Goal: Task Accomplishment & Management: Contribute content

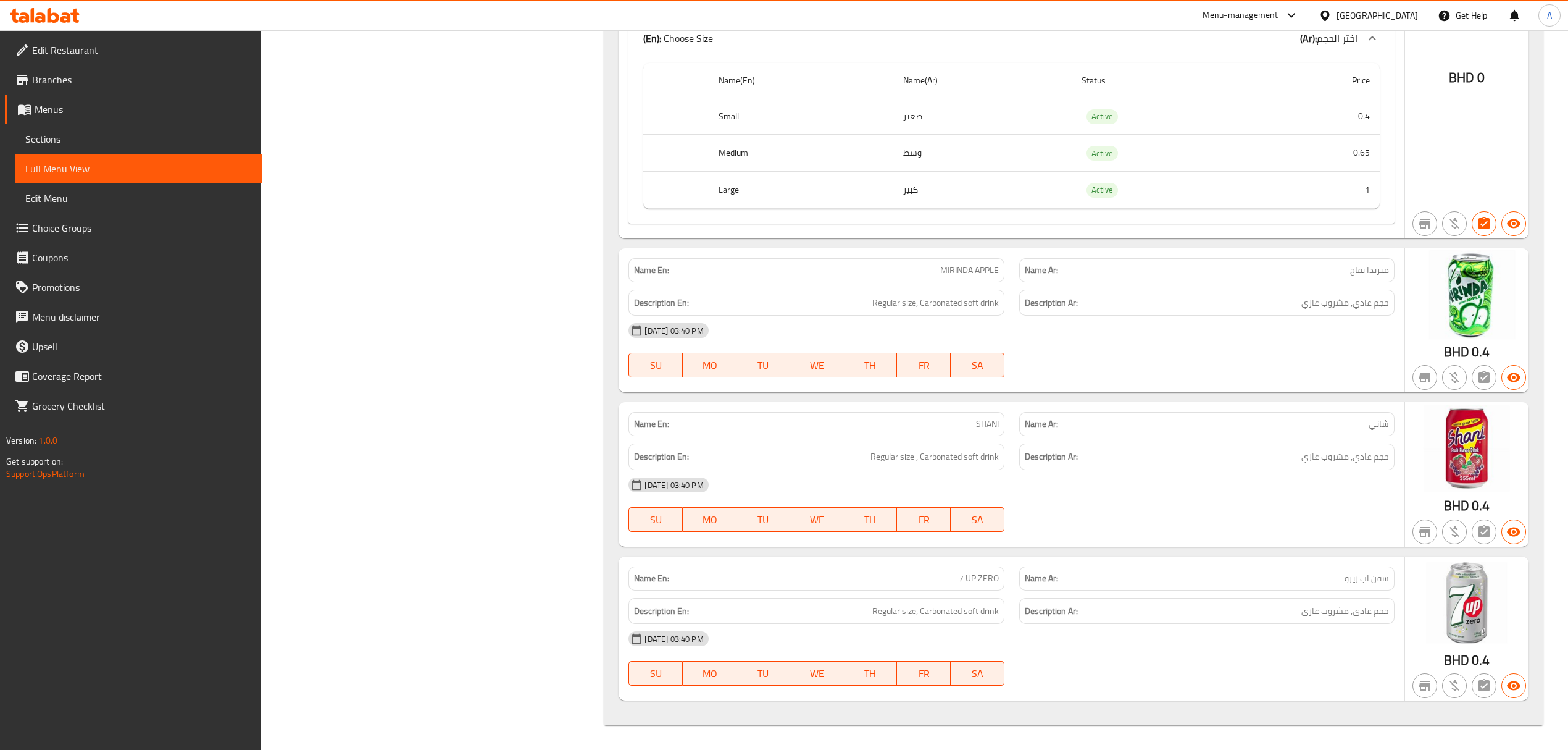
scroll to position [166462, 0]
click at [35, 148] on link "Sections" at bounding box center [139, 139] width 247 height 29
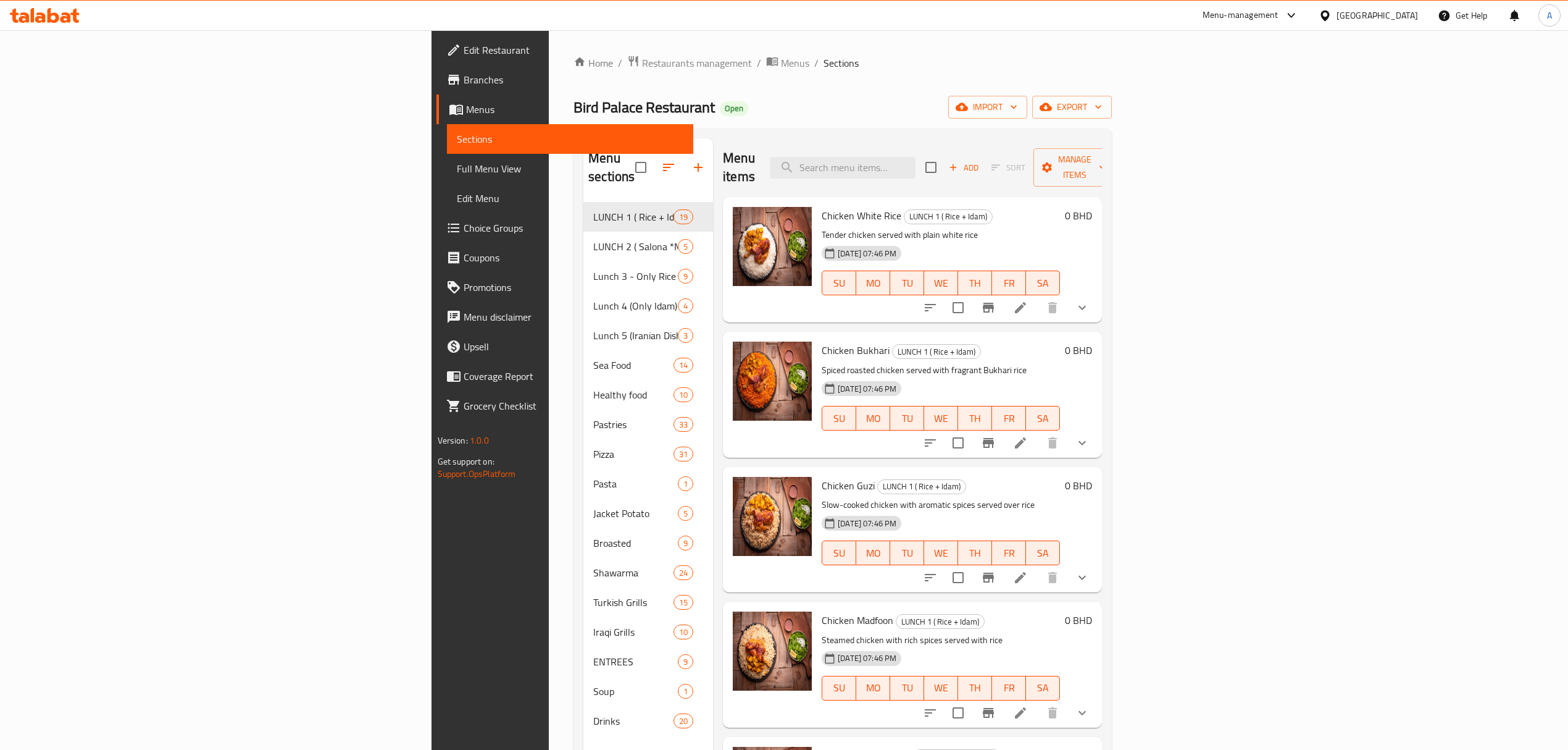
drag, startPoint x: 930, startPoint y: 185, endPoint x: 949, endPoint y: 216, distance: 36.4
click at [931, 202] on div "Chicken White Rice LUNCH 1 ( Rice + Idam) Tender chicken served with plain whit…" at bounding box center [941, 259] width 248 height 115
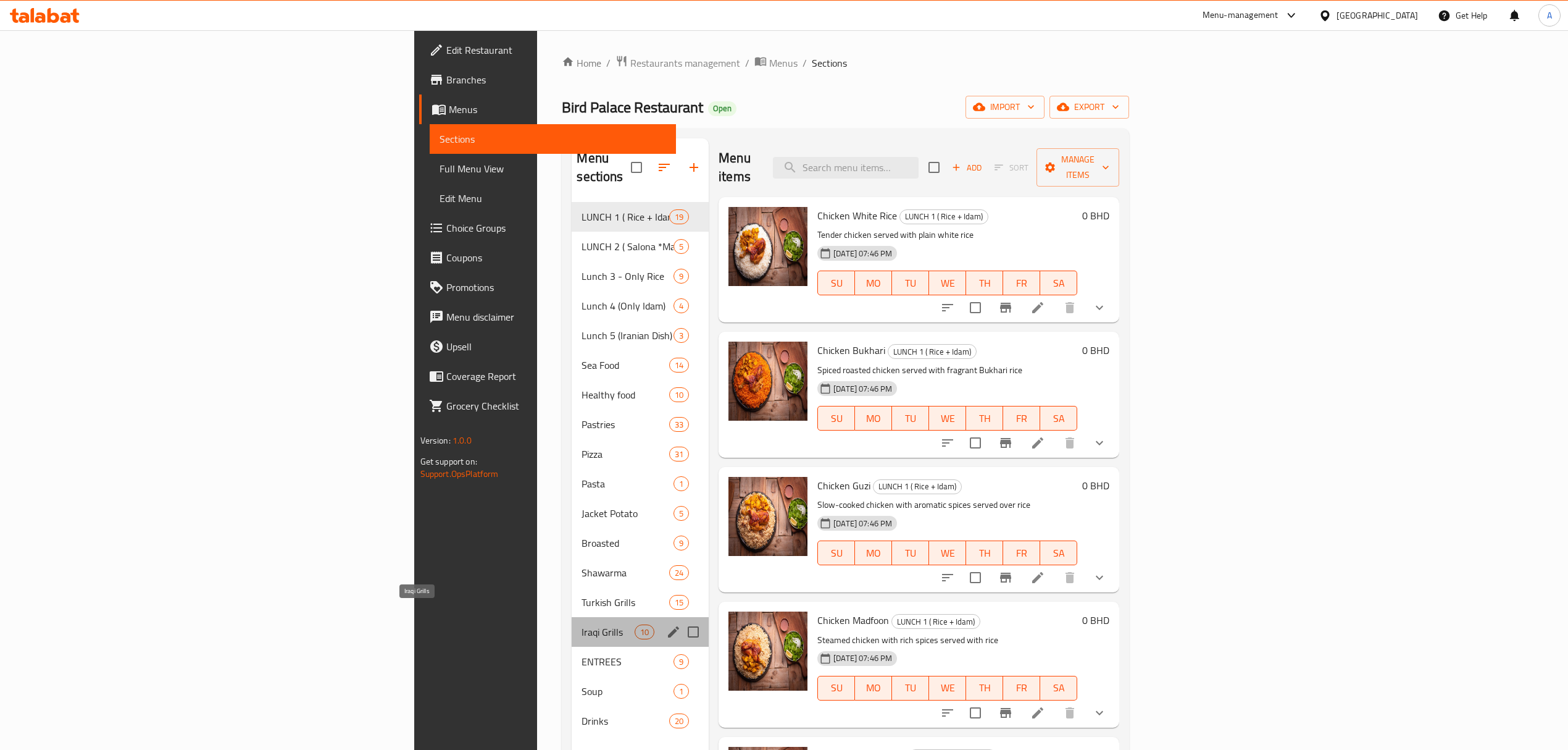
click at [582, 625] on span "Iraqi Grills" at bounding box center [608, 632] width 52 height 15
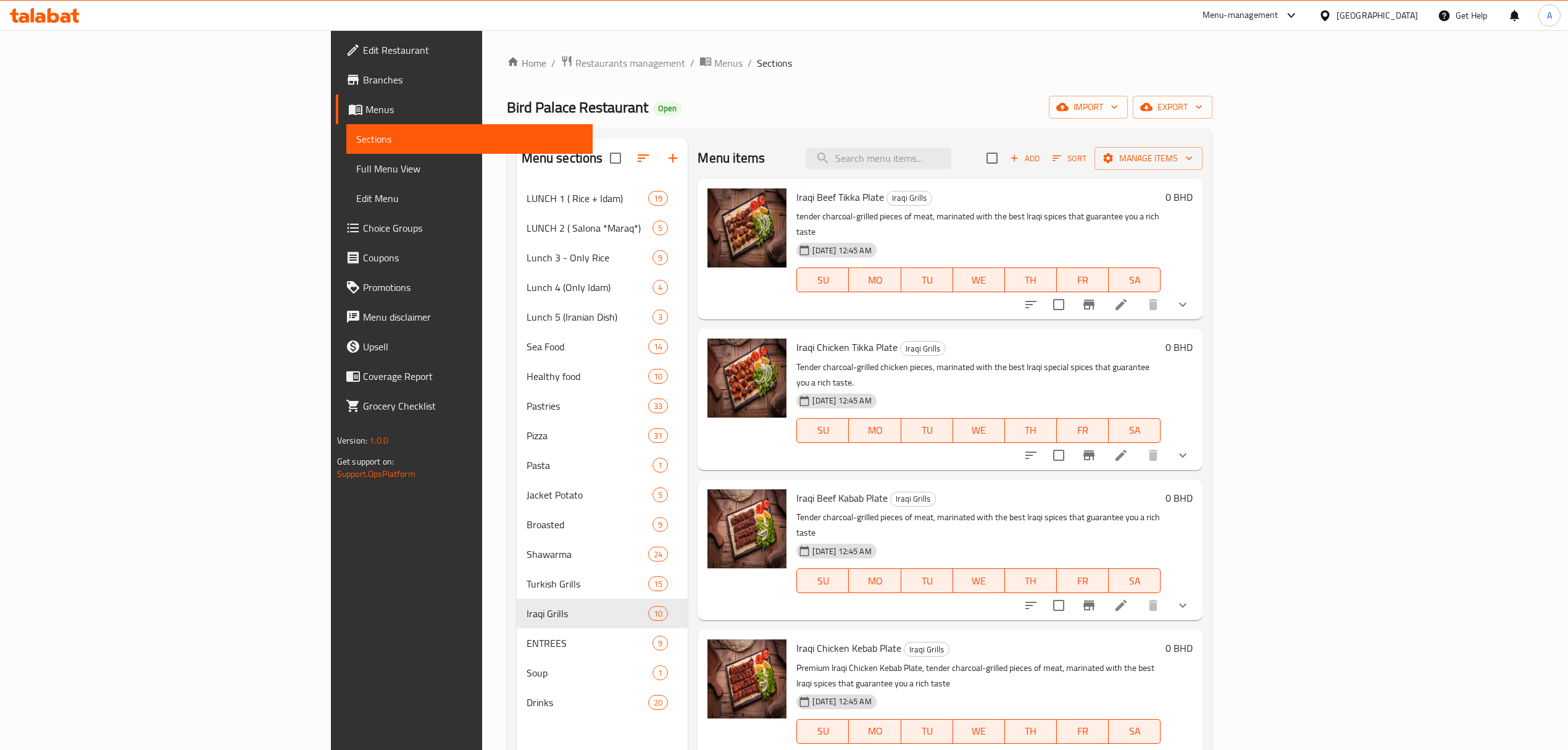
click at [363, 74] on span "Branches" at bounding box center [473, 80] width 220 height 15
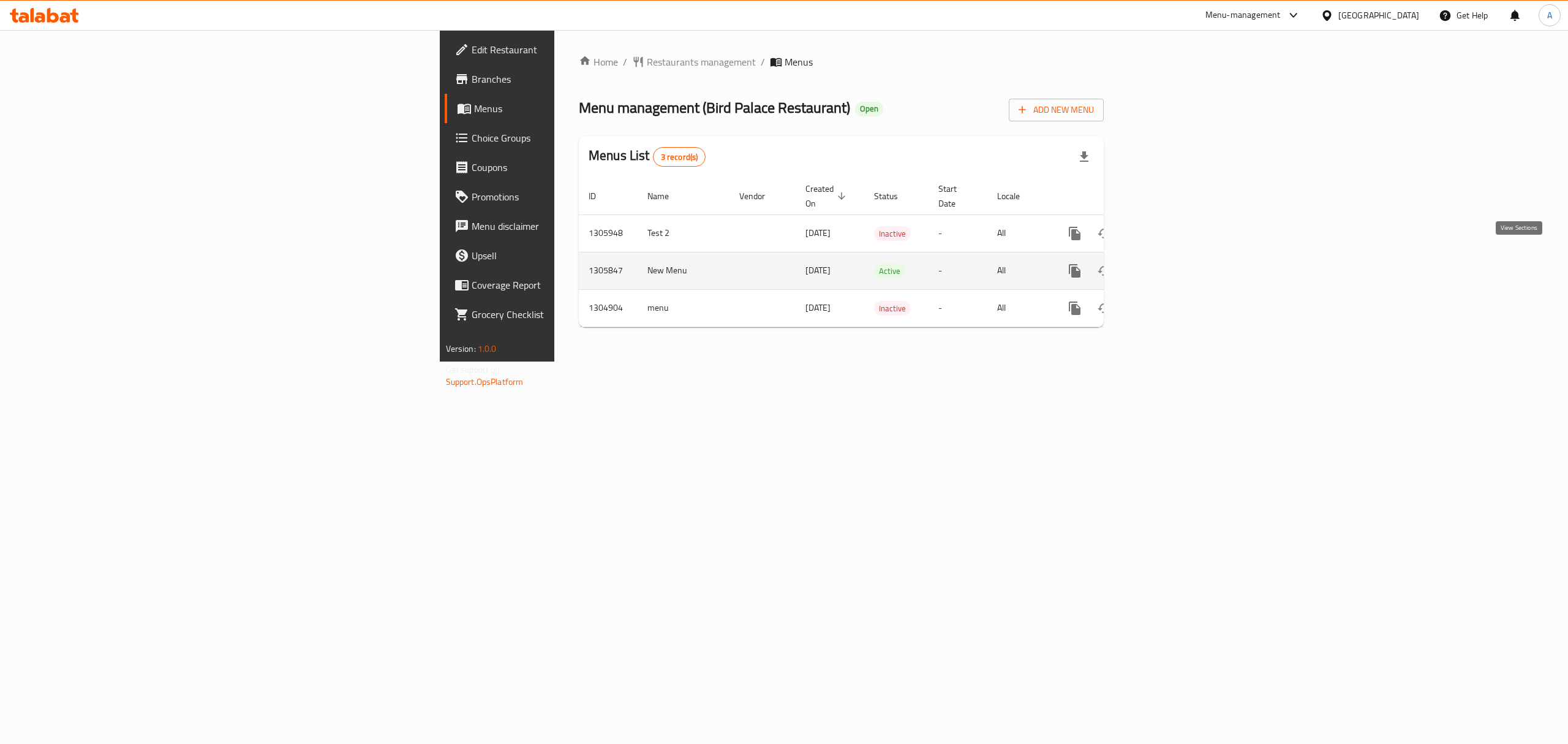
click at [1171, 263] on icon "enhanced table" at bounding box center [1163, 271] width 15 height 15
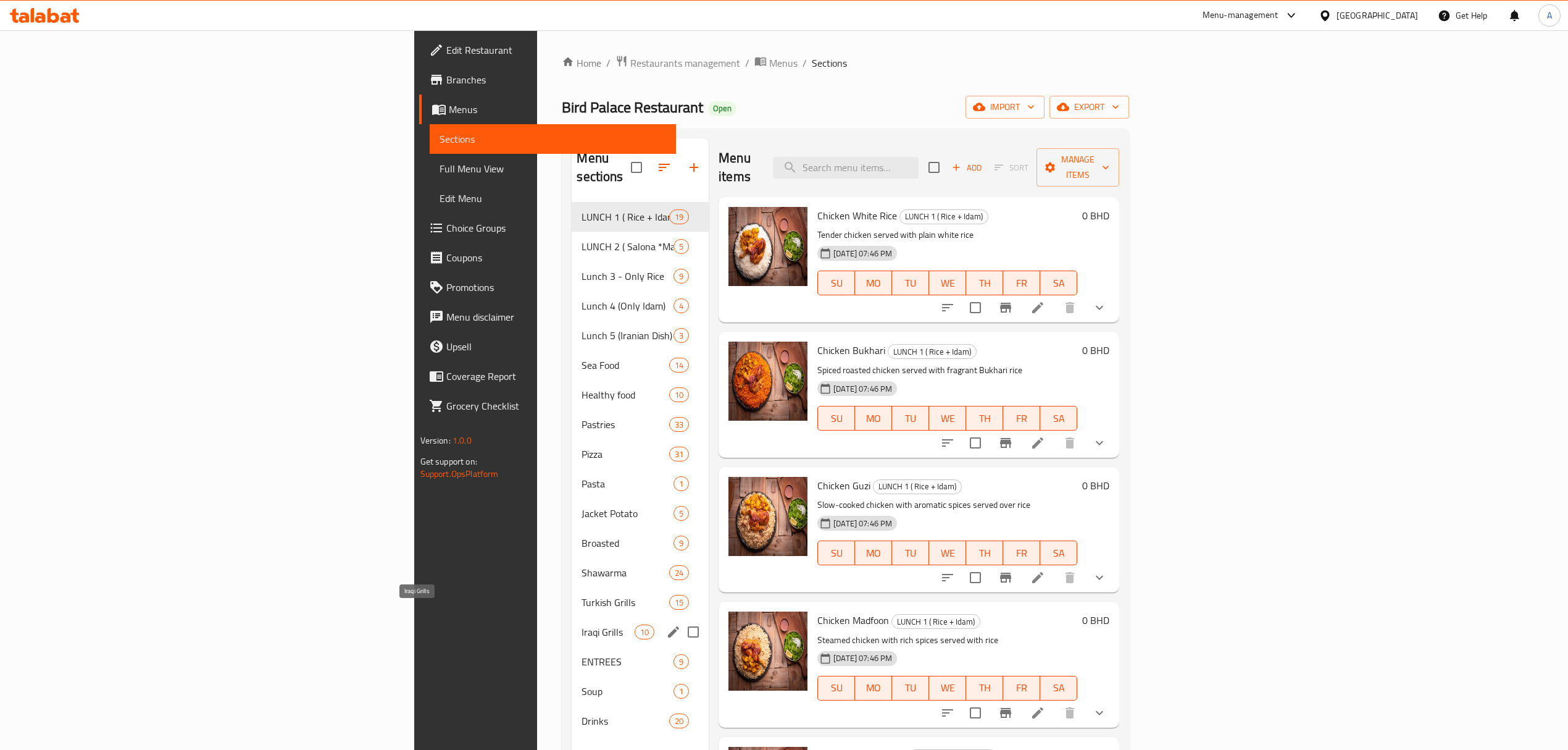
click at [582, 625] on span "Iraqi Grills" at bounding box center [608, 632] width 52 height 15
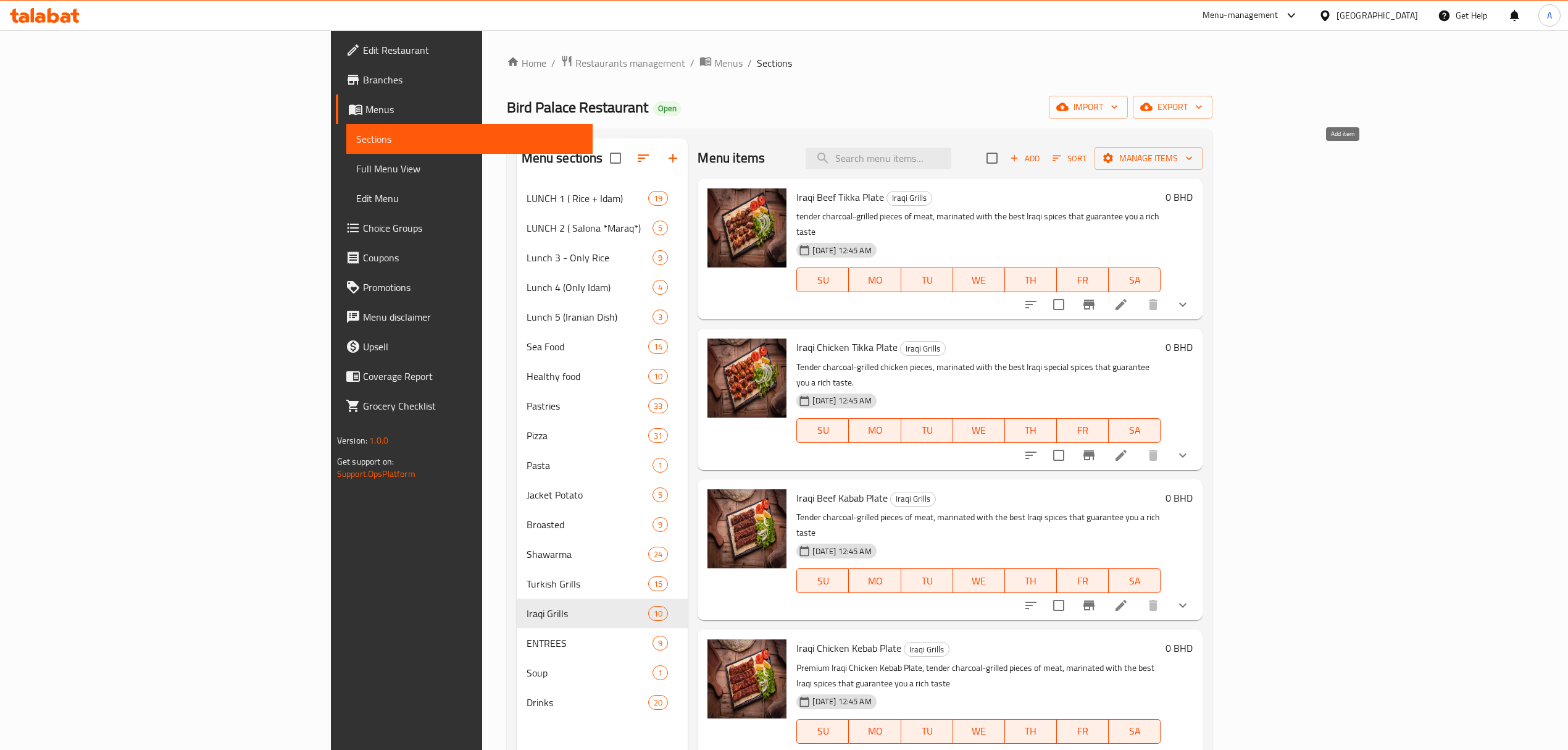
click at [1020, 160] on icon "button" at bounding box center [1015, 158] width 11 height 11
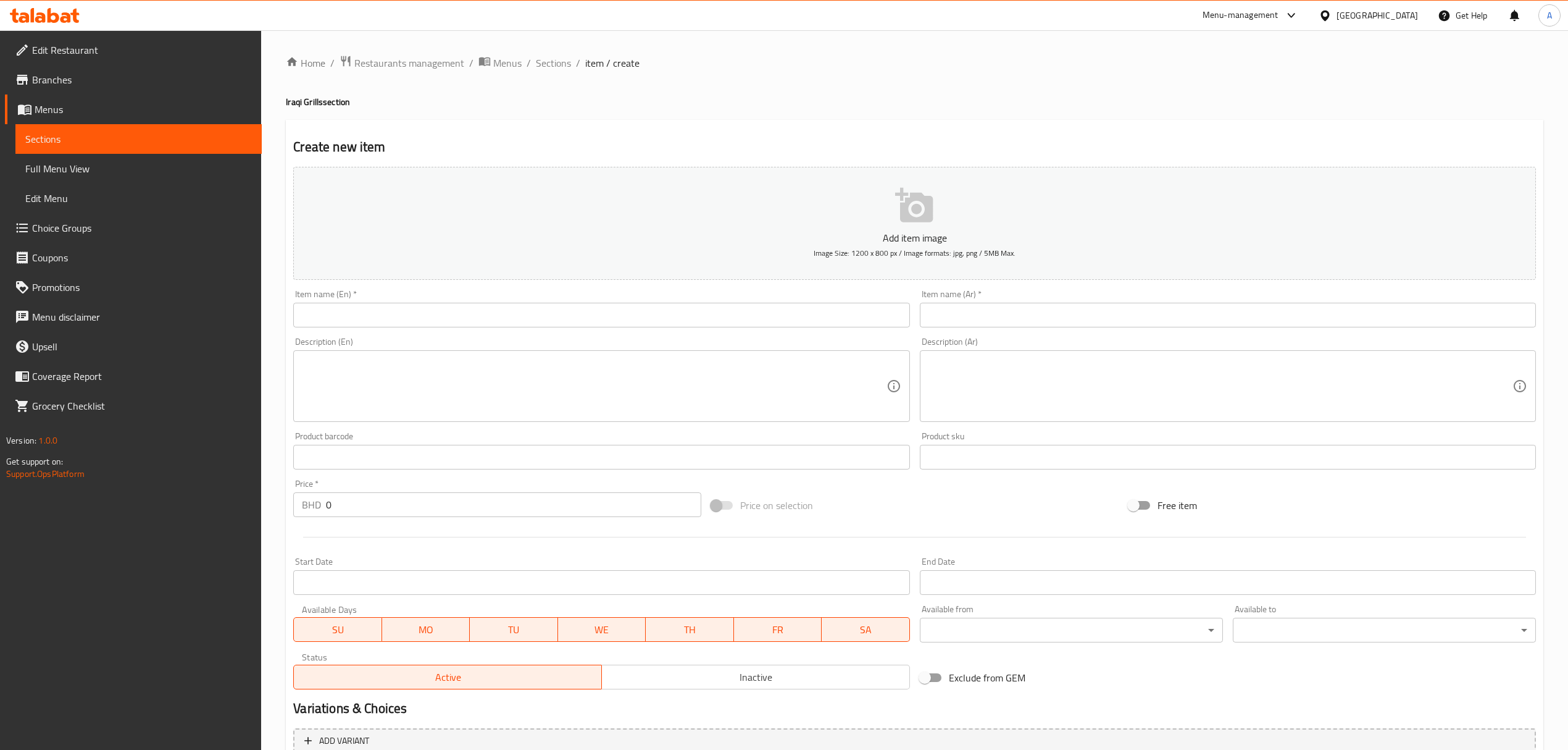
click at [641, 332] on div "Item name (En)   * Item name (En) *" at bounding box center [601, 308] width 626 height 48
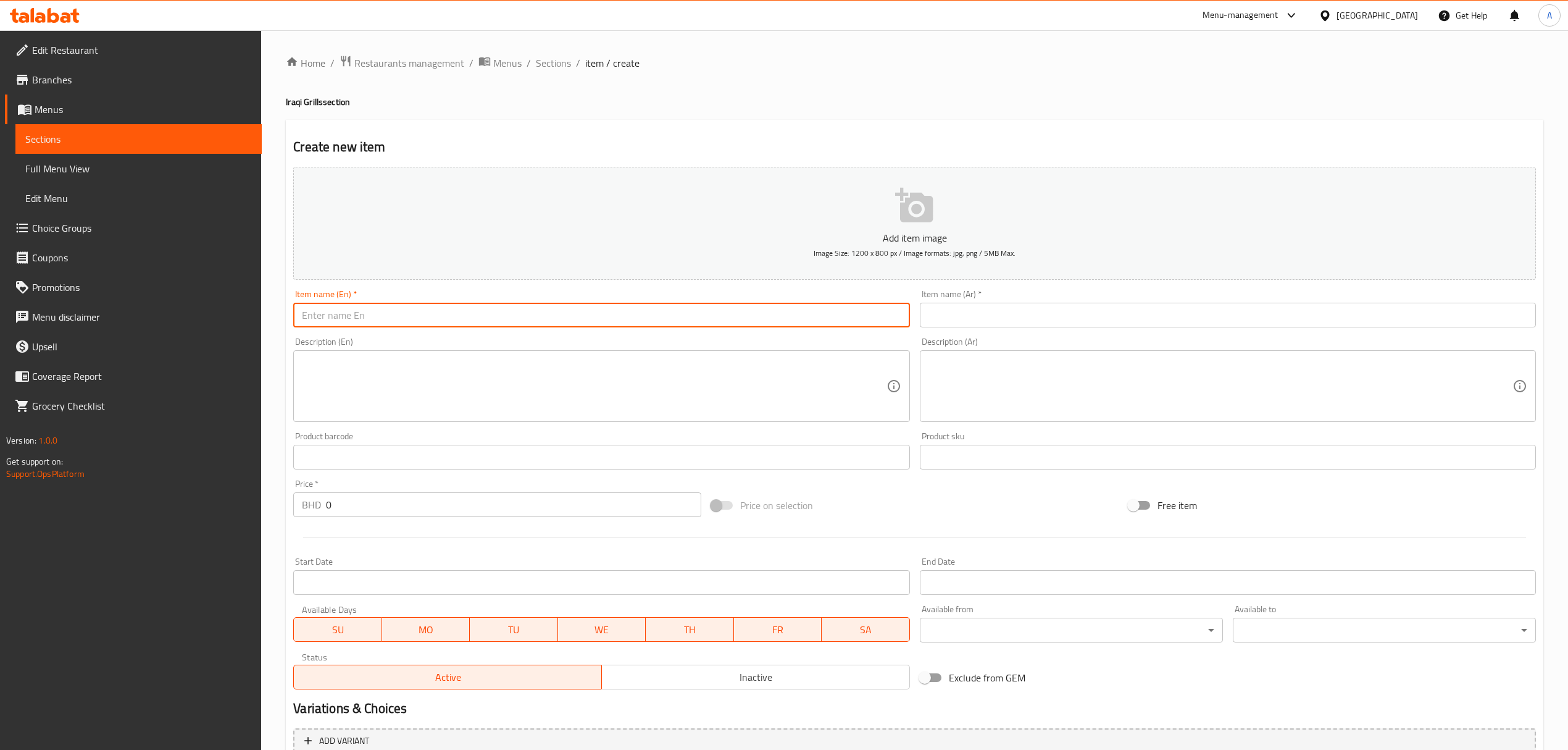
click at [641, 308] on input "text" at bounding box center [602, 314] width 616 height 25
paste input "Neck Grill 800 G"
type input "Neck Grill 800 G"
click at [1112, 316] on input "text" at bounding box center [1228, 314] width 616 height 25
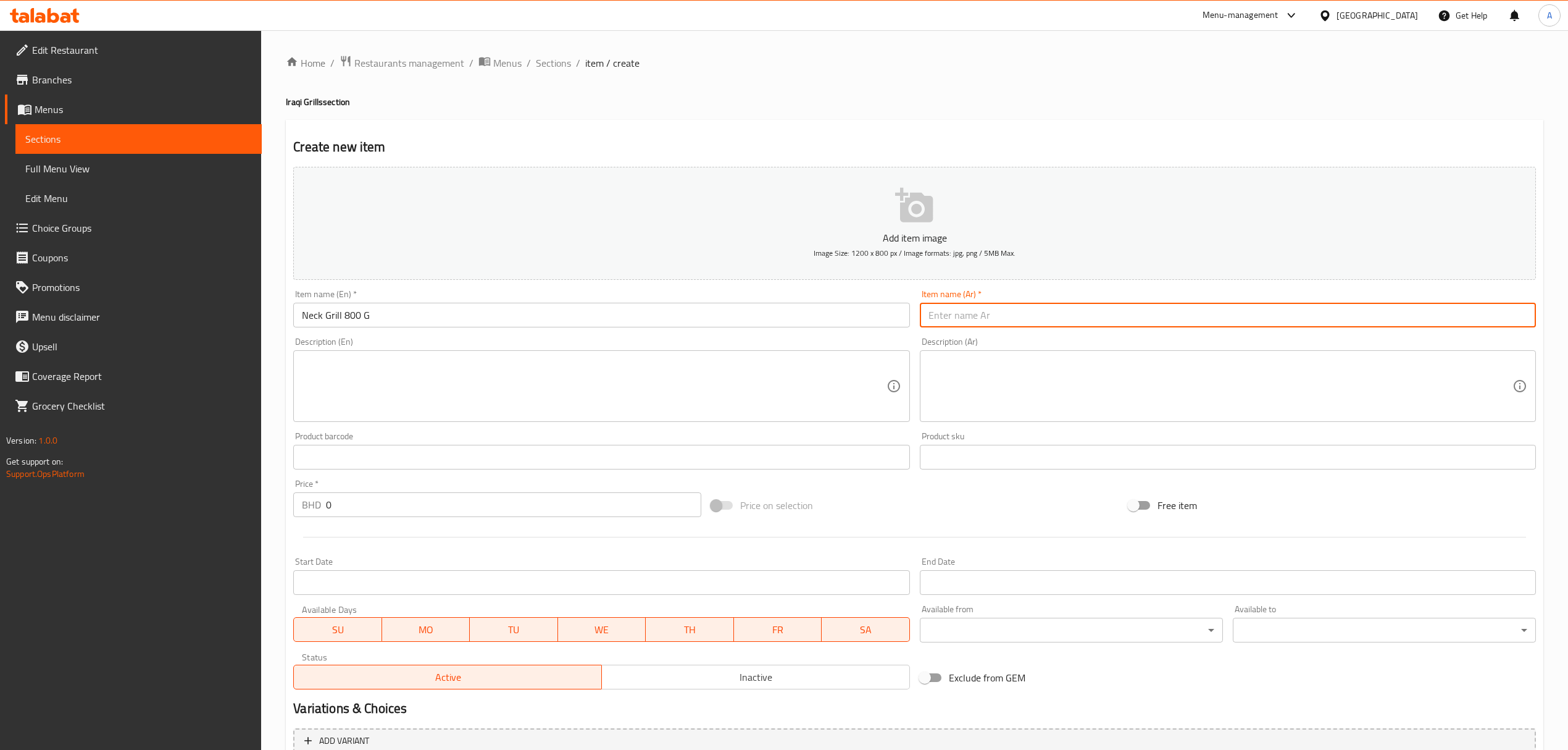
paste input "800 G رقبة مشوية"
click at [952, 322] on input "800 G رقبة مشوية" at bounding box center [1228, 314] width 616 height 25
click at [1063, 318] on input "800 رقبة مشوية" at bounding box center [1228, 314] width 616 height 25
drag, startPoint x: 1502, startPoint y: 317, endPoint x: 1535, endPoint y: 314, distance: 33.1
click at [1535, 314] on input "800 G رقبة مشوية" at bounding box center [1228, 314] width 616 height 25
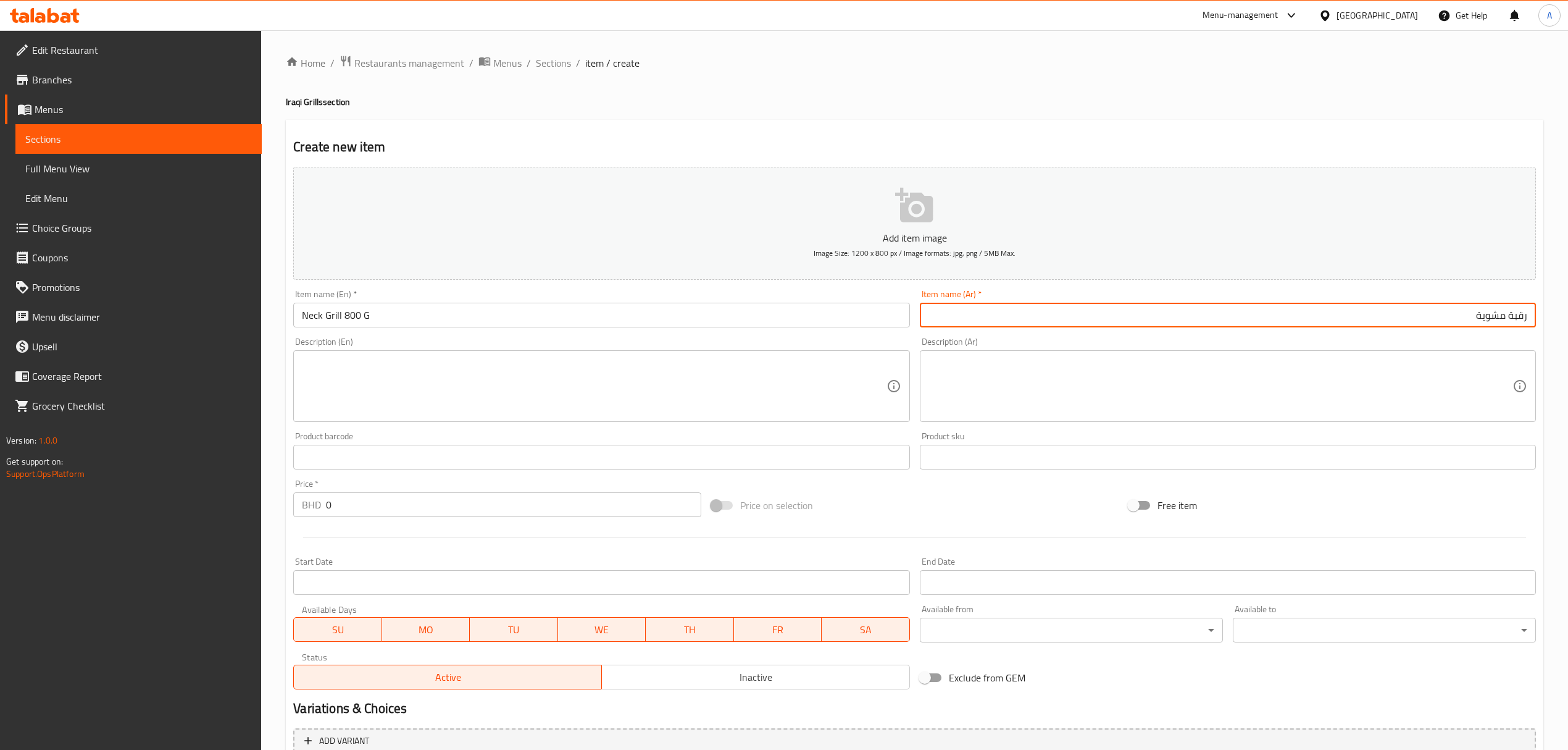
click at [1451, 310] on input "رقبة مشوية" at bounding box center [1228, 314] width 616 height 25
type input "رقبة مشوية 800 جم"
click at [614, 403] on textarea at bounding box center [594, 387] width 584 height 59
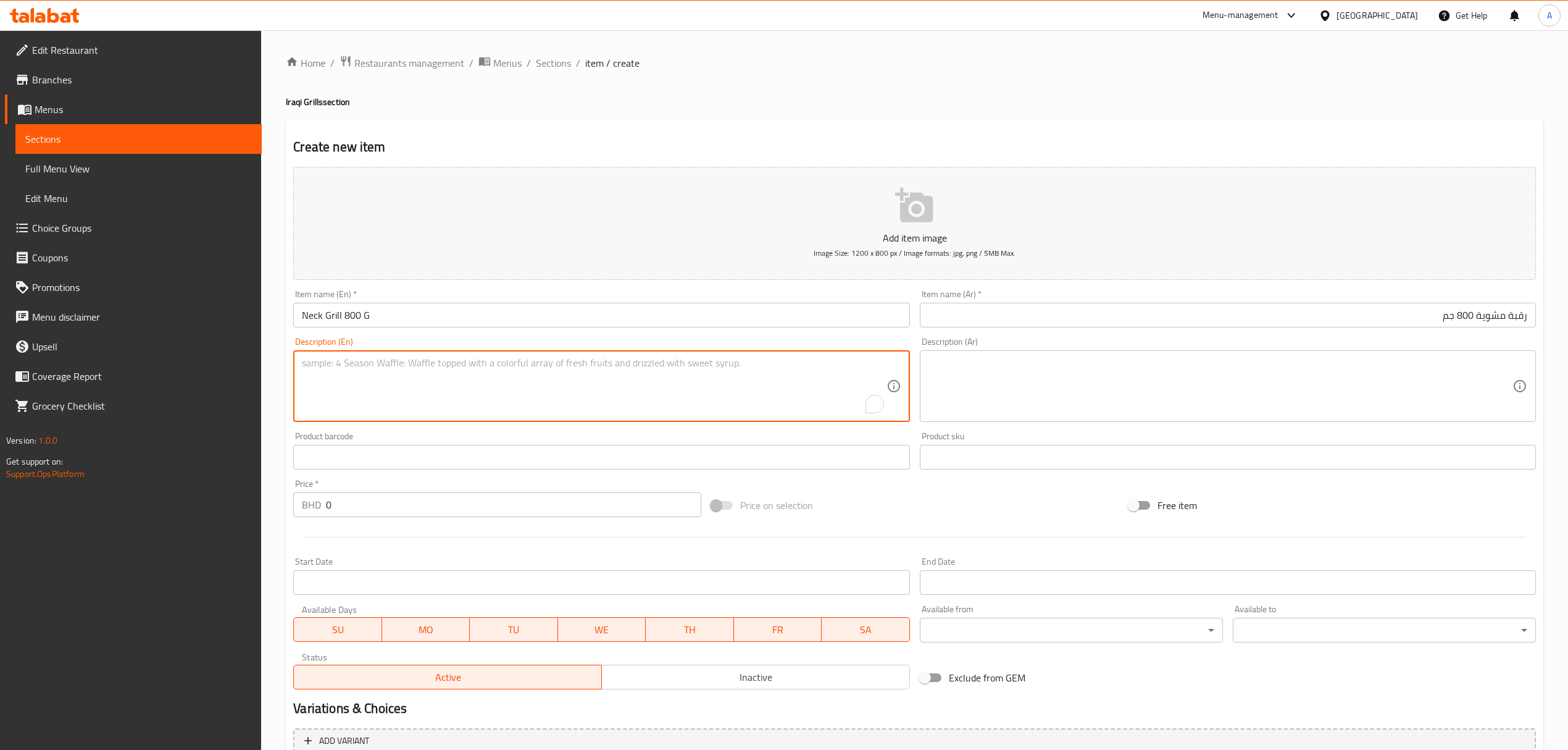
paste textarea "The neck of the Bird Palace is one of the distinctive and luxurious dishes that…"
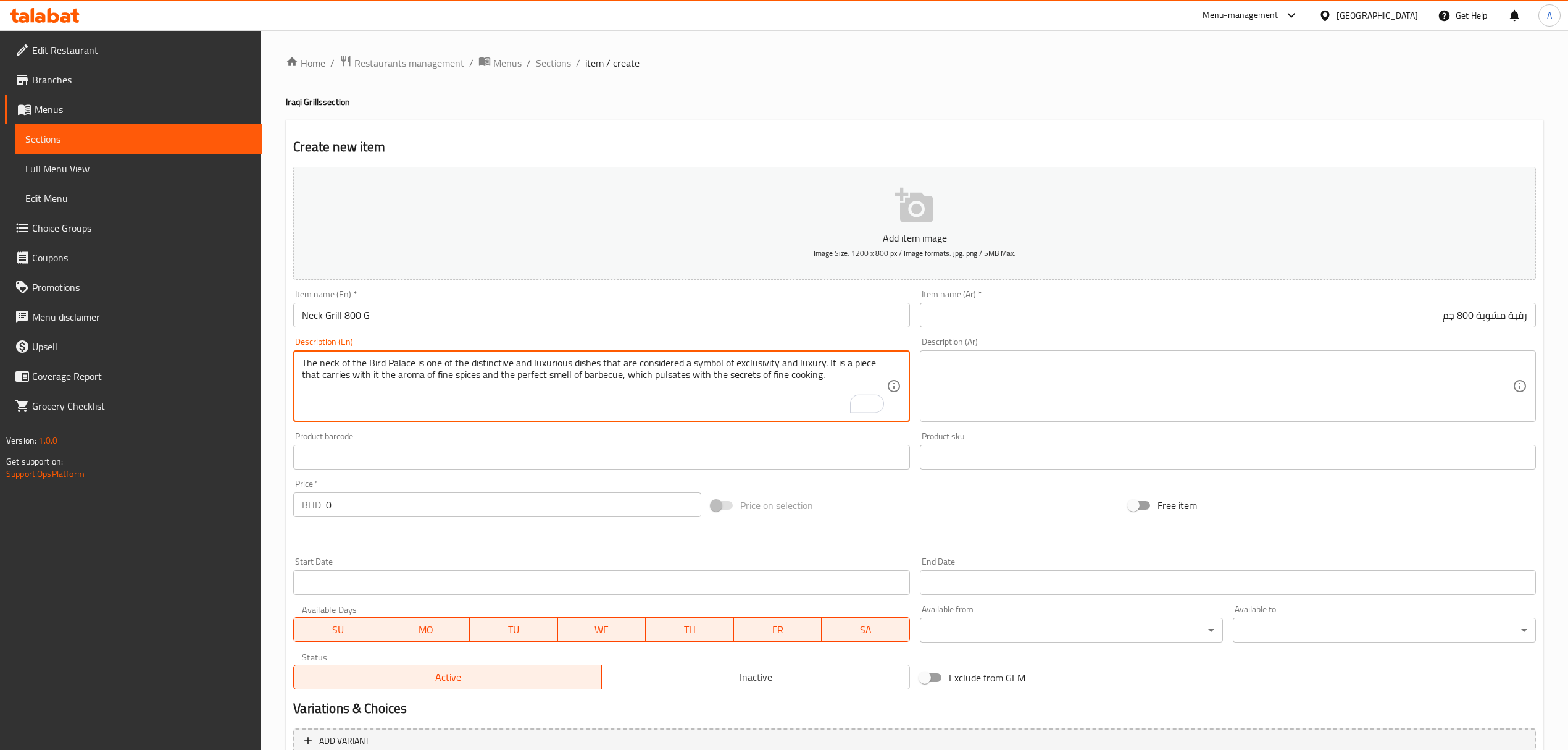
type textarea "The neck of the Bird Palace is one of the distinctive and luxurious dishes that…"
click at [1070, 373] on textarea at bounding box center [1221, 387] width 584 height 59
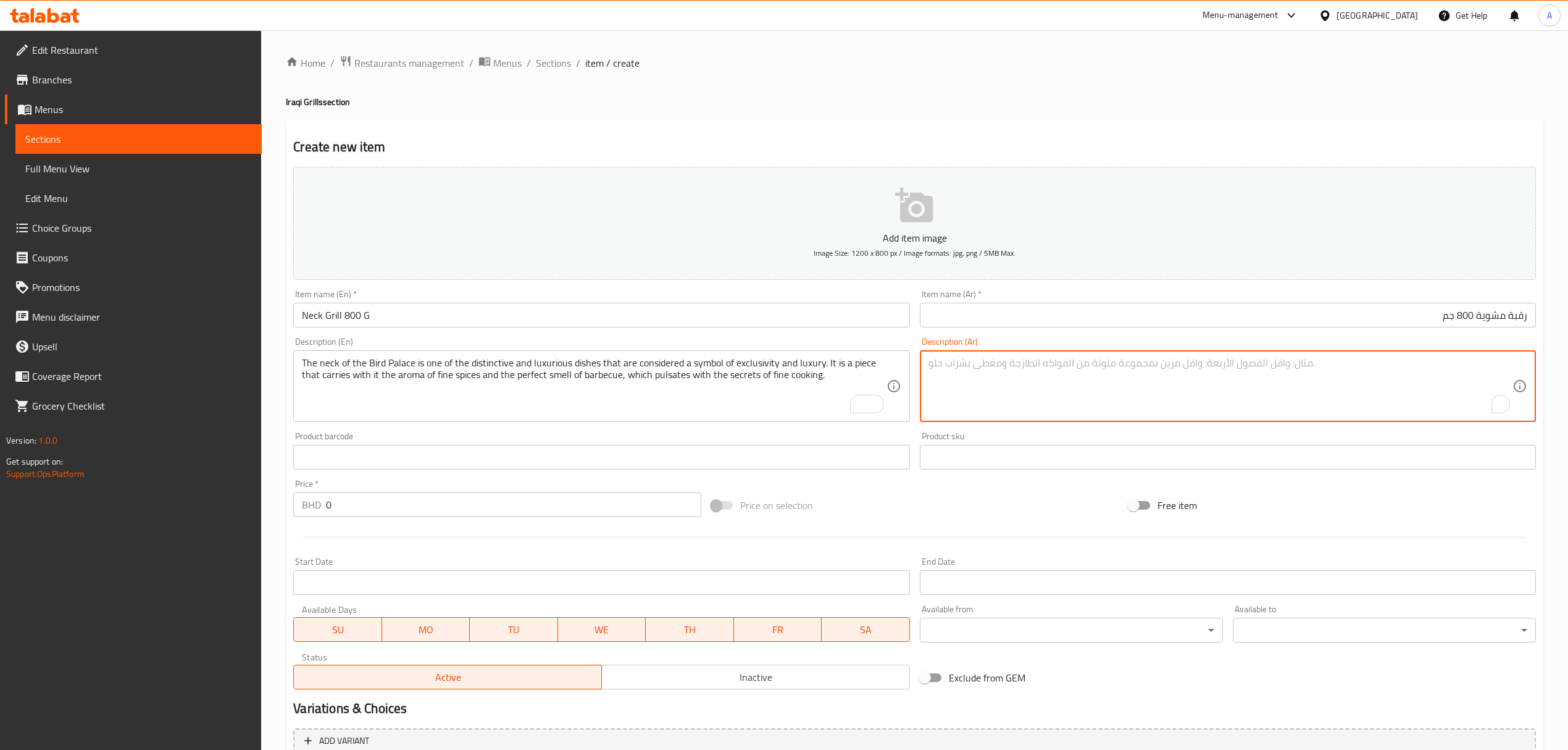
paste textarea "رقبة قصر الطير، من الأطباق المميزة والفخمة التي تُعتبر رمزًا للتفرد والترف. هي …"
type textarea "رقبة قصر الطير، من الأطباق المميزة والفخمة التي تُعتبر رمزًا للتفرد والترف. هي …"
drag, startPoint x: 359, startPoint y: 478, endPoint x: 354, endPoint y: 494, distance: 16.8
click at [358, 481] on div "Price   * BHD 0 Price *" at bounding box center [497, 498] width 417 height 48
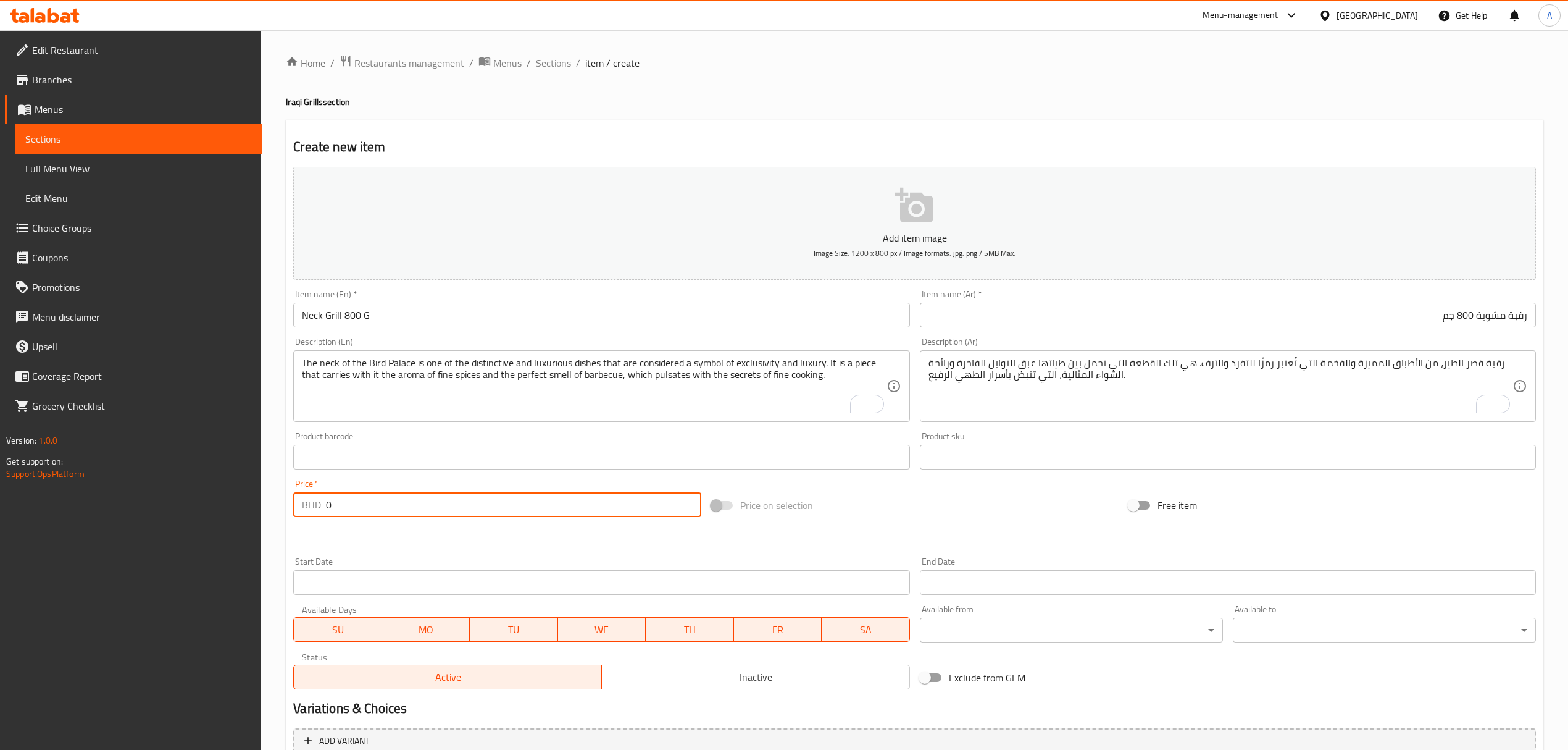
drag, startPoint x: 351, startPoint y: 510, endPoint x: 292, endPoint y: 501, distance: 59.7
click at [292, 501] on div "Price   * BHD 0 Price *" at bounding box center [497, 498] width 417 height 48
paste input "5.4"
type input "5.4"
click at [271, 558] on div "Home / Restaurants management / Menus / Sections / item / create Iraqi Grills s…" at bounding box center [915, 451] width 1307 height 842
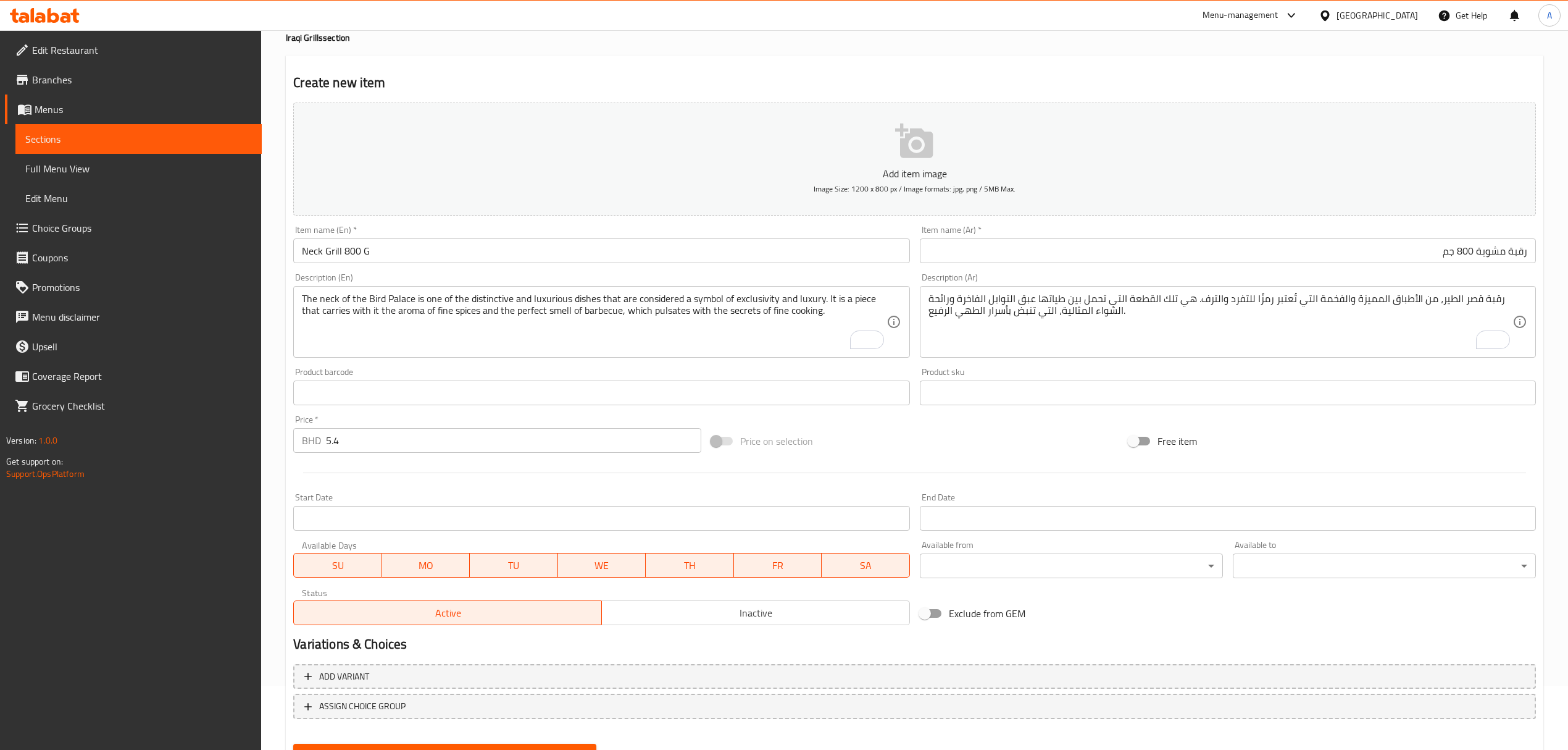
scroll to position [122, 0]
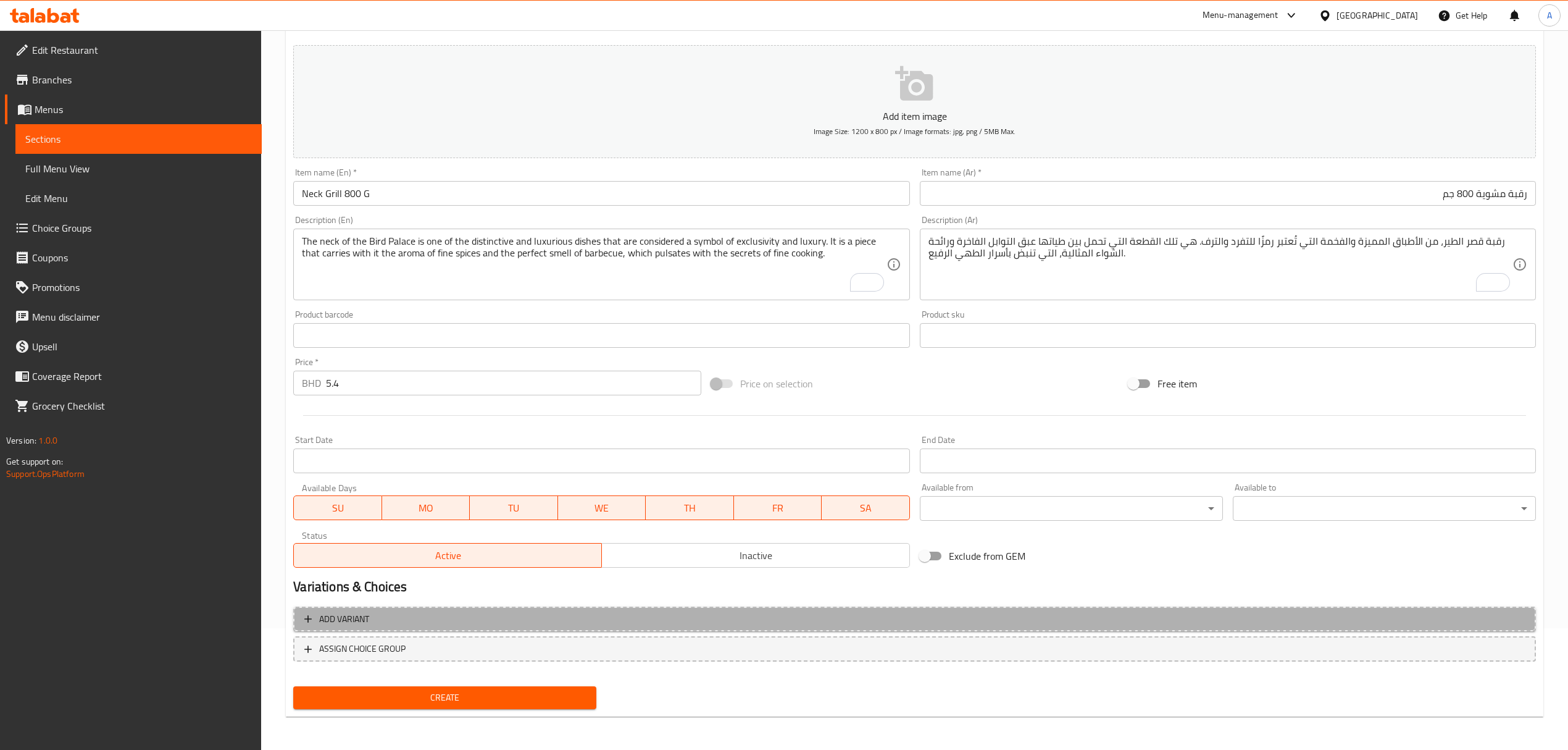
click at [324, 609] on button "Add variant" at bounding box center [915, 619] width 1243 height 25
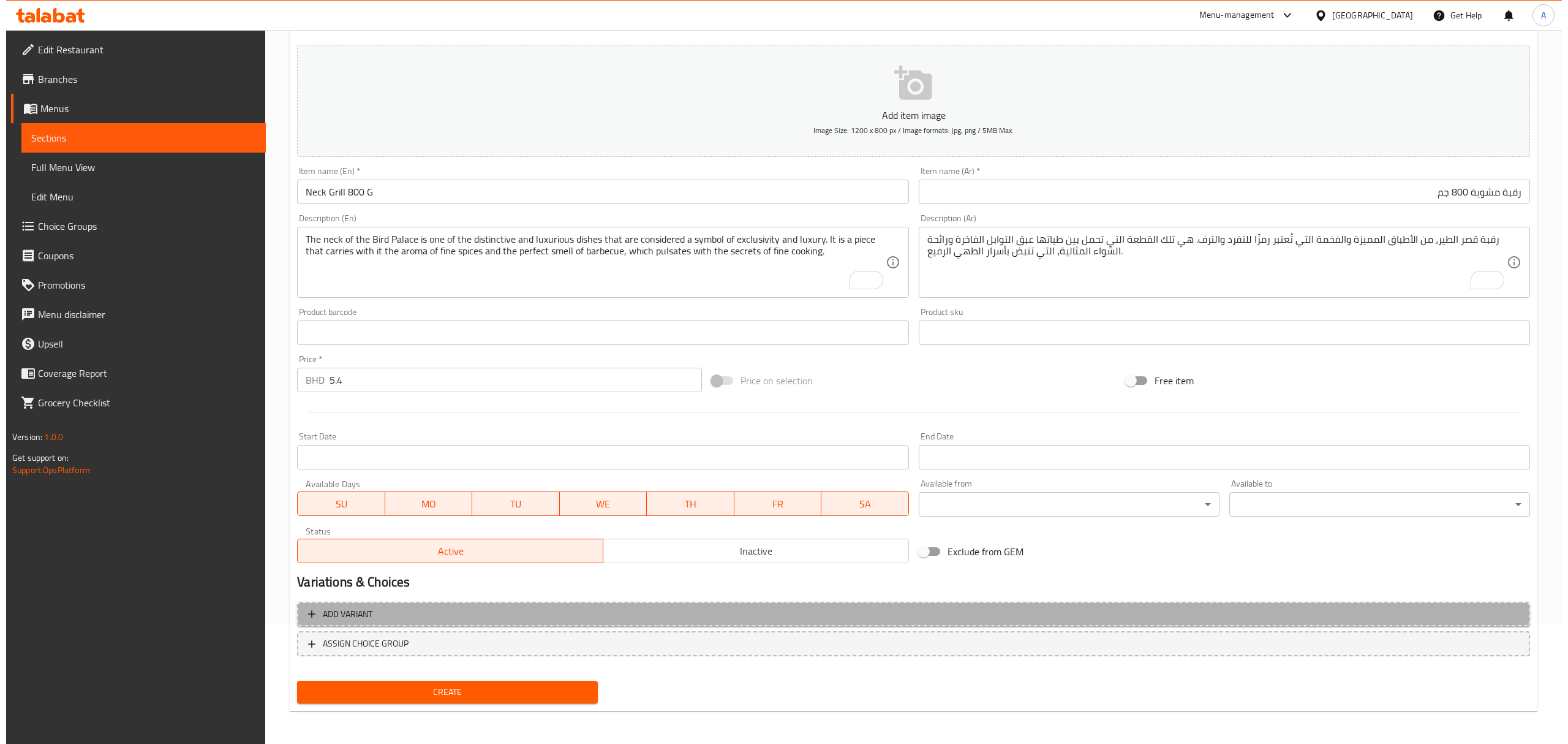
scroll to position [115, 0]
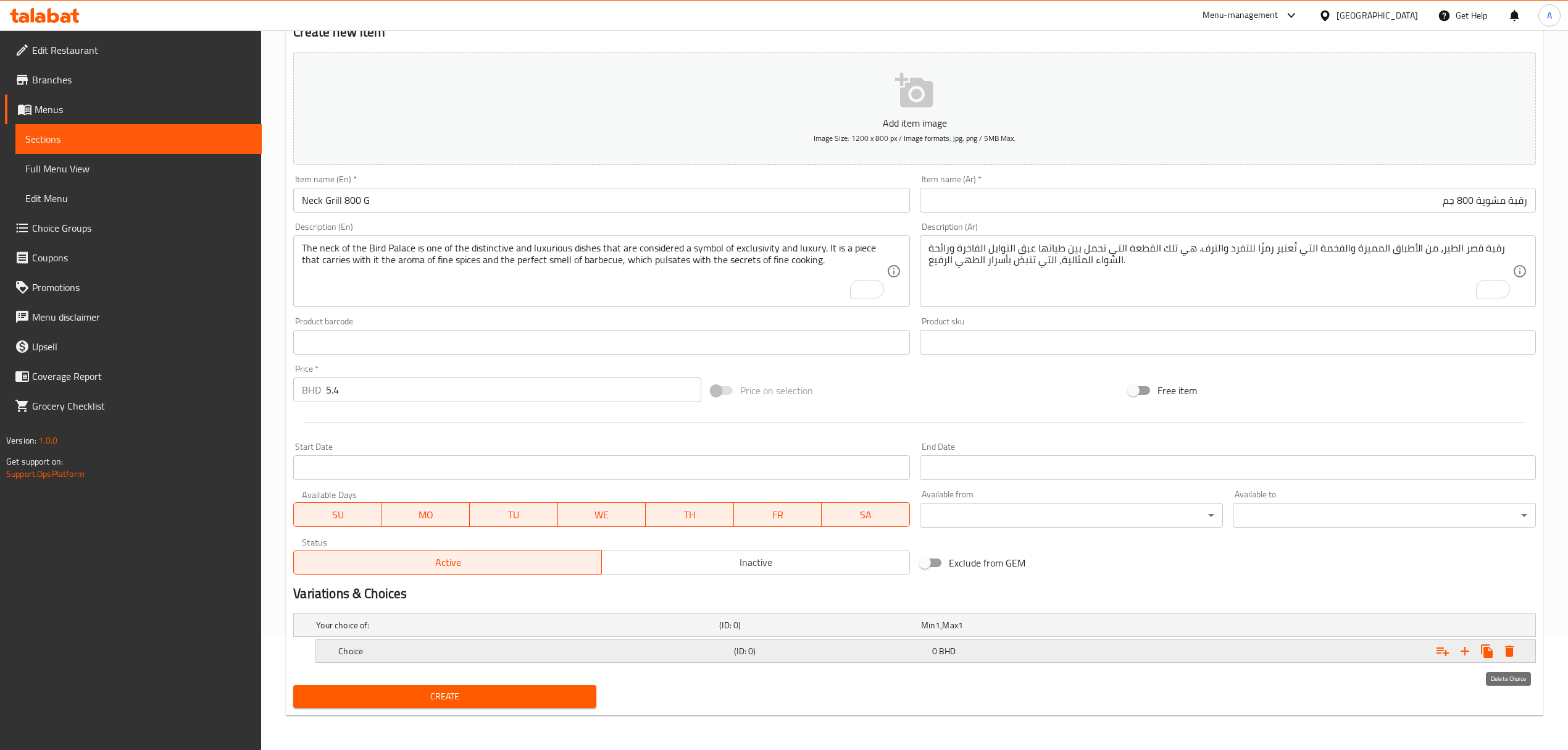
click at [1512, 648] on icon "Expand" at bounding box center [1509, 651] width 9 height 11
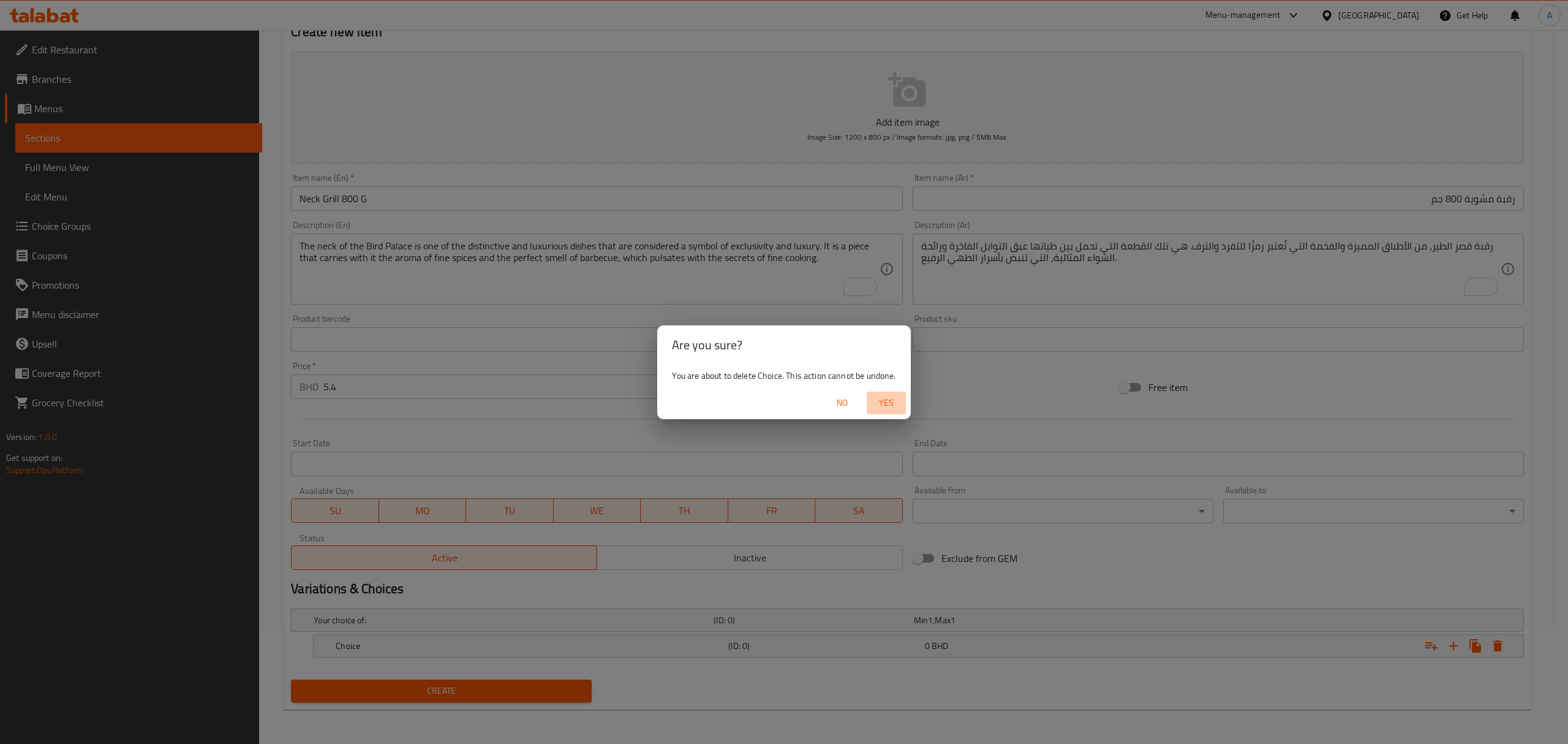
click at [884, 401] on span "Yes" at bounding box center [886, 402] width 29 height 15
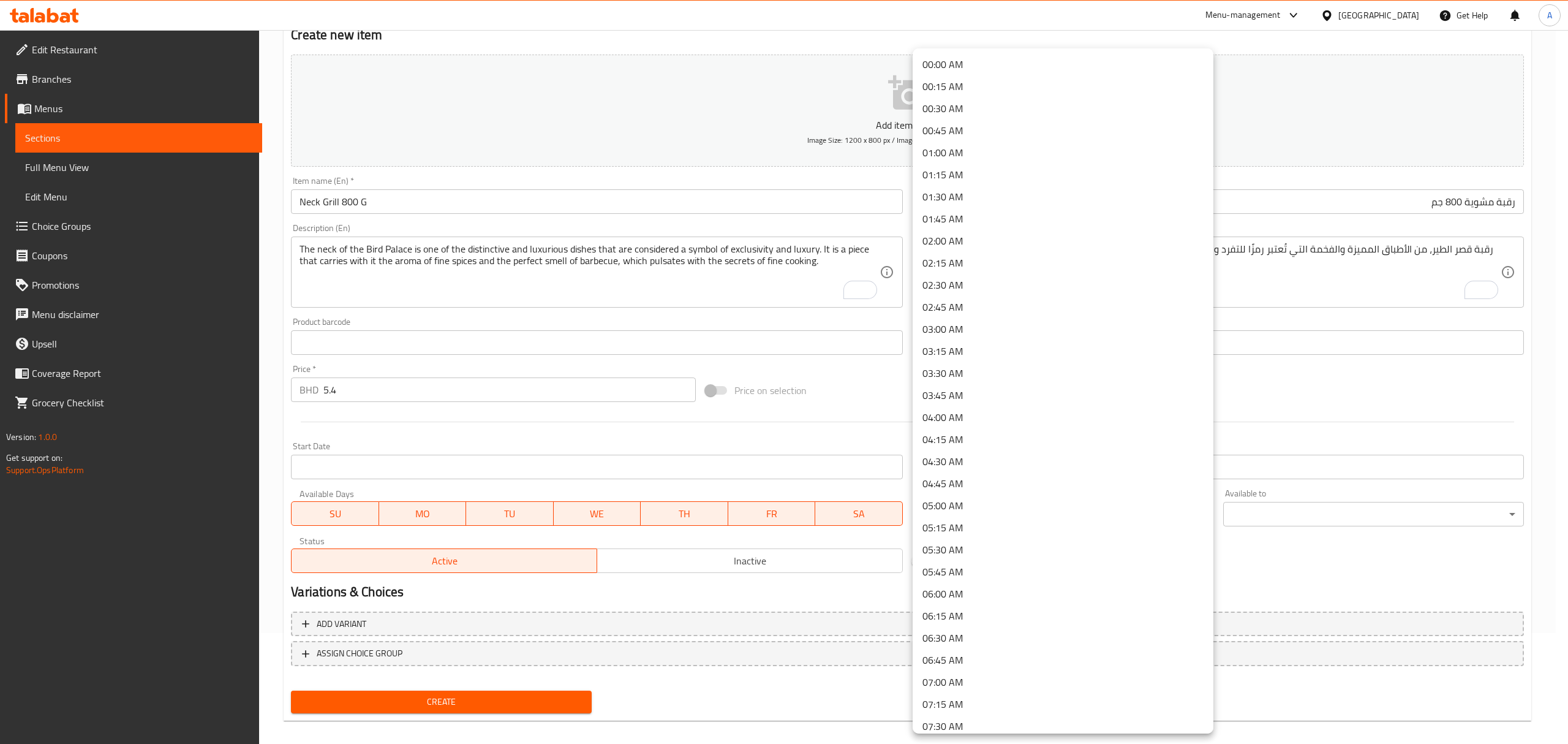
click at [1034, 515] on body "​ Menu-management Bahrain Get Help A Edit Restaurant Branches Menus Sections Fu…" at bounding box center [784, 275] width 1568 height 713
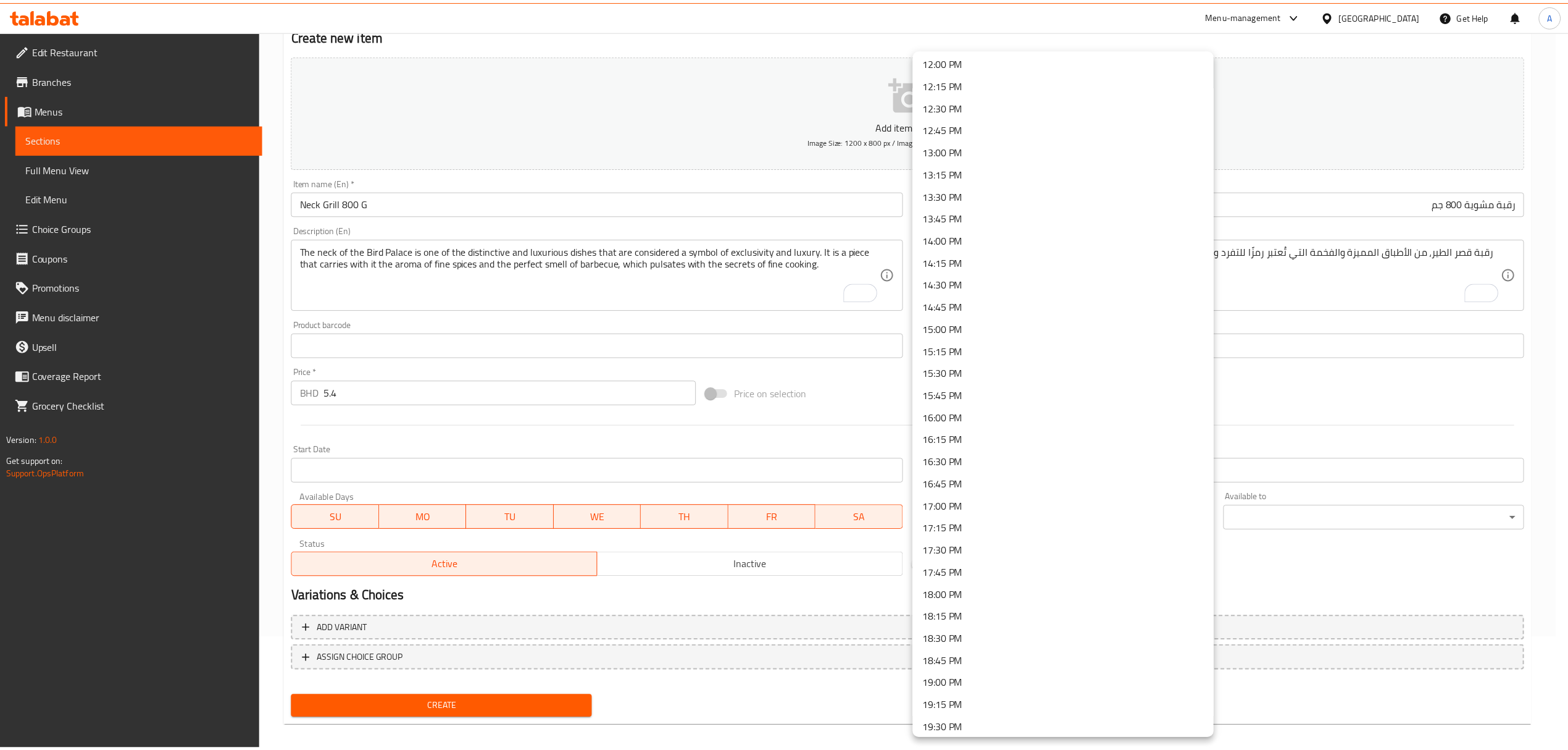
scroll to position [1235, 0]
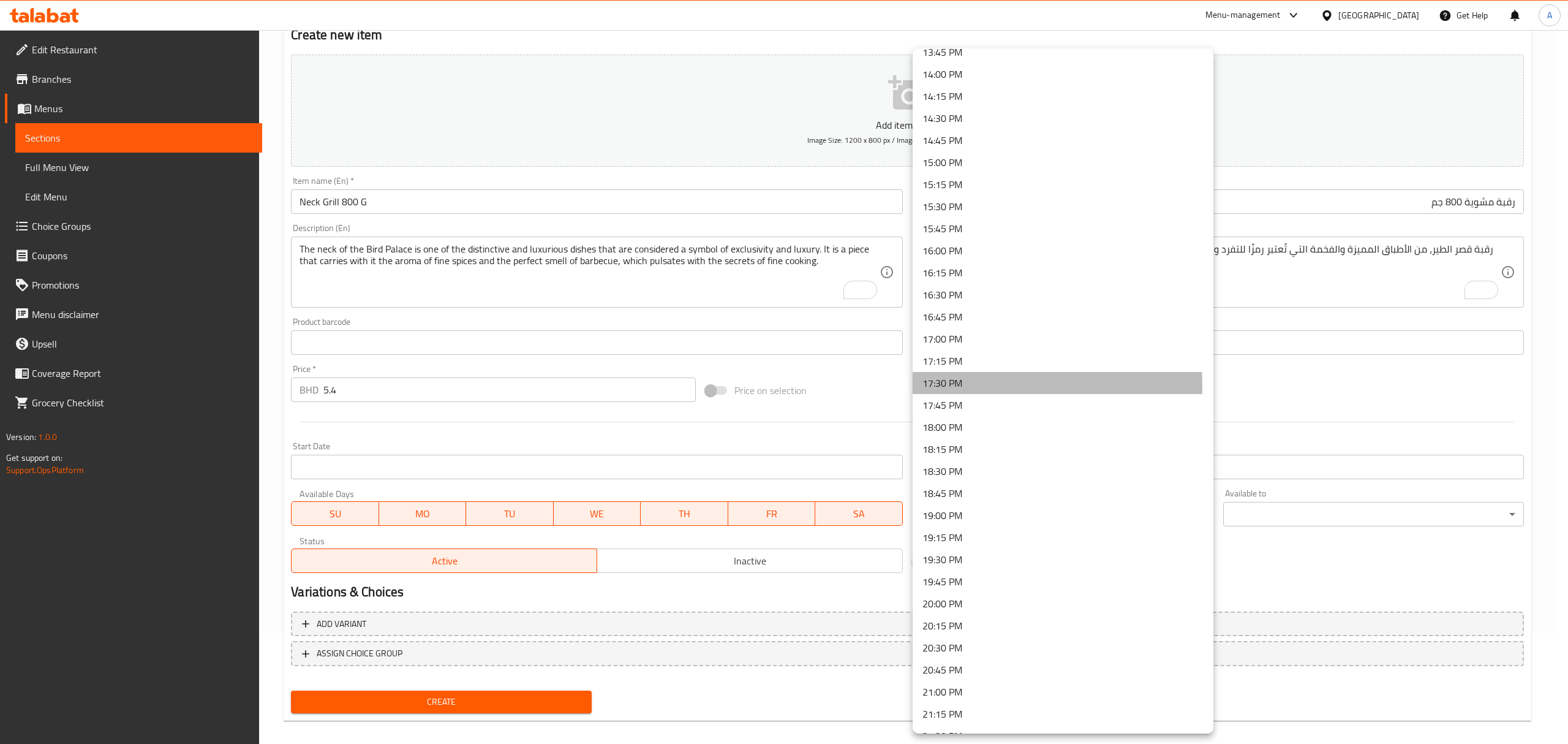
click at [970, 386] on li "17:30 PM" at bounding box center [1063, 382] width 300 height 22
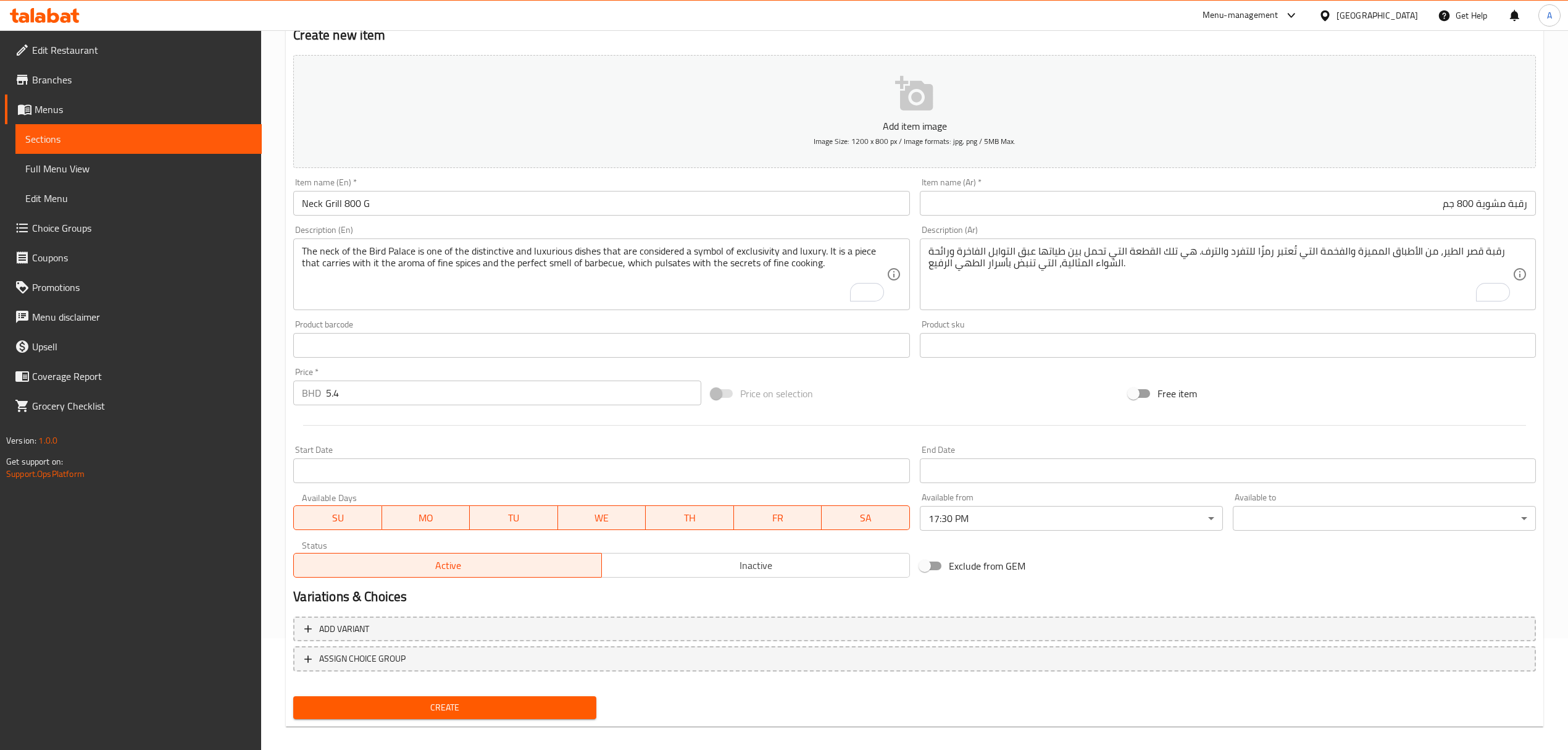
click at [1388, 545] on div "Add item image Image Size: 1200 x 800 px / Image formats: jpg, png / 5MB Max. I…" at bounding box center [914, 316] width 1252 height 532
click at [1384, 531] on body "​ Menu-management Bahrain Get Help A Edit Restaurant Branches Menus Sections Fu…" at bounding box center [790, 277] width 1581 height 719
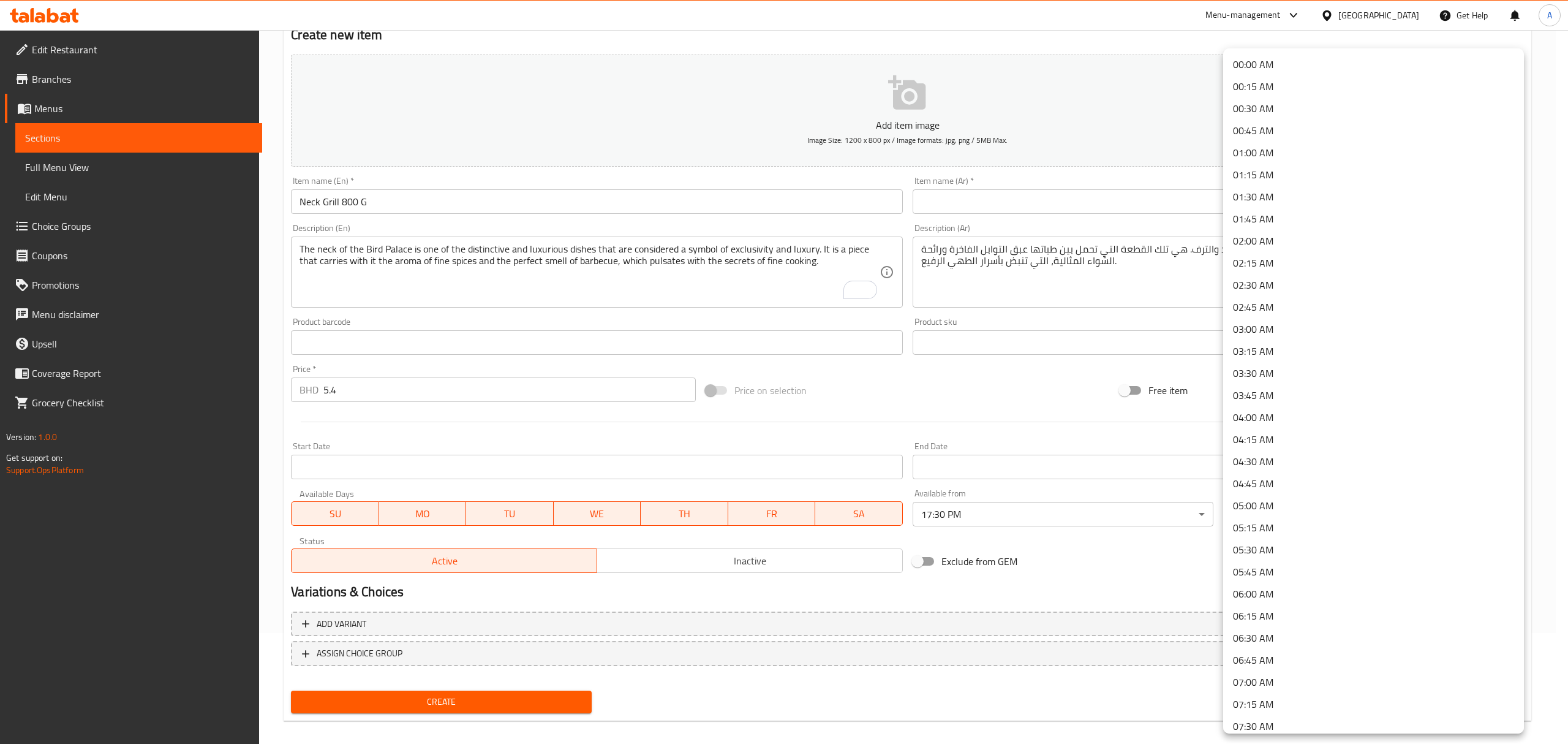
click at [1258, 160] on li "01:00 AM" at bounding box center [1373, 152] width 300 height 22
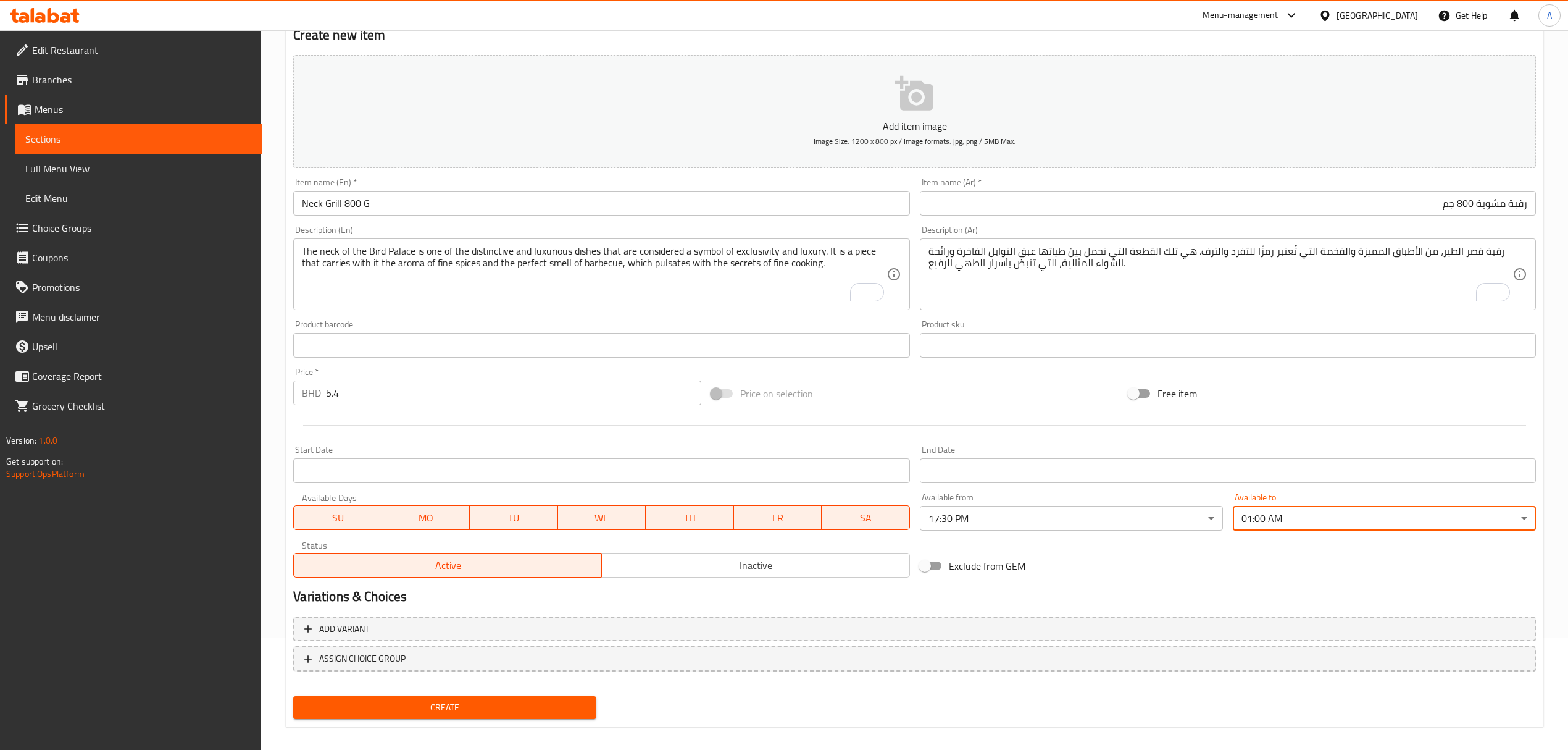
click at [516, 704] on span "Create" at bounding box center [444, 707] width 283 height 15
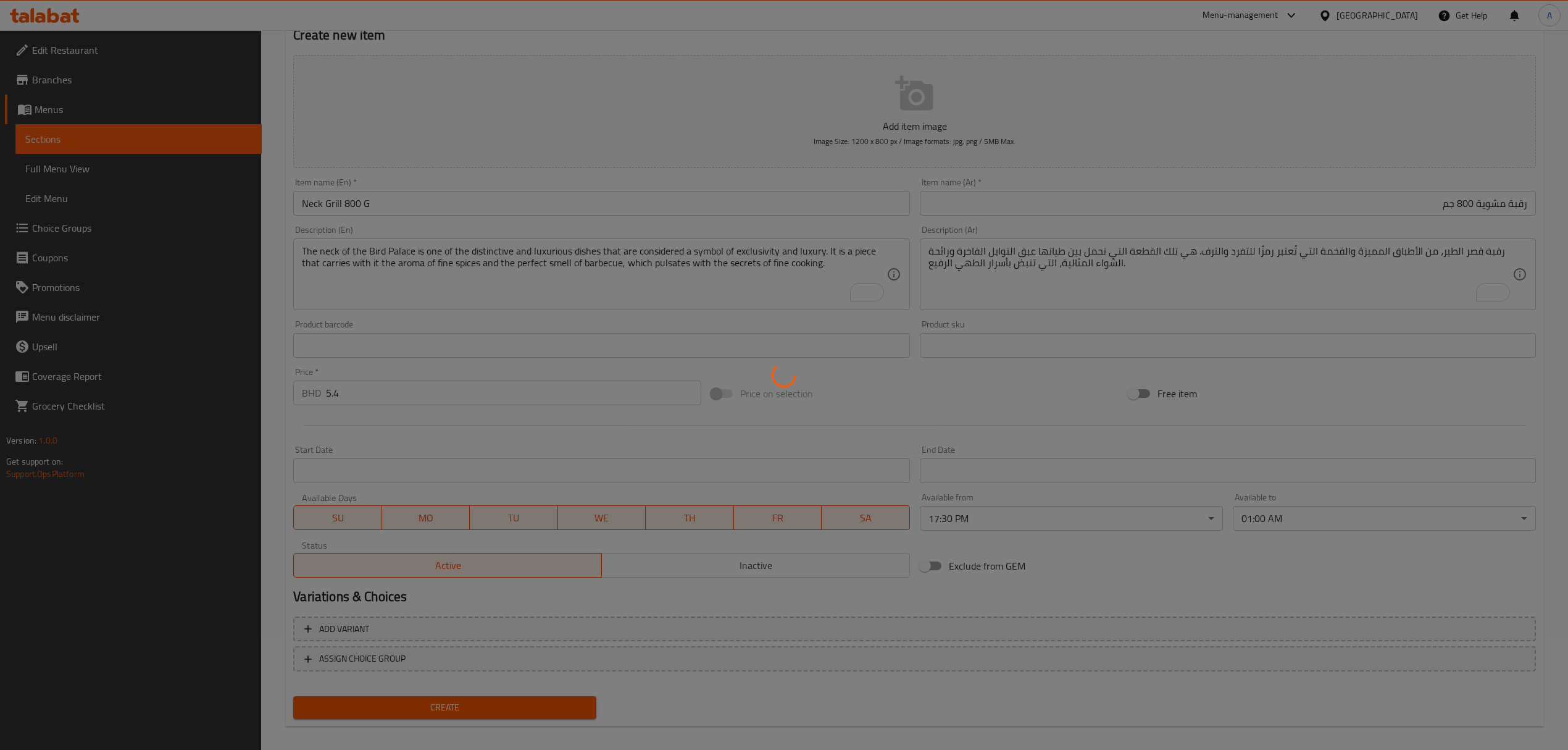
type input "0"
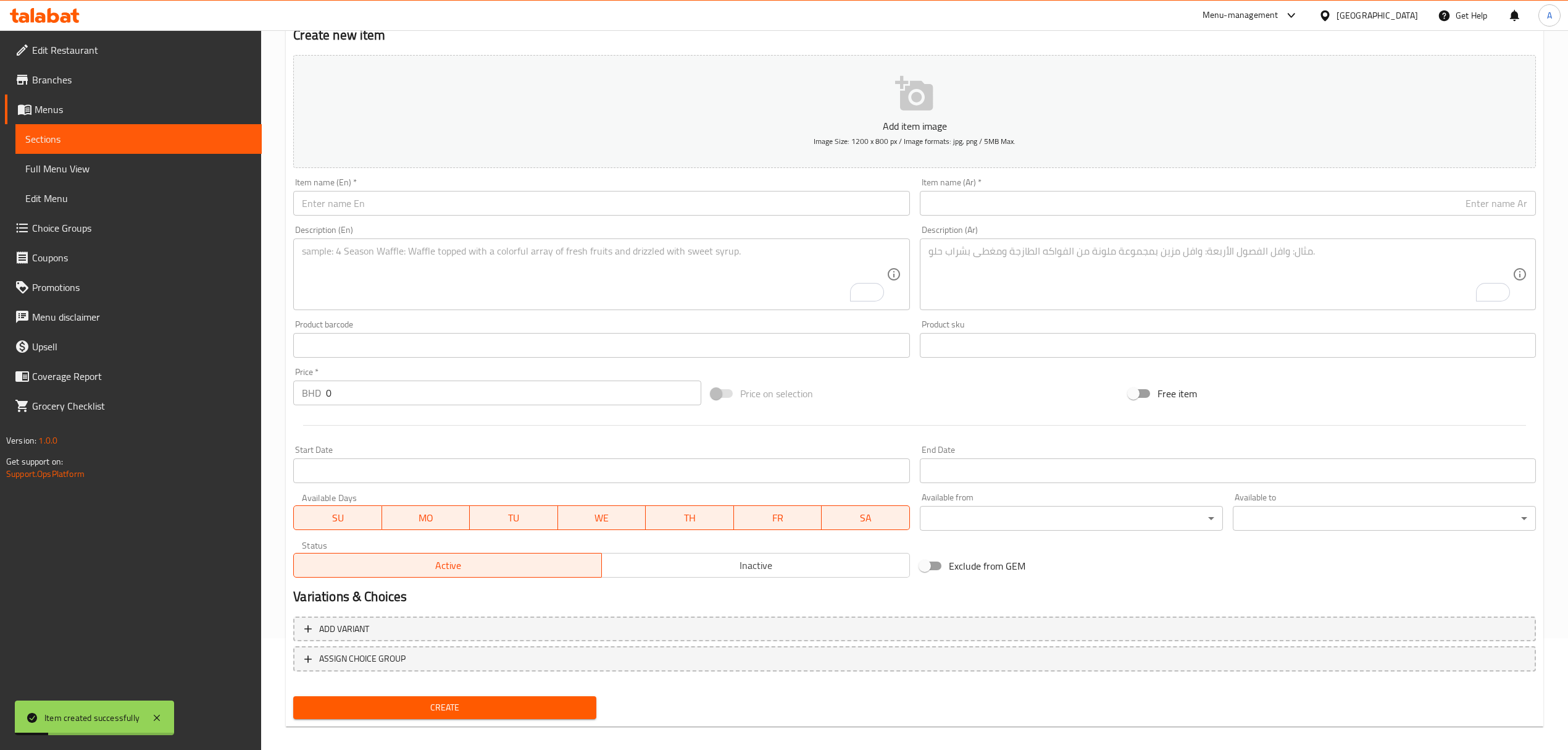
click at [158, 223] on span "Choice Groups" at bounding box center [142, 228] width 220 height 15
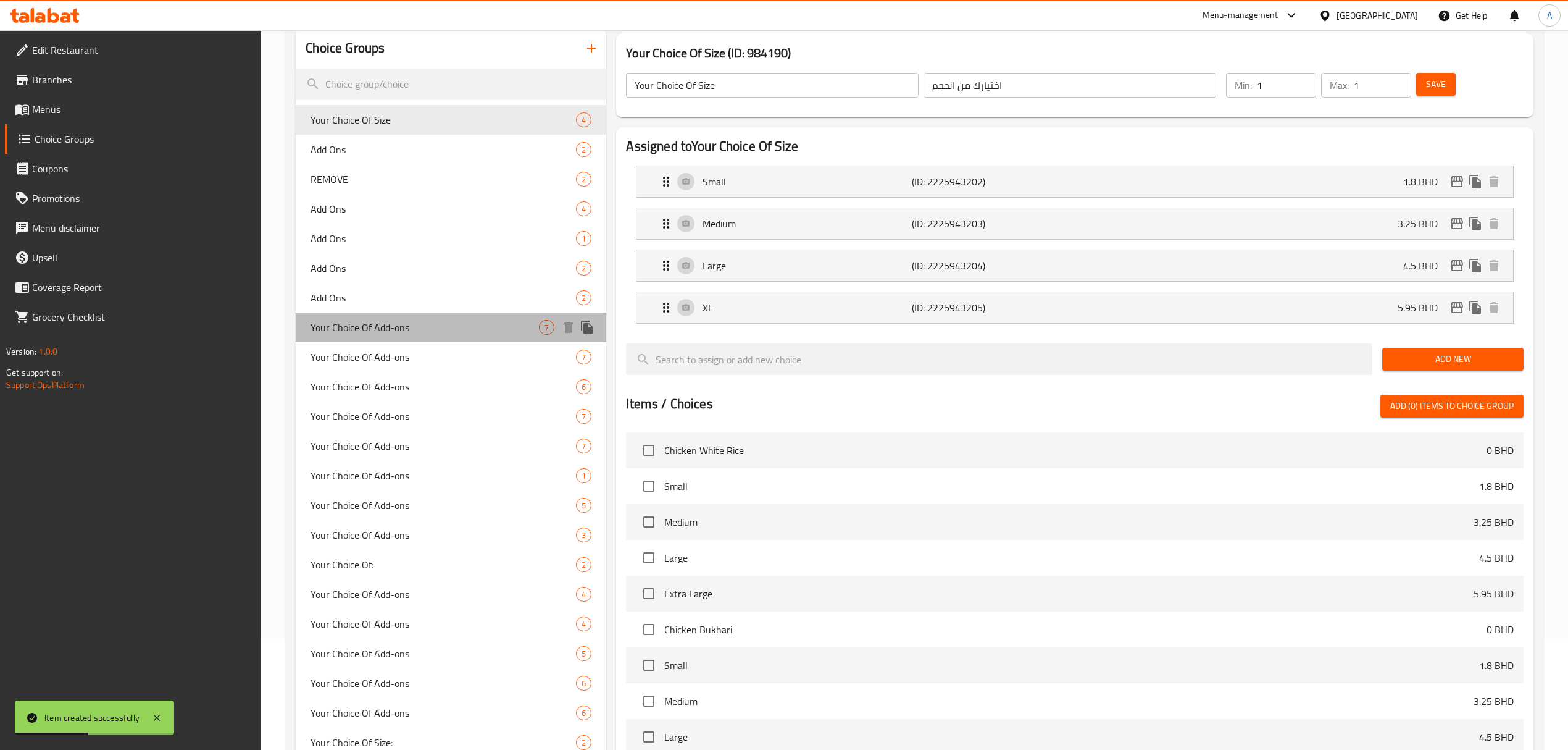
click at [409, 329] on span "Your Choice Of Add-ons" at bounding box center [424, 327] width 228 height 15
type input "Your Choice Of Add-ons"
type input "اختيارك من الأضافات:"
type input "0"
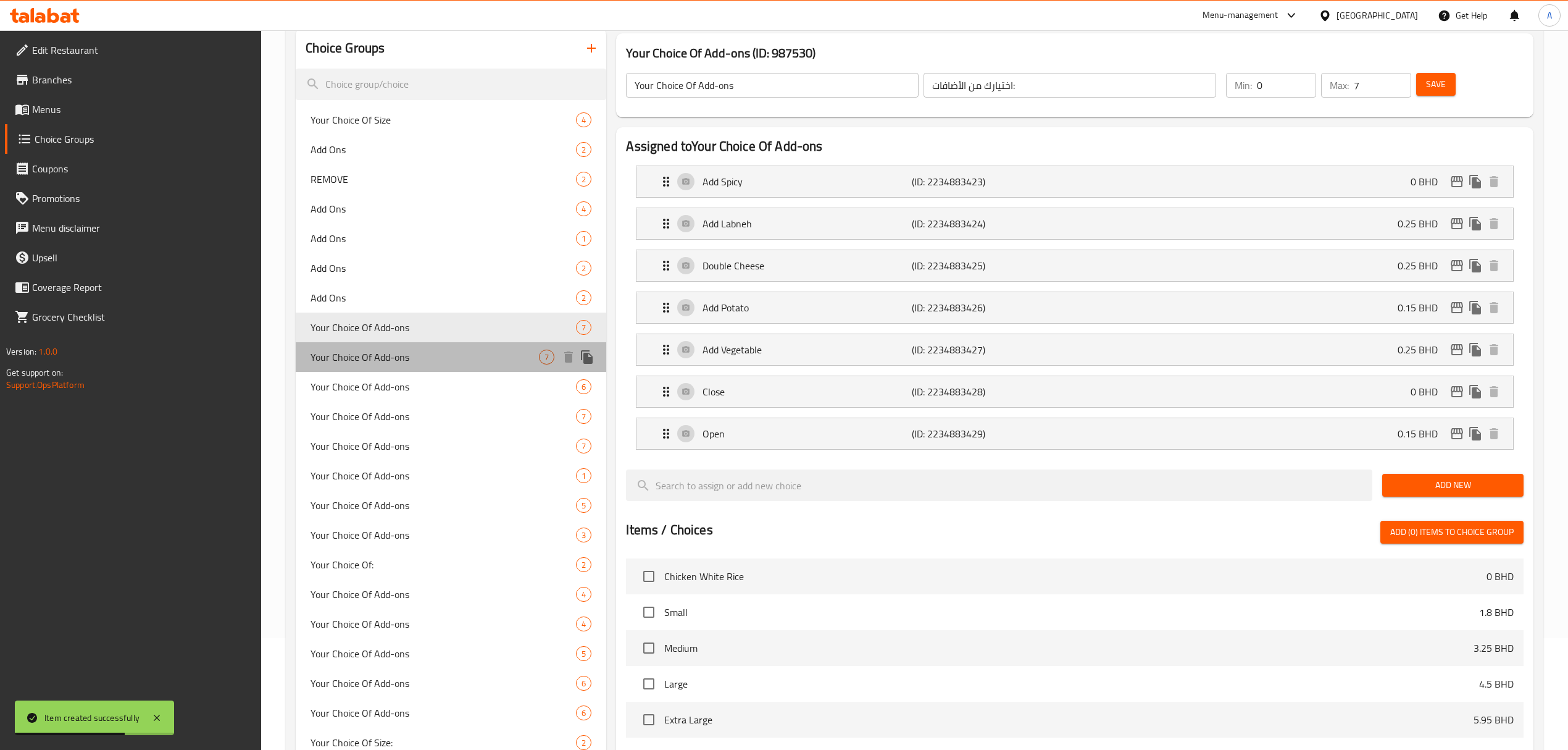
click at [407, 357] on span "Your Choice Of Add-ons" at bounding box center [424, 357] width 228 height 15
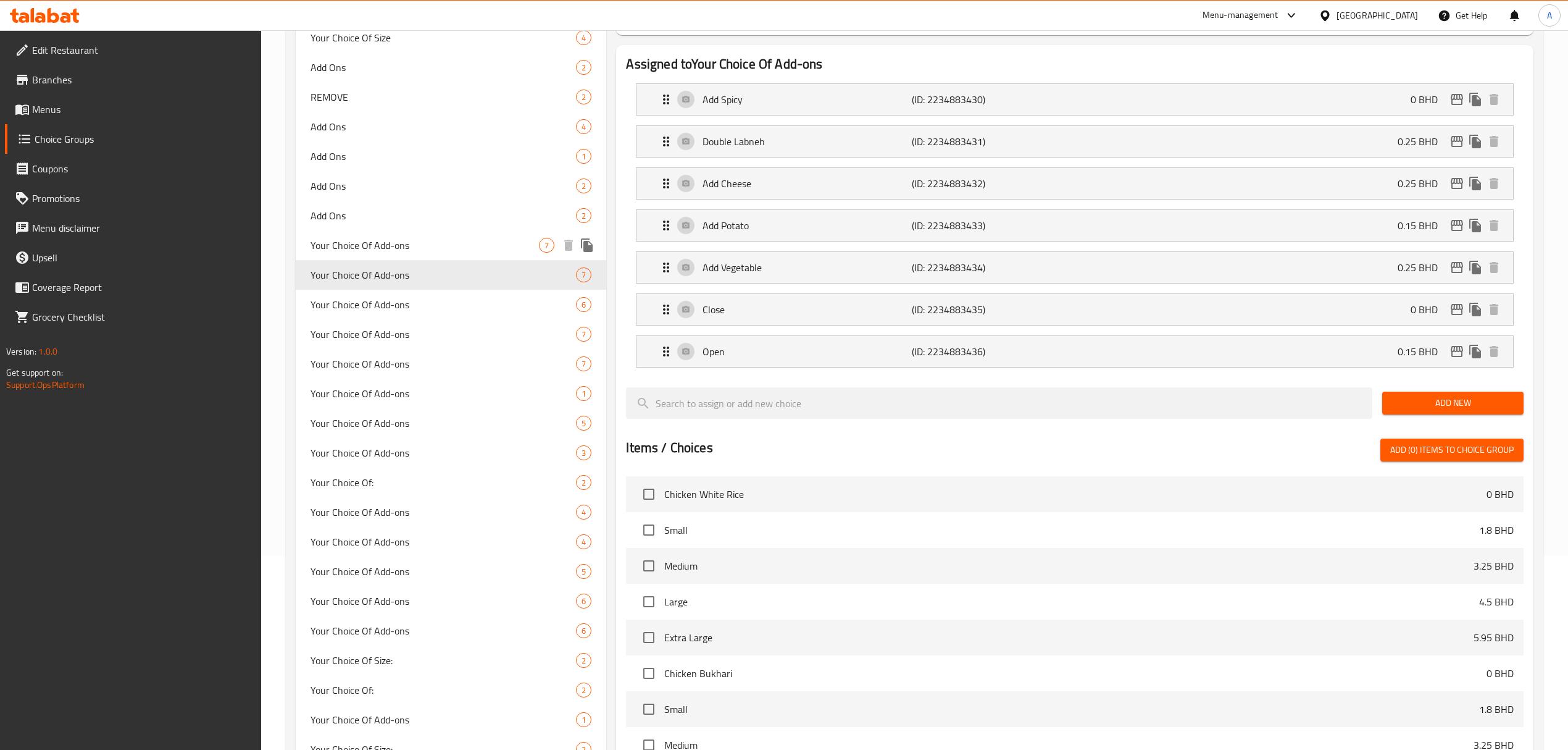
scroll to position [359, 0]
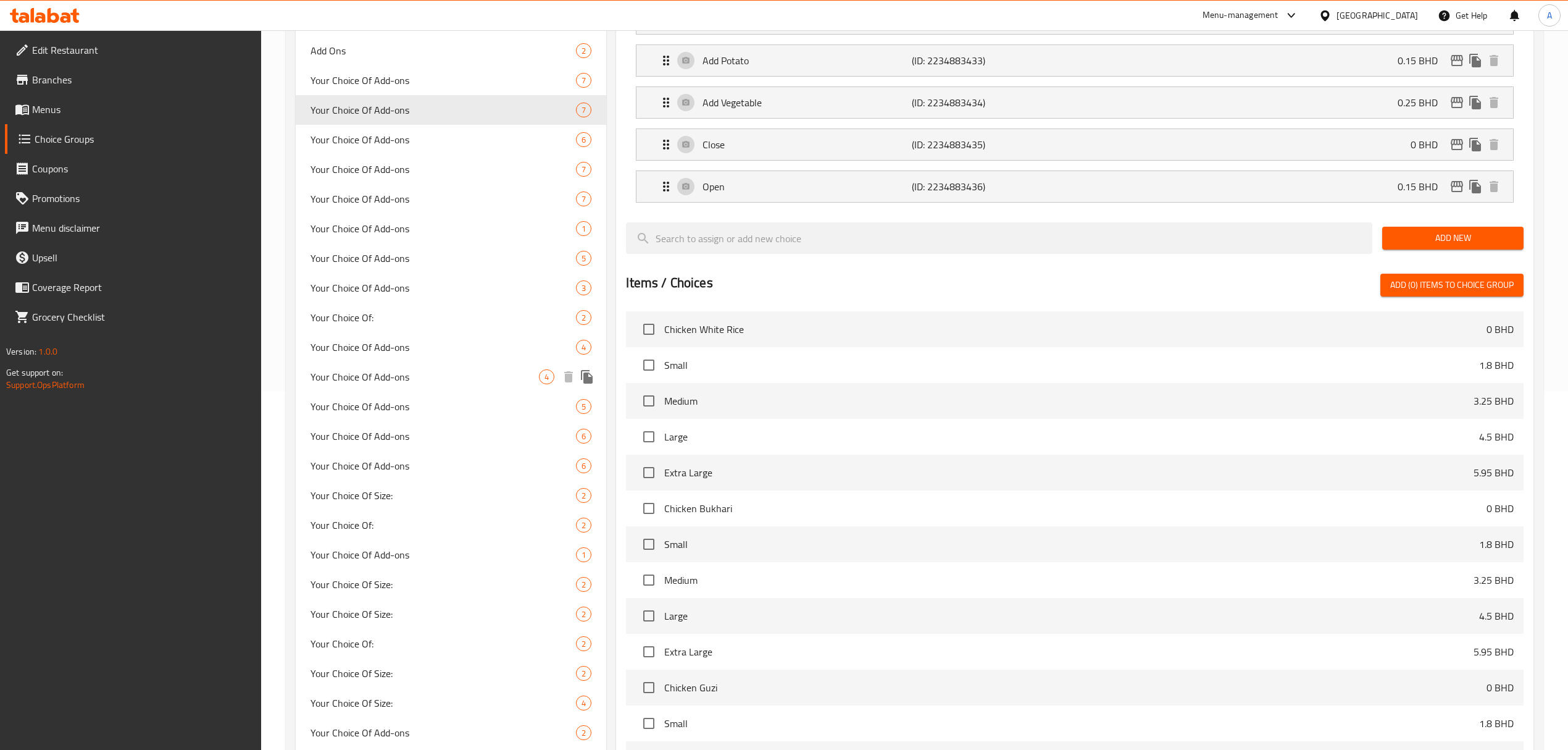
click at [475, 376] on span "Your Choice Of Add-ons" at bounding box center [424, 377] width 228 height 15
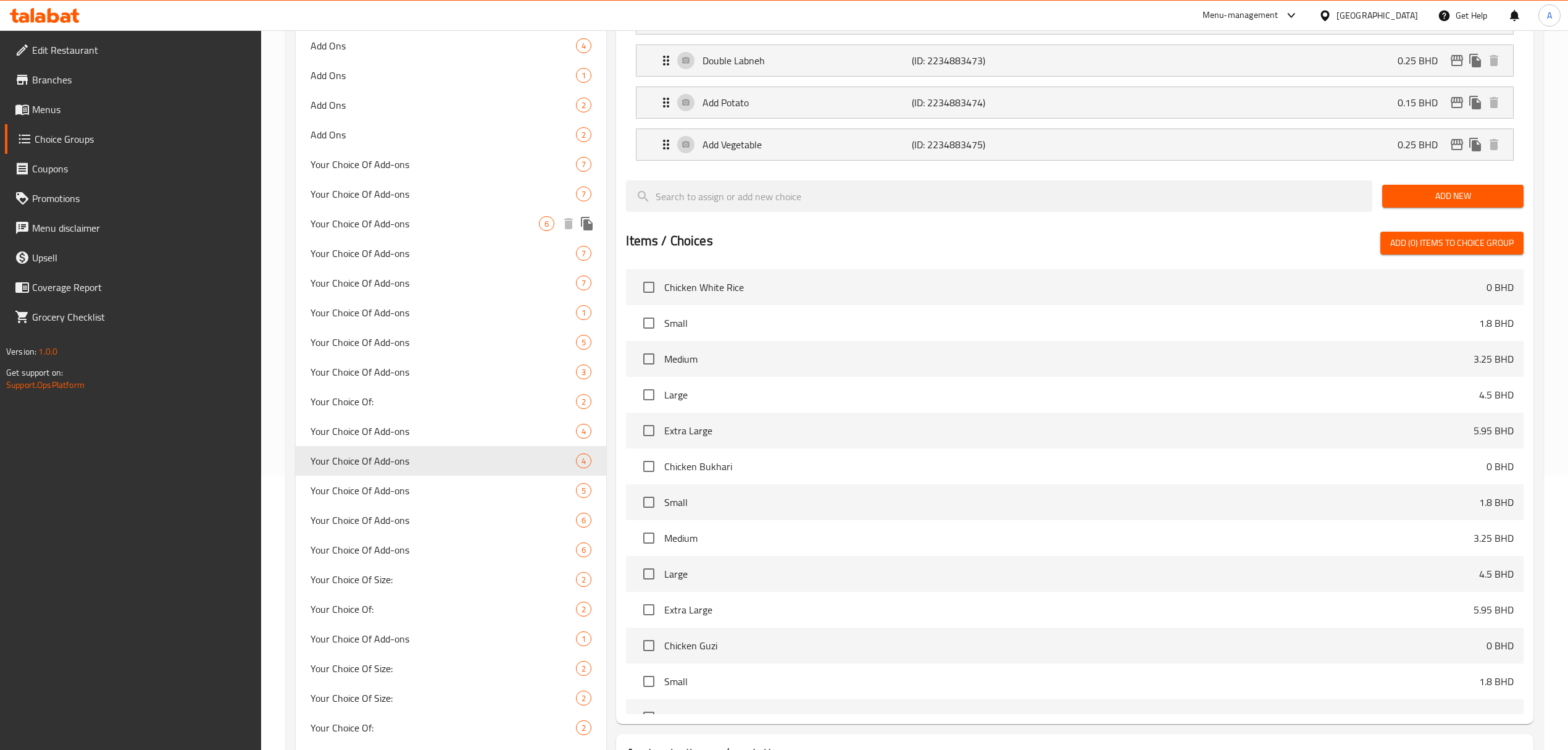
scroll to position [277, 0]
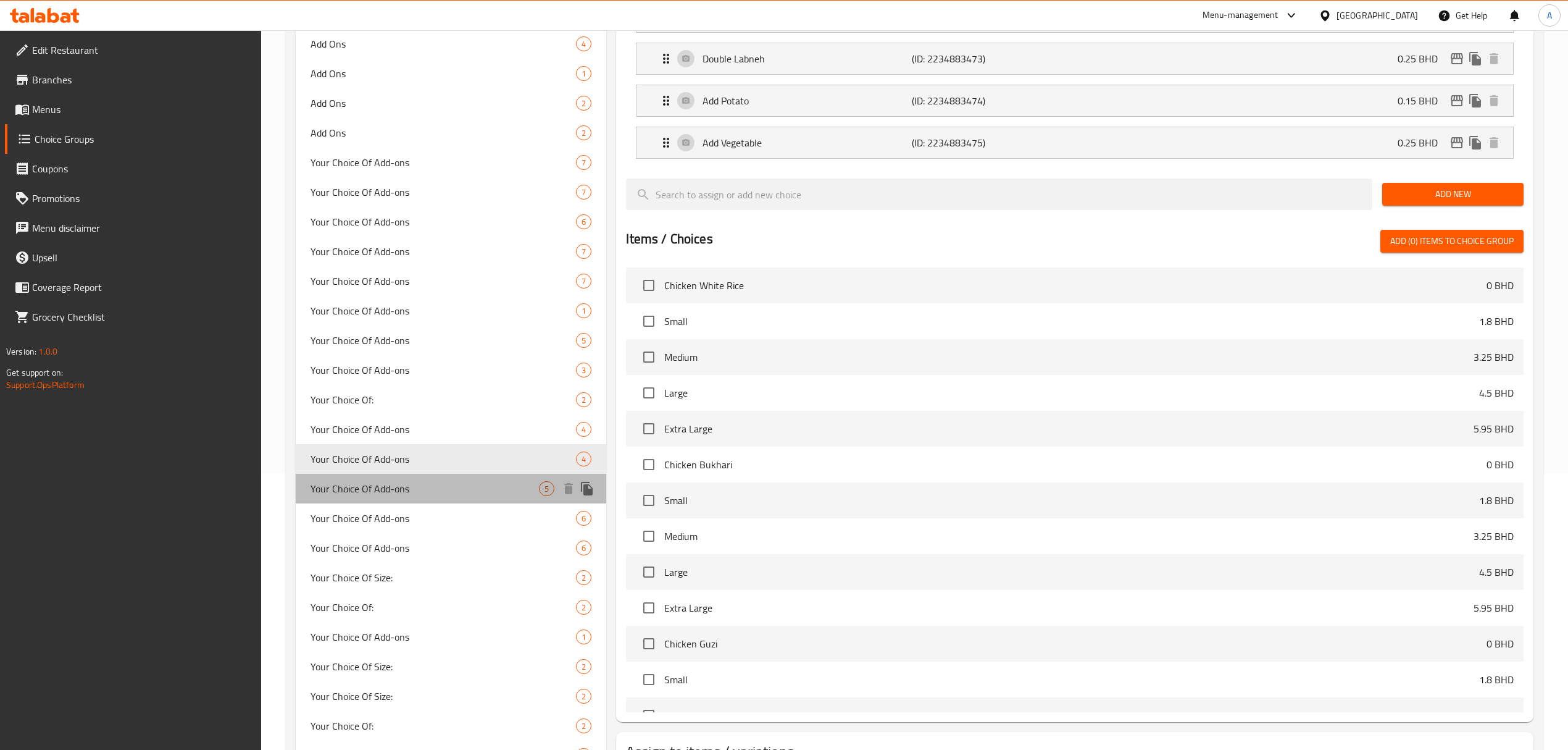
click at [405, 495] on span "Your Choice Of Add-ons" at bounding box center [424, 489] width 228 height 15
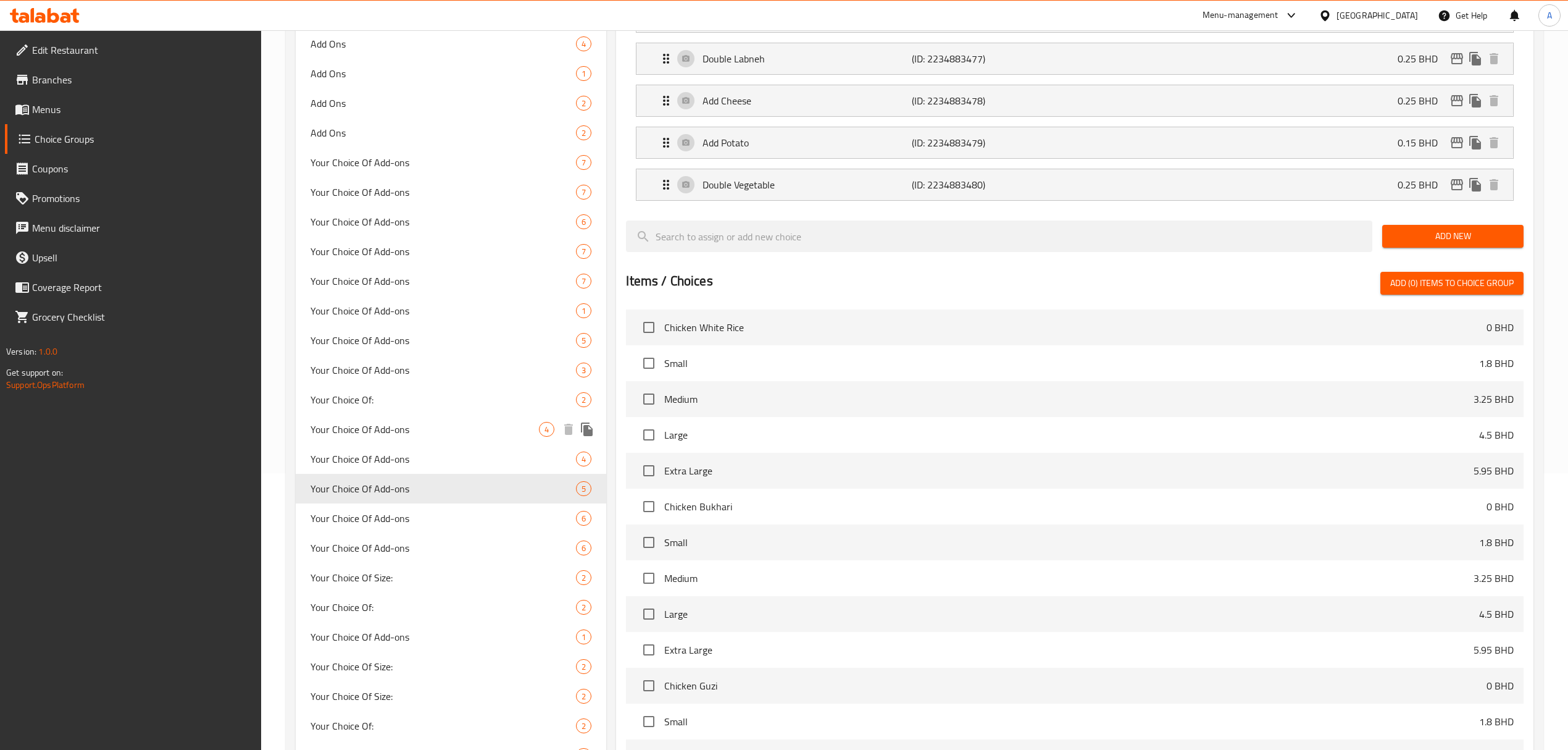
click at [408, 430] on span "Your Choice Of Add-ons" at bounding box center [424, 429] width 228 height 15
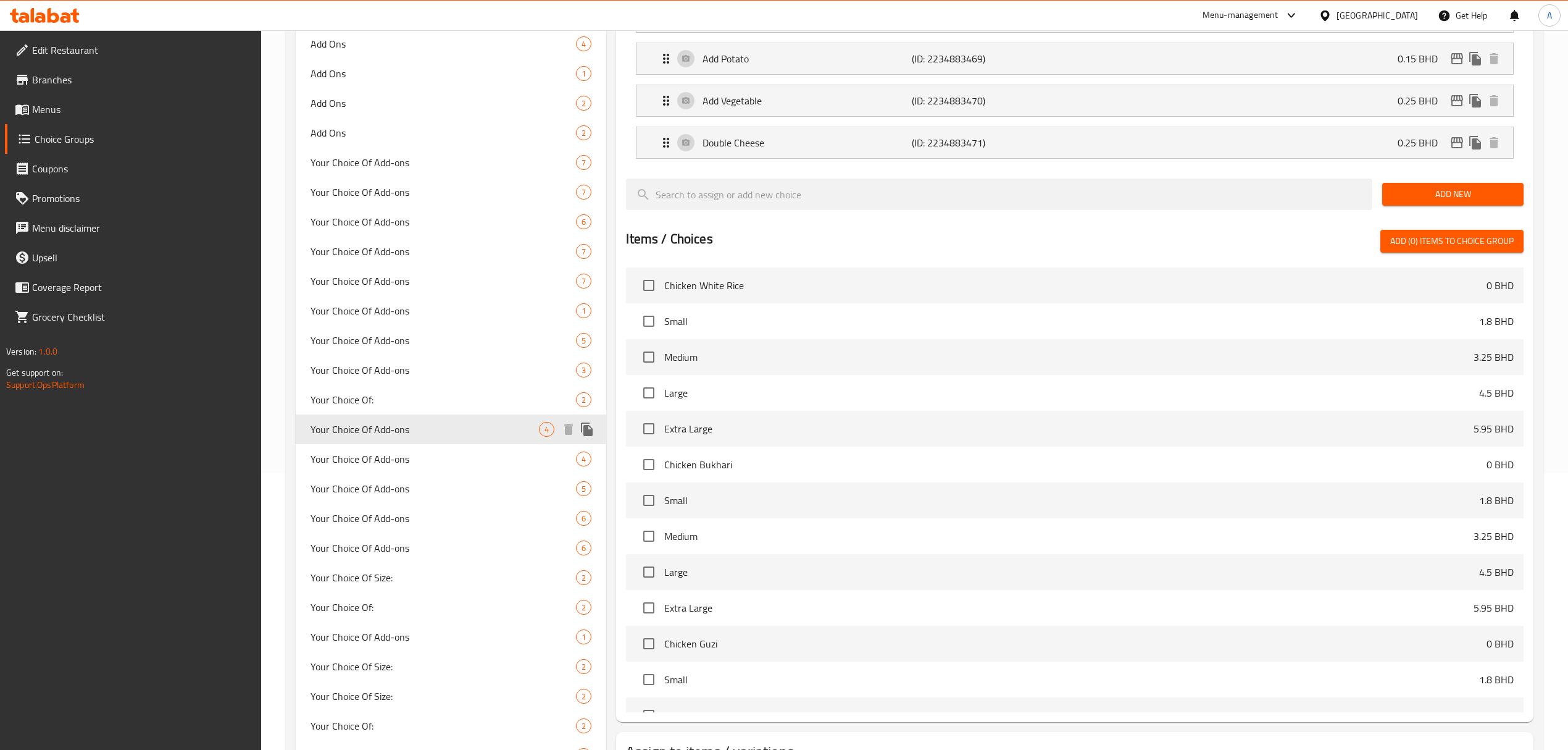
type input "4"
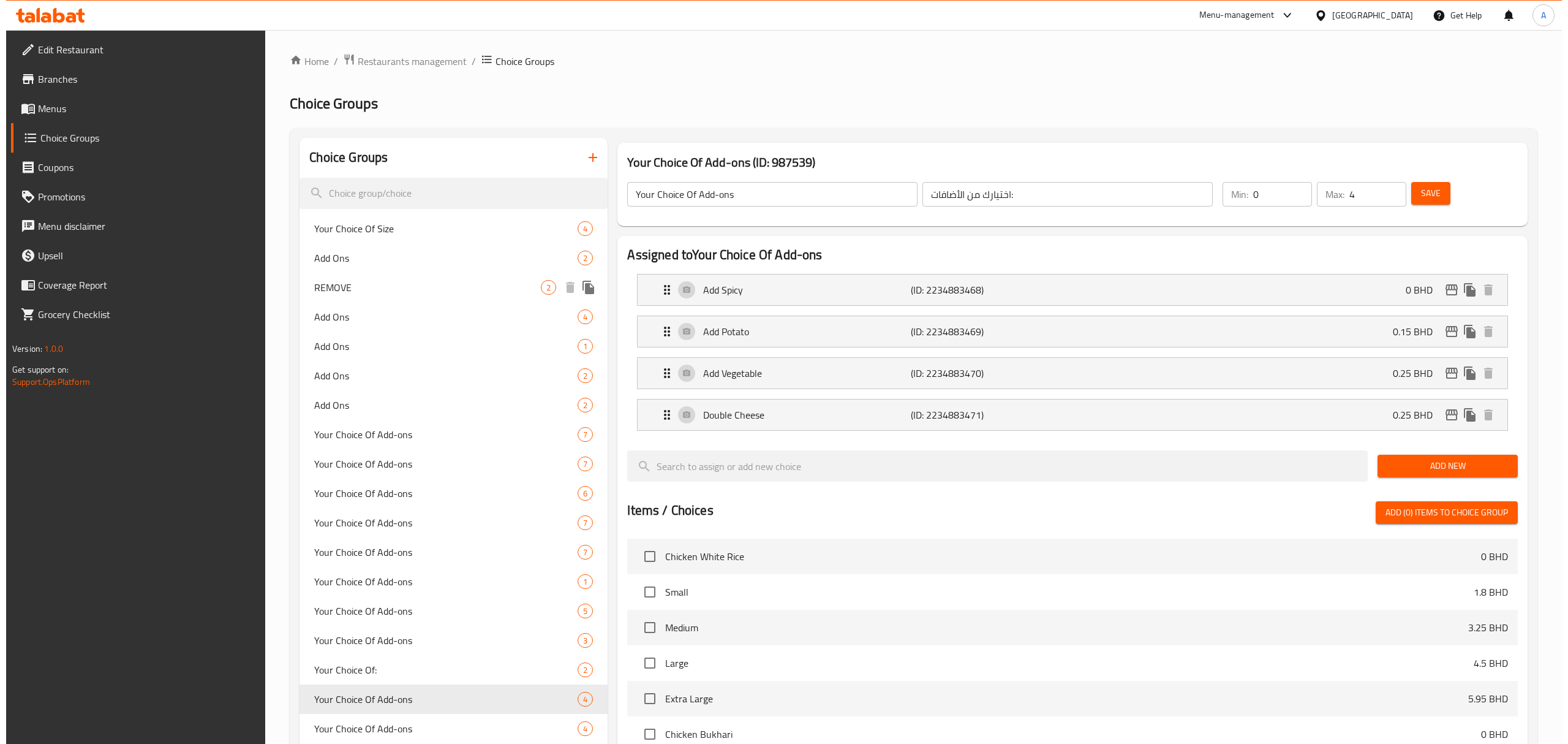
scroll to position [0, 0]
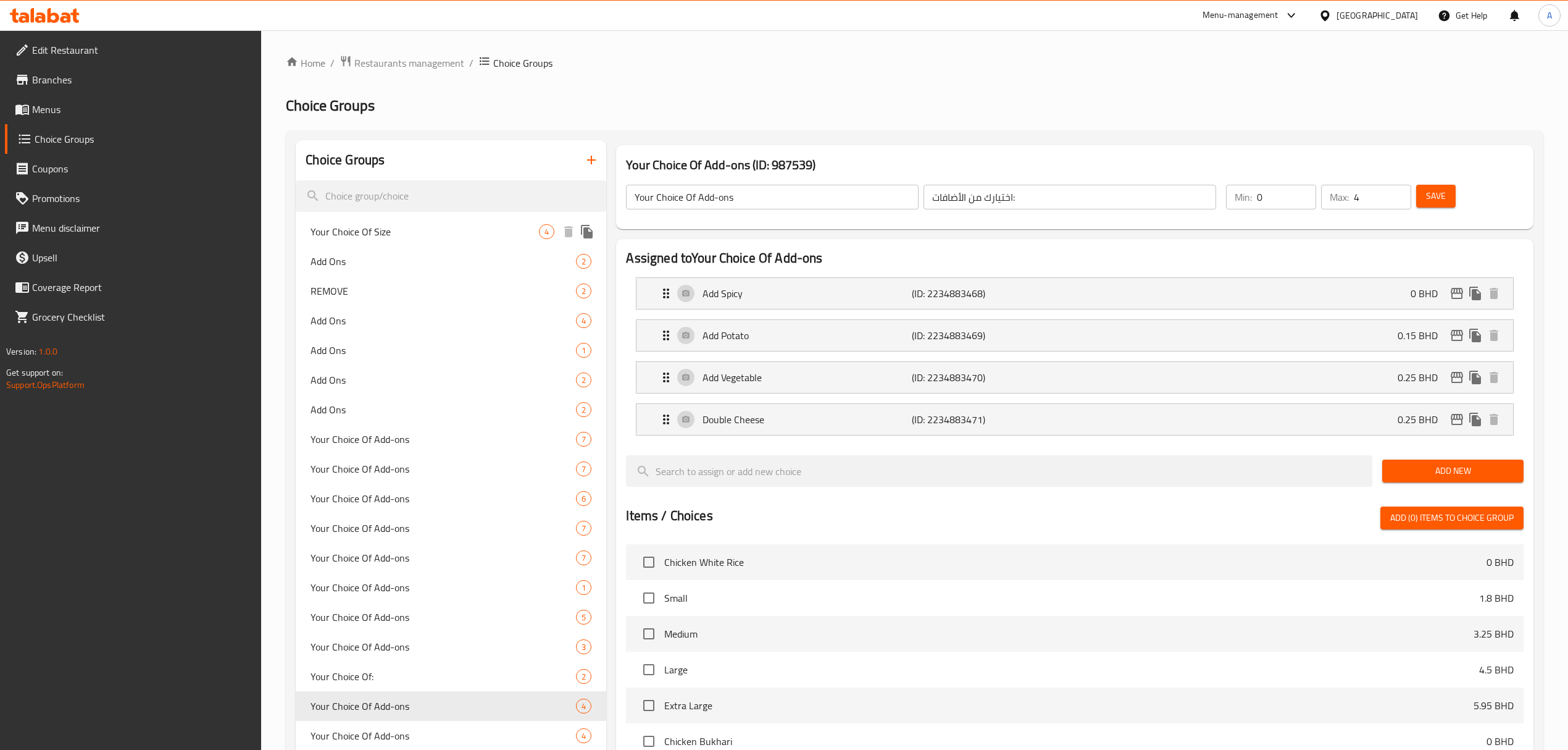
click at [462, 239] on span "Your Choice Of Size" at bounding box center [424, 231] width 228 height 15
type input "Your Choice Of Size"
type input "اختيارك من الحجم"
type input "1"
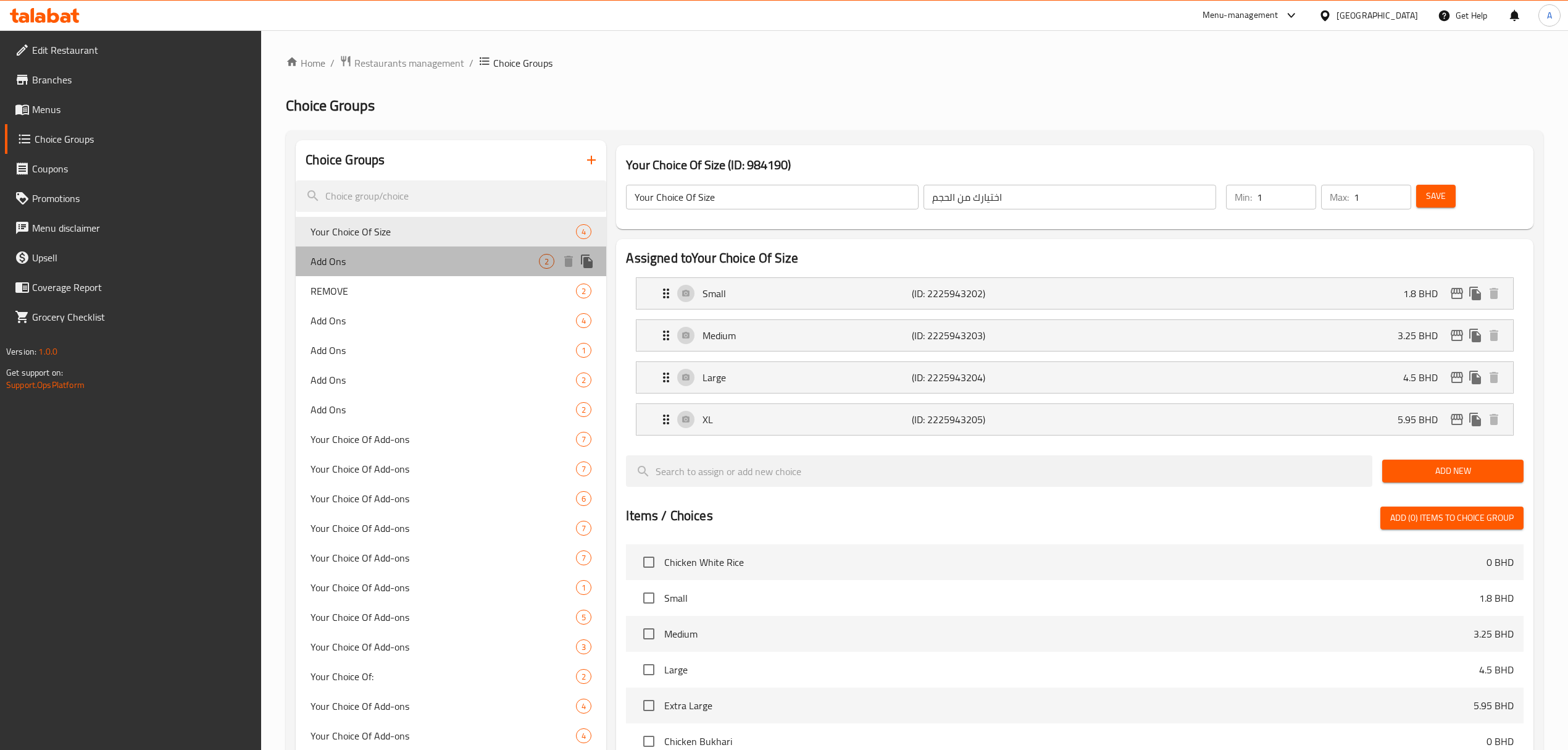
click at [431, 262] on span "Add Ons" at bounding box center [424, 261] width 228 height 15
type input "Add Ons"
type input "الاضافات"
type input "0"
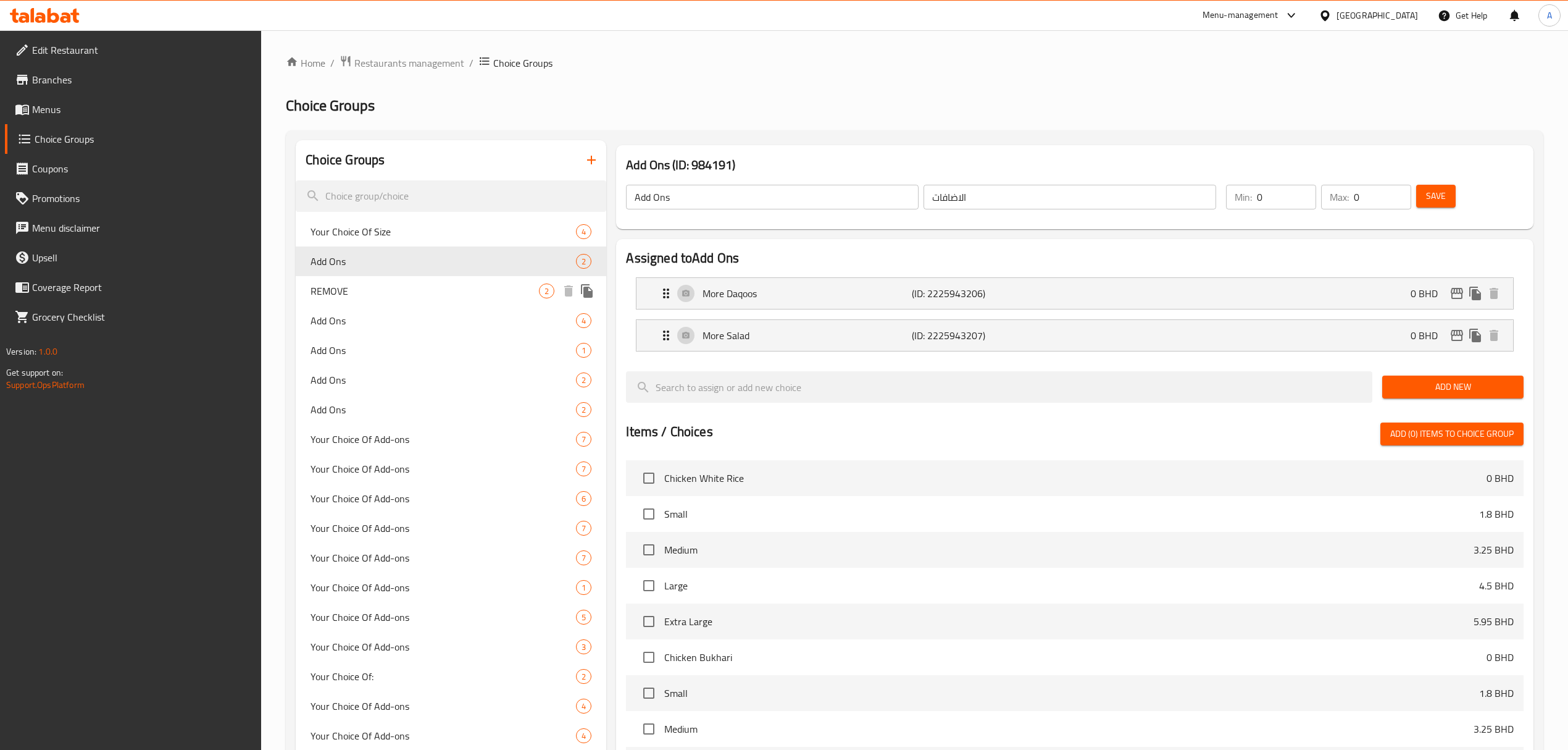
click at [426, 295] on span "REMOVE" at bounding box center [424, 291] width 228 height 15
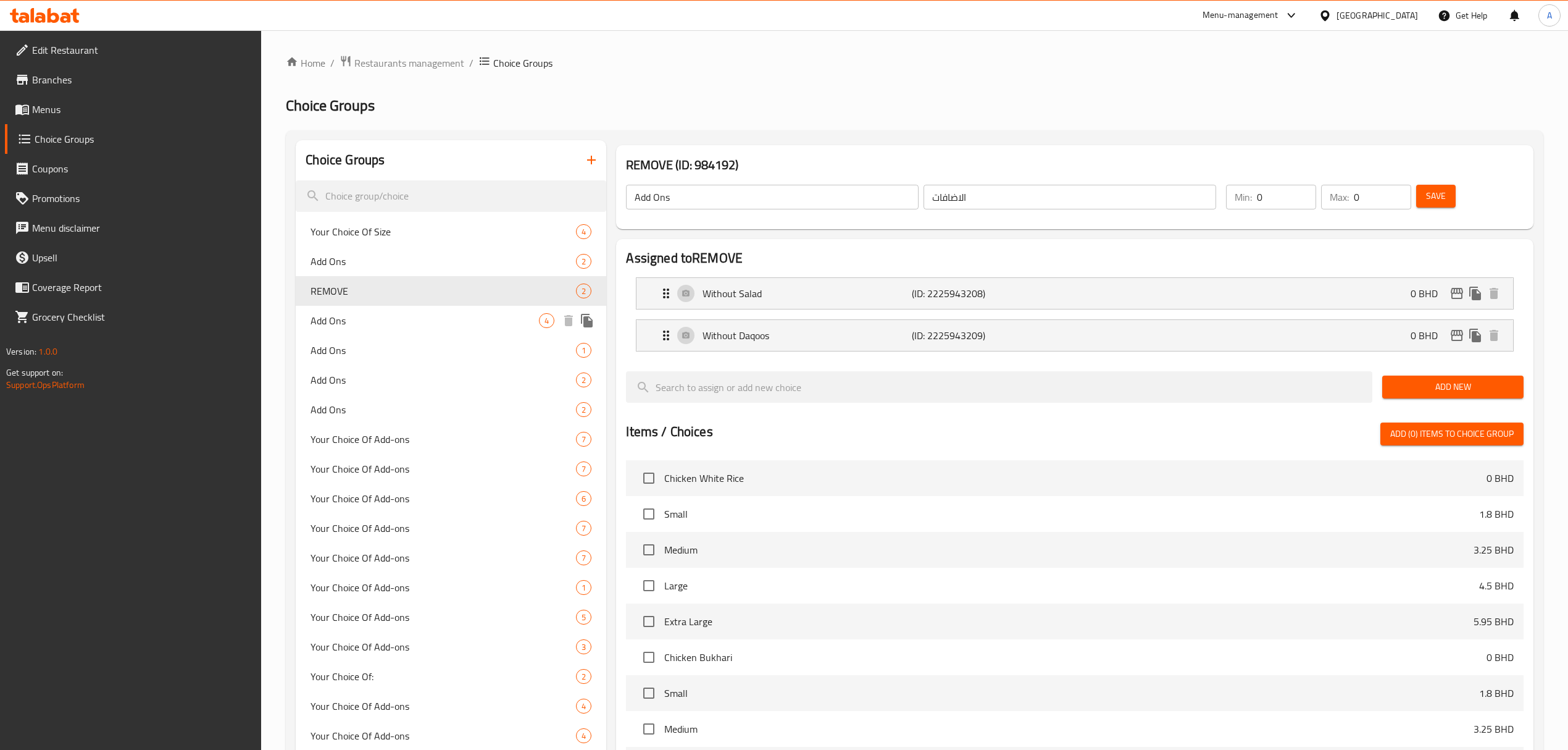
type input "REMOVE"
type input "ازالة"
click at [425, 314] on span "Add Ons" at bounding box center [424, 320] width 228 height 15
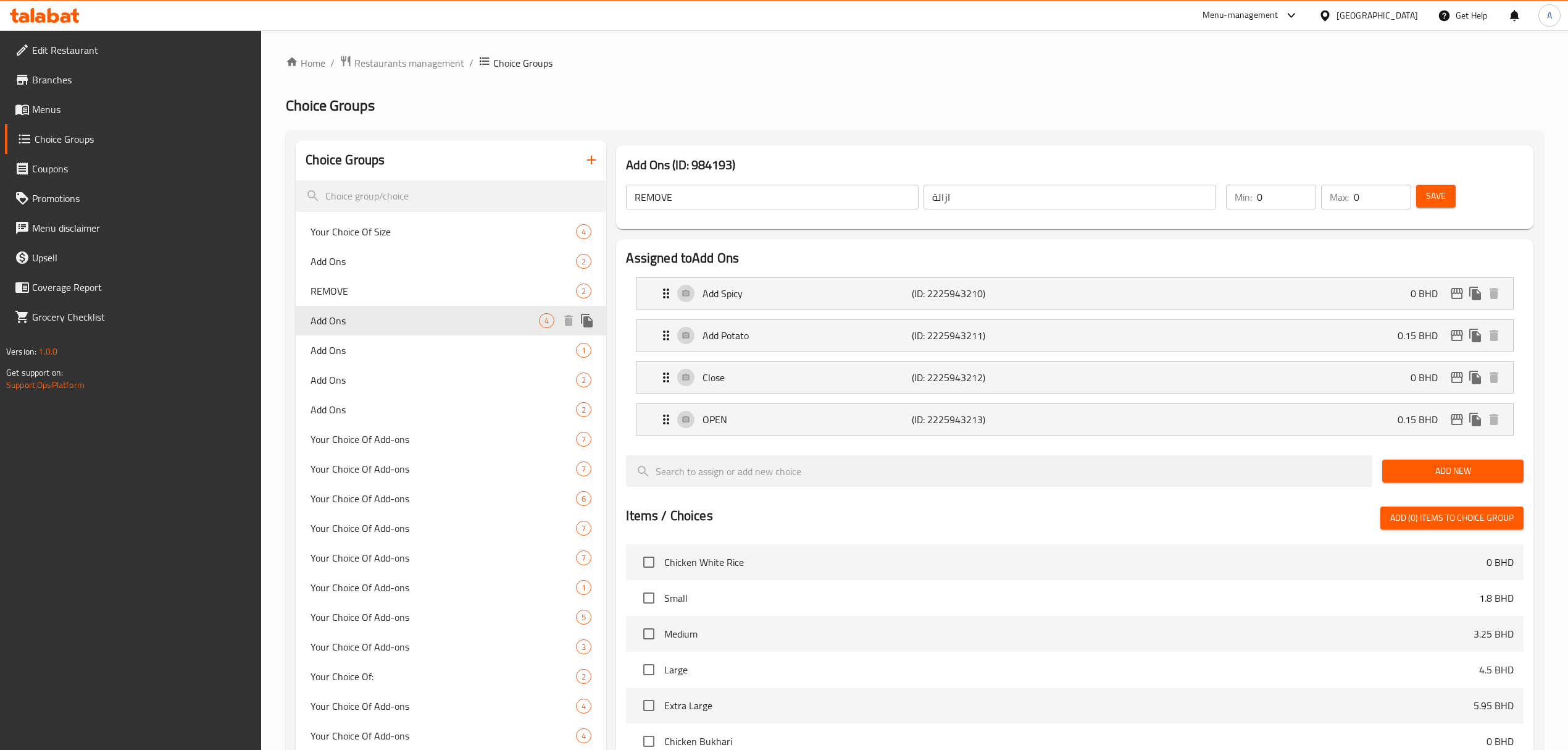
type input "Add Ons"
type input "الاضافات"
click at [595, 153] on icon "button" at bounding box center [592, 160] width 15 height 15
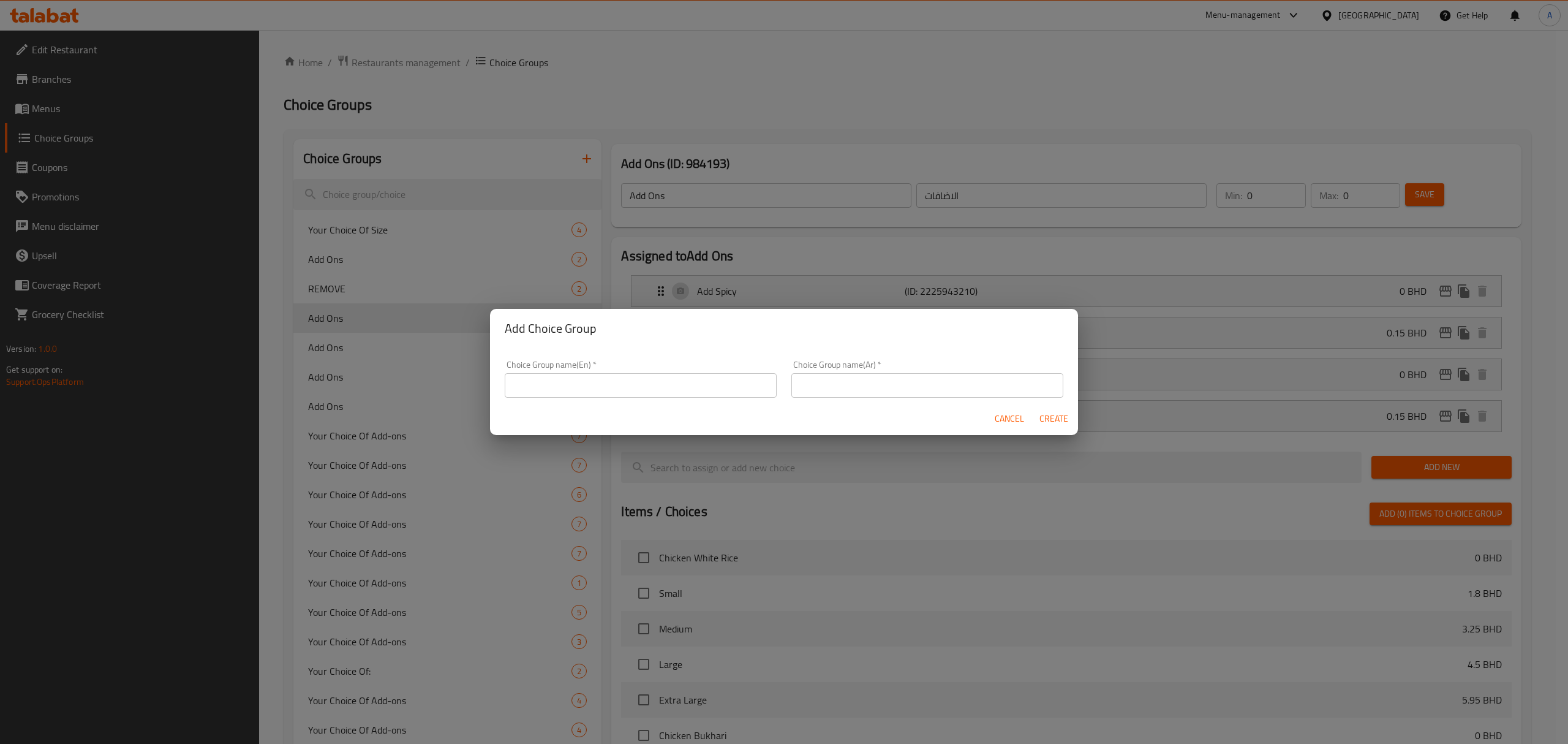
click at [615, 376] on input "text" at bounding box center [640, 385] width 272 height 25
type input "Add Ons::"
click at [917, 405] on div "Cancel Create" at bounding box center [784, 418] width 588 height 33
click at [912, 394] on input "text" at bounding box center [927, 385] width 272 height 25
type input "إضافات::"
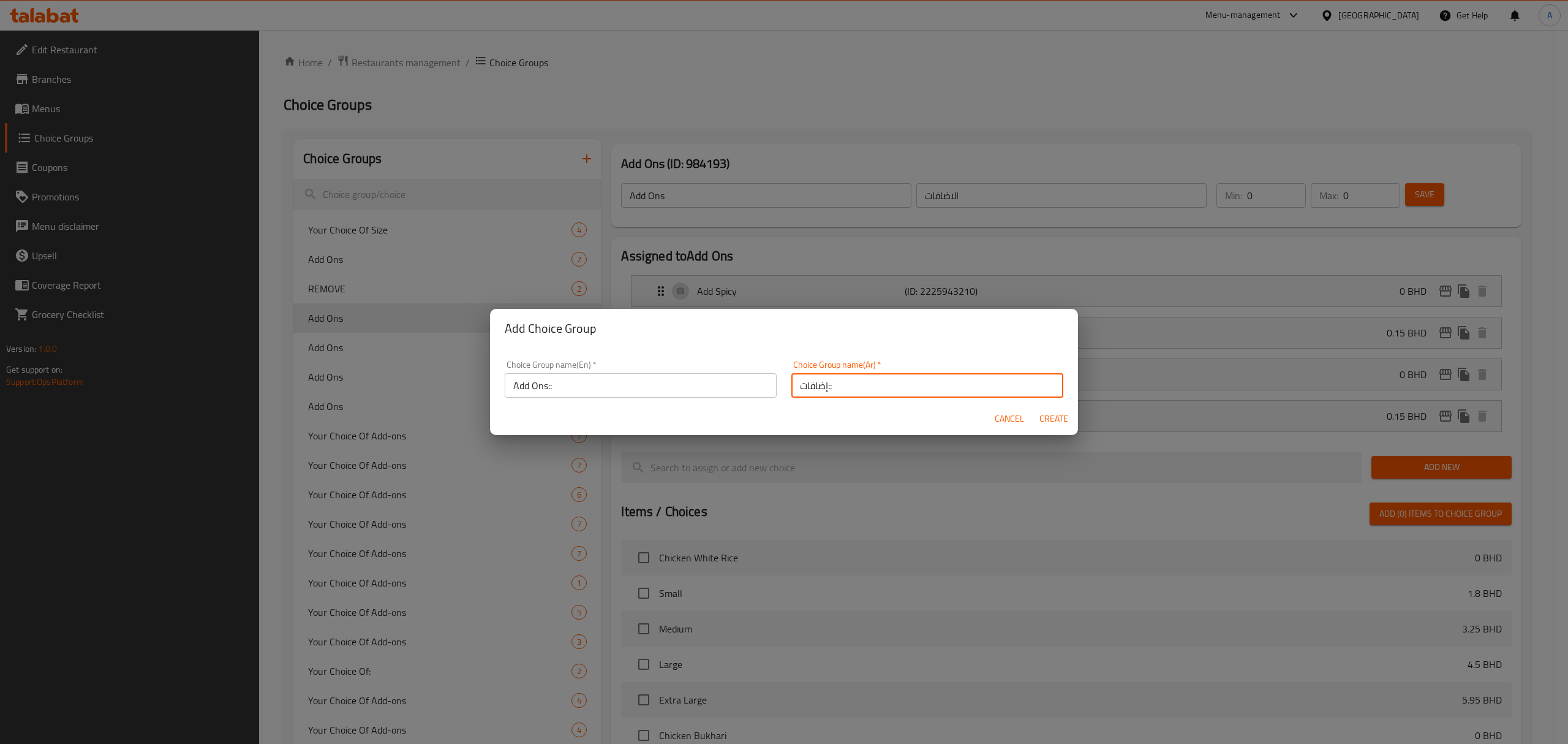
click at [1049, 407] on div "Cancel Create" at bounding box center [784, 418] width 588 height 33
click at [1040, 420] on span "Create" at bounding box center [1054, 418] width 29 height 15
type input "Add Ons::"
type input "إضافات::"
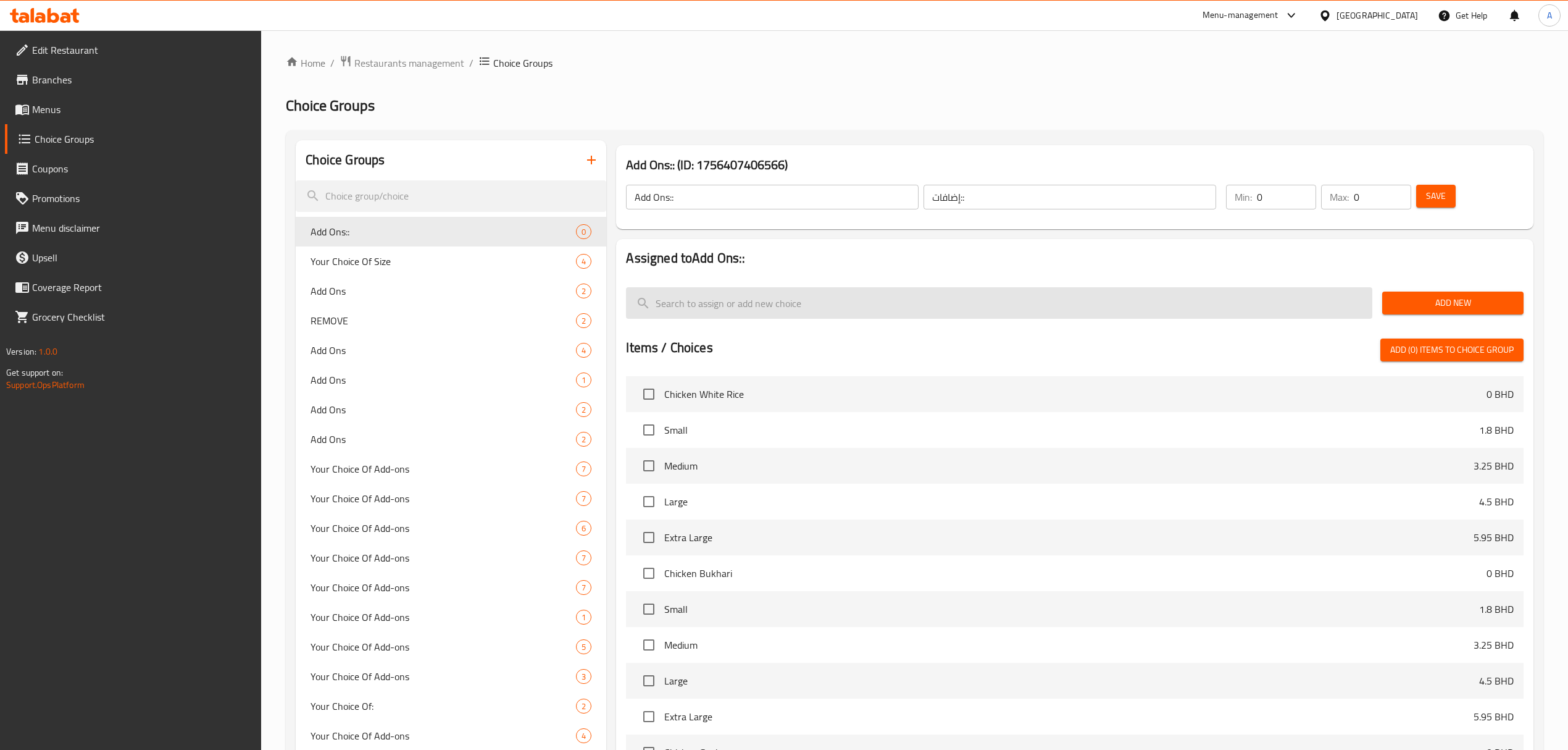
click at [738, 309] on input "search" at bounding box center [999, 302] width 746 height 32
paste input "SPICY"
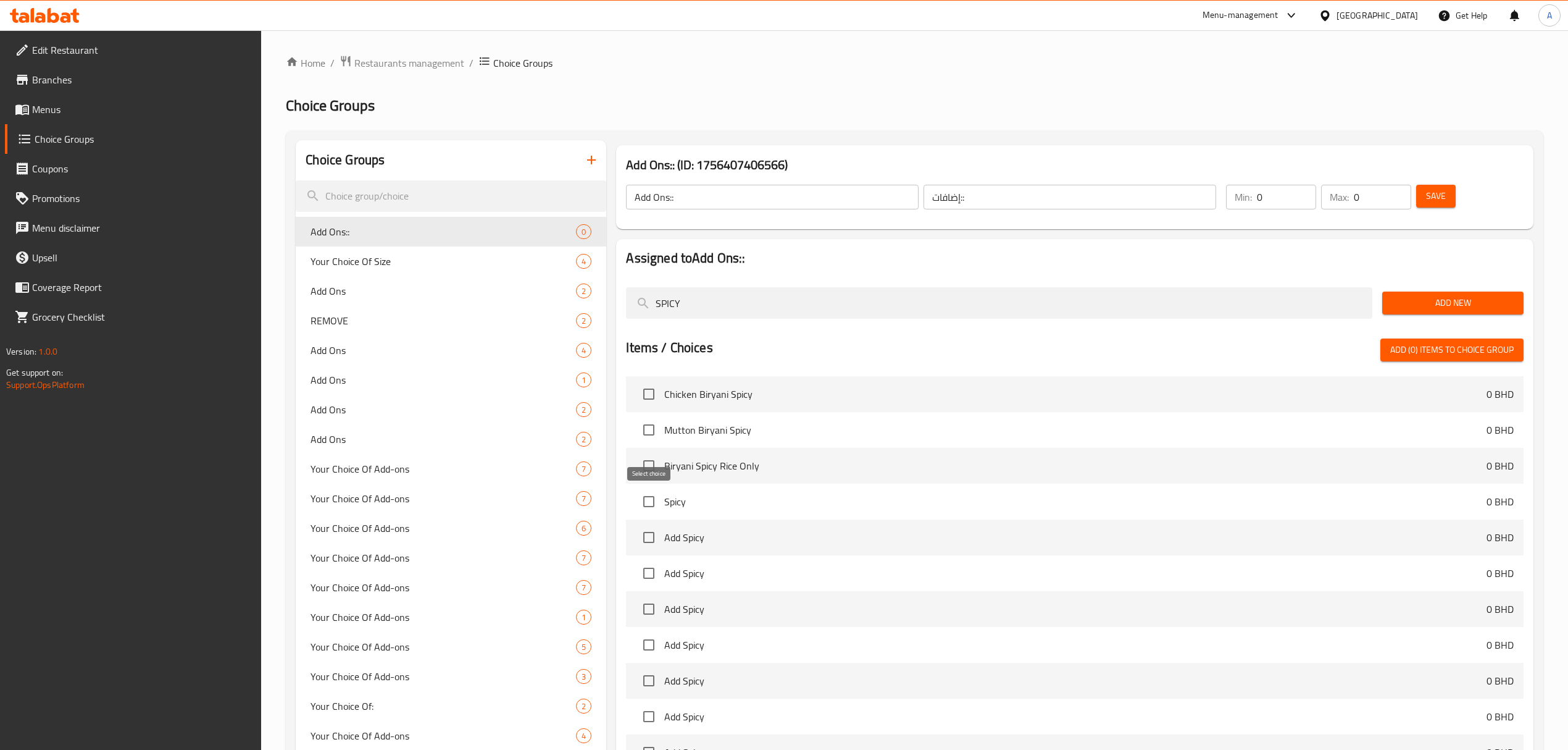
type input "SPICY"
click at [656, 507] on input "checkbox" at bounding box center [649, 501] width 26 height 26
checkbox input "true"
click at [783, 290] on input "SPICY" at bounding box center [999, 302] width 746 height 32
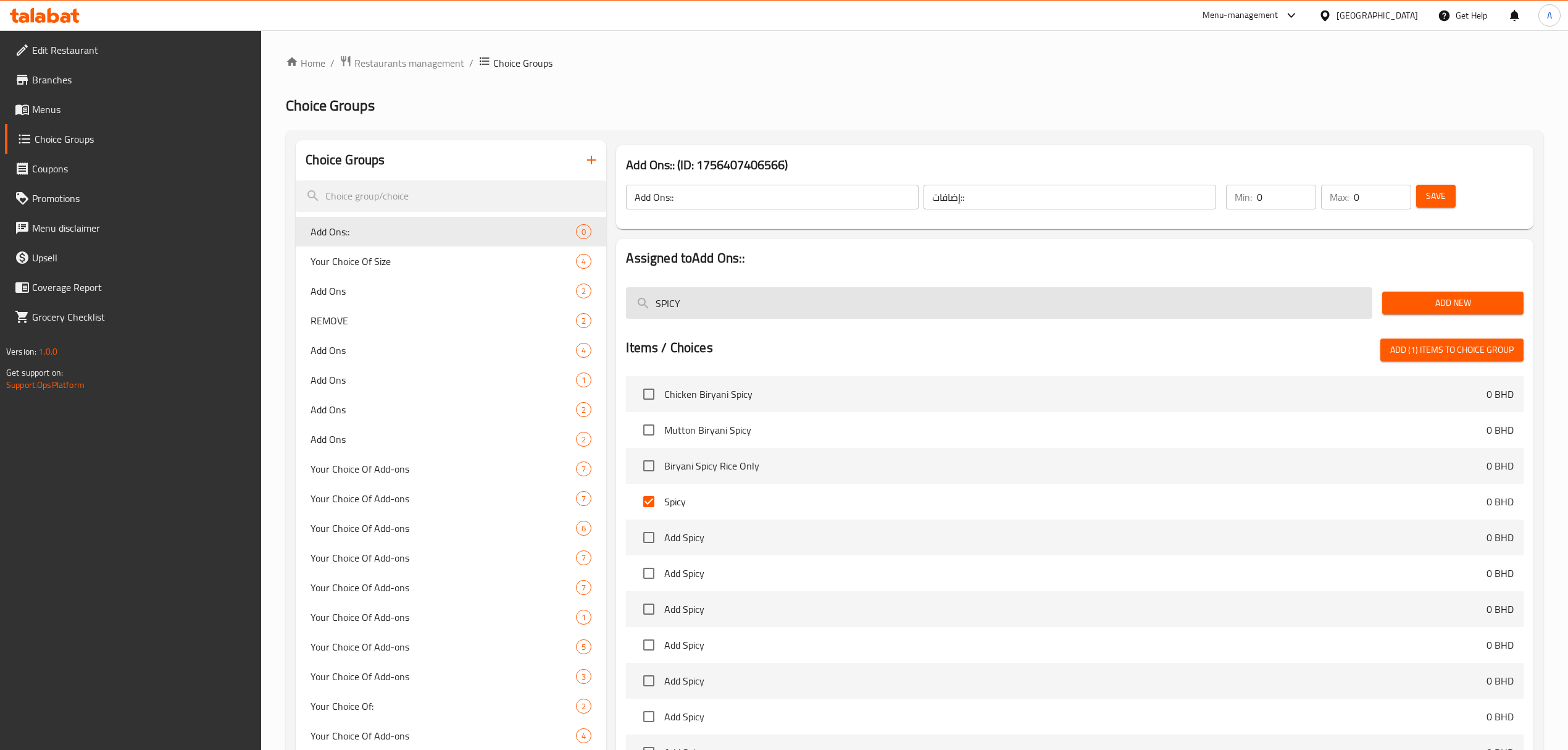
paste input "Pickle"
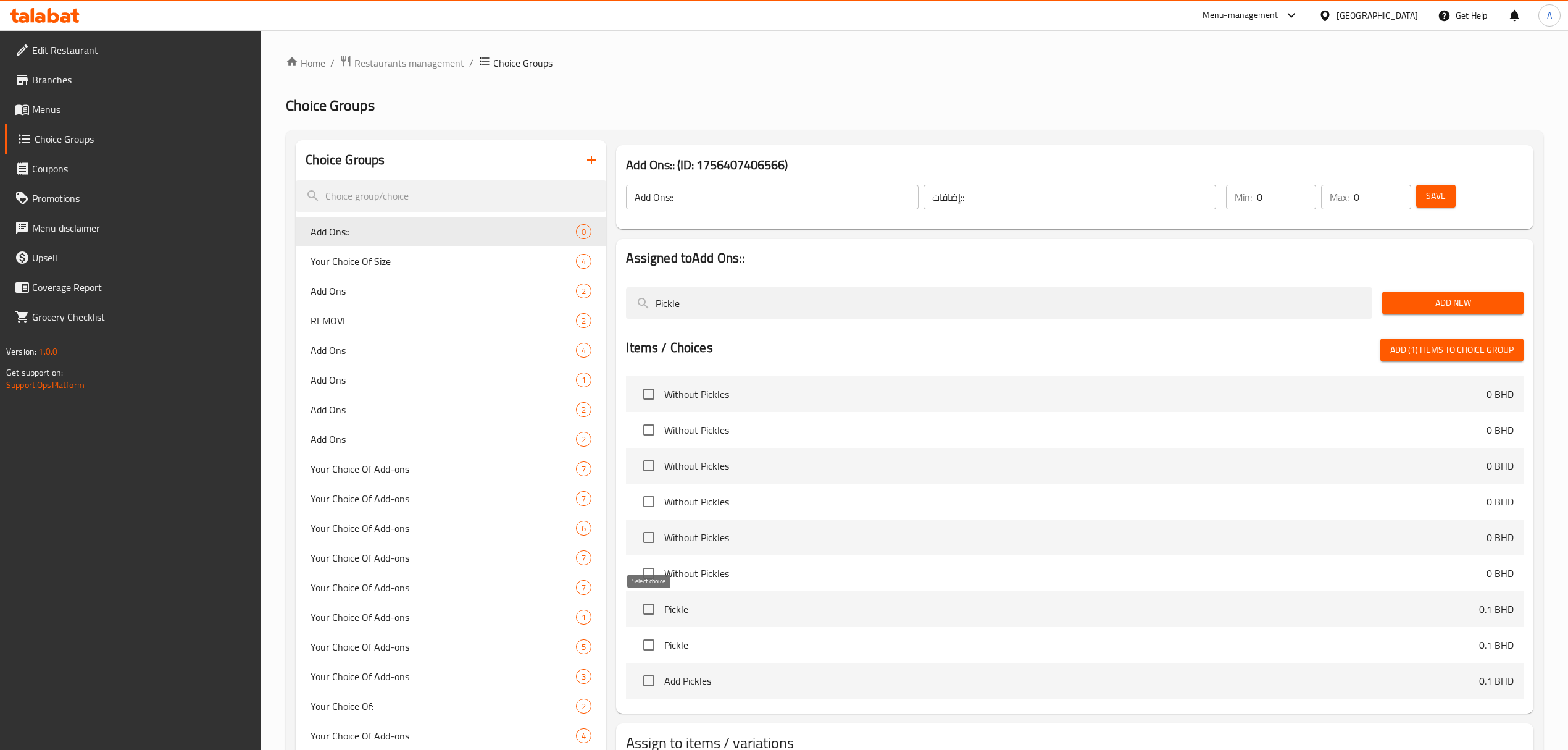
type input "Pickle"
click at [651, 613] on input "checkbox" at bounding box center [649, 609] width 26 height 26
checkbox input "true"
click at [783, 287] on div "Pickle" at bounding box center [999, 303] width 757 height 42
click at [781, 290] on input "Pickle" at bounding box center [999, 302] width 746 height 32
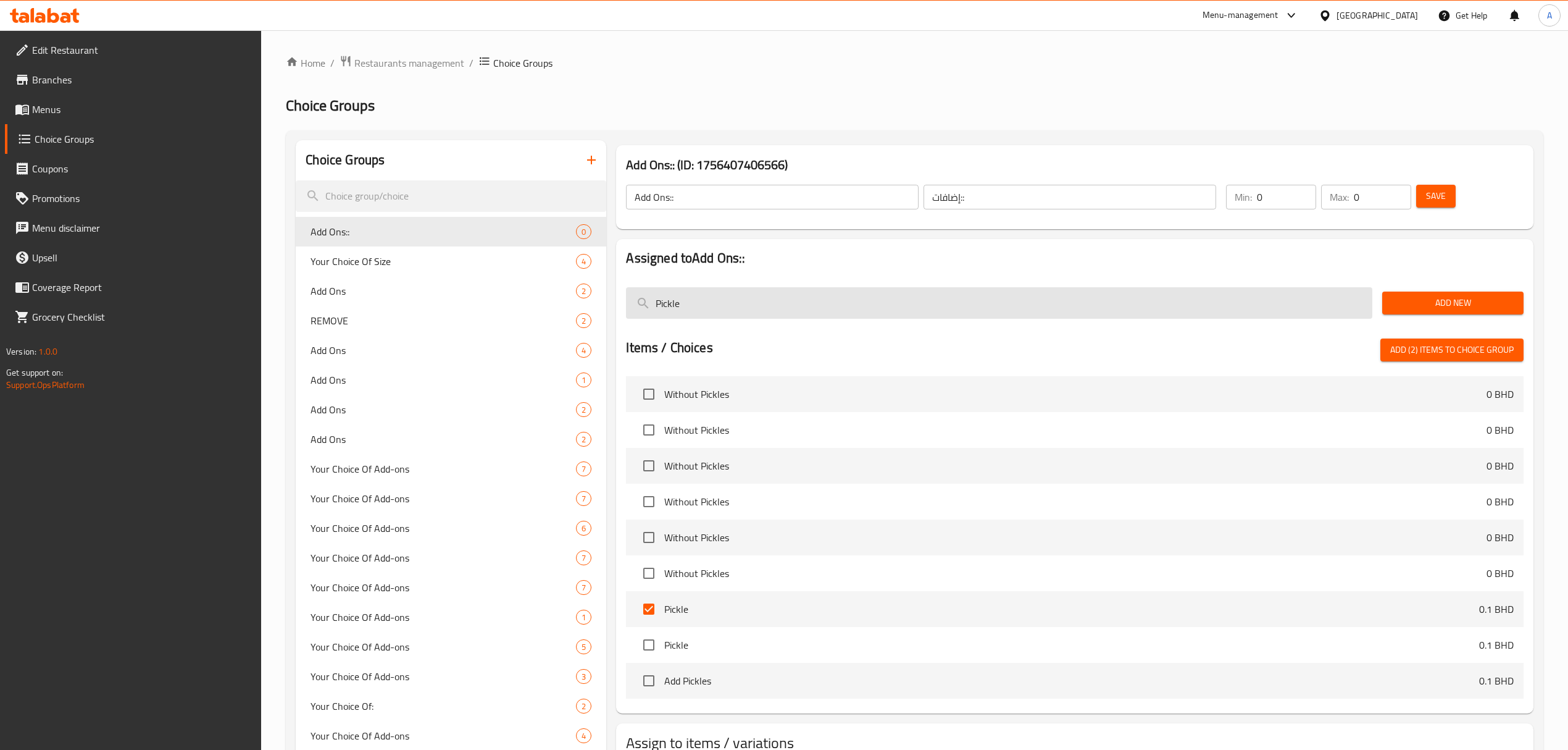
click at [781, 290] on input "Pickle" at bounding box center [999, 302] width 746 height 32
paste input "More Bread"
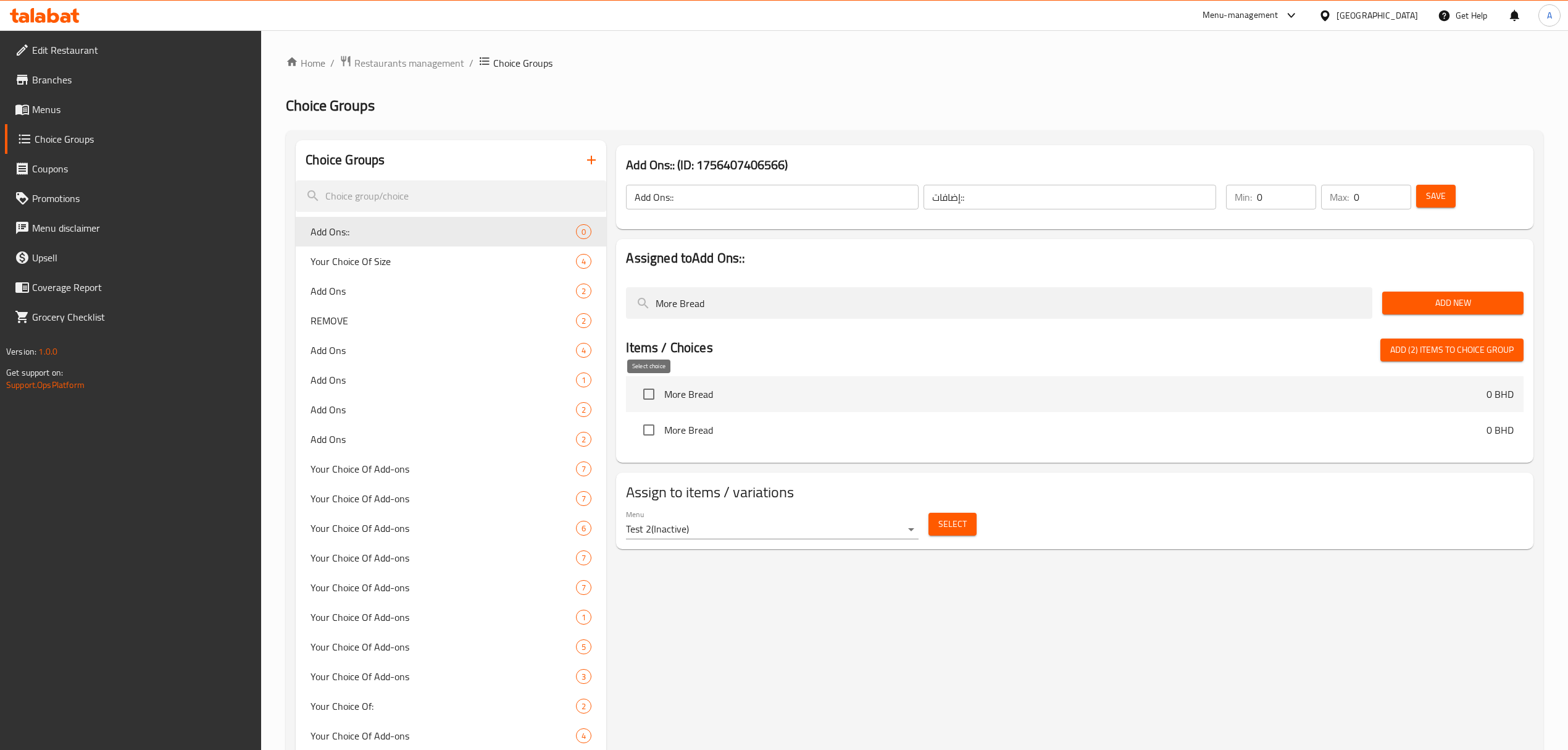
type input "More Bread"
click at [648, 401] on input "checkbox" at bounding box center [649, 393] width 26 height 26
checkbox input "true"
click at [769, 304] on input "More Bread" at bounding box center [999, 302] width 746 height 32
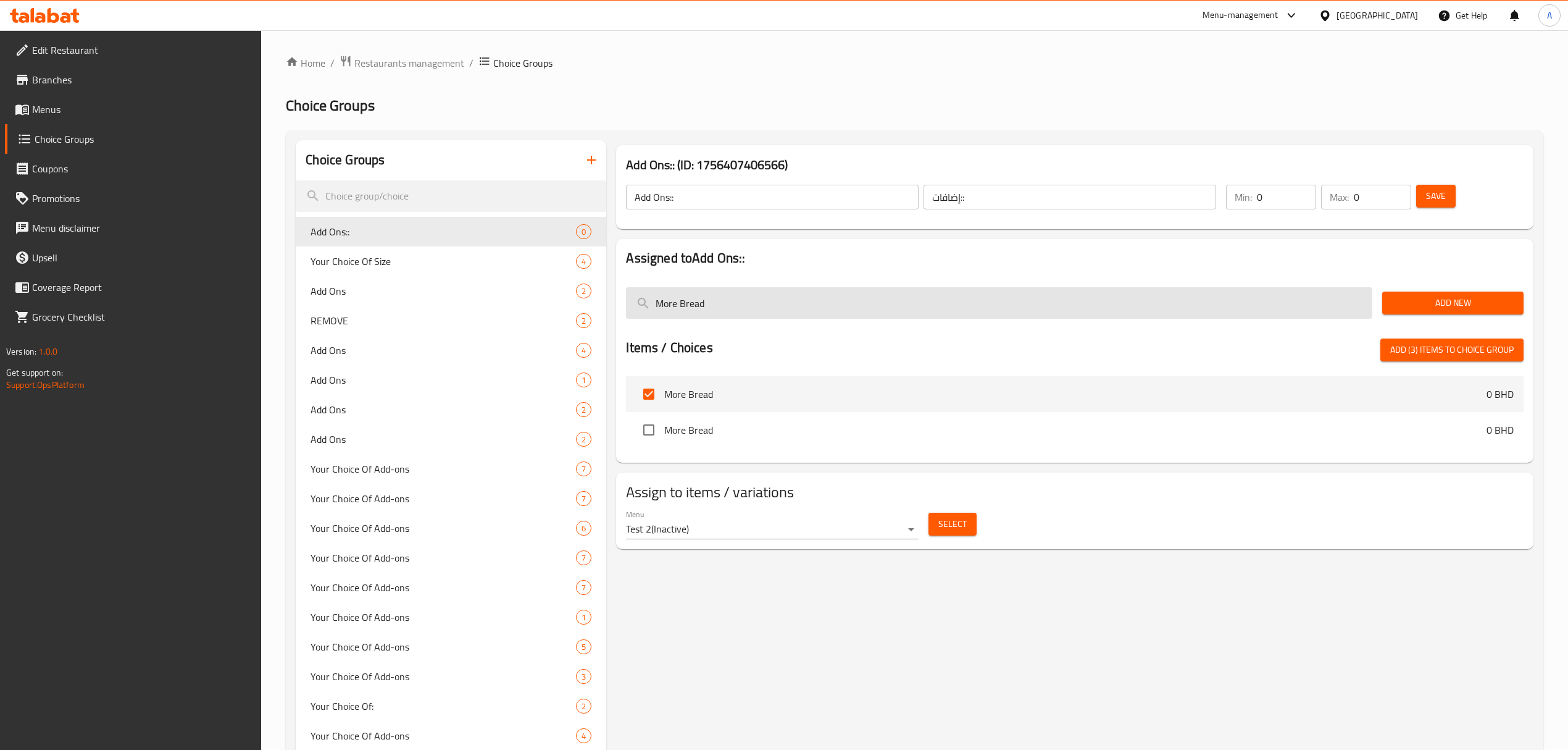
click at [769, 304] on input "More Bread" at bounding box center [999, 302] width 746 height 32
paste input "Grill"
type input "More Grill"
click at [647, 390] on input "checkbox" at bounding box center [649, 393] width 26 height 26
click at [1401, 351] on span "Add (4) items to choice group" at bounding box center [1452, 349] width 123 height 15
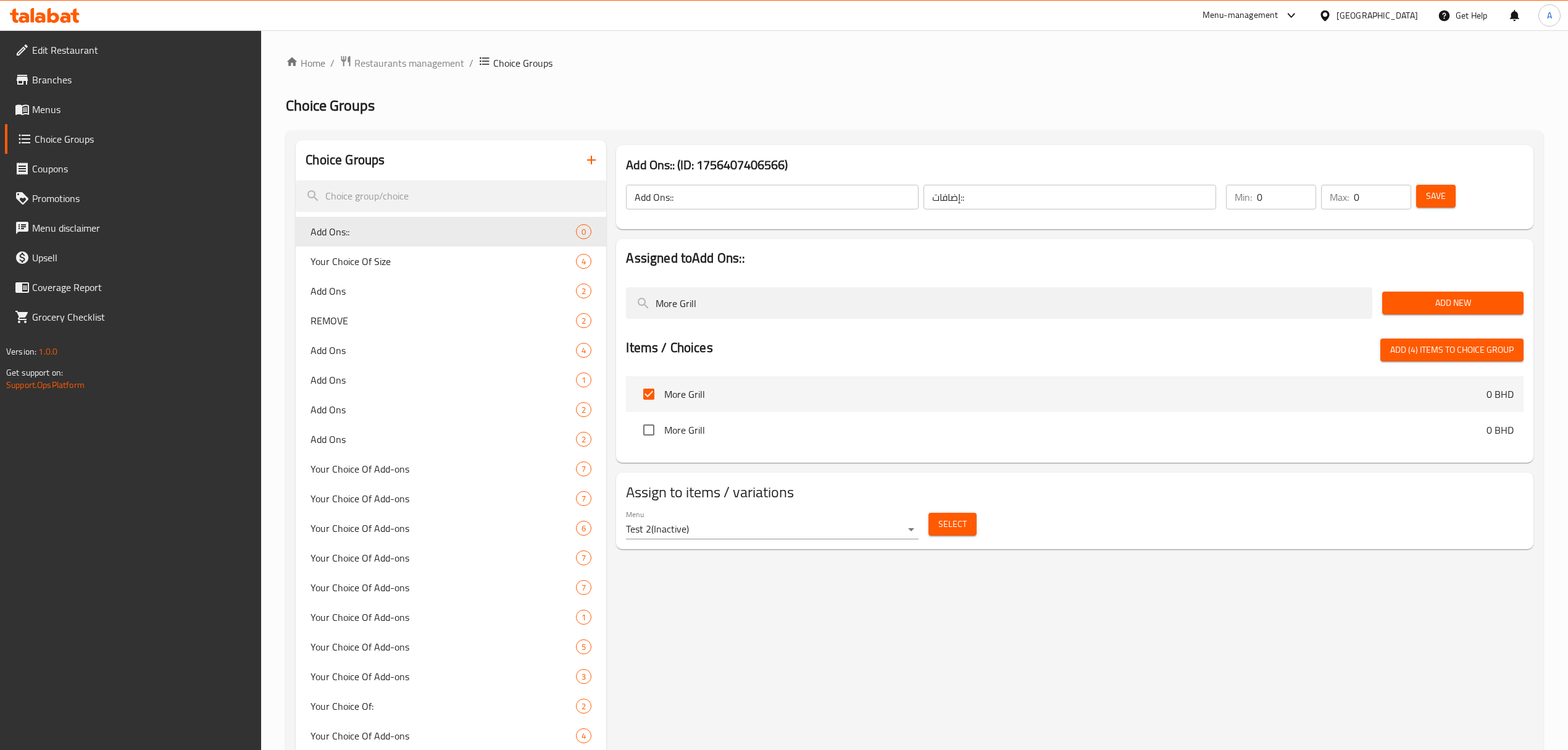
checkbox input "false"
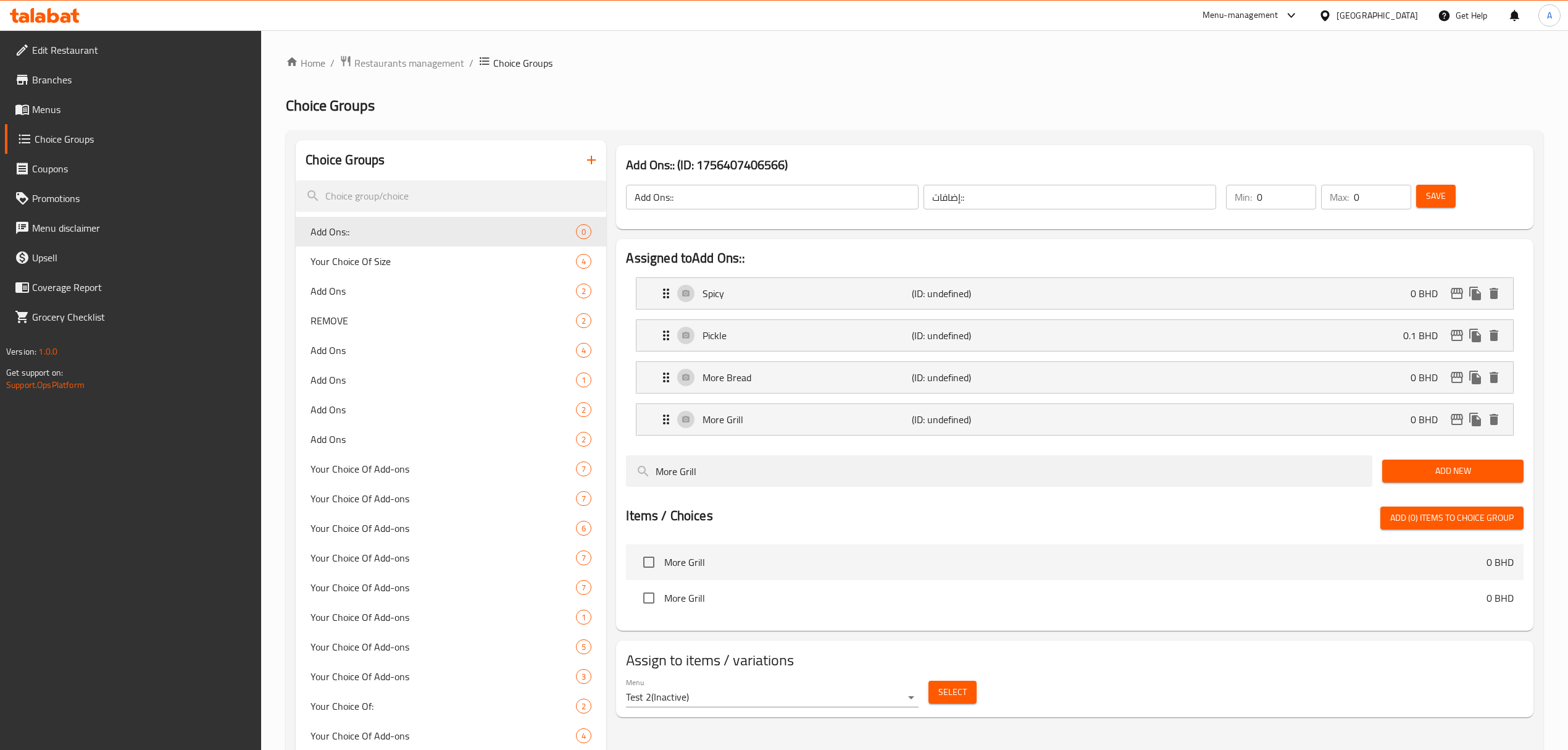
click at [1433, 210] on div "Save" at bounding box center [1463, 197] width 98 height 29
click at [1433, 208] on div "Save" at bounding box center [1463, 197] width 98 height 29
click at [1433, 192] on span "Save" at bounding box center [1435, 196] width 19 height 15
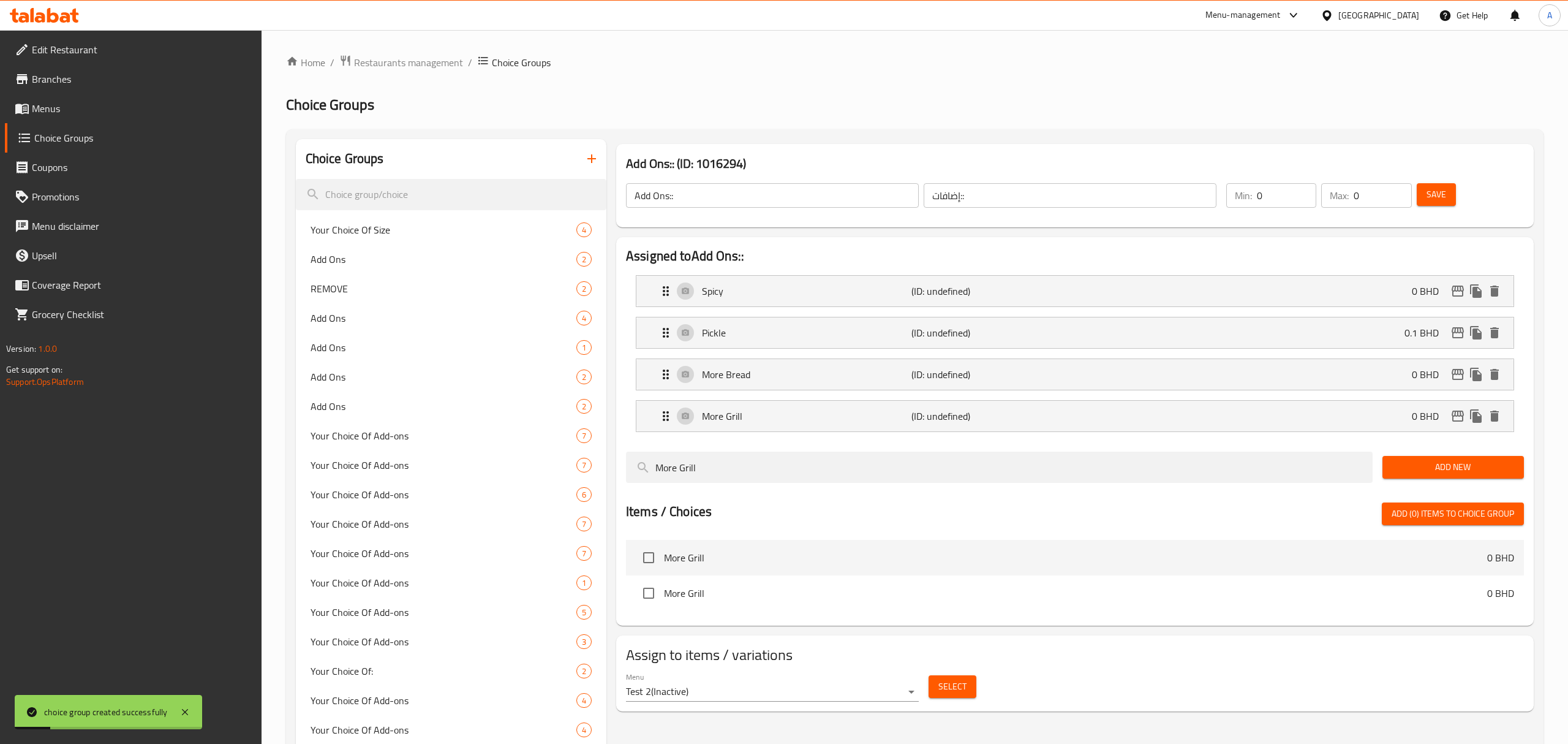
click at [841, 697] on body "choice group created successfully ​ Menu-management Bahrain Get Help A Edit Res…" at bounding box center [784, 386] width 1568 height 713
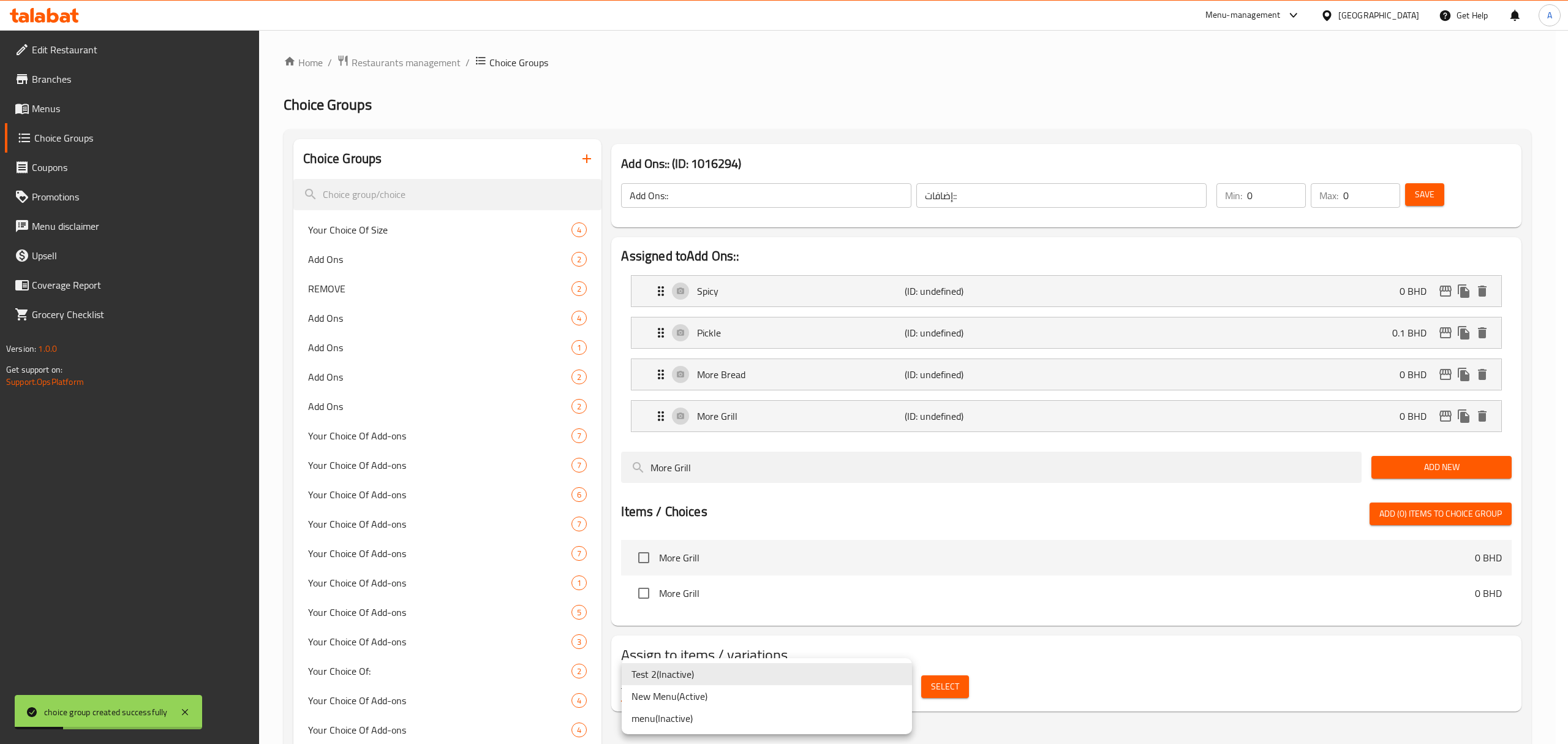
click at [833, 699] on li "New Menu ( Active )" at bounding box center [766, 695] width 290 height 22
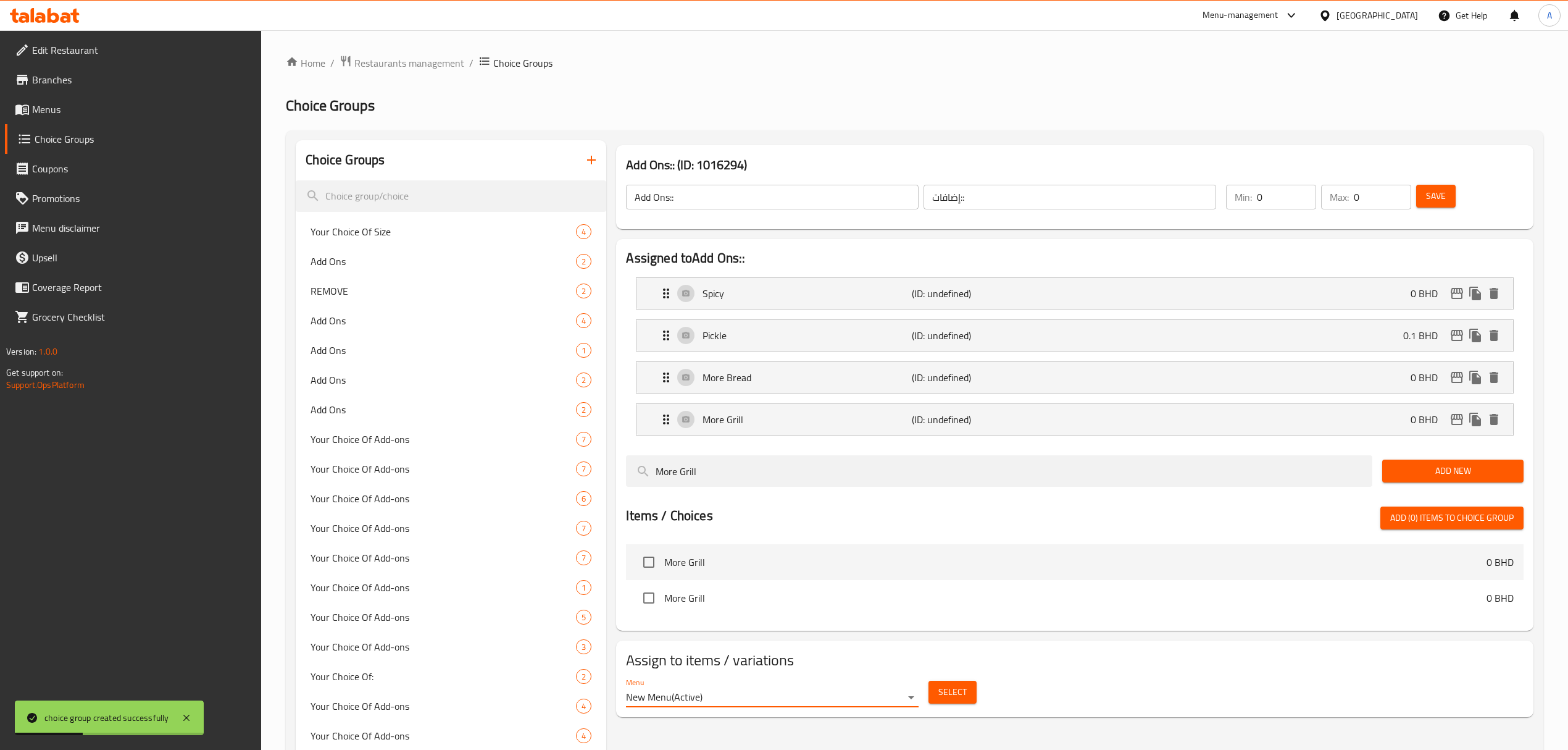
click at [968, 692] on button "Select" at bounding box center [953, 692] width 48 height 23
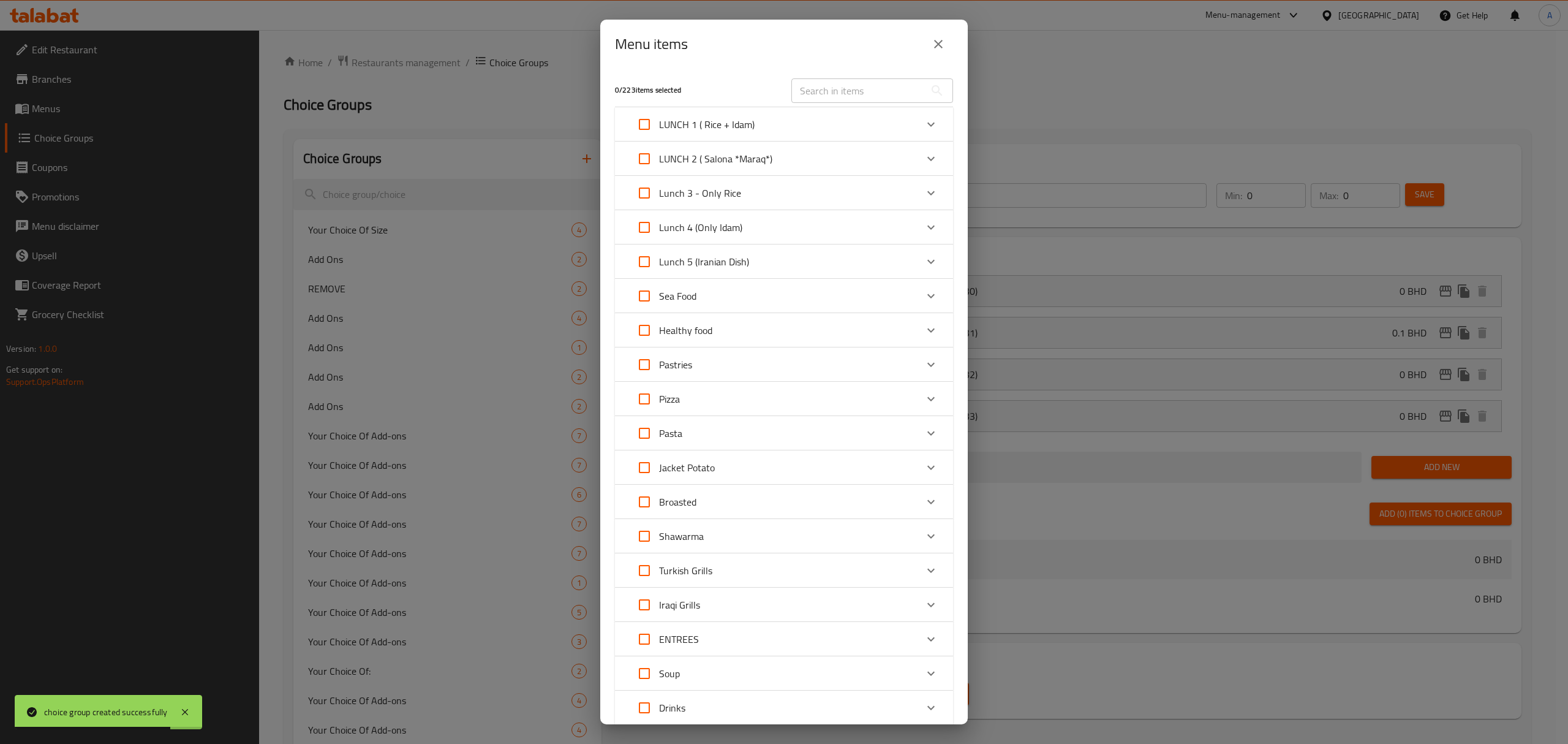
click at [738, 609] on div "Iraqi Grills" at bounding box center [772, 604] width 286 height 29
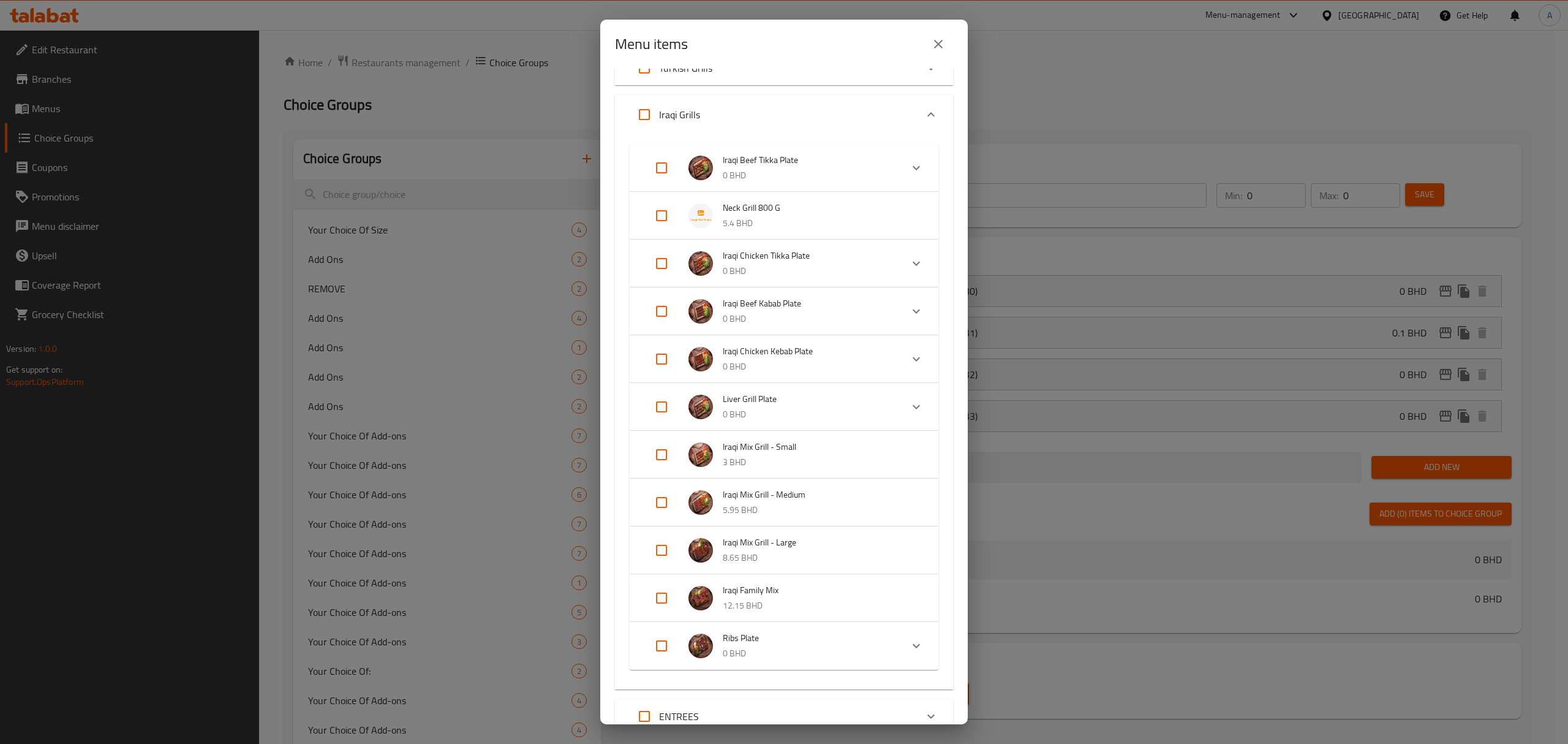
scroll to position [501, 0]
click at [655, 215] on input "Expand" at bounding box center [661, 217] width 29 height 29
checkbox input "true"
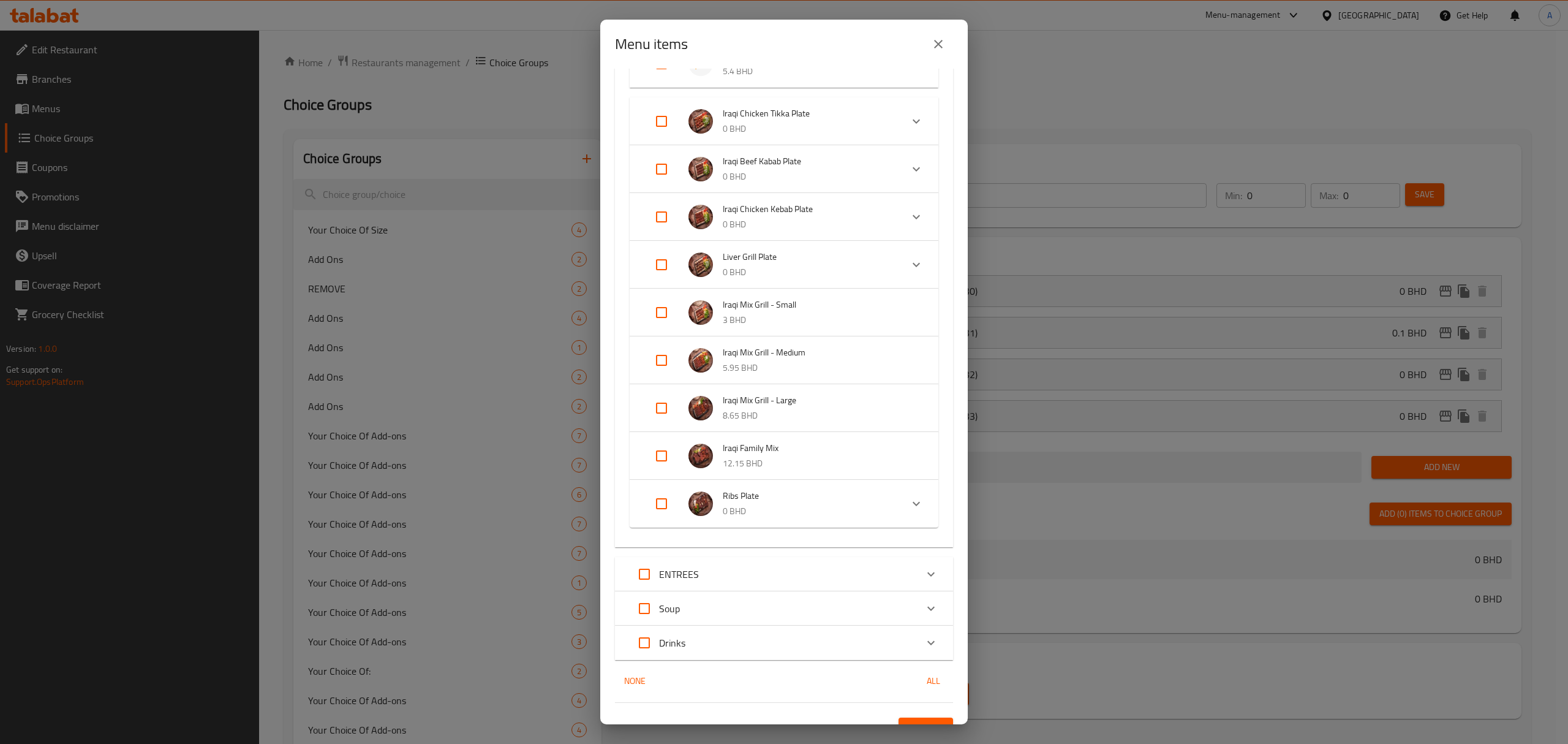
scroll to position [684, 0]
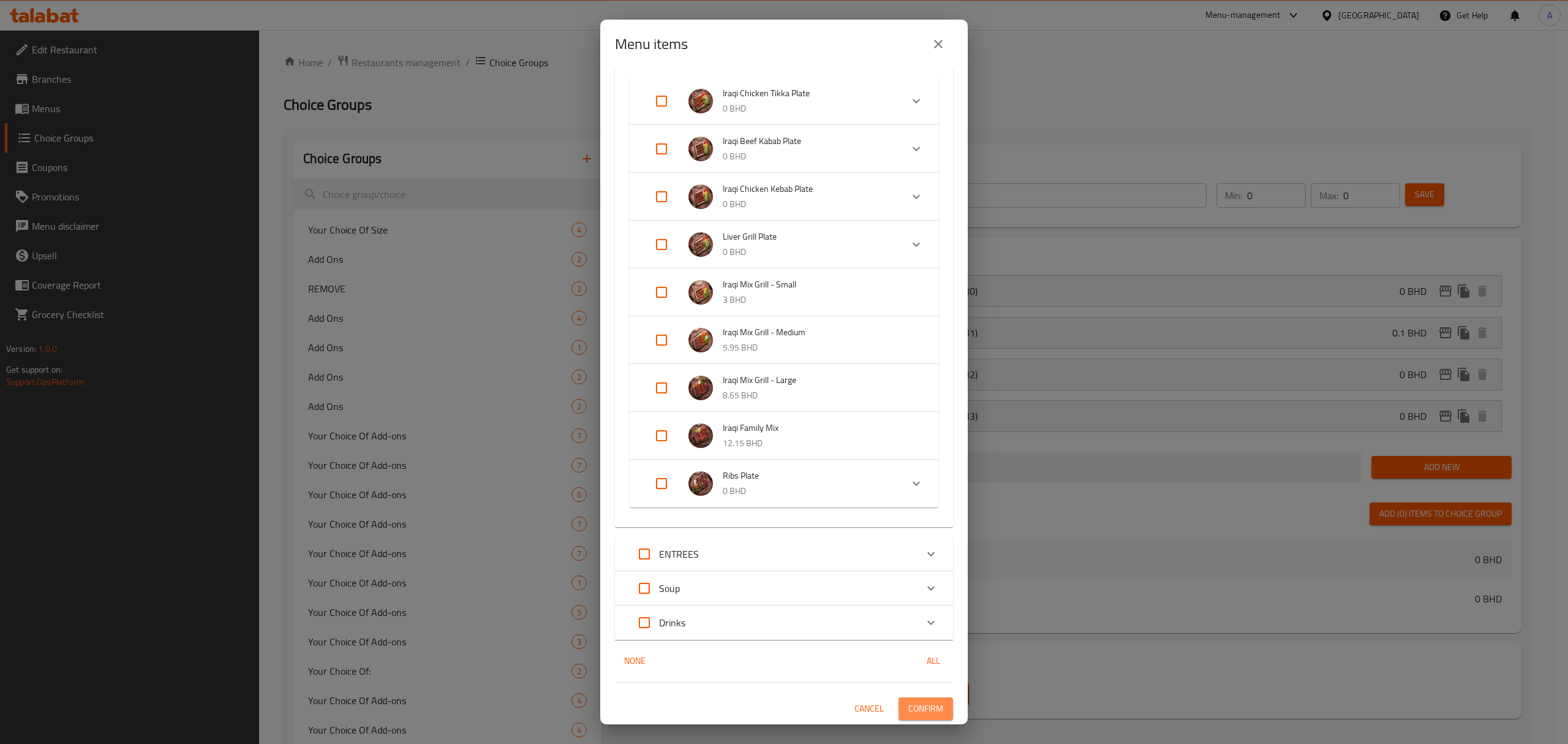
click at [899, 709] on button "Confirm" at bounding box center [926, 709] width 55 height 23
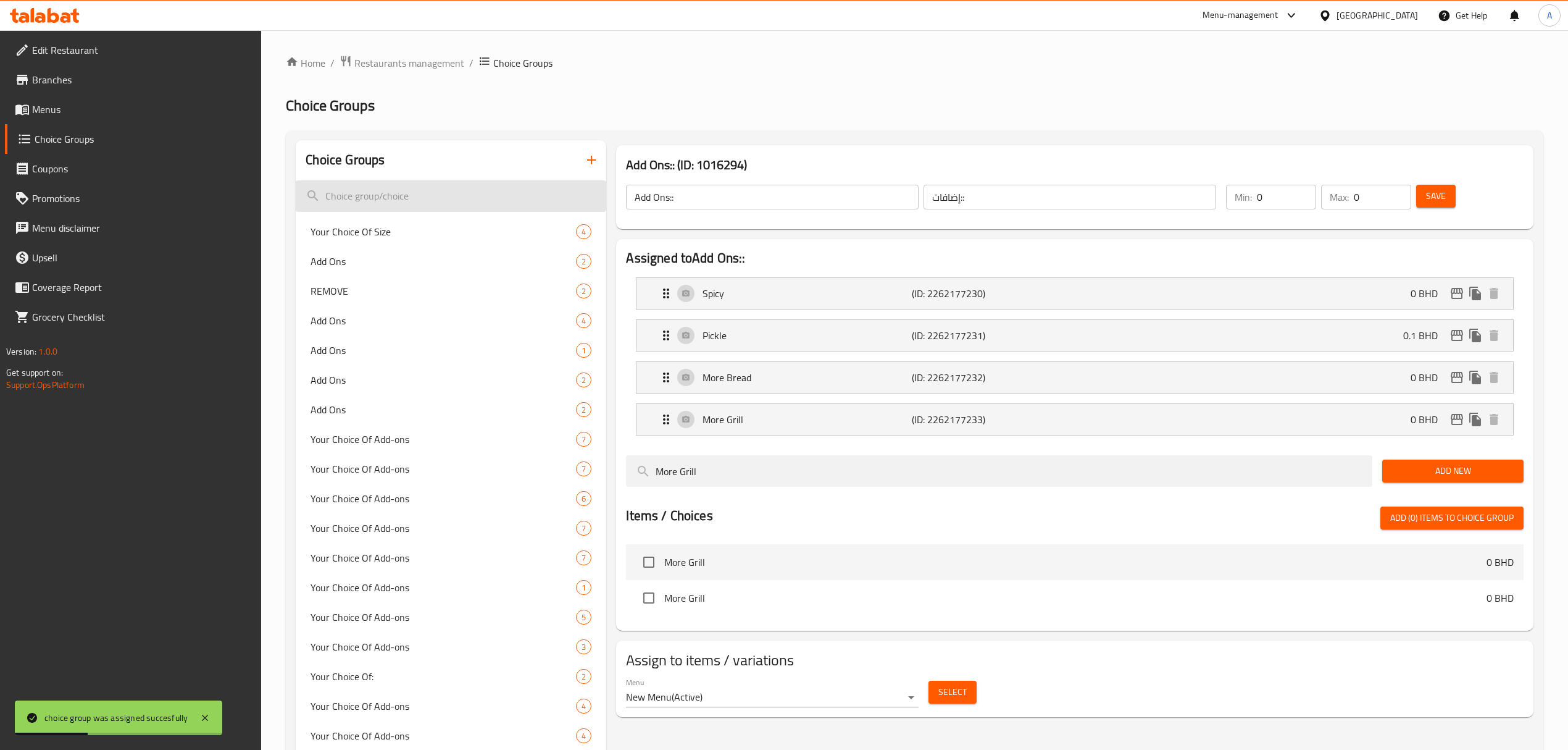
click at [441, 193] on input "search" at bounding box center [450, 196] width 310 height 32
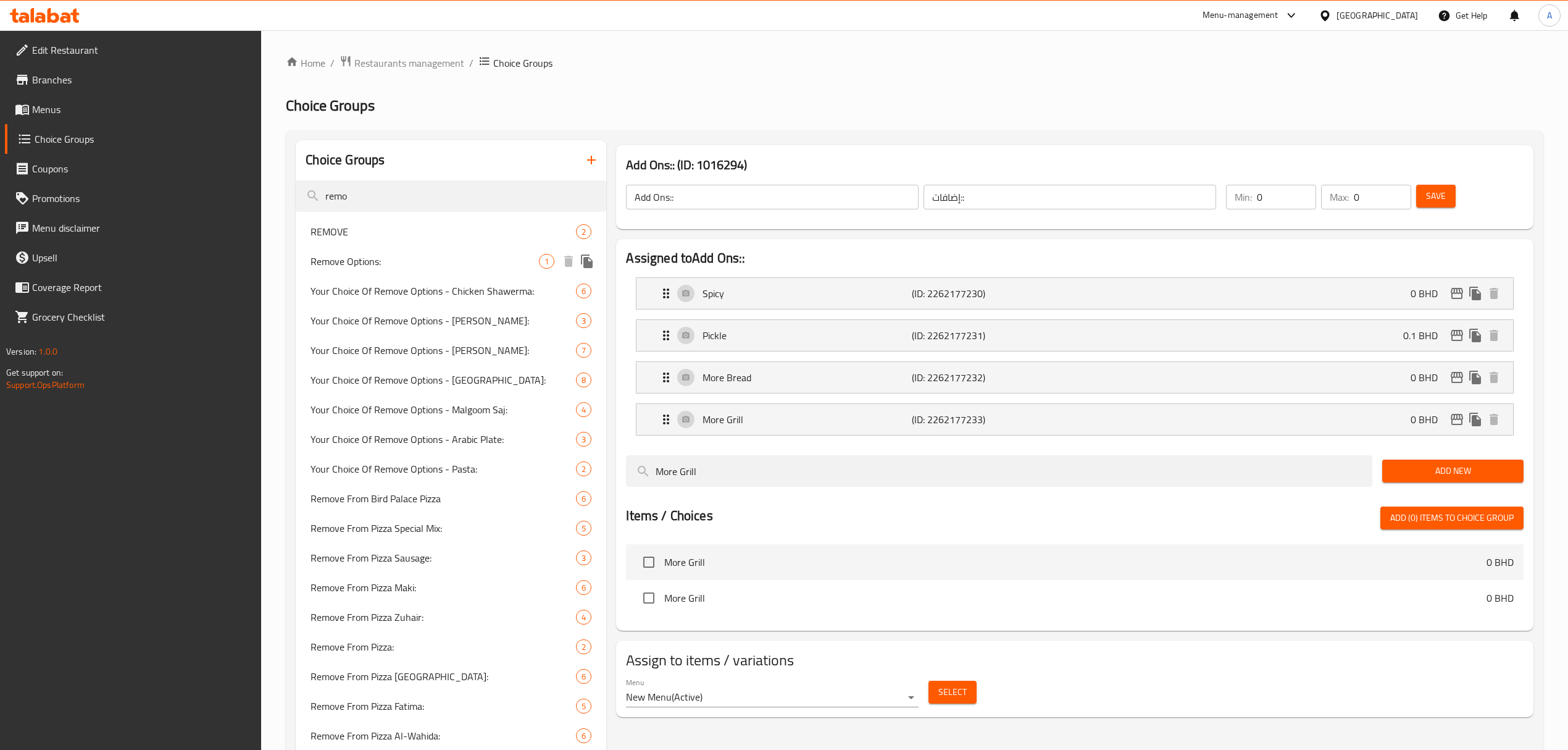
type input "remo"
click at [410, 262] on span "Remove Options:" at bounding box center [424, 261] width 228 height 15
type input "Remove Options:"
type input "إختيارات الإزالة:"
type input "1"
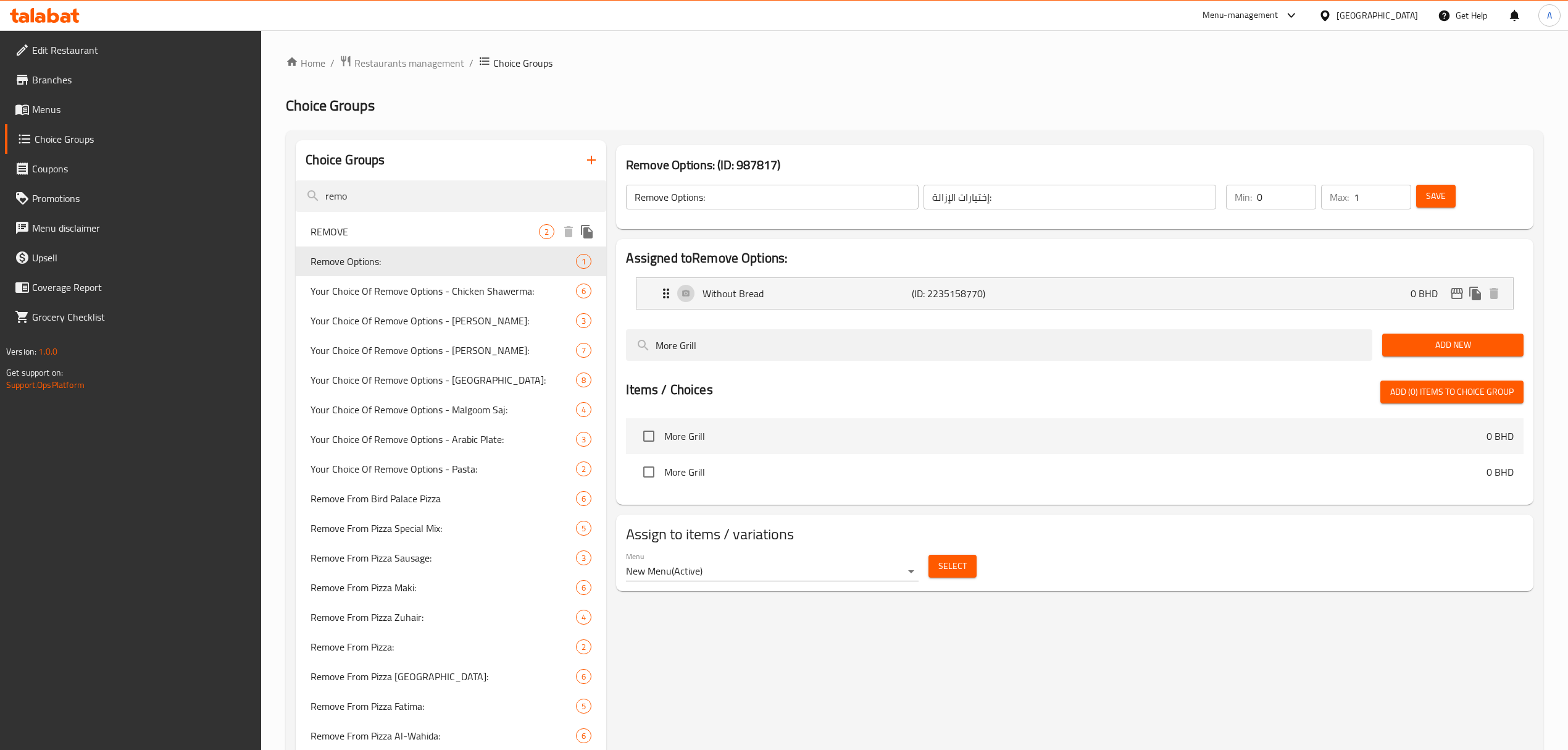
click at [409, 238] on span "REMOVE" at bounding box center [424, 231] width 228 height 15
type input "REMOVE"
type input "ازالة"
type input "0"
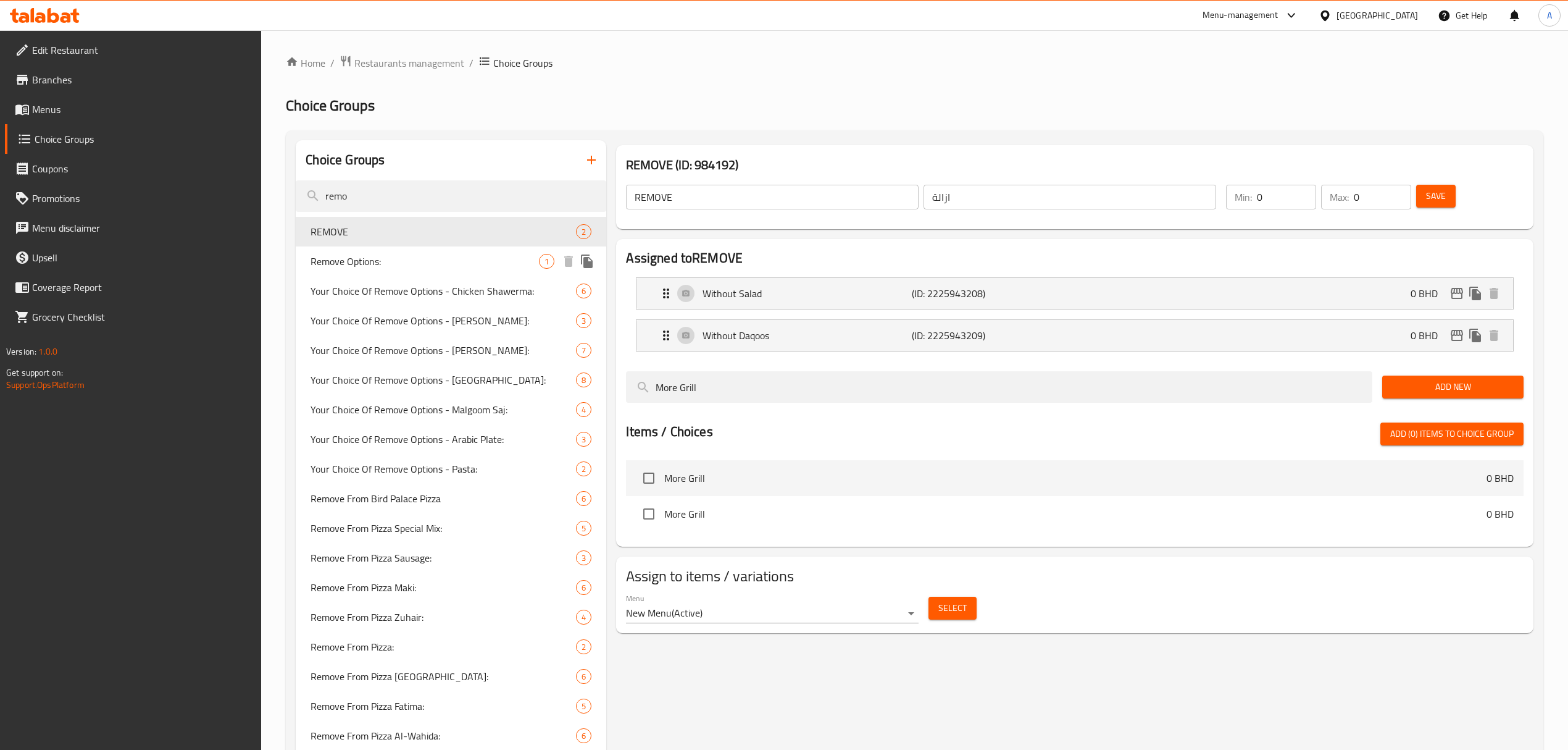
click at [411, 260] on span "Remove Options:" at bounding box center [424, 261] width 228 height 15
type input "Remove Options:"
type input "إختيارات الإزالة:"
type input "1"
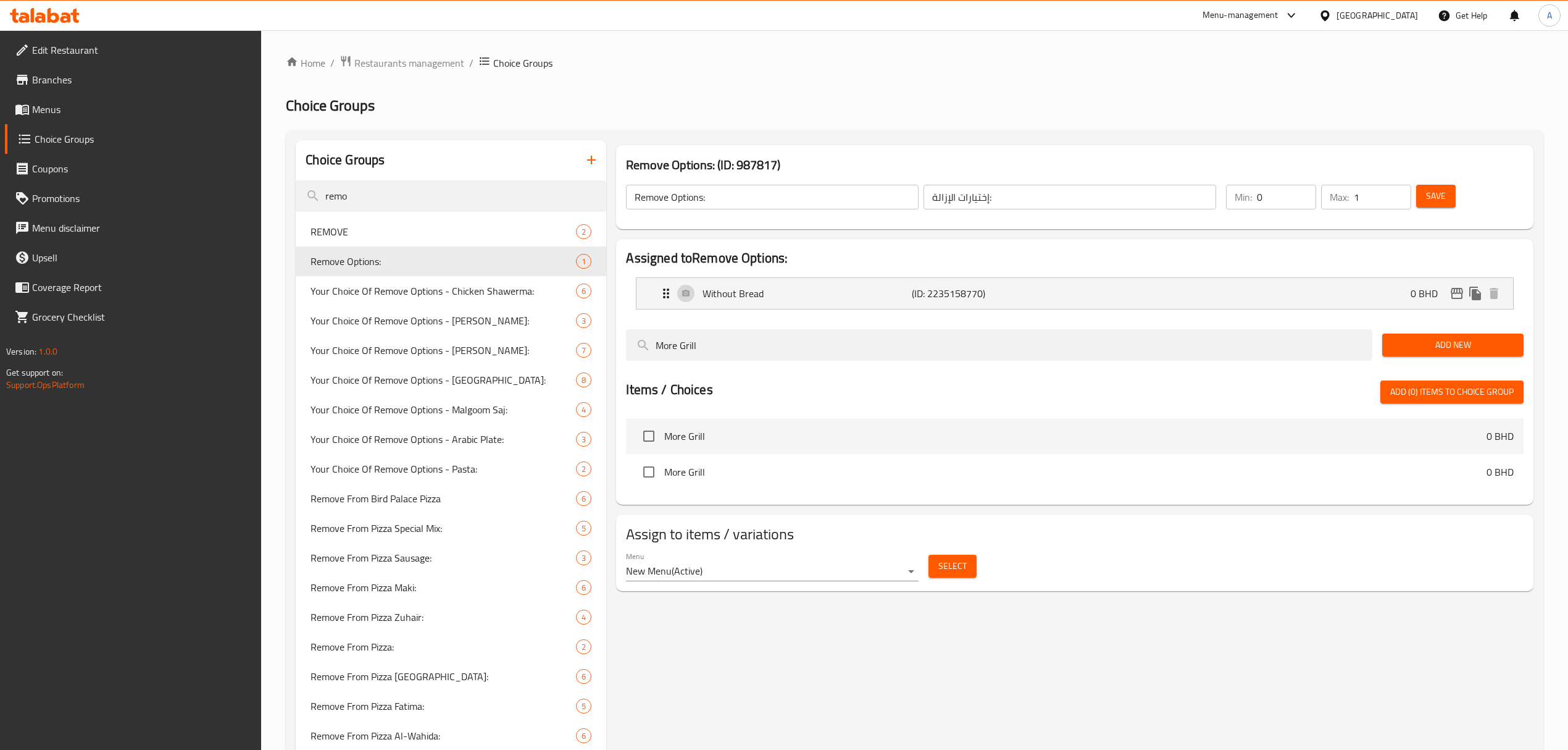
click at [964, 566] on span "Select" at bounding box center [953, 566] width 28 height 15
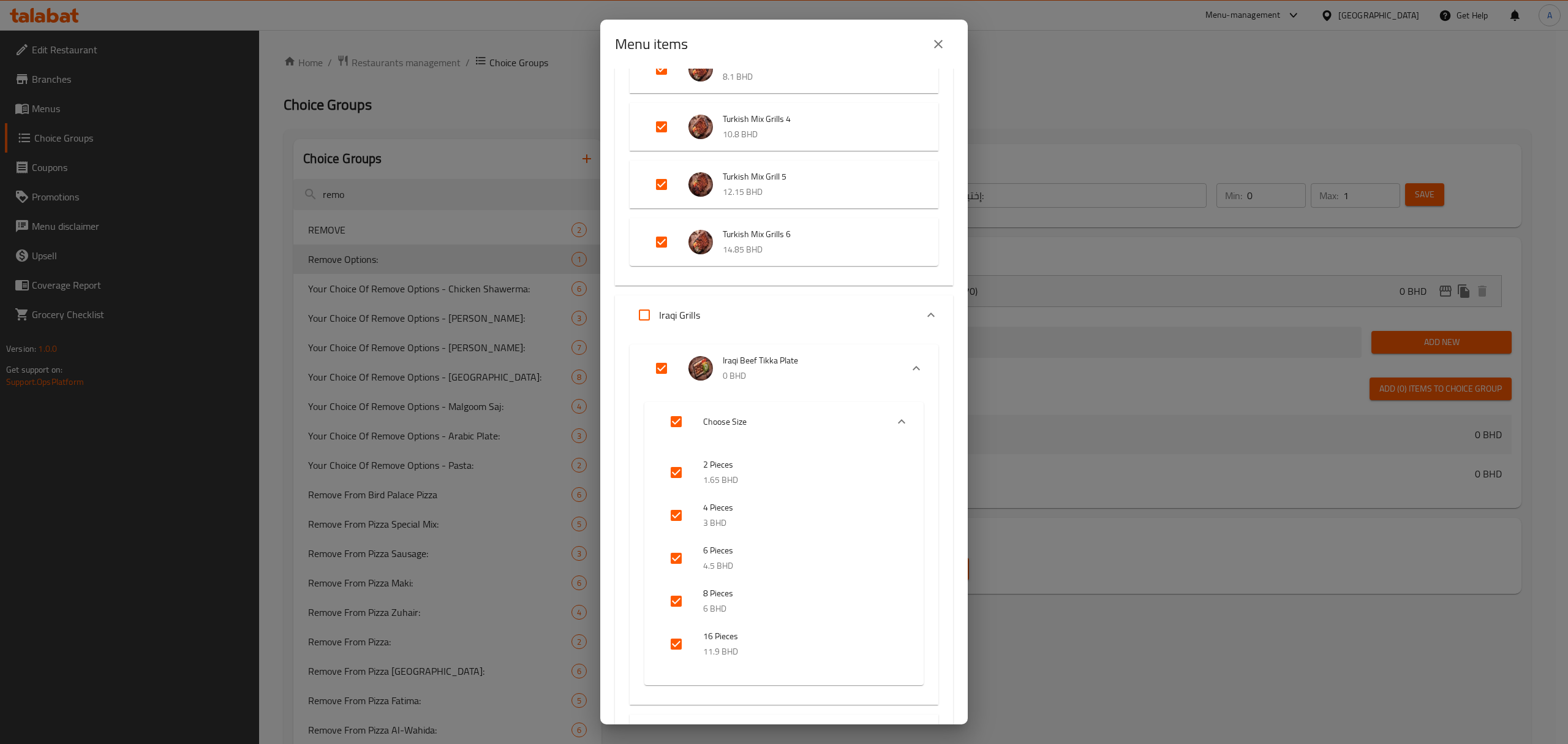
scroll to position [3239, 0]
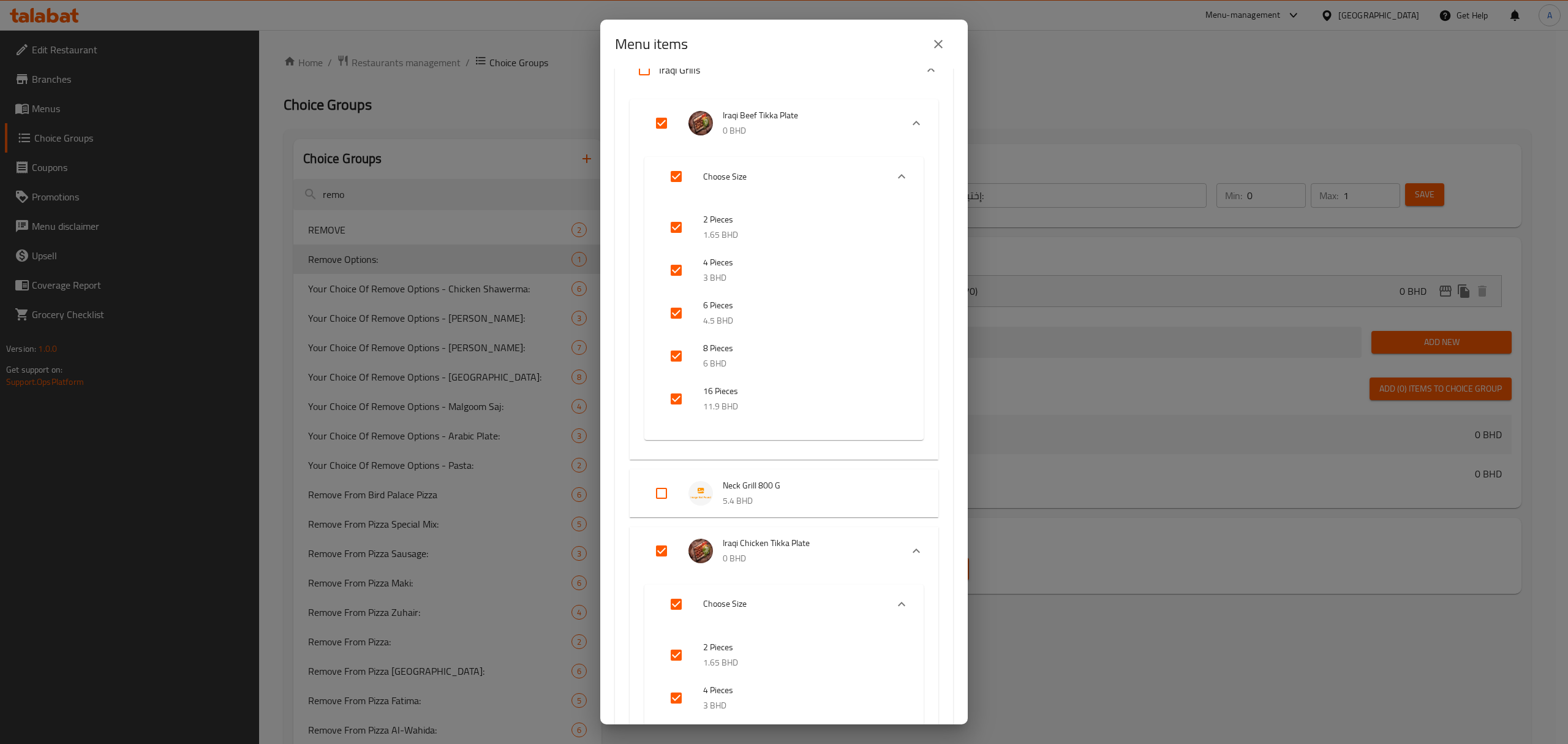
click at [647, 497] on input "Expand" at bounding box center [661, 493] width 29 height 29
checkbox input "true"
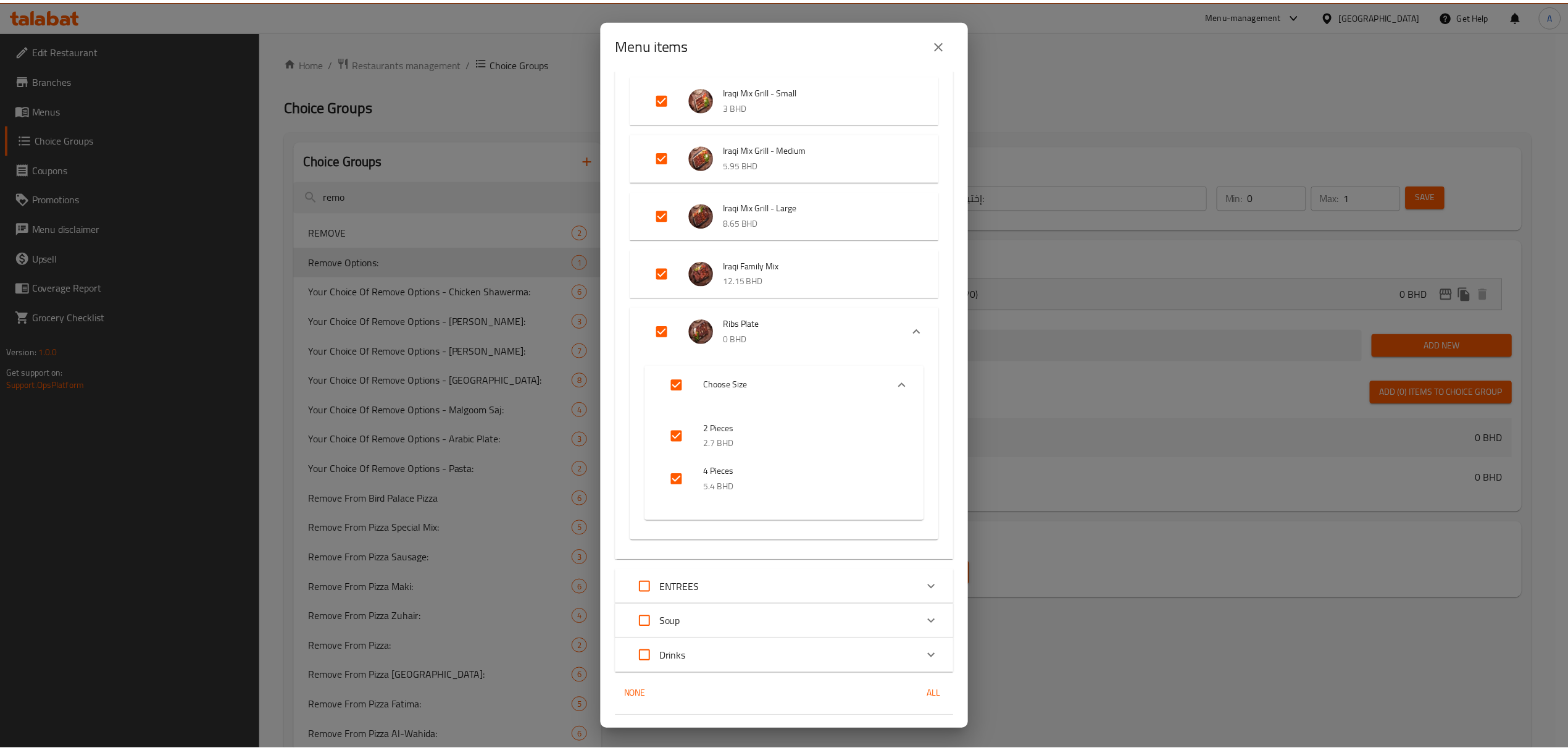
scroll to position [5242, 0]
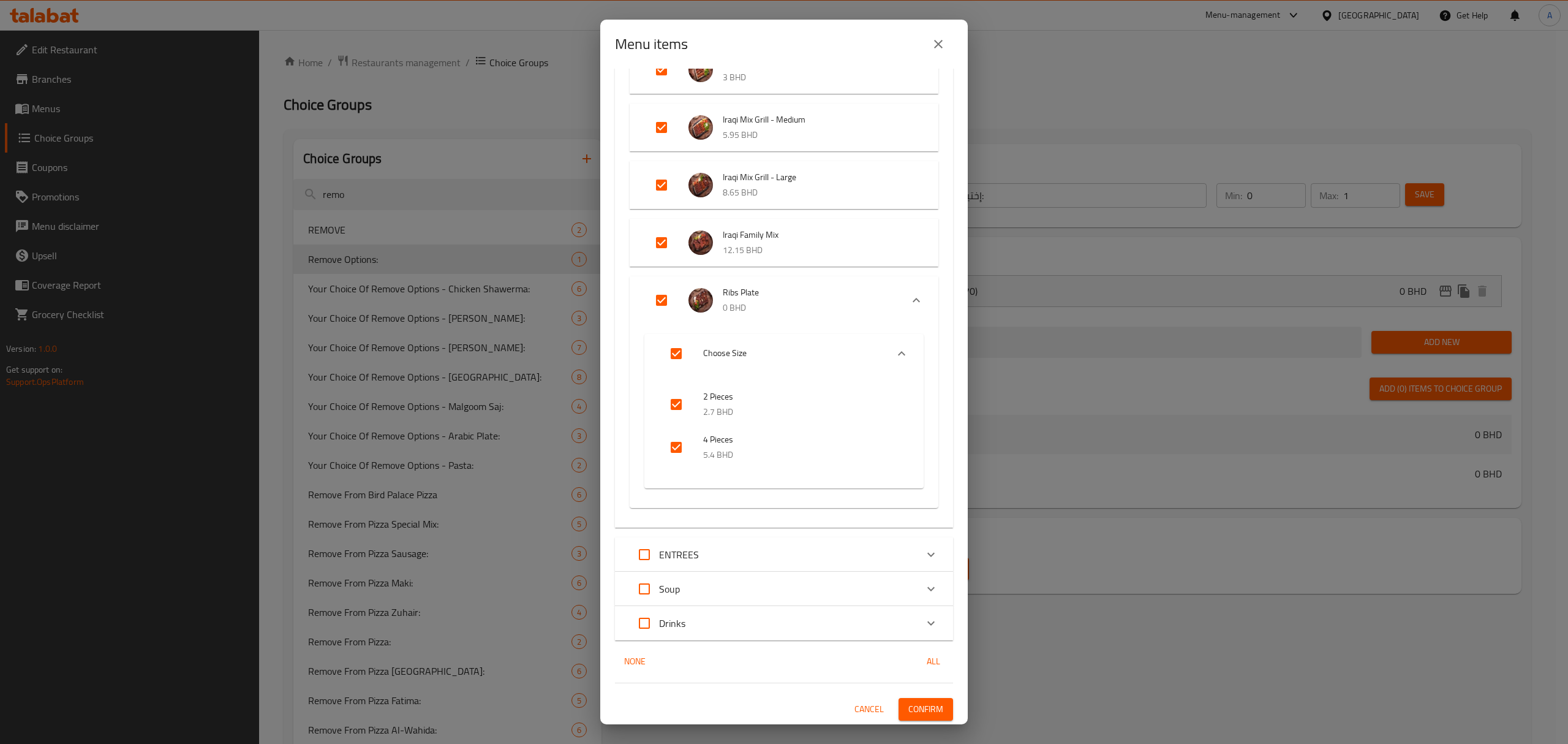
click at [908, 711] on span "Confirm" at bounding box center [925, 709] width 35 height 15
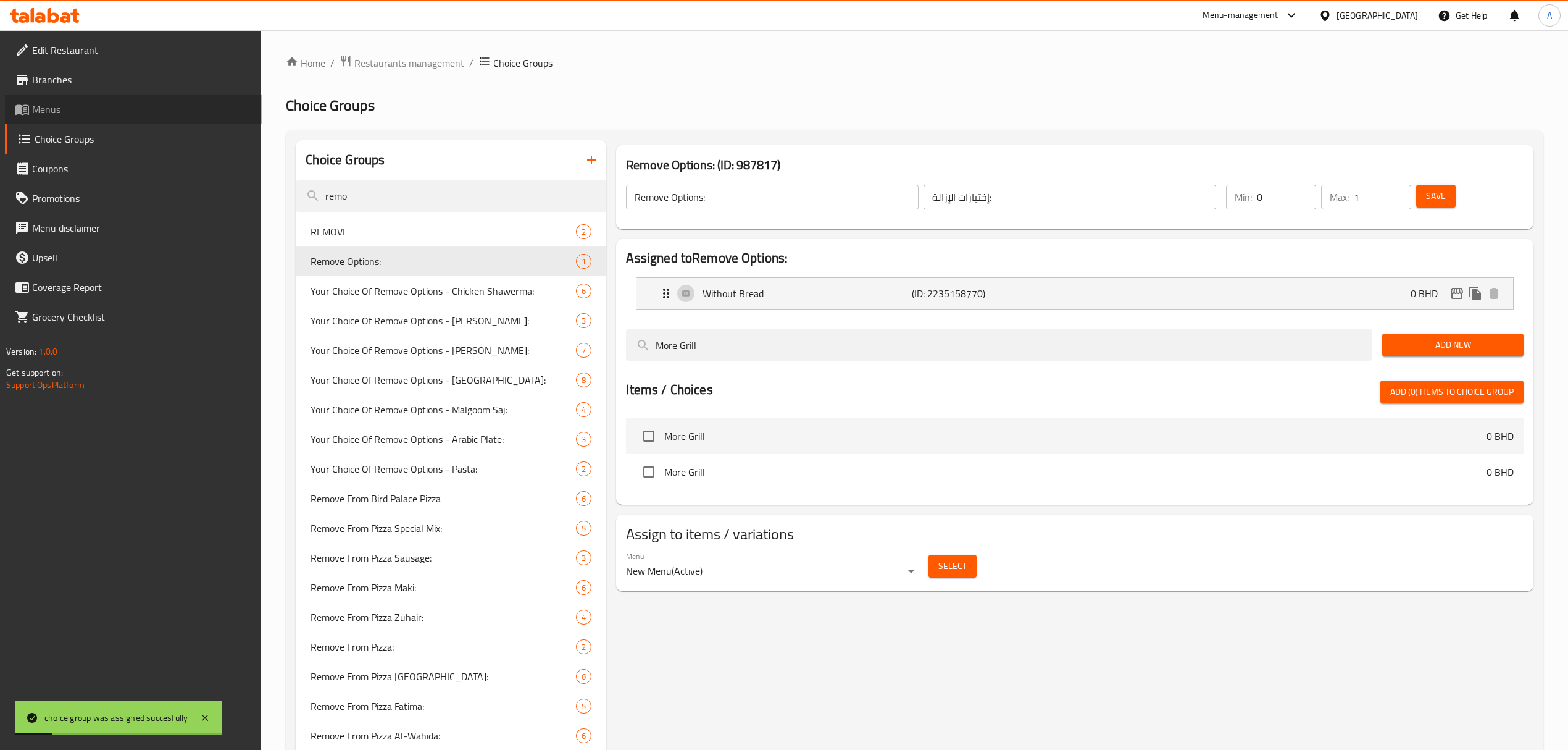
click at [43, 113] on span "Menus" at bounding box center [142, 109] width 220 height 15
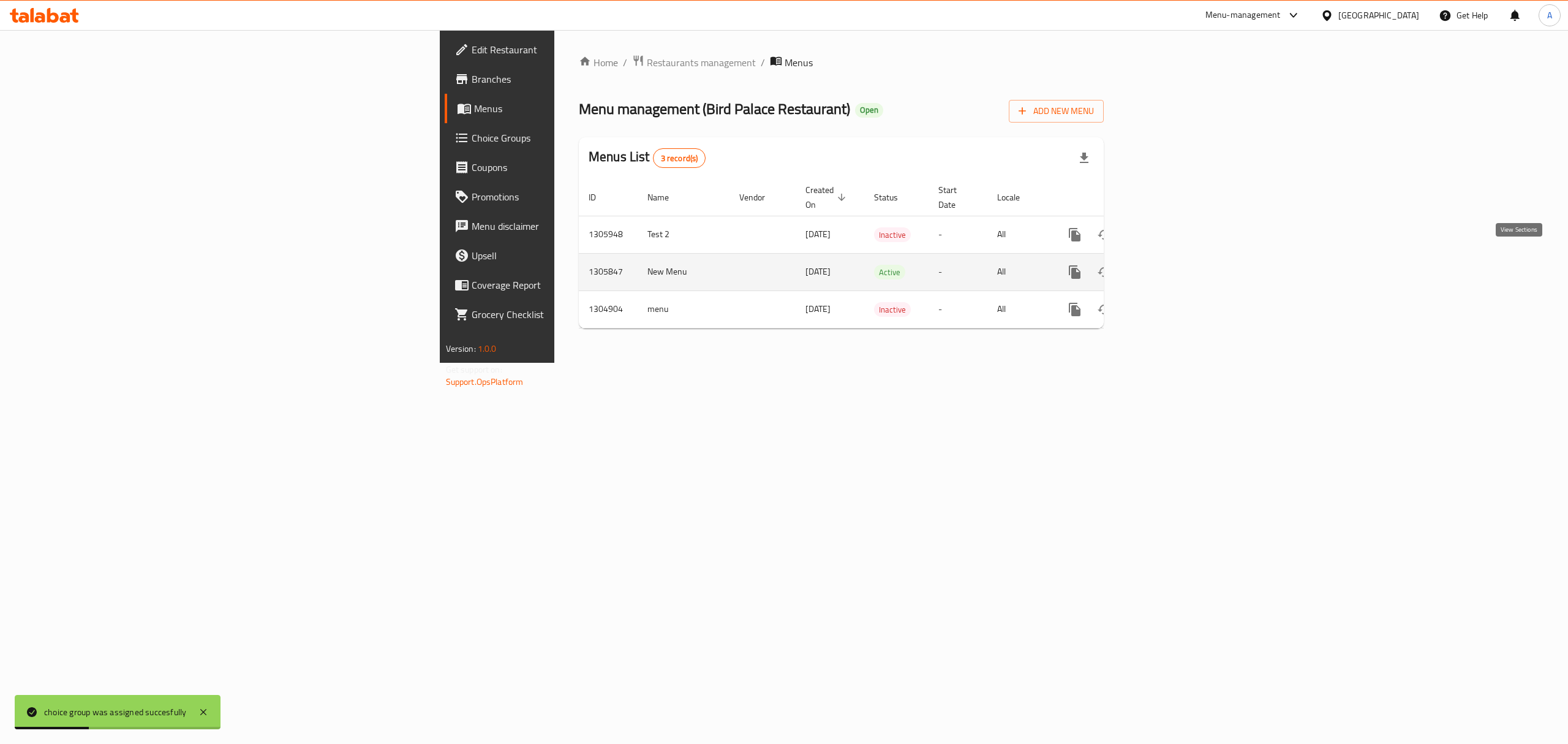
click at [1178, 268] on link "enhanced table" at bounding box center [1163, 272] width 29 height 29
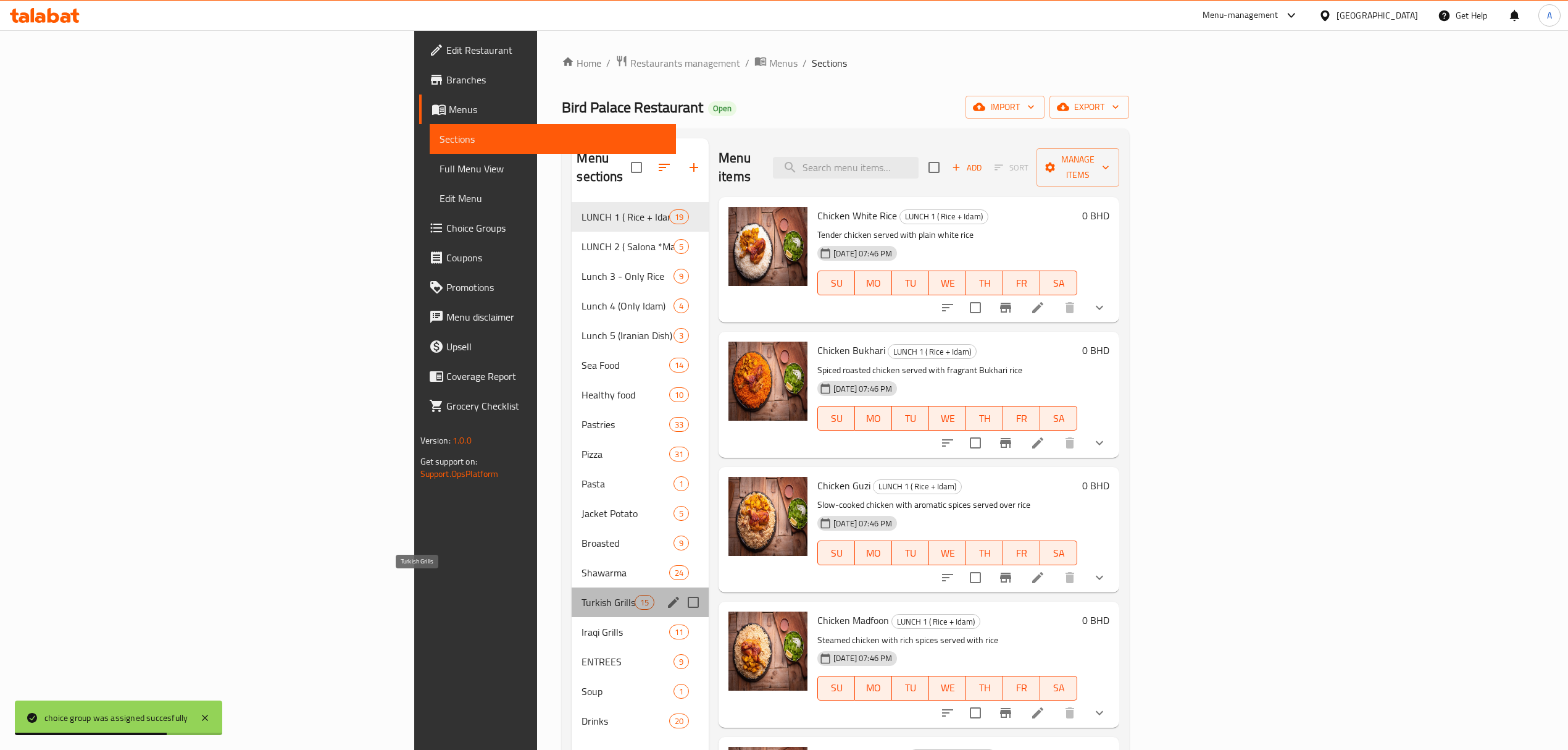
click at [582, 595] on span "Turkish Grills" at bounding box center [608, 602] width 52 height 15
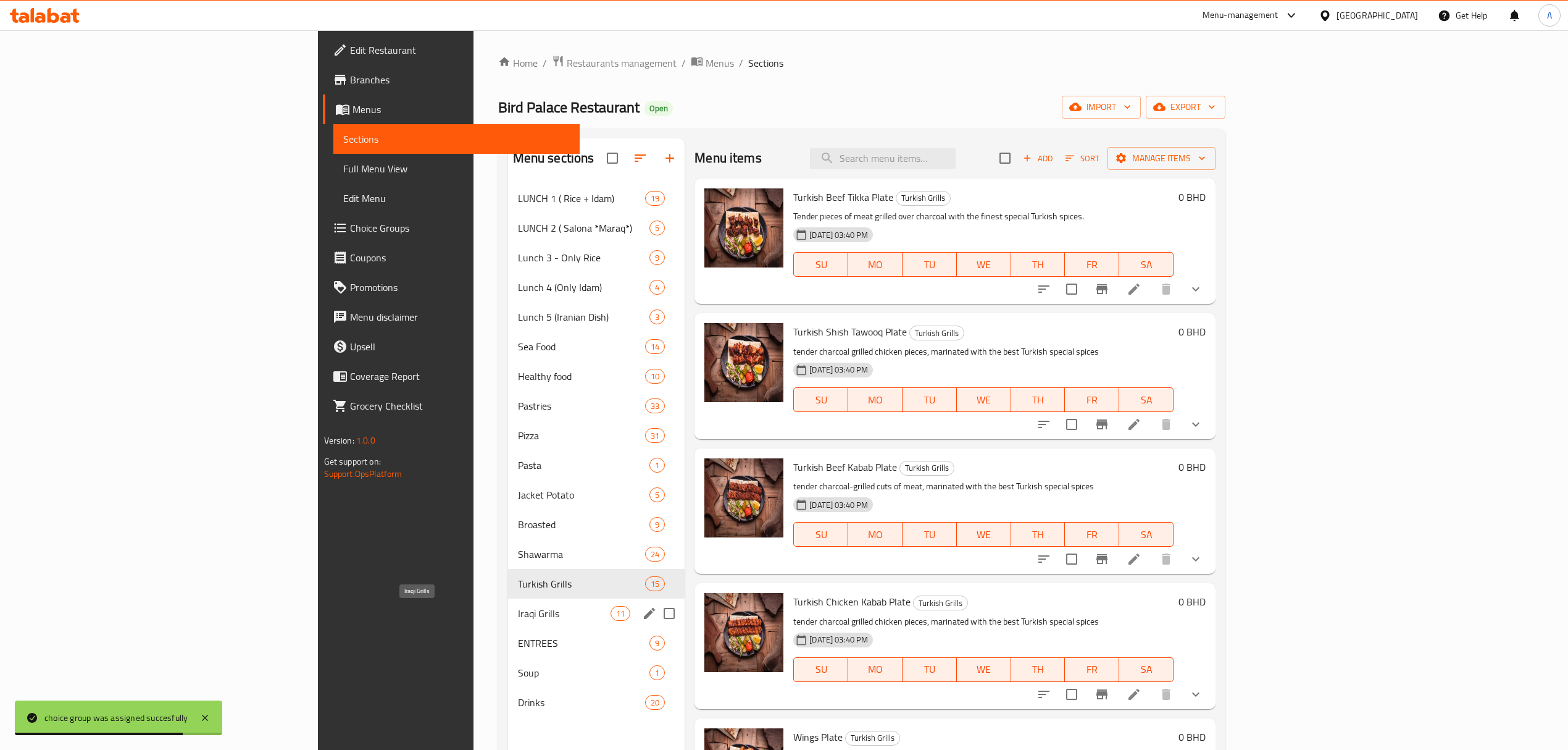
click at [518, 607] on span "Iraqi Grills" at bounding box center [564, 613] width 92 height 15
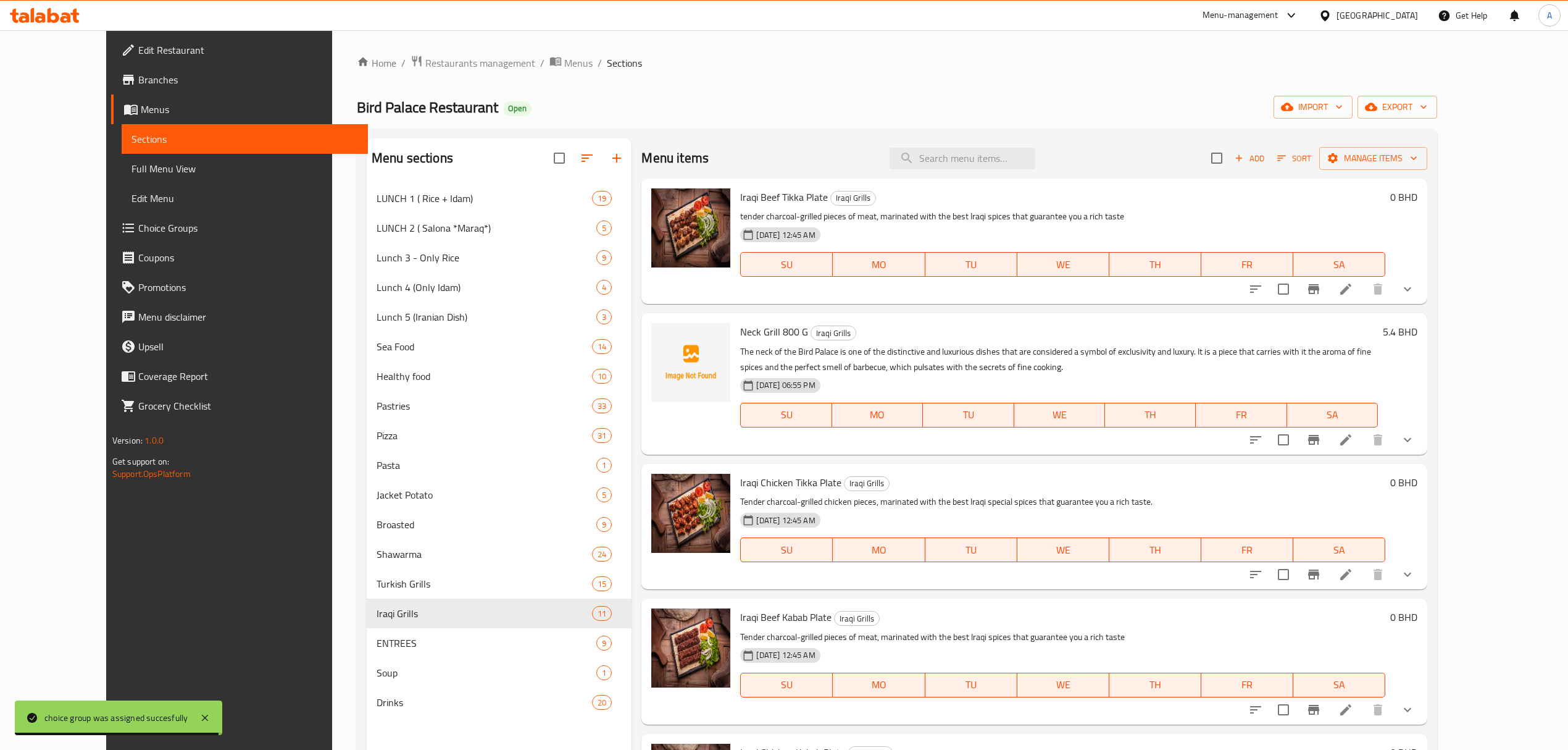
click at [1423, 440] on button "show more" at bounding box center [1408, 440] width 29 height 29
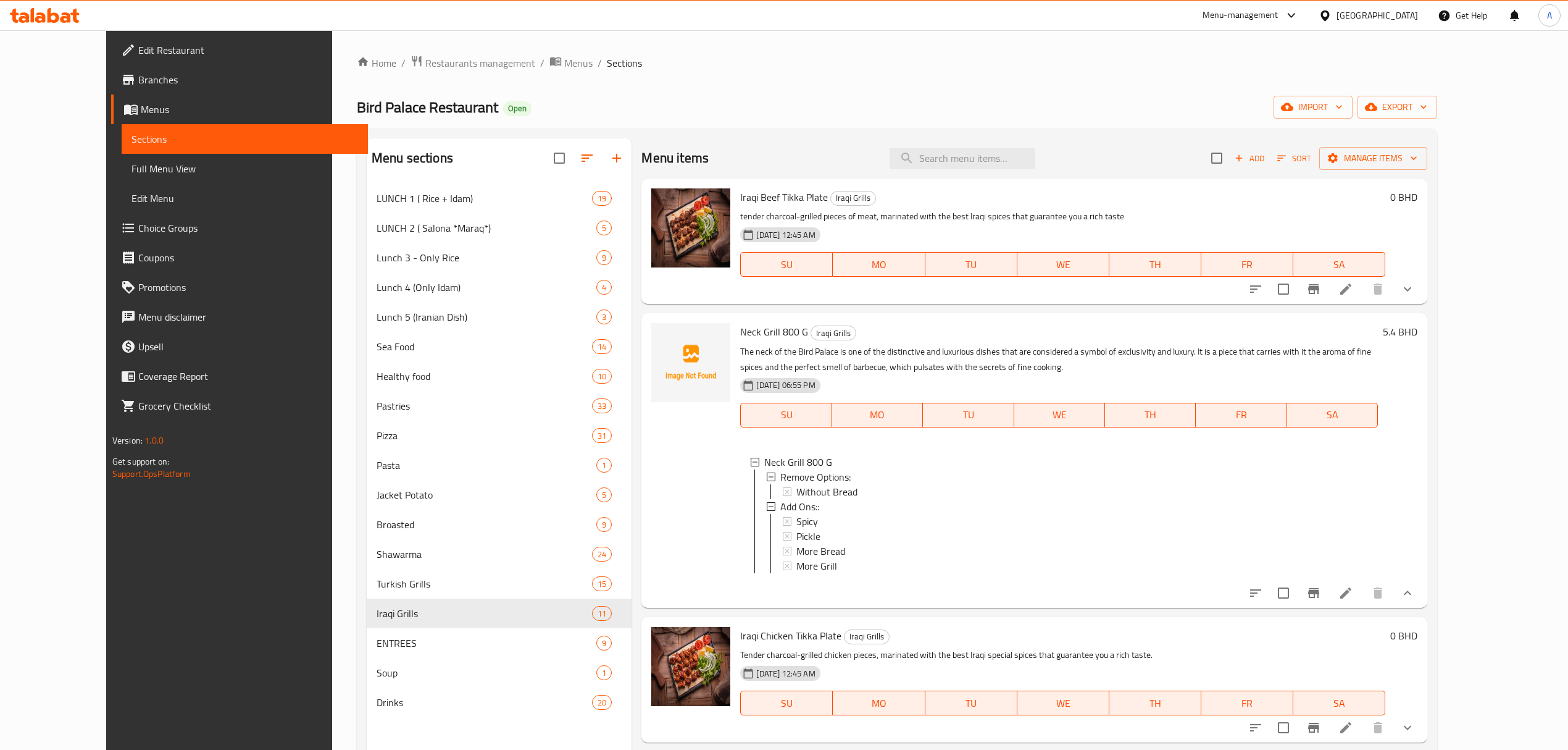
click at [1363, 604] on li at bounding box center [1346, 592] width 35 height 22
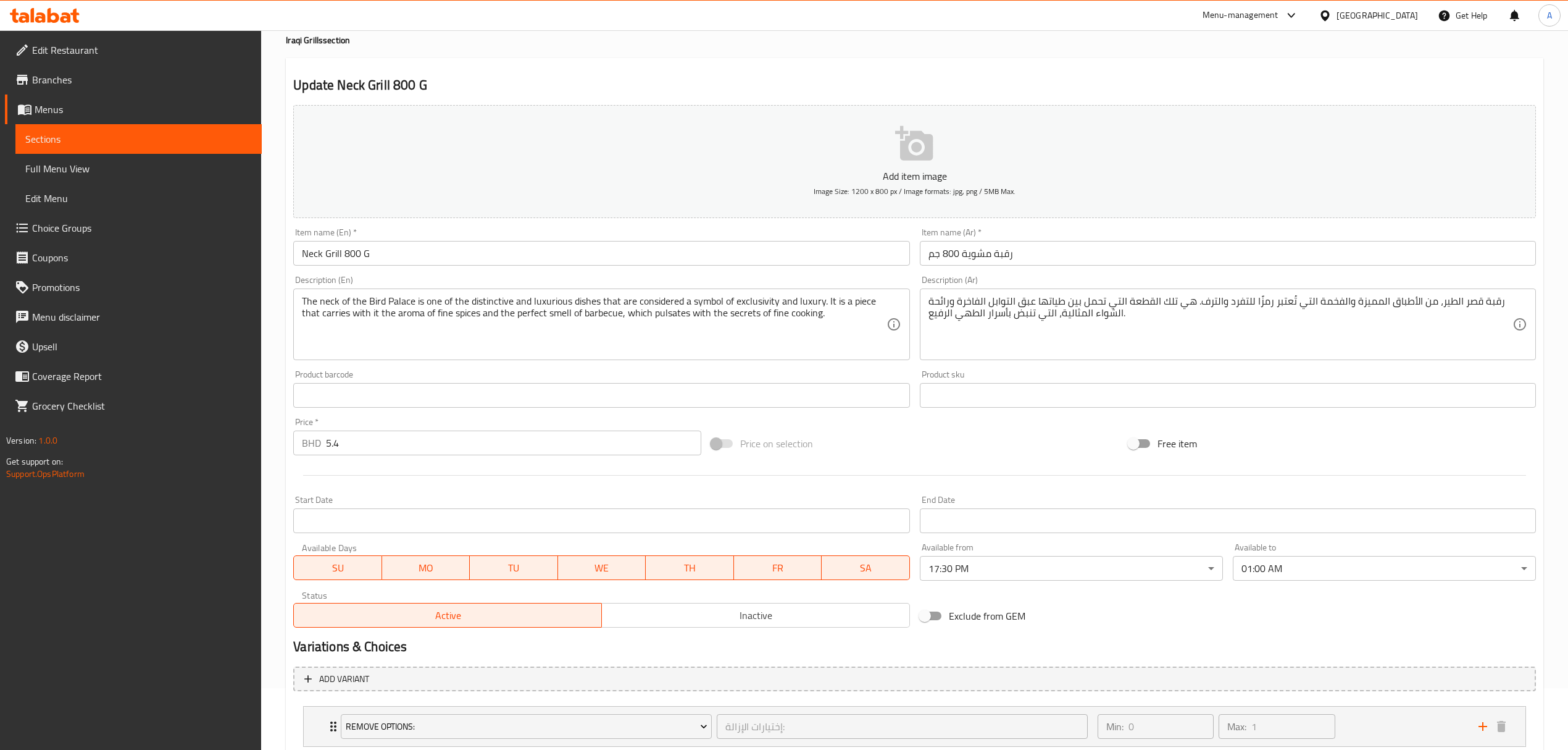
scroll to position [195, 0]
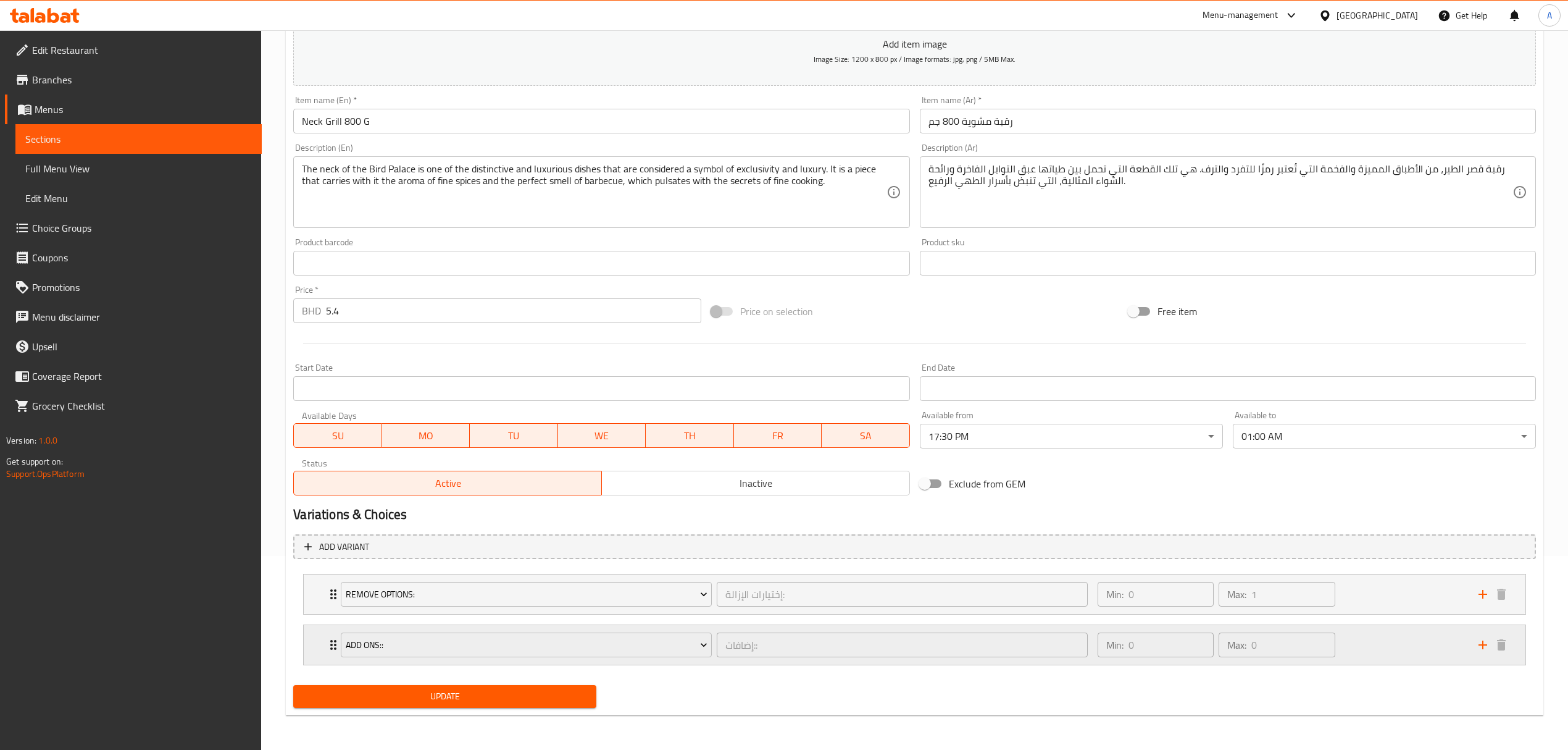
click at [1384, 651] on div "Min: 0 ​ Max: 0 ​" at bounding box center [1281, 644] width 381 height 40
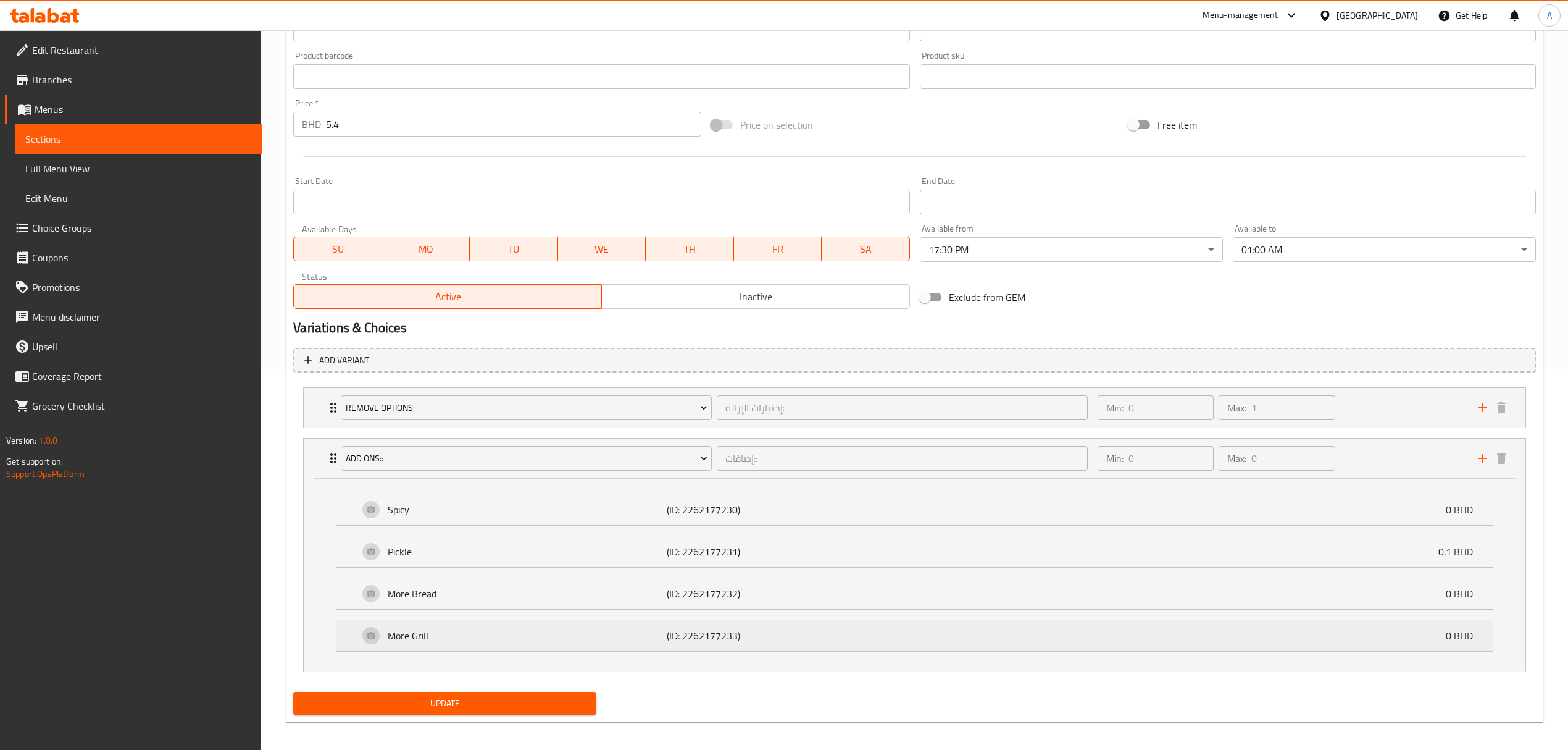
scroll to position [390, 0]
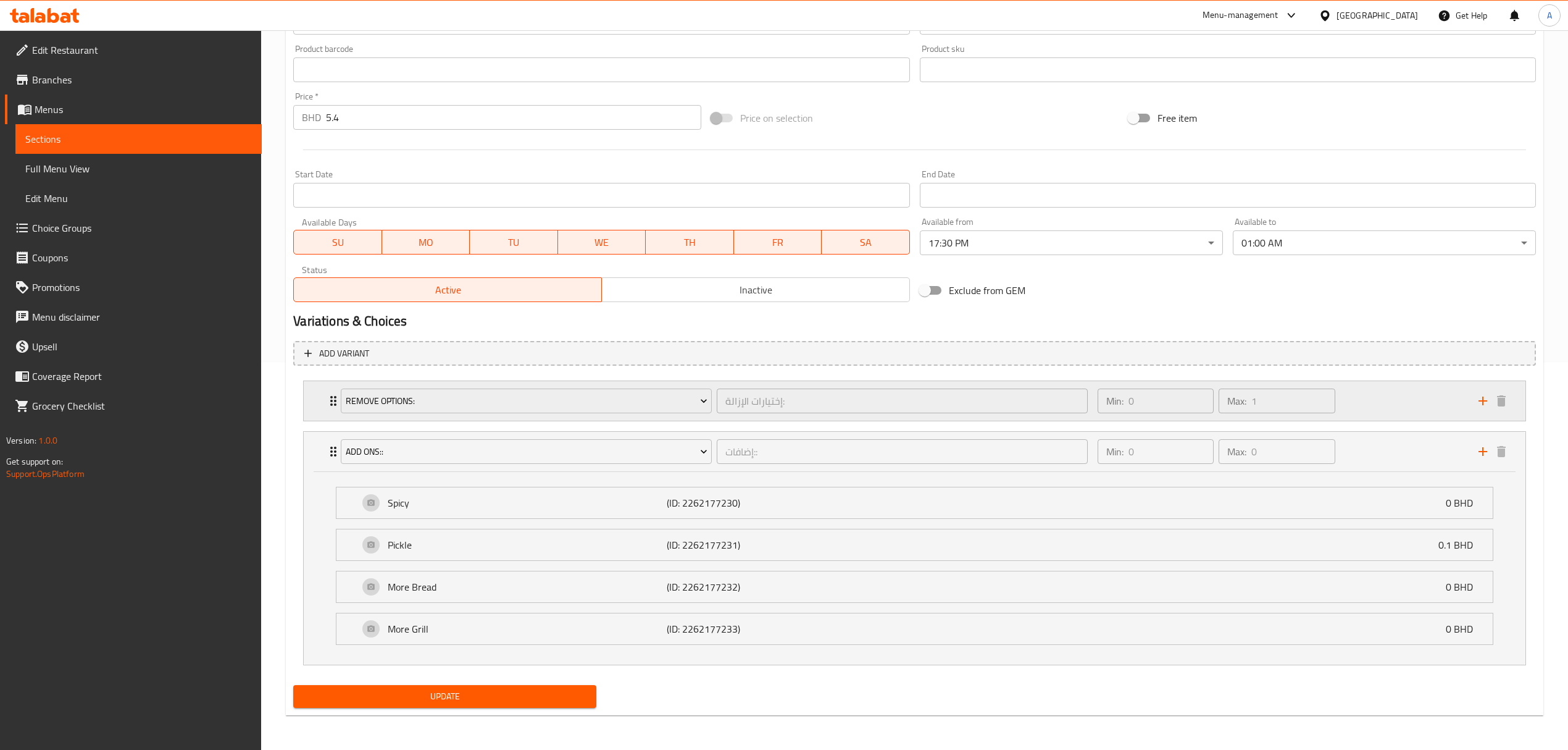
click at [1366, 397] on div "Min: 0 ​ Max: 1 ​" at bounding box center [1281, 400] width 381 height 40
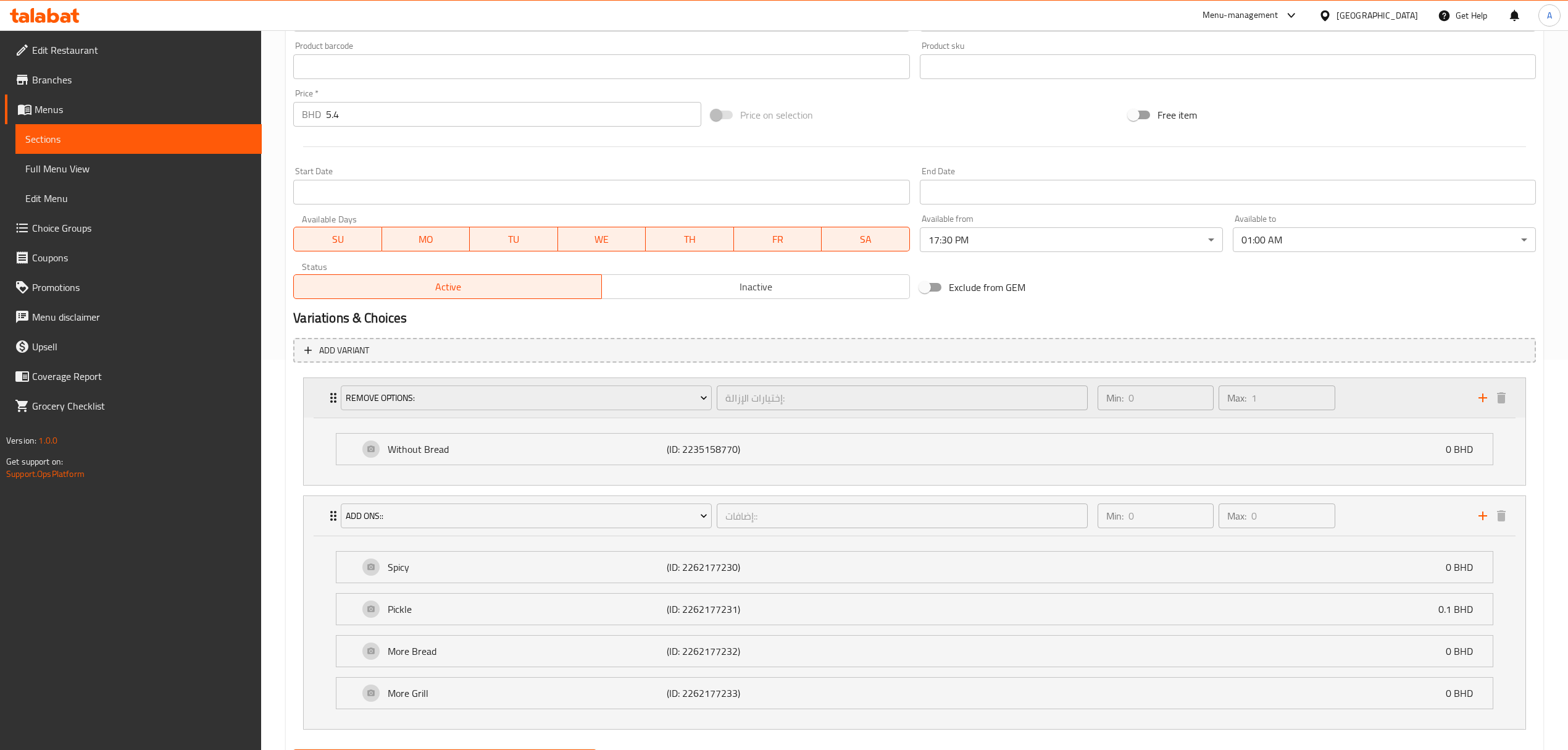
click at [1366, 397] on div "Min: 0 ​ Max: 1 ​" at bounding box center [1281, 397] width 381 height 40
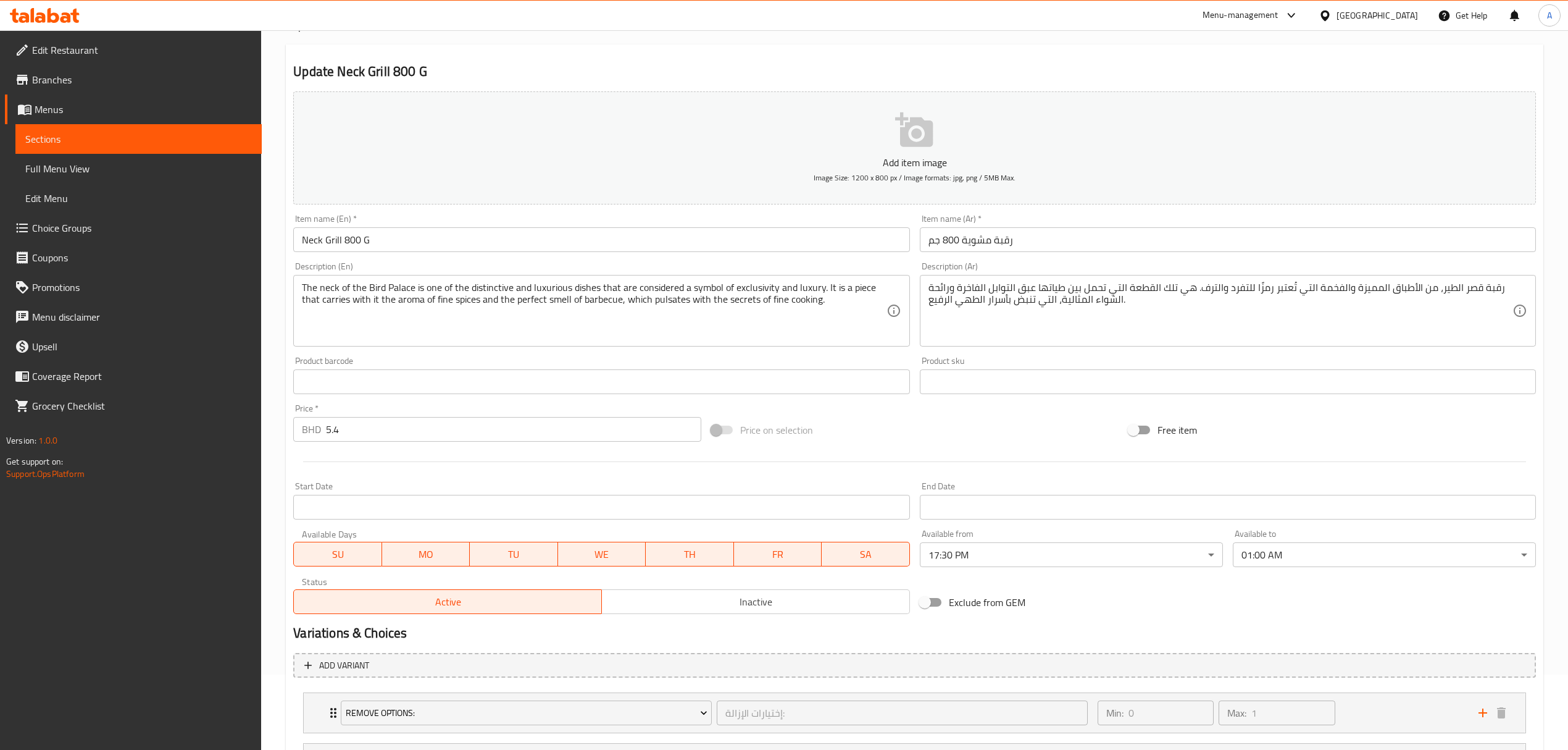
scroll to position [0, 0]
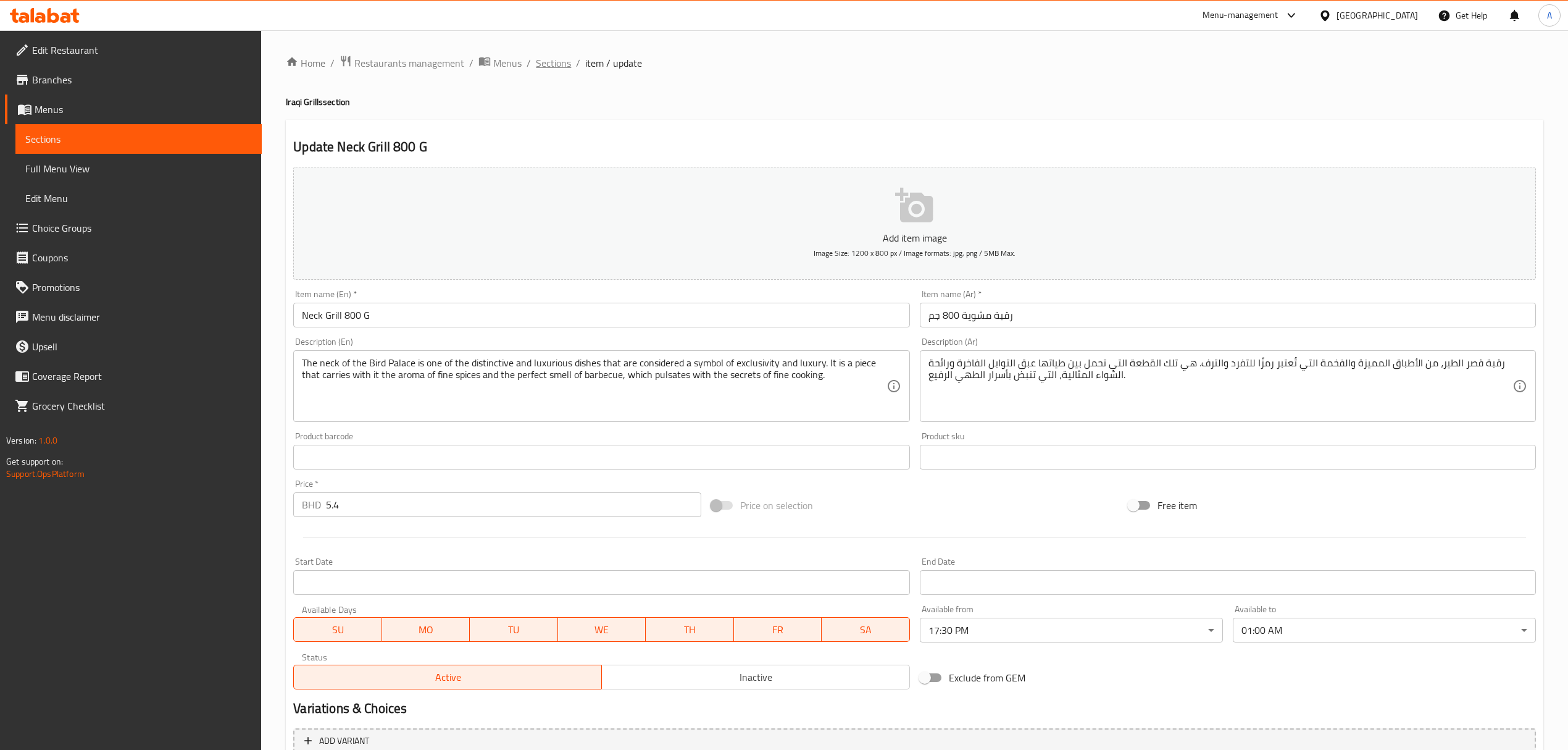
click at [556, 65] on span "Sections" at bounding box center [553, 63] width 36 height 15
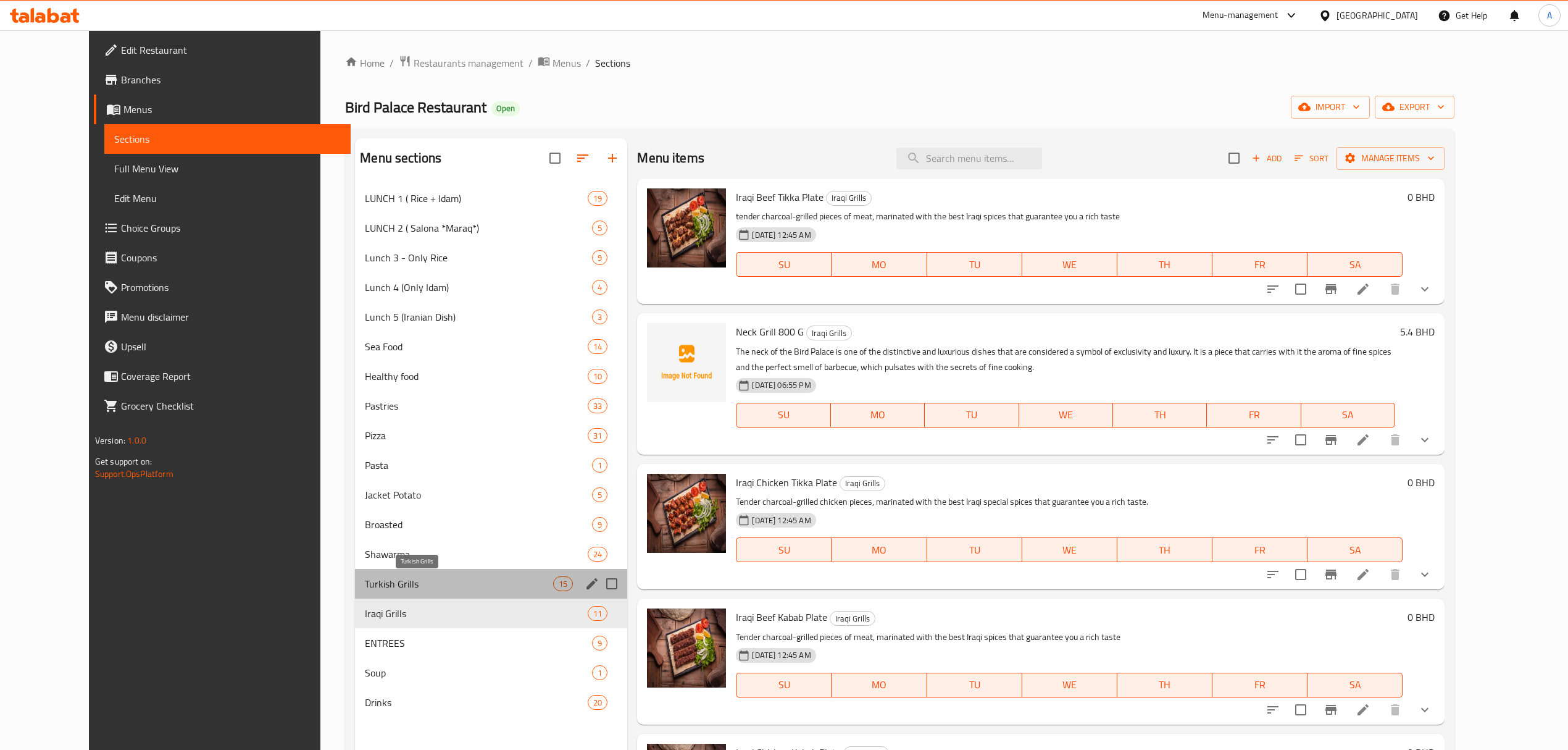
click at [413, 588] on span "Turkish Grills" at bounding box center [459, 584] width 188 height 15
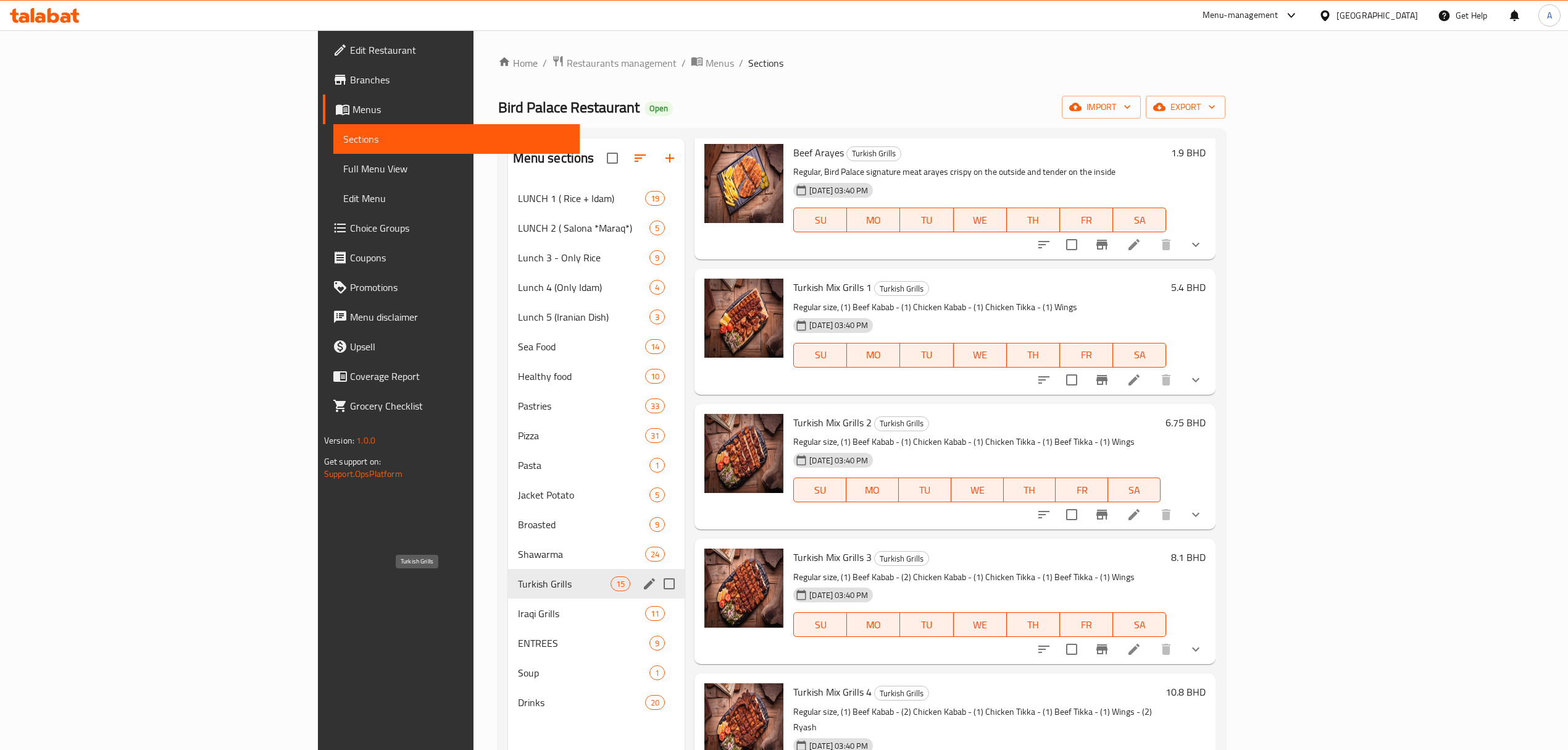
click at [518, 584] on span "Turkish Grills" at bounding box center [564, 584] width 92 height 15
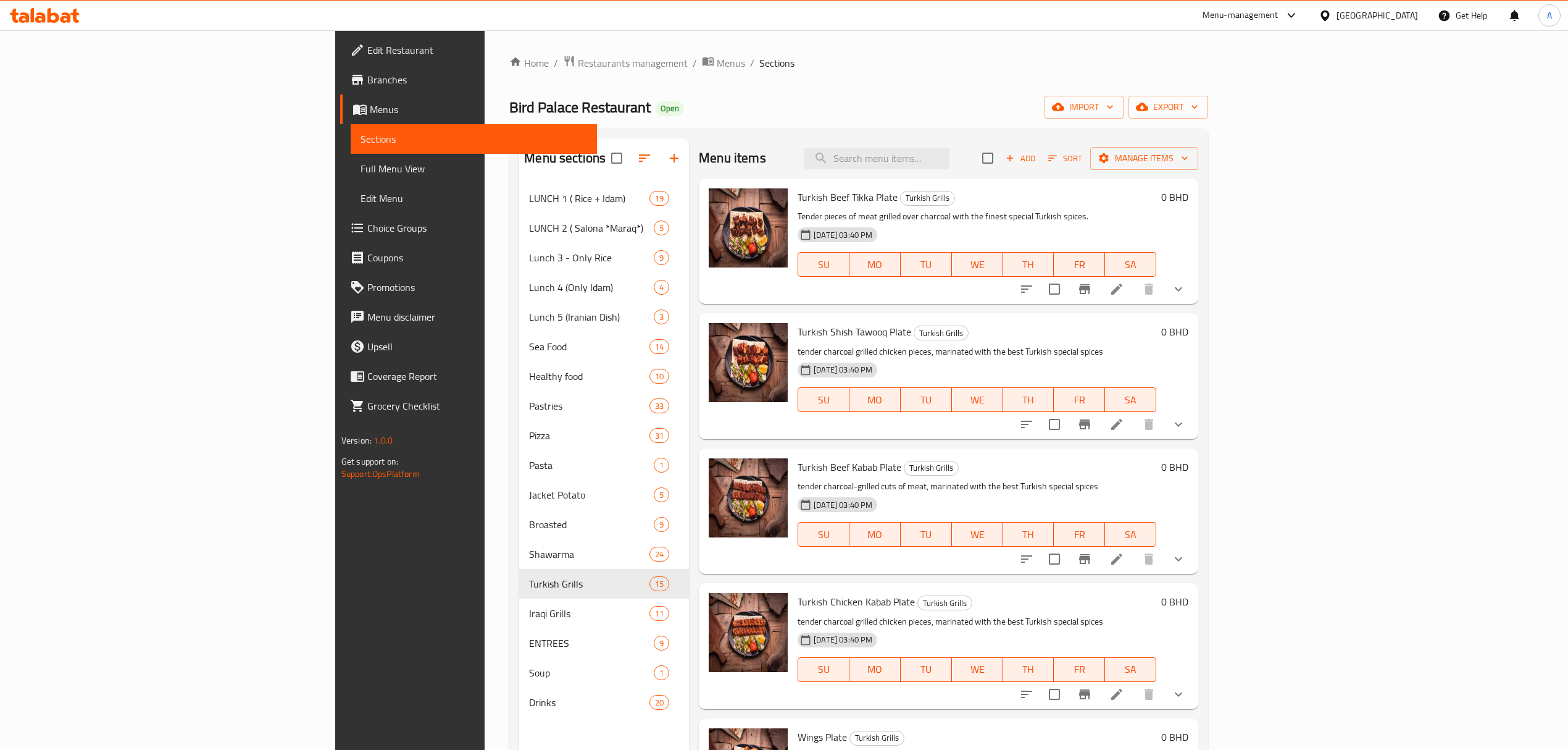
drag, startPoint x: 1514, startPoint y: 298, endPoint x: 1502, endPoint y: 297, distance: 12.0
click at [1193, 299] on div at bounding box center [1102, 289] width 182 height 29
click at [1186, 293] on icon "show more" at bounding box center [1179, 289] width 15 height 15
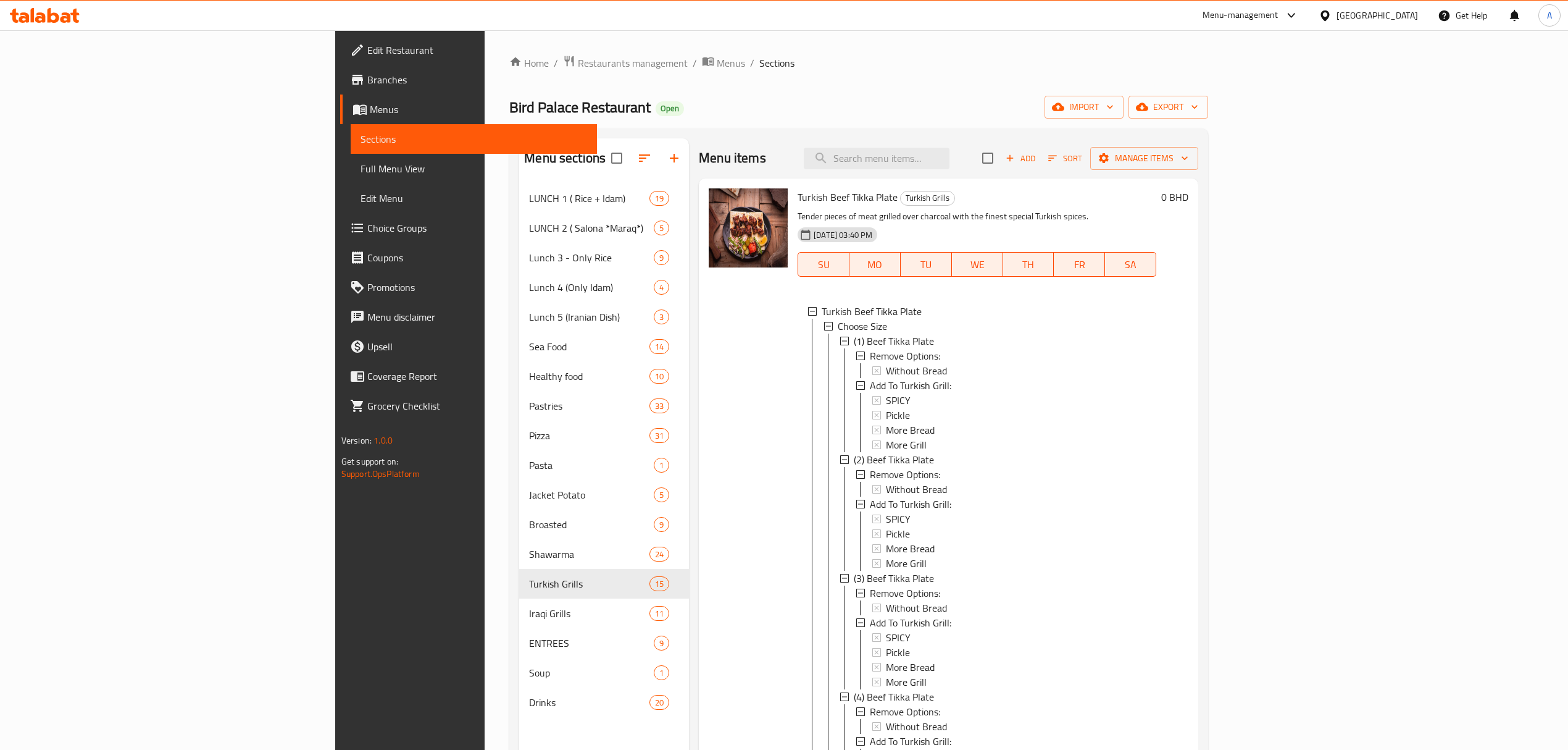
click at [1037, 160] on span "Add" at bounding box center [1021, 158] width 34 height 14
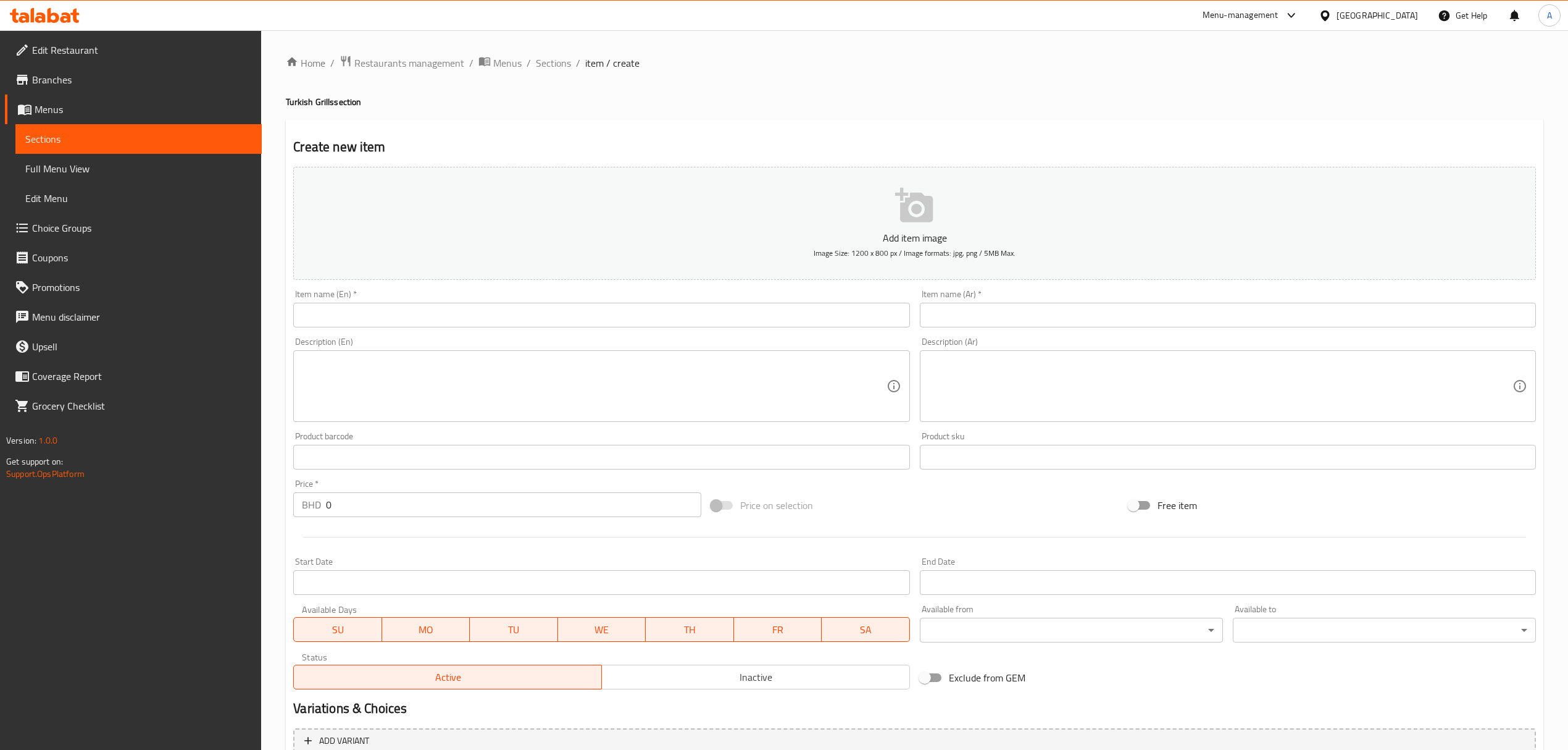
click at [556, 325] on input "text" at bounding box center [602, 314] width 616 height 25
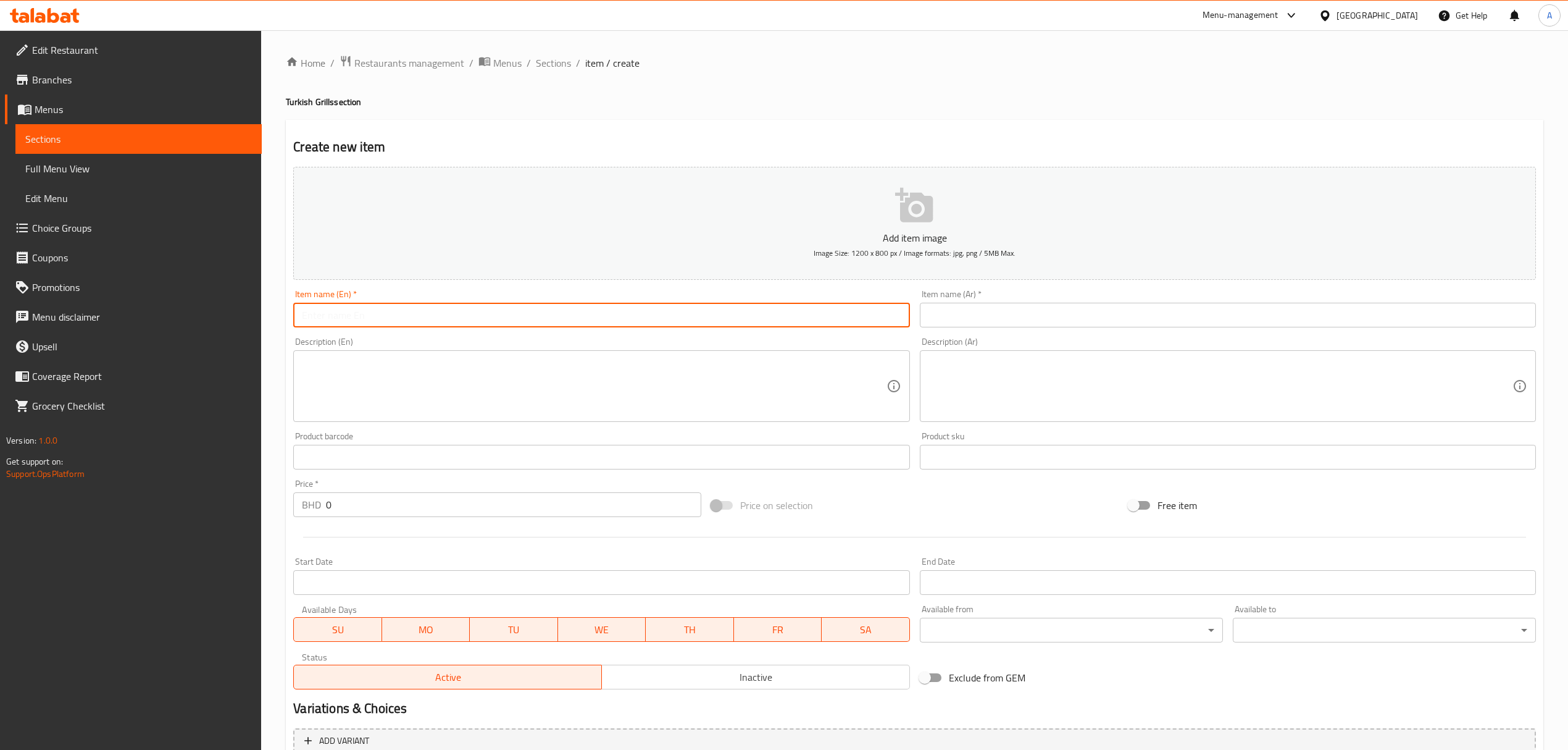
paste input "Roosi Sandwich"
type input "Roosi Sandwich"
click at [954, 310] on input "text" at bounding box center [1228, 314] width 616 height 25
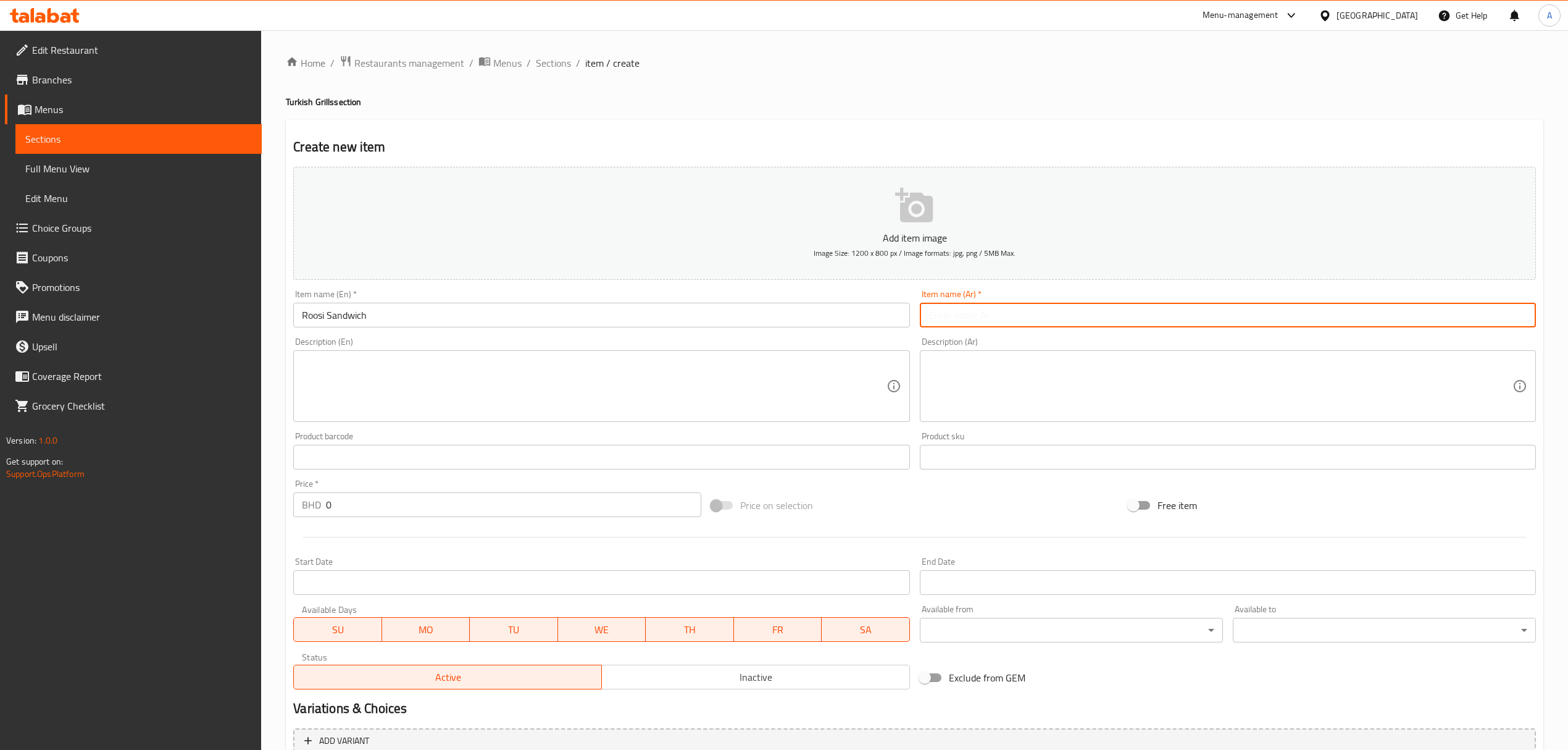
paste input "سندويجة روسي"
type input "سندويجة روسي"
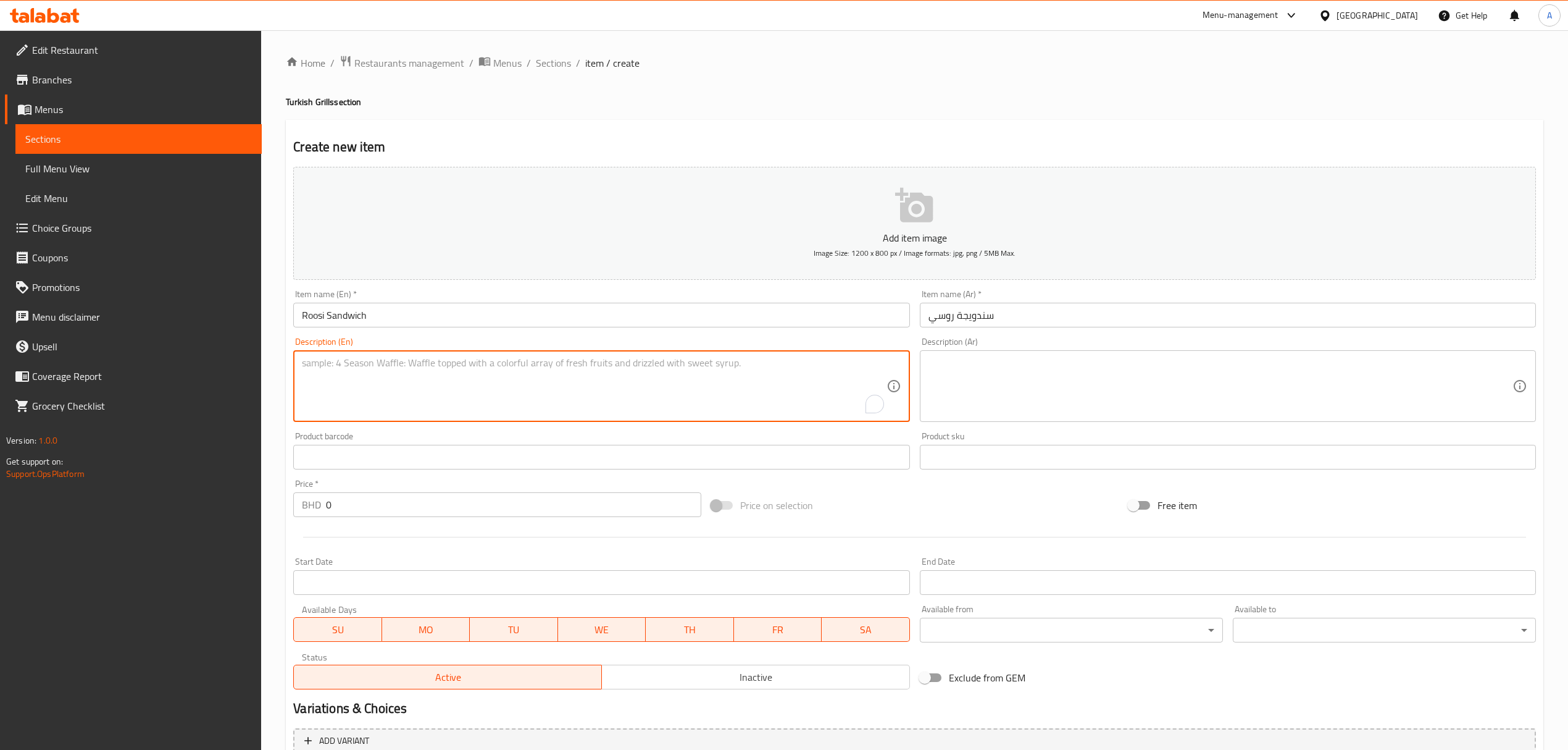
click at [610, 381] on textarea "To enrich screen reader interactions, please activate Accessibility in Grammarl…" at bounding box center [594, 387] width 584 height 59
paste textarea "Enjoy an unforgettable taste with bird palace roosi sandwich, turkish bread, ch…"
type textarea "Enjoy an unforgettable taste with bird palace roosi sandwich, turkish bread, ch…"
click at [1046, 373] on textarea at bounding box center [1221, 387] width 584 height 59
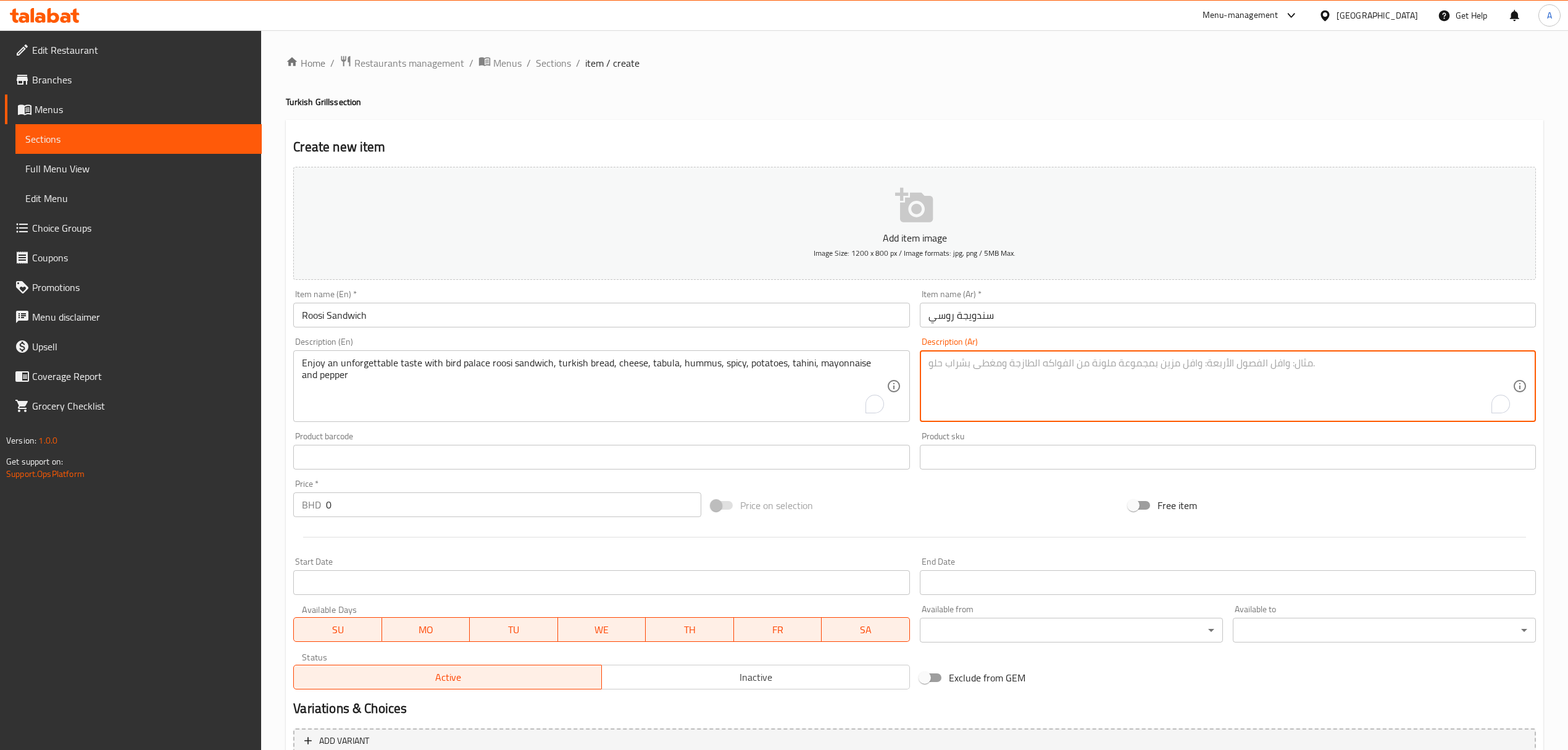
paste textarea "استمتع بمذاق لا يُنسى مع سندويش روسي قصر الطير! / خبز تركي - جبن - تبولة - حمص …"
drag, startPoint x: 970, startPoint y: 371, endPoint x: 968, endPoint y: 436, distance: 65.0
click at [968, 436] on div "Add item image Image Size: 1200 x 800 px / Image formats: jpg, png / 5MB Max. I…" at bounding box center [914, 428] width 1252 height 532
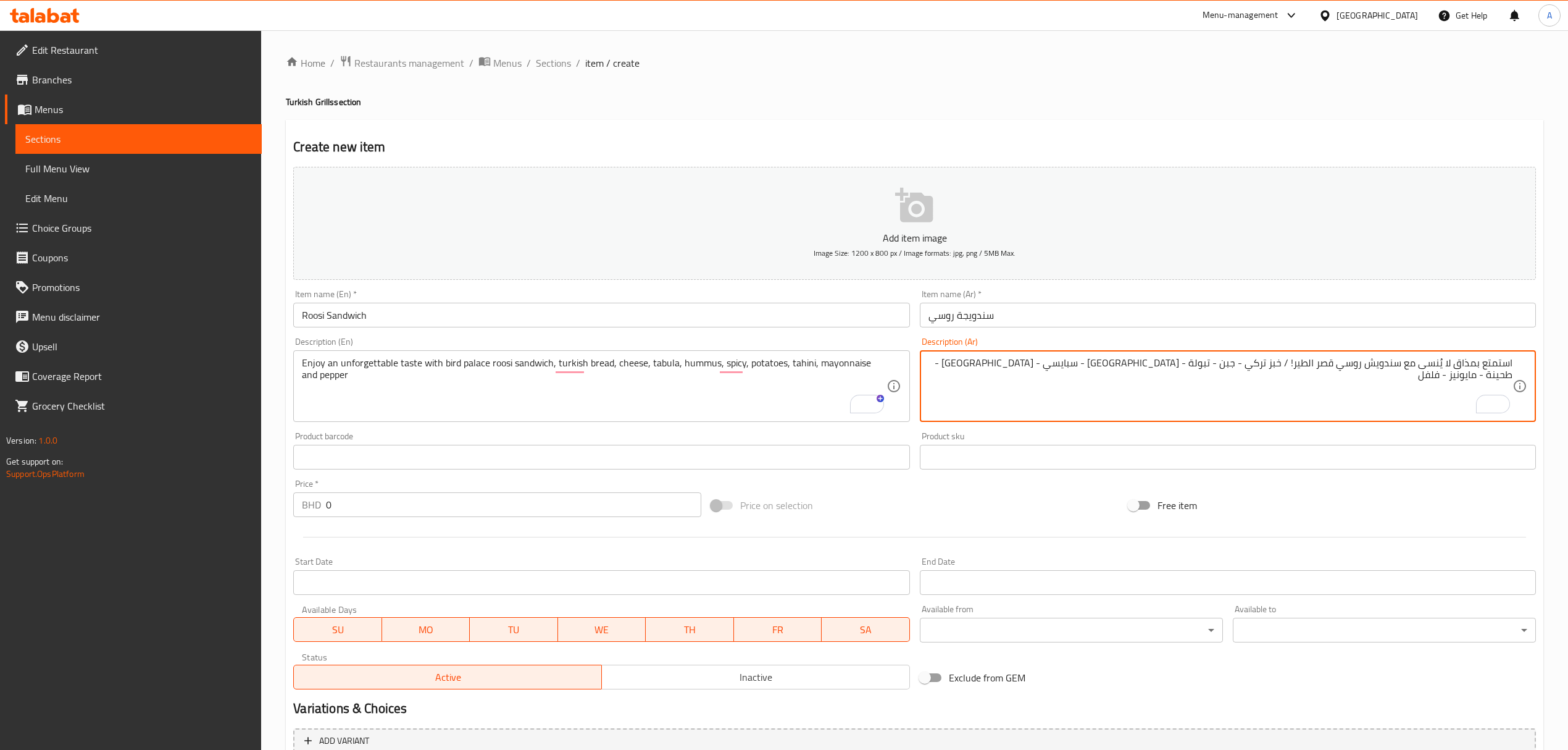
drag, startPoint x: 1285, startPoint y: 365, endPoint x: 1297, endPoint y: 366, distance: 12.0
click at [1297, 366] on textarea "استمتع بمذاق لا يُنسى مع سندويش روسي قصر الطير! / خبز تركي - جبن - تبولة - حمص …" at bounding box center [1221, 387] width 584 height 59
drag, startPoint x: 1248, startPoint y: 362, endPoint x: 1256, endPoint y: 363, distance: 8.1
click at [1256, 363] on textarea "استمتع بمذاق لا يُنسى مع سندويش روسي قصر الطير، خبز تركي - جبن - تبولة - حمص - …" at bounding box center [1221, 387] width 584 height 59
drag, startPoint x: 1226, startPoint y: 361, endPoint x: 1234, endPoint y: 359, distance: 8.2
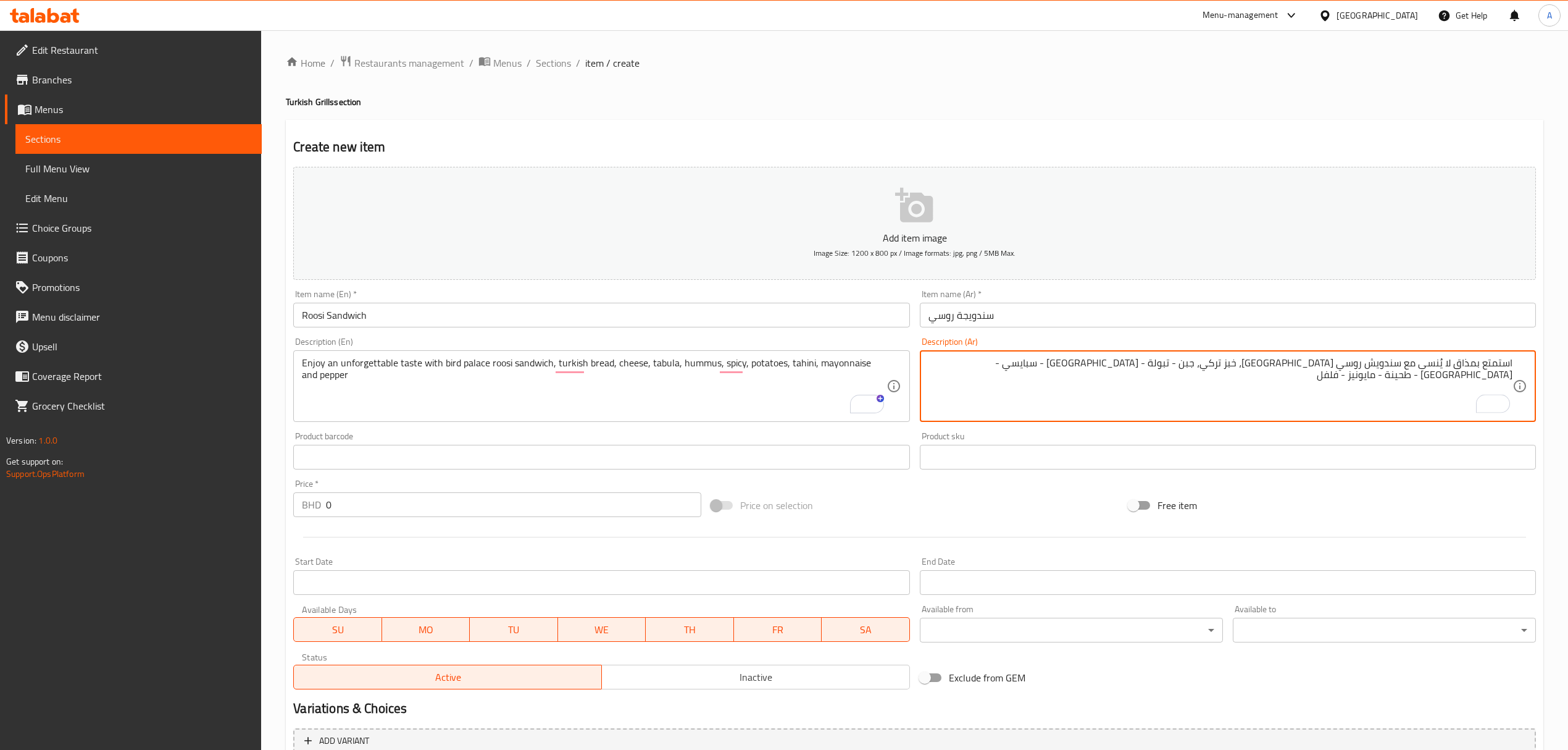
click at [1234, 359] on textarea "استمتع بمذاق لا يُنسى مع سندويش روسي قصر الطير، خبز تركي، جبن - تبولة - حمص - س…" at bounding box center [1221, 387] width 584 height 59
click at [1198, 361] on textarea "استمتع بمذاق لا يُنسى مع سندويش روسي قصر الطير، خبز تركي، جبن، تبولة - حمص - سب…" at bounding box center [1221, 387] width 584 height 59
drag, startPoint x: 1201, startPoint y: 361, endPoint x: 1207, endPoint y: 361, distance: 6.0
click at [1207, 361] on textarea "استمتع بمذاق لا يُنسى مع سندويش روسي قصر الطير، خبز تركي، جبن، تبولة - حمص - سب…" at bounding box center [1221, 387] width 584 height 59
drag, startPoint x: 1173, startPoint y: 365, endPoint x: 1183, endPoint y: 363, distance: 10.2
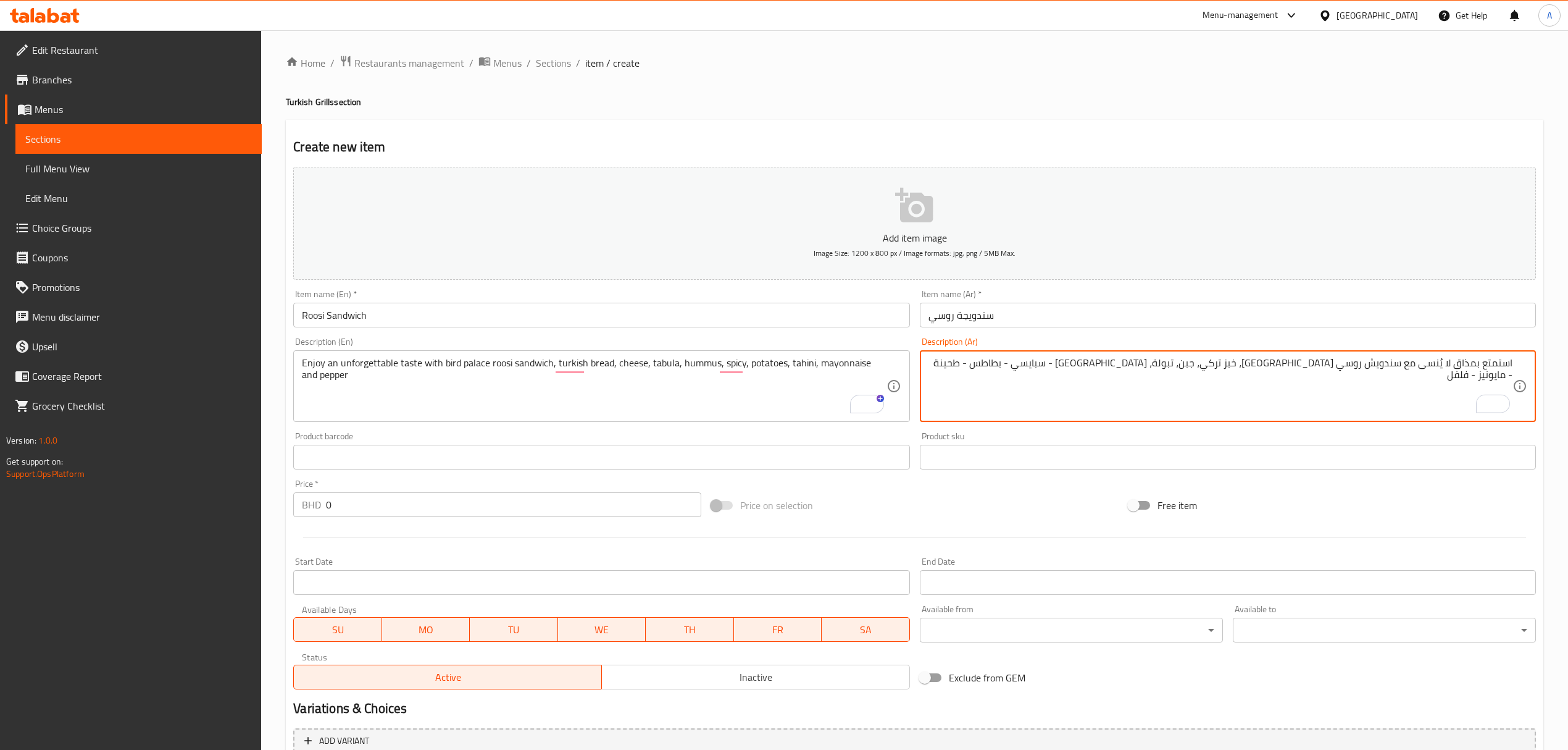
click at [1183, 363] on textarea "استمتع بمذاق لا يُنسى مع سندويش روسي قصر الطير، خبز تركي، جبن، تبولة، حمص - سبا…" at bounding box center [1221, 387] width 584 height 59
drag, startPoint x: 1135, startPoint y: 368, endPoint x: 1142, endPoint y: 369, distance: 7.1
click at [1142, 369] on textarea "استمتع بمذاق لا يُنسى مع سندويش روسي قصر الطير، خبز تركي، جبن، تبولة، حمص، سباي…" at bounding box center [1221, 387] width 584 height 59
drag, startPoint x: 1097, startPoint y: 361, endPoint x: 1106, endPoint y: 362, distance: 9.1
click at [1106, 362] on textarea "استمتع بمذاق لا يُنسى مع سندويش روسي قصر الطير، خبز تركي، جبن، تبولة، حمص، سباي…" at bounding box center [1221, 387] width 584 height 59
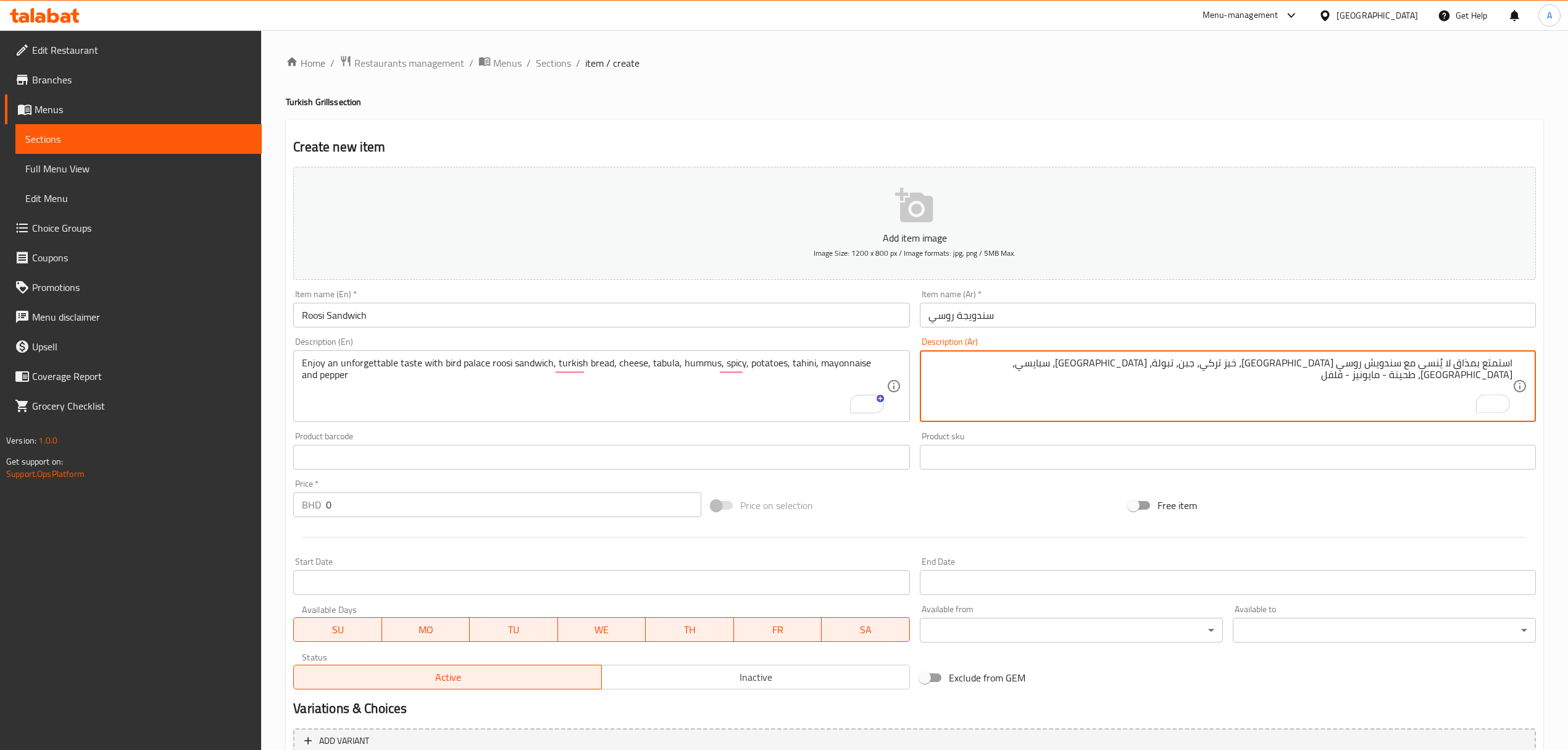
click at [1070, 367] on textarea "استمتع بمذاق لا يُنسى مع سندويش روسي قصر الطير، خبز تركي، جبن، تبولة، حمص، سباي…" at bounding box center [1221, 387] width 584 height 59
click at [1069, 367] on textarea "استمتع بمذاق لا يُنسى مع سندويش روسي قصر الطير، خبز تركي، جبن، تبولة، حمص، سباي…" at bounding box center [1221, 387] width 584 height 59
click at [1071, 362] on textarea "استمتع بمذاق لا يُنسى مع سندويش روسي قصر الطير، خبز تركي، جبن، تبولة، حمص، سباي…" at bounding box center [1221, 387] width 584 height 59
drag, startPoint x: 1067, startPoint y: 362, endPoint x: 1074, endPoint y: 362, distance: 7.0
click at [1074, 362] on textarea "استمتع بمذاق لا يُنسى مع سندويش روسي قصر الطير، خبز تركي، جبن، تبولة، حمص، سباي…" at bounding box center [1221, 387] width 584 height 59
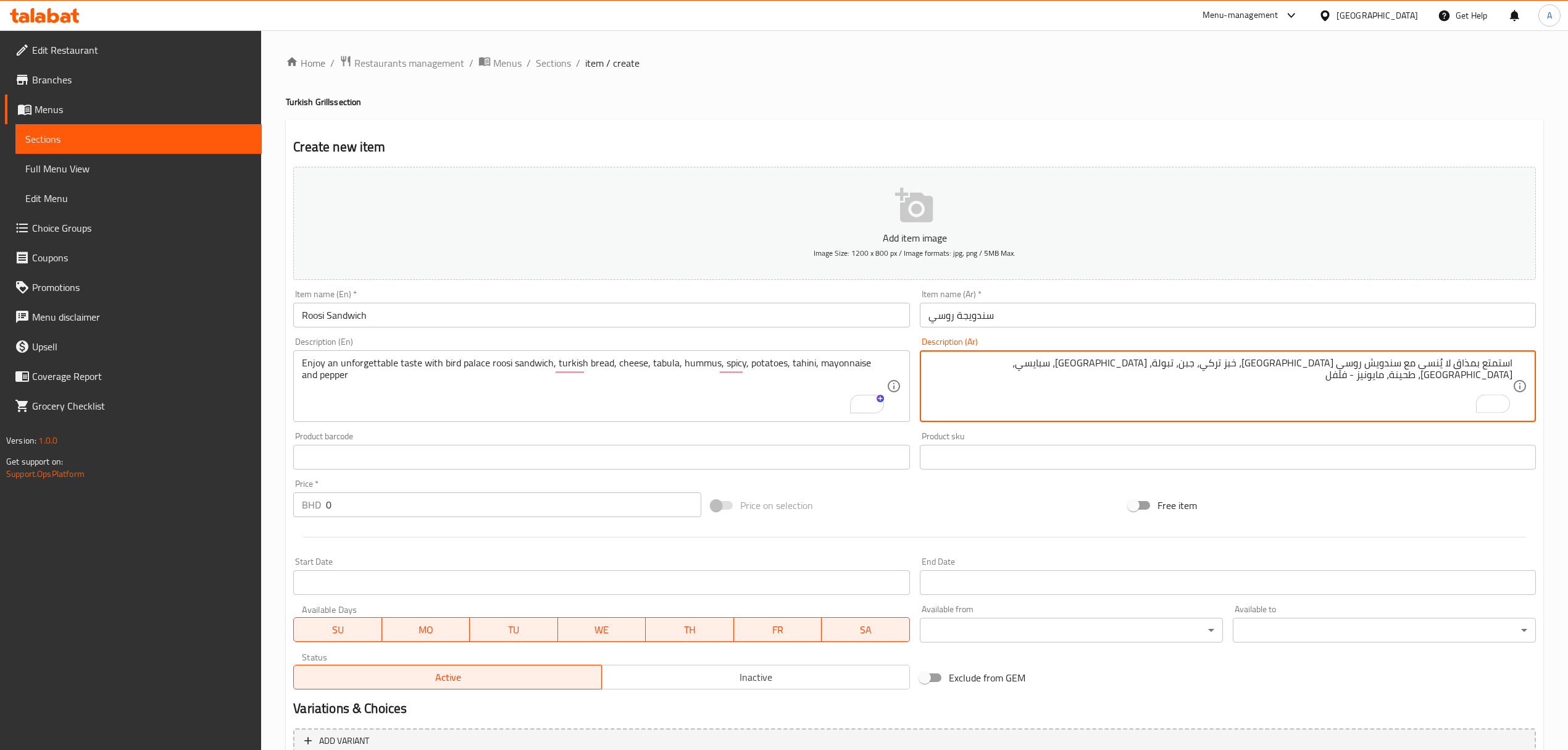
click at [1035, 365] on textarea "استمتع بمذاق لا يُنسى مع سندويش روسي قصر الطير، خبز تركي، جبن، تبولة، حمص، سباي…" at bounding box center [1221, 387] width 584 height 59
type textarea "استمتع بمذاق لا يُنسى مع سندويش روسي قصر الطير، خبز تركي، جبن، تبولة، حمص، سباي…"
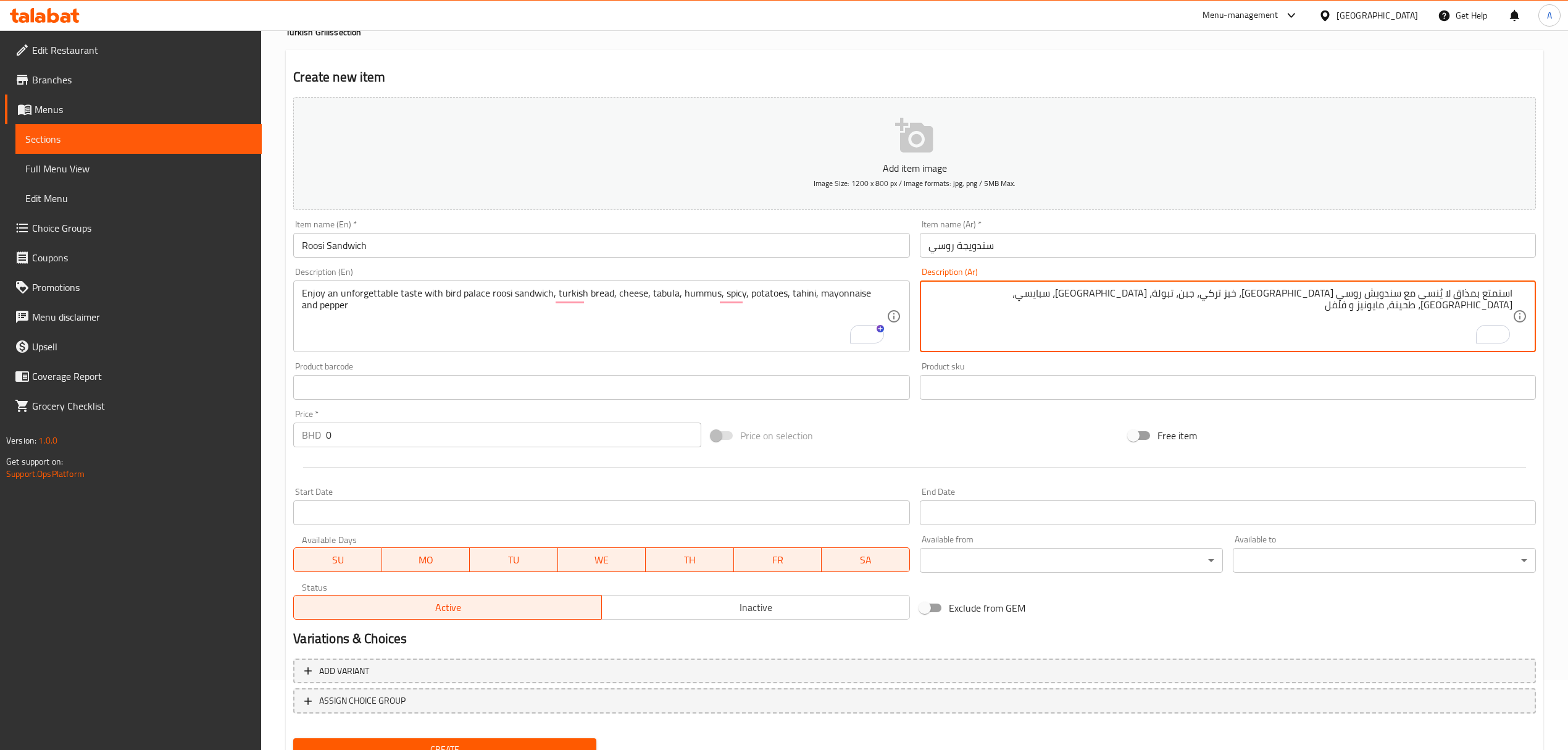
scroll to position [122, 0]
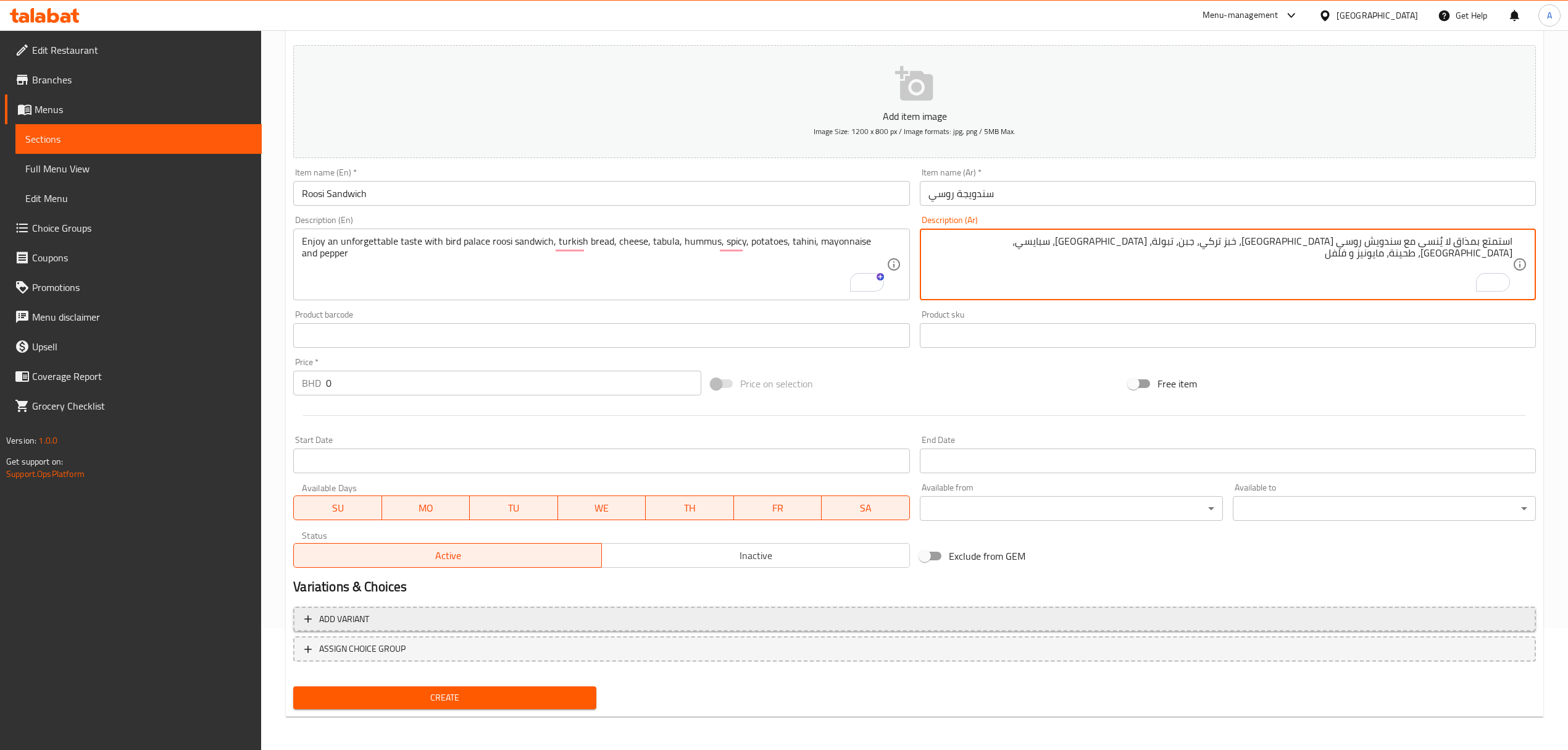
click at [624, 613] on span "Add variant" at bounding box center [915, 619] width 1221 height 15
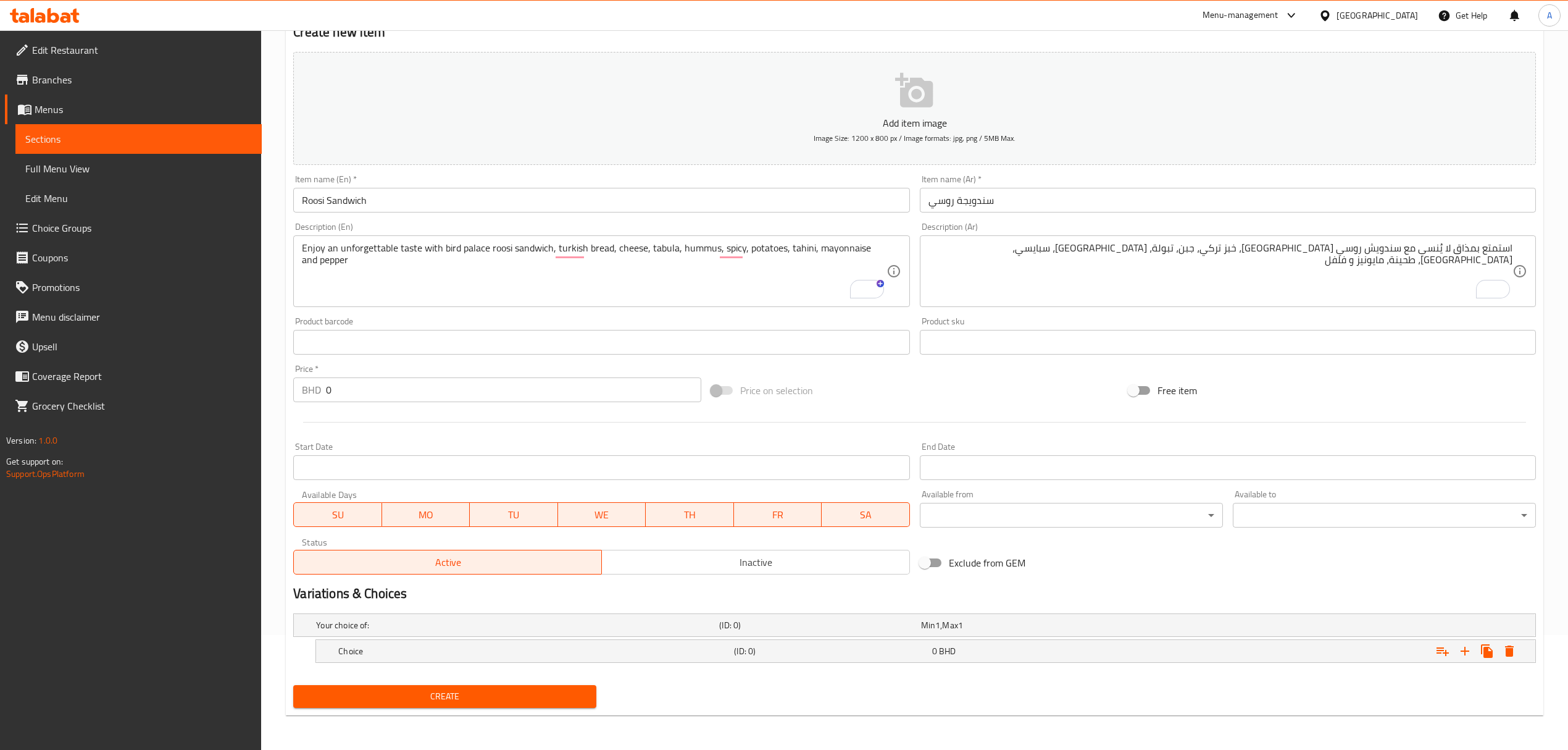
scroll to position [116, 0]
click at [1470, 647] on icon "Expand" at bounding box center [1465, 651] width 15 height 15
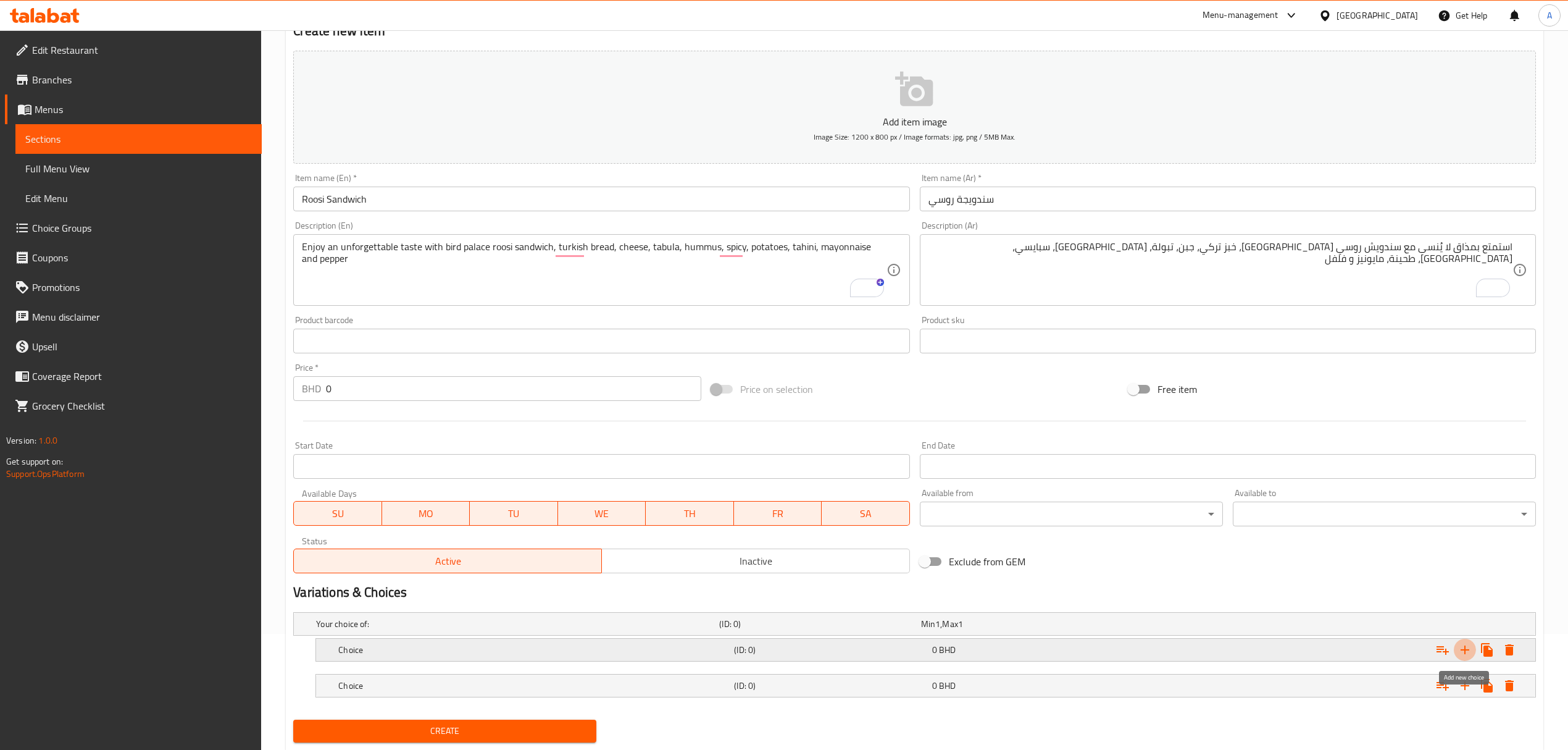
click at [1470, 647] on icon "Expand" at bounding box center [1465, 649] width 15 height 15
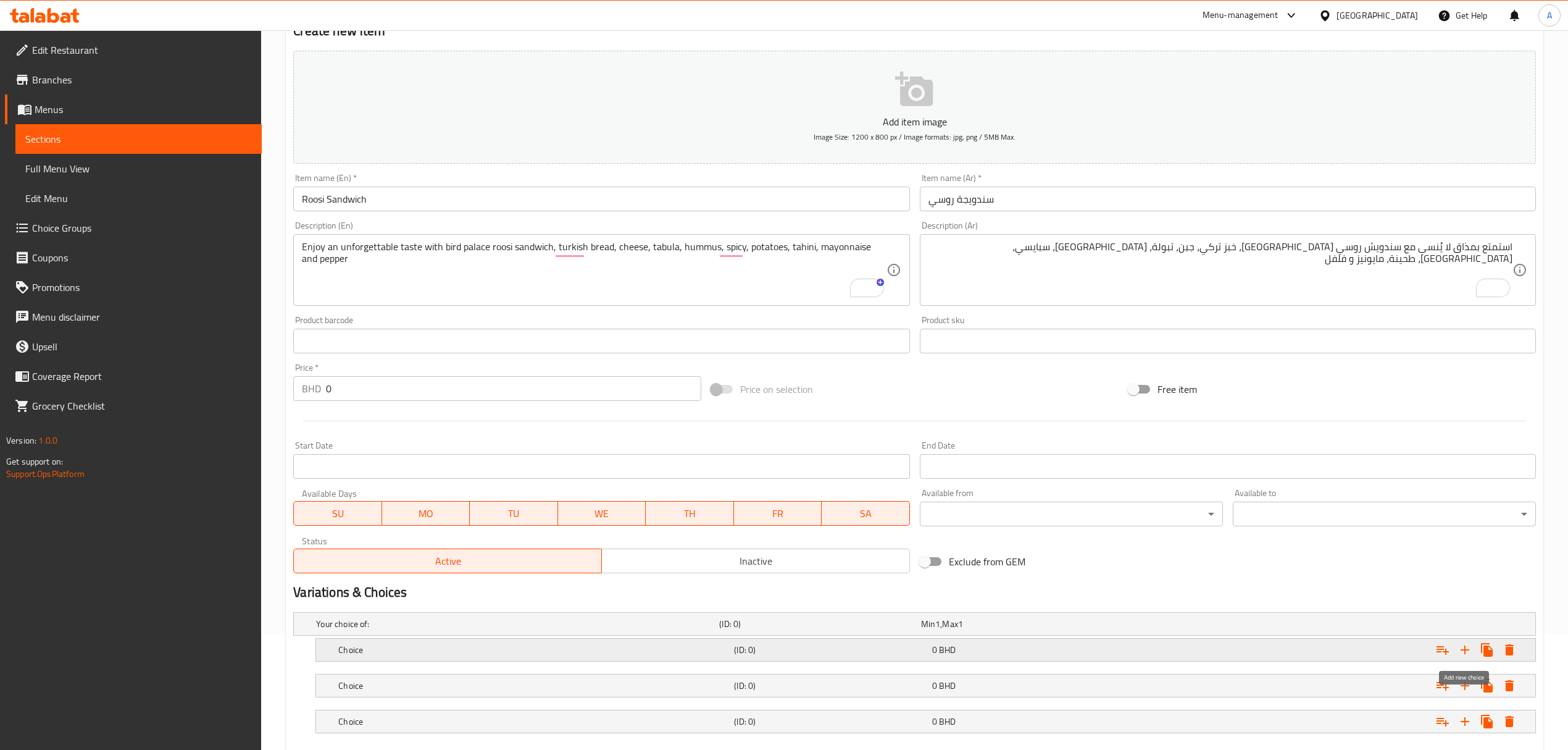
click at [1470, 647] on icon "Expand" at bounding box center [1465, 649] width 15 height 15
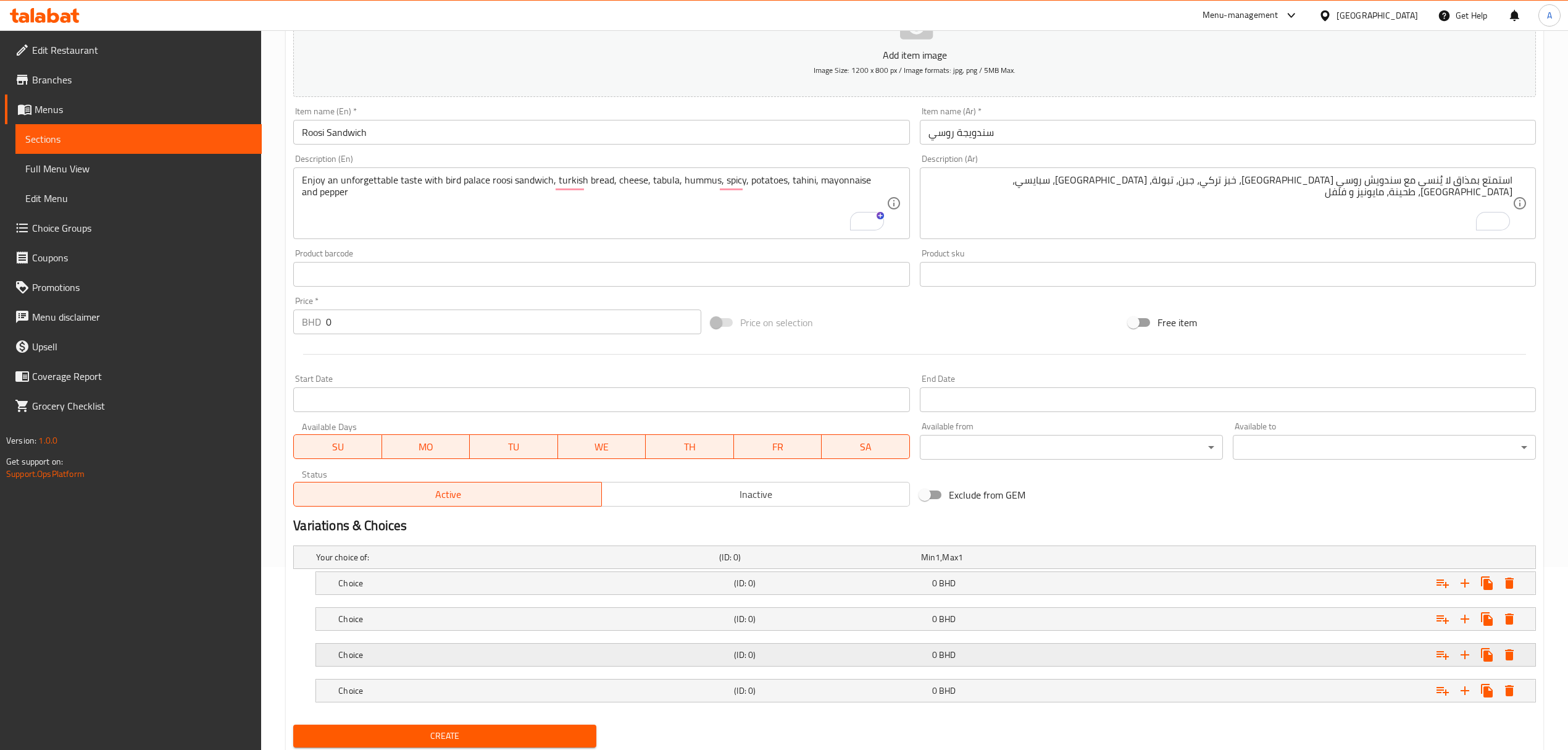
scroll to position [225, 0]
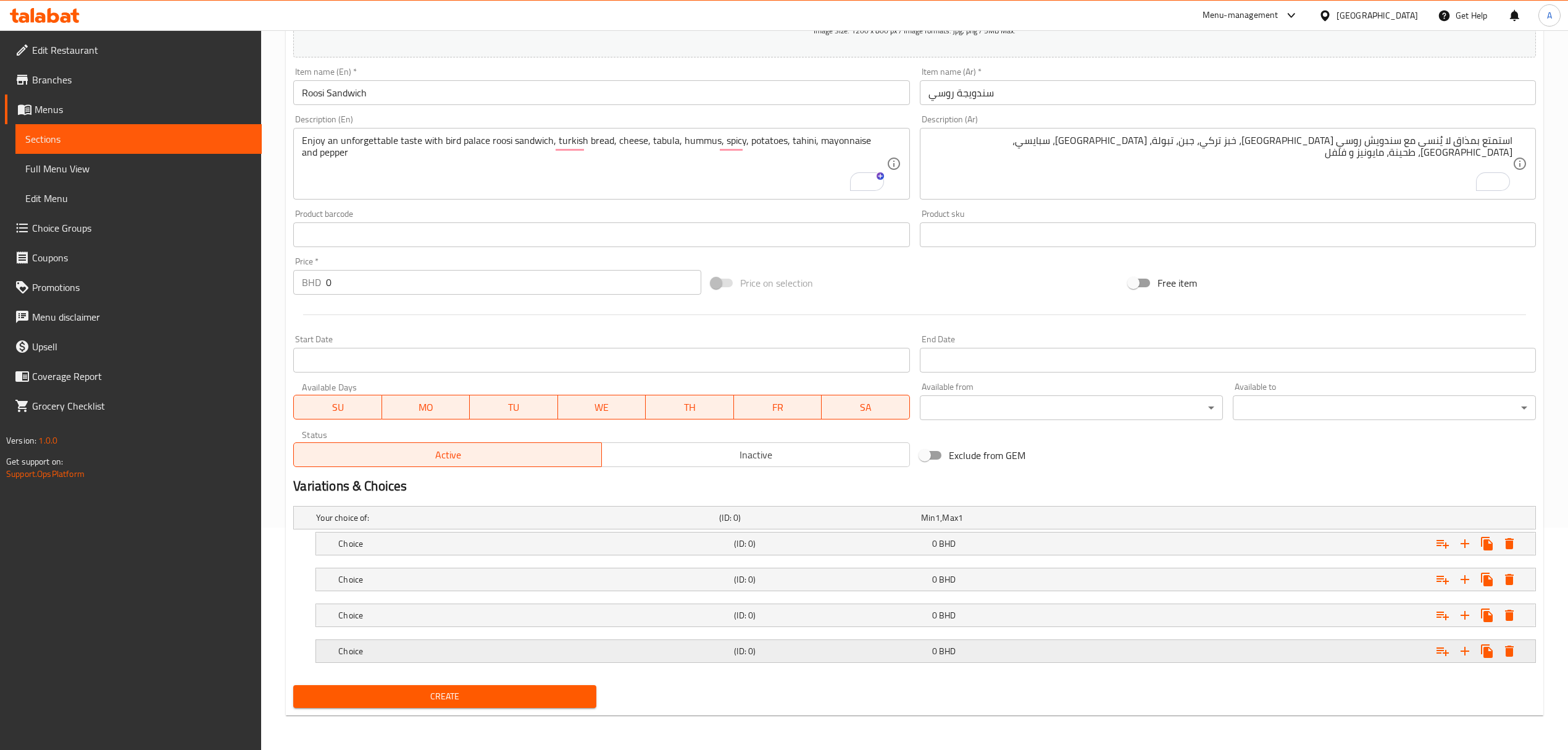
click at [672, 645] on h5 "Choice" at bounding box center [533, 651] width 391 height 12
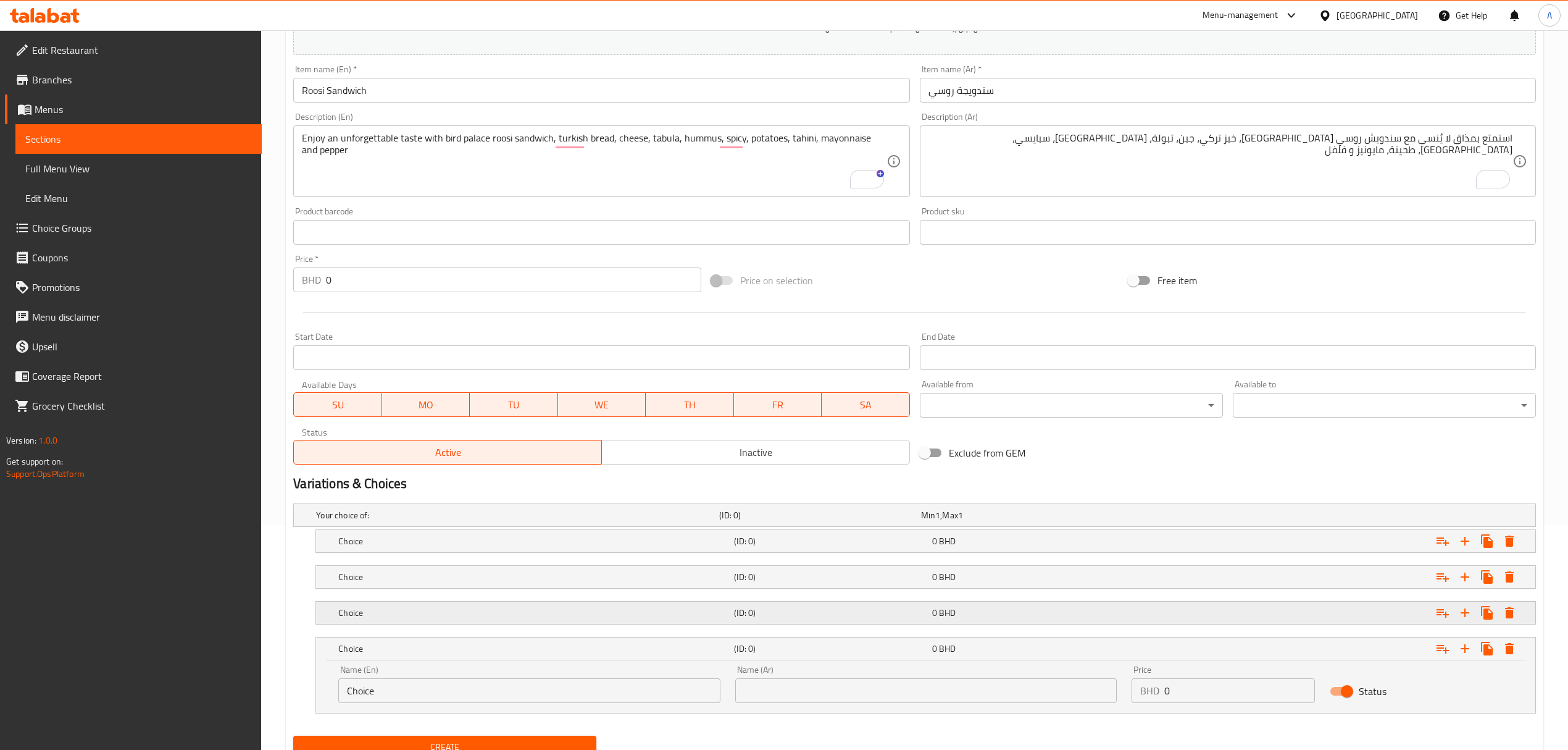
click at [674, 615] on h5 "Choice" at bounding box center [533, 613] width 391 height 12
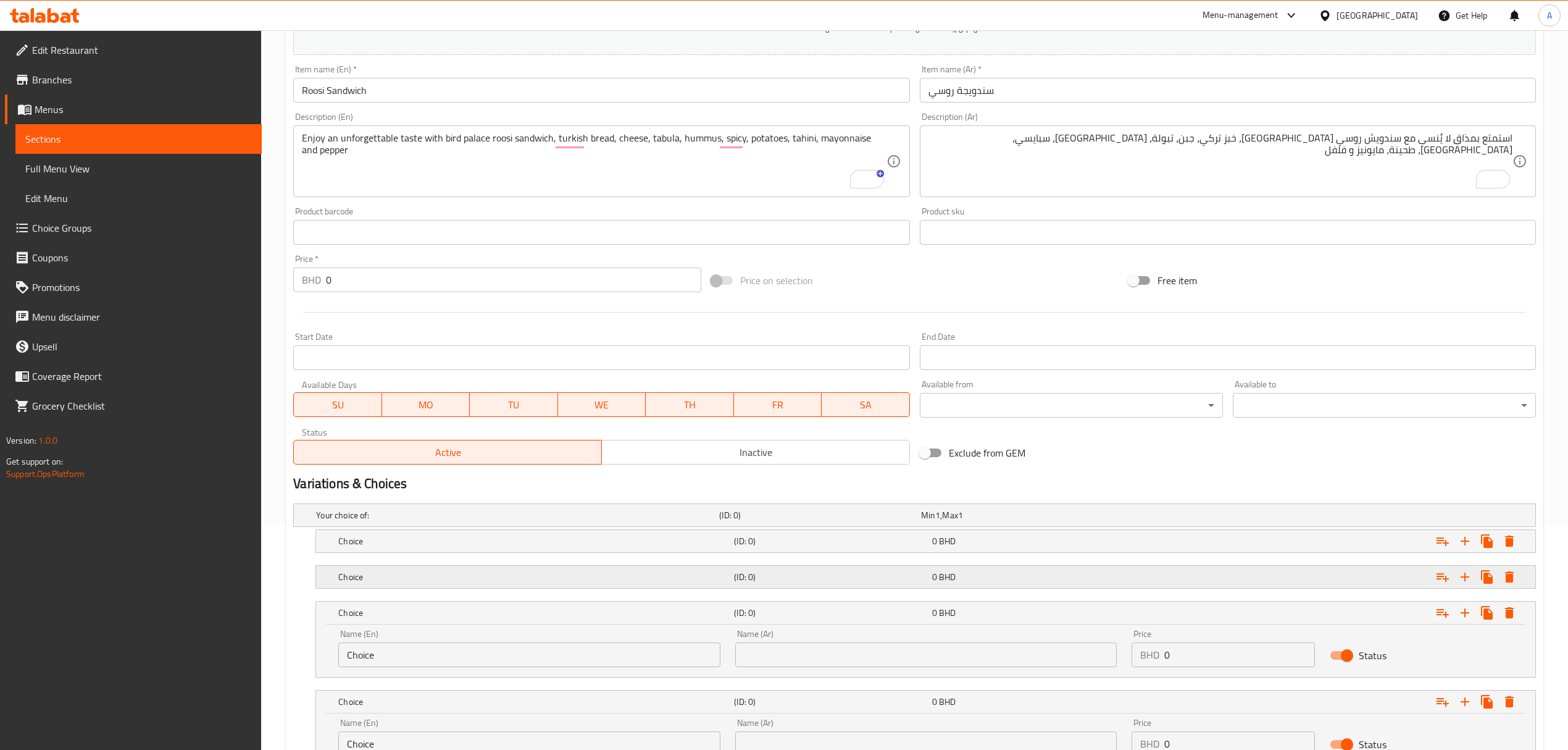
click at [667, 574] on h5 "Choice" at bounding box center [533, 576] width 391 height 12
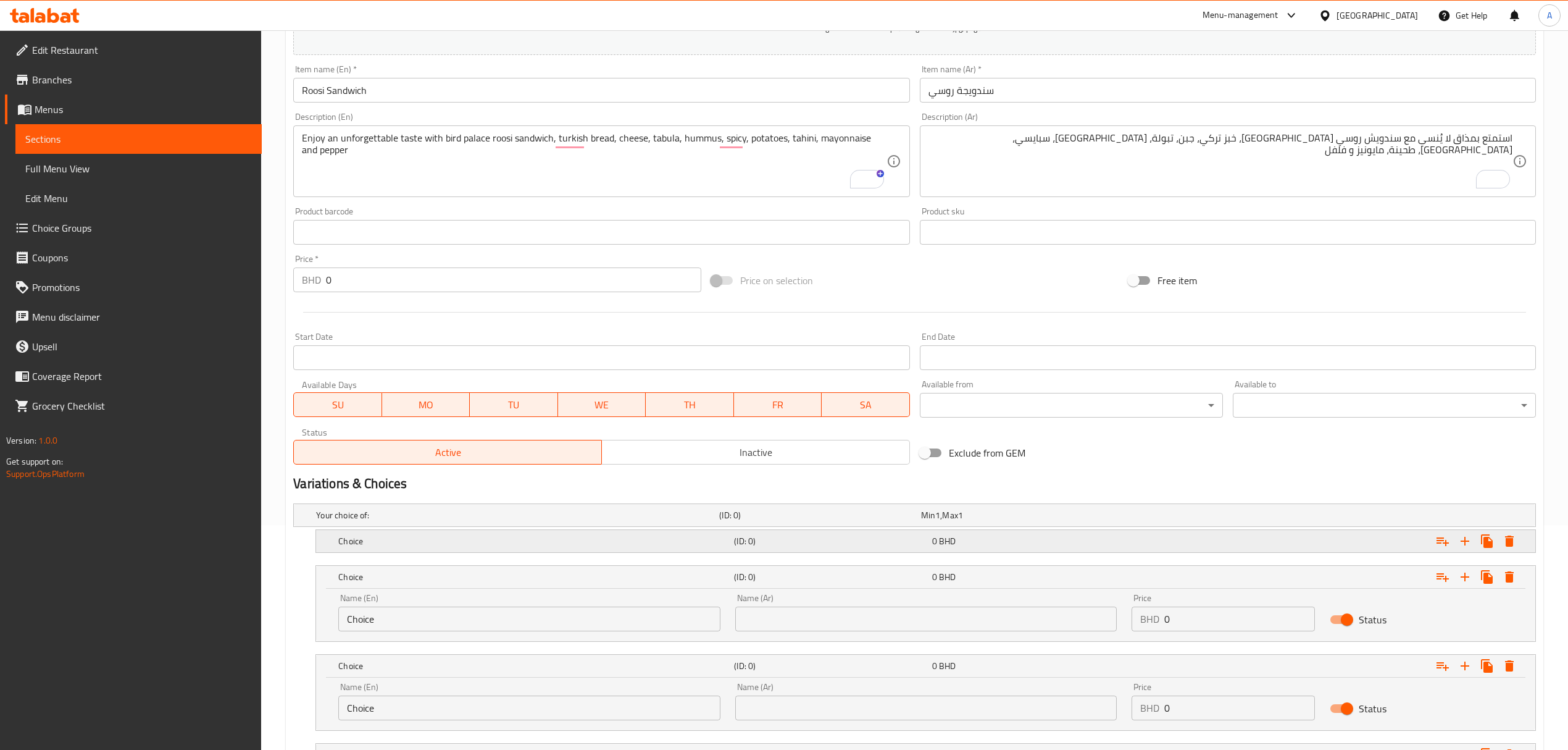
click at [660, 539] on h5 "Choice" at bounding box center [533, 541] width 391 height 12
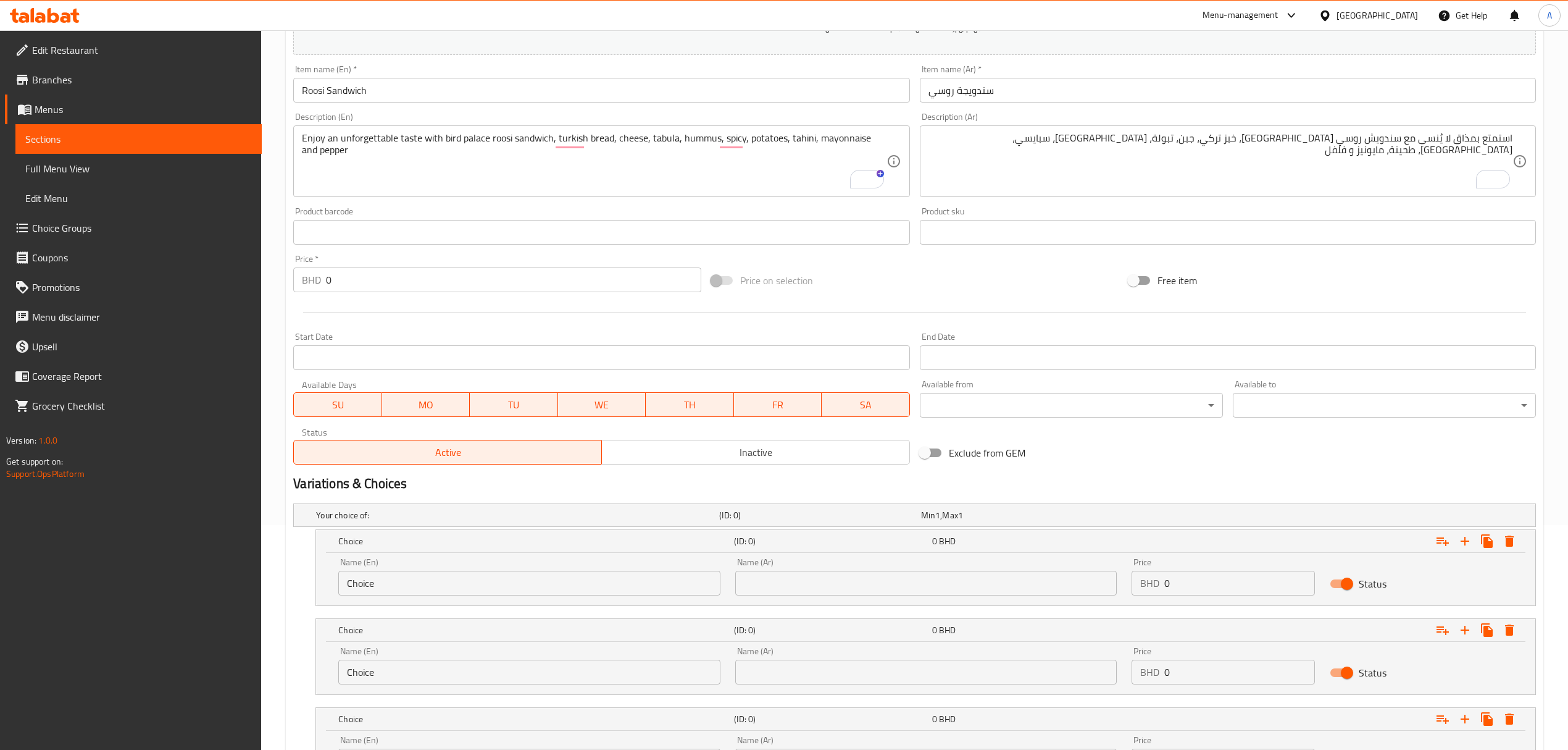
click at [551, 588] on input "Choice" at bounding box center [529, 582] width 381 height 25
paste input "icken Kabab"
type input "Chicken Kabab"
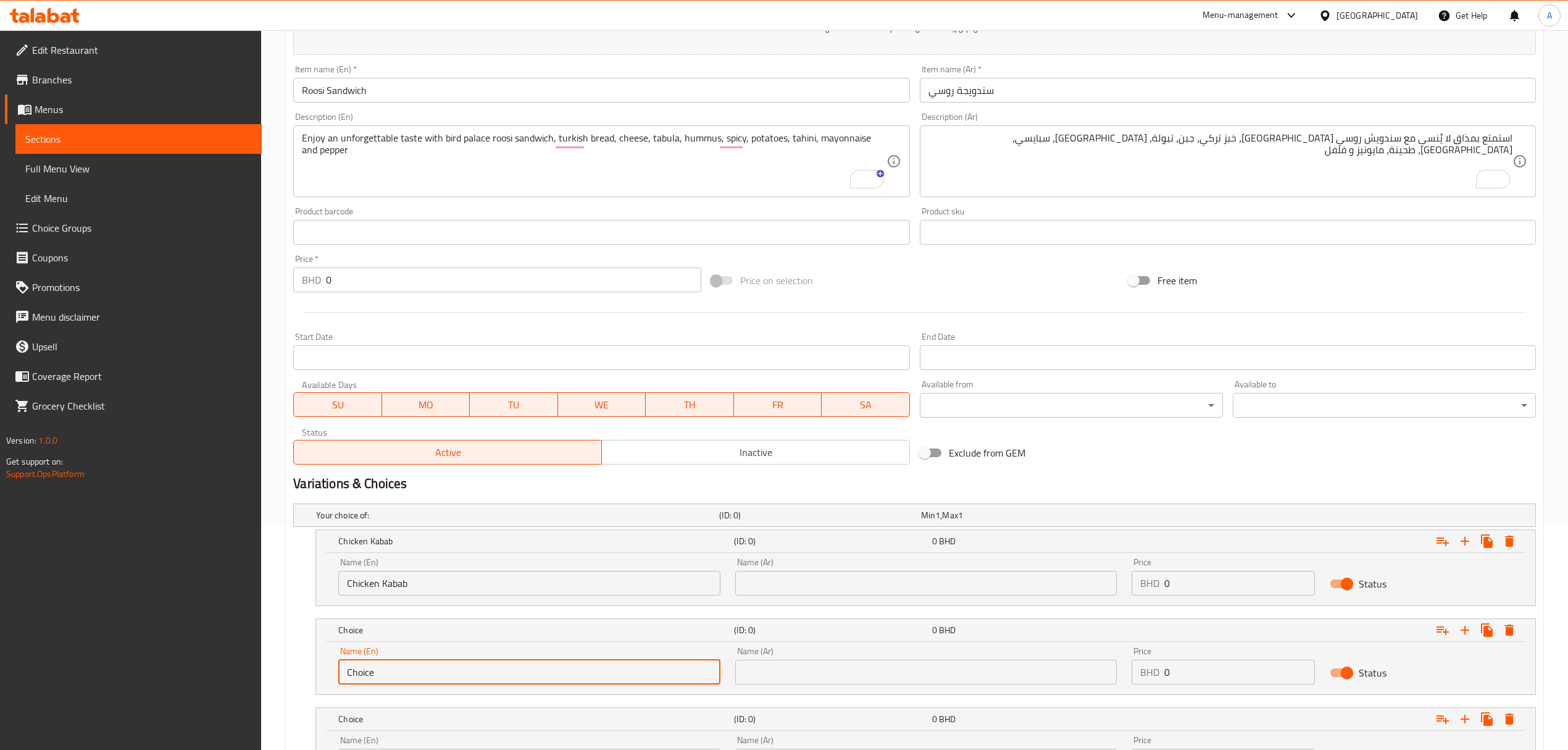
click at [418, 680] on input "Choice" at bounding box center [529, 672] width 381 height 25
paste input "Beef Kabab"
type input "Beef Kabab"
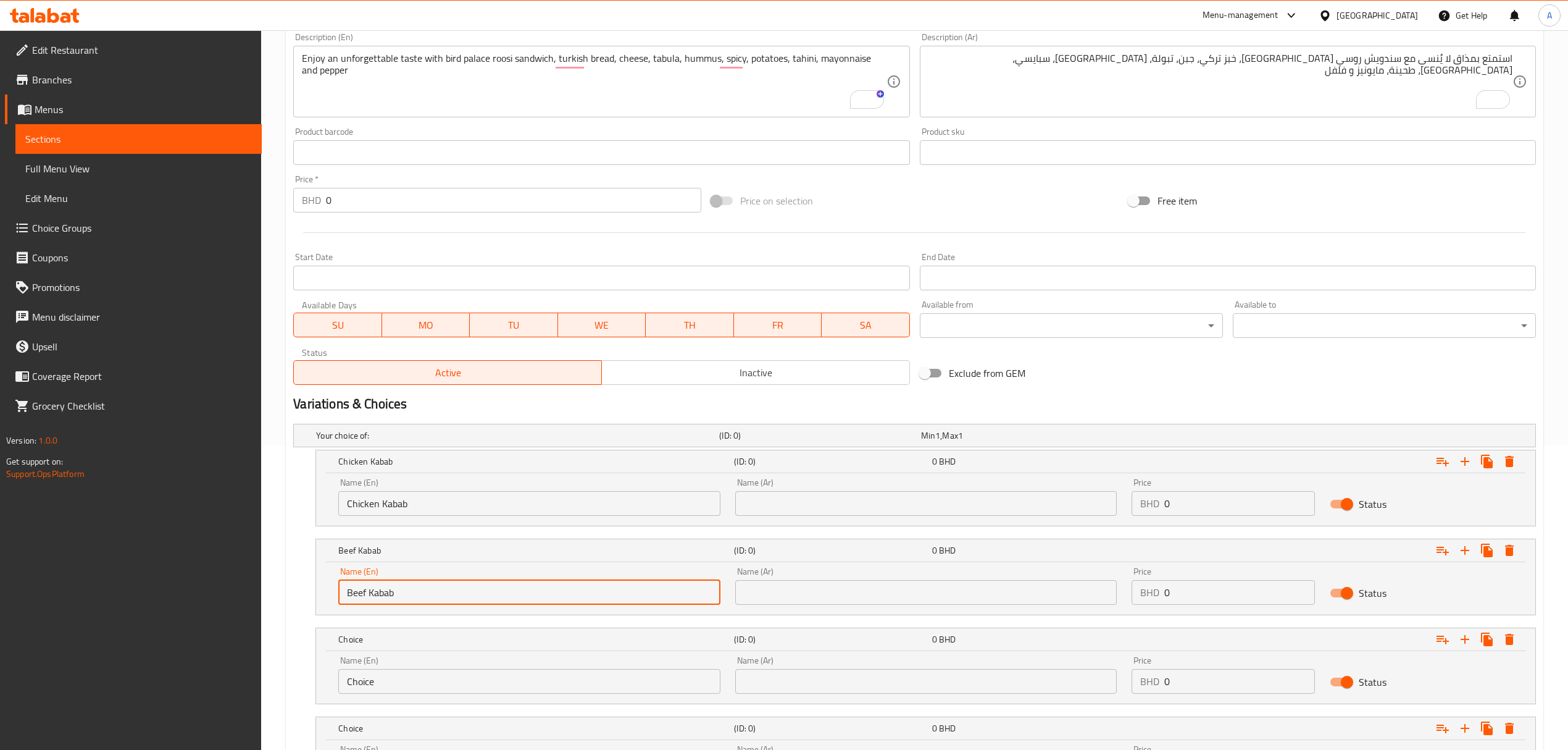
scroll to position [437, 0]
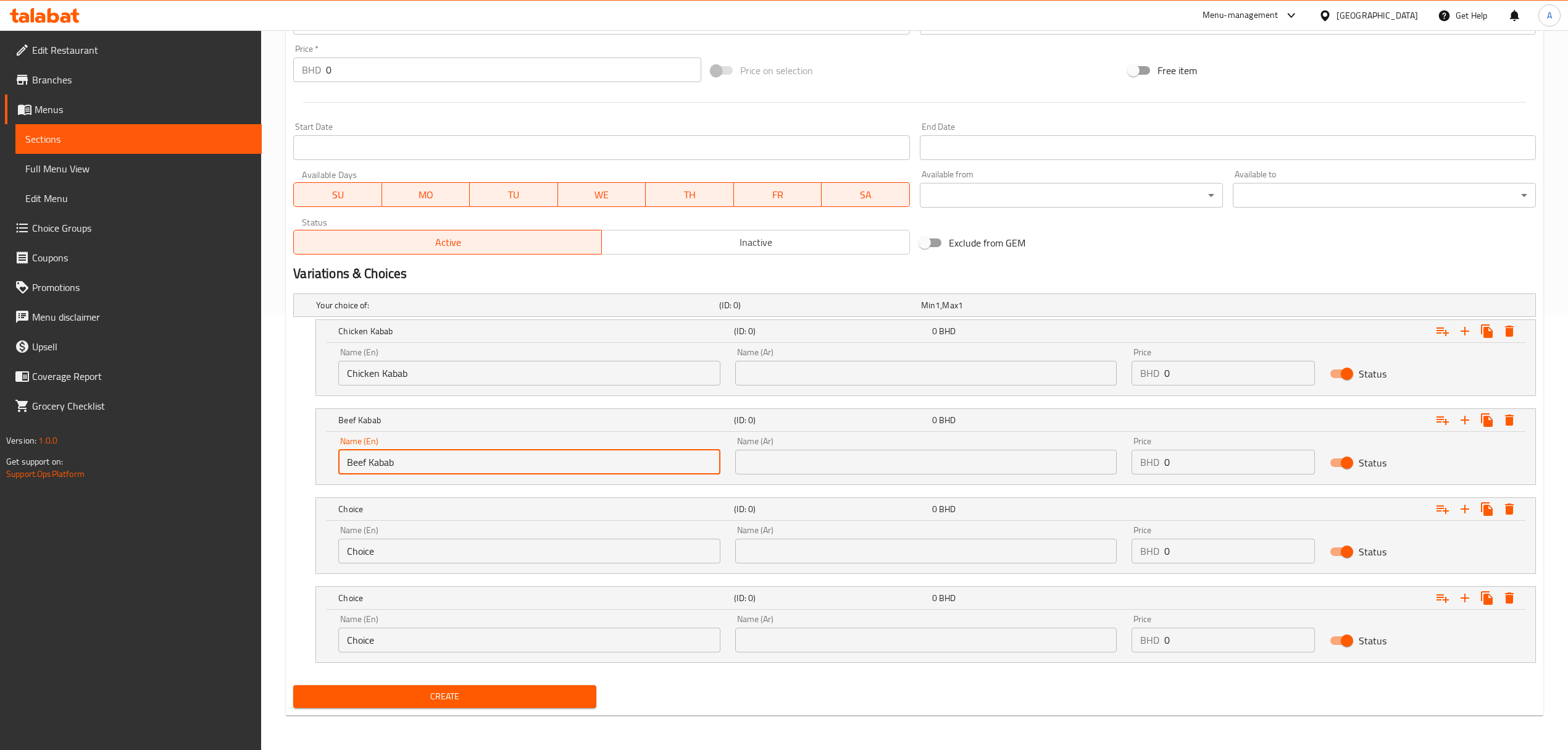
click at [450, 548] on input "Choice" at bounding box center [529, 550] width 381 height 25
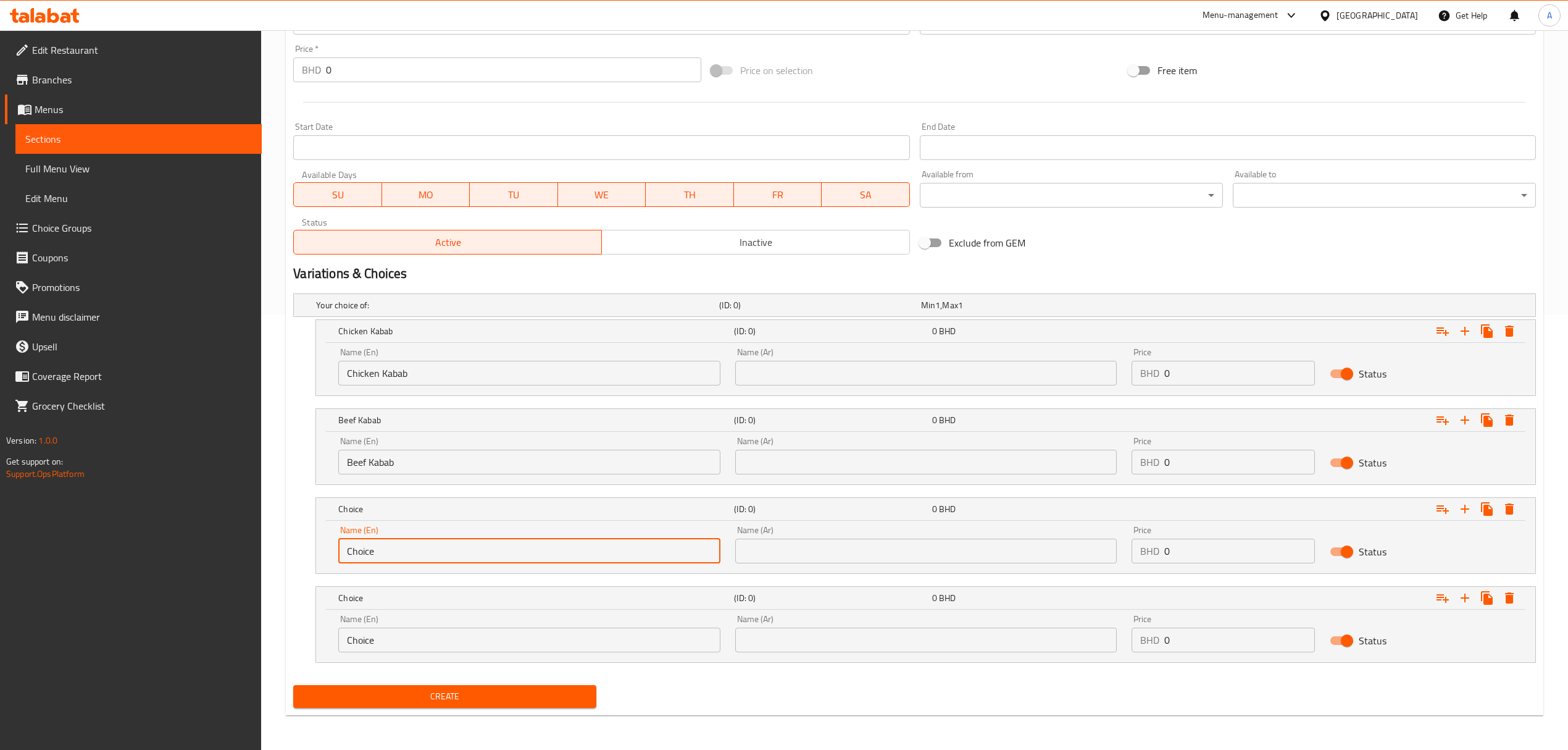
click at [450, 548] on input "Choice" at bounding box center [529, 550] width 381 height 25
paste input "Shish Tawooq"
type input "Shish Tawooq"
click at [434, 642] on input "Choice" at bounding box center [529, 639] width 381 height 25
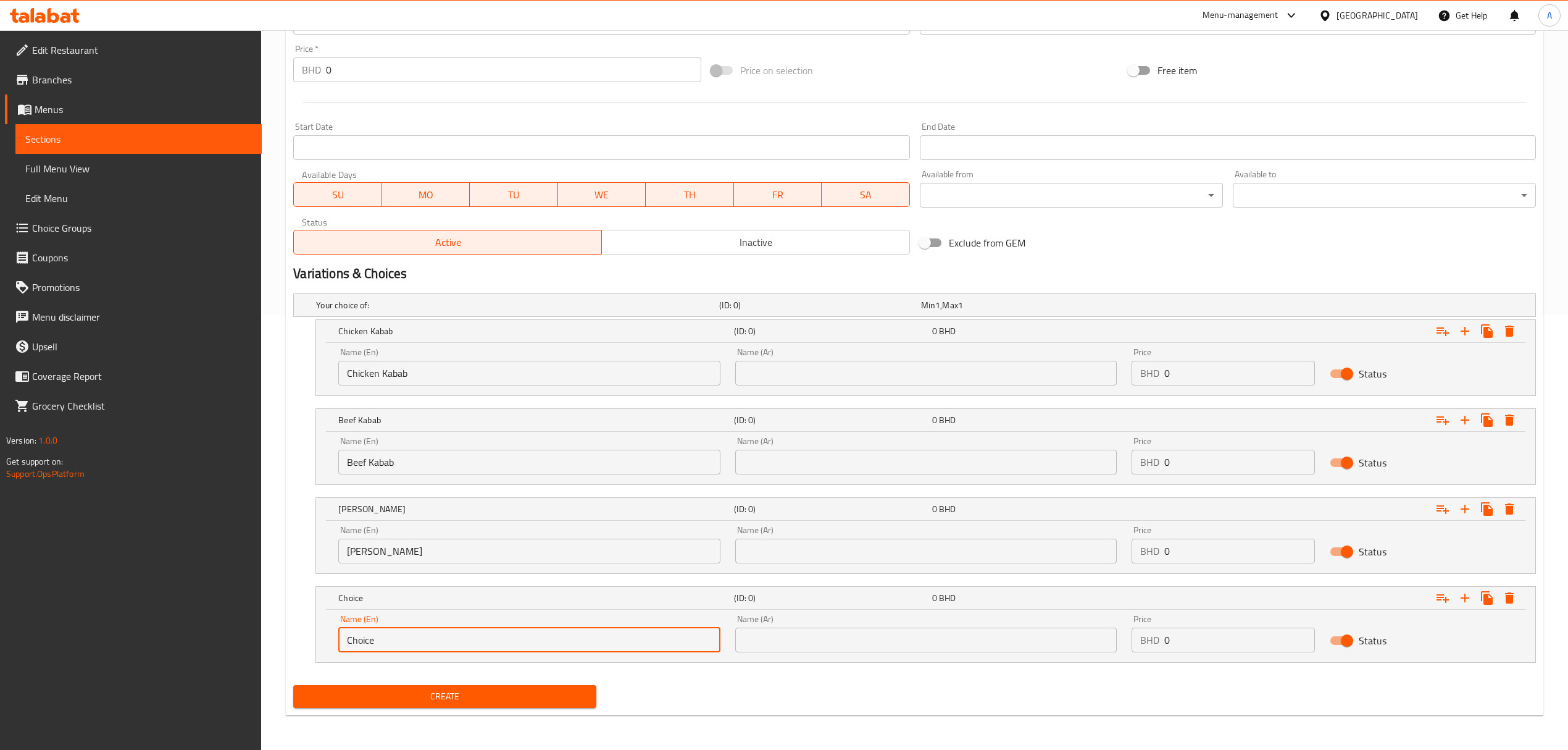
click at [434, 642] on input "Choice" at bounding box center [529, 639] width 381 height 25
paste input "Beef Tikka"
type input "Beef Tikka"
click at [766, 363] on input "text" at bounding box center [925, 373] width 381 height 25
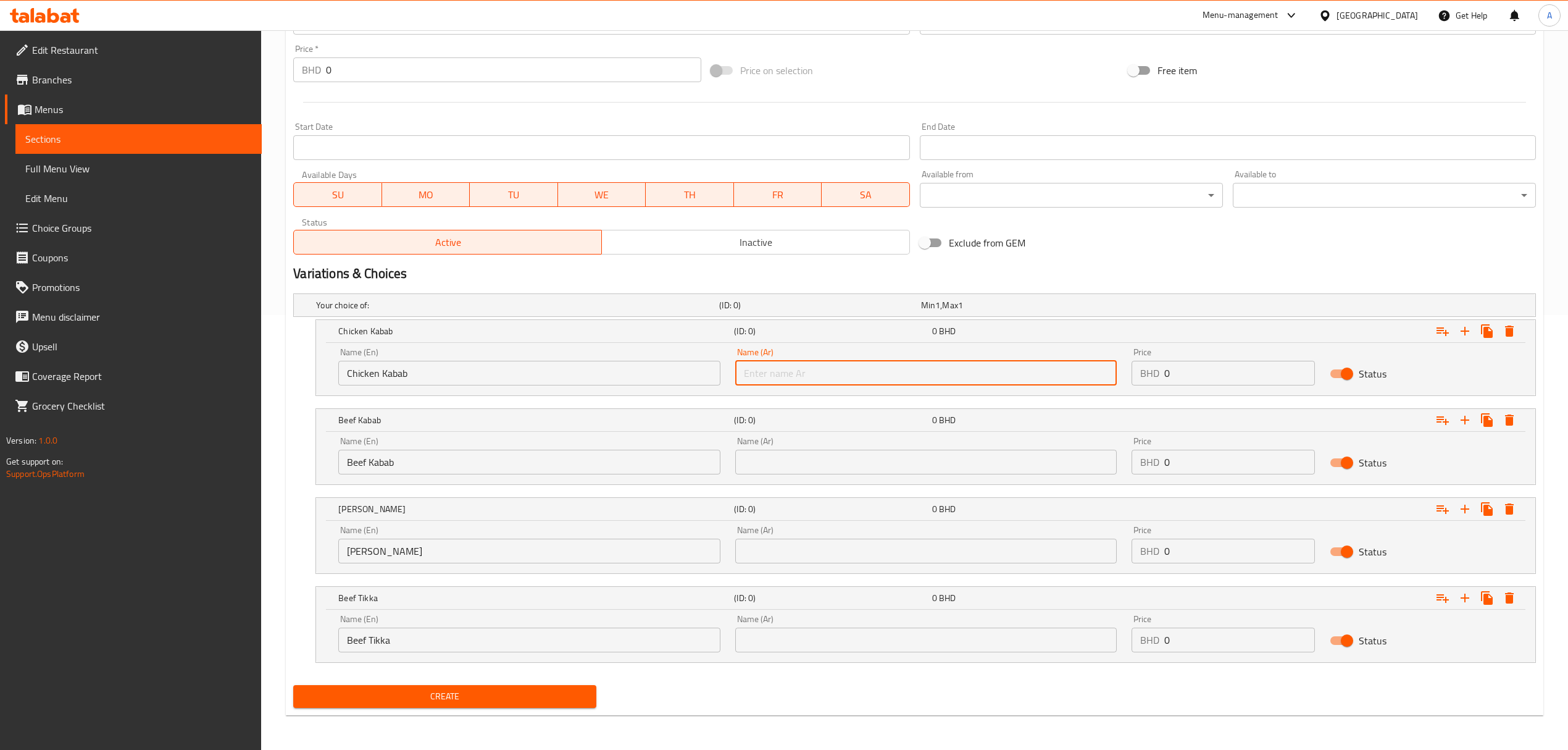
paste input "كباب دجاج"
type input "كباب دجاج"
click at [779, 470] on input "text" at bounding box center [925, 462] width 381 height 25
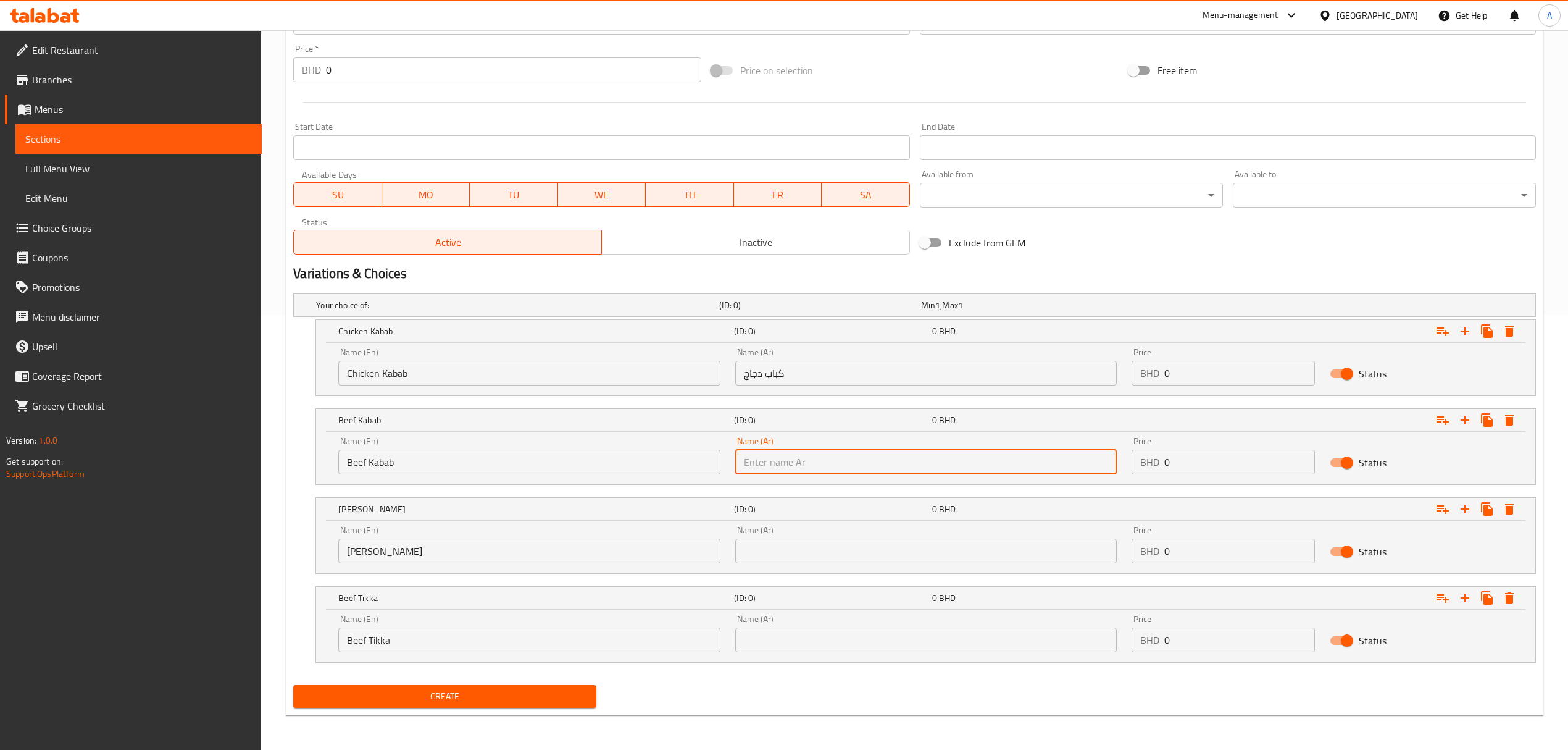
paste input "كباب لحم"
type input "كباب لحم"
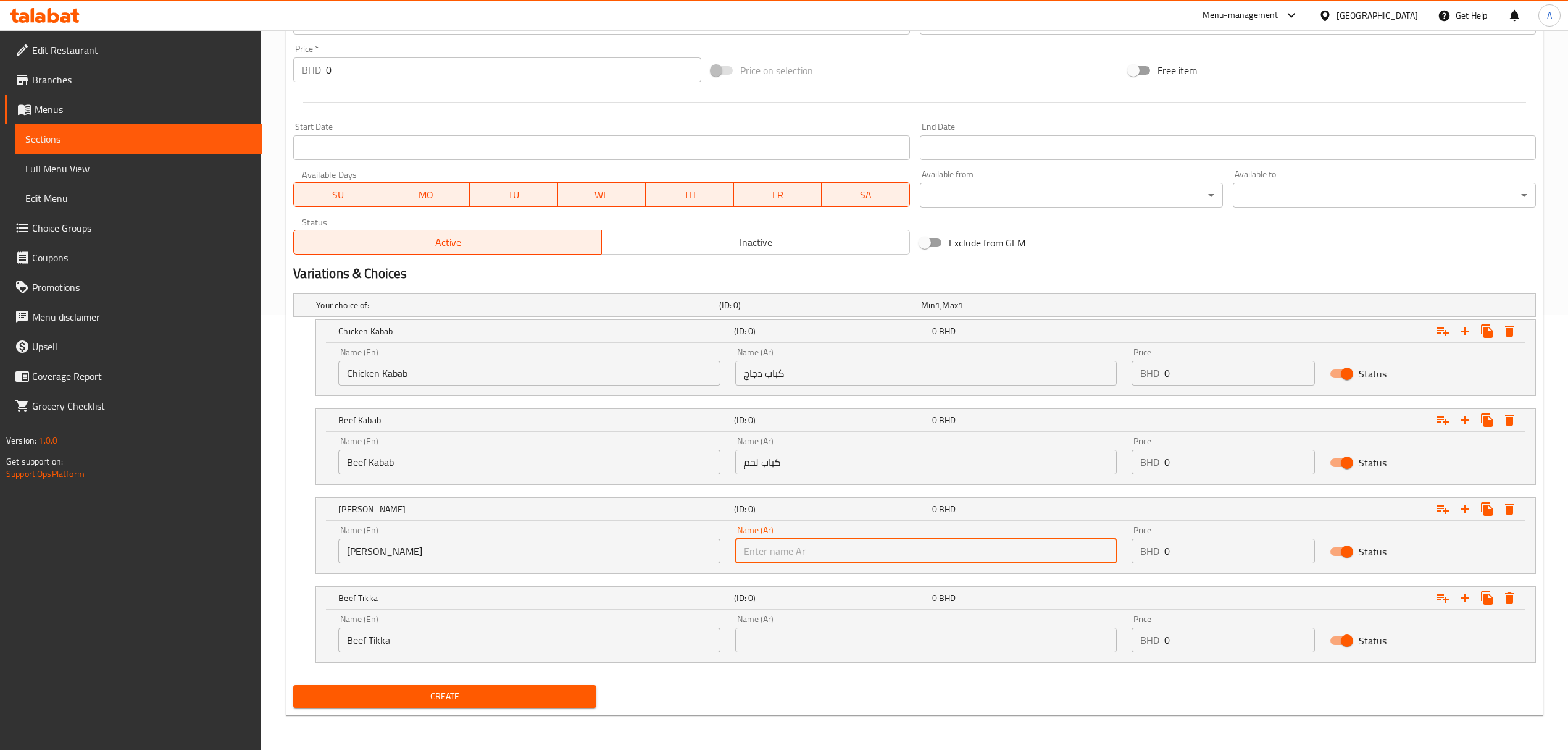
click at [811, 545] on input "text" at bounding box center [925, 550] width 381 height 25
paste input "شيش طاووق"
type input "شيش طاووق"
click at [848, 640] on input "text" at bounding box center [925, 639] width 381 height 25
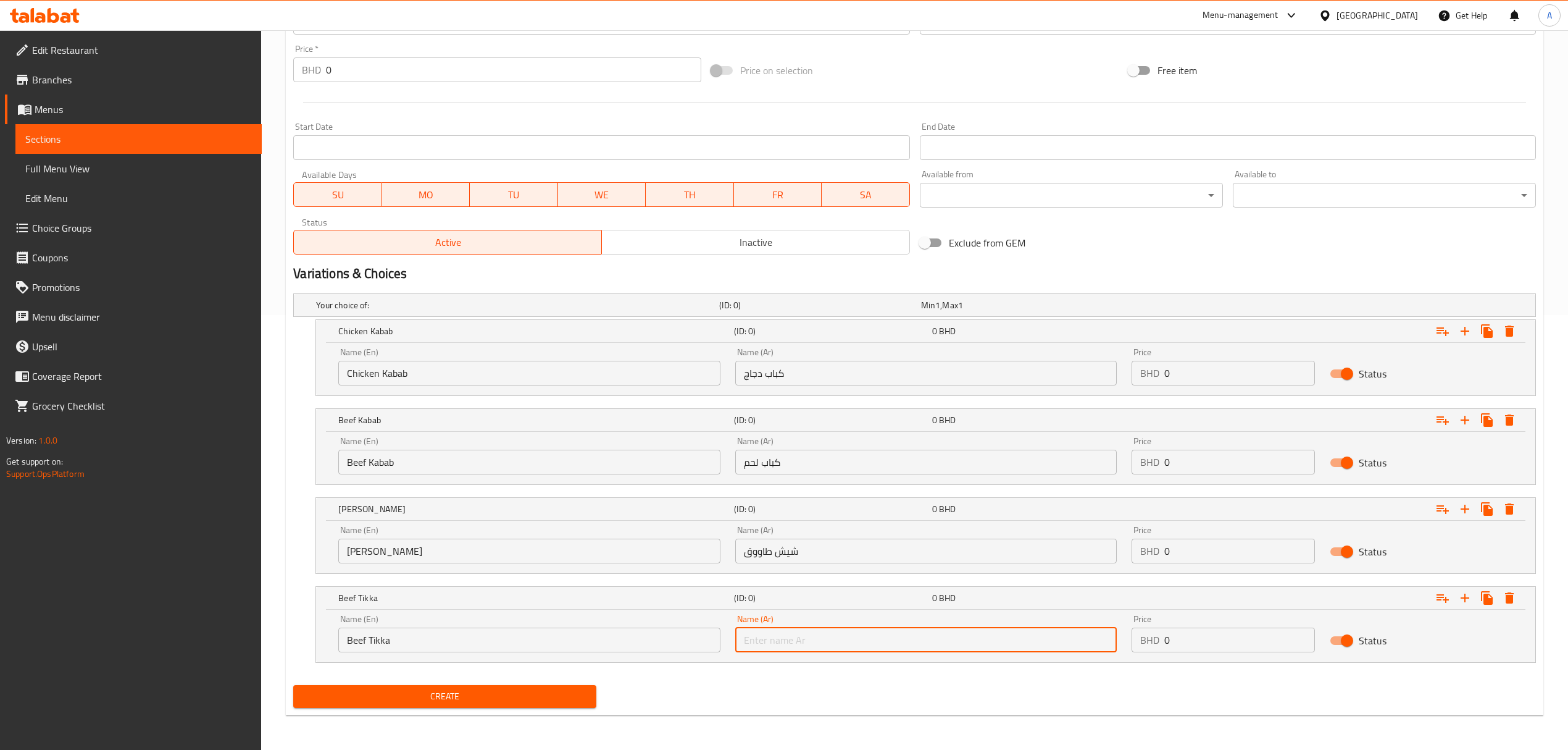
paste input "تكة لحم"
type input "تكة لحم"
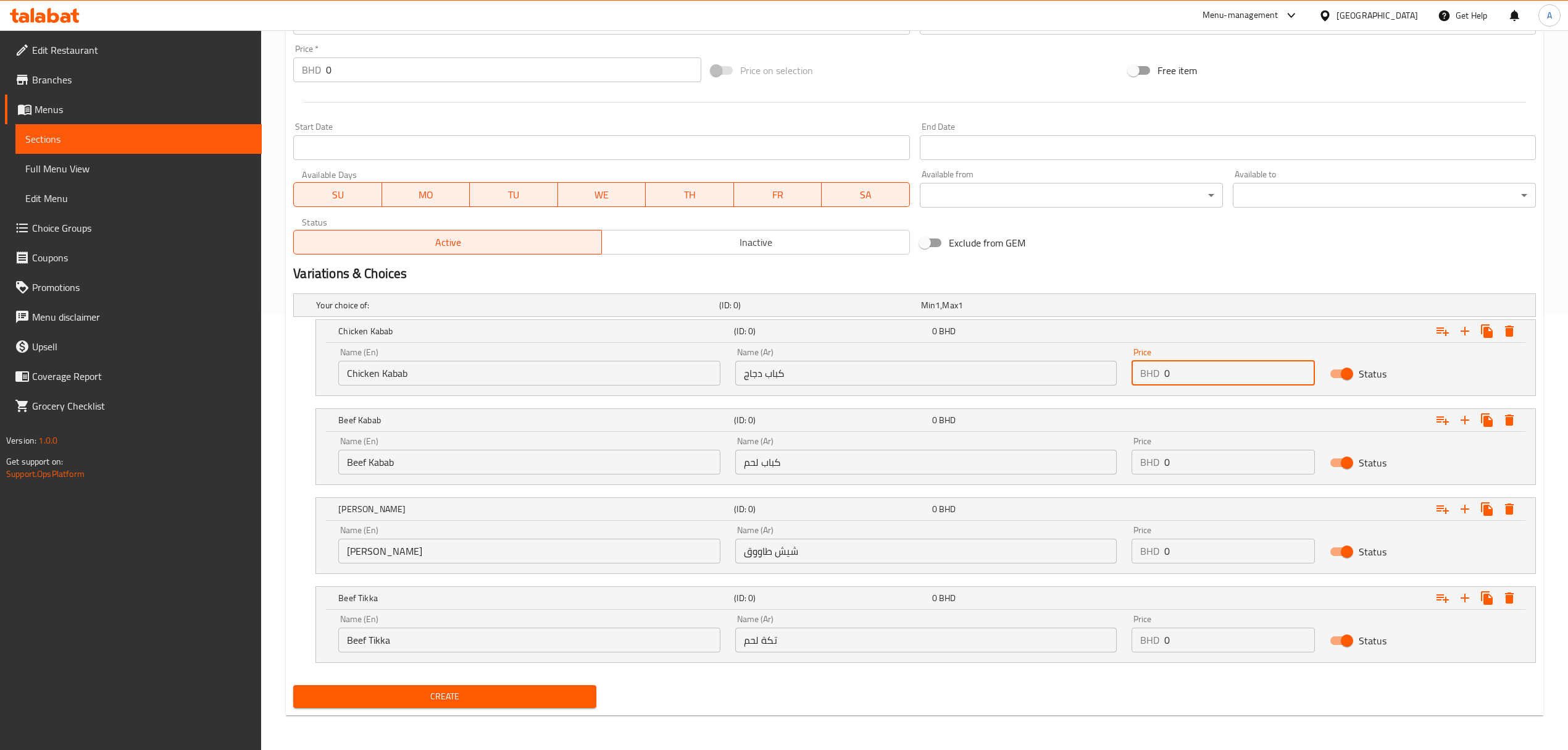
drag, startPoint x: 1171, startPoint y: 371, endPoint x: 1147, endPoint y: 371, distance: 24.0
click at [1147, 371] on div "BHD 0 Price" at bounding box center [1224, 373] width 184 height 25
paste input "1.8"
type input "1.8"
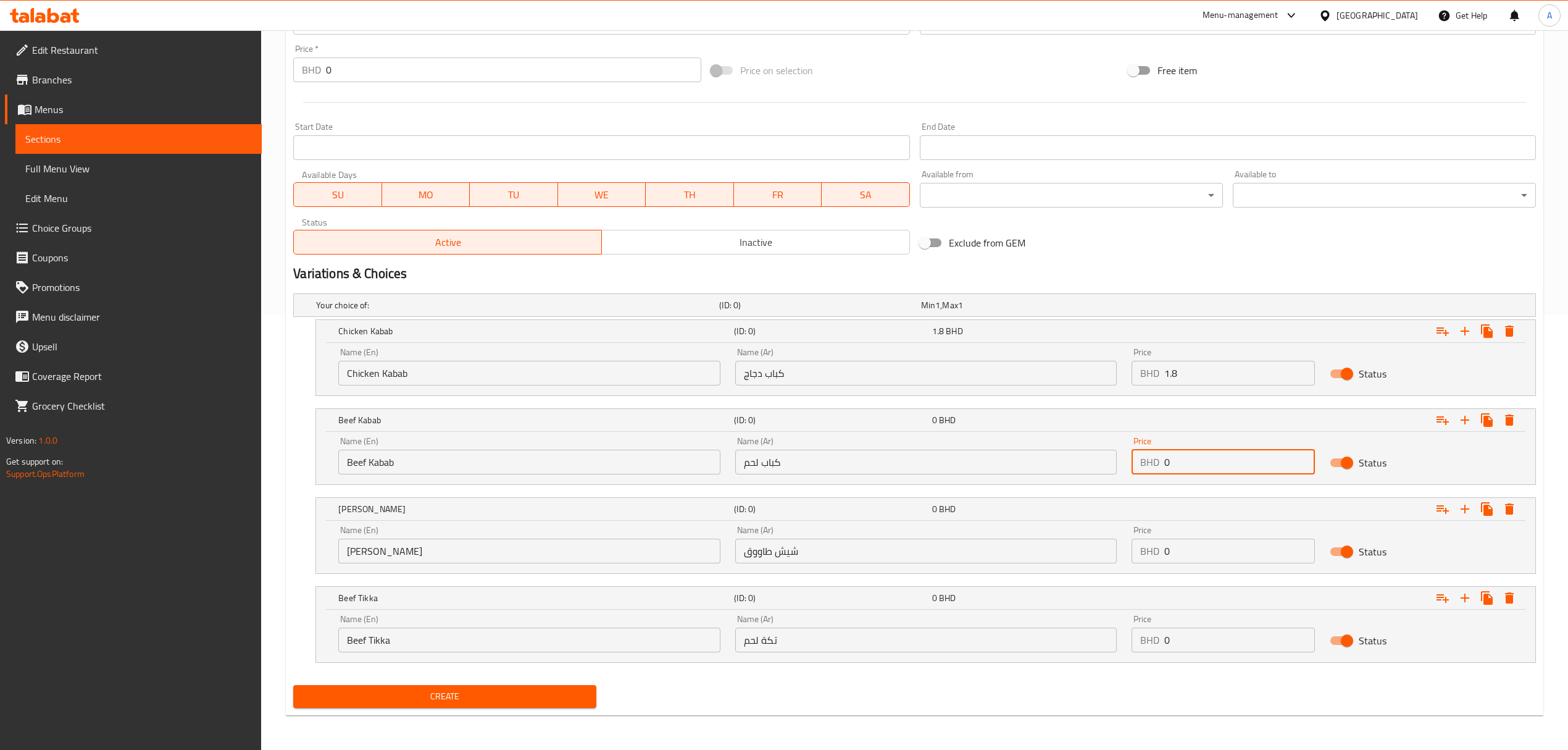
drag, startPoint x: 1181, startPoint y: 462, endPoint x: 1152, endPoint y: 467, distance: 29.4
click at [1152, 467] on div "BHD 0 Price" at bounding box center [1224, 462] width 184 height 25
paste input "1.8"
type input "1.8"
drag, startPoint x: 1174, startPoint y: 541, endPoint x: 1156, endPoint y: 547, distance: 19.0
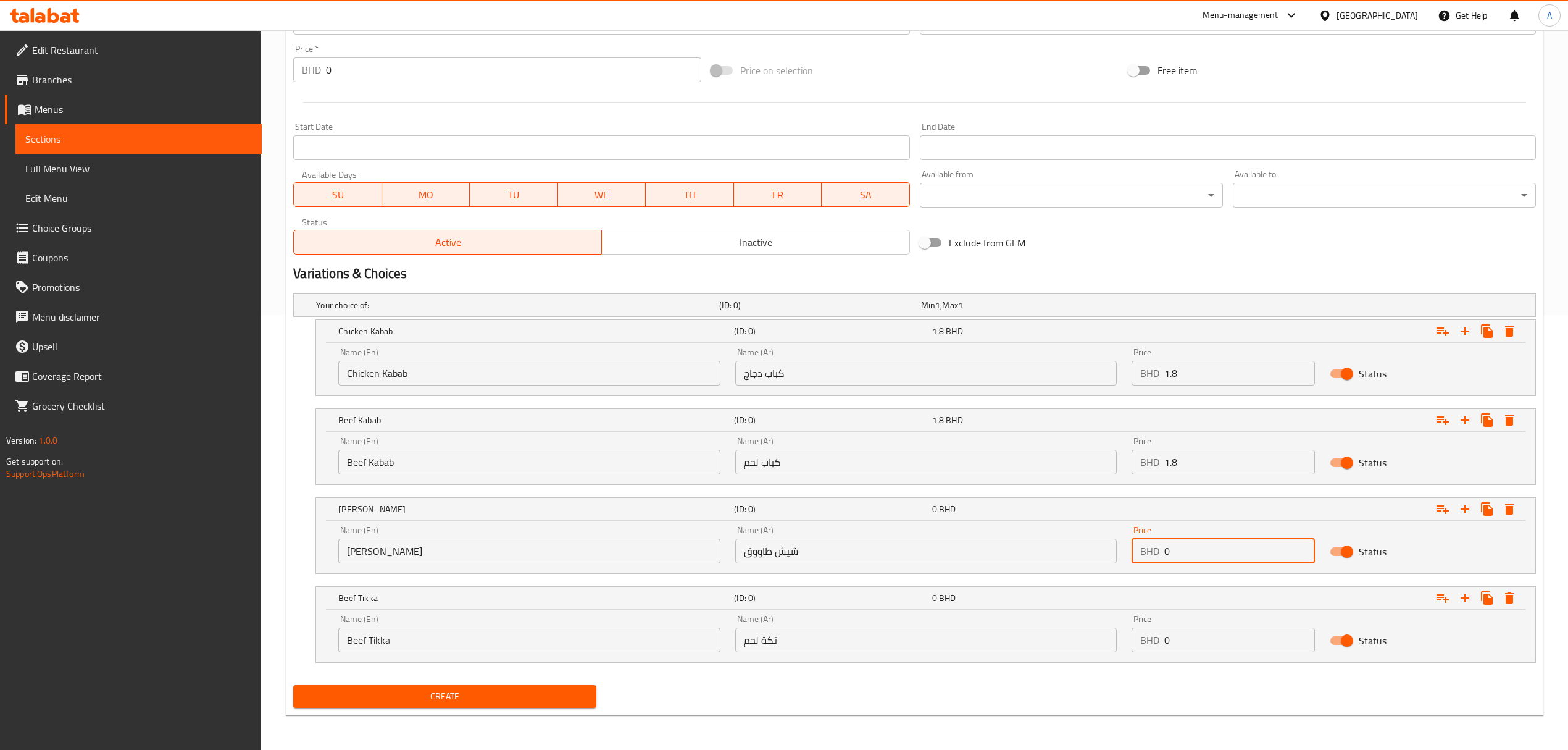
click at [1156, 547] on div "BHD 0 Price" at bounding box center [1224, 550] width 184 height 25
paste input "1.8"
type input "1.8"
drag, startPoint x: 1178, startPoint y: 648, endPoint x: 1156, endPoint y: 645, distance: 22.2
click at [1156, 645] on div "BHD 0 Price" at bounding box center [1224, 639] width 184 height 25
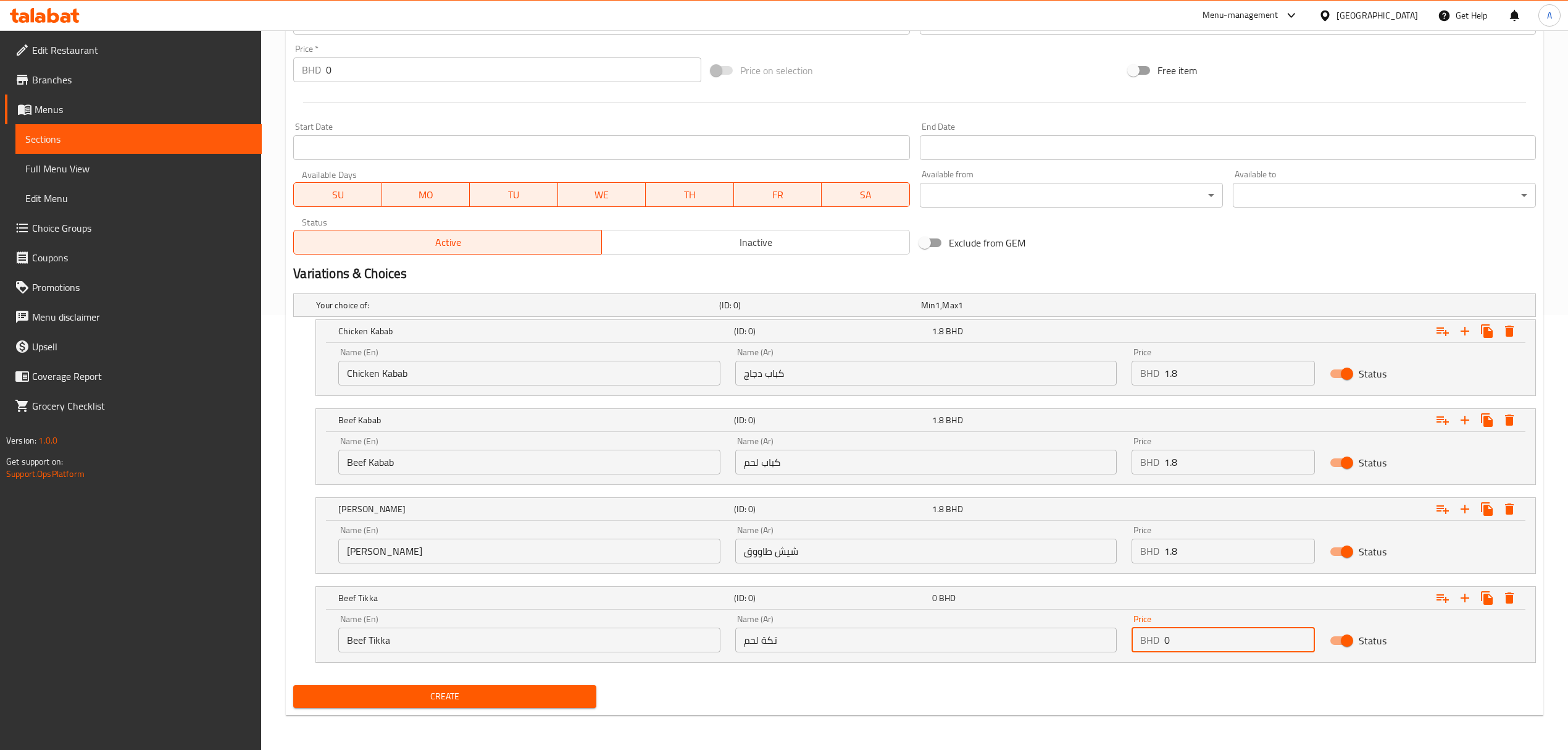
paste input "1.8"
type input "1.8"
click at [1149, 683] on div "Create" at bounding box center [914, 696] width 1252 height 33
click at [504, 688] on span "Create" at bounding box center [444, 696] width 283 height 15
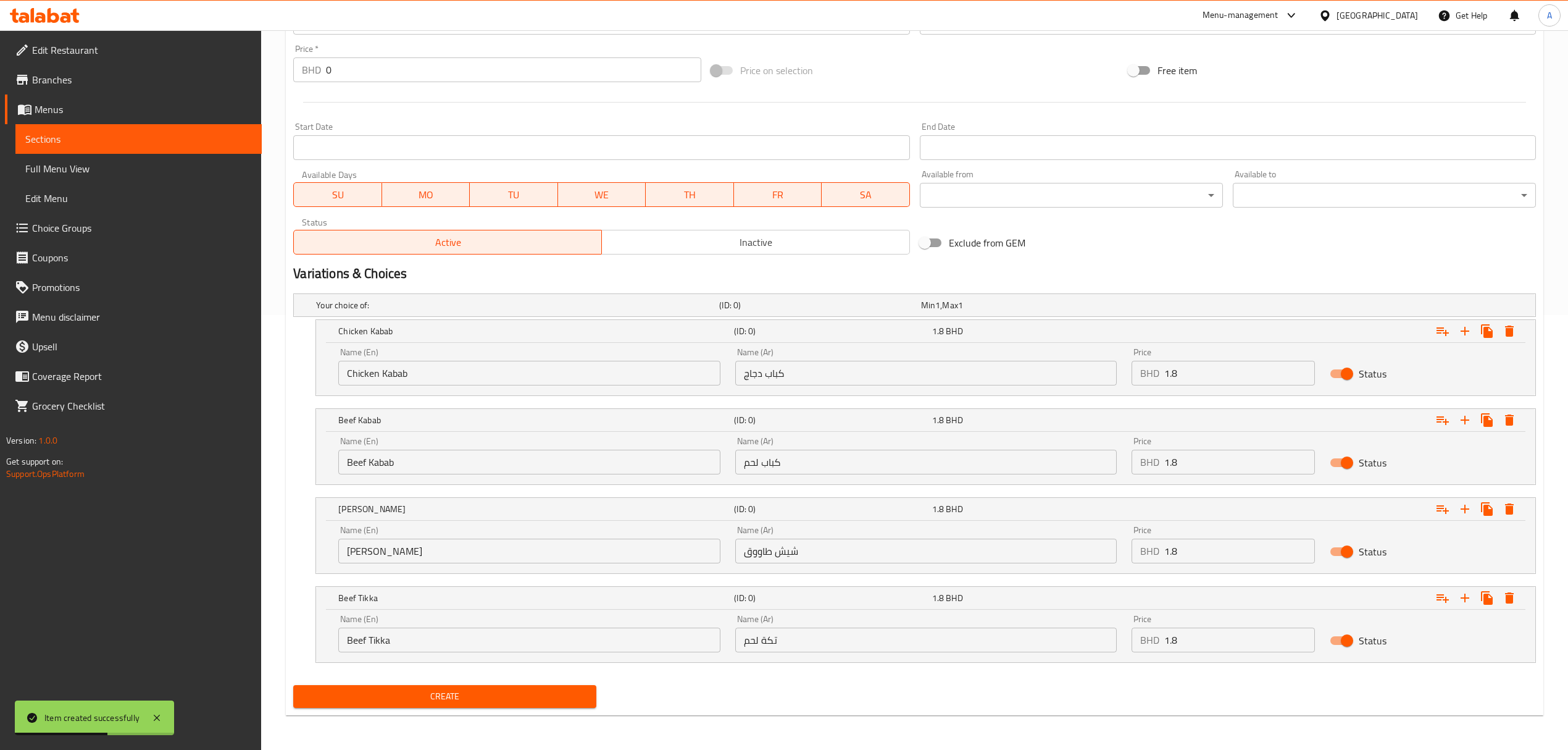
click at [90, 232] on span "Choice Groups" at bounding box center [142, 228] width 220 height 15
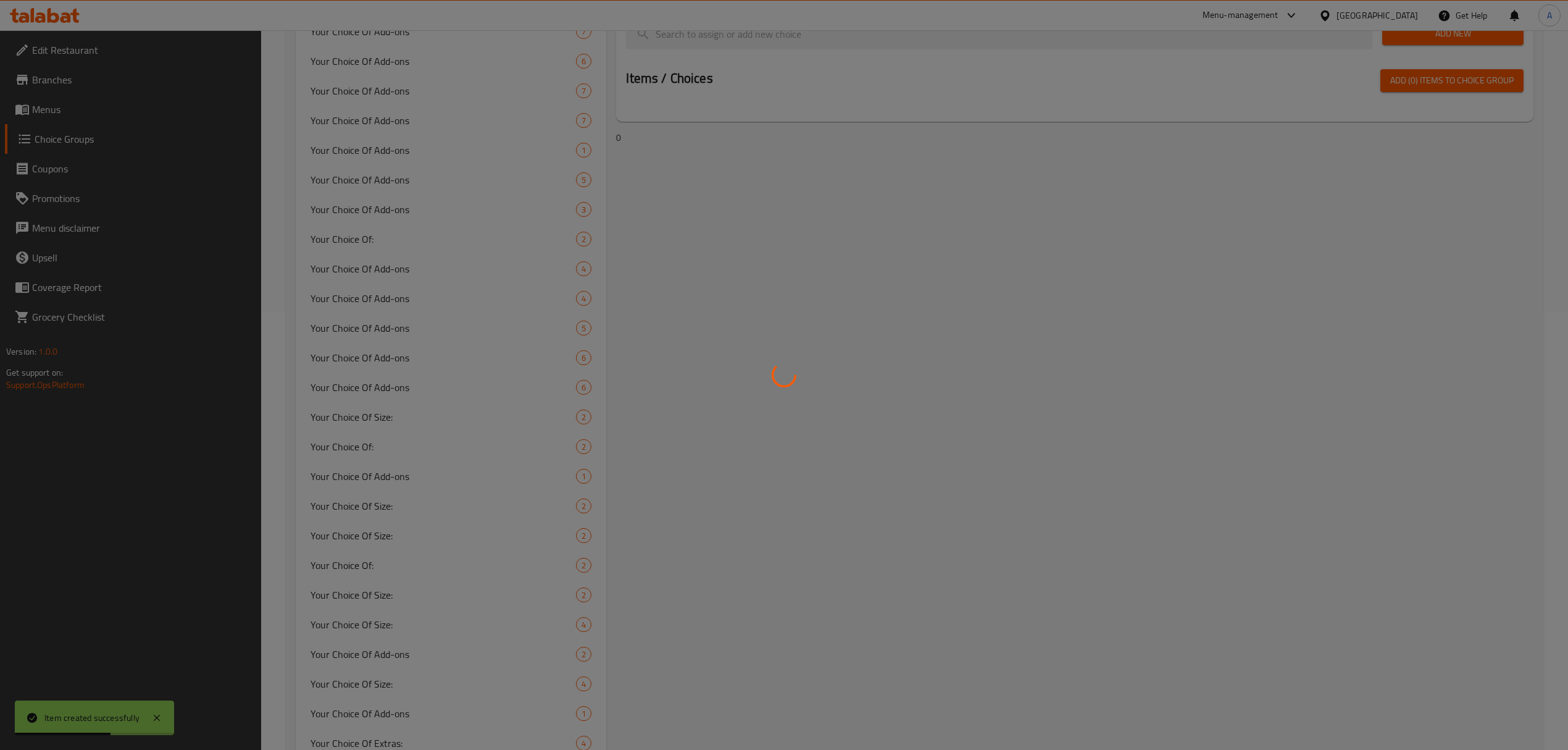
scroll to position [176, 0]
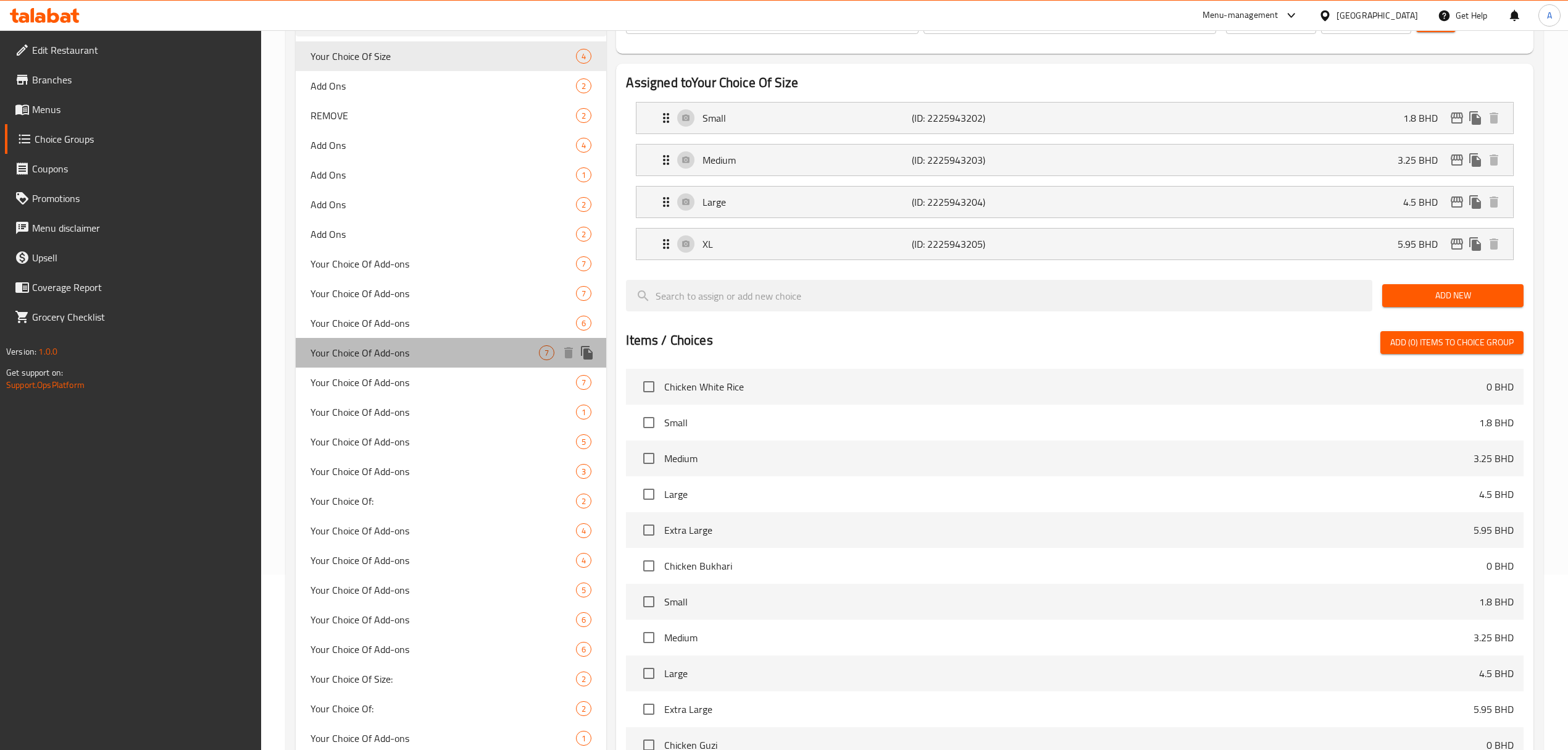
click at [457, 357] on span "Your Choice Of Add-ons" at bounding box center [424, 353] width 228 height 15
type input "Your Choice Of Add-ons"
type input "اختيارك من الأضافات:"
type input "0"
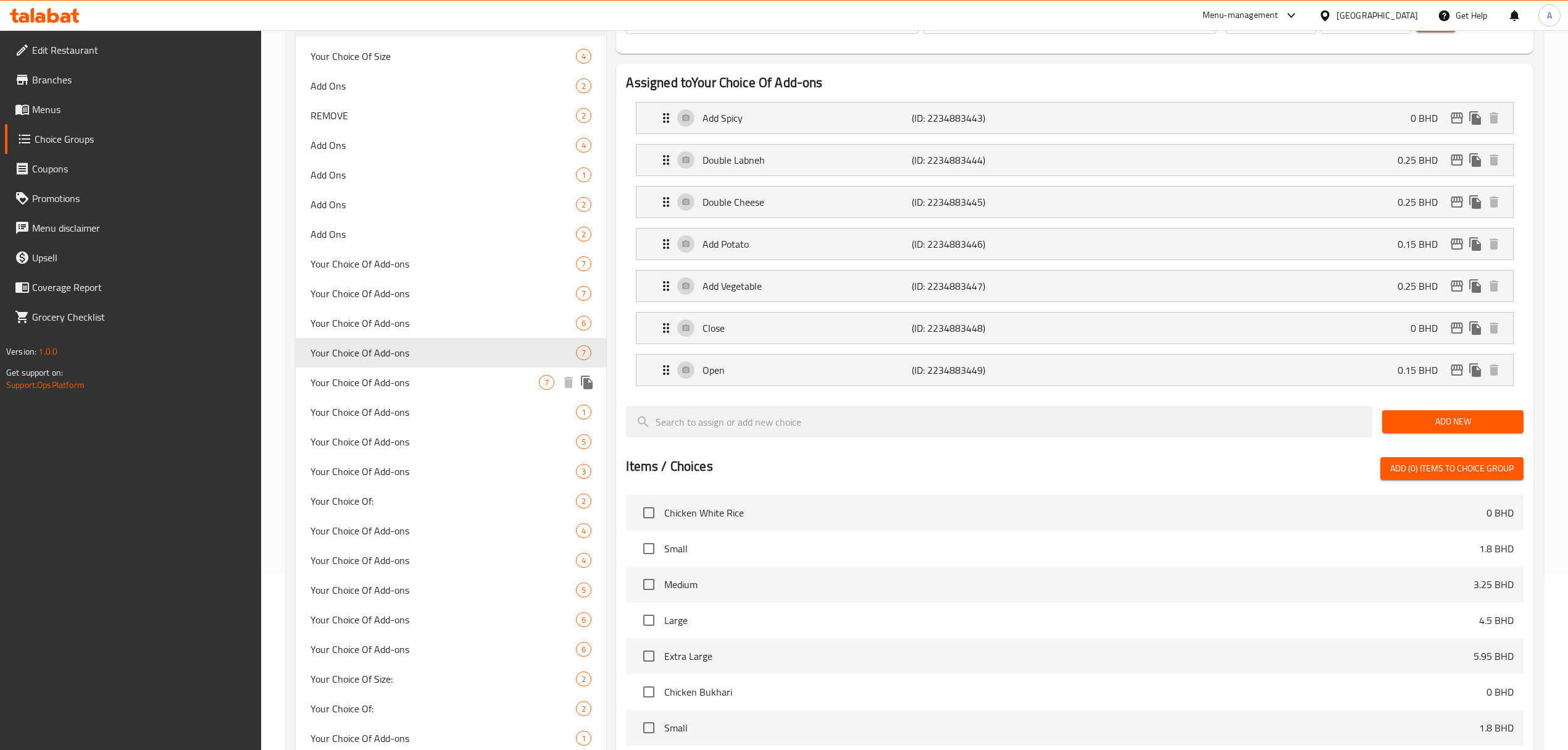
click at [452, 378] on span "Your Choice Of Add-ons" at bounding box center [424, 382] width 228 height 15
click at [448, 405] on span "Your Choice Of Add-ons" at bounding box center [424, 412] width 228 height 15
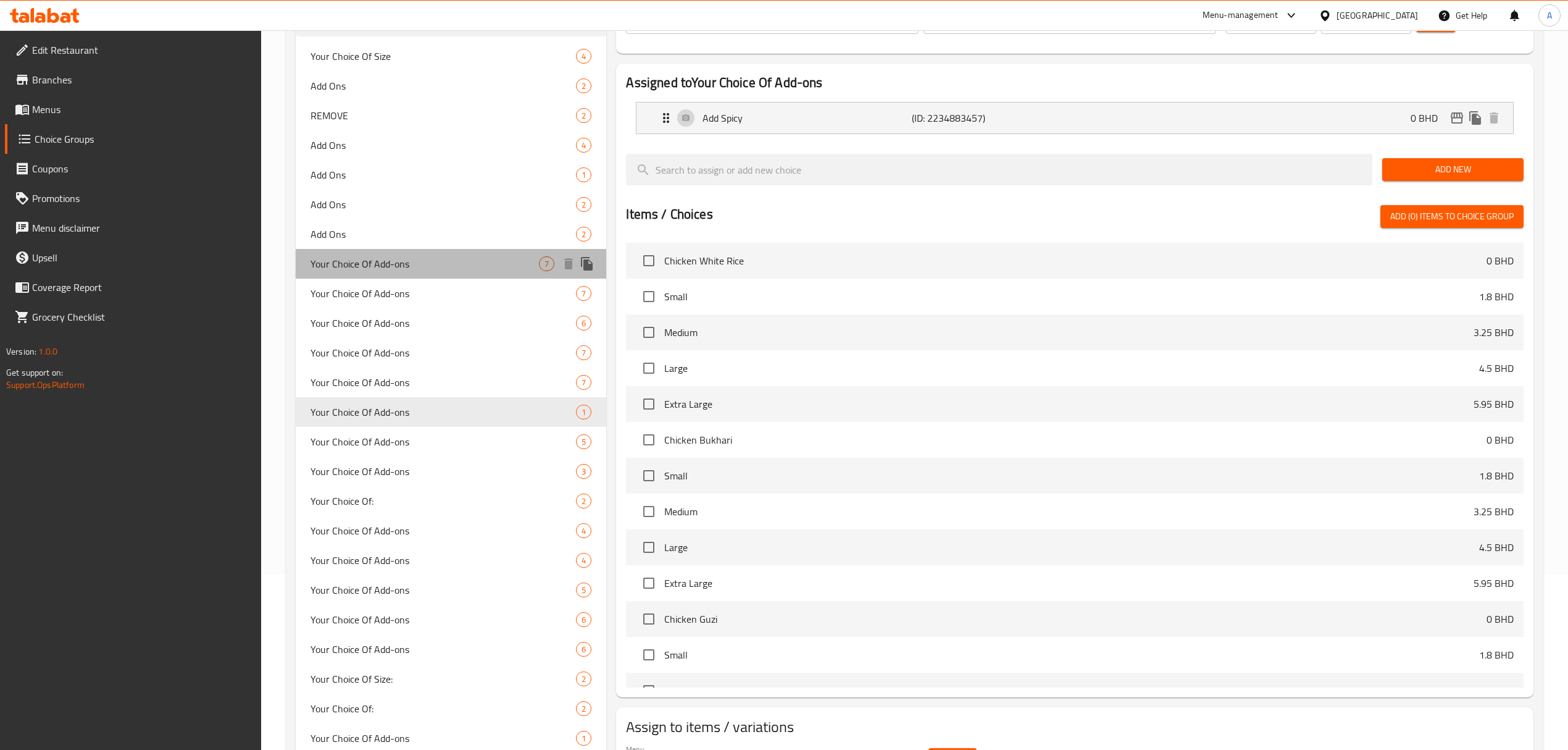
click at [391, 269] on span "Your Choice Of Add-ons" at bounding box center [424, 263] width 228 height 15
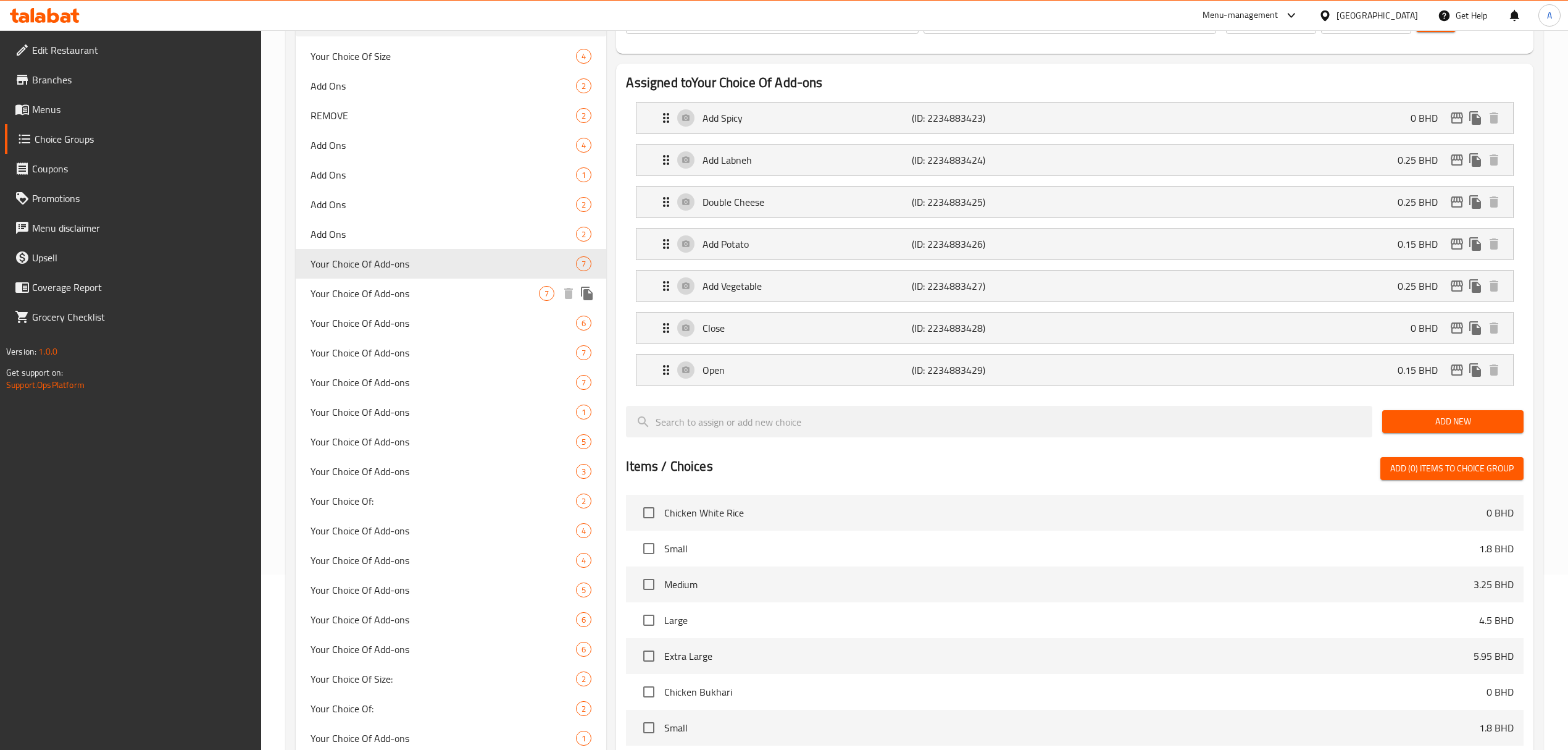
click at [403, 306] on div "Your Choice Of Add-ons 7" at bounding box center [450, 294] width 310 height 29
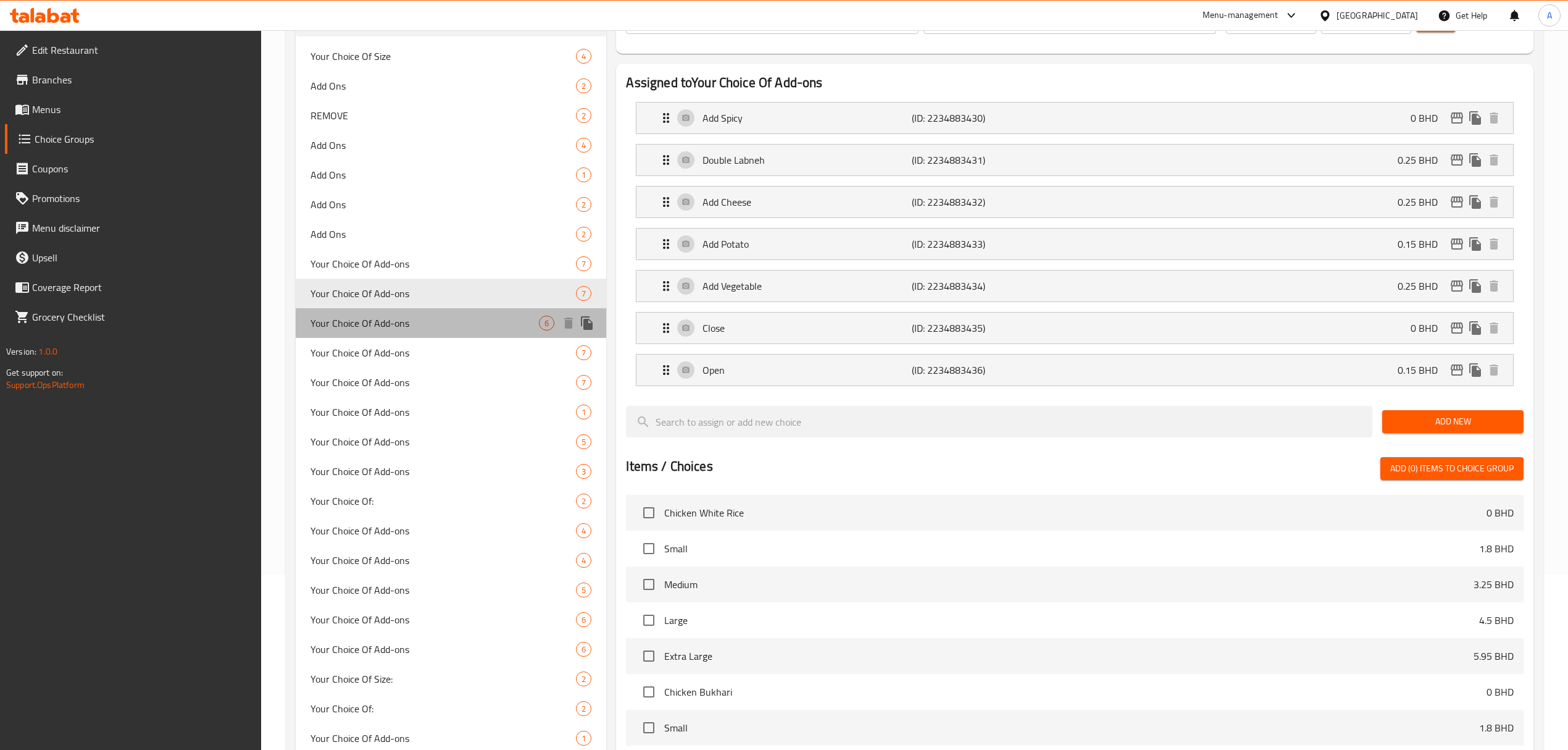
click at [401, 332] on div "Your Choice Of Add-ons 6" at bounding box center [450, 323] width 310 height 29
type input "6"
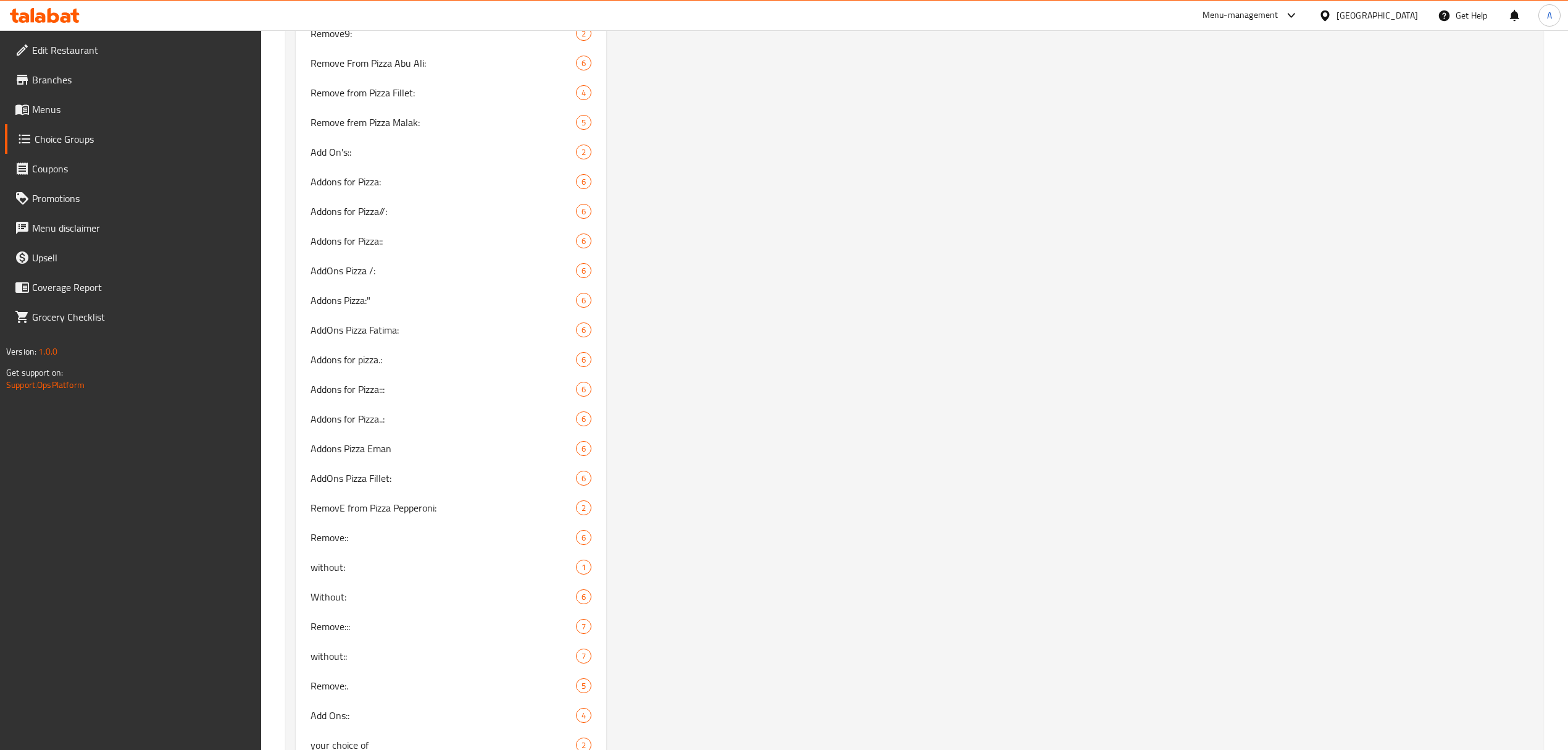
scroll to position [3330, 0]
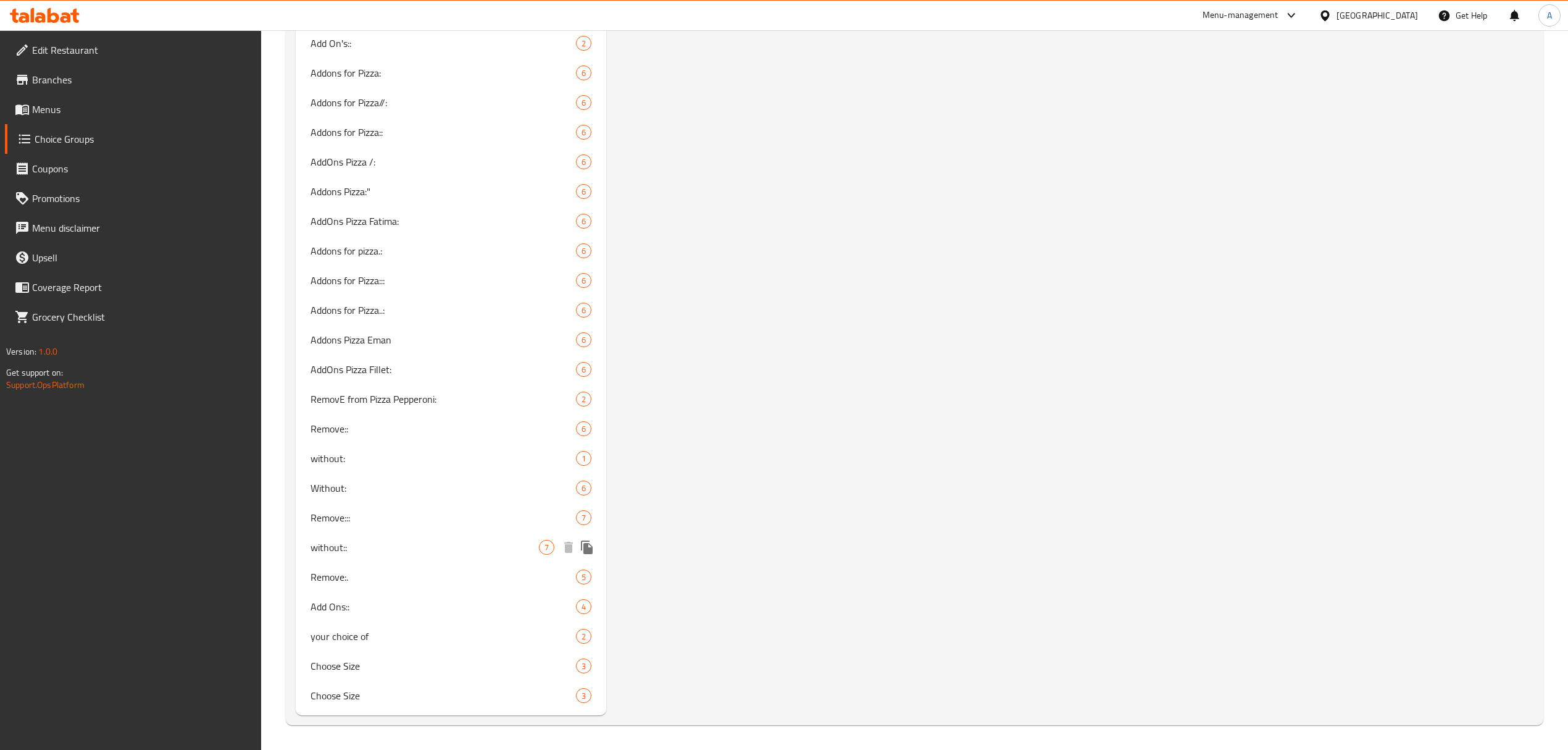
click at [403, 551] on span "without::" at bounding box center [424, 547] width 228 height 15
type input "without::"
type input "بدون::"
type input "0"
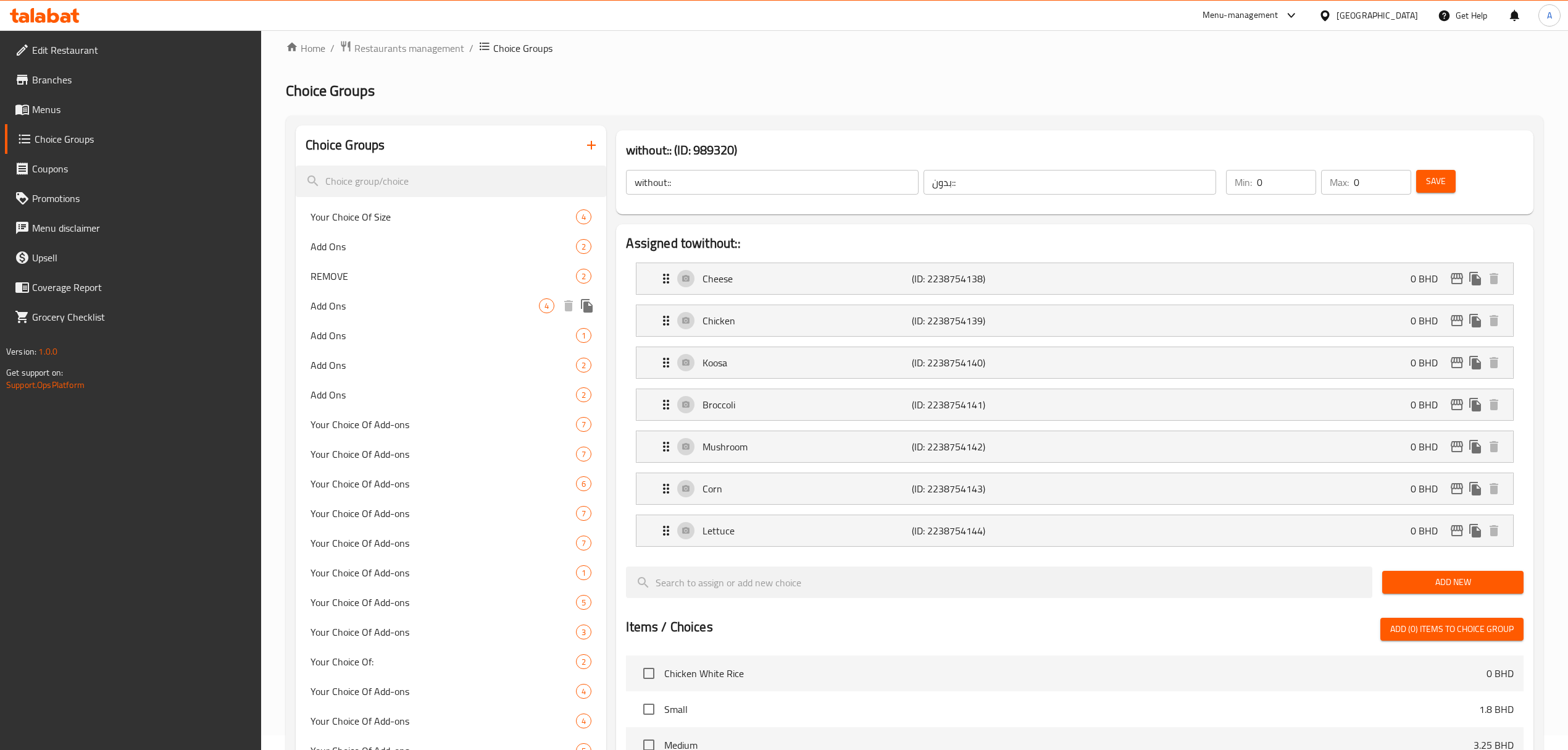
scroll to position [0, 0]
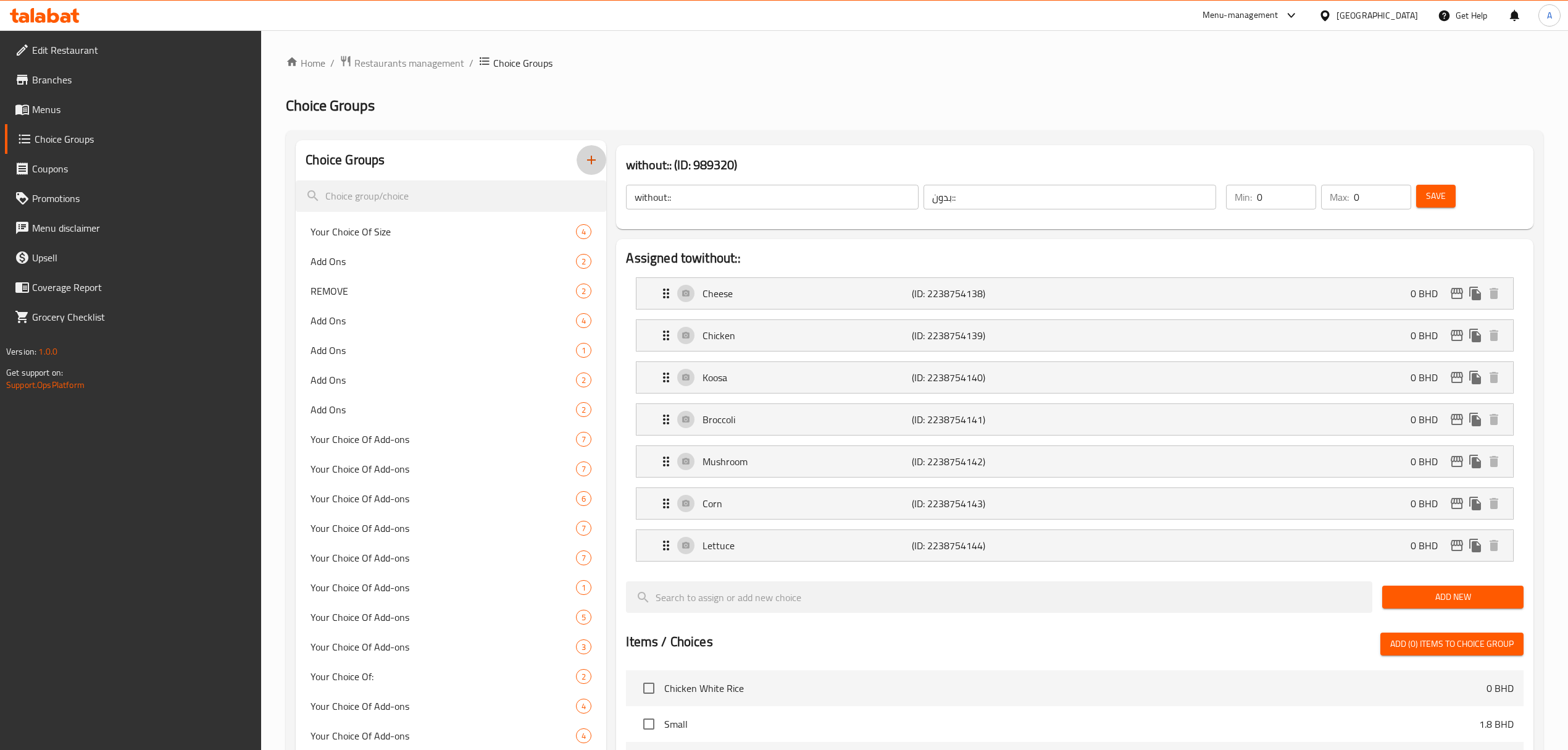
click at [583, 172] on button "button" at bounding box center [592, 160] width 29 height 29
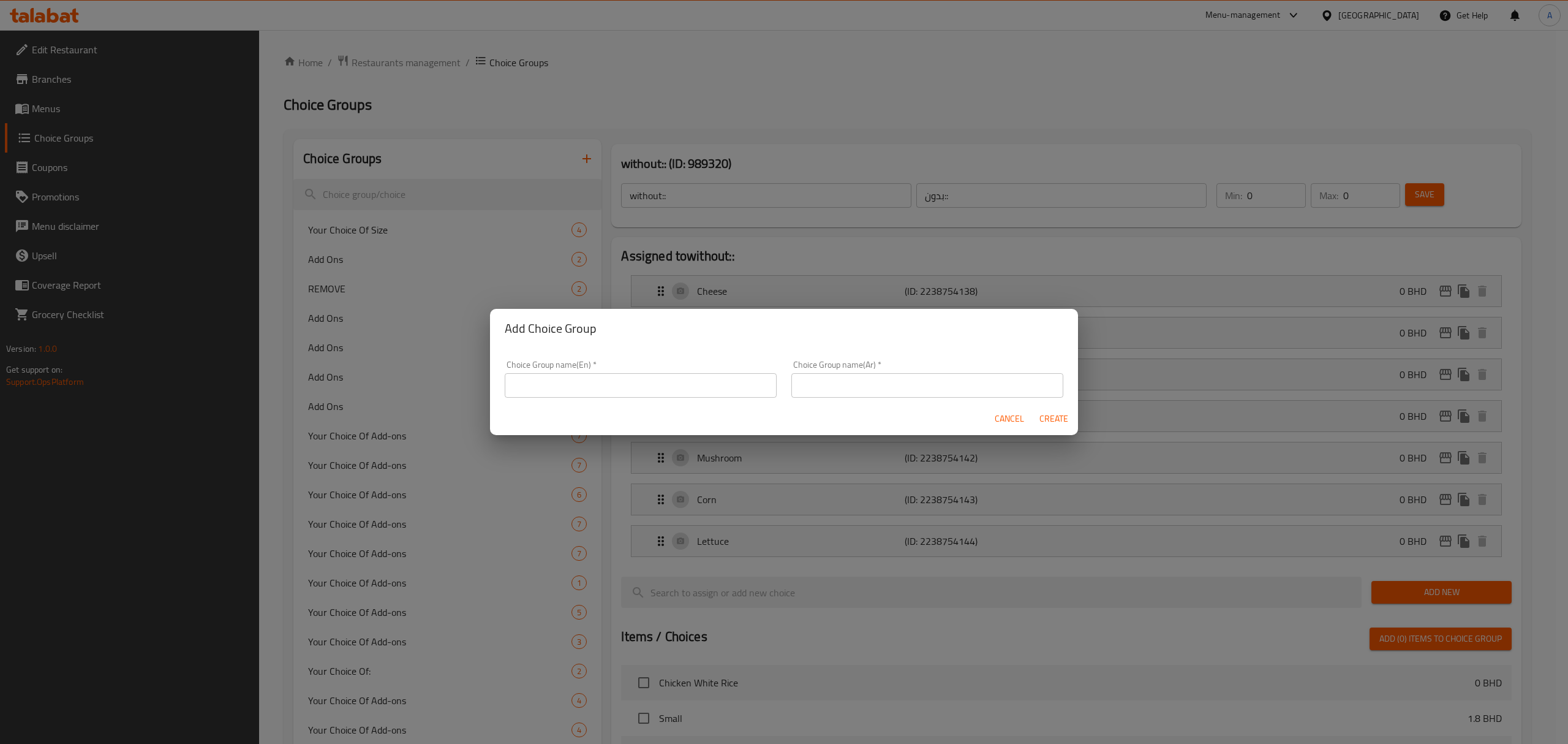
click at [608, 394] on input "text" at bounding box center [640, 385] width 272 height 25
type input "Add Ons:::"
click at [831, 388] on input "text" at bounding box center [927, 385] width 272 height 25
type input "إضافات:::"
click at [1047, 417] on span "Create" at bounding box center [1054, 418] width 29 height 15
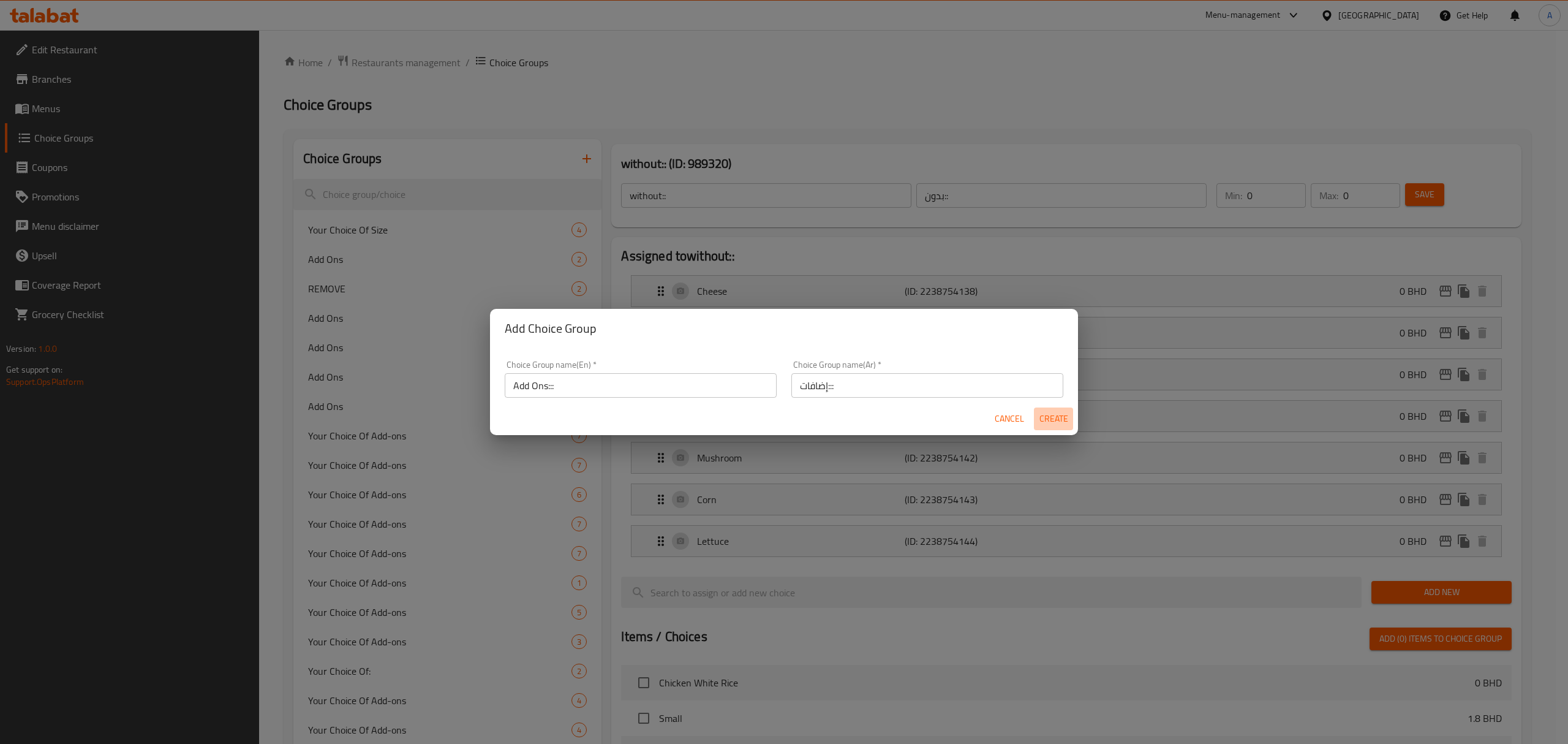
type input "Add Ons:::"
type input "إضافات:::"
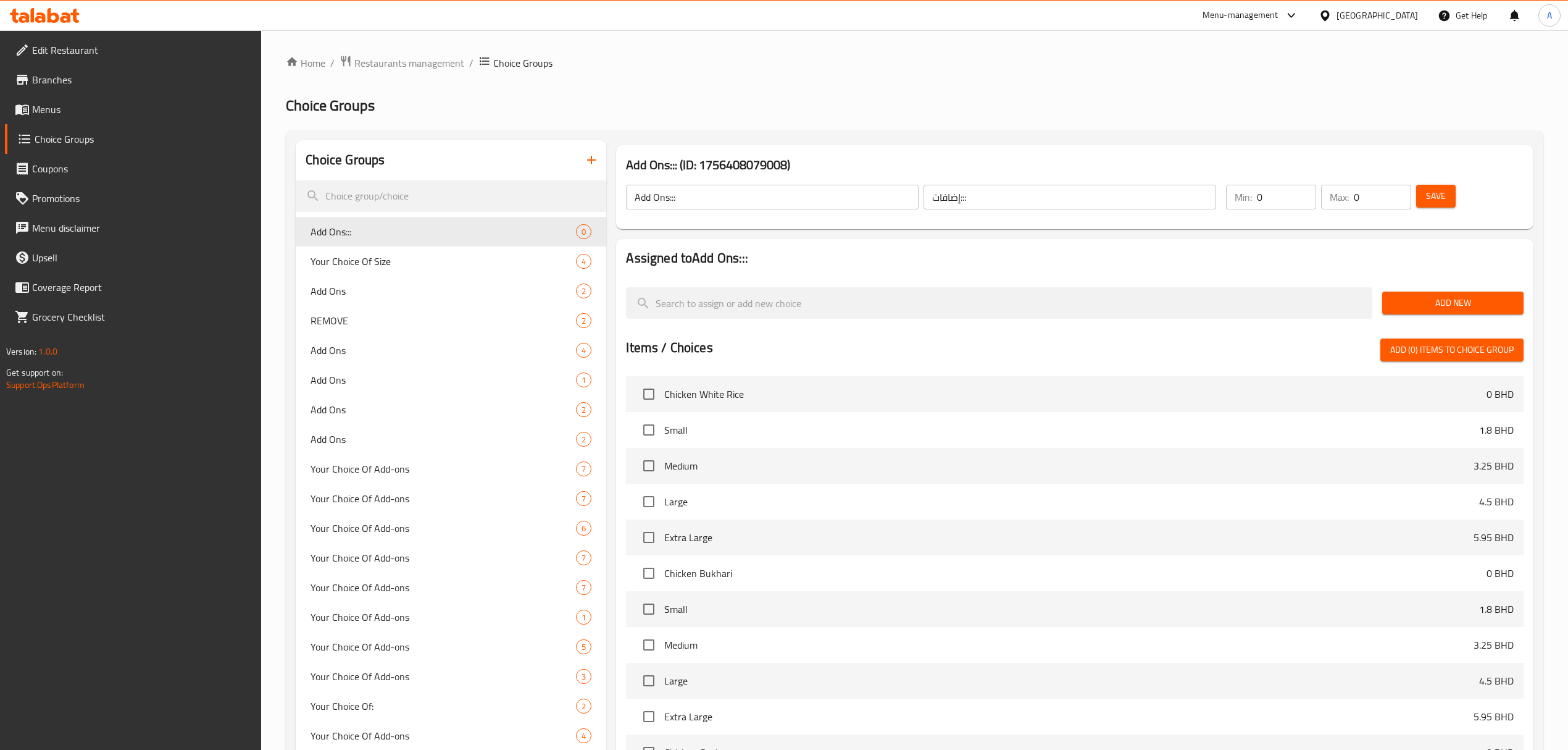
click at [1442, 302] on span "Add New" at bounding box center [1453, 302] width 122 height 15
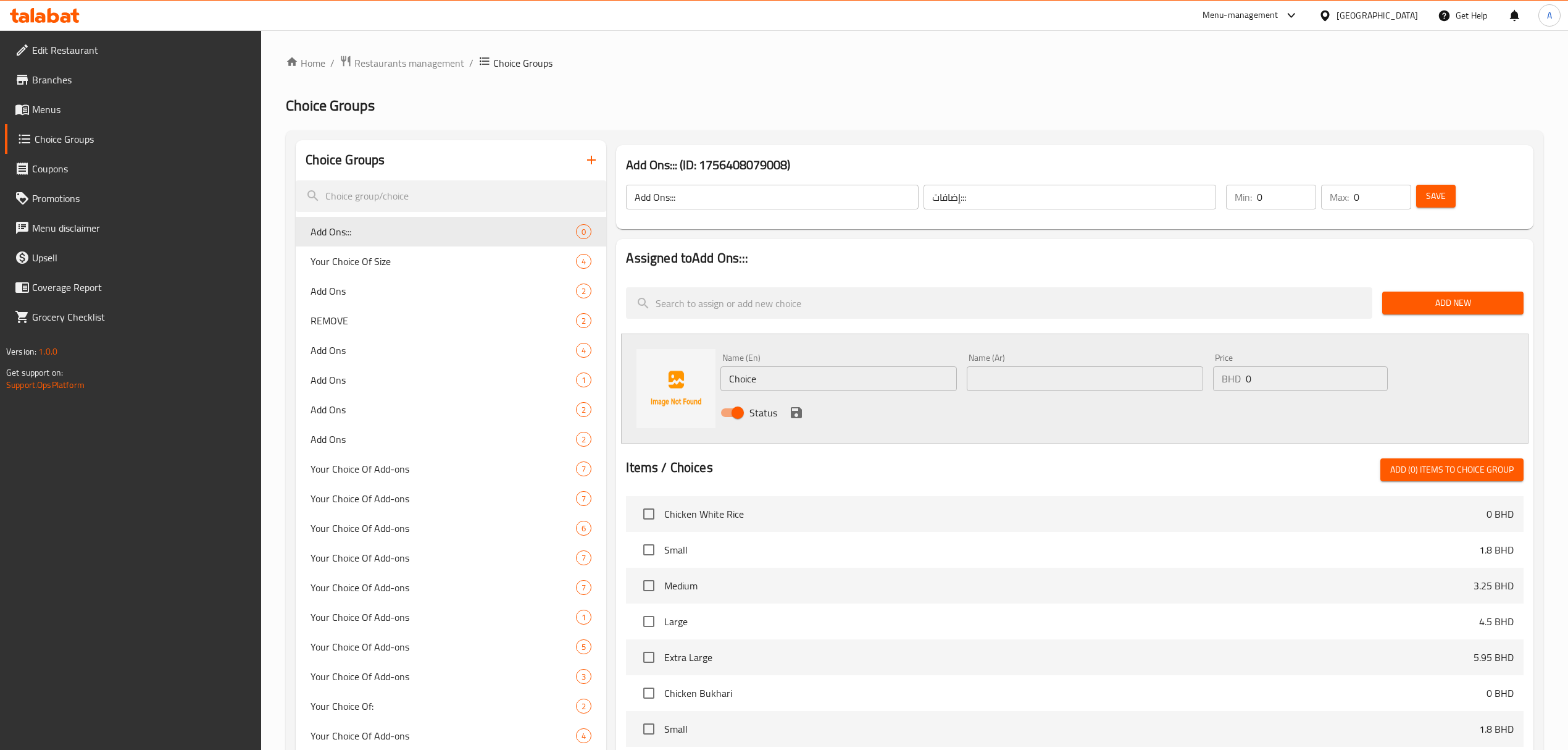
click at [1019, 277] on nav at bounding box center [1074, 272] width 897 height 10
click at [1008, 308] on input "search" at bounding box center [999, 302] width 746 height 32
paste input "Double Spicy"
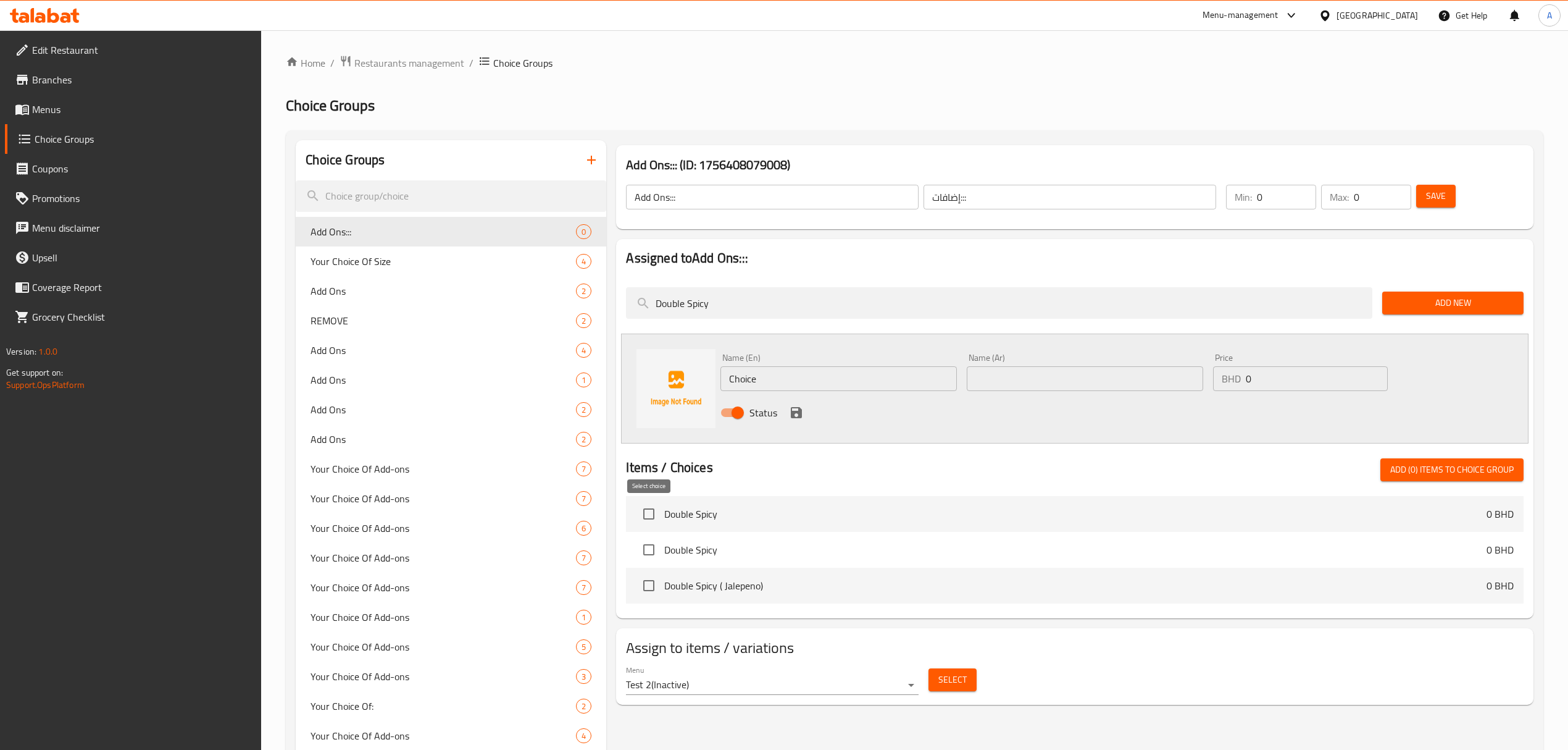
type input "Double Spicy"
click at [647, 509] on input "checkbox" at bounding box center [649, 513] width 26 height 26
checkbox input "true"
click at [783, 305] on input "Double Spicy" at bounding box center [999, 302] width 746 height 32
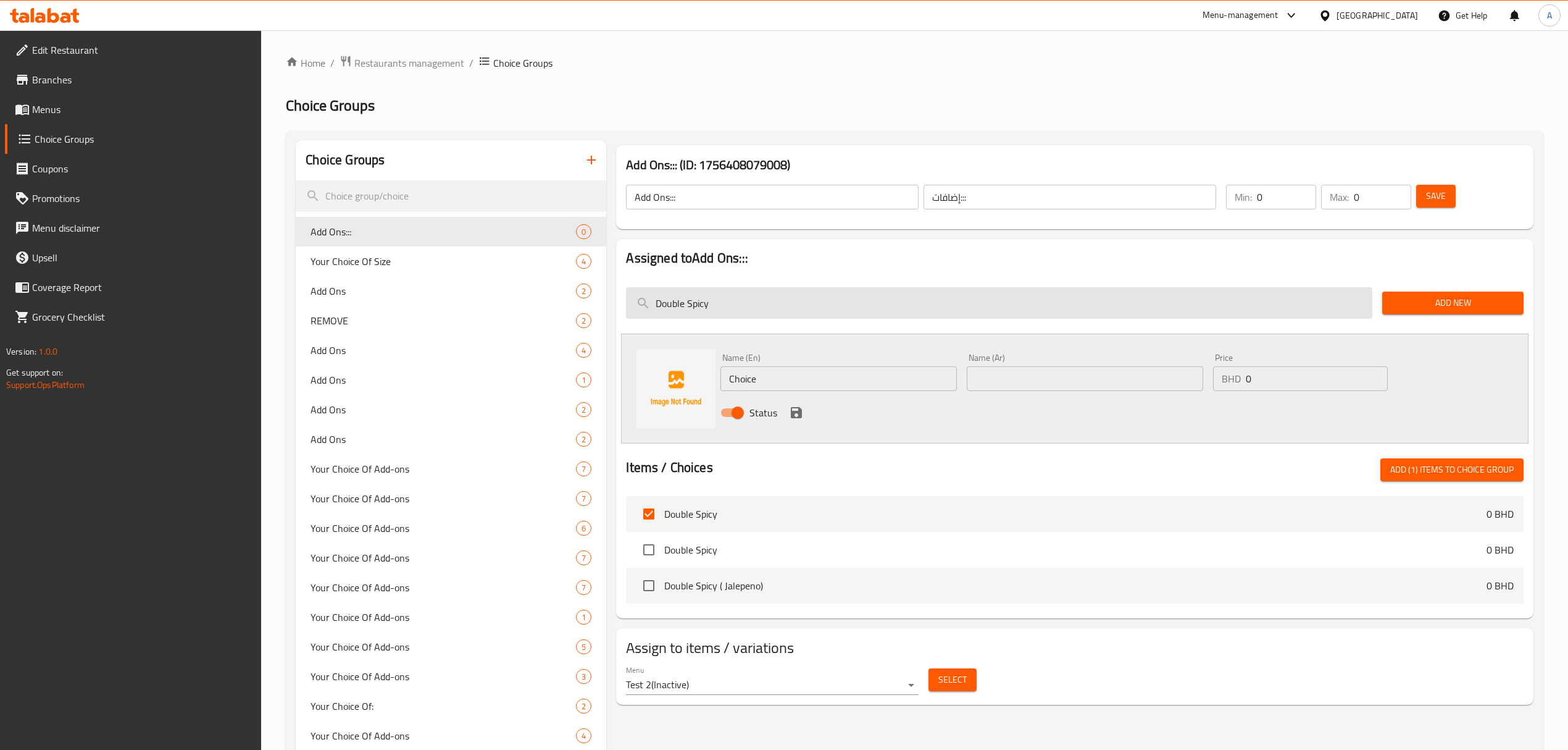
click at [783, 305] on input "Double Spicy" at bounding box center [999, 302] width 746 height 32
paste input "Potato"
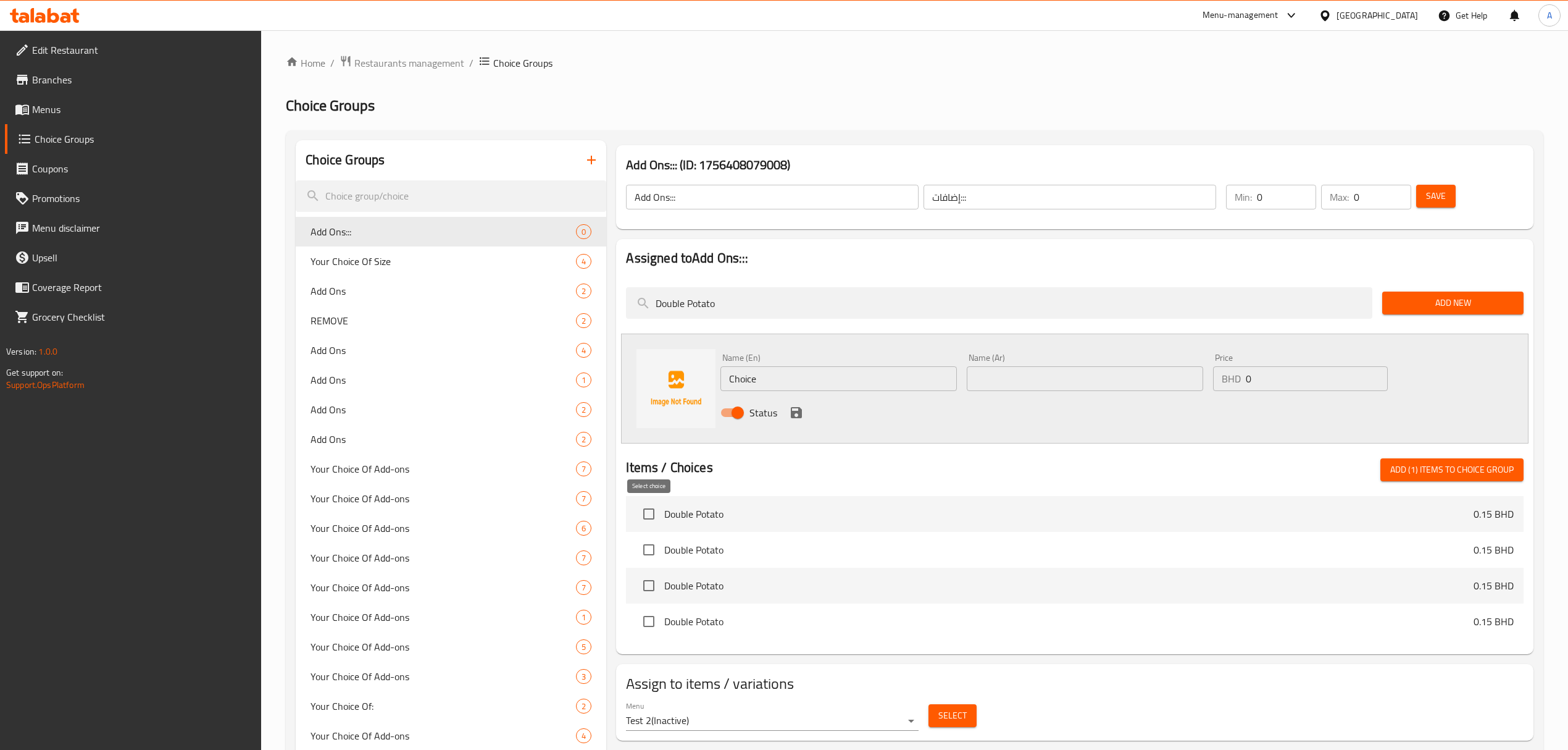
type input "Double Potato"
click at [651, 520] on input "checkbox" at bounding box center [649, 513] width 26 height 26
checkbox input "true"
click at [783, 309] on input "Double Potato" at bounding box center [999, 302] width 746 height 32
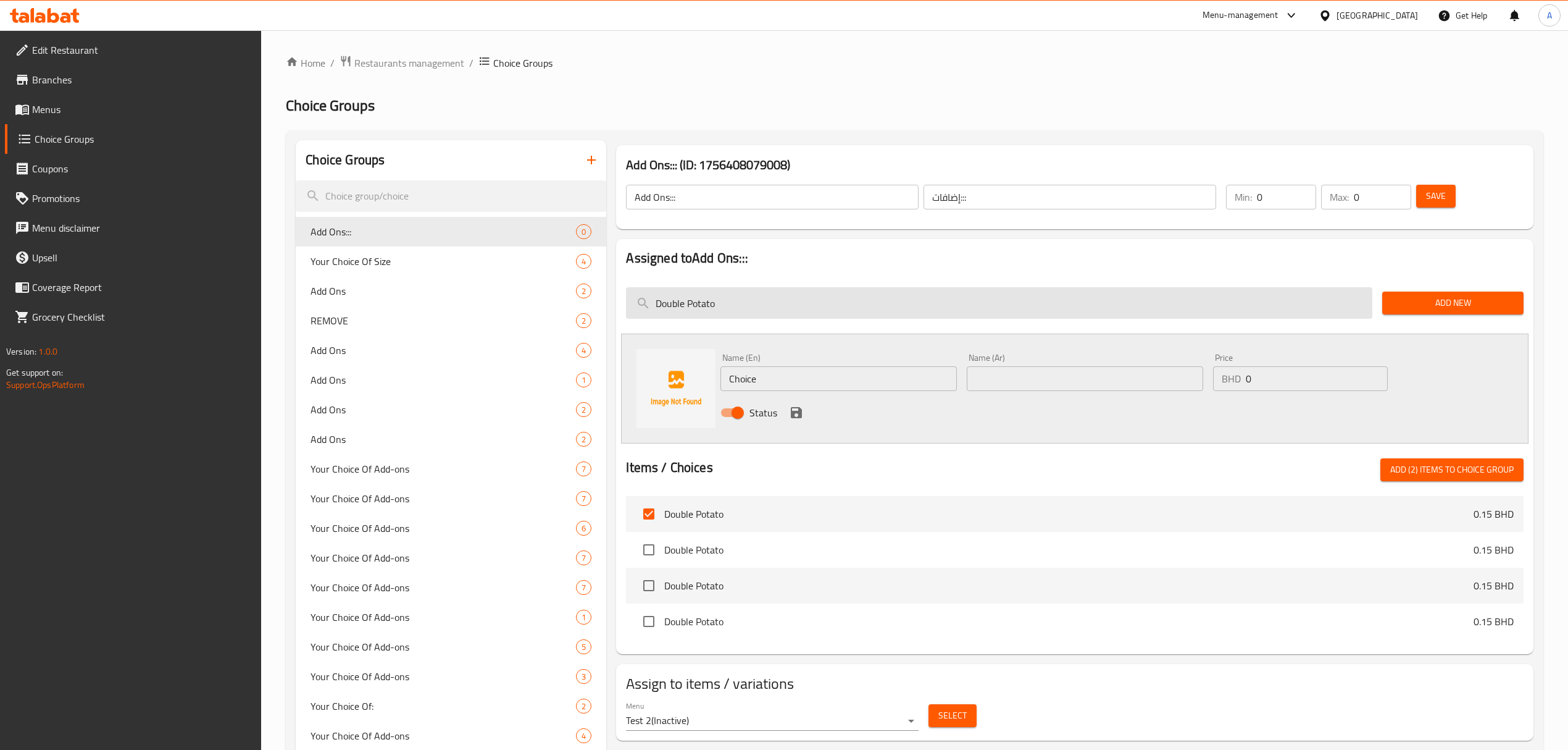
click at [783, 309] on input "Double Potato" at bounding box center [999, 302] width 746 height 32
paste input "Cheese"
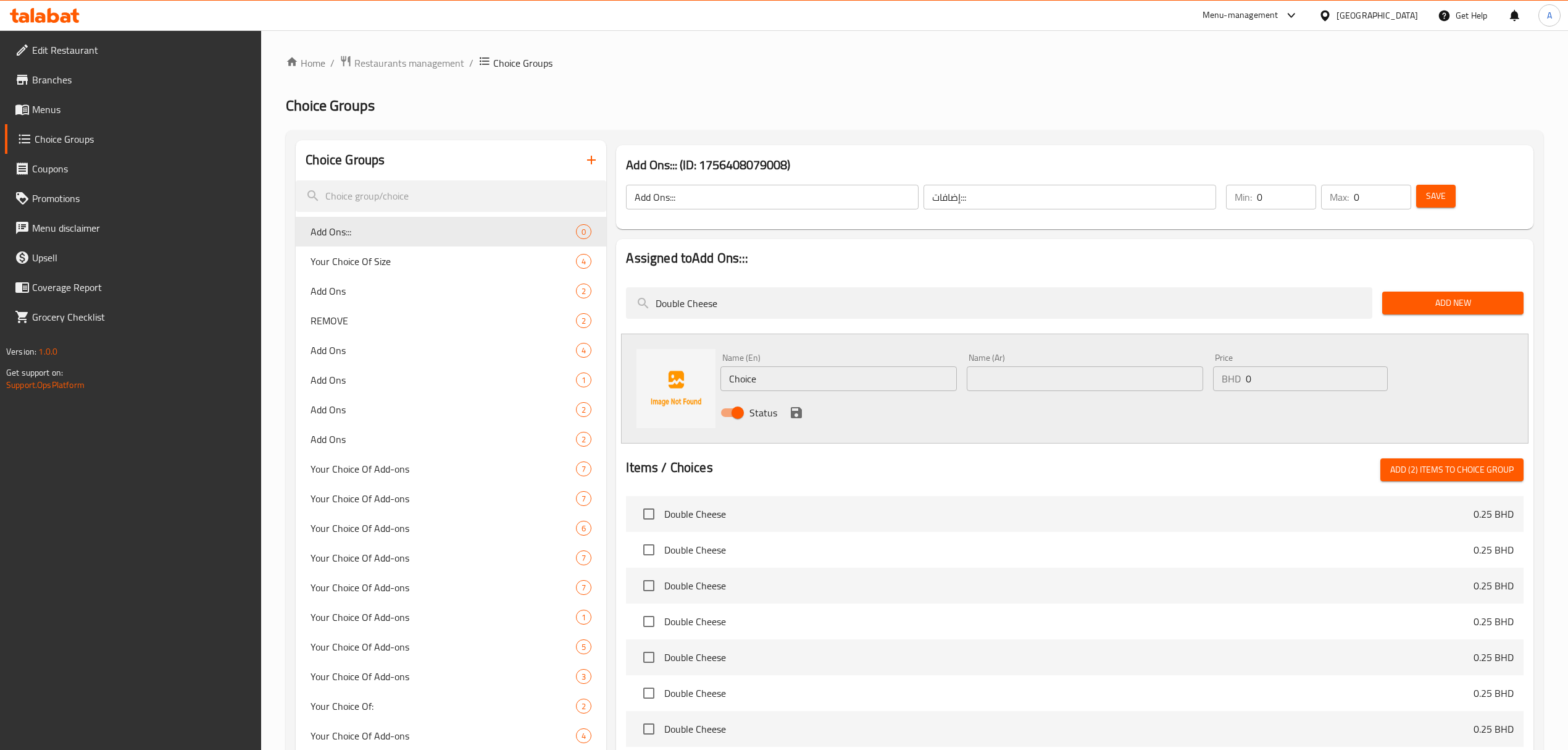
type input "Double Cheese"
click at [651, 517] on input "checkbox" at bounding box center [649, 513] width 26 height 26
checkbox input "true"
click at [821, 316] on input "Double Cheese" at bounding box center [999, 302] width 746 height 32
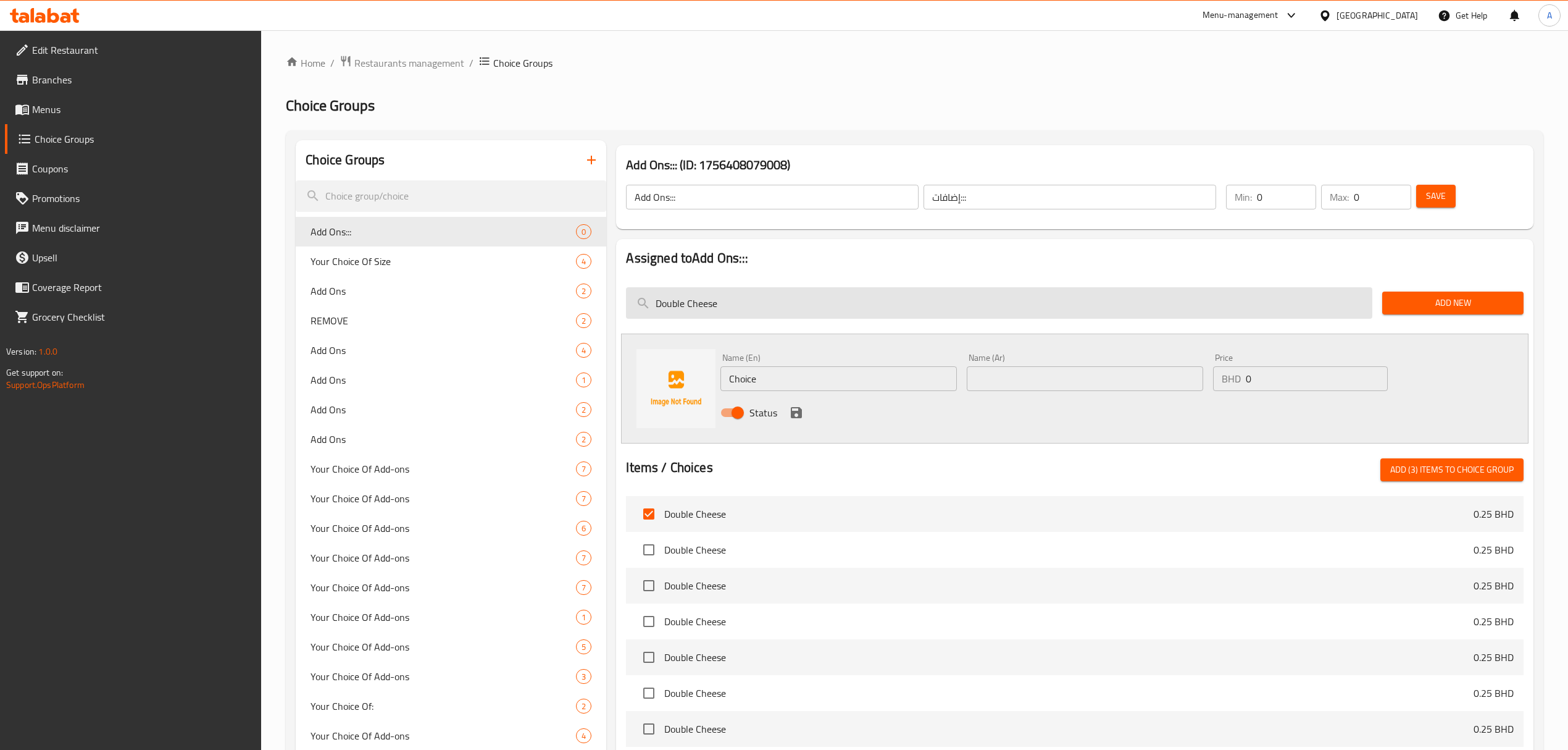
click at [821, 316] on input "Double Cheese" at bounding box center [999, 302] width 746 height 32
paste input "More Tahina"
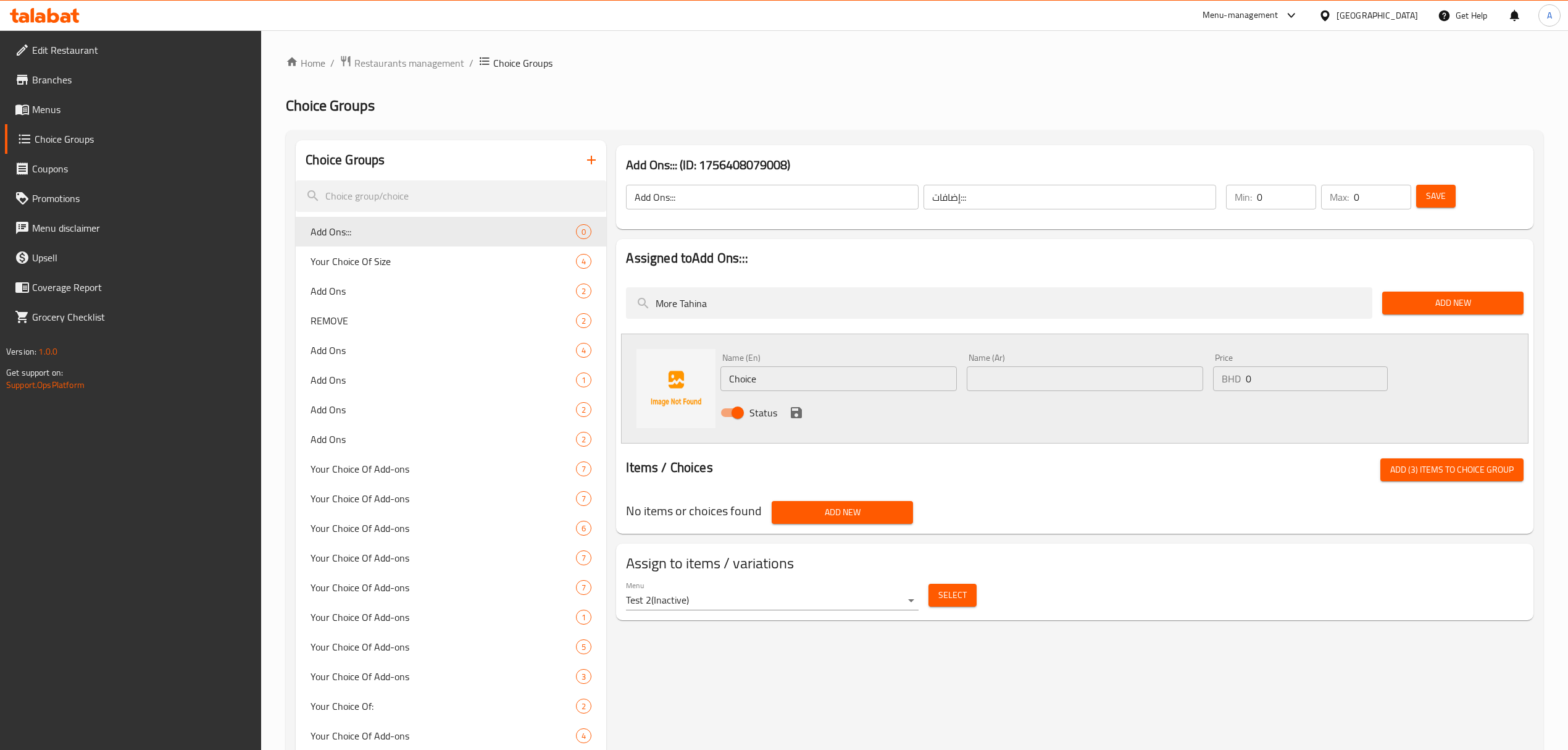
type input "More Tahina"
click at [773, 376] on input "Choice" at bounding box center [838, 378] width 237 height 25
paste input "More Tahina"
type input "More Tahina"
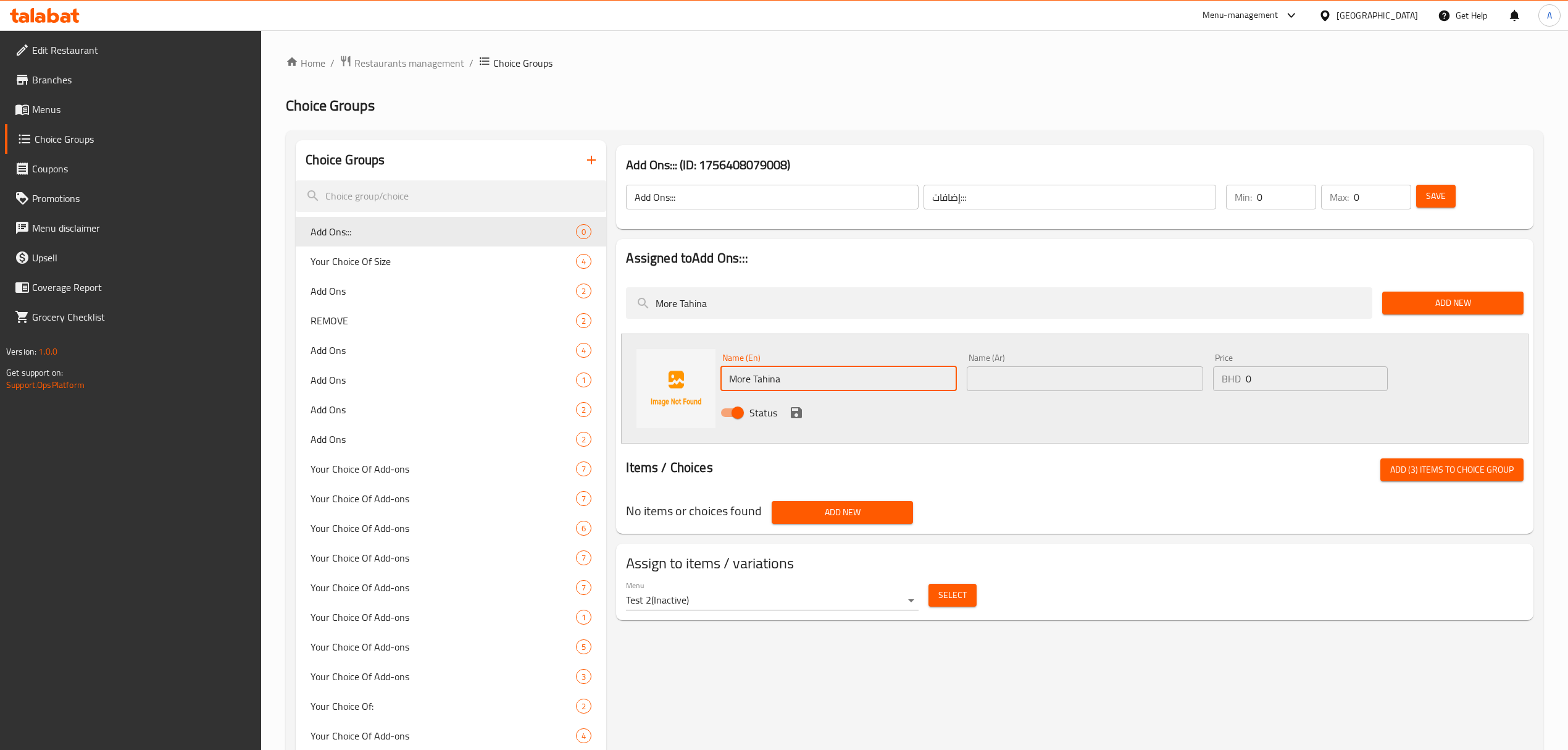
click at [1475, 467] on span "Add (3) items to choice group" at bounding box center [1452, 469] width 123 height 15
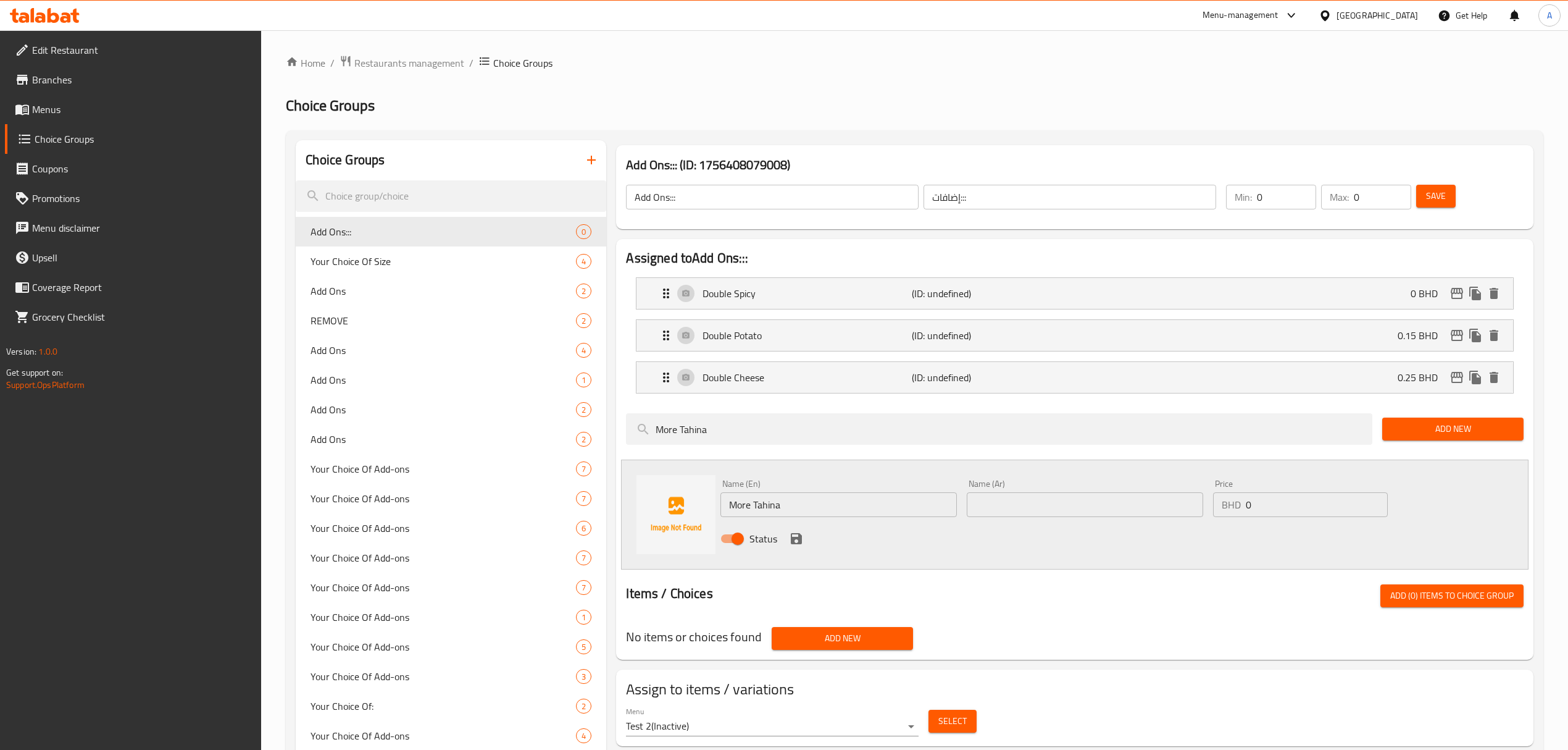
click at [1033, 514] on input "text" at bounding box center [1085, 504] width 237 height 25
paste input "المزيد من الطحينة"
type input "المزيد من الطحينة"
click at [805, 541] on div "Status" at bounding box center [1085, 539] width 738 height 34
click at [800, 539] on icon "save" at bounding box center [796, 538] width 11 height 11
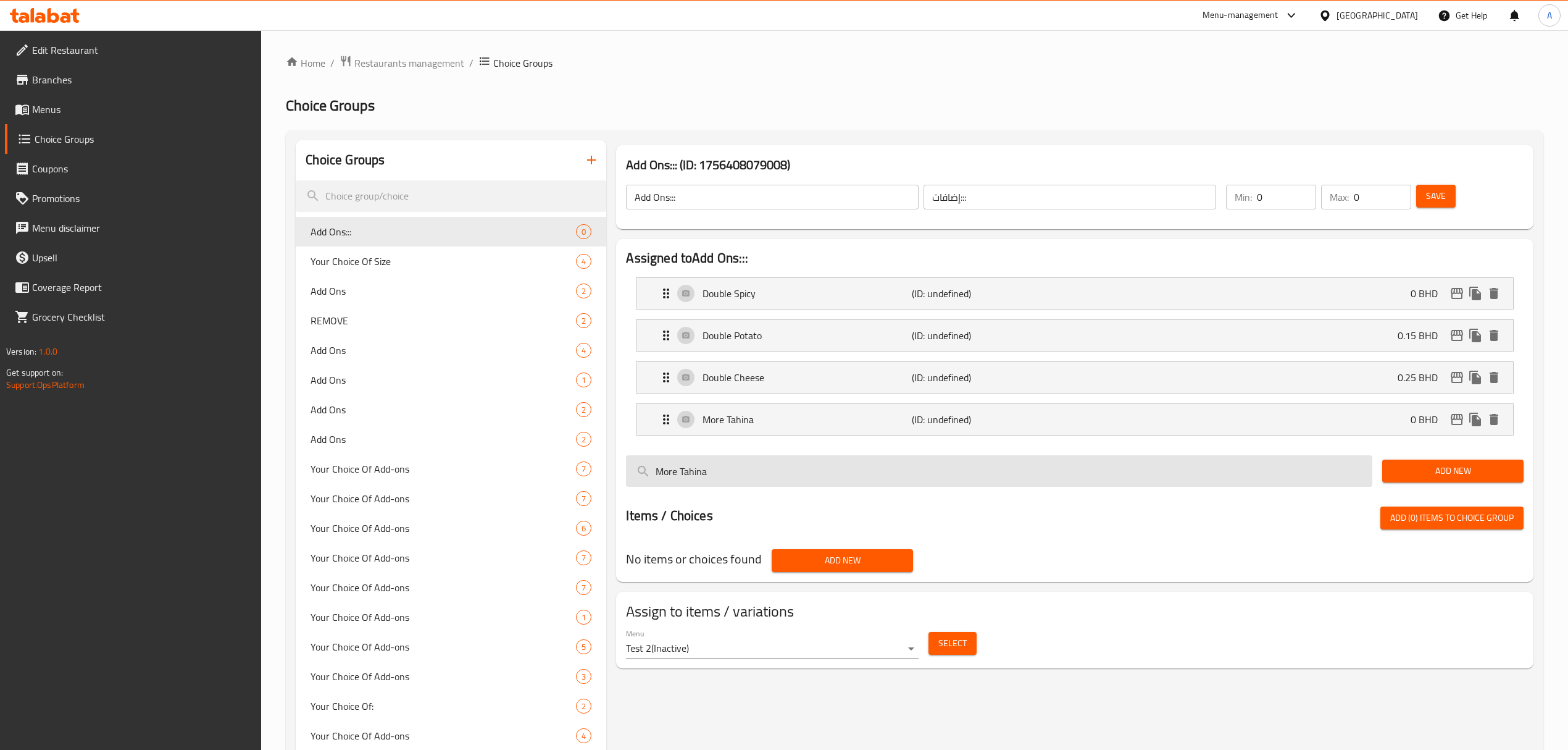
click at [785, 475] on input "More Tahina" at bounding box center [999, 471] width 746 height 32
paste input "Mayonnaise"
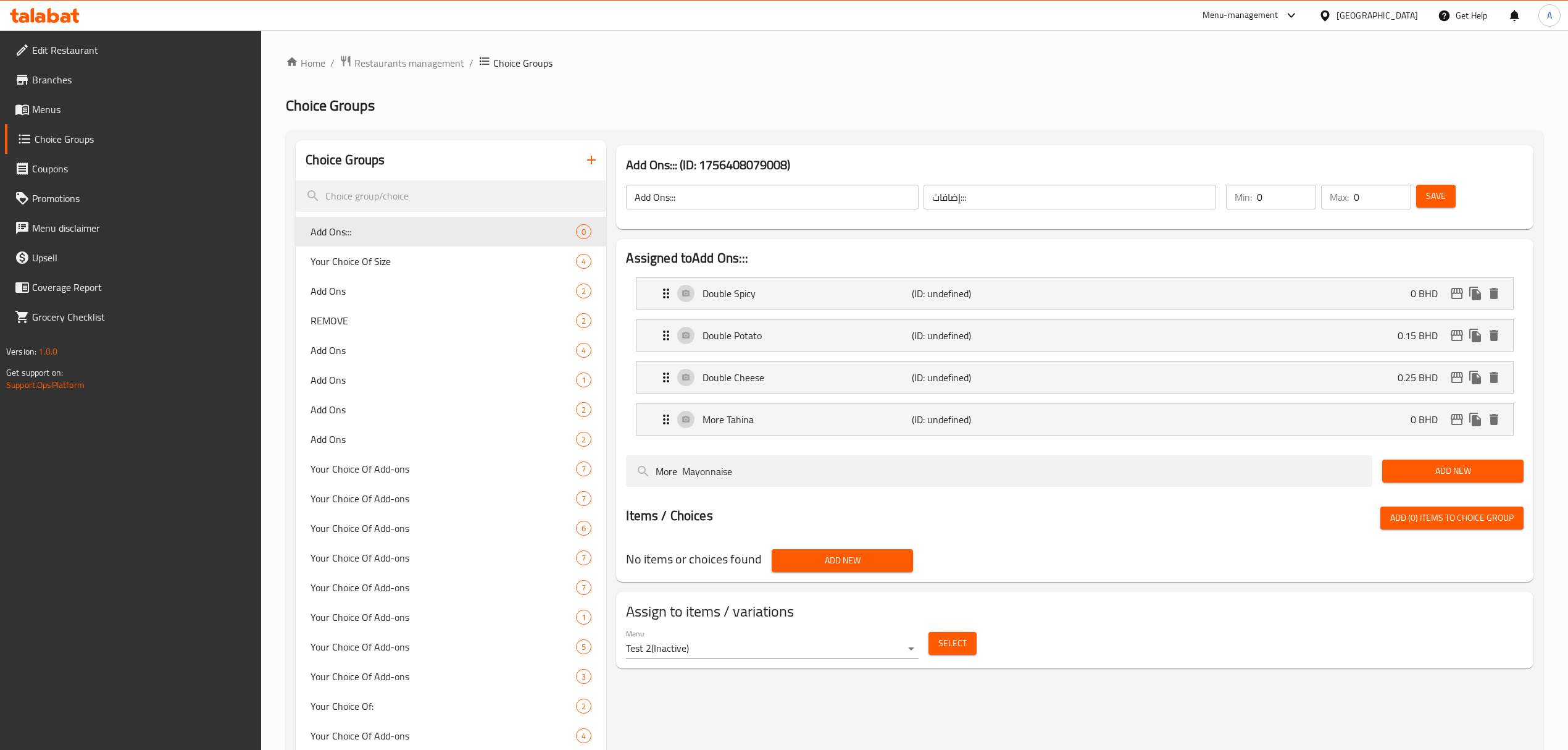
type input "More Mayonnaise"
click at [1415, 475] on span "Add New" at bounding box center [1453, 471] width 122 height 15
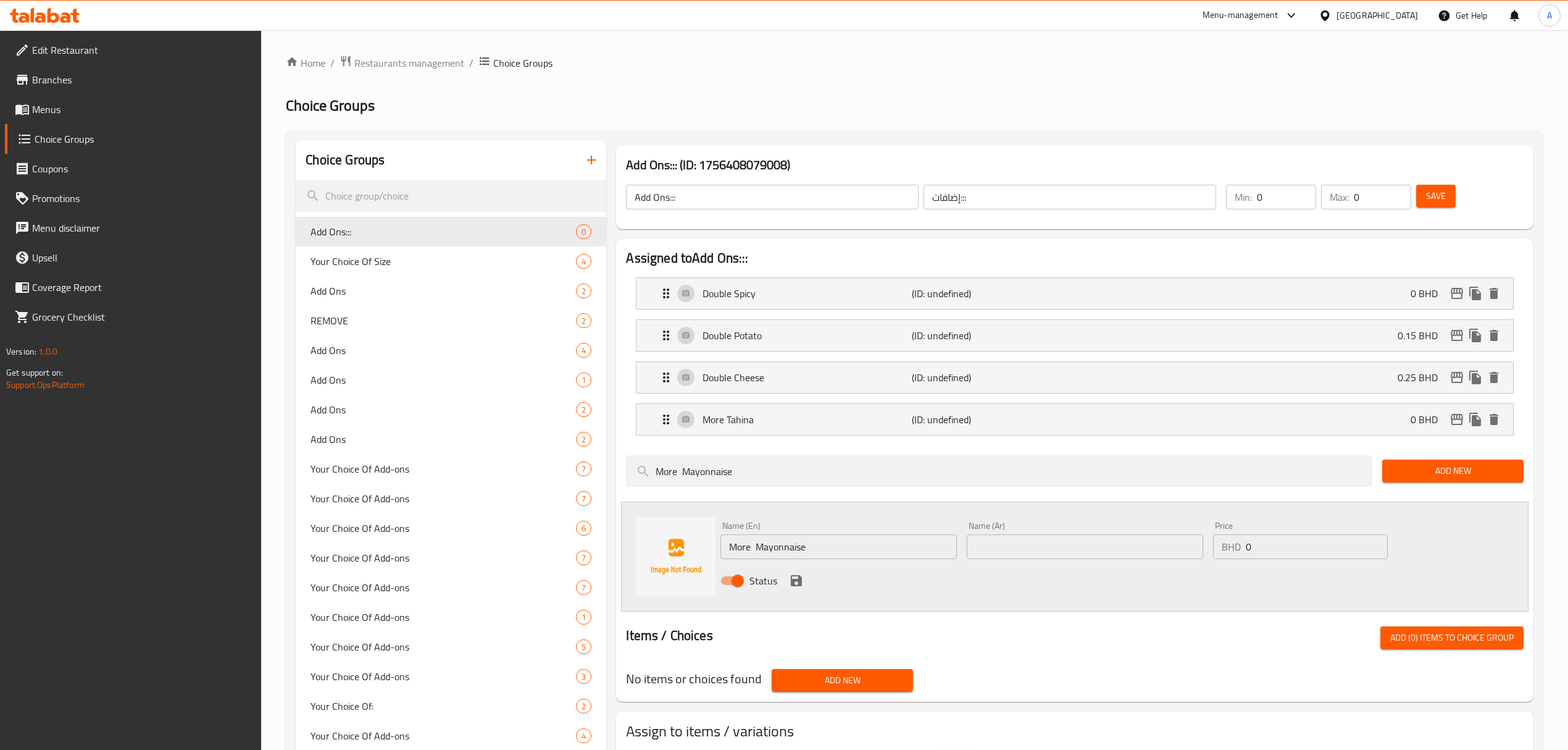
click at [1057, 549] on input "text" at bounding box center [1085, 546] width 237 height 25
paste input "المزيد من المايونيز"
type input "المزيد من المايونيز"
click at [794, 581] on icon "save" at bounding box center [796, 580] width 11 height 11
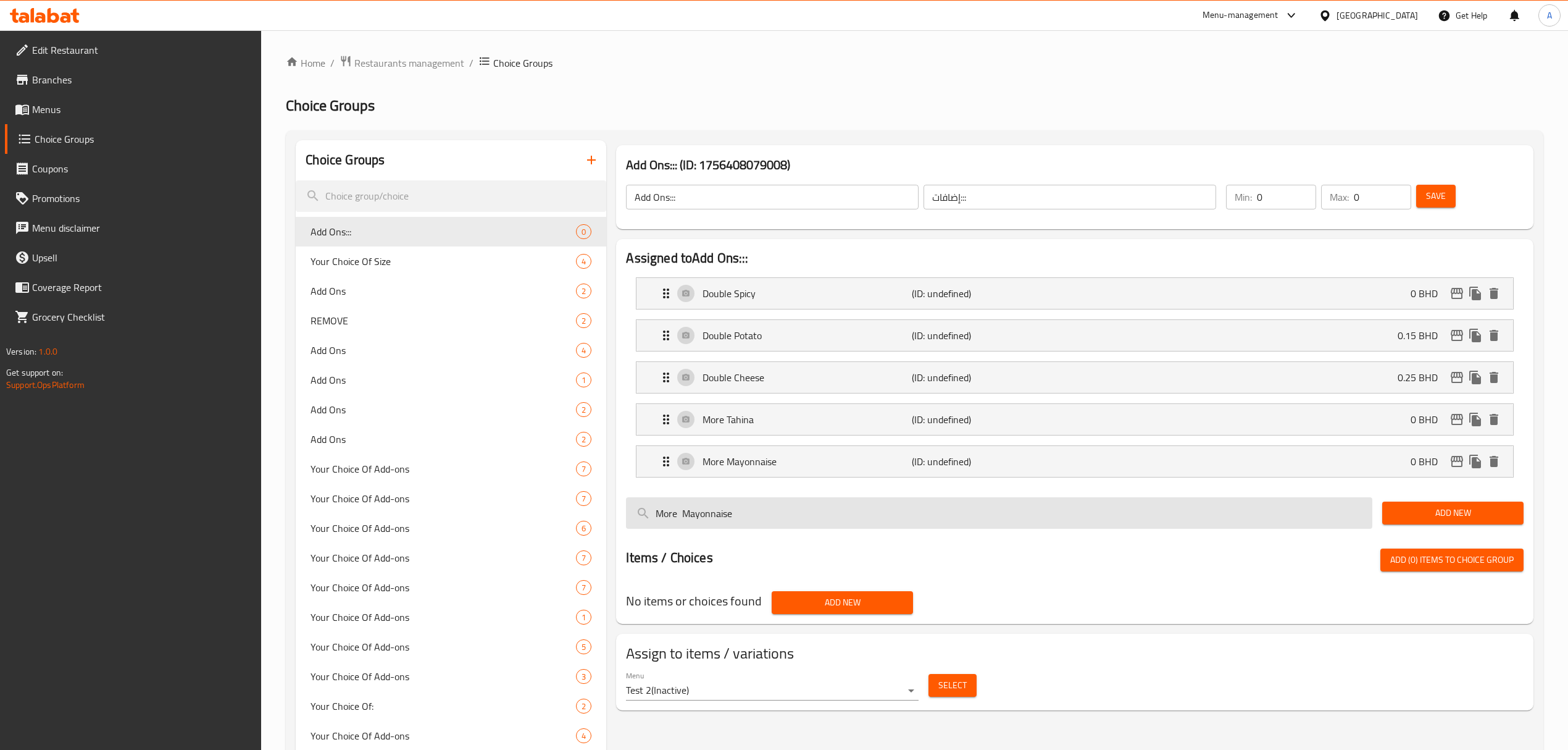
click at [813, 520] on input "More Mayonnaise" at bounding box center [999, 513] width 746 height 32
paste input "Add Grated Chee"
type input "Add Grated Cheese"
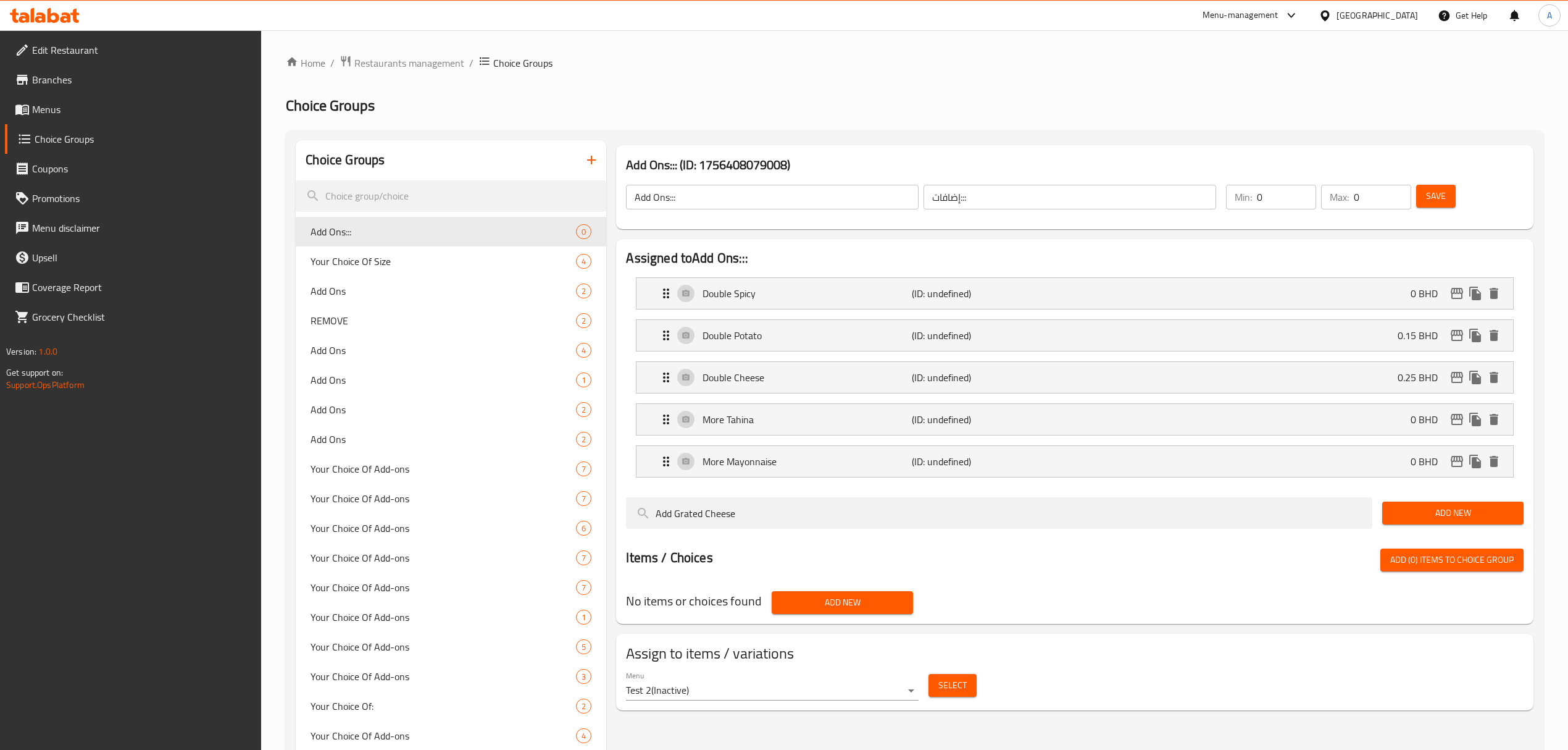
click at [1409, 517] on span "Add New" at bounding box center [1453, 513] width 122 height 15
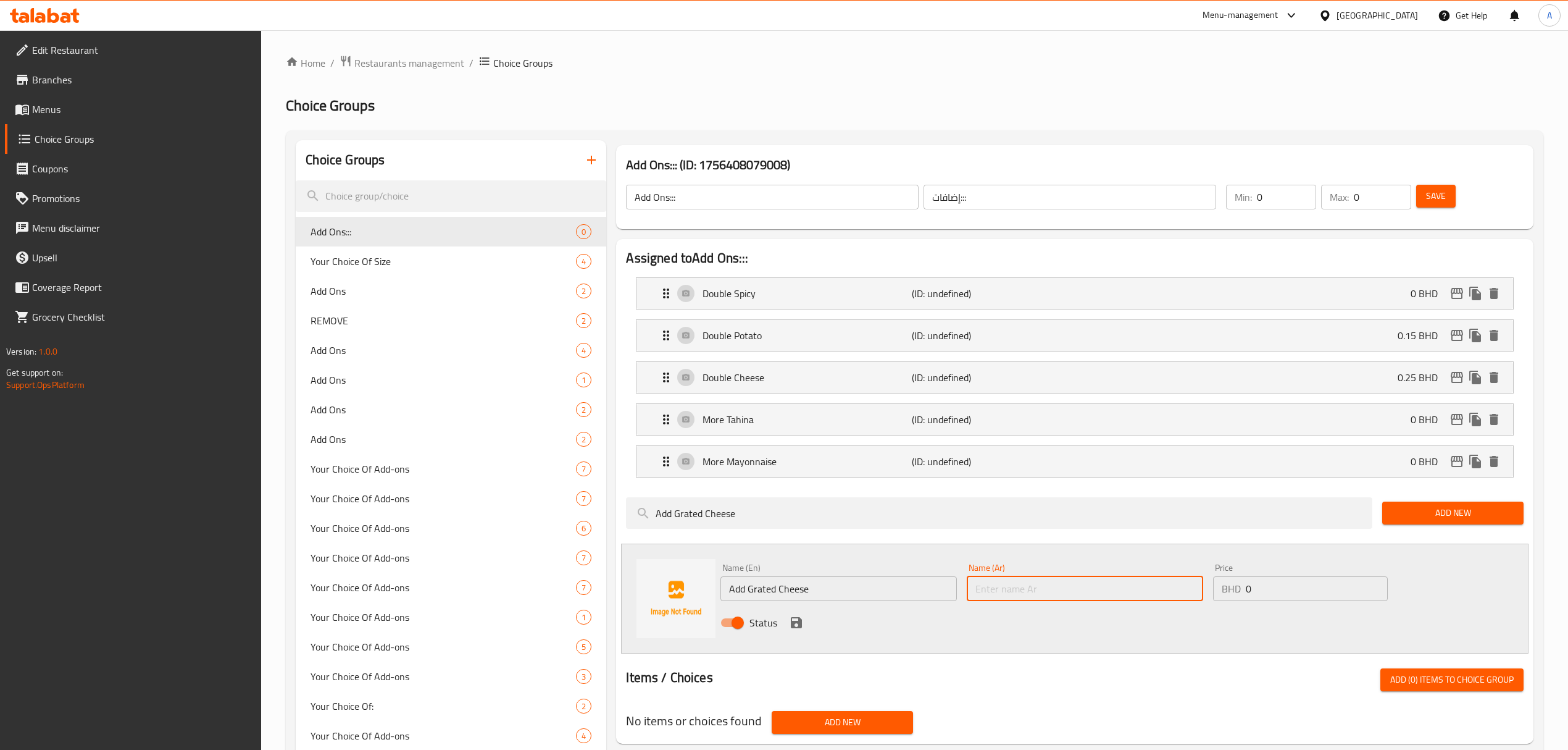
click at [999, 597] on input "text" at bounding box center [1085, 588] width 237 height 25
paste input "أضف الجبن المبشور"
type input "أضف الجبن المبشور"
drag, startPoint x: 1272, startPoint y: 594, endPoint x: 1233, endPoint y: 596, distance: 39.1
click at [1233, 596] on div "BHD 0 Price" at bounding box center [1301, 588] width 175 height 25
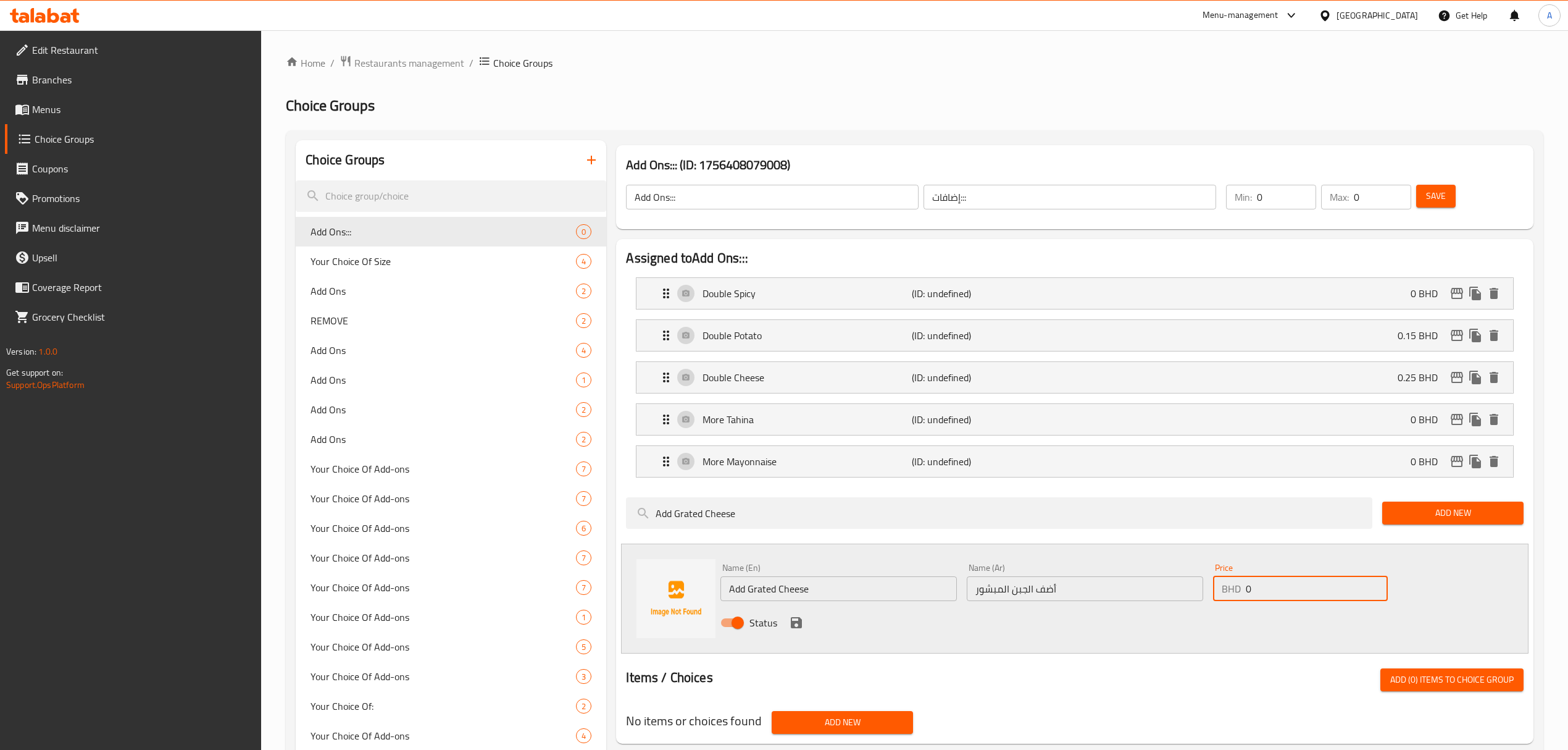
paste input ".25"
type input "0.25"
click at [797, 625] on icon "save" at bounding box center [797, 623] width 15 height 15
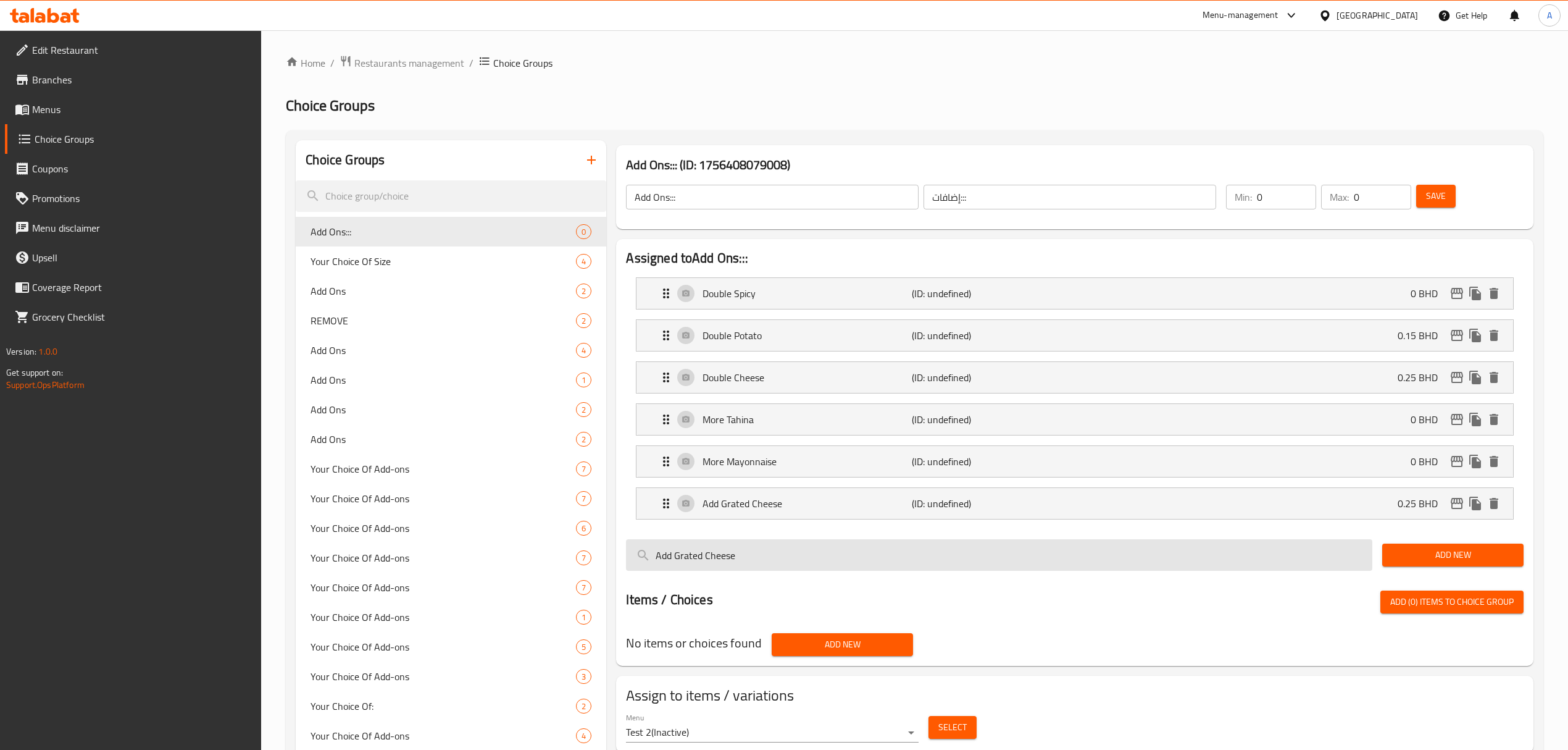
click at [749, 557] on input "Add Grated Cheese" at bounding box center [999, 554] width 746 height 32
paste input "Sada"
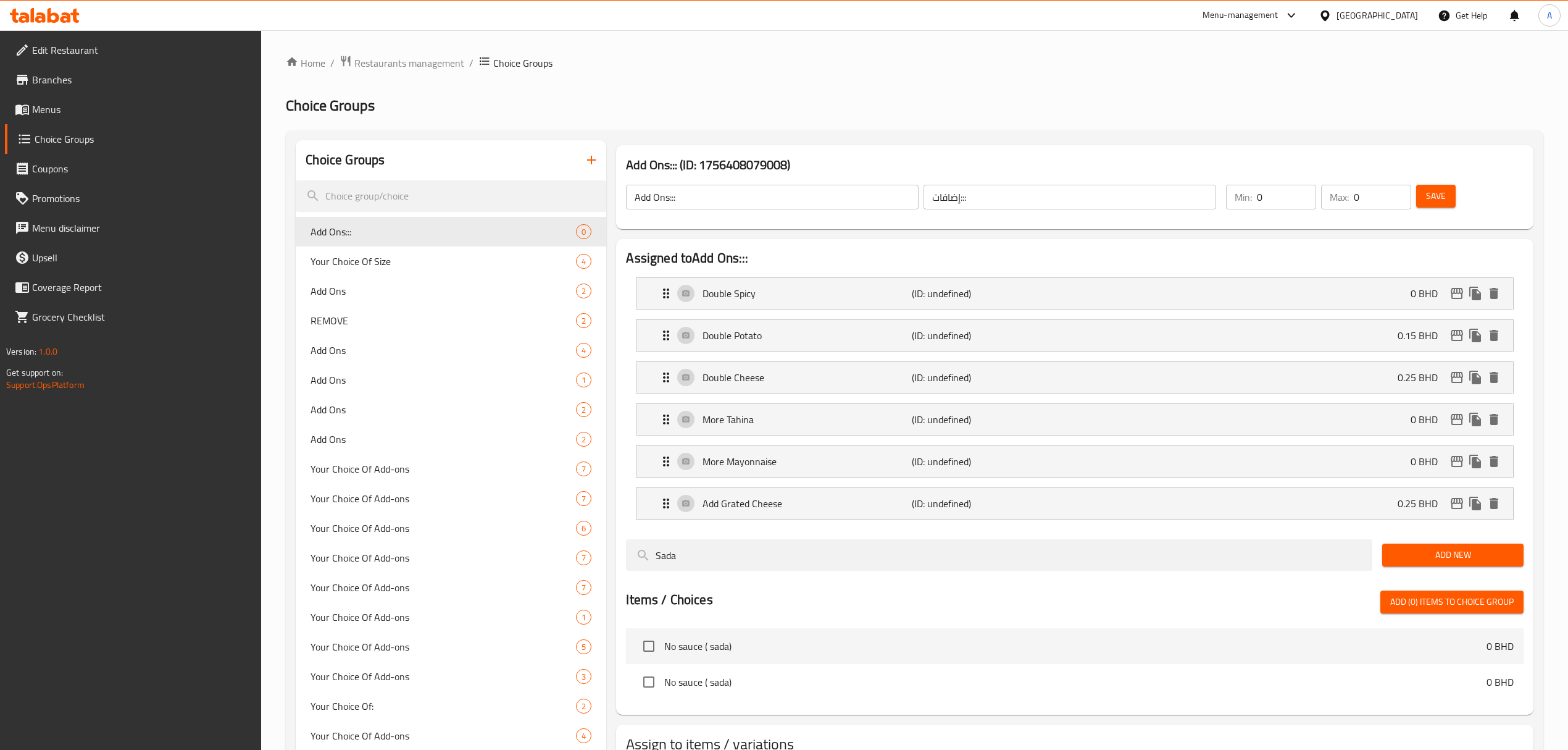
type input "Sada"
click at [1461, 558] on span "Add New" at bounding box center [1453, 554] width 122 height 15
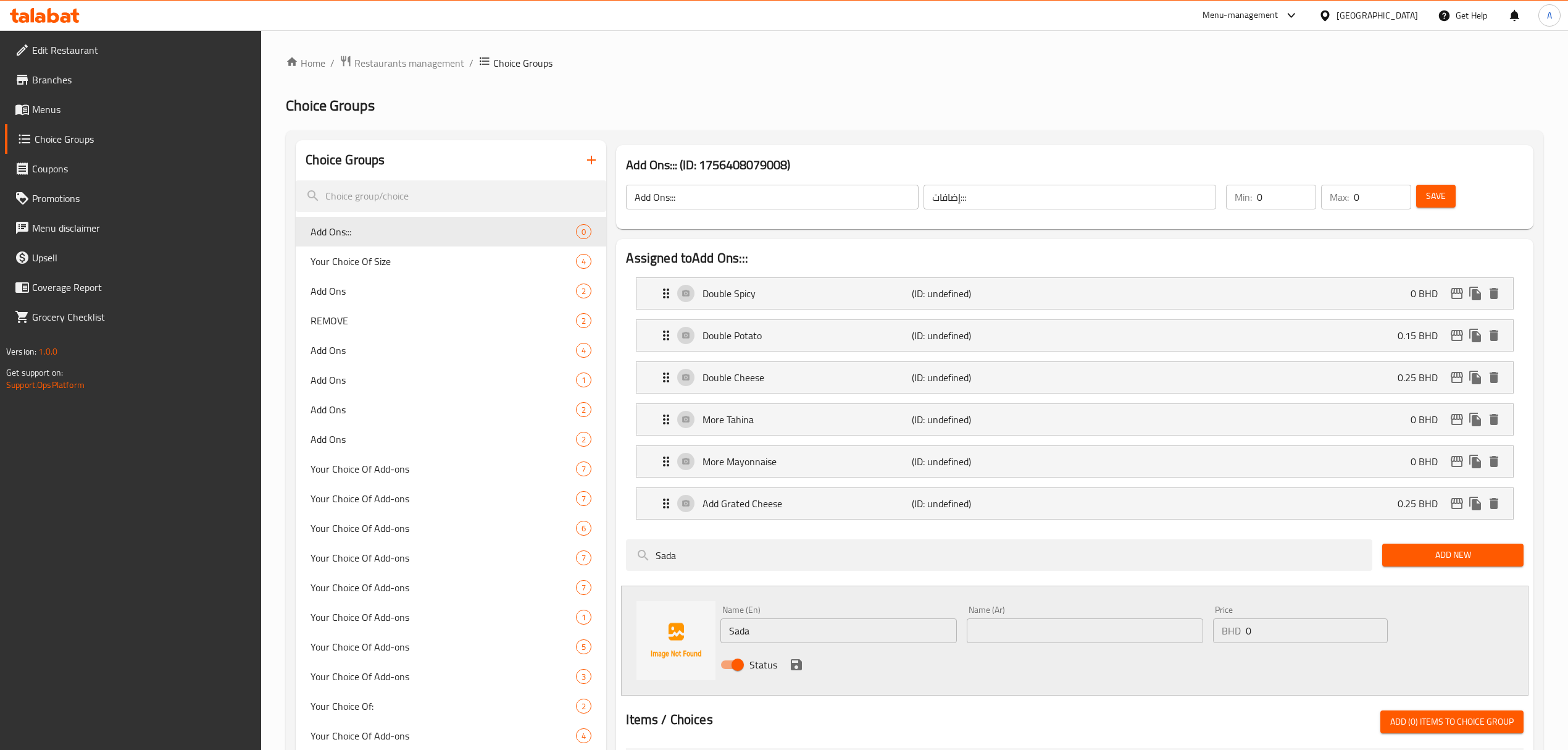
click at [1012, 616] on div "Name (Ar) Name (Ar)" at bounding box center [1085, 624] width 237 height 38
click at [1015, 628] on input "text" at bounding box center [1085, 630] width 237 height 25
paste input "سادة"
type input "سادة"
click at [796, 674] on button "save" at bounding box center [797, 665] width 19 height 19
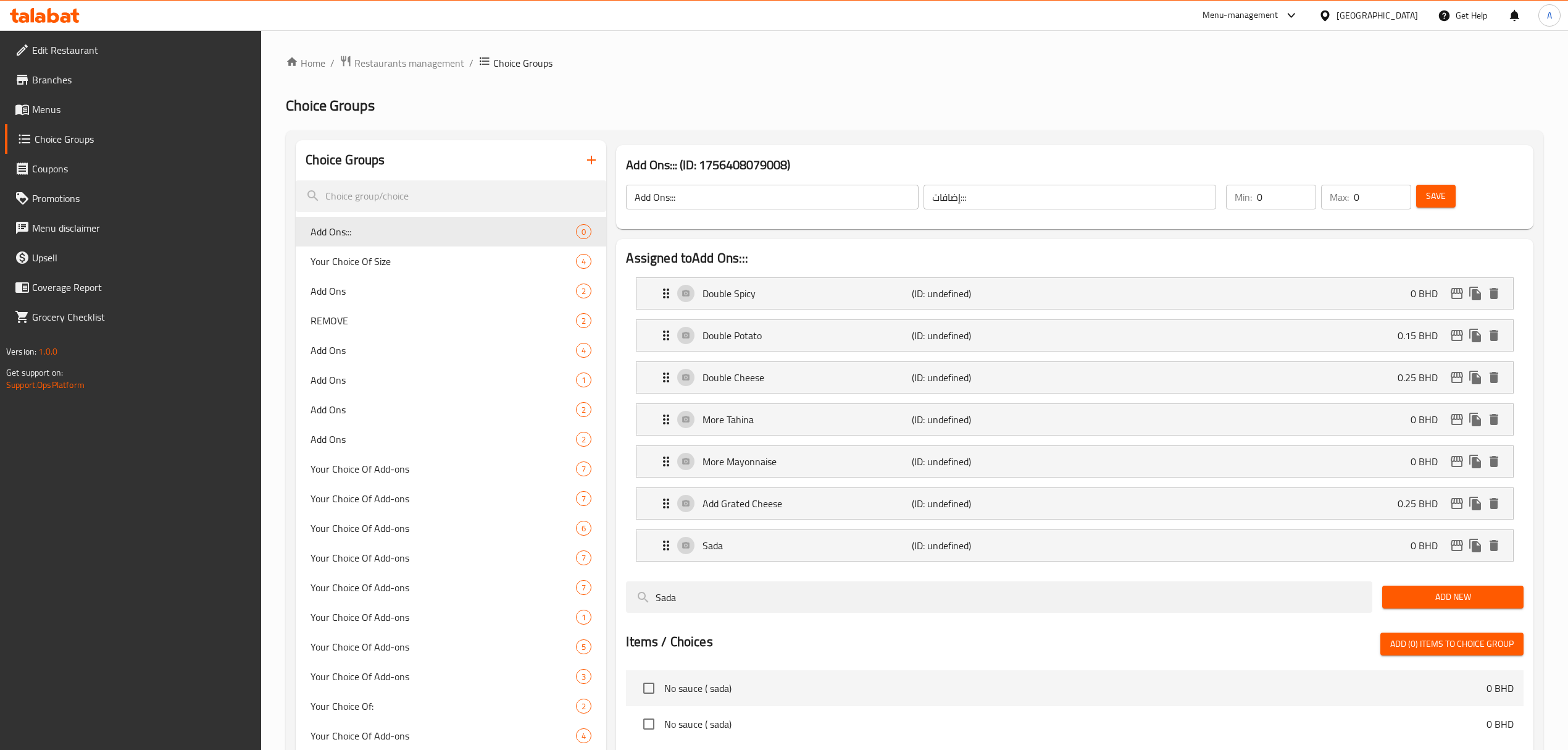
click at [1445, 179] on div "Min: 0 ​ Max: 0 ​ Save" at bounding box center [1370, 196] width 302 height 40
click at [1451, 193] on button "Save" at bounding box center [1436, 196] width 40 height 23
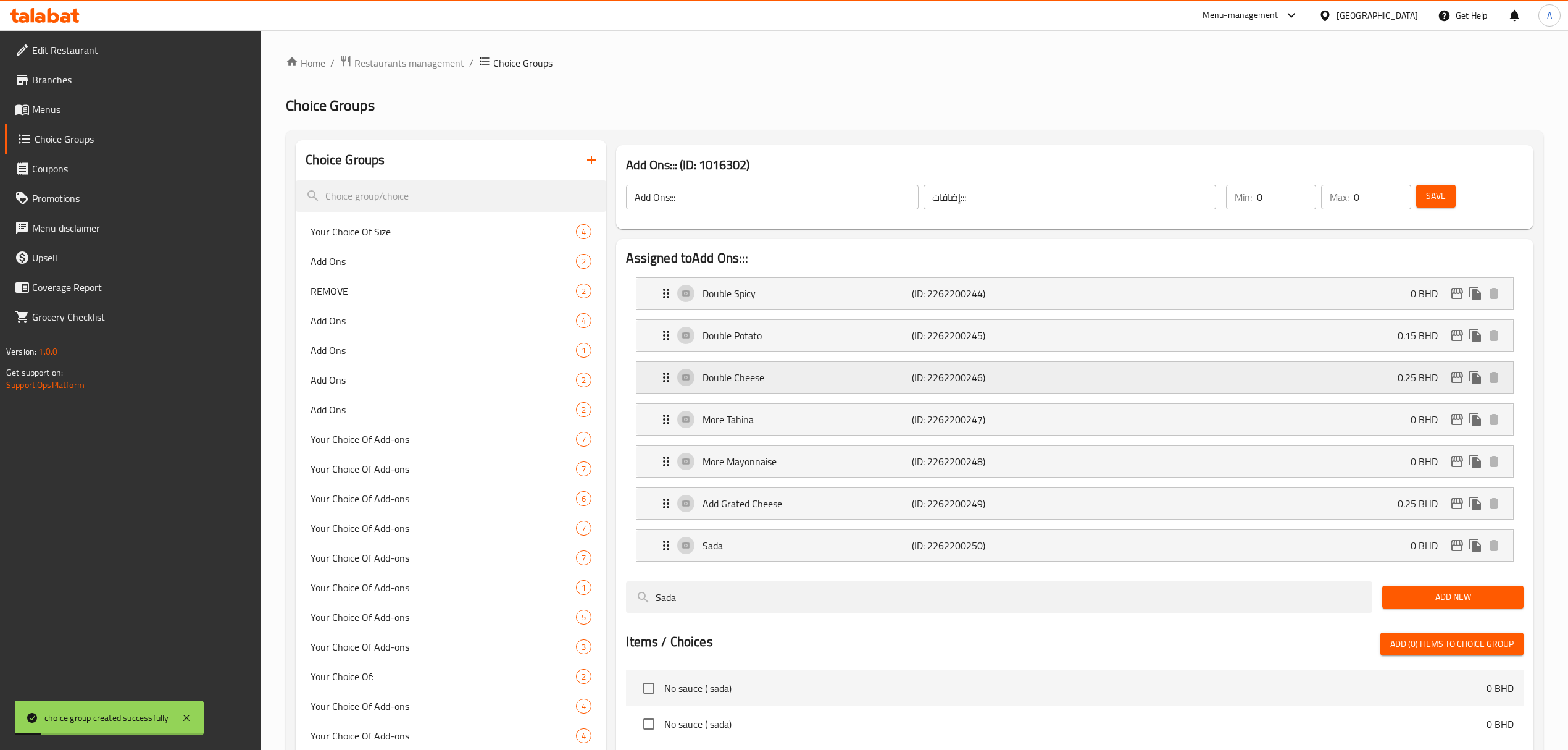
click at [1265, 378] on div "Double Cheese (ID: 2262200246) 0.25 BHD" at bounding box center [1078, 377] width 839 height 31
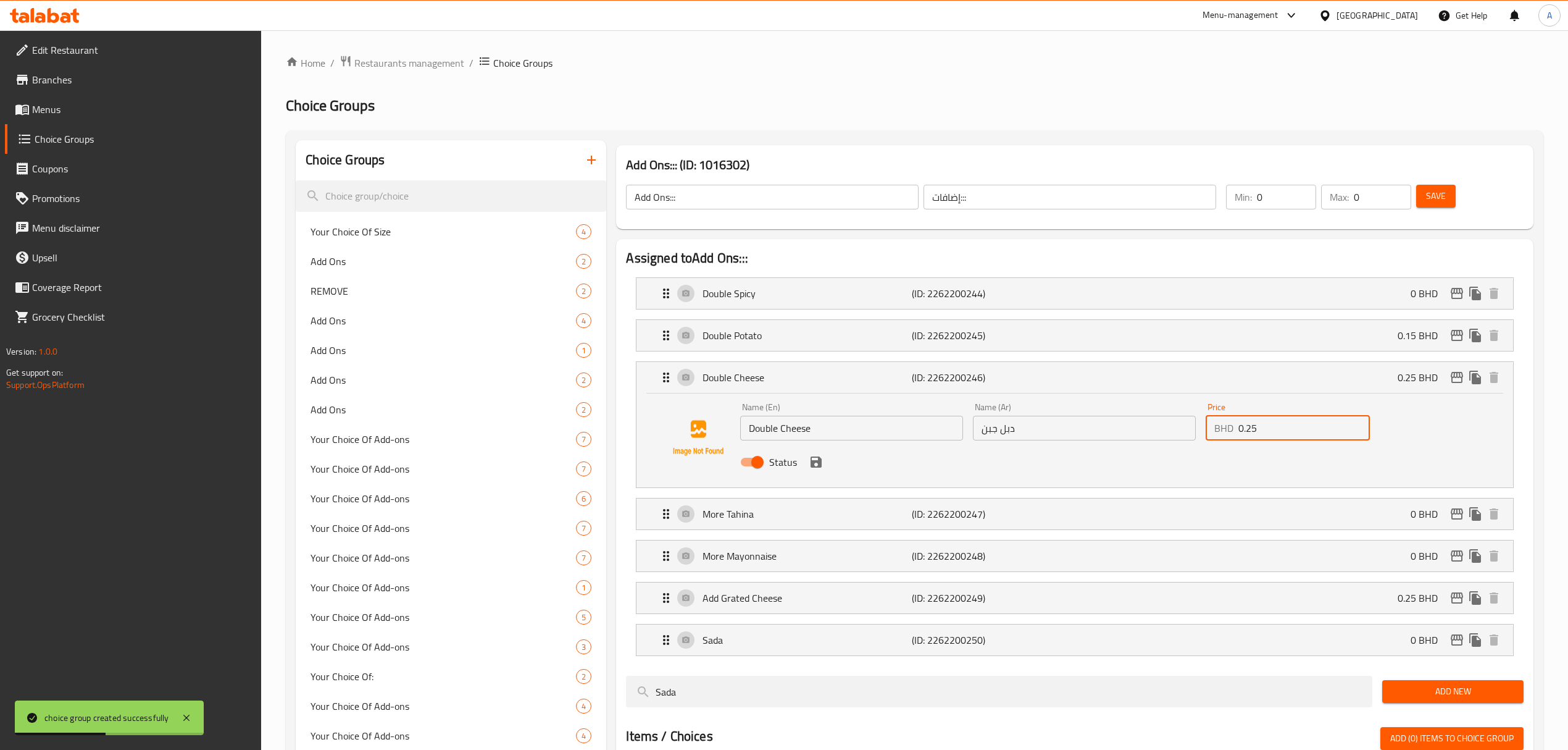
click at [1283, 426] on input "0.25" at bounding box center [1304, 428] width 131 height 25
paste input "1"
type input "0.15"
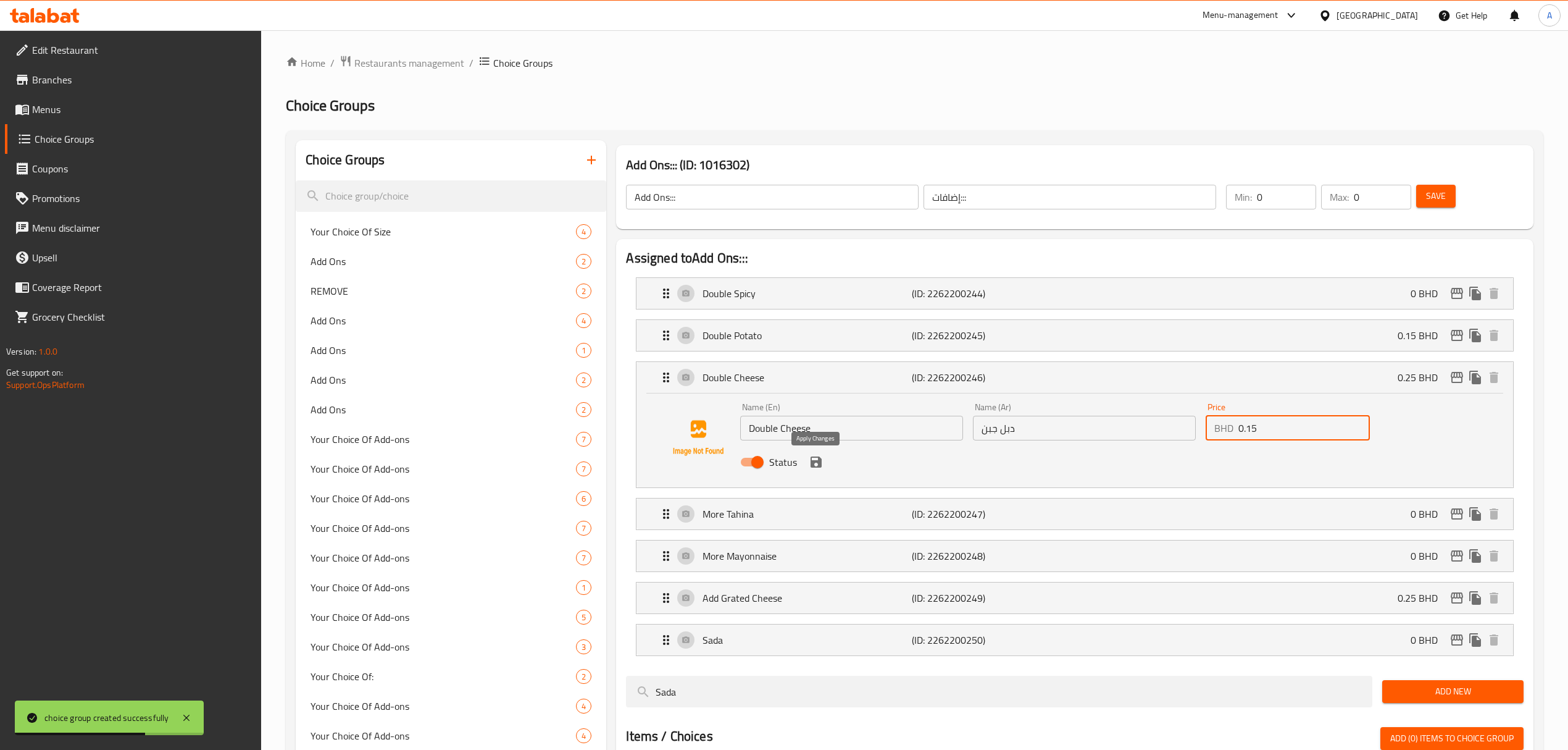
click at [816, 469] on icon "save" at bounding box center [816, 462] width 15 height 15
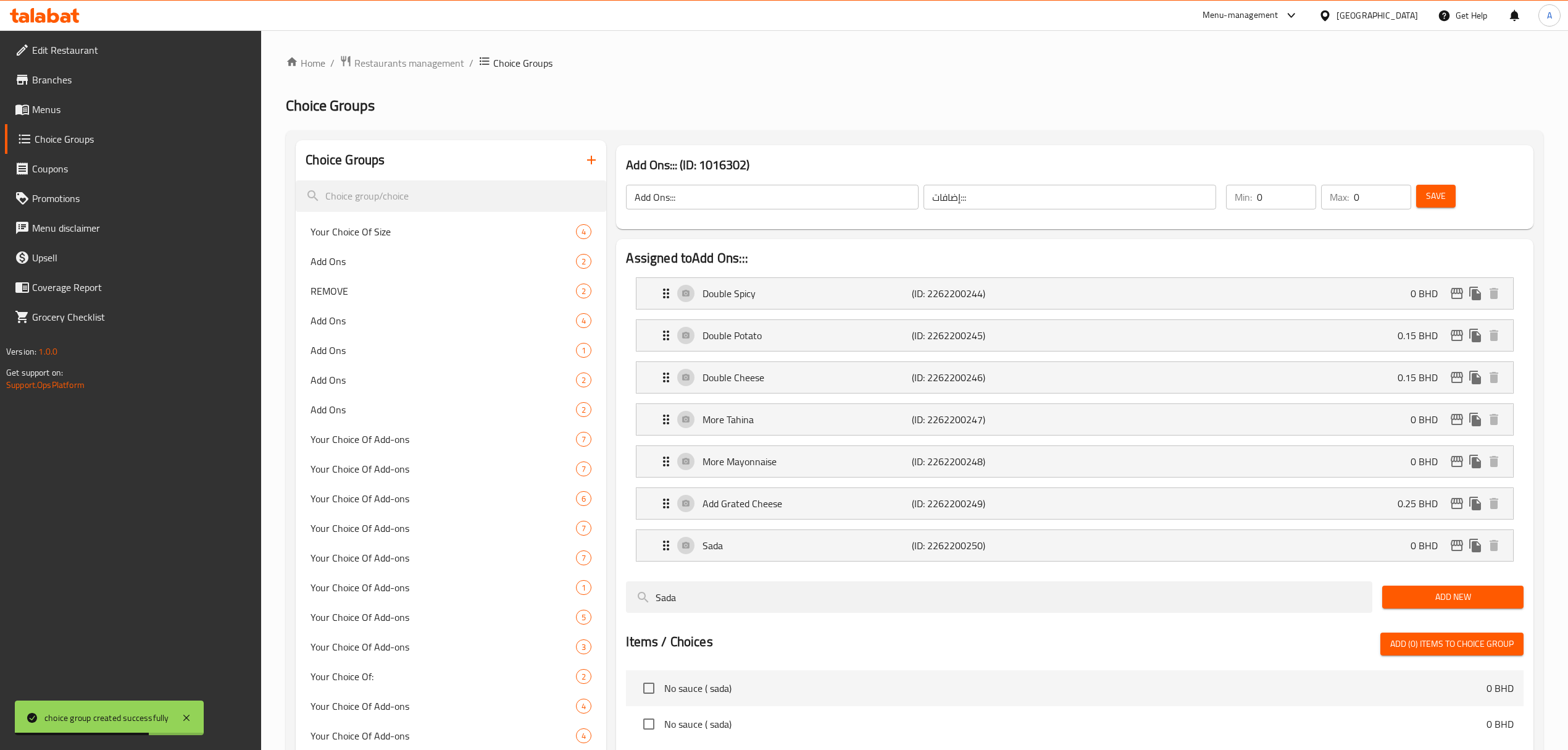
type input "0.15"
click at [1433, 191] on span "Save" at bounding box center [1435, 196] width 19 height 15
click at [1457, 373] on icon "edit" at bounding box center [1457, 377] width 12 height 11
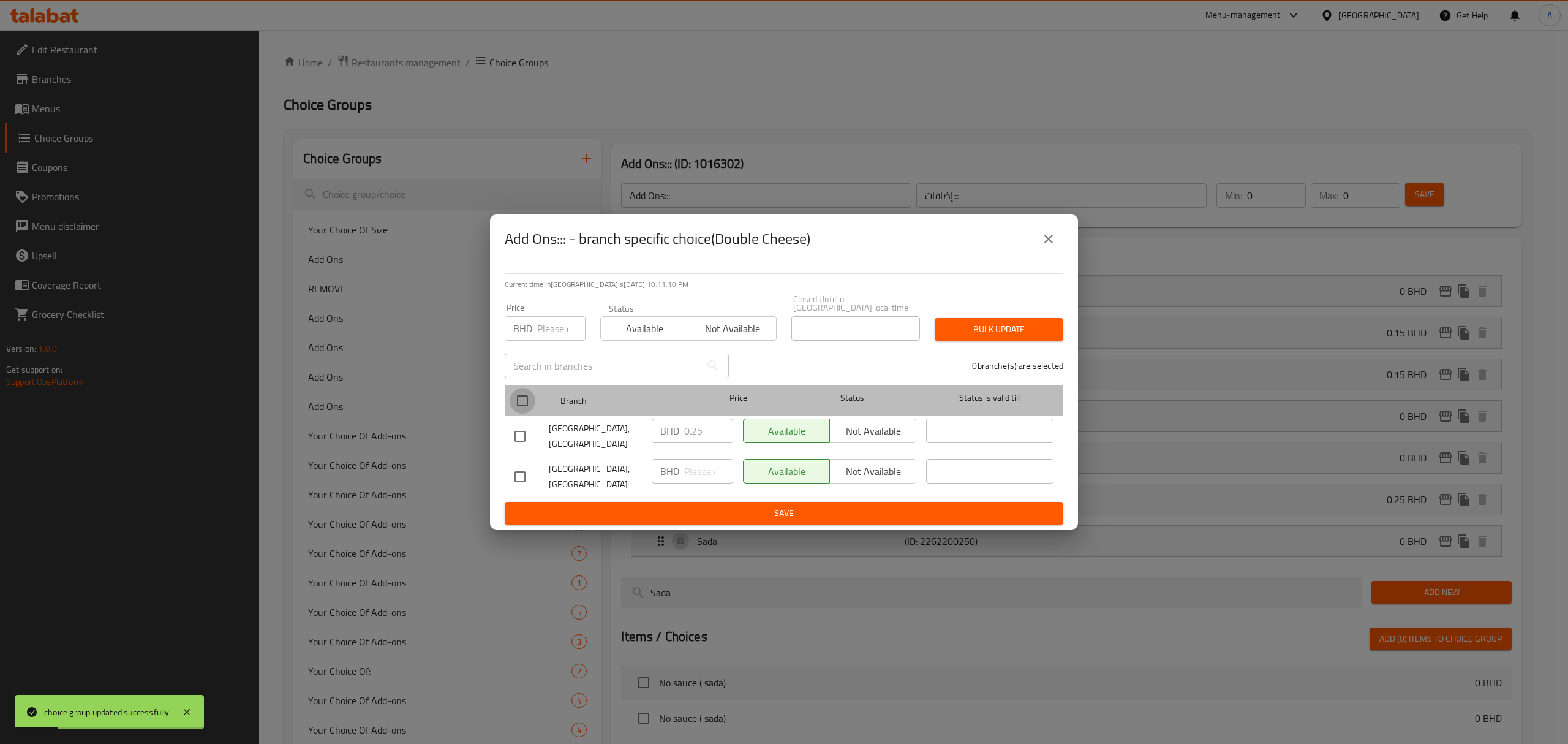
click at [526, 401] on input "checkbox" at bounding box center [522, 400] width 26 height 26
checkbox input "true"
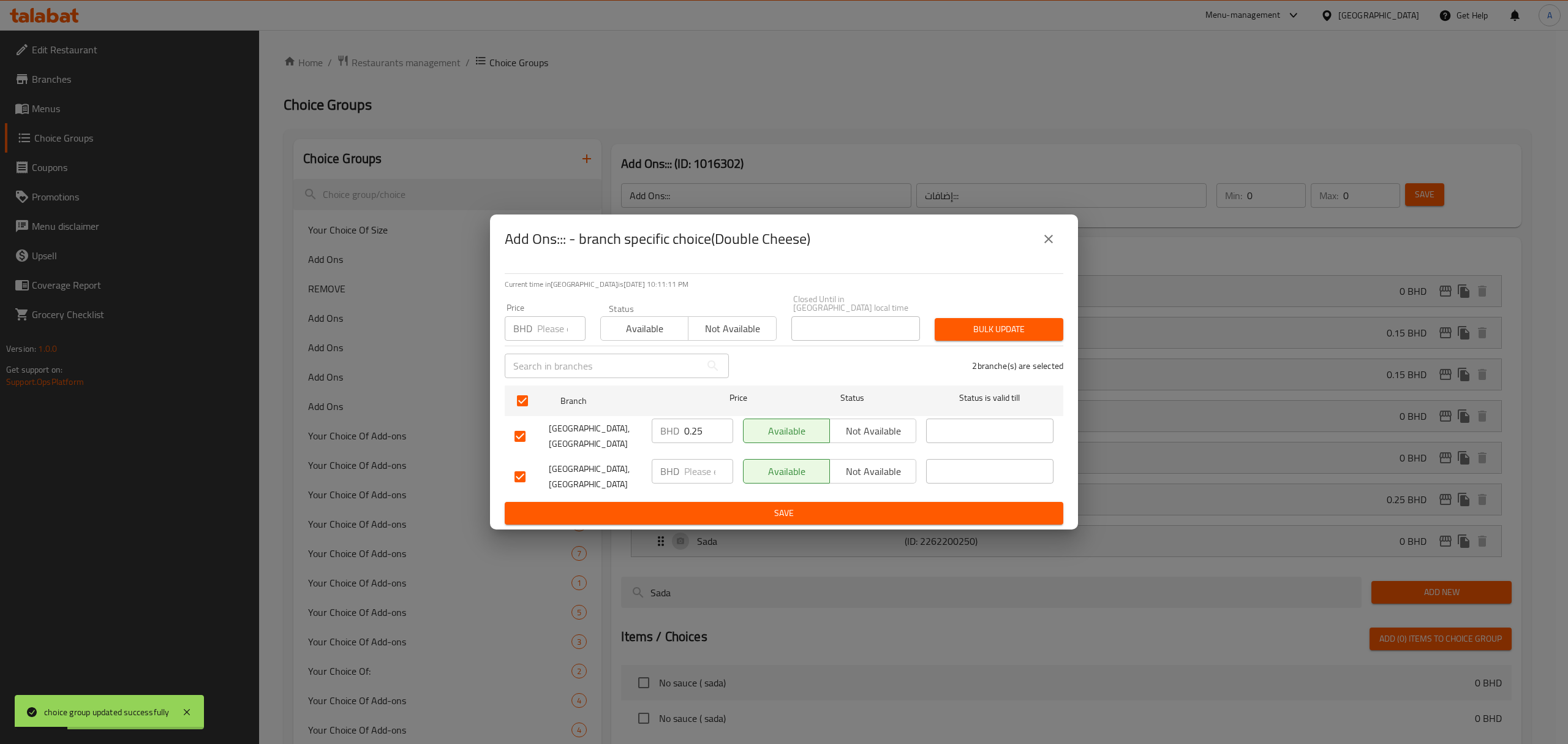
click at [539, 337] on div "Price BHD Price" at bounding box center [545, 322] width 96 height 52
click at [544, 327] on input "number" at bounding box center [561, 328] width 49 height 25
paste input "0.15"
type input "0.15"
click at [951, 312] on div "Bulk update" at bounding box center [999, 329] width 144 height 37
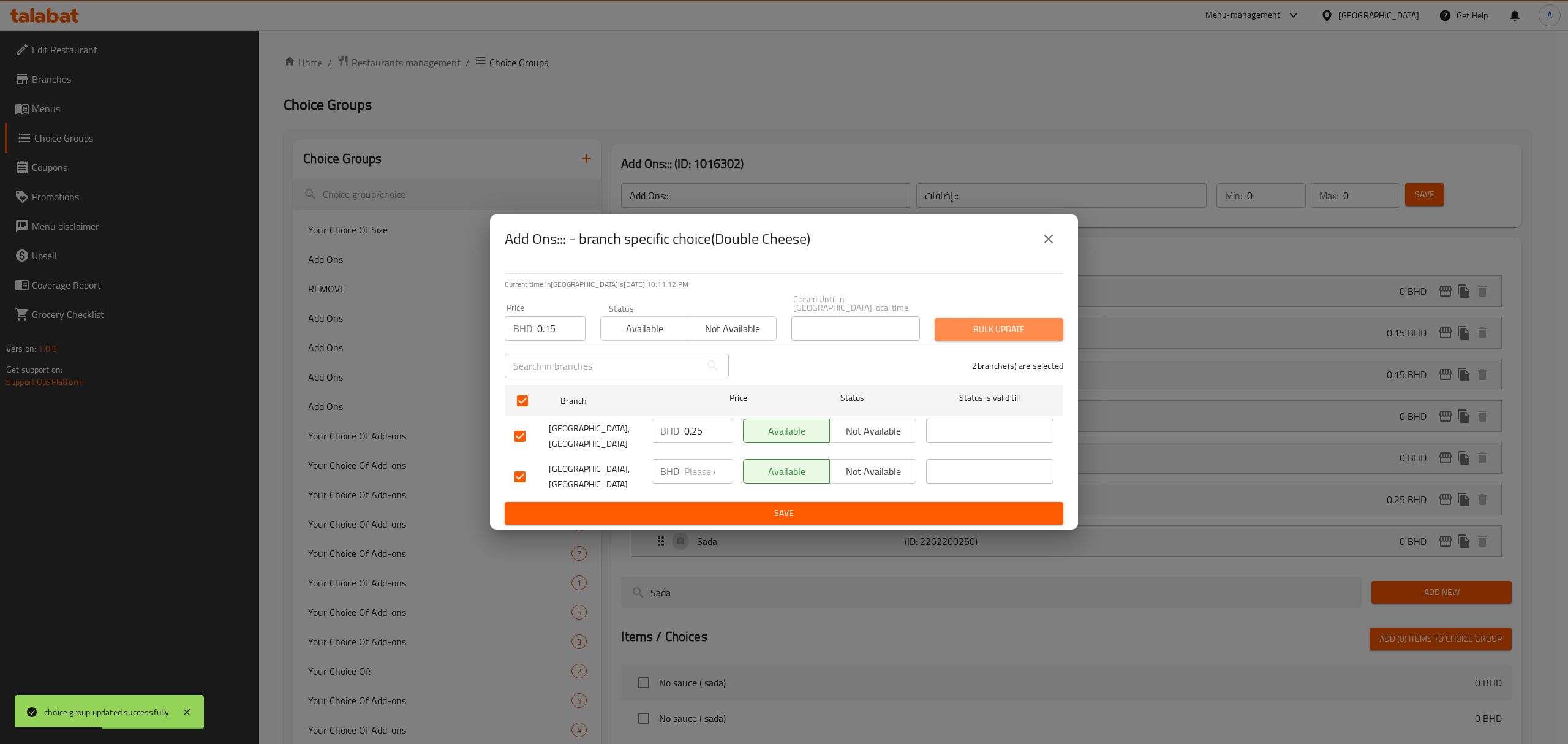
click at [966, 322] on span "Bulk update" at bounding box center [999, 329] width 109 height 15
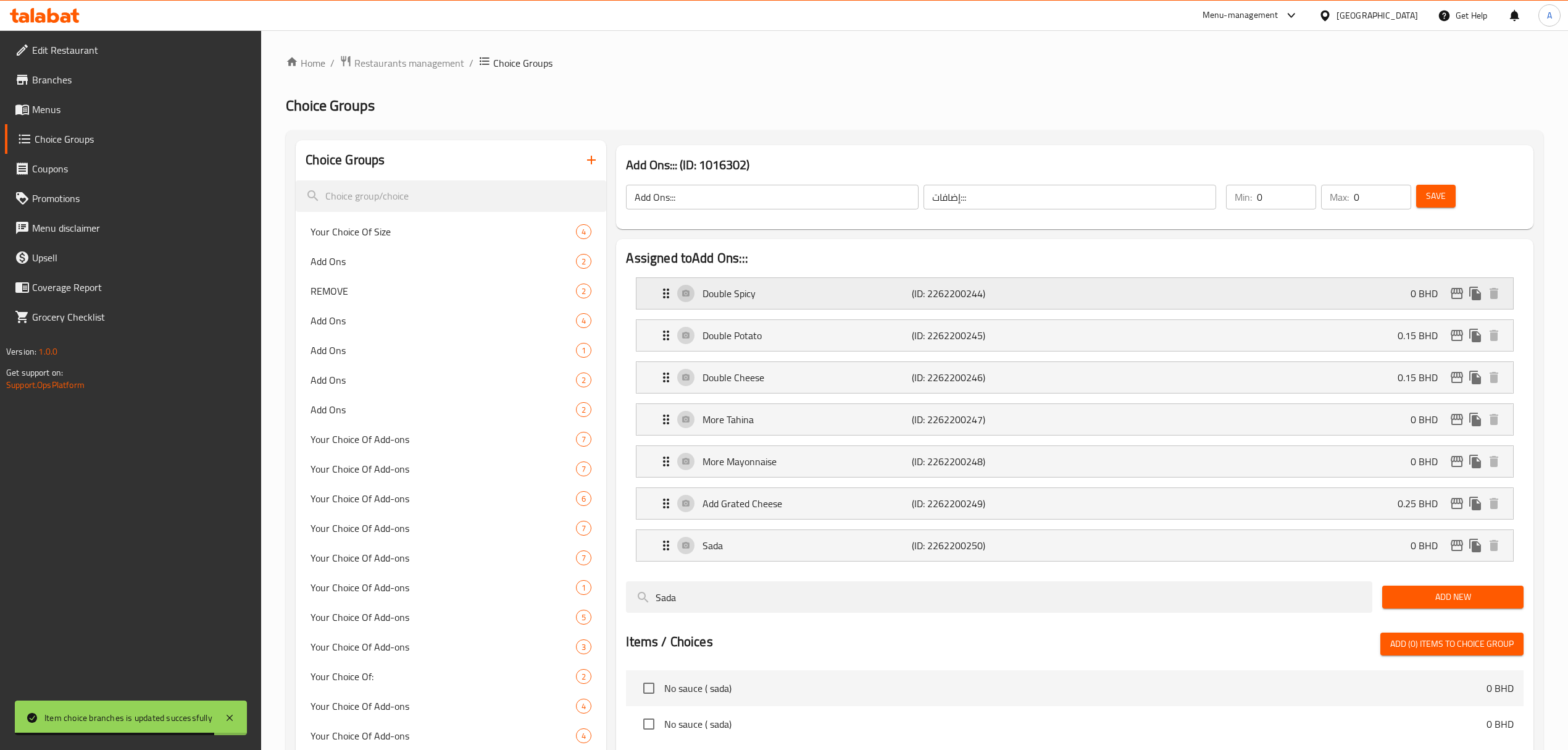
click at [994, 295] on p "(ID: 2262200244)" at bounding box center [982, 294] width 139 height 15
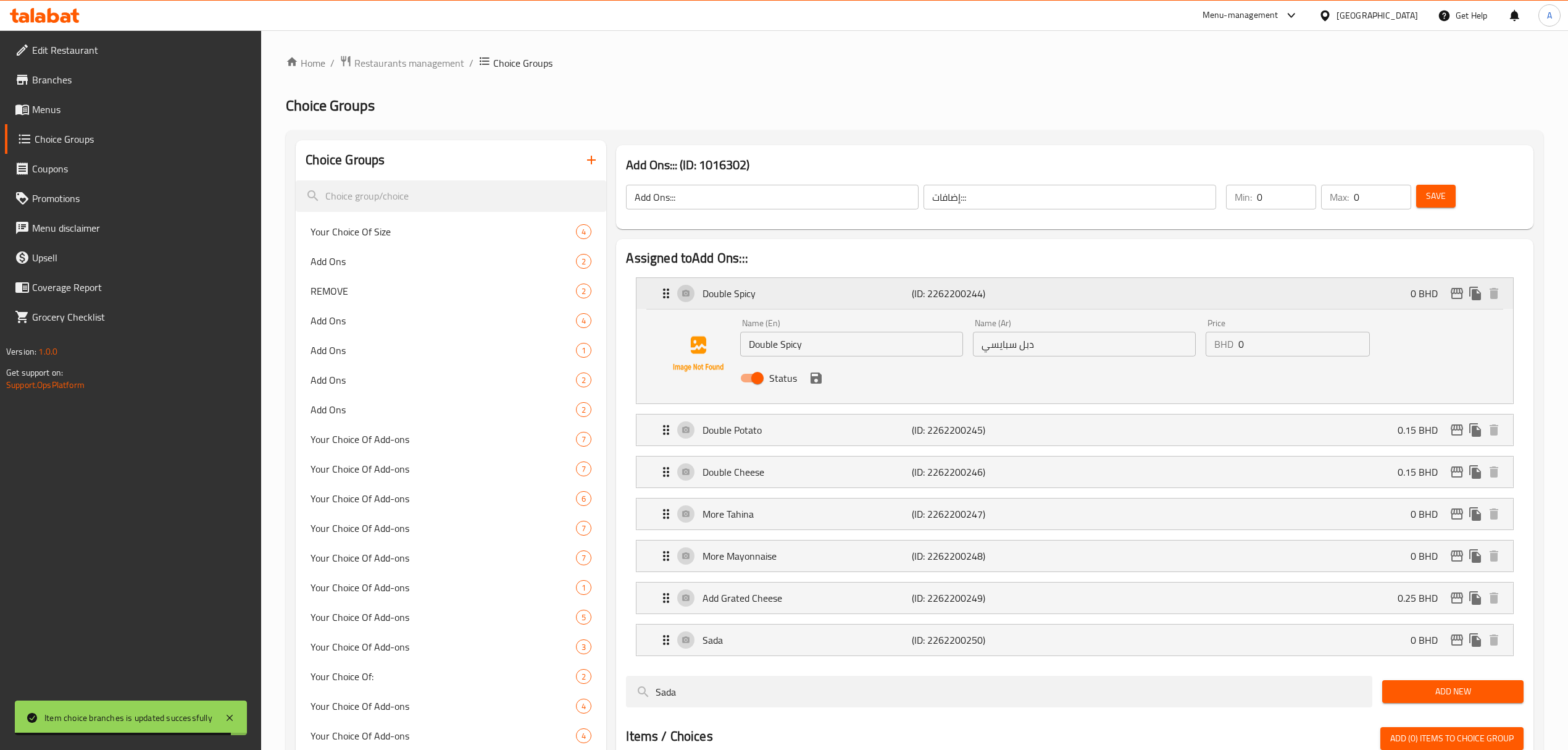
click at [994, 295] on p "(ID: 2262200244)" at bounding box center [982, 294] width 139 height 15
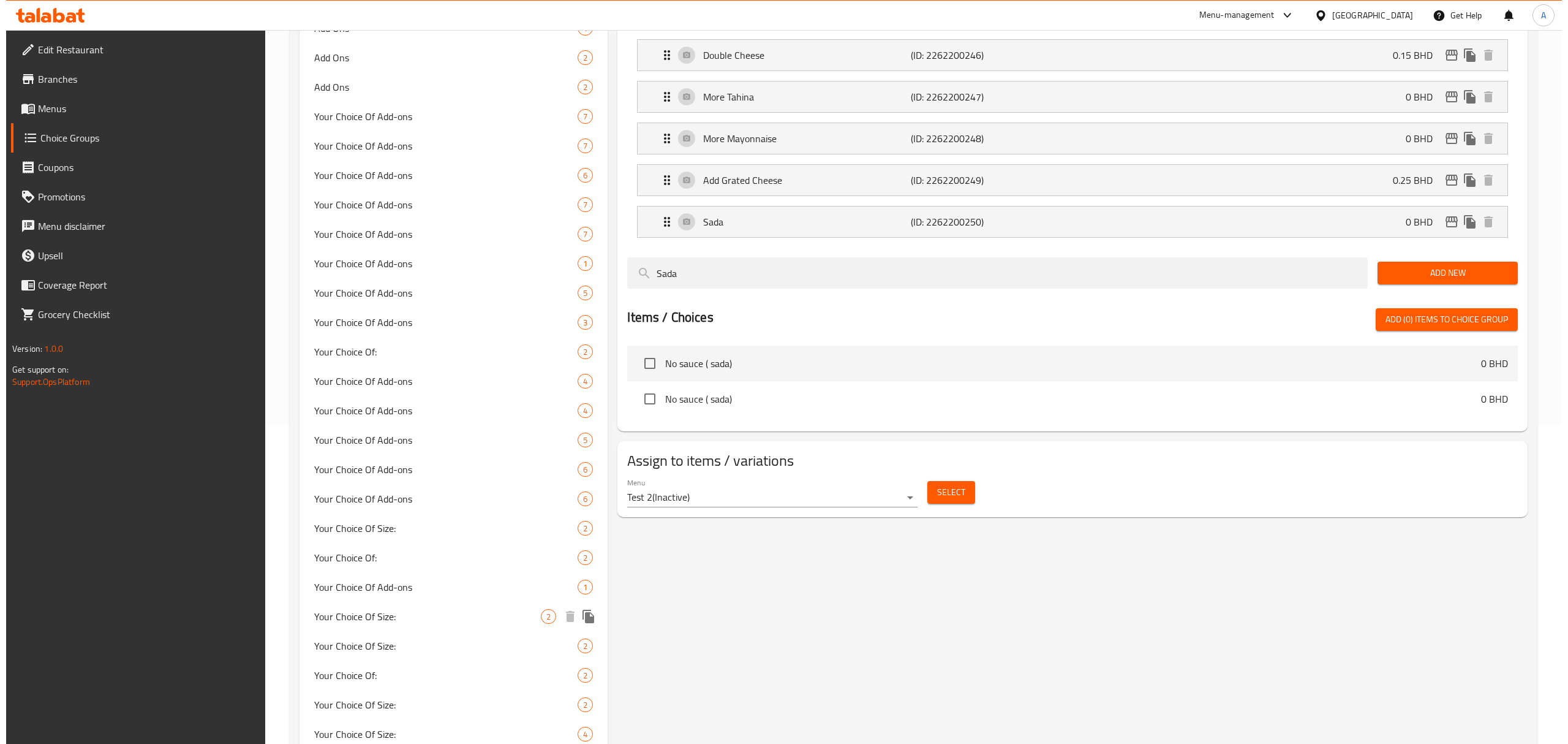
scroll to position [408, 0]
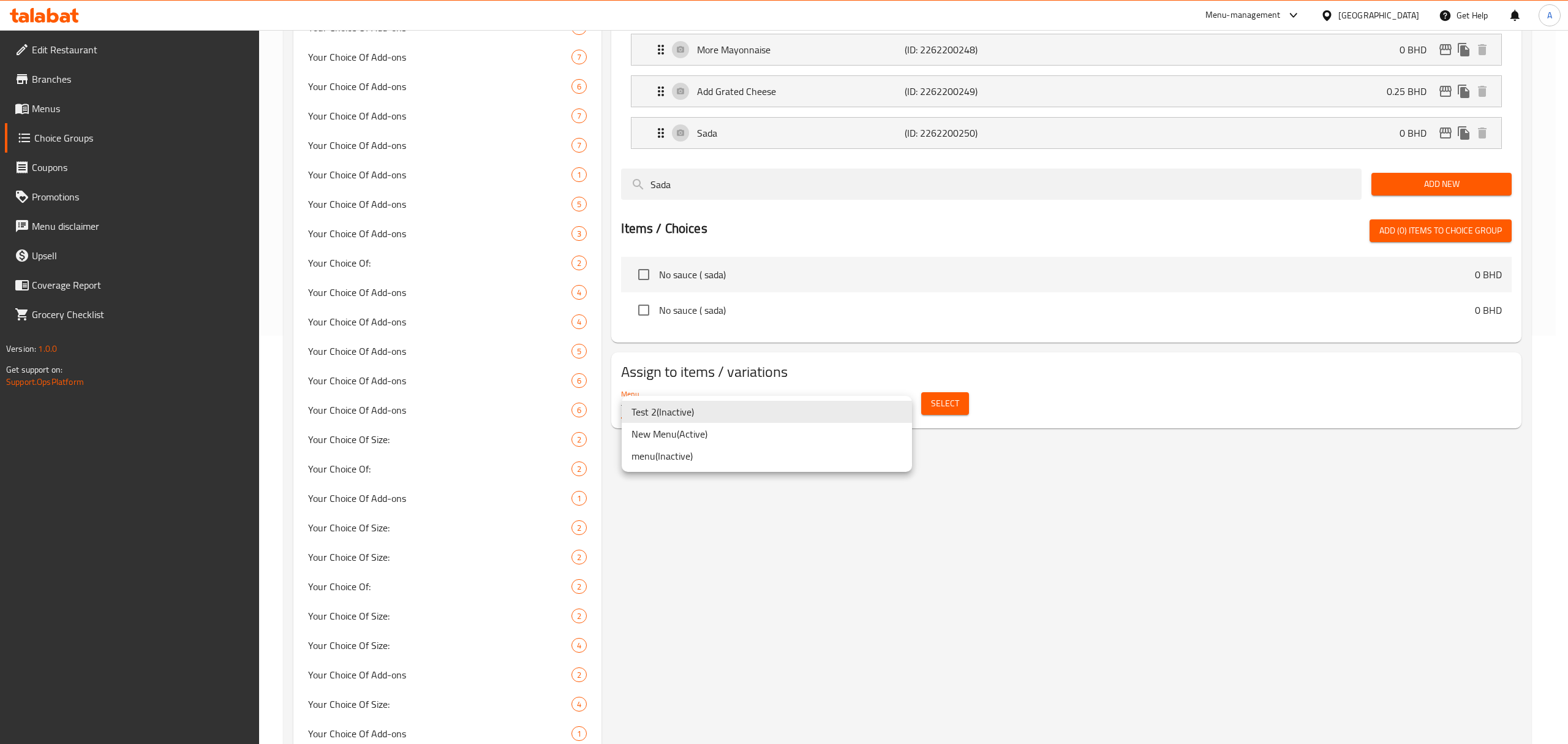
click at [705, 439] on li "New Menu ( Active )" at bounding box center [766, 434] width 290 height 22
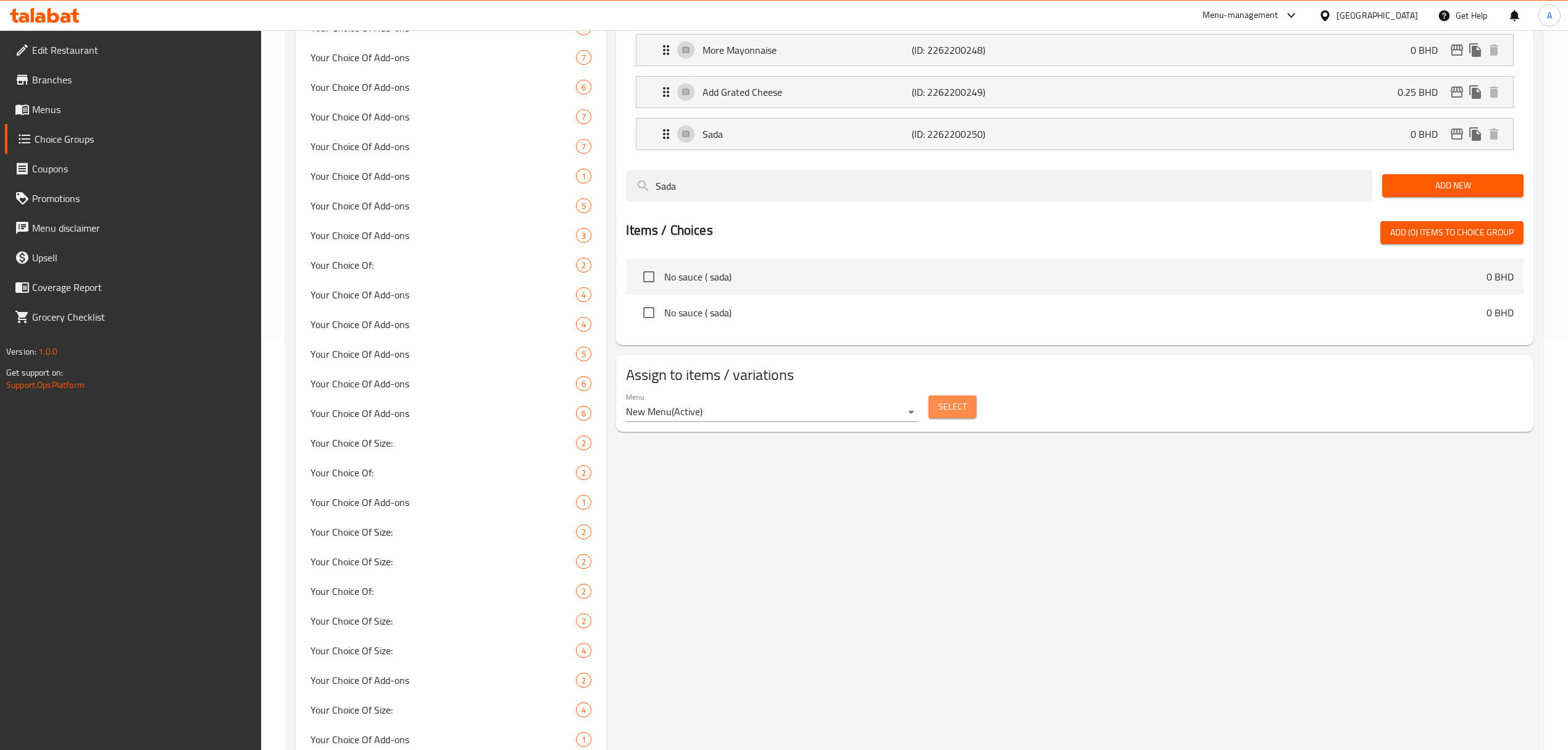
click at [973, 412] on button "Select" at bounding box center [953, 407] width 48 height 23
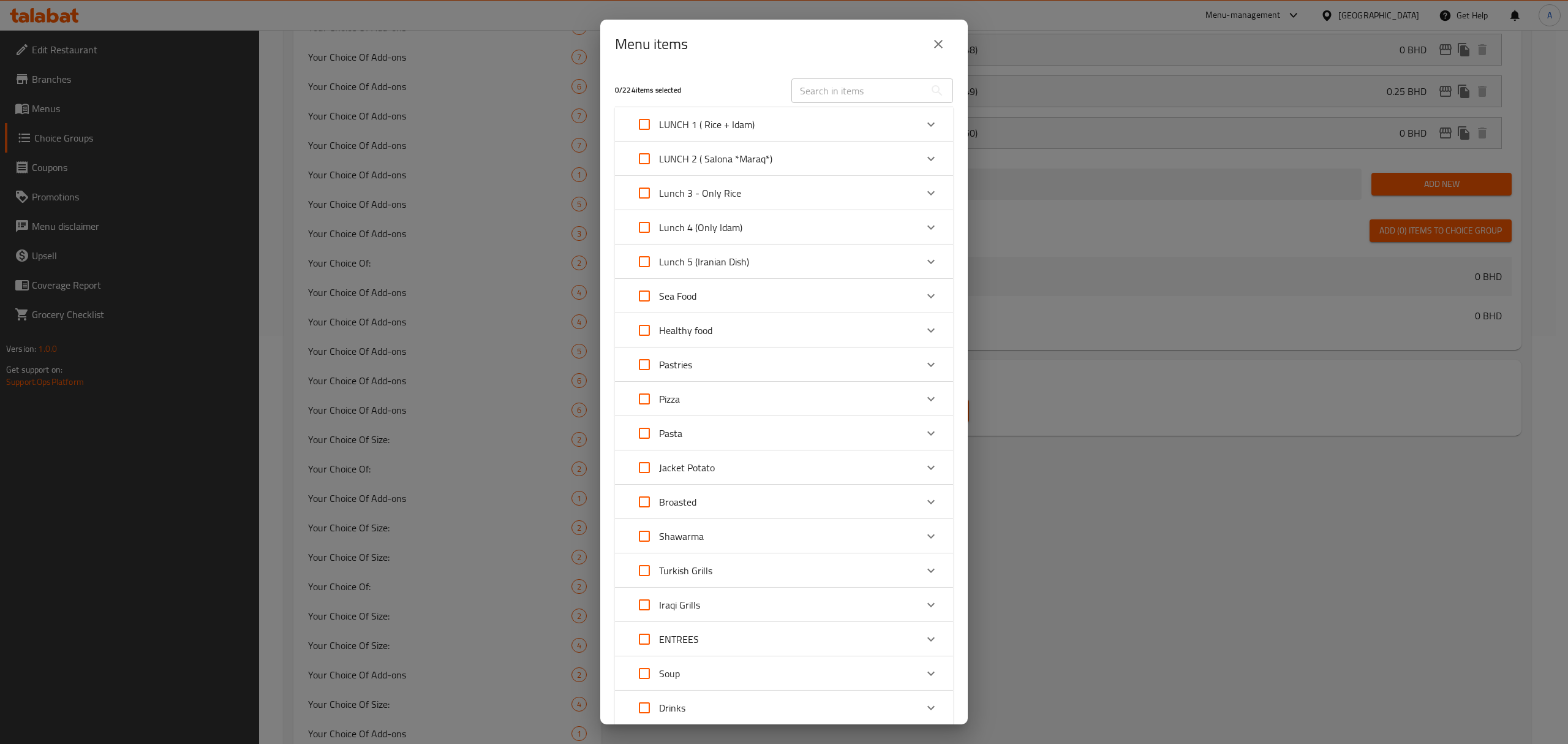
click at [712, 576] on div "Turkish Grills" at bounding box center [772, 570] width 286 height 29
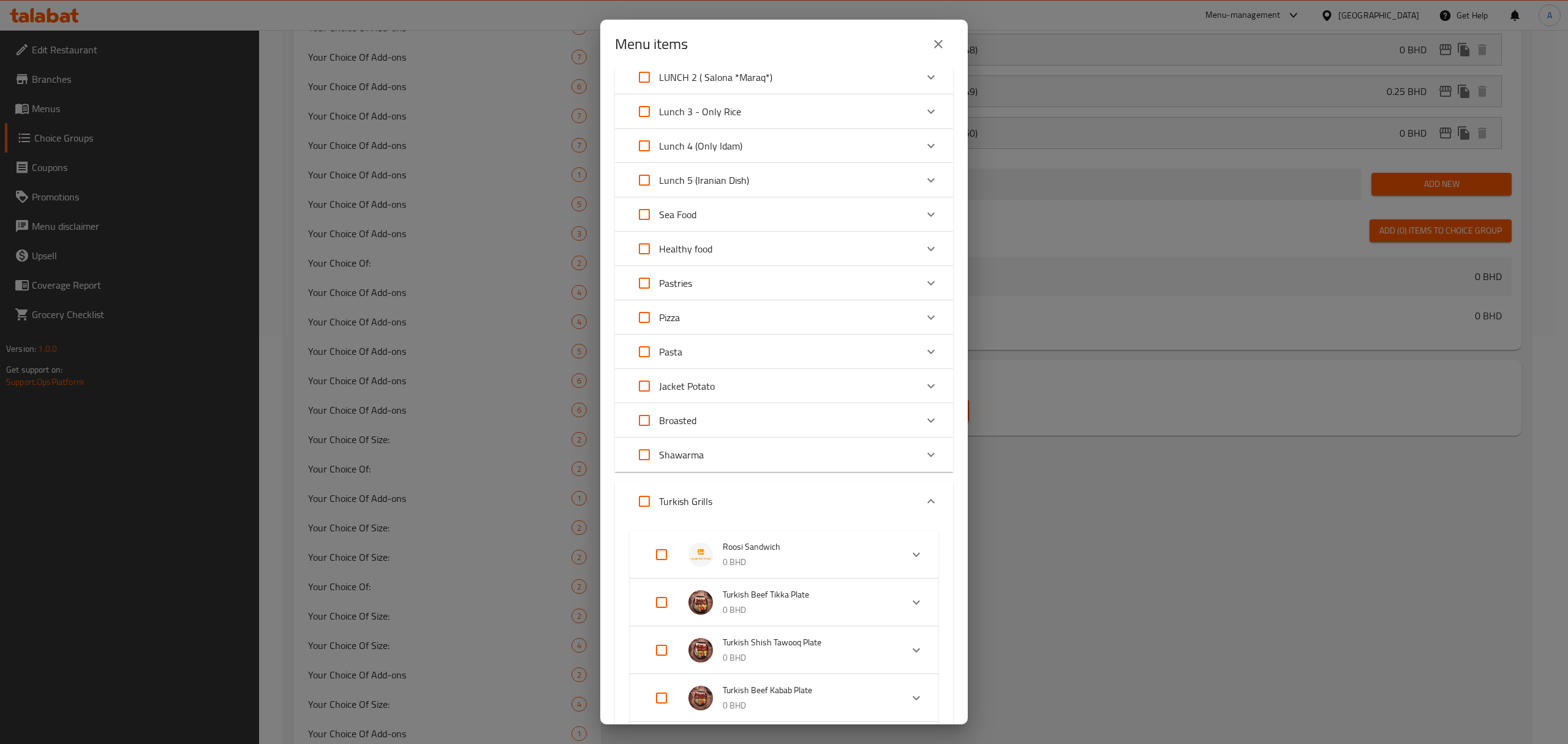
click at [660, 554] on input "Expand" at bounding box center [661, 555] width 29 height 29
checkbox input "true"
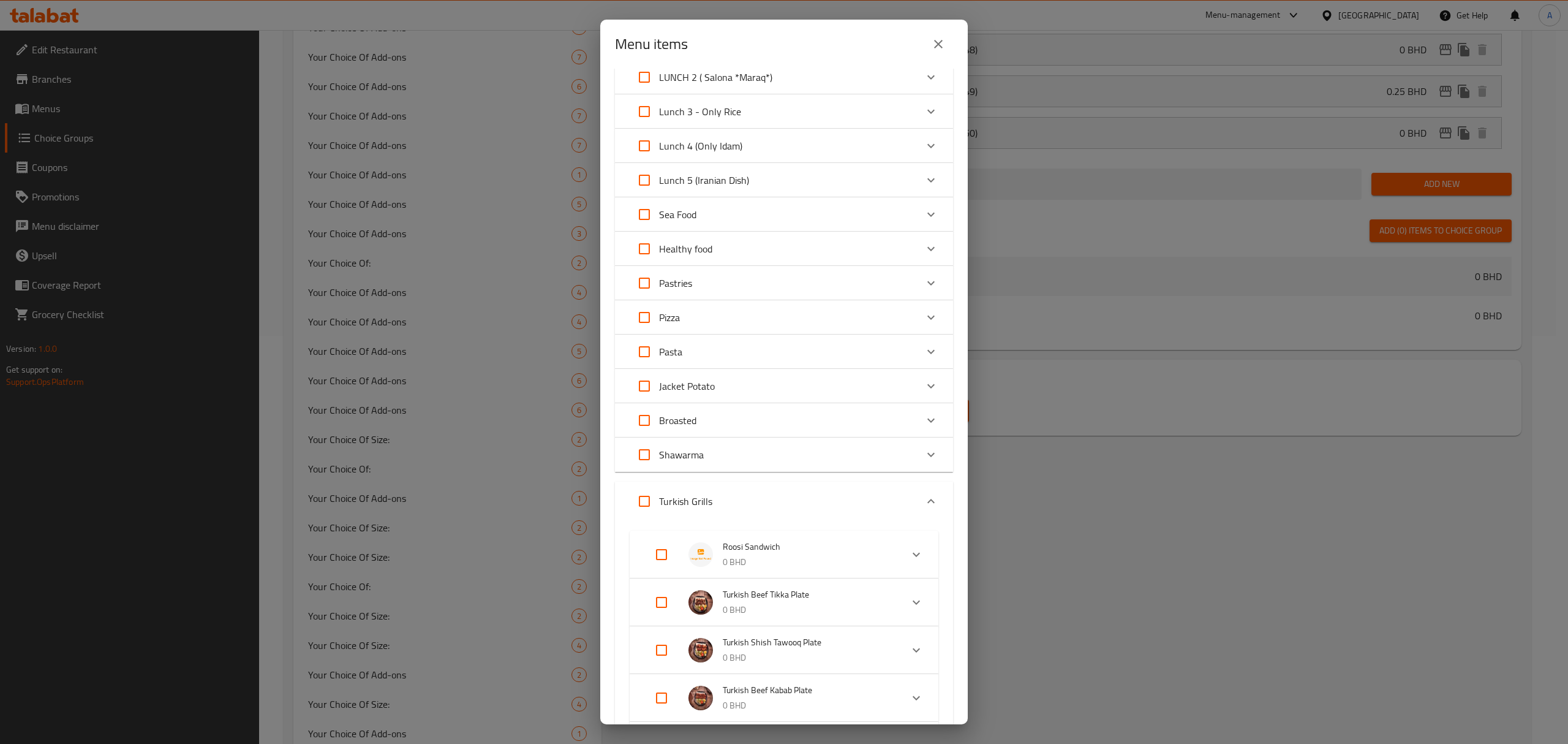
checkbox input "true"
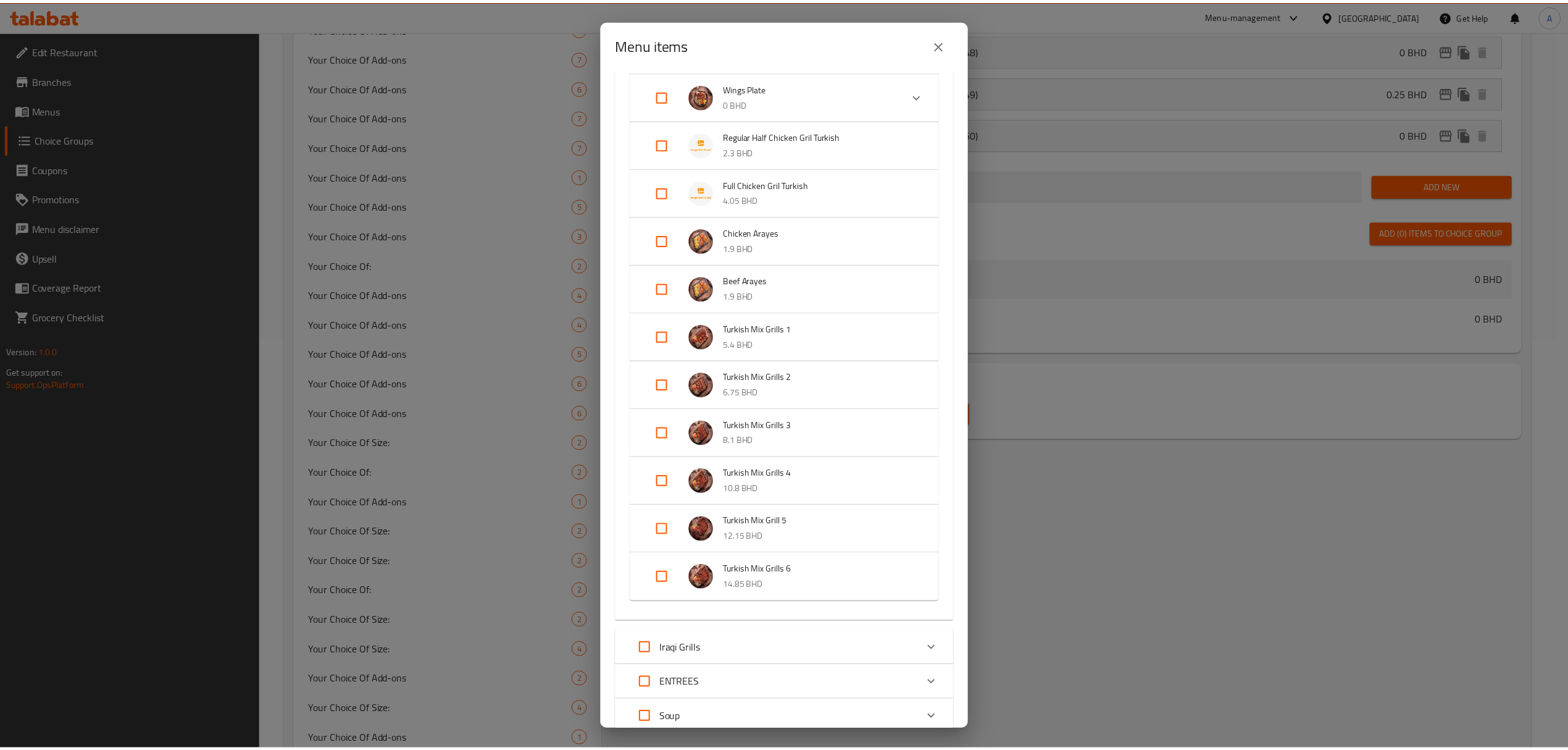
scroll to position [989, 0]
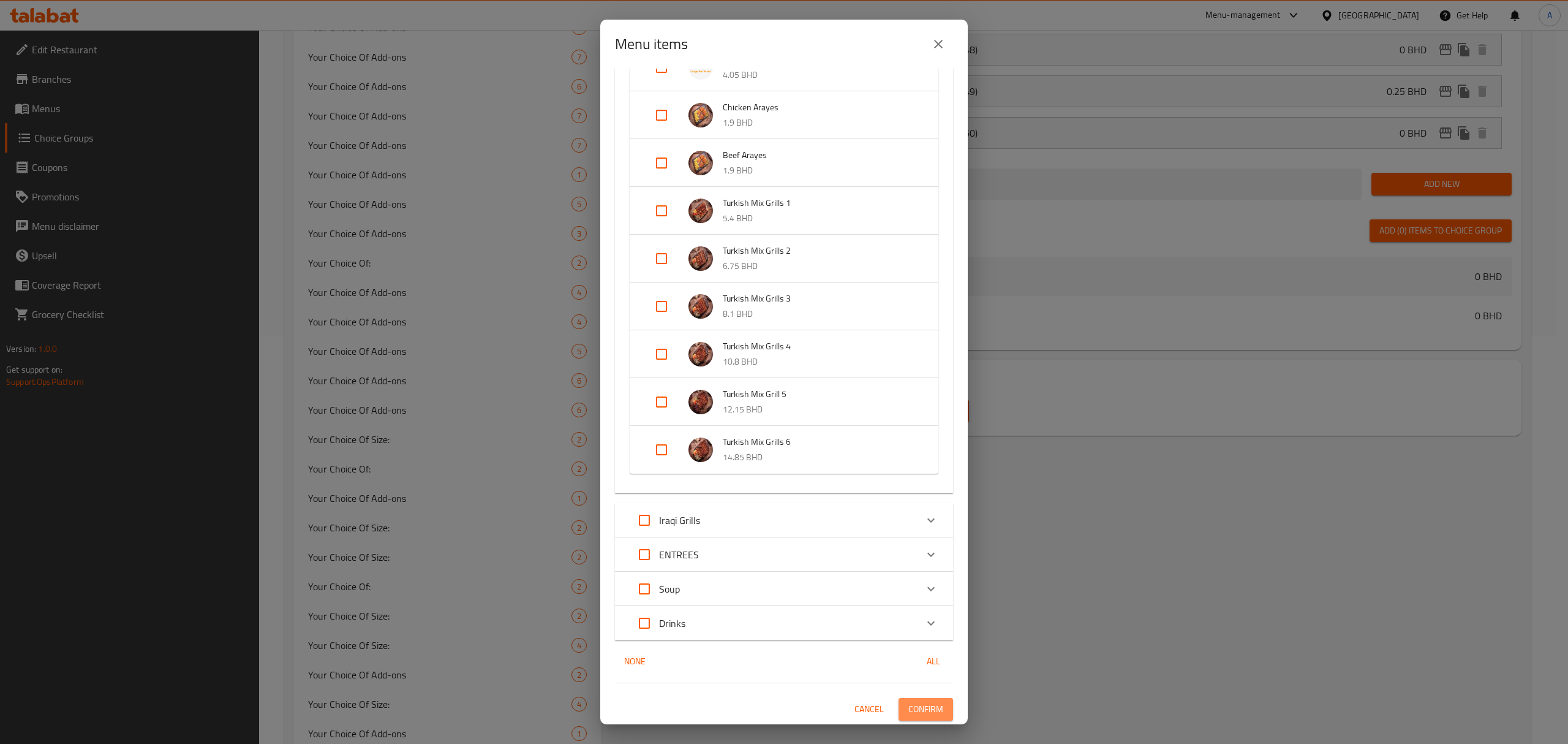
click at [914, 703] on span "Confirm" at bounding box center [925, 709] width 35 height 15
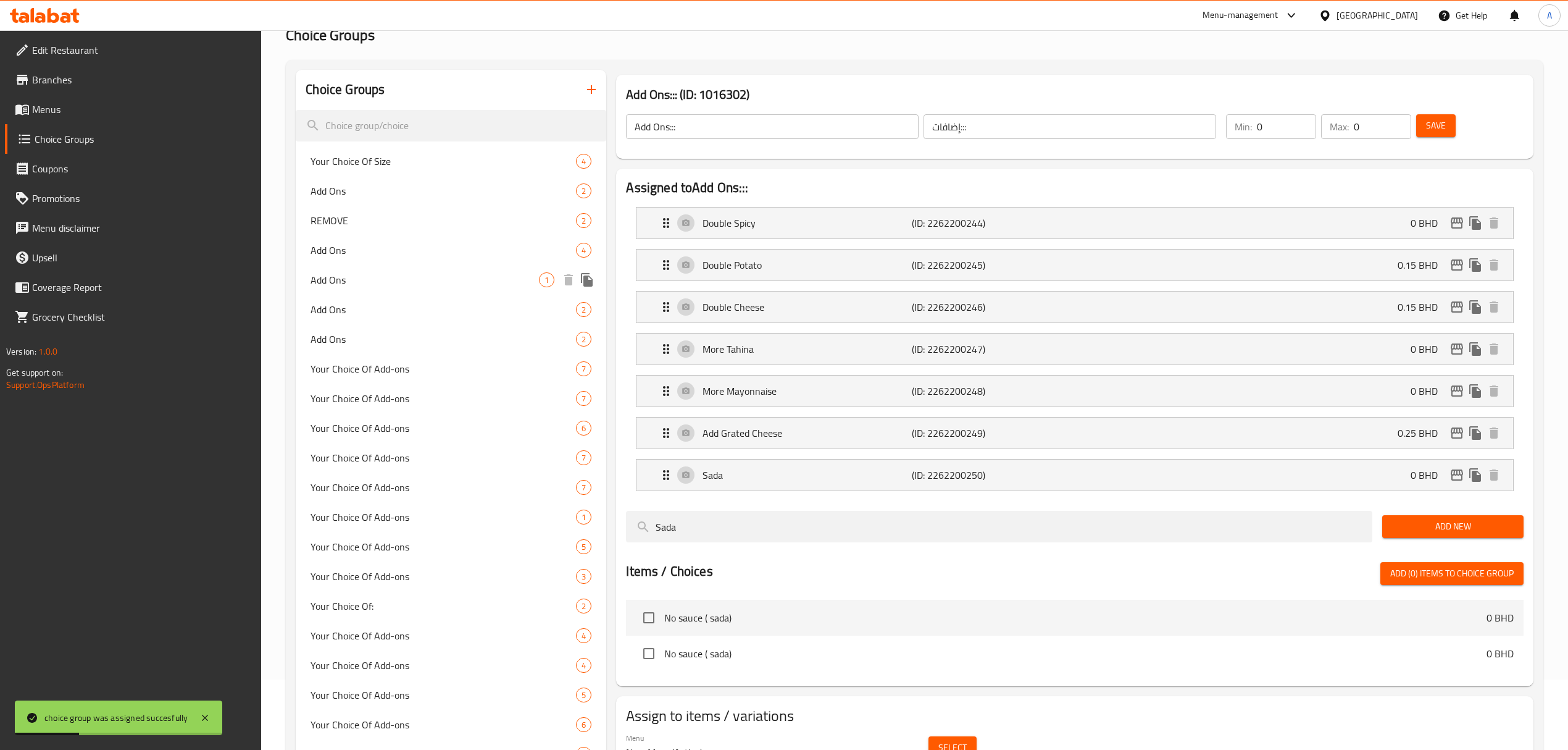
scroll to position [0, 0]
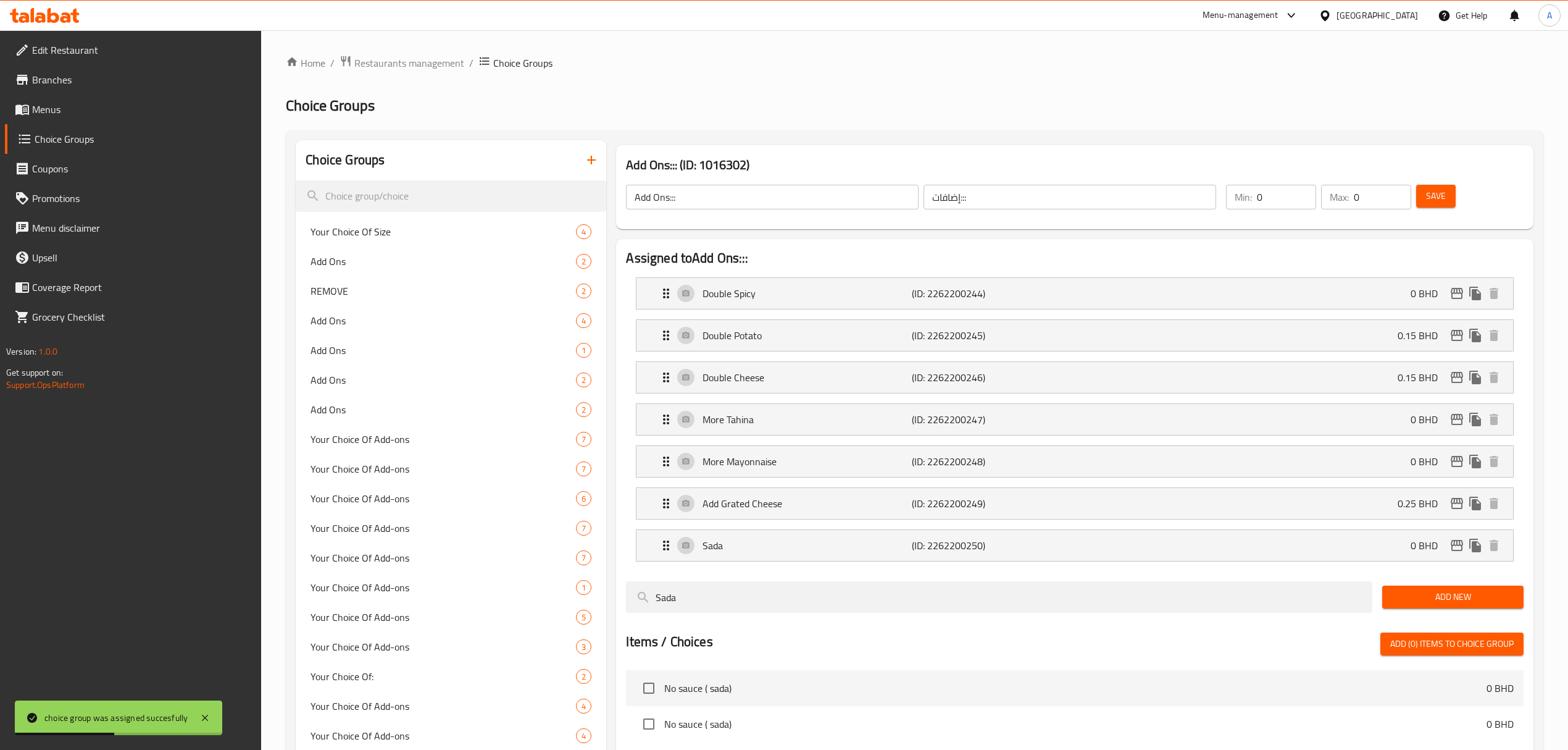
click at [589, 158] on icon "button" at bounding box center [592, 160] width 15 height 15
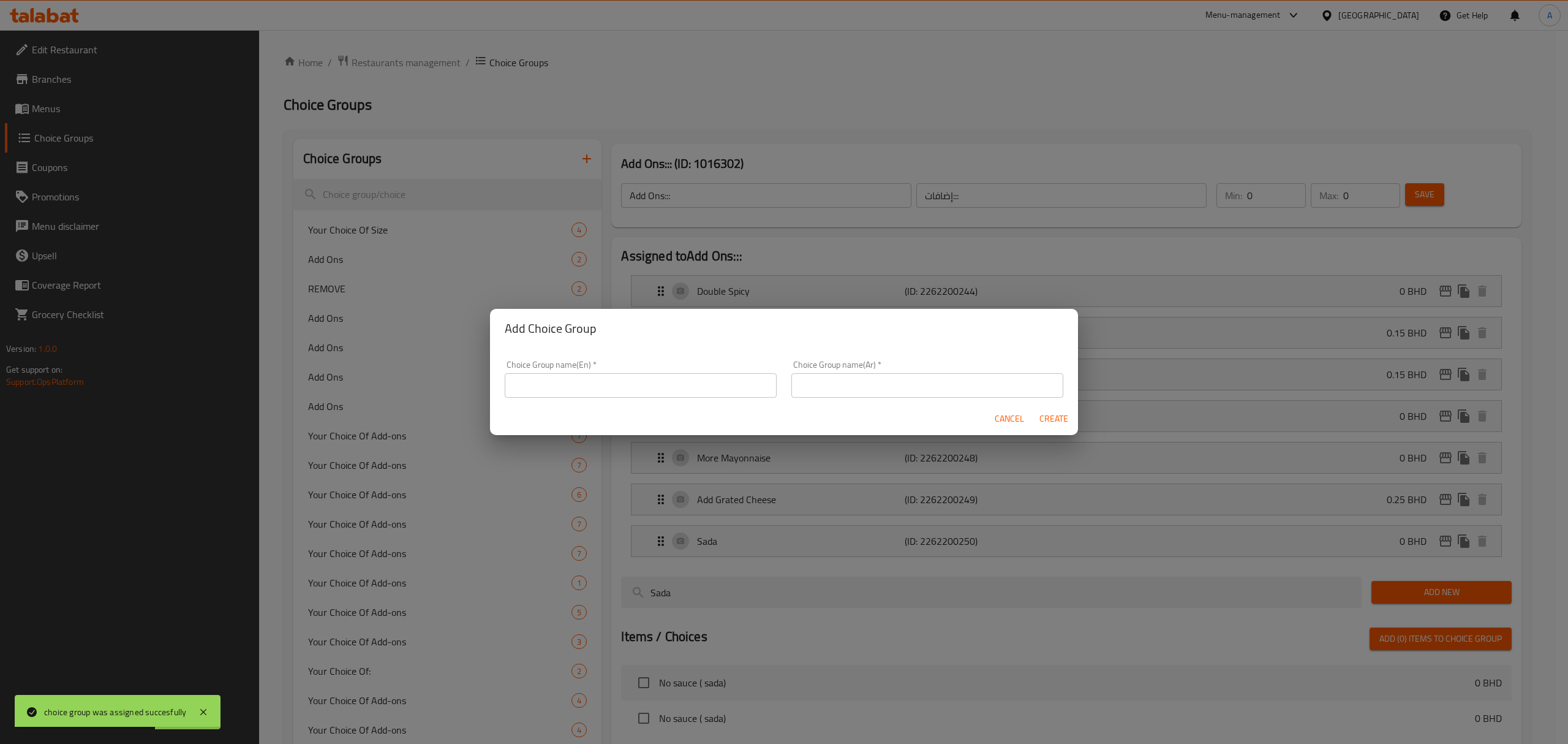
click at [627, 390] on input "text" at bounding box center [640, 385] width 272 height 25
type input "ٌ"
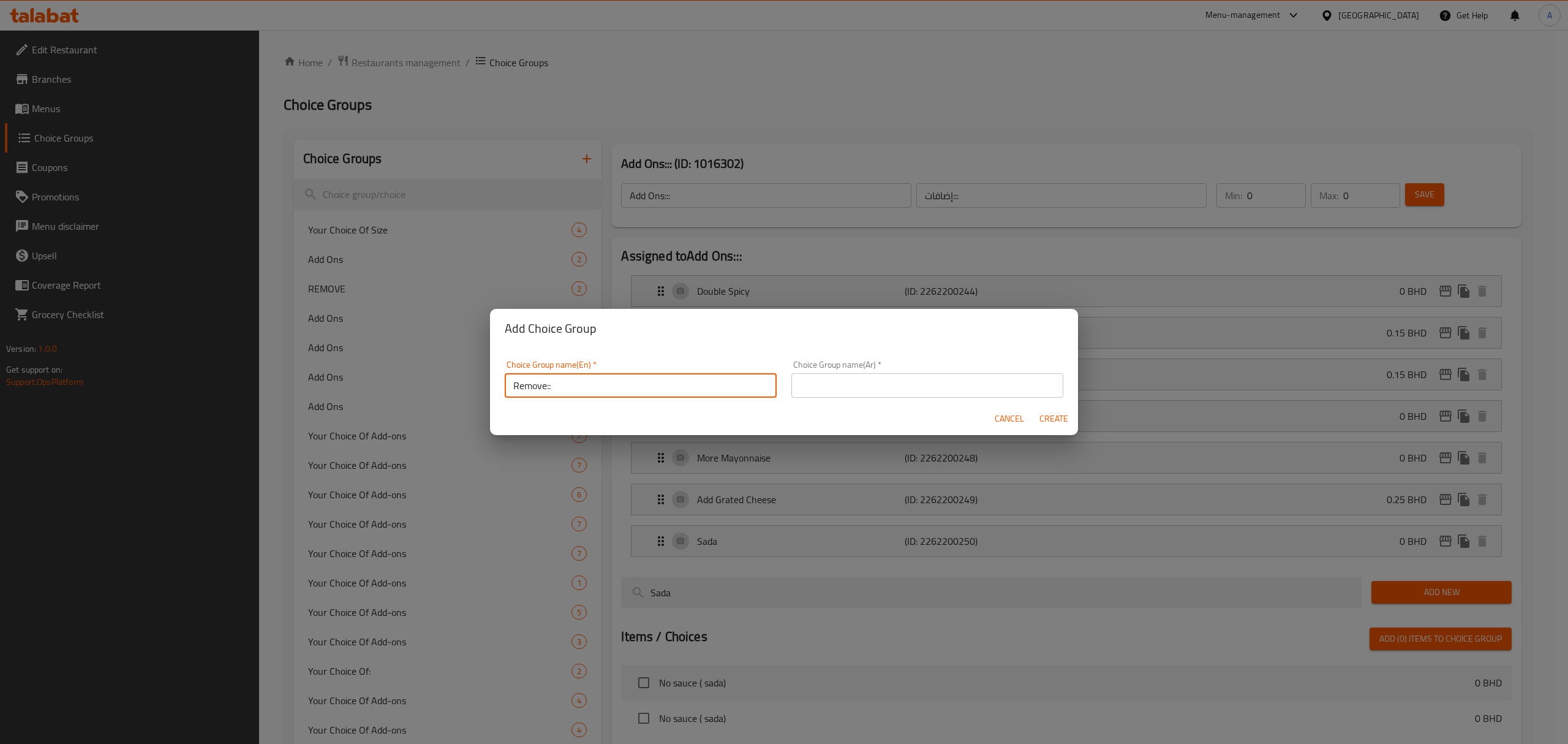
type input "Remove::"
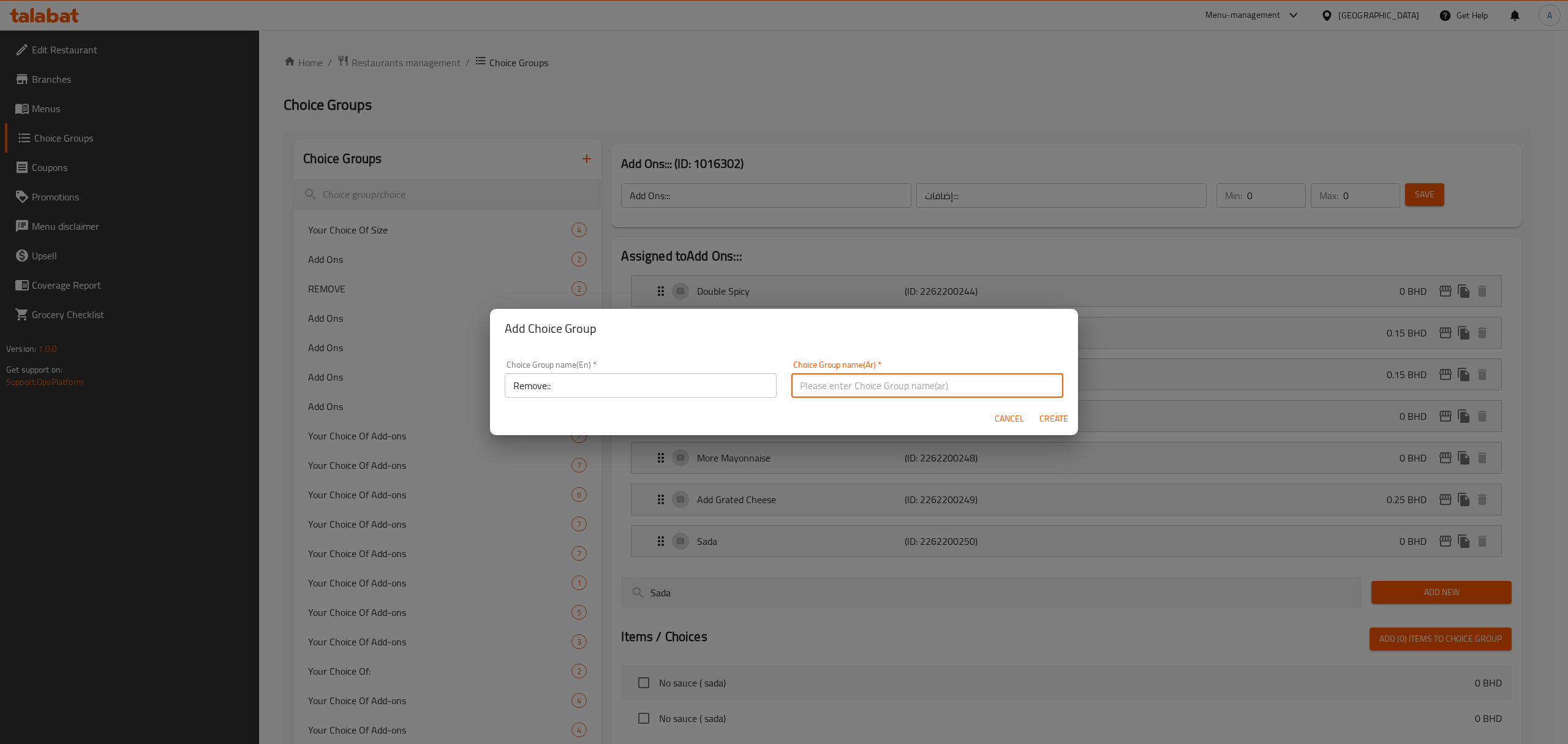
click at [812, 396] on input "text" at bounding box center [927, 385] width 272 height 25
type input "‘"
type input "إزالة::"
click at [1061, 416] on span "Create" at bounding box center [1054, 418] width 29 height 15
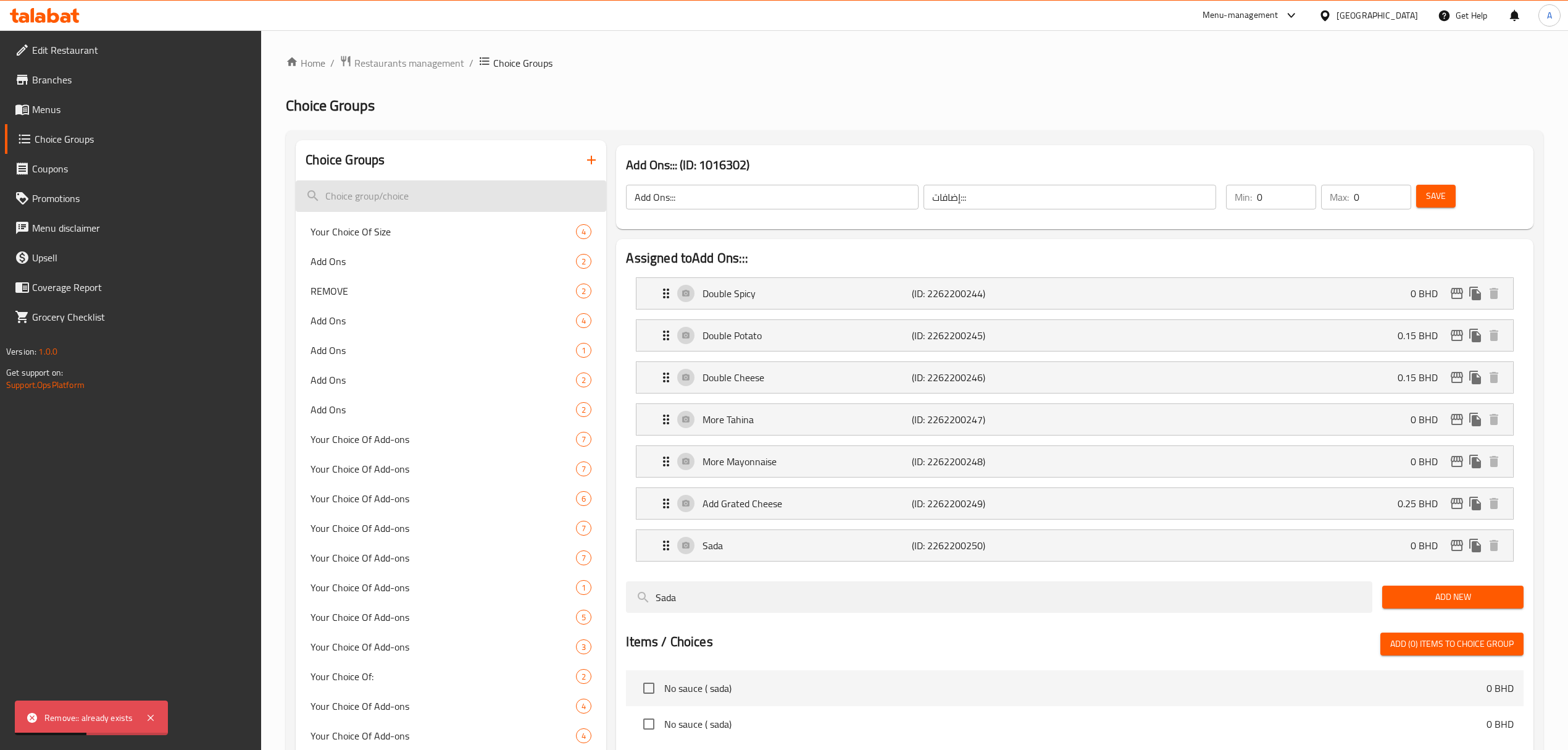
click at [415, 210] on input "search" at bounding box center [450, 196] width 310 height 32
click at [583, 154] on button "button" at bounding box center [592, 160] width 29 height 29
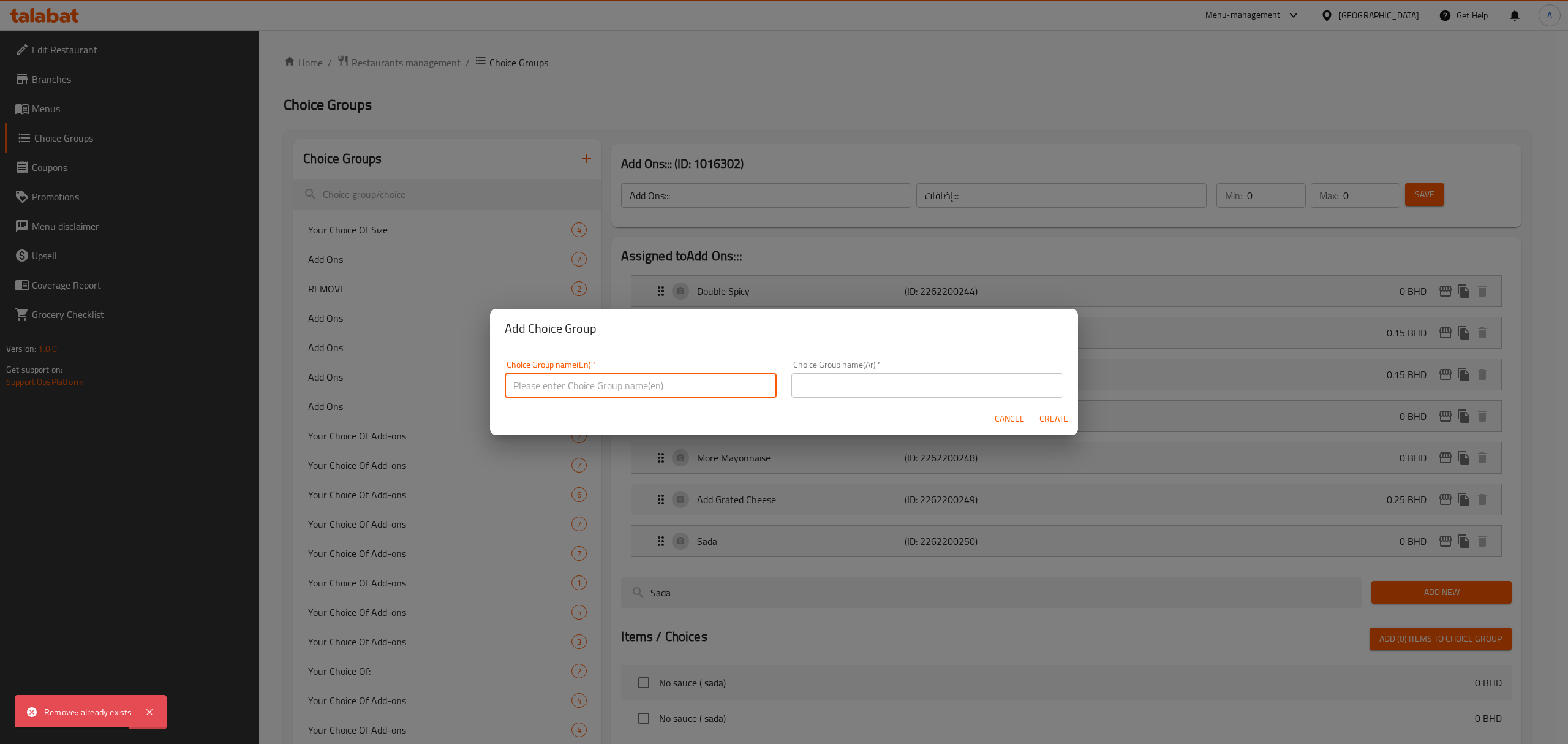
click at [562, 395] on input "text" at bounding box center [640, 385] width 272 height 25
type input "ٌ"
type input "Remove:::"
click at [880, 386] on input "text" at bounding box center [927, 385] width 272 height 25
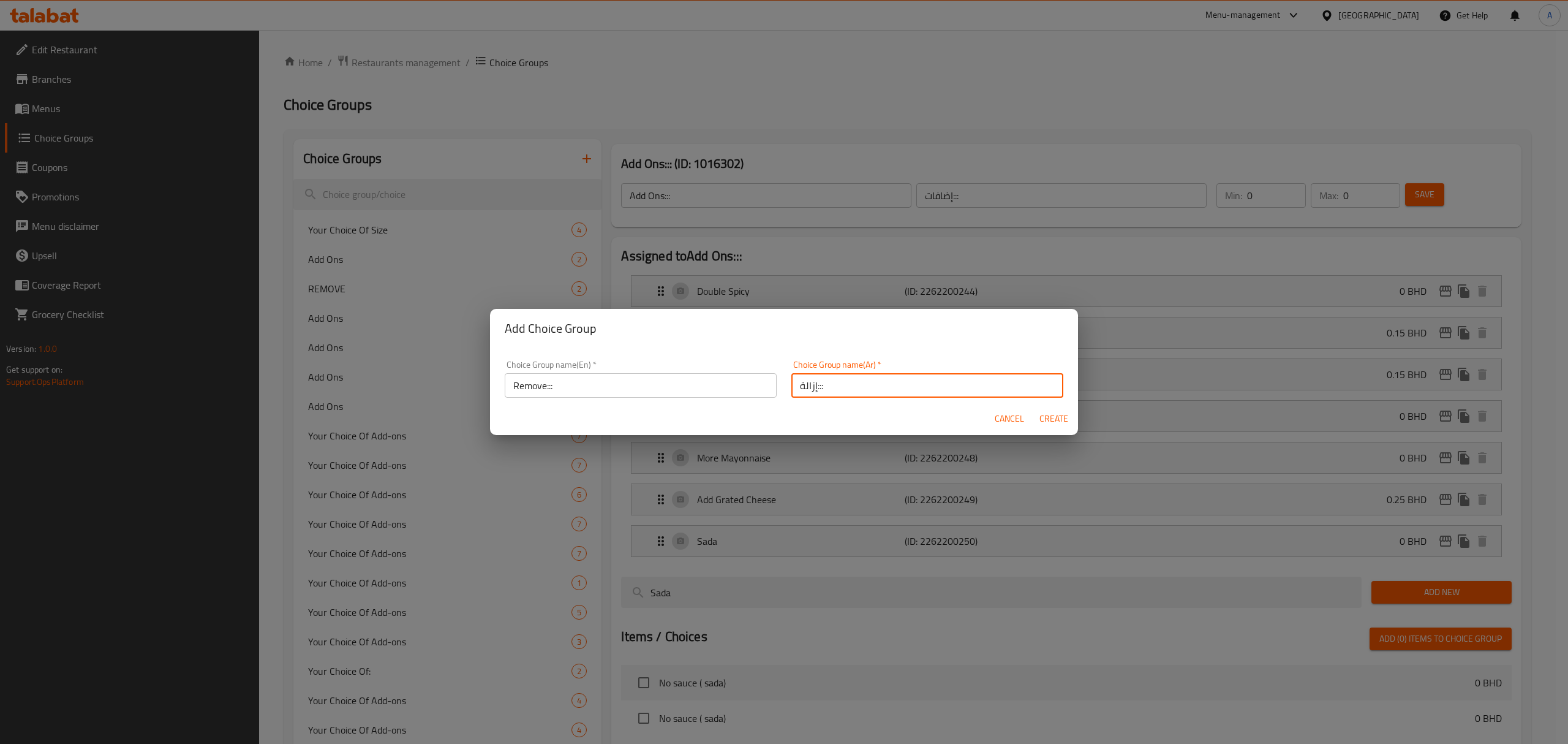
type input "إزالة:::"
click at [1045, 415] on span "Create" at bounding box center [1054, 418] width 29 height 15
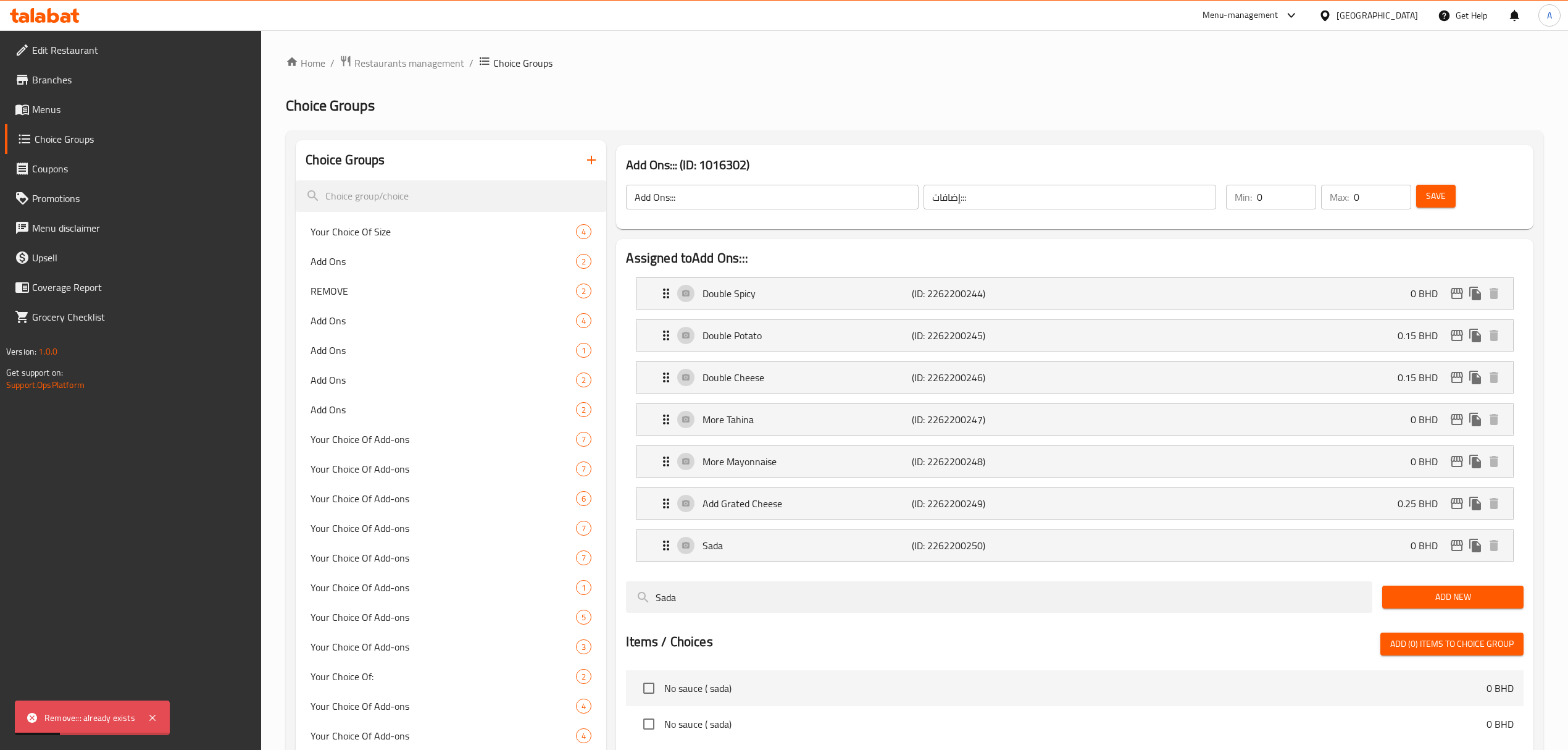
click at [60, 723] on div "Remove::: already exists" at bounding box center [89, 718] width 90 height 13
copy div "Remove"
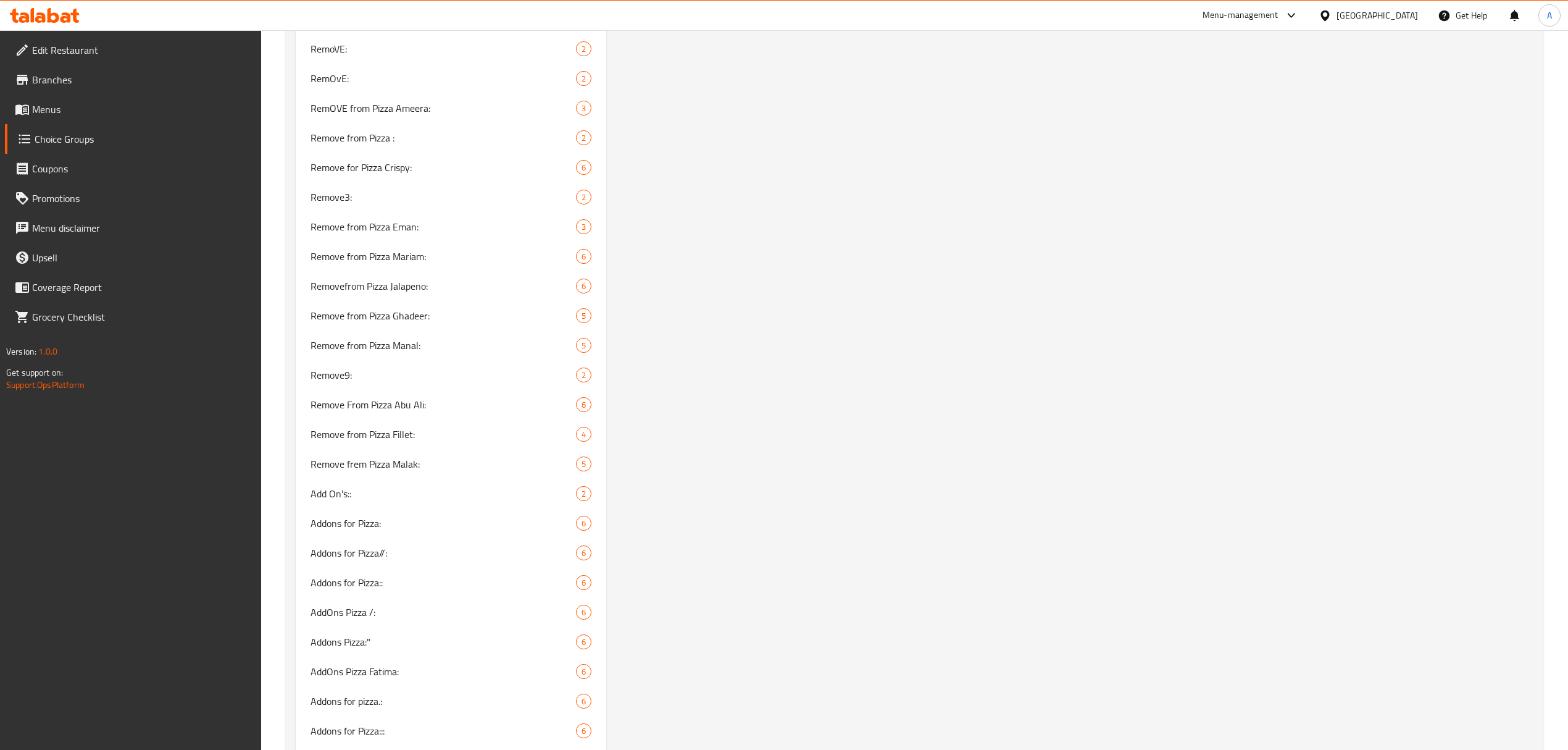
scroll to position [3355, 0]
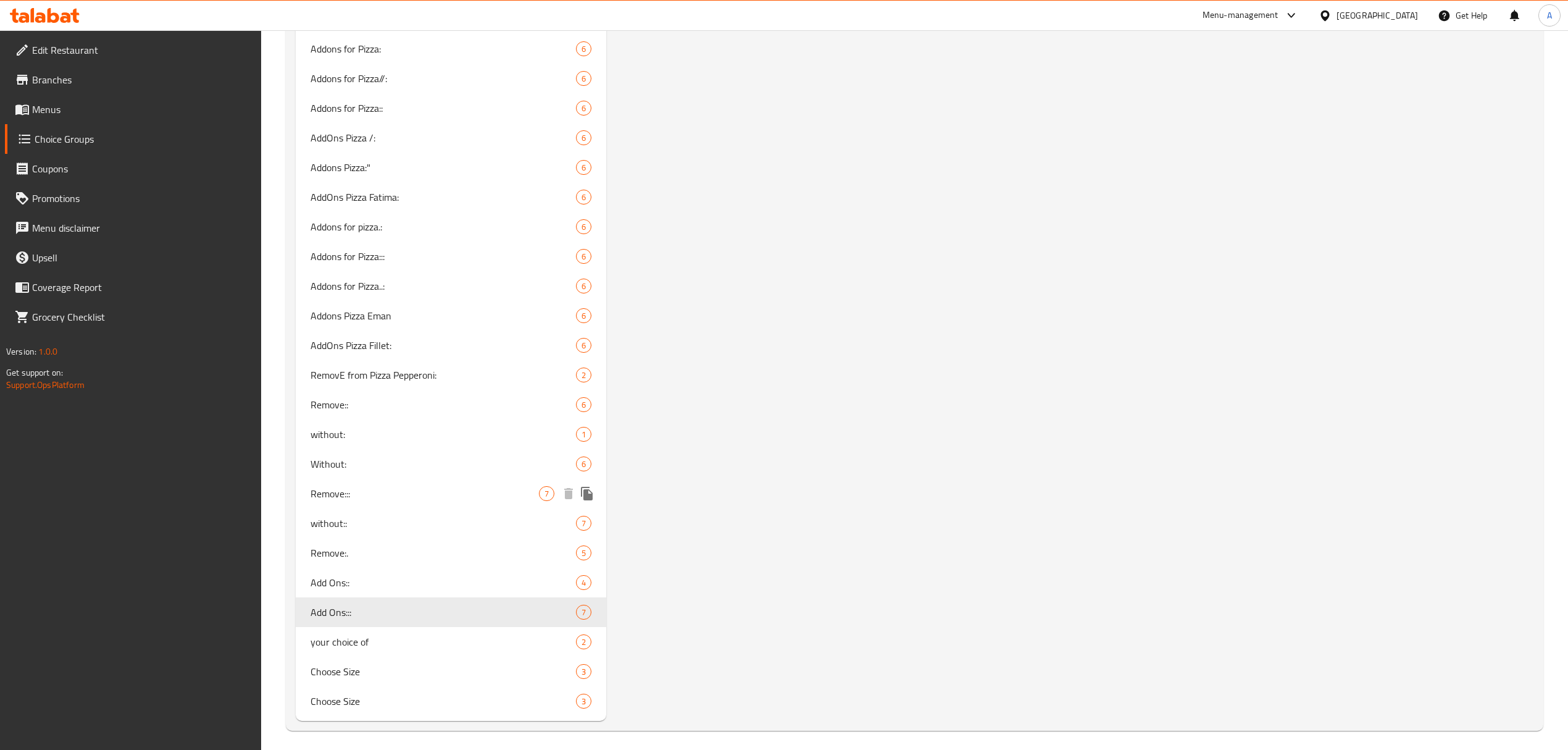
click at [340, 501] on span "Remove:::" at bounding box center [424, 493] width 228 height 15
type input "Remove:::"
type input "احذف:::"
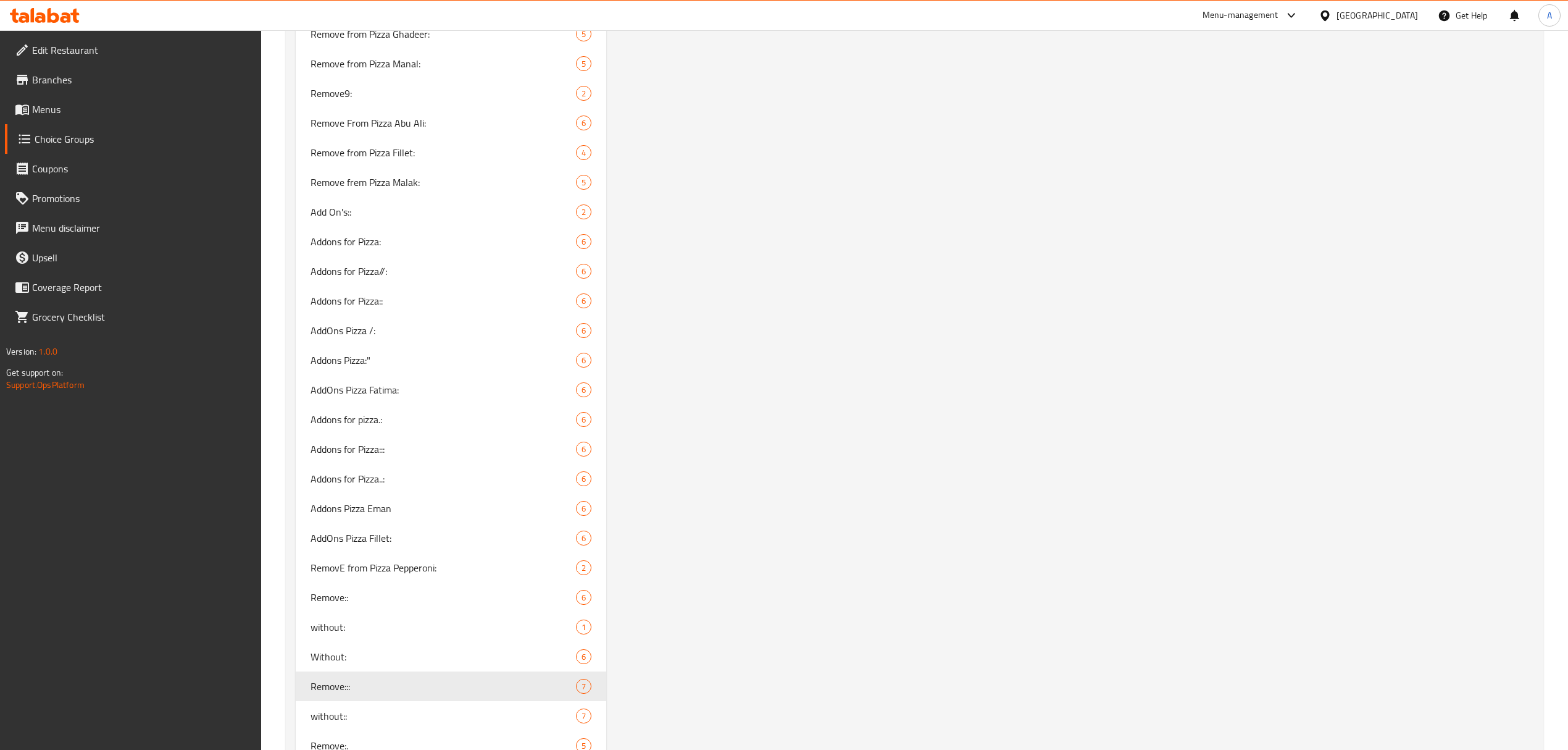
scroll to position [3360, 0]
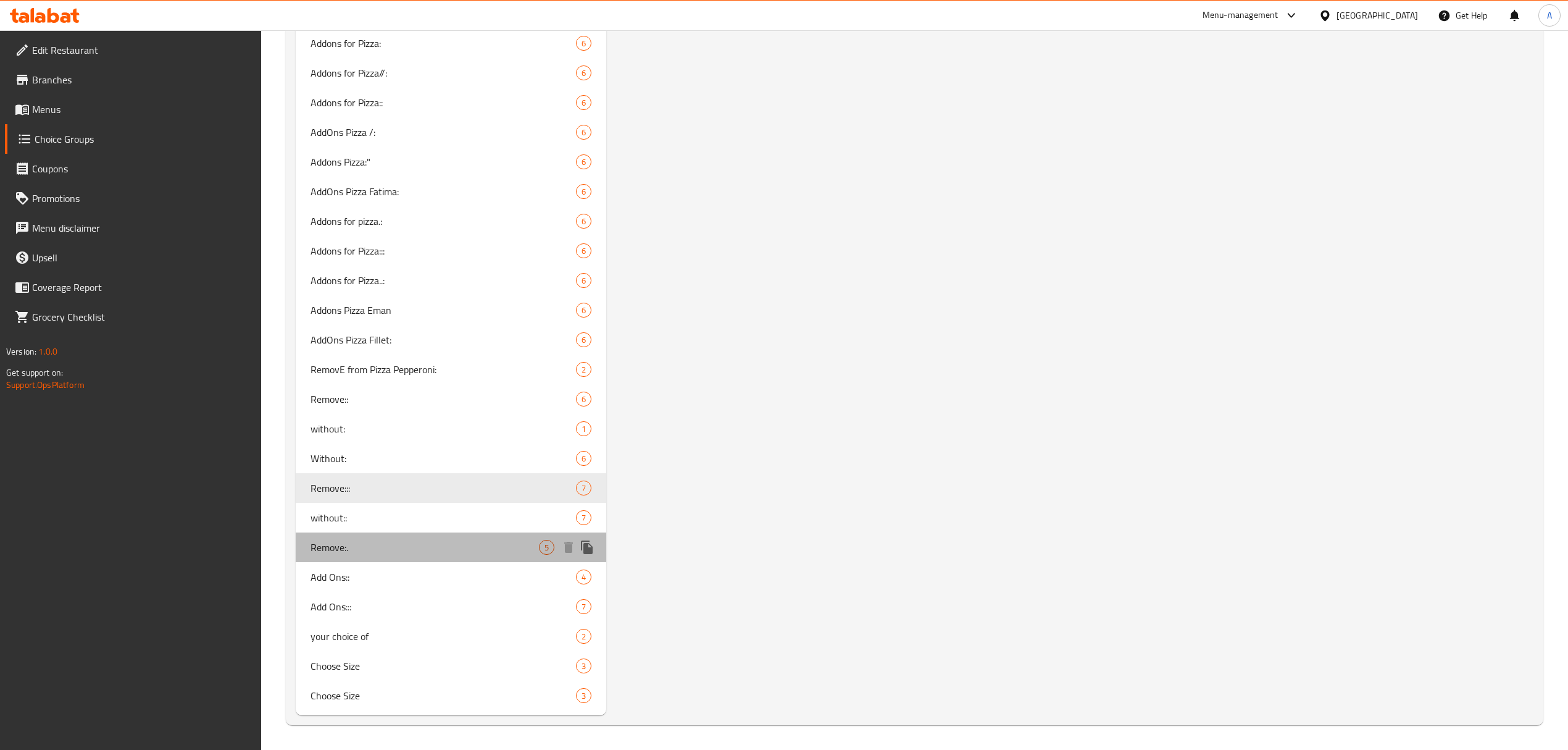
click at [351, 552] on span "Remove:." at bounding box center [424, 547] width 228 height 15
type input "Remove:."
type input "احذف:."
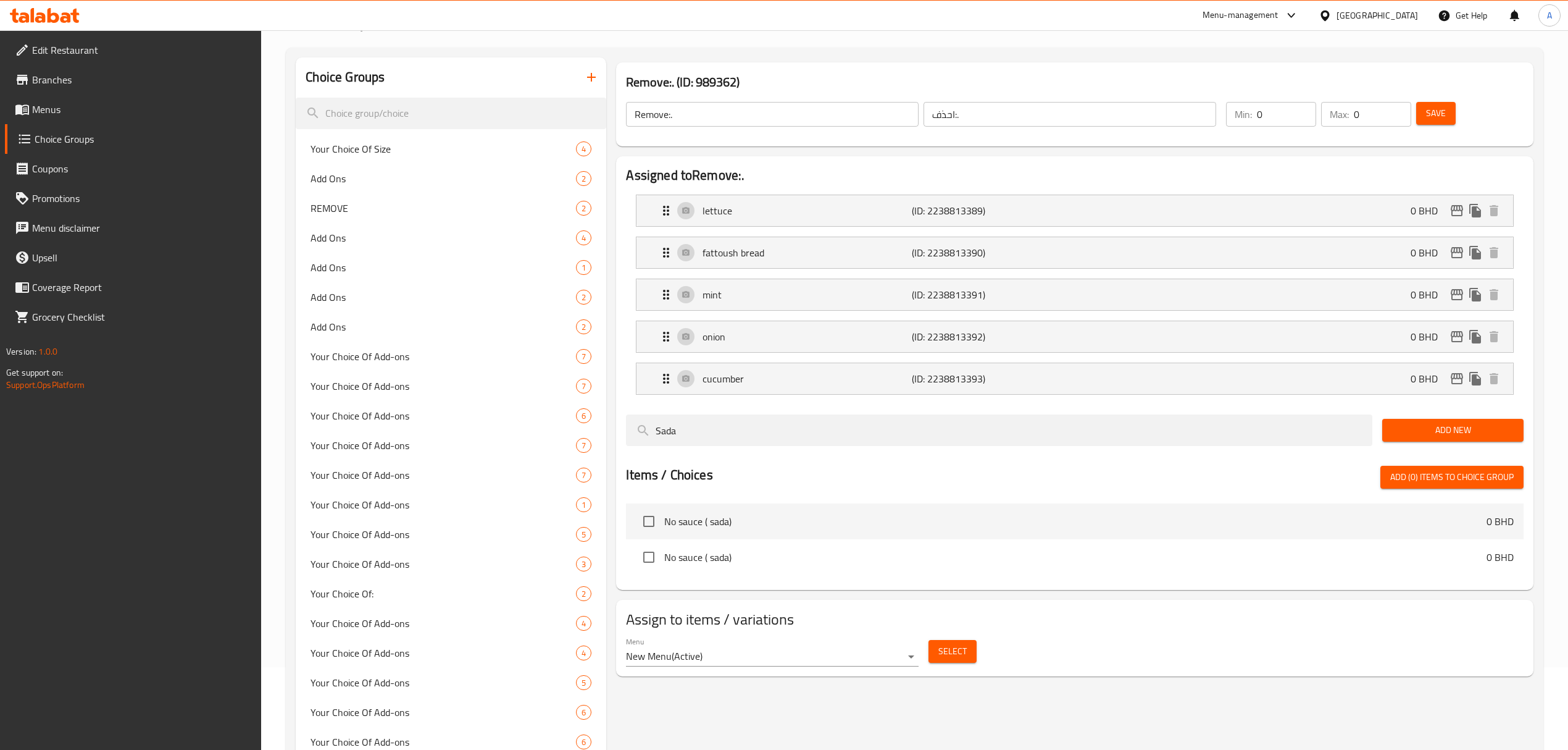
scroll to position [0, 0]
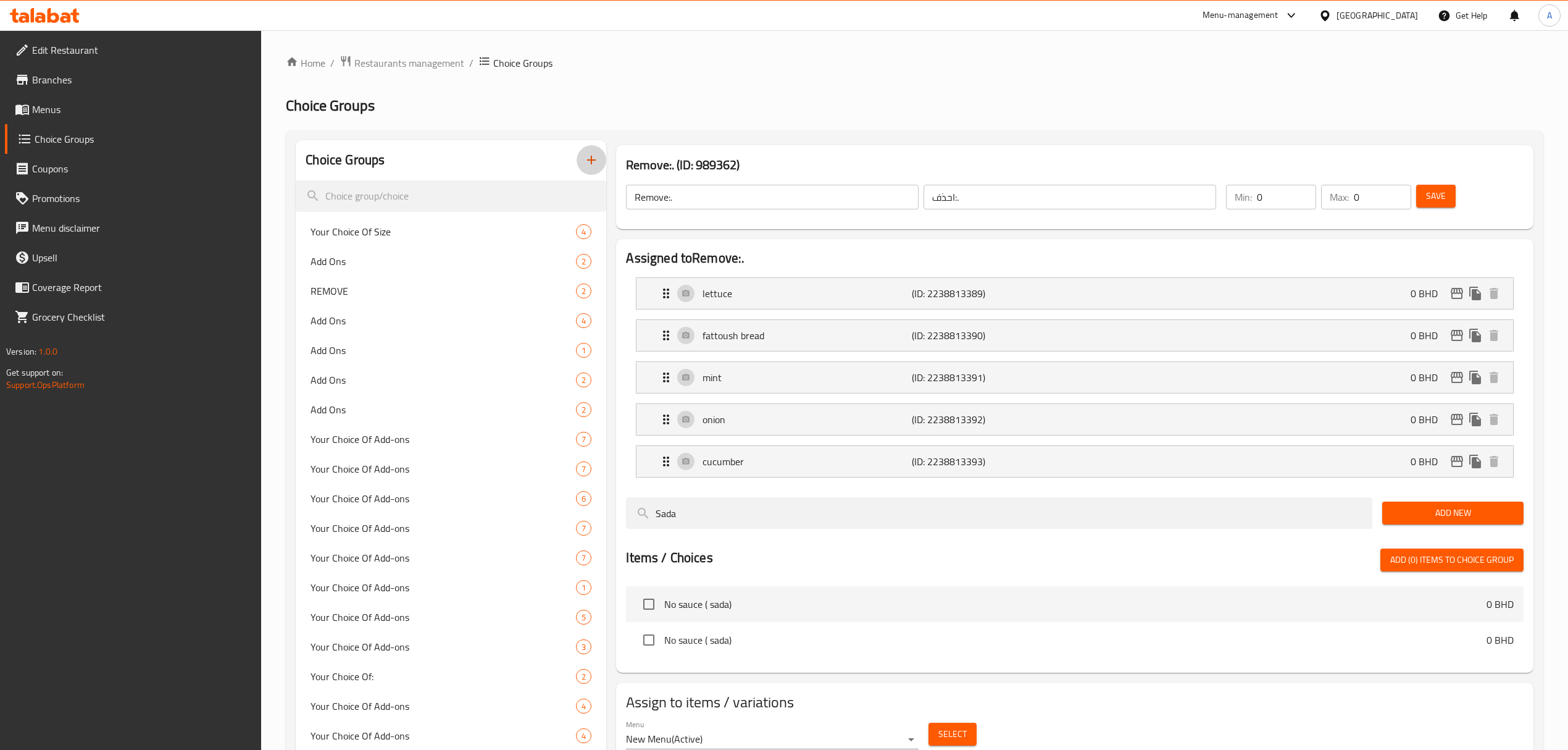
click at [582, 155] on button "button" at bounding box center [592, 160] width 29 height 29
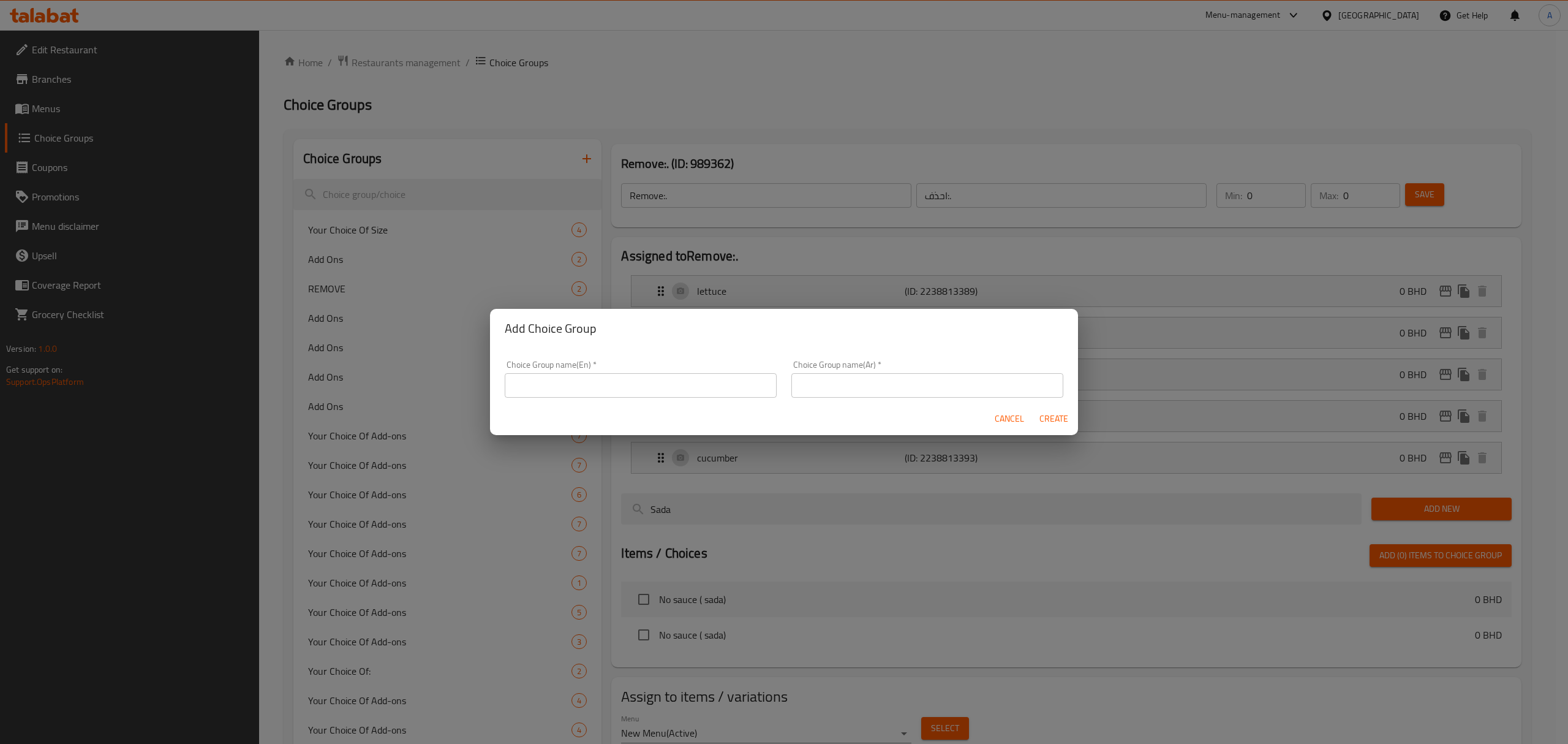
click at [645, 398] on div "Choice Group name(En)   * Choice Group name(En) *" at bounding box center [640, 379] width 286 height 52
click at [637, 383] on input "text" at bounding box center [640, 385] width 272 height 25
type input "Remove Option"
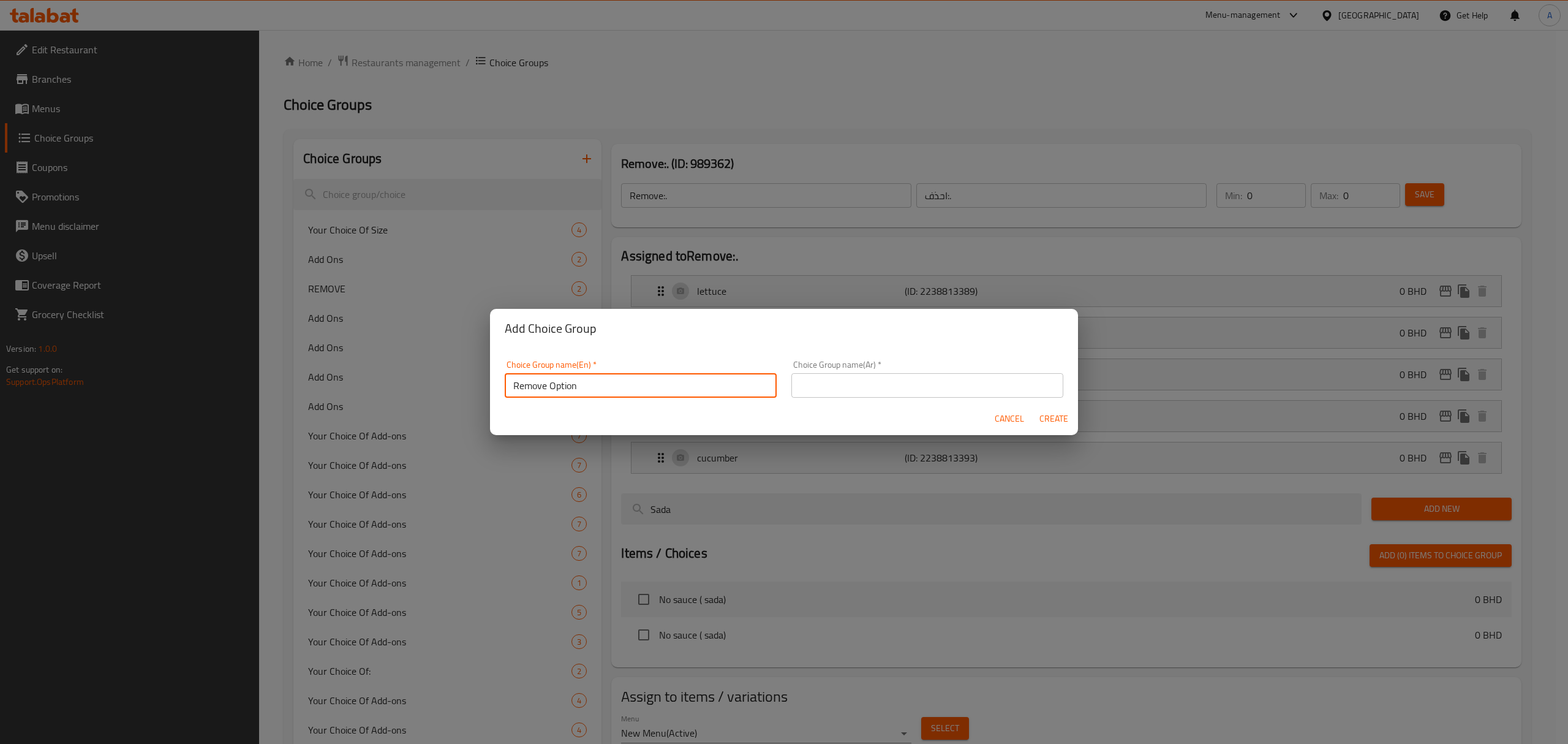
click at [850, 395] on input "text" at bounding box center [927, 385] width 272 height 25
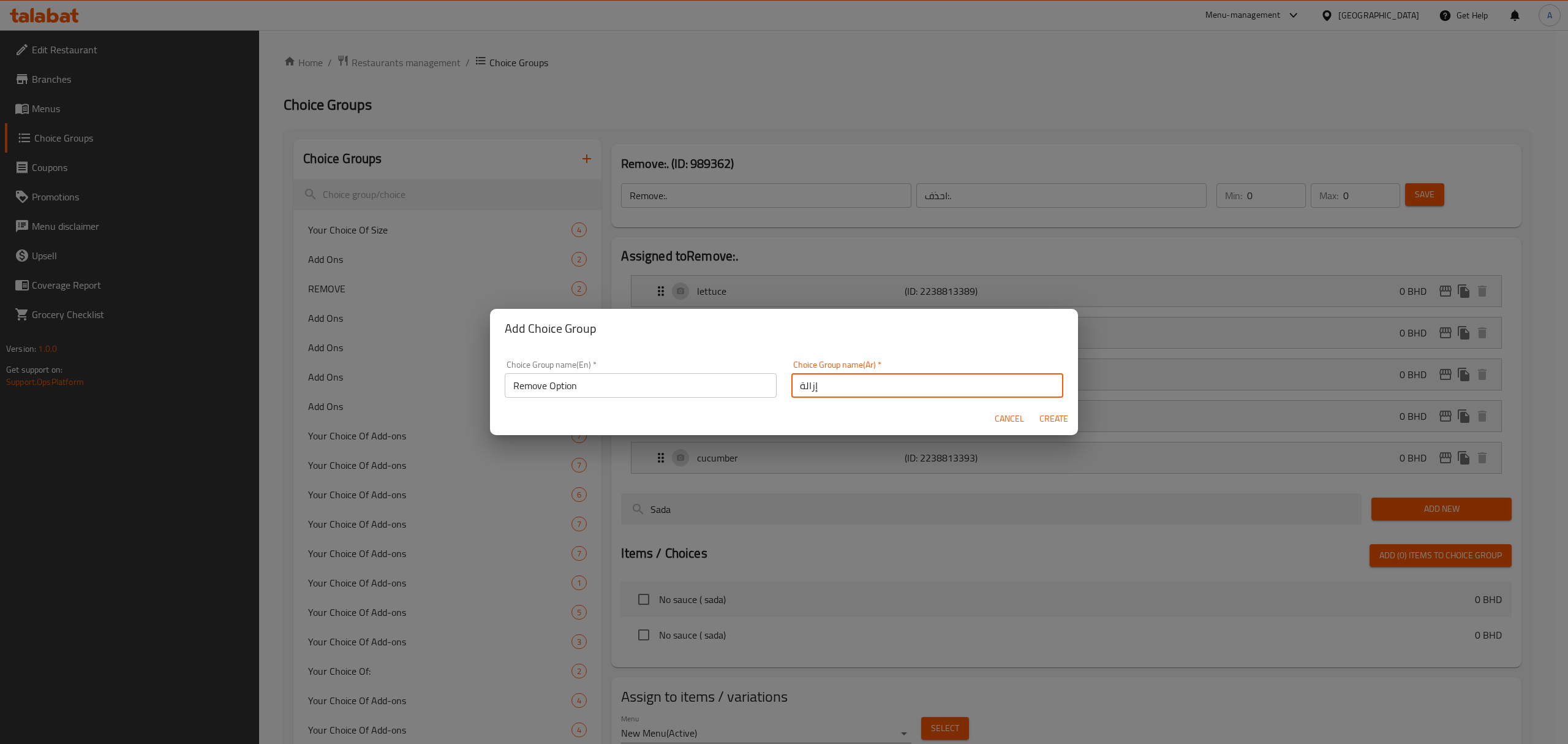
type input "إزالة"
click at [1060, 426] on span "Create" at bounding box center [1054, 418] width 29 height 15
type input "Remove Option"
type input "إزالة"
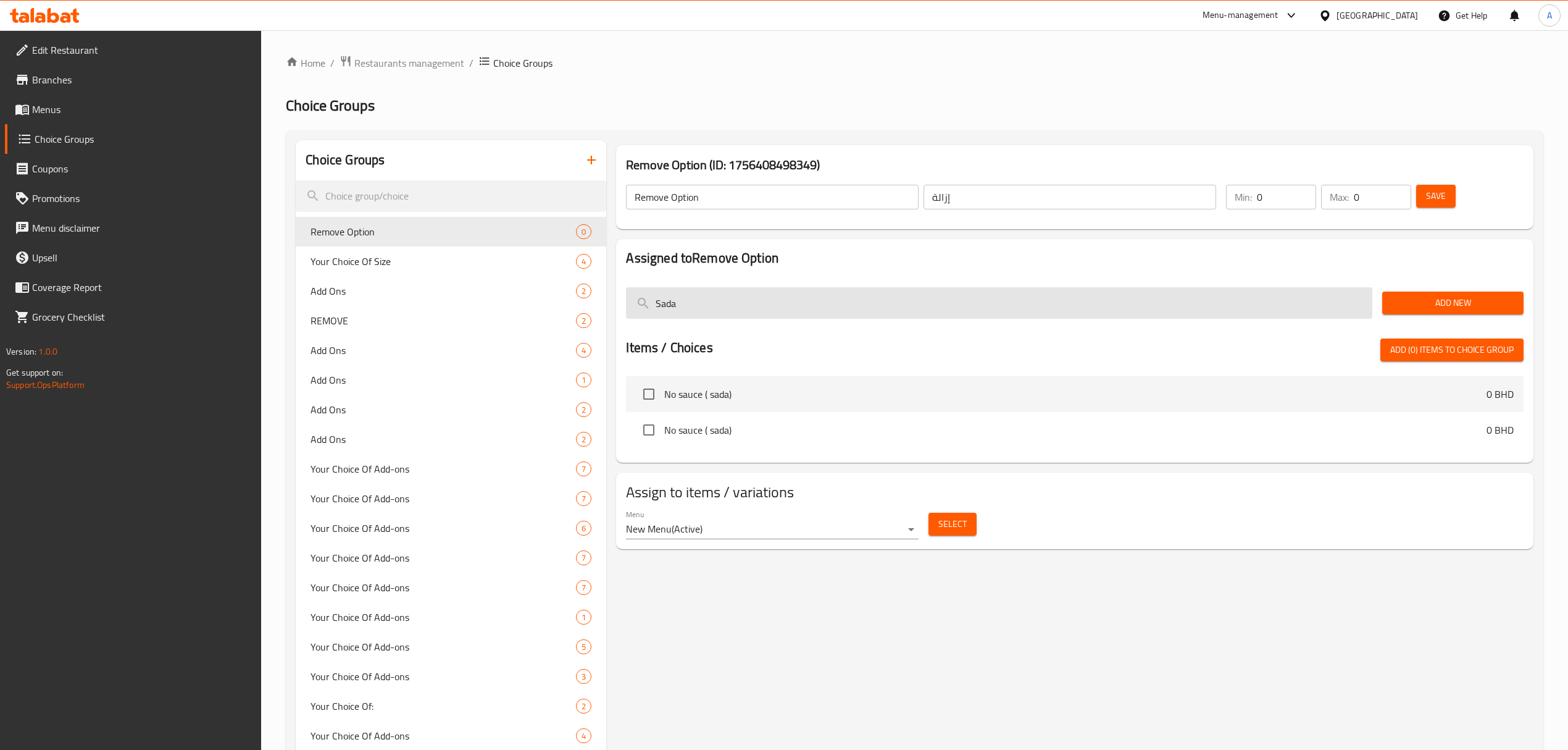
click at [815, 297] on input "Sada" at bounding box center [999, 302] width 746 height 32
paste input "Without Cheese"
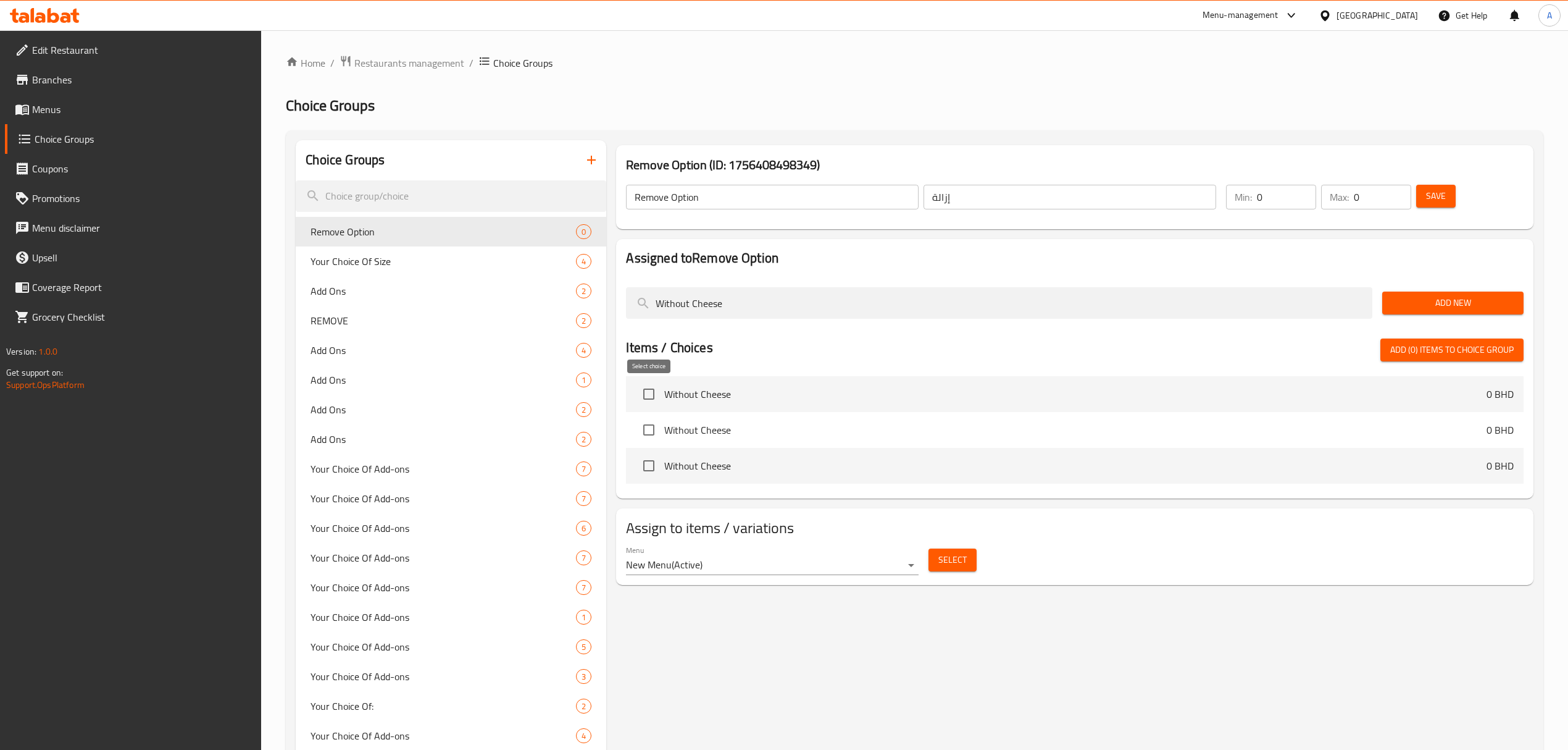
type input "Without Cheese"
click at [650, 394] on input "checkbox" at bounding box center [649, 393] width 26 height 26
checkbox input "true"
click at [807, 312] on input "Without Cheese" at bounding box center [999, 302] width 746 height 32
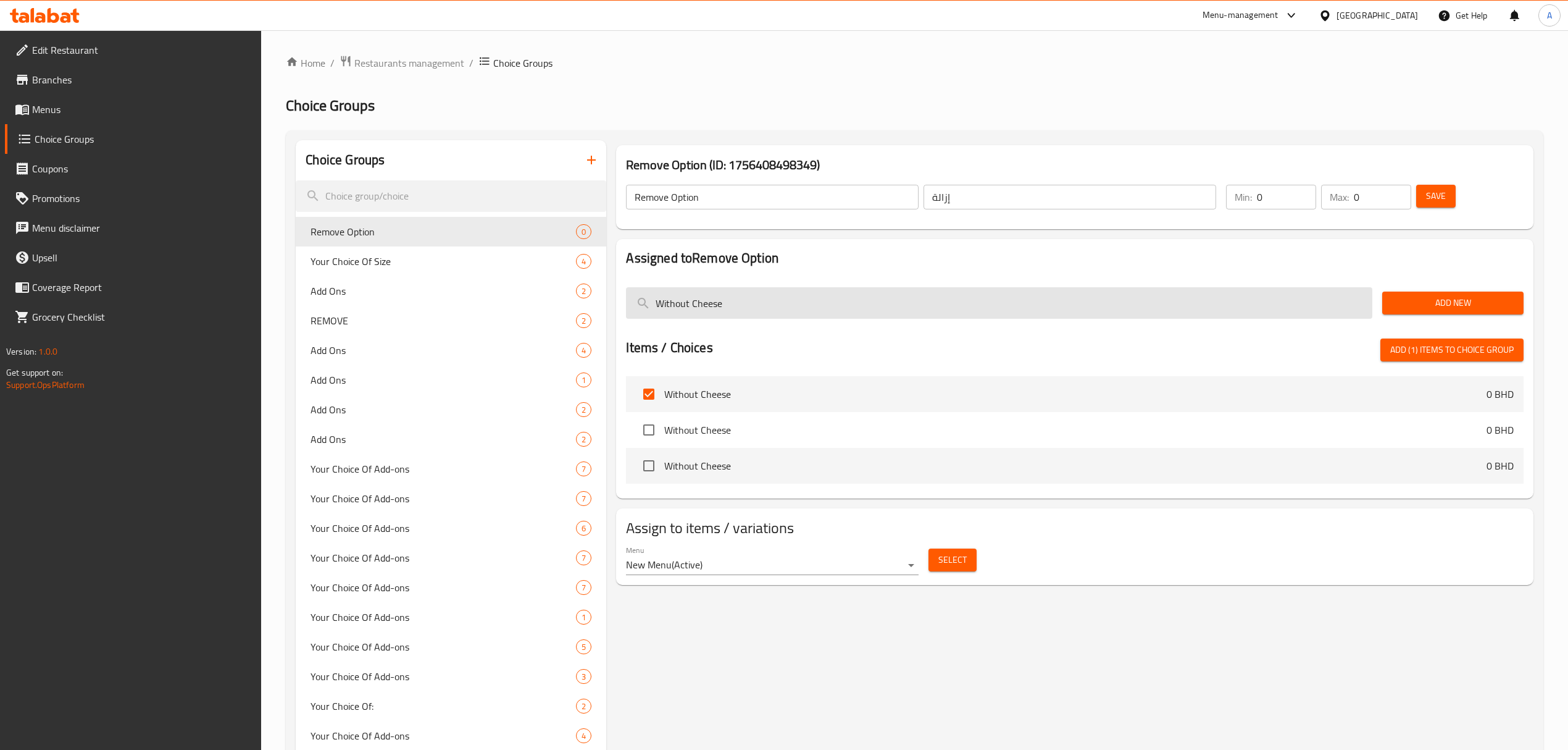
click at [807, 312] on input "Without Cheese" at bounding box center [999, 302] width 746 height 32
paste input "Hummus"
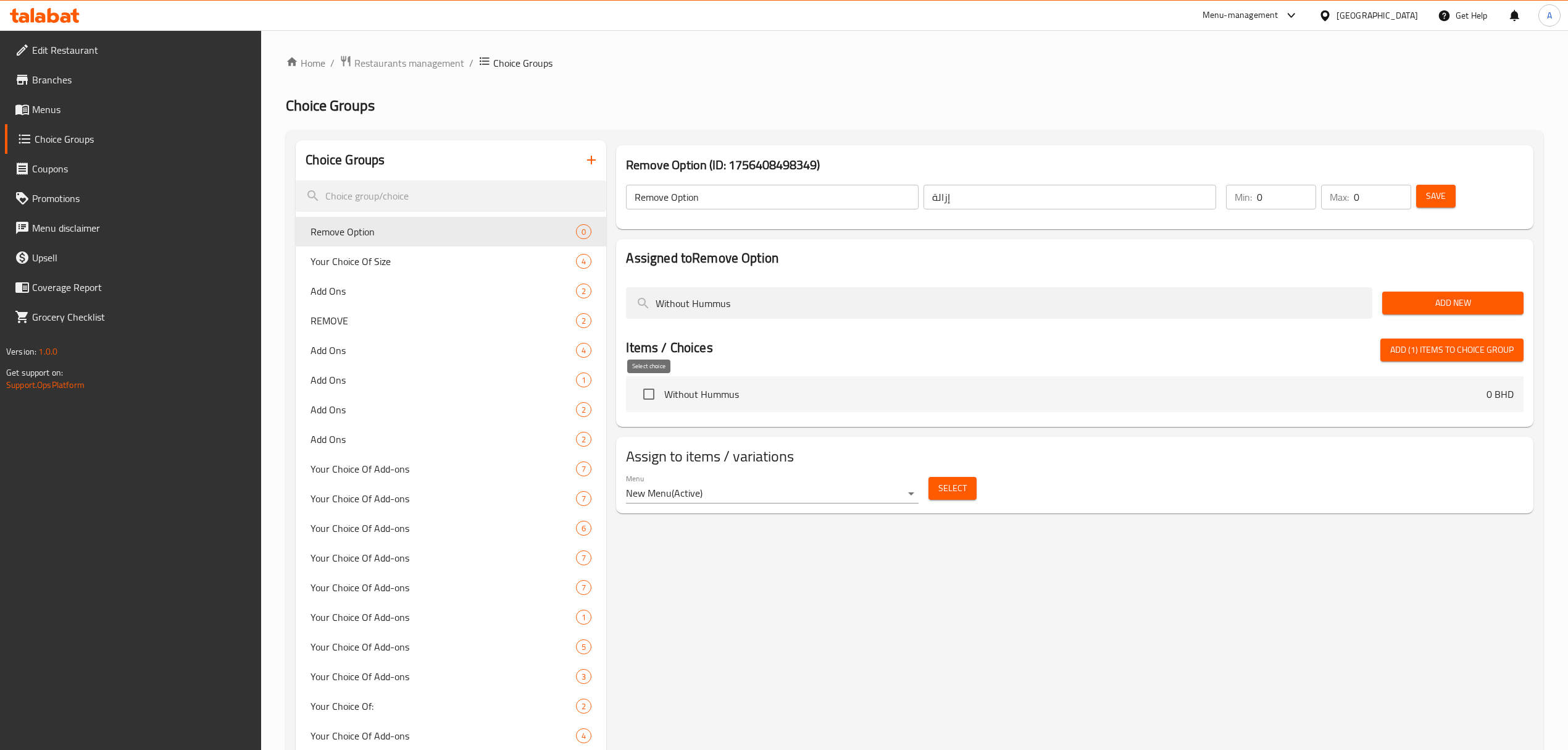
type input "Without Hummus"
click at [659, 384] on input "checkbox" at bounding box center [649, 393] width 26 height 26
checkbox input "true"
click at [854, 311] on input "Without Hummus" at bounding box center [999, 302] width 746 height 32
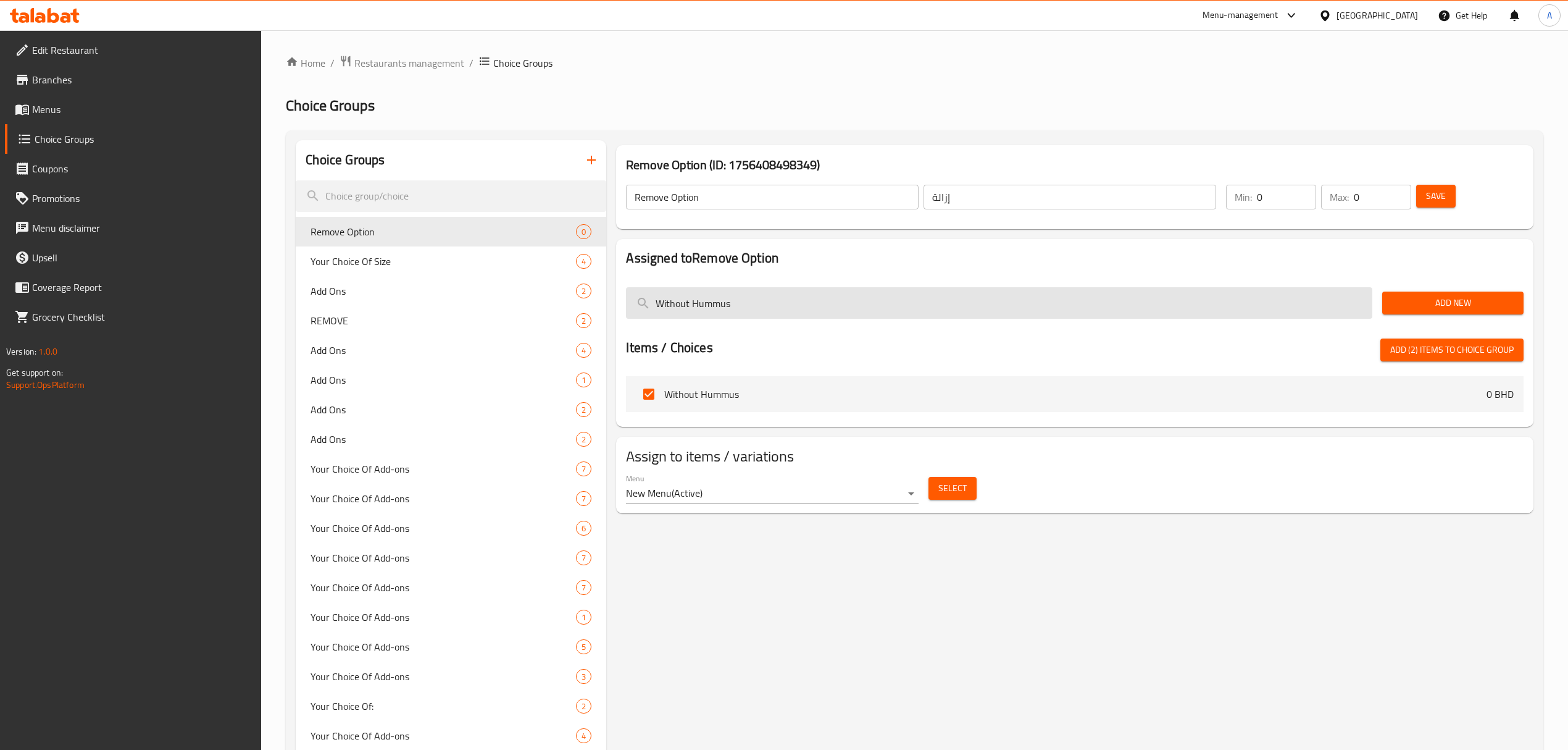
click at [854, 311] on input "Without Hummus" at bounding box center [999, 302] width 746 height 32
paste input "Tabula"
type input "Without Tabula"
click at [659, 395] on input "checkbox" at bounding box center [649, 393] width 26 height 26
checkbox input "true"
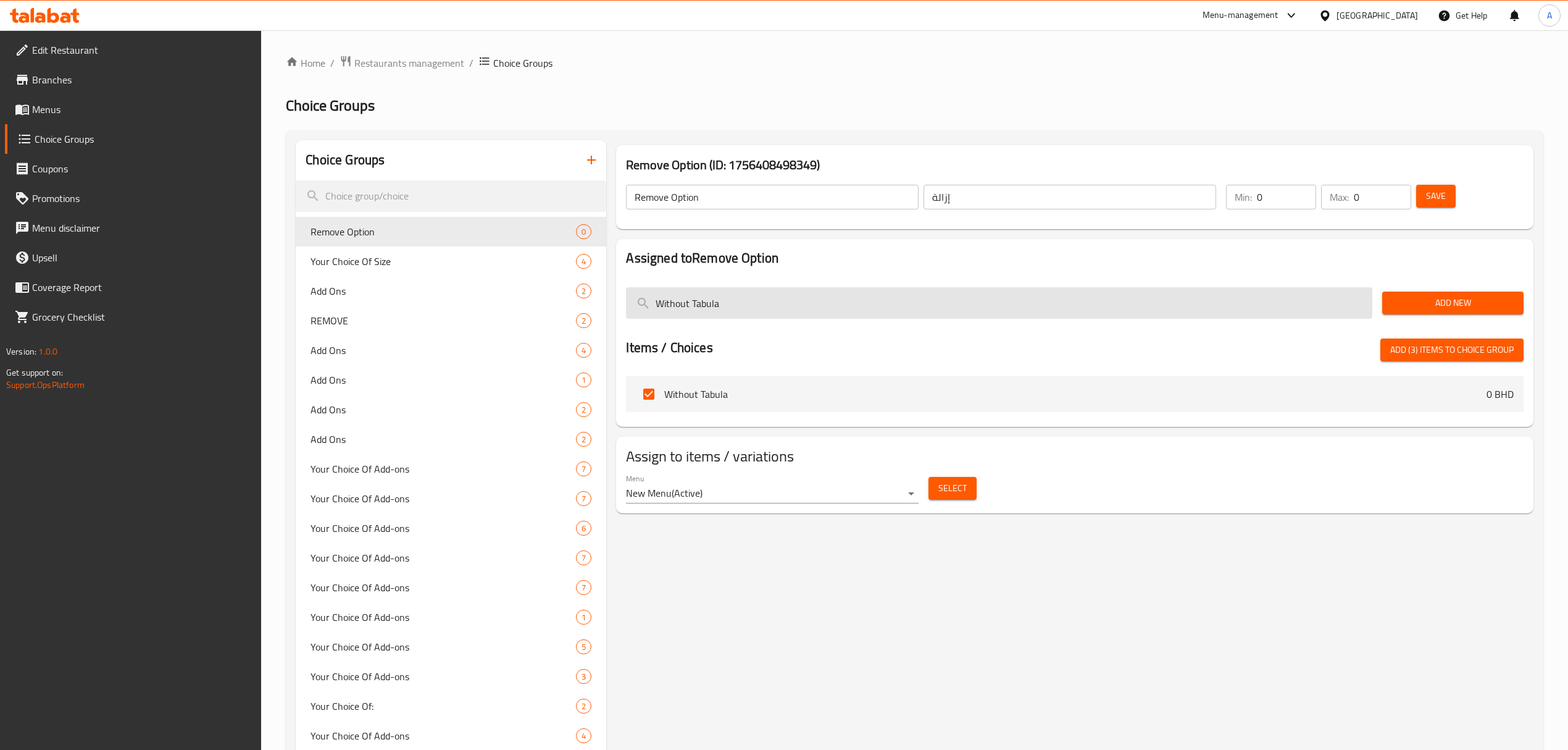
click at [756, 292] on input "Without Tabula" at bounding box center [999, 302] width 746 height 32
paste input "hini"
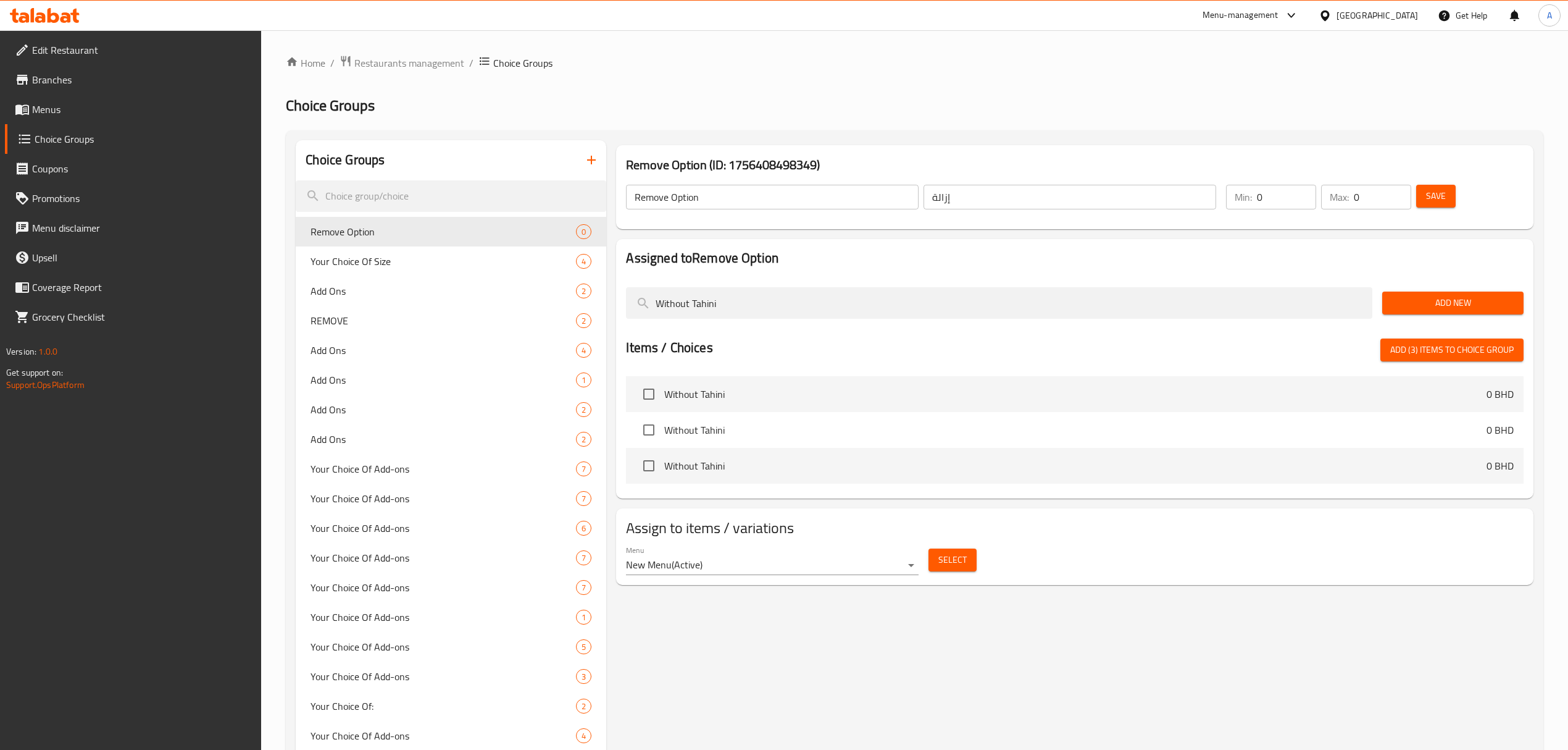
type input "Without Tahini"
click at [648, 391] on input "checkbox" at bounding box center [649, 393] width 26 height 26
checkbox input "true"
click at [695, 308] on input "Without Tahini" at bounding box center [999, 302] width 746 height 32
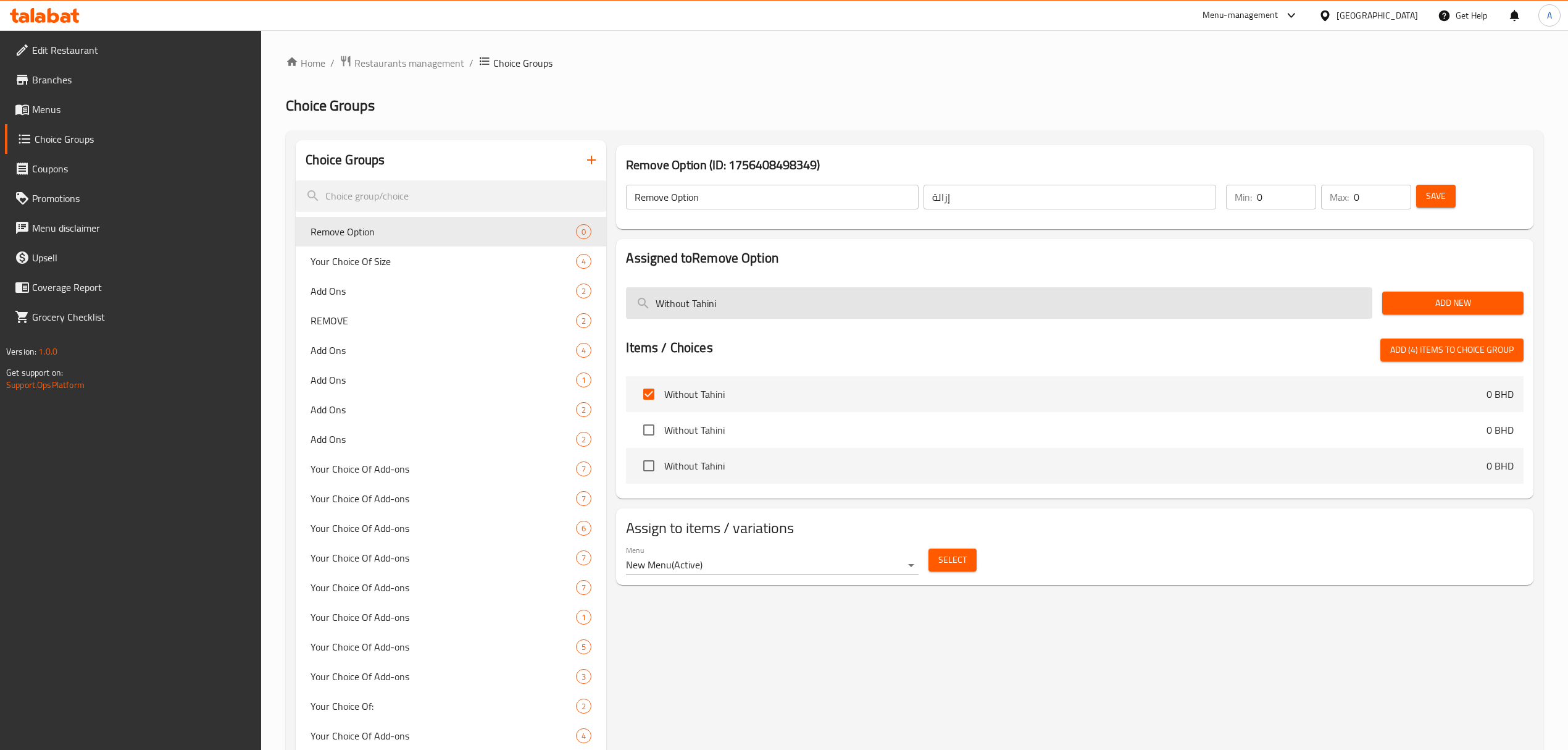
click at [695, 308] on input "Without Tahini" at bounding box center [999, 302] width 746 height 32
paste input "Mayonnaise"
type input "Without Mayonnaise"
click at [647, 398] on input "checkbox" at bounding box center [649, 393] width 26 height 26
checkbox input "true"
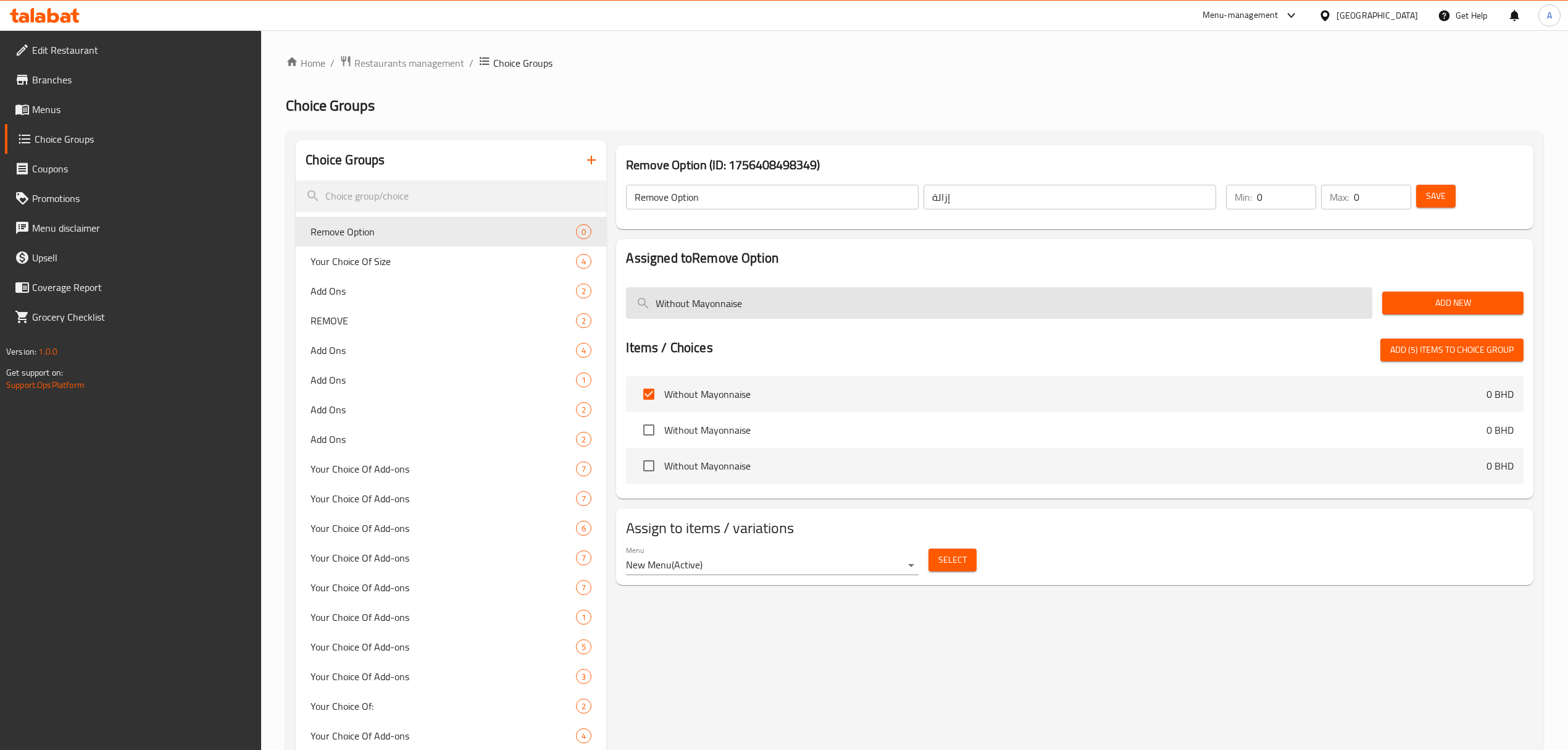
click at [683, 295] on input "Without Mayonnaise" at bounding box center [999, 302] width 746 height 32
paste input "Spicy"
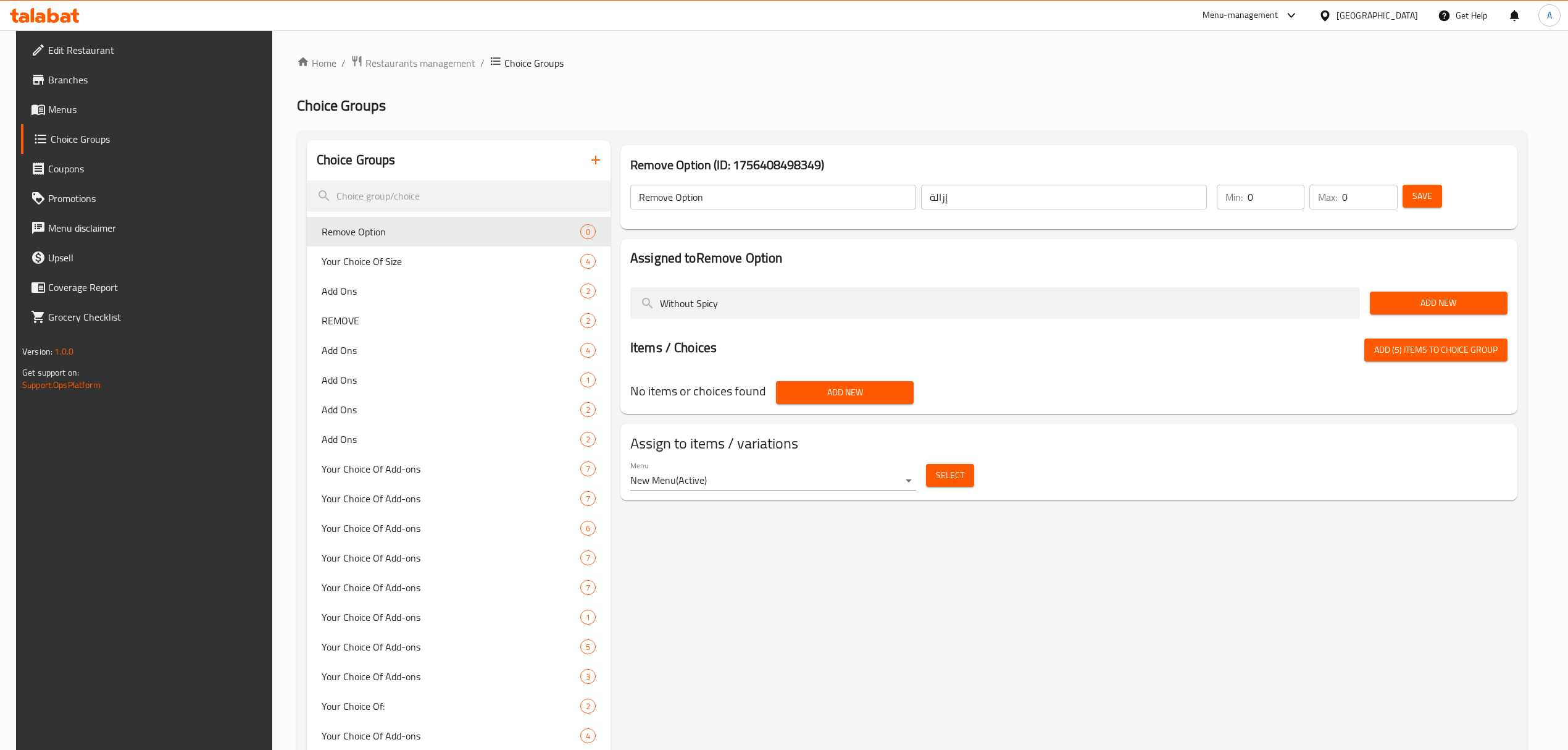
type input "Without Spicy"
click at [1455, 354] on span "Add (5) items to choice group" at bounding box center [1436, 349] width 123 height 15
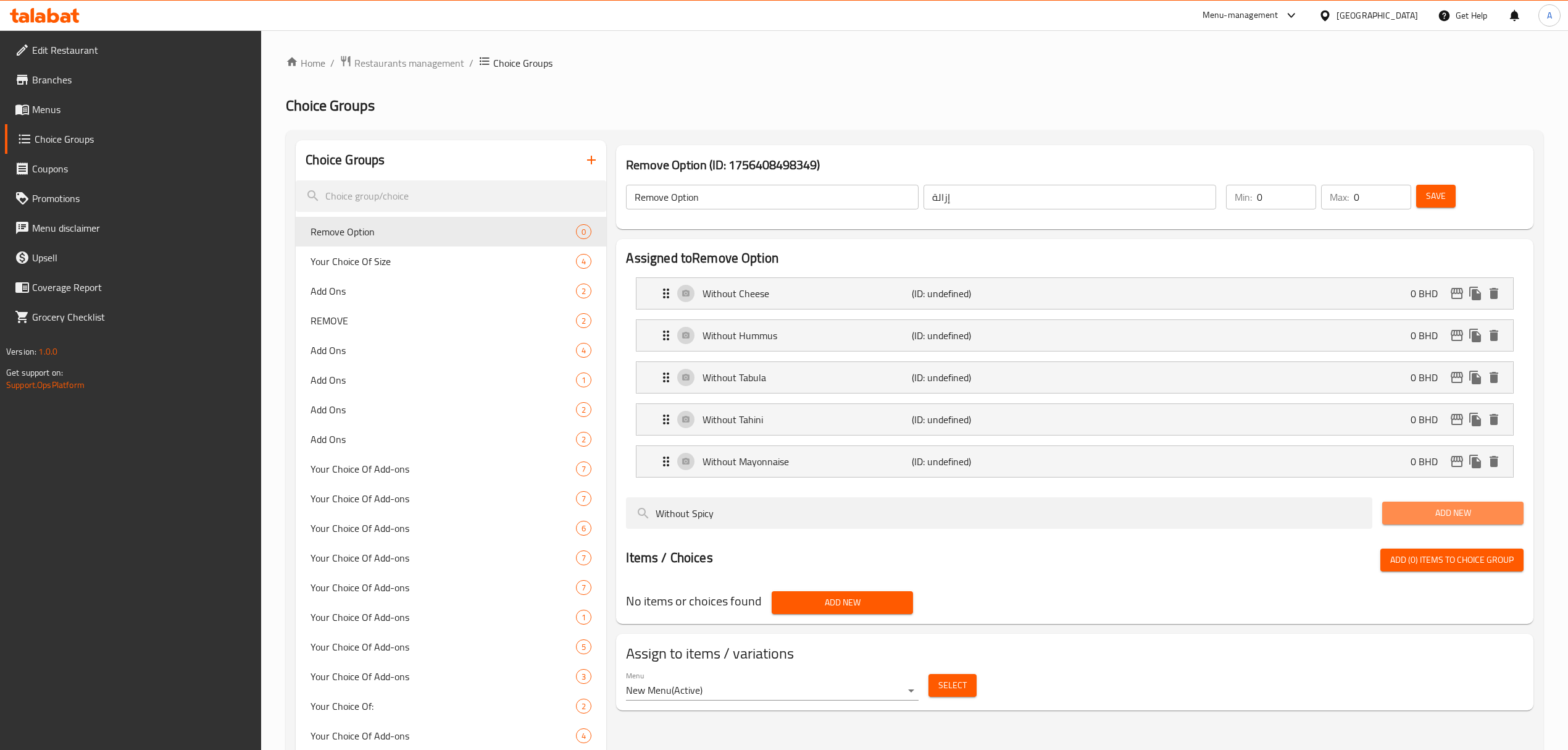
click at [1423, 516] on span "Add New" at bounding box center [1453, 513] width 122 height 15
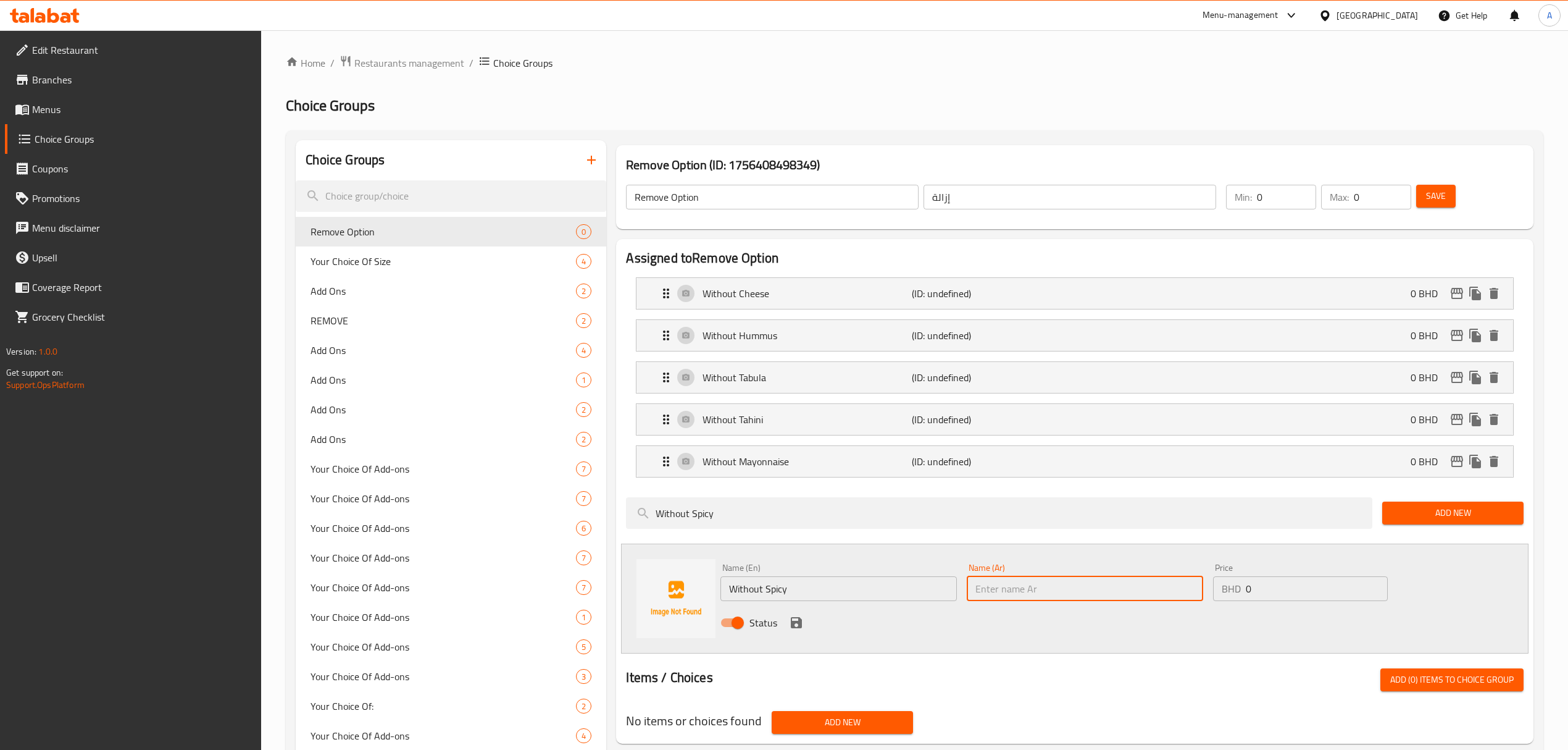
paste input "بدون حار"
type input "بدون حار"
click at [791, 621] on icon "save" at bounding box center [797, 623] width 15 height 15
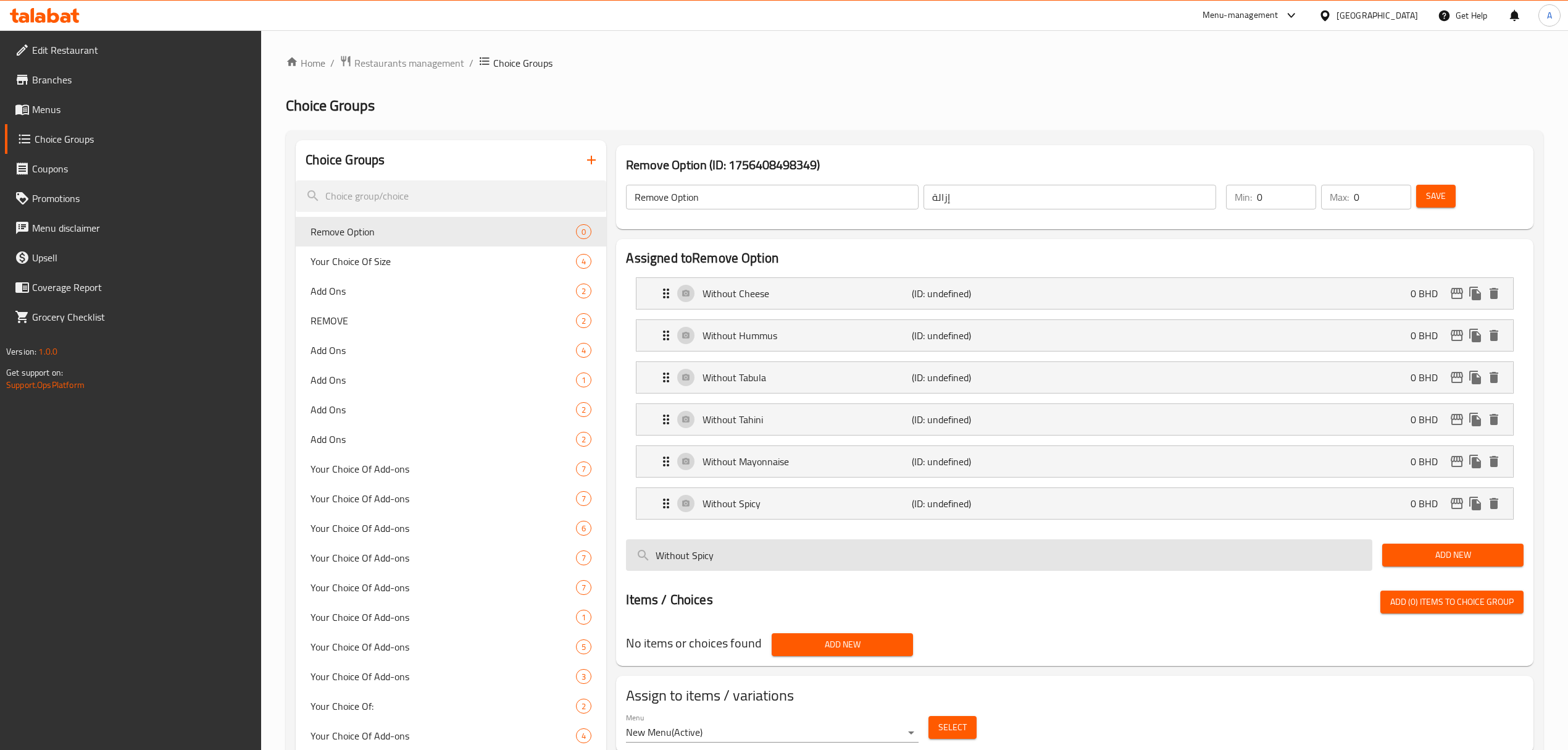
click at [783, 554] on input "Without Spicy" at bounding box center [999, 554] width 746 height 32
paste input "Potato"
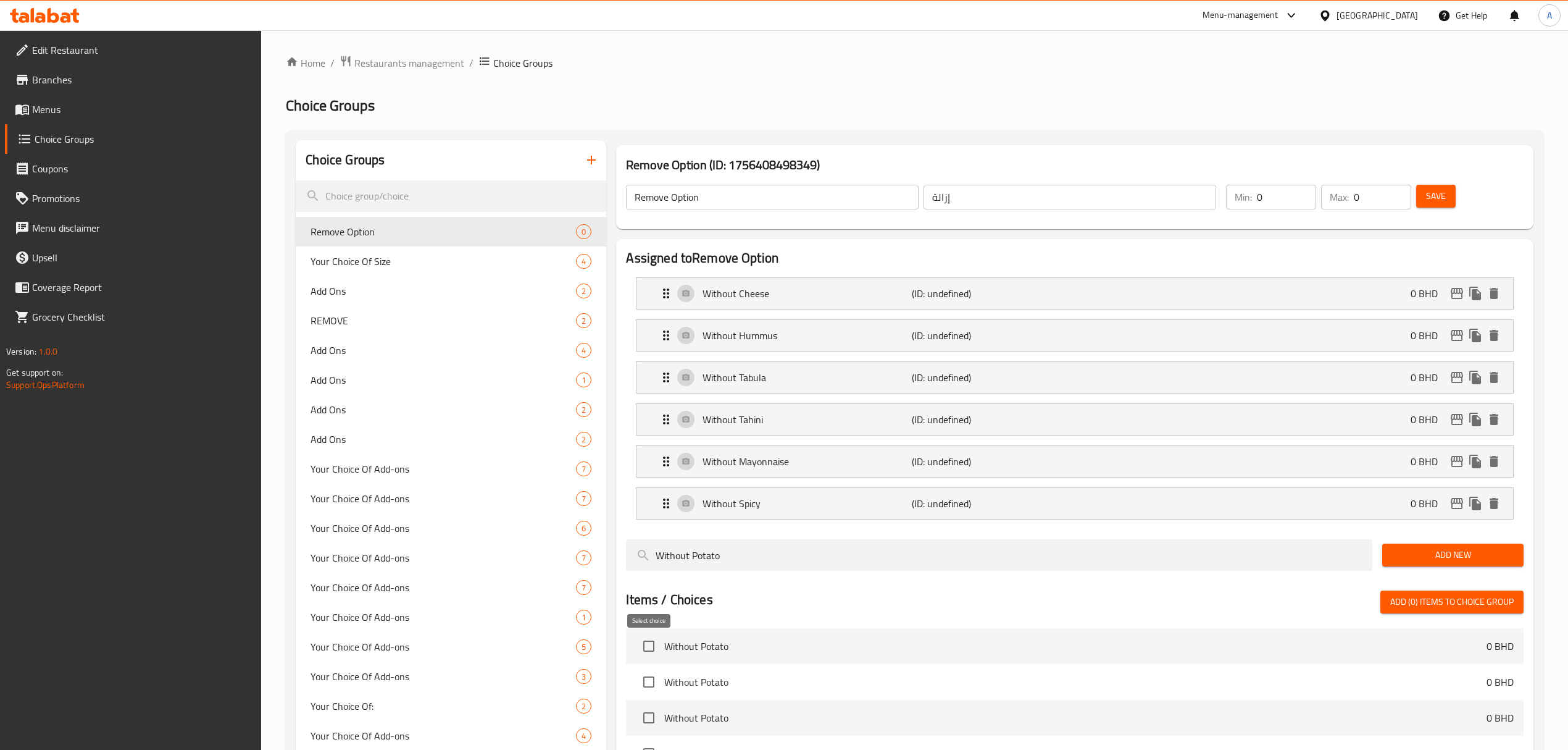
type input "Without Potato"
click at [652, 643] on input "checkbox" at bounding box center [649, 645] width 26 height 26
click at [1394, 613] on button "Add (1) items to choice group" at bounding box center [1452, 602] width 143 height 23
checkbox input "false"
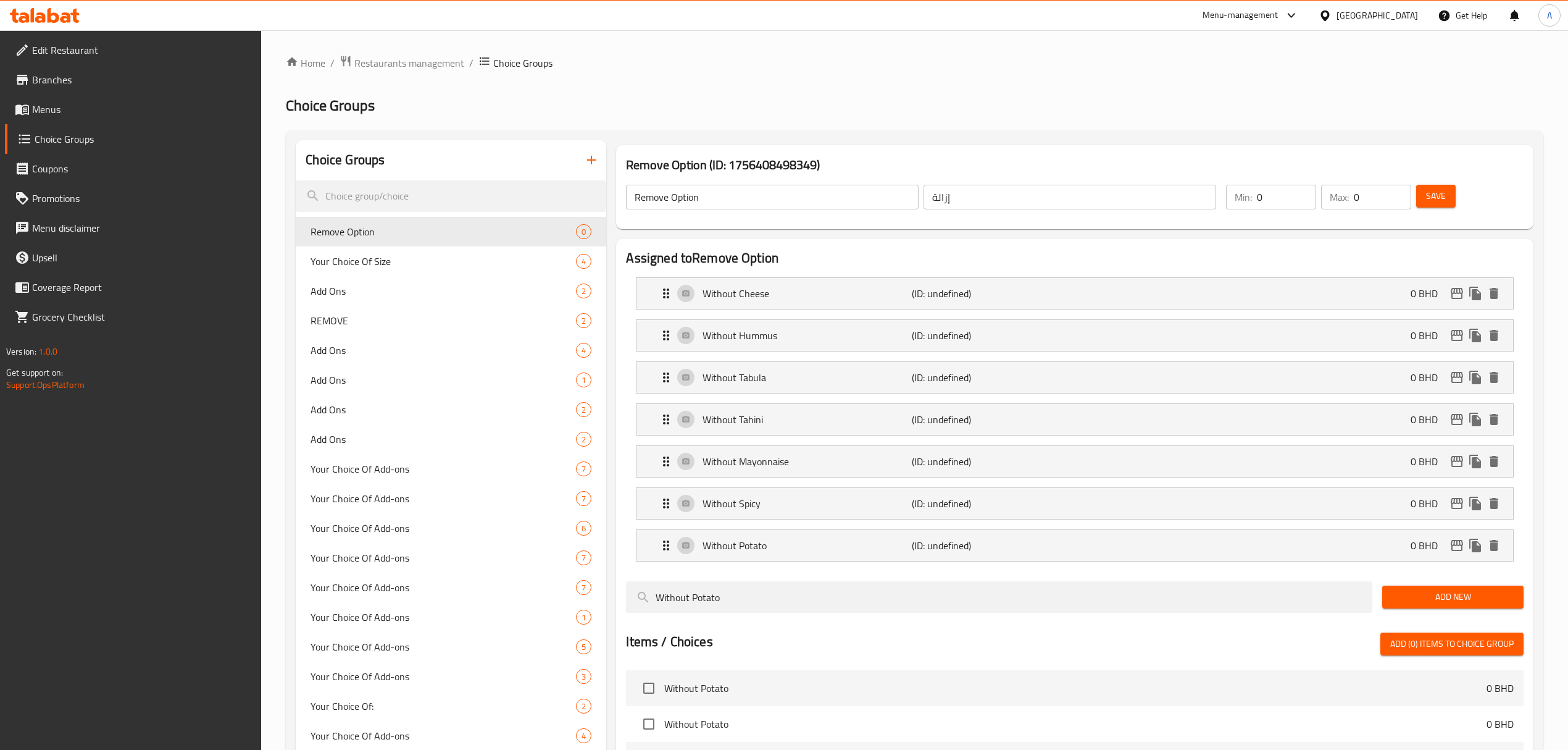
click at [1433, 200] on span "Save" at bounding box center [1435, 196] width 19 height 15
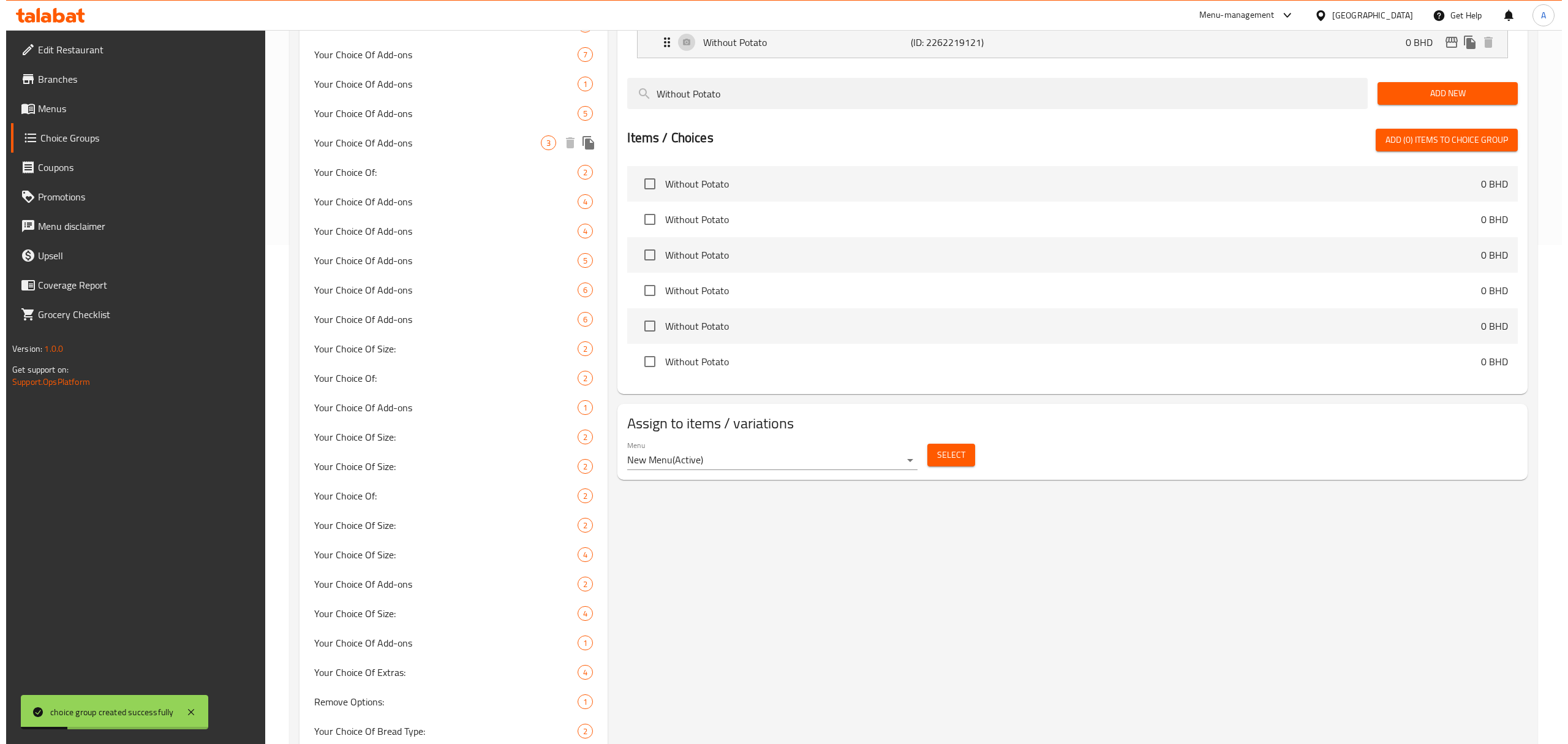
scroll to position [653, 0]
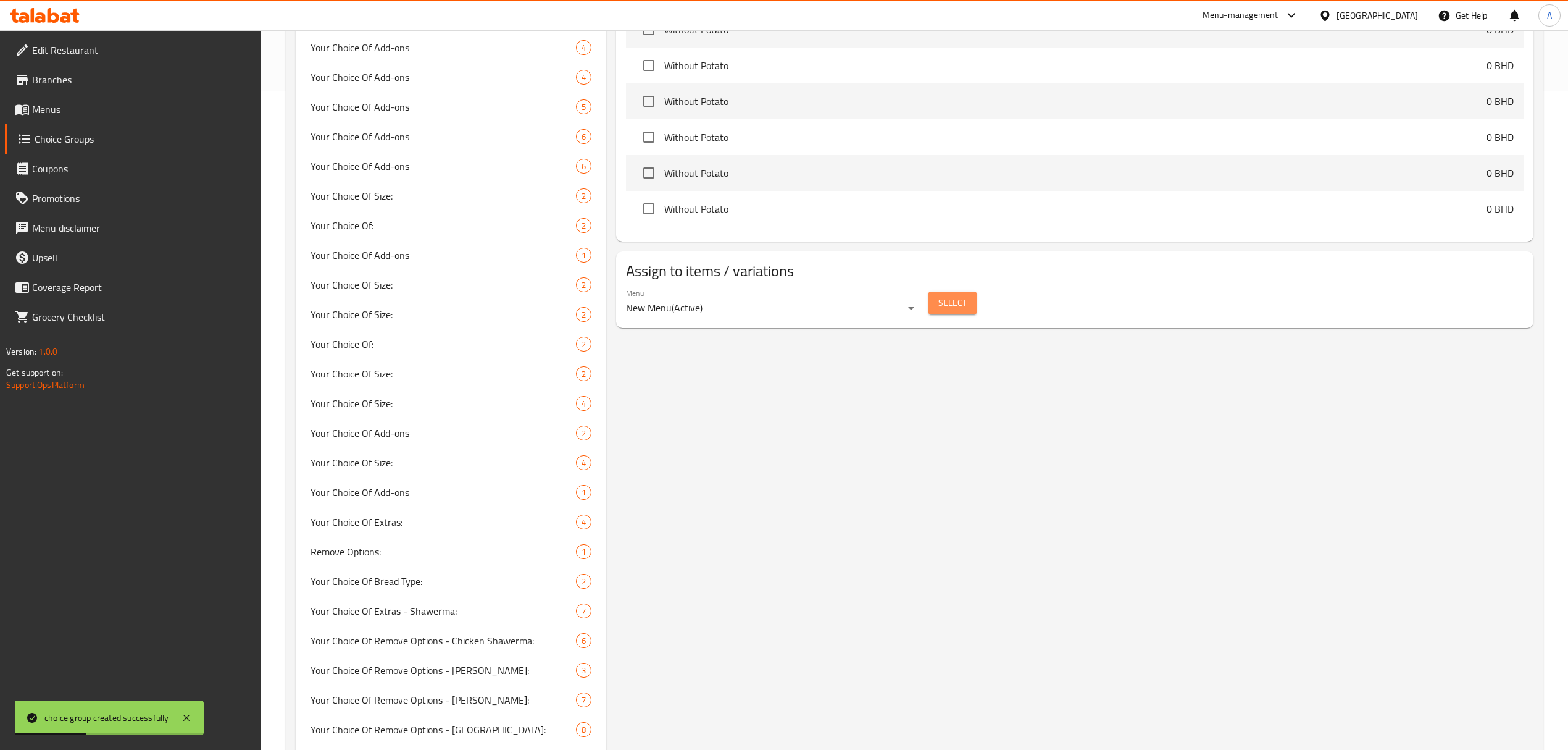
click at [954, 310] on span "Select" at bounding box center [953, 302] width 28 height 15
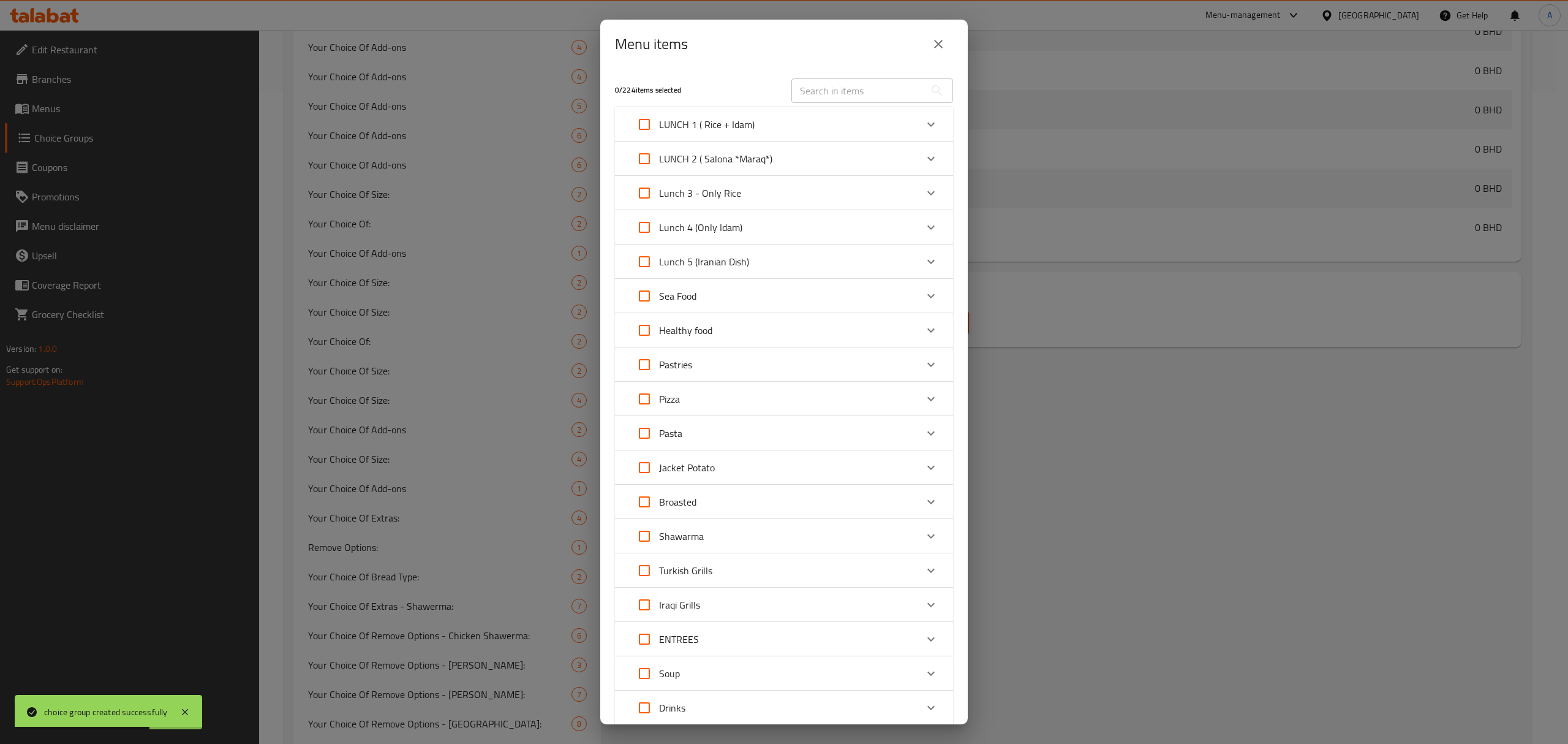
click at [714, 573] on div "Turkish Grills" at bounding box center [772, 570] width 286 height 29
click at [655, 643] on input "Expand" at bounding box center [661, 636] width 29 height 29
checkbox input "true"
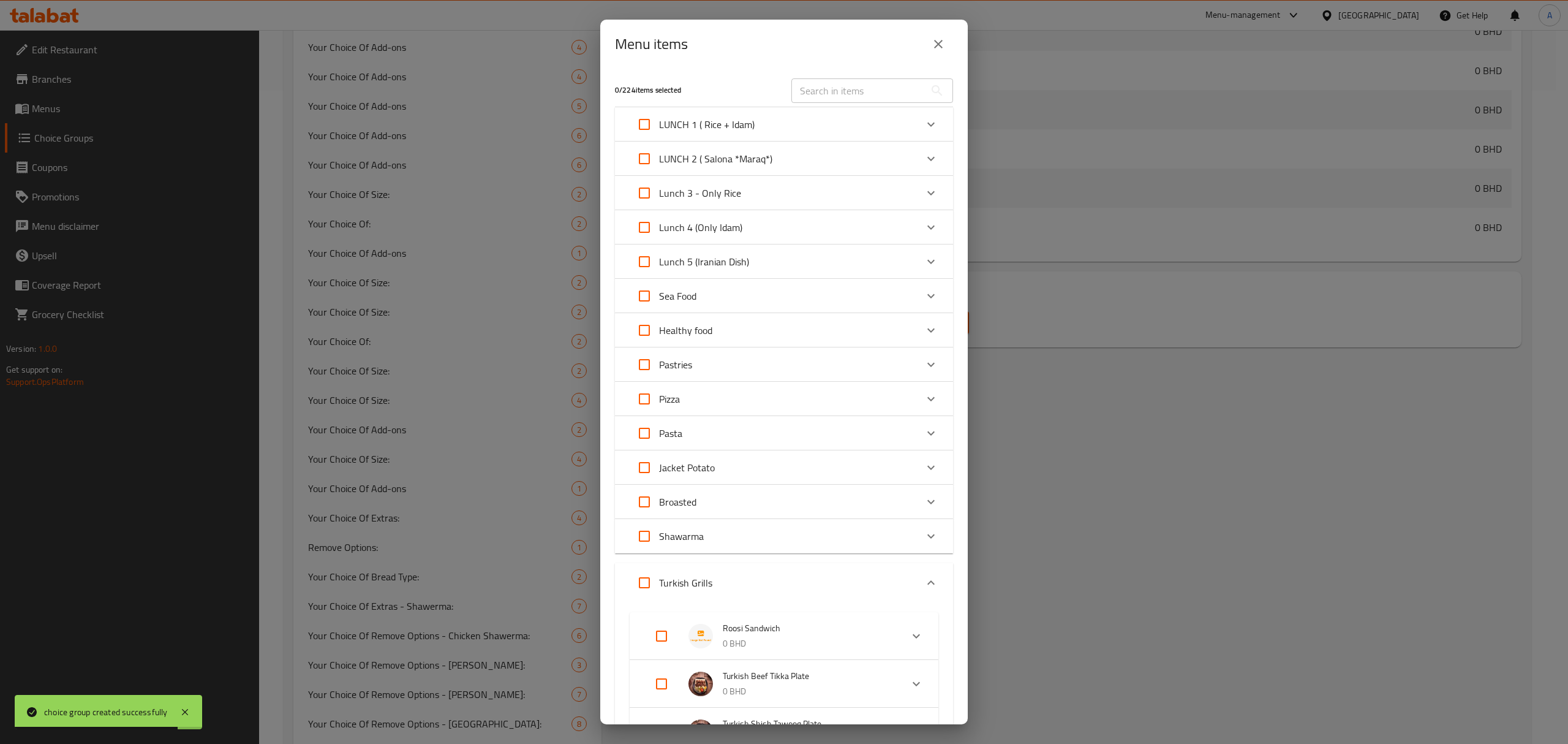
checkbox input "true"
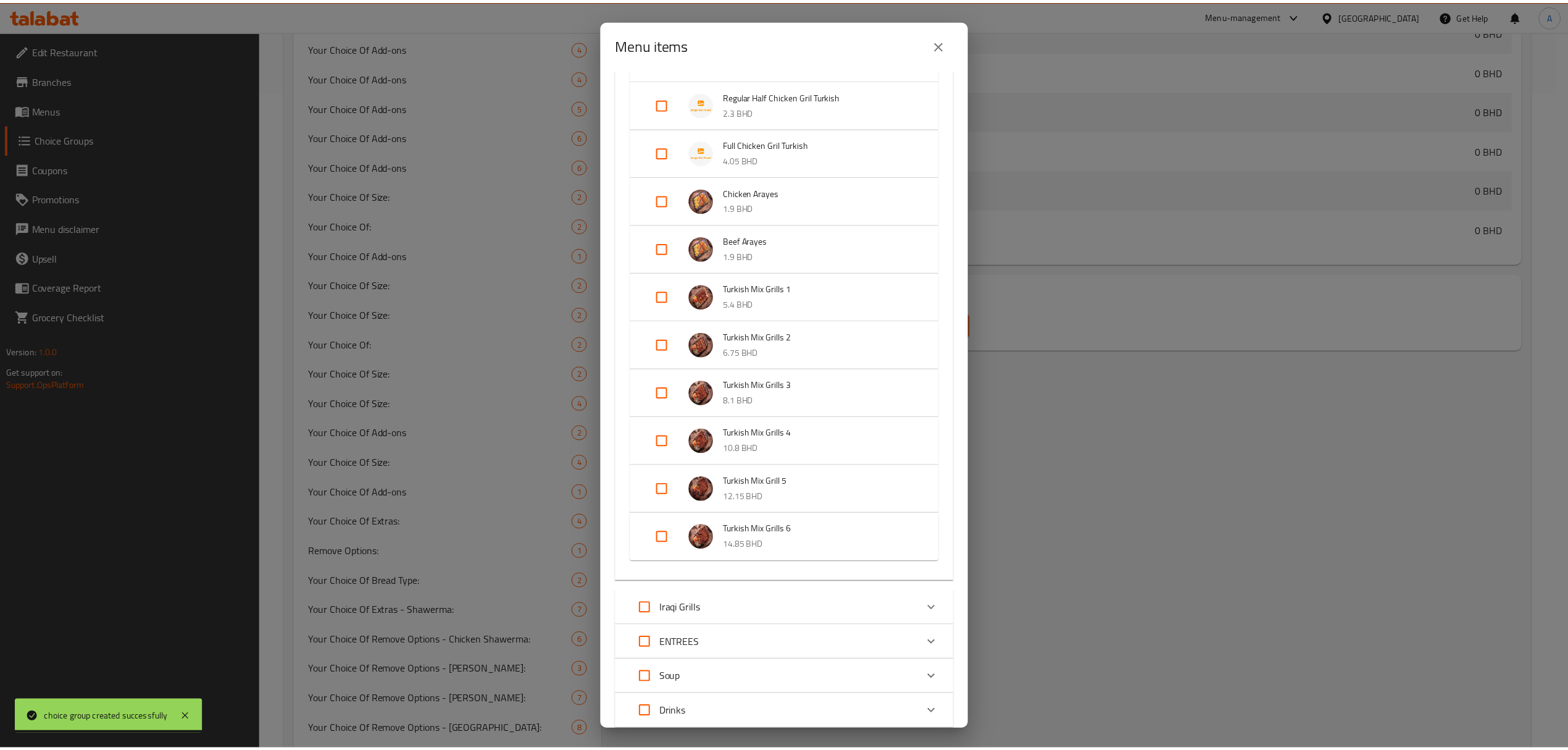
scroll to position [989, 0]
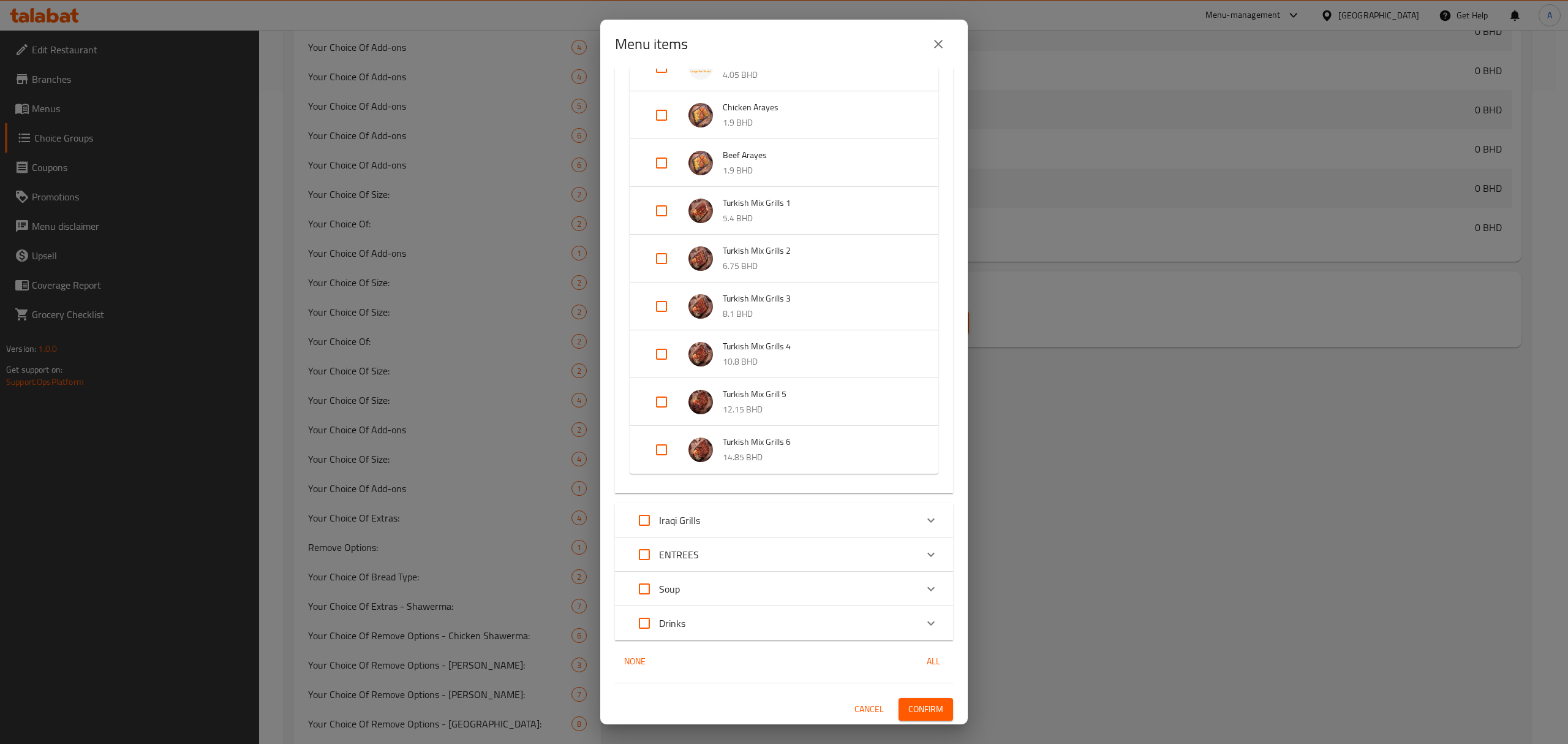
click at [903, 697] on button "Confirm" at bounding box center [926, 709] width 55 height 23
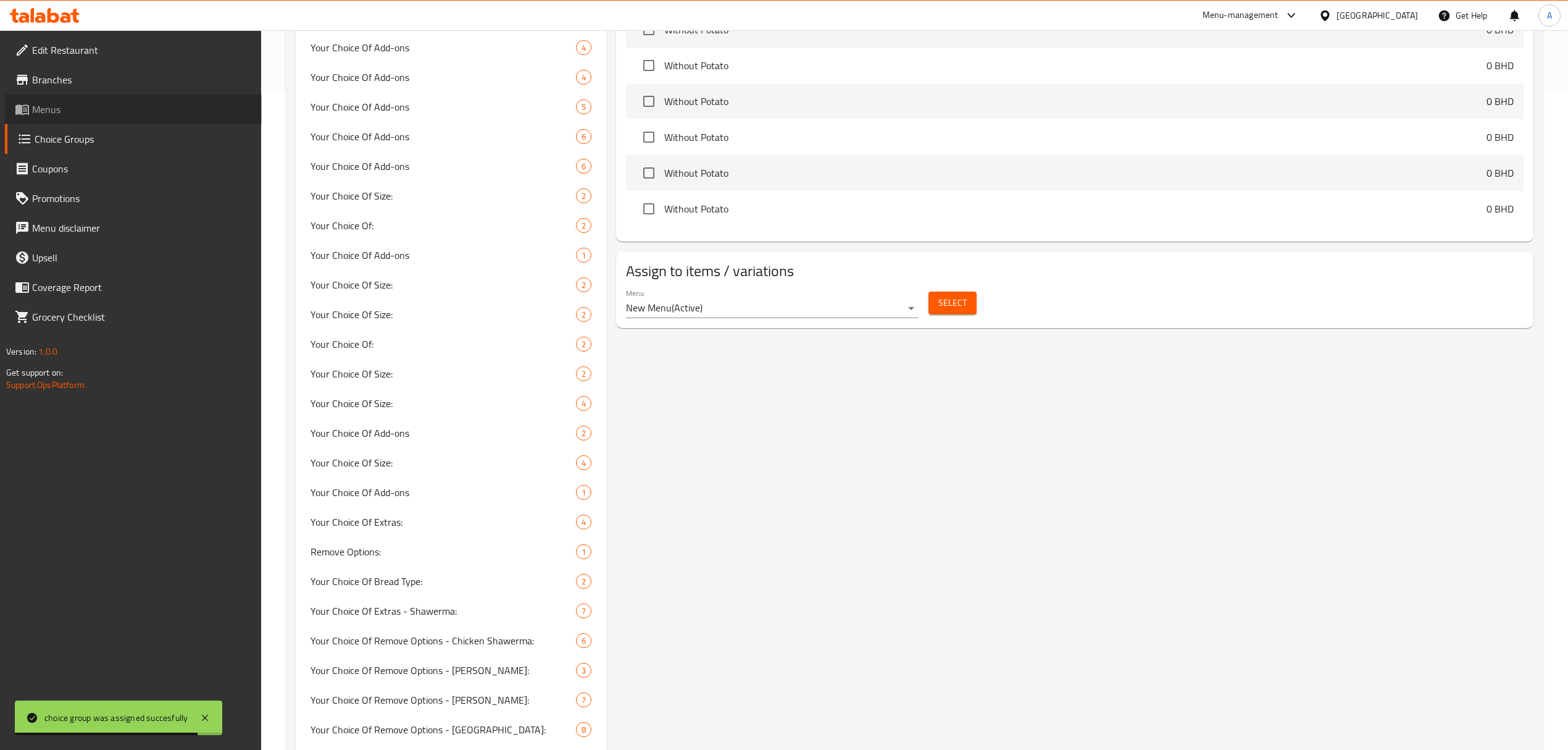
click at [41, 107] on span "Menus" at bounding box center [142, 109] width 220 height 15
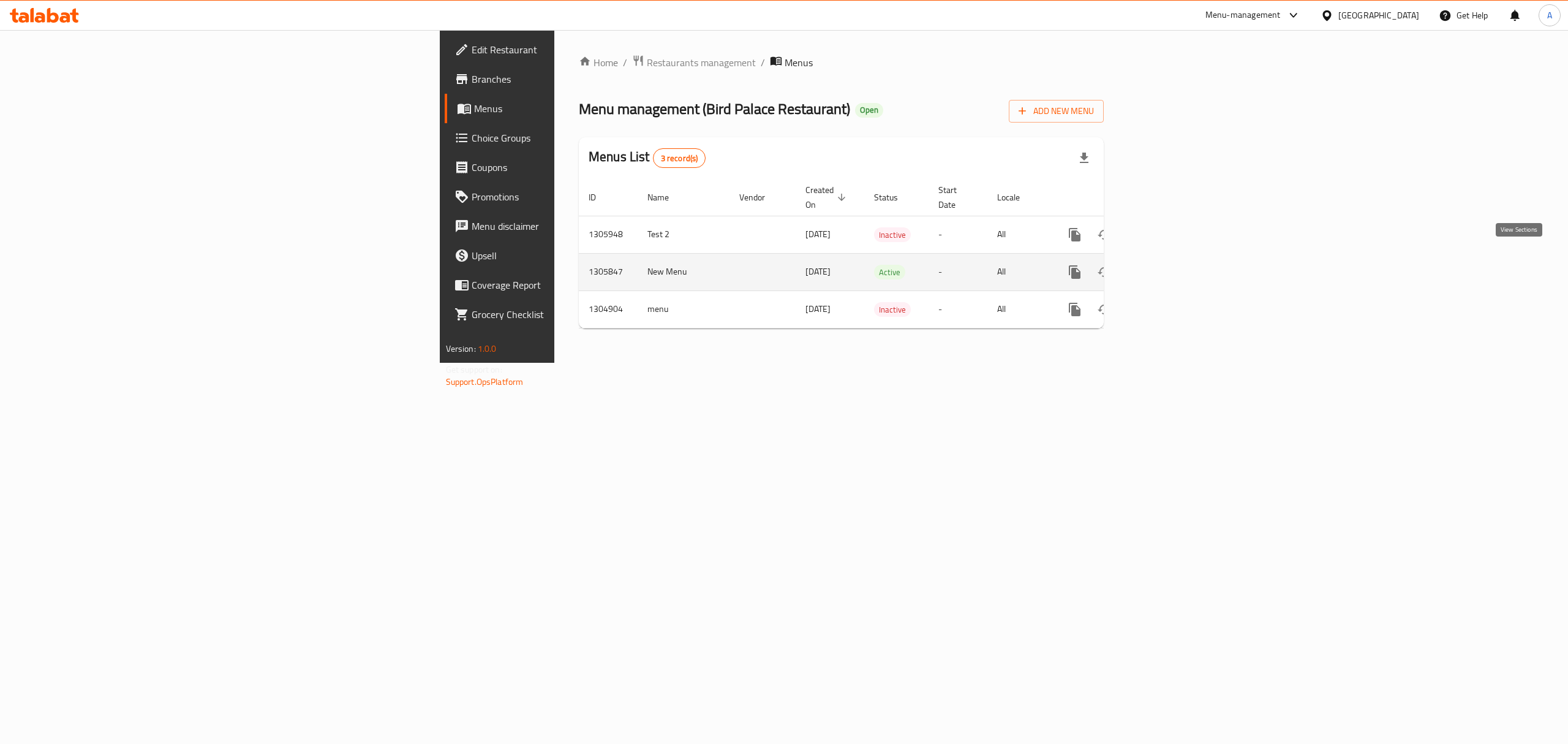
click at [1178, 269] on link "enhanced table" at bounding box center [1163, 272] width 29 height 29
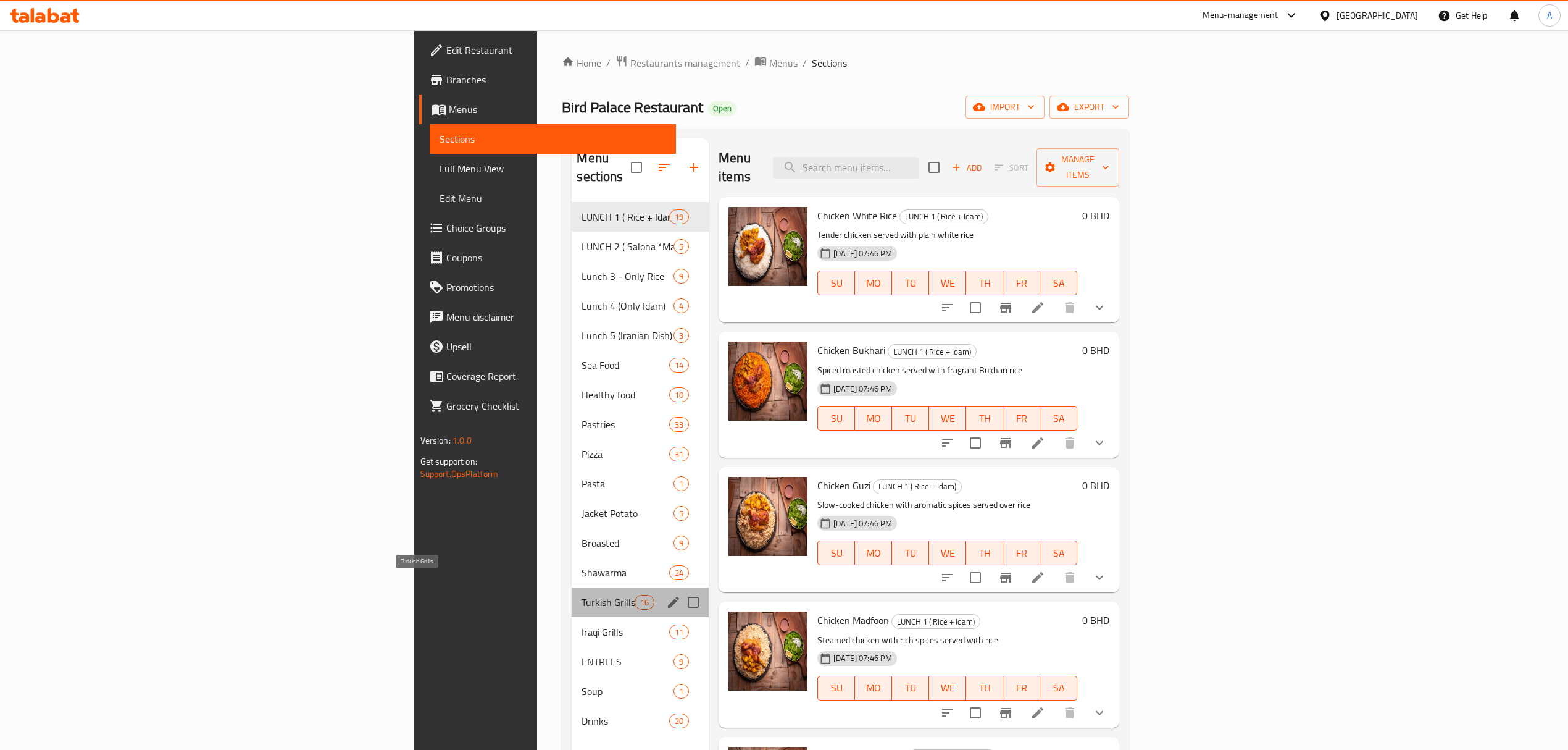
click at [582, 595] on span "Turkish Grills" at bounding box center [608, 602] width 52 height 15
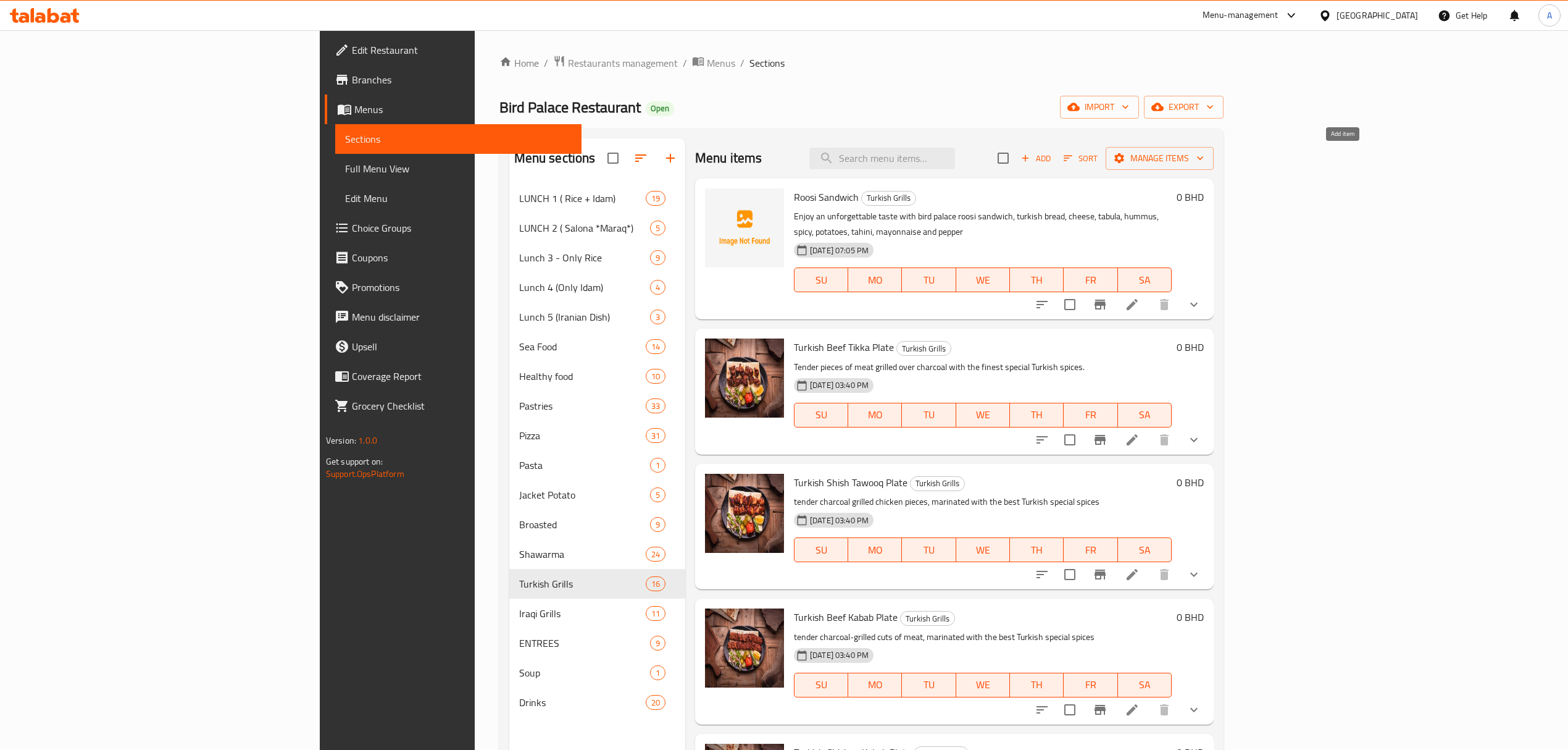
click at [1053, 157] on span "Add" at bounding box center [1036, 158] width 34 height 14
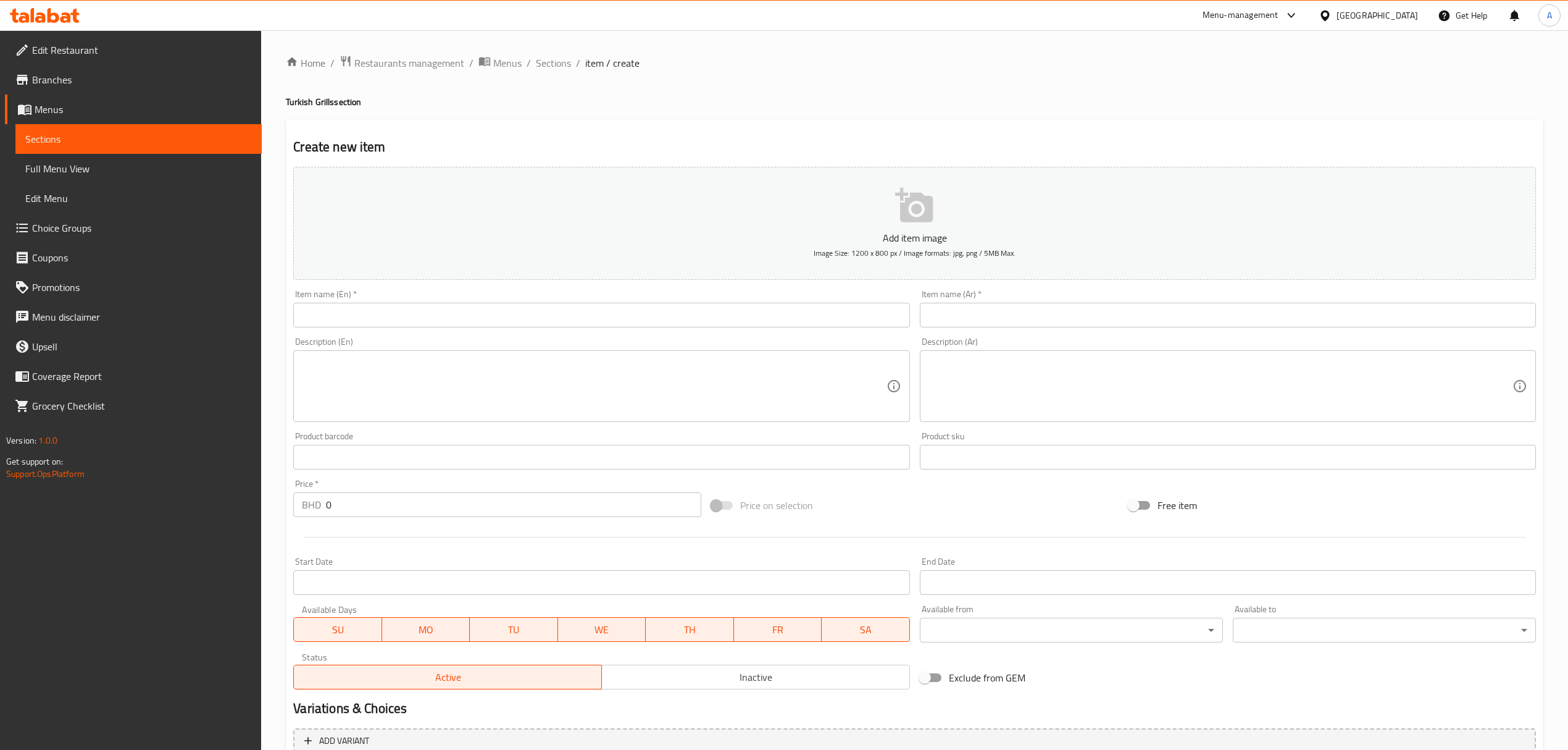
click at [757, 316] on input "text" at bounding box center [602, 314] width 616 height 25
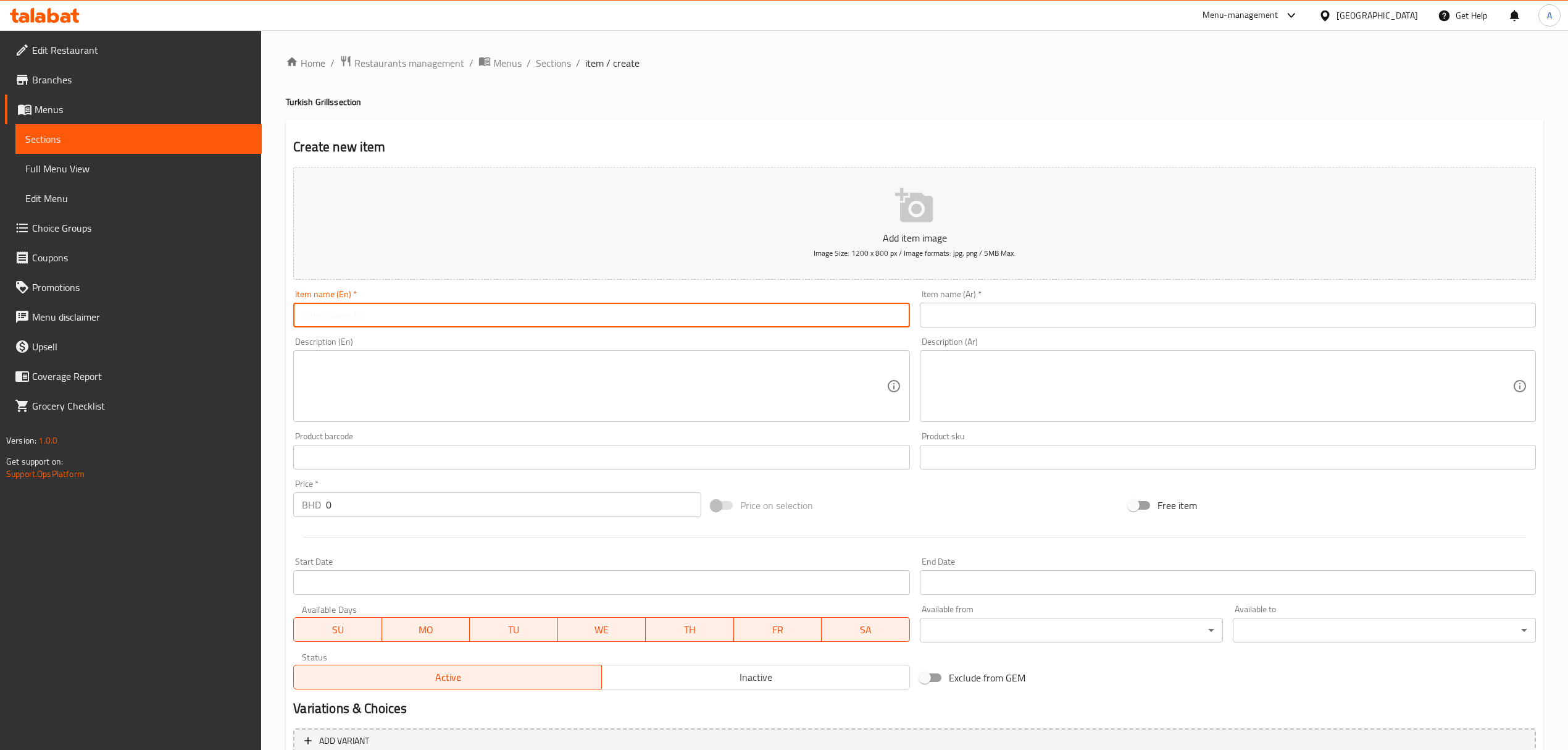
paste input "Beef Kabab Sandwich"
type input "Beef Kabab Sandwich"
click at [1080, 308] on input "text" at bounding box center [1228, 314] width 616 height 25
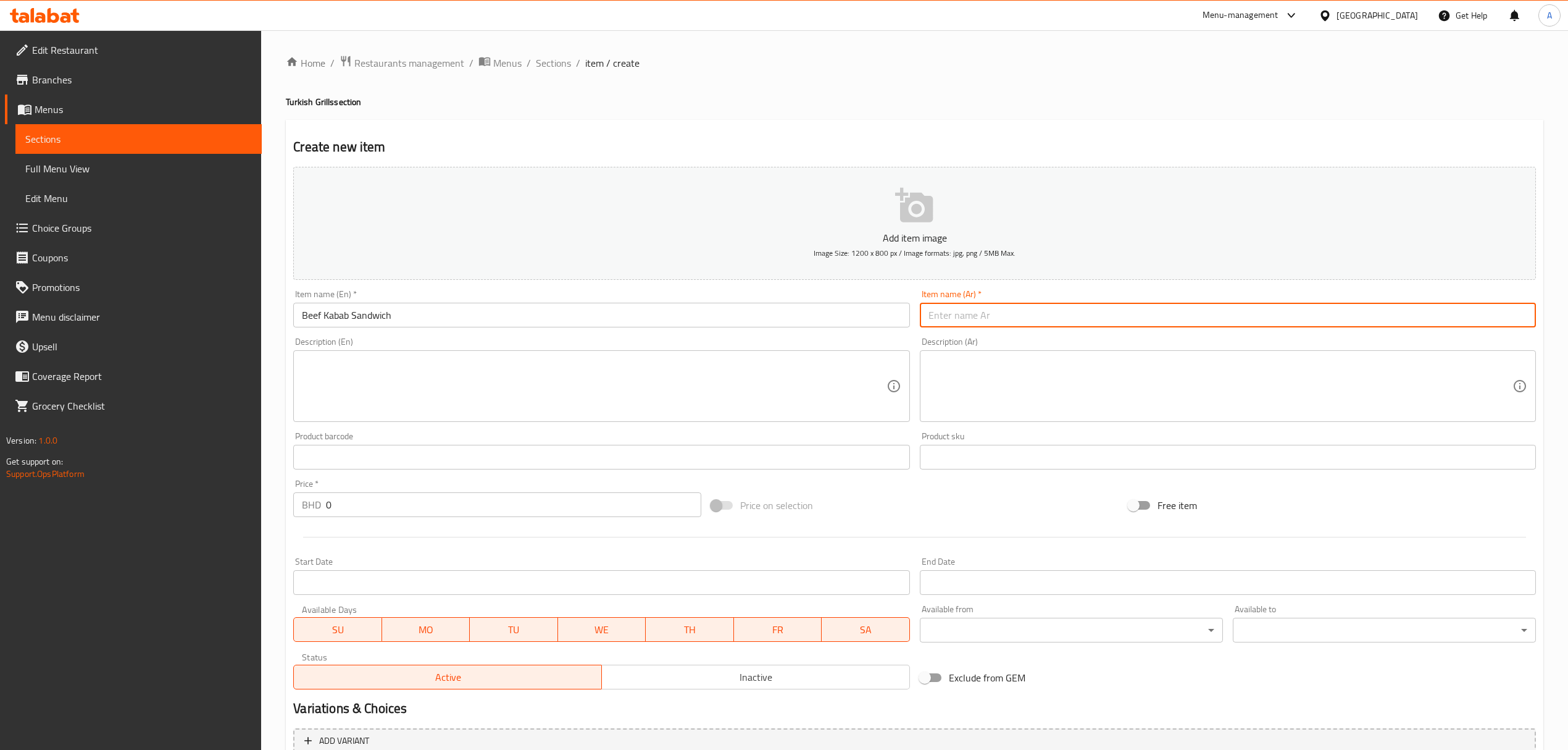
paste input "سندويجة كباب لحم"
type input "سندويجة كباب لحم"
click at [646, 383] on textarea at bounding box center [594, 387] width 584 height 59
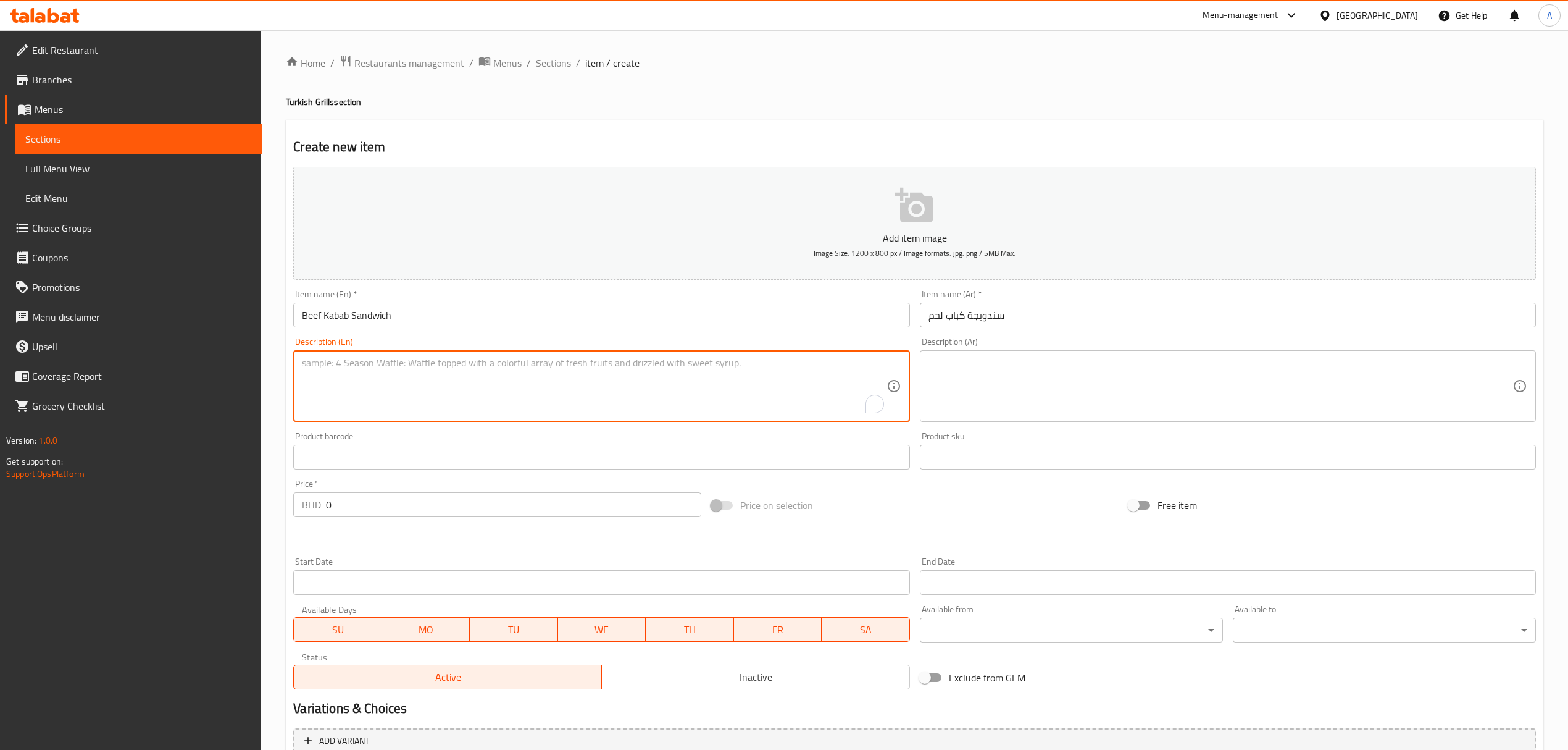
paste textarea "Enjoy an unforgettable taste with bird palace beef kabab sandwich, turkish brea…"
type textarea "Enjoy an unforgettable taste with bird palace beef kabab sandwich, turkish brea…"
click at [1116, 364] on textarea at bounding box center [1221, 387] width 584 height 59
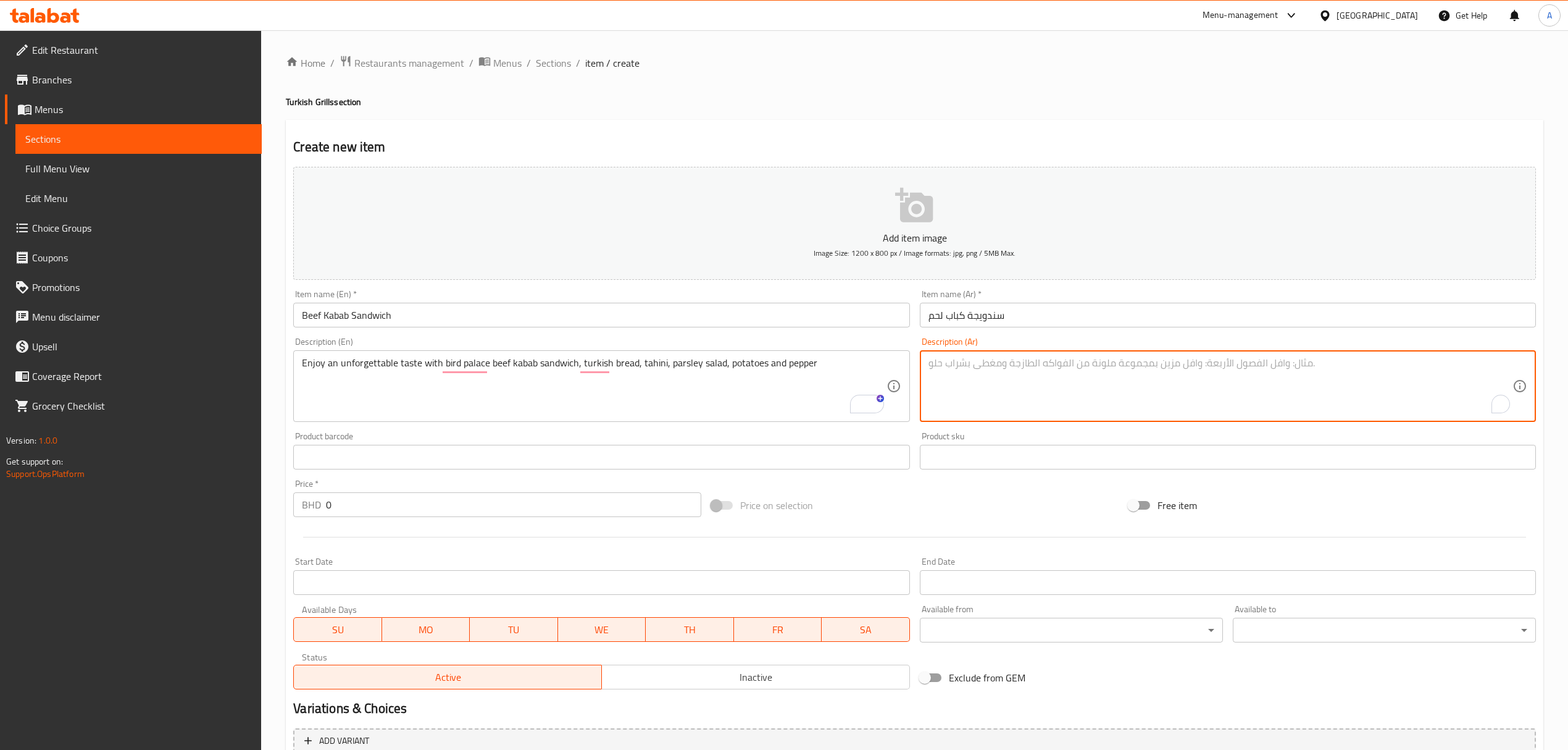
paste textarea "استمتع بمذاق لا ينسى مع ساندويتش كباب لحم بقري من بيرد بالاس، خبز تركي، طحينة، …"
type textarea "استمتع بمذاق لا ينسى مع ساندويتش كباب لحم بقري من بيرد بالاس، خبز تركي، طحينة، …"
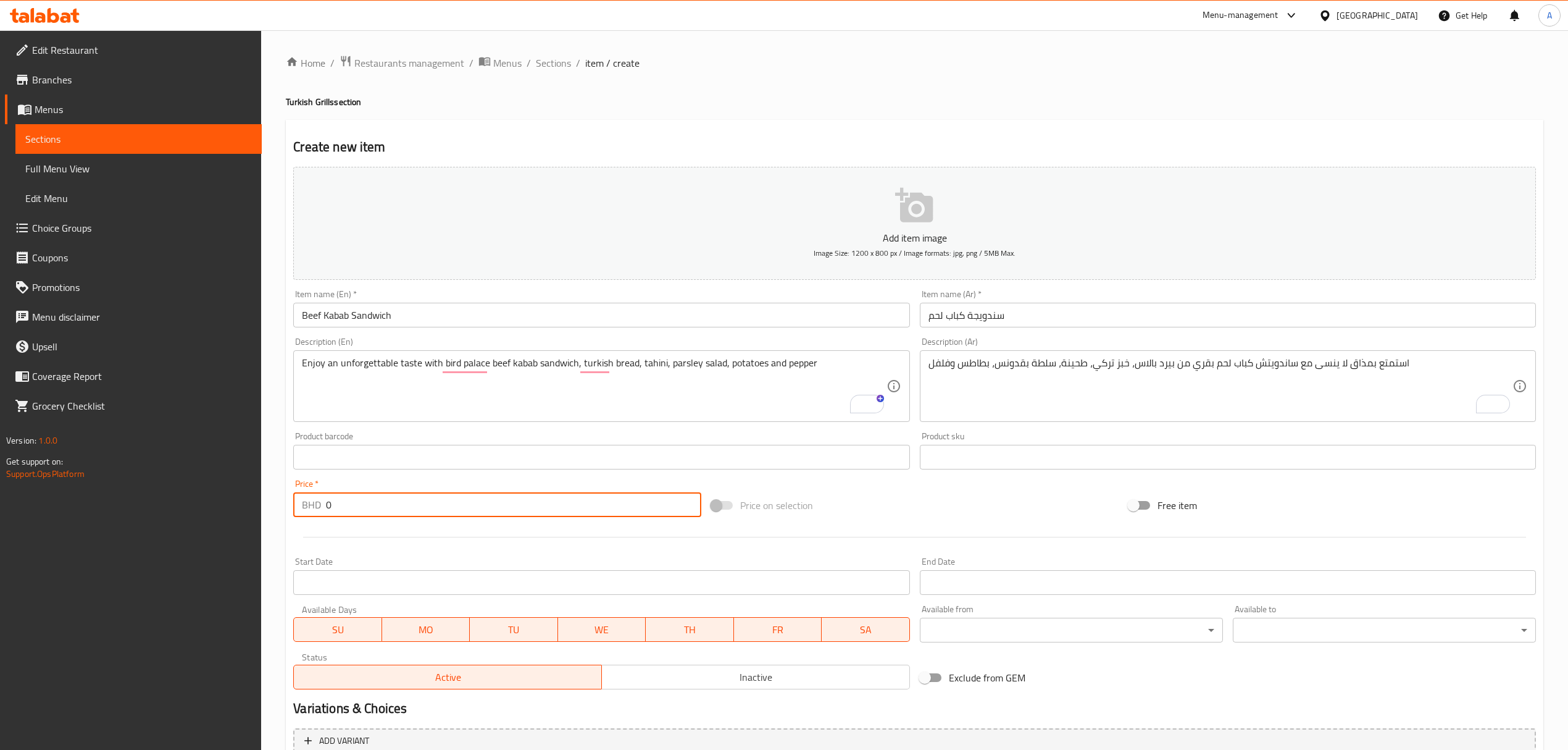
drag, startPoint x: 361, startPoint y: 499, endPoint x: 295, endPoint y: 529, distance: 72.5
click at [295, 529] on div "Add item image Image Size: 1200 x 800 px / Image formats: jpg, png / 5MB Max. I…" at bounding box center [914, 428] width 1252 height 532
paste input "1.65"
type input "1.65"
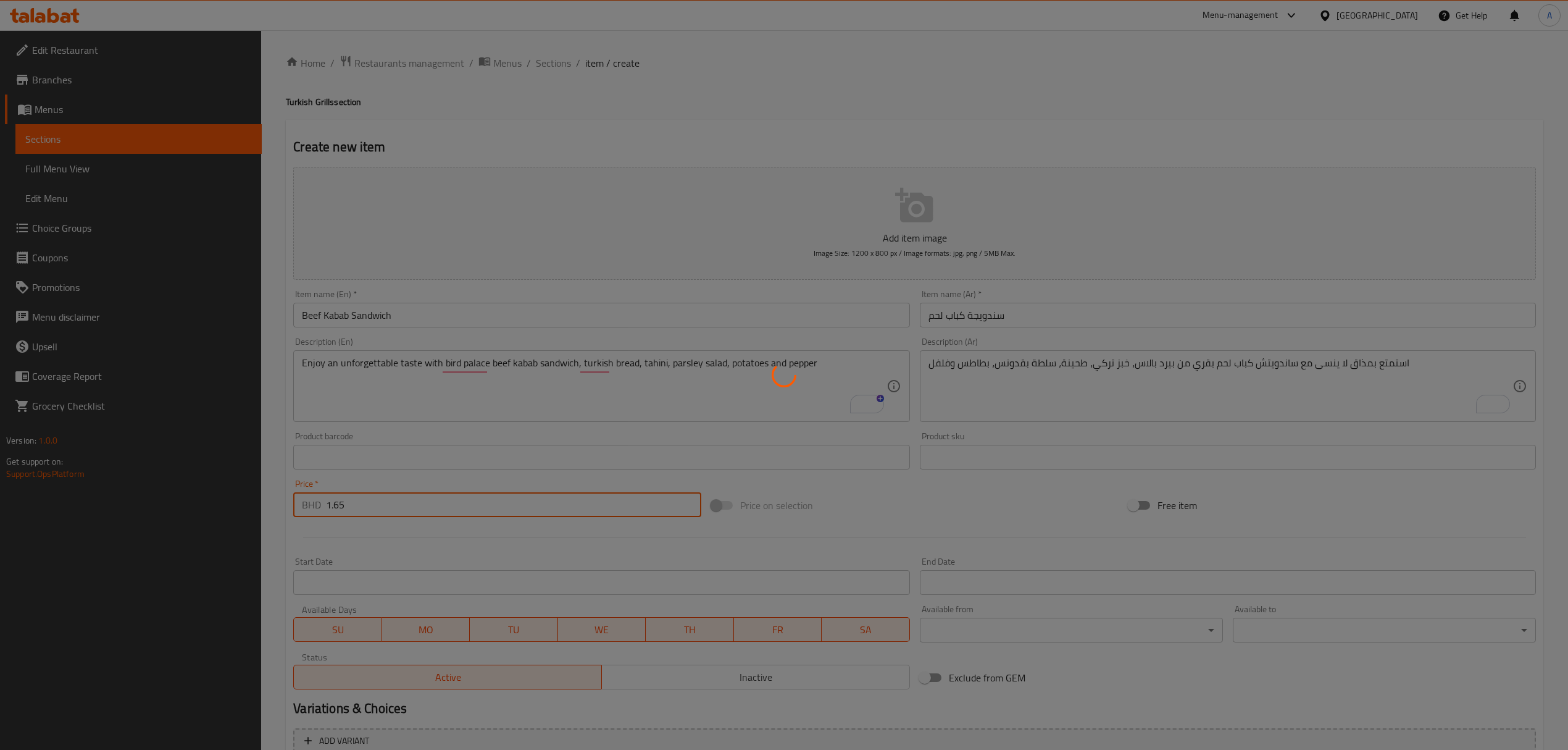
type input "0"
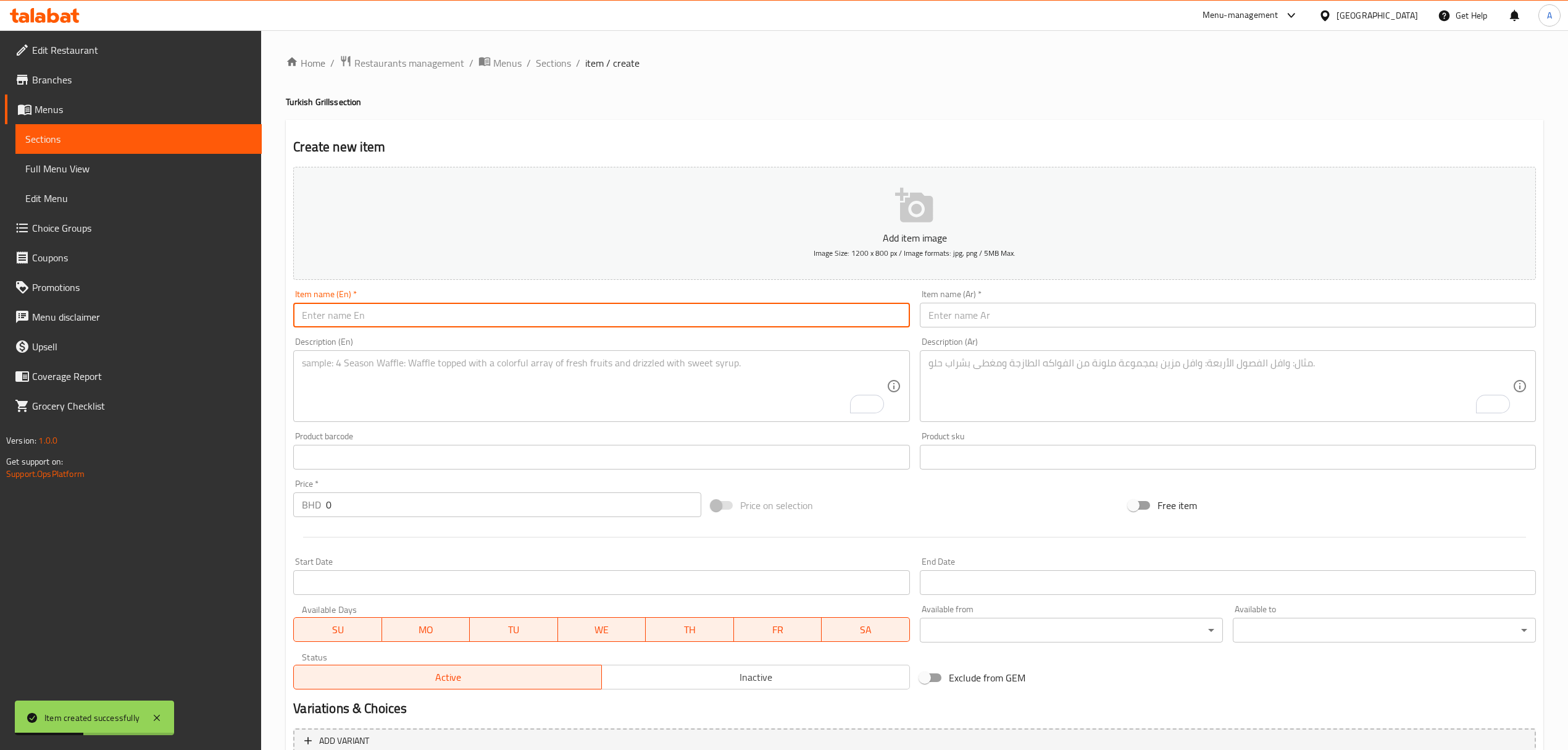
click at [478, 317] on input "text" at bounding box center [602, 314] width 616 height 25
paste input "Chicken Kabab Sandwich"
type input "Chicken Kabab Sandwich"
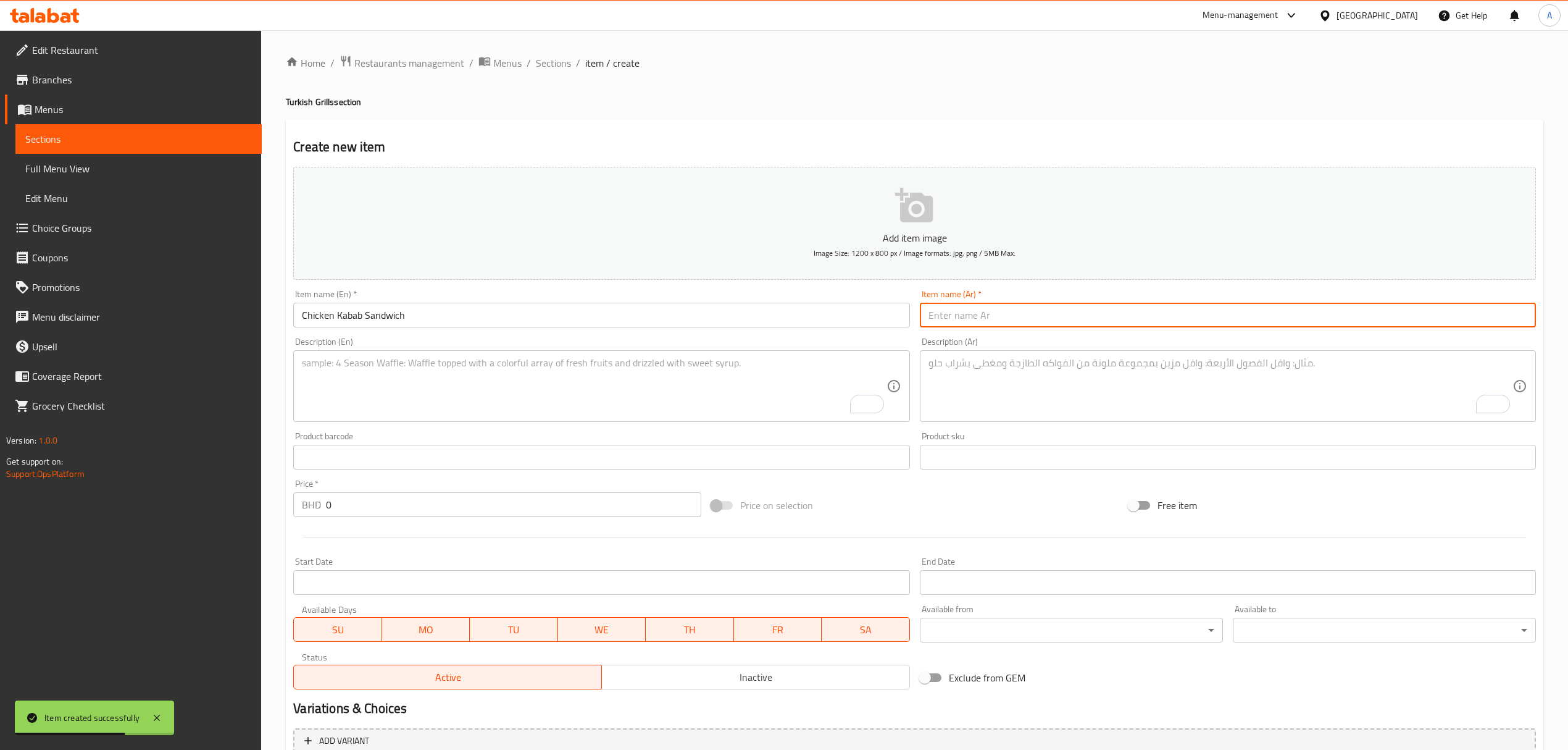
click at [1003, 312] on input "text" at bounding box center [1228, 314] width 616 height 25
paste input "سندويجة كباب دجاج"
type input "سندويجة كباب دجاج"
click at [563, 373] on textarea "To enrich screen reader interactions, please activate Accessibility in Grammarl…" at bounding box center [594, 387] width 584 height 59
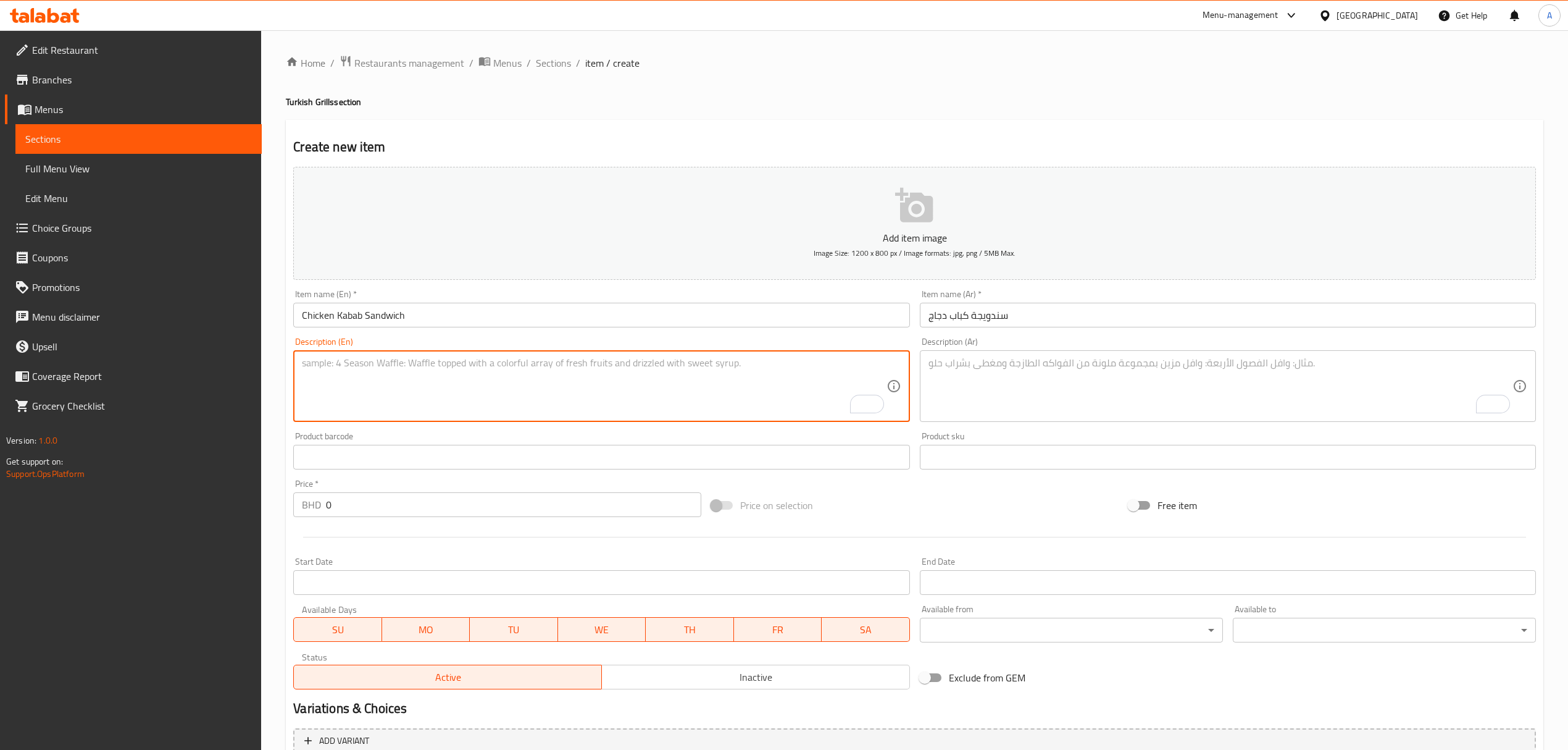
paste textarea "Enjoy an unforgettable taste with bird palace beef kabab sandwich, turkish brea…"
type textarea "Enjoy an unforgettable taste with bird palace beef kabab sandwich, turkish brea…"
click at [1110, 384] on textarea "To enrich screen reader interactions, please activate Accessibility in Grammarl…" at bounding box center [1221, 387] width 584 height 59
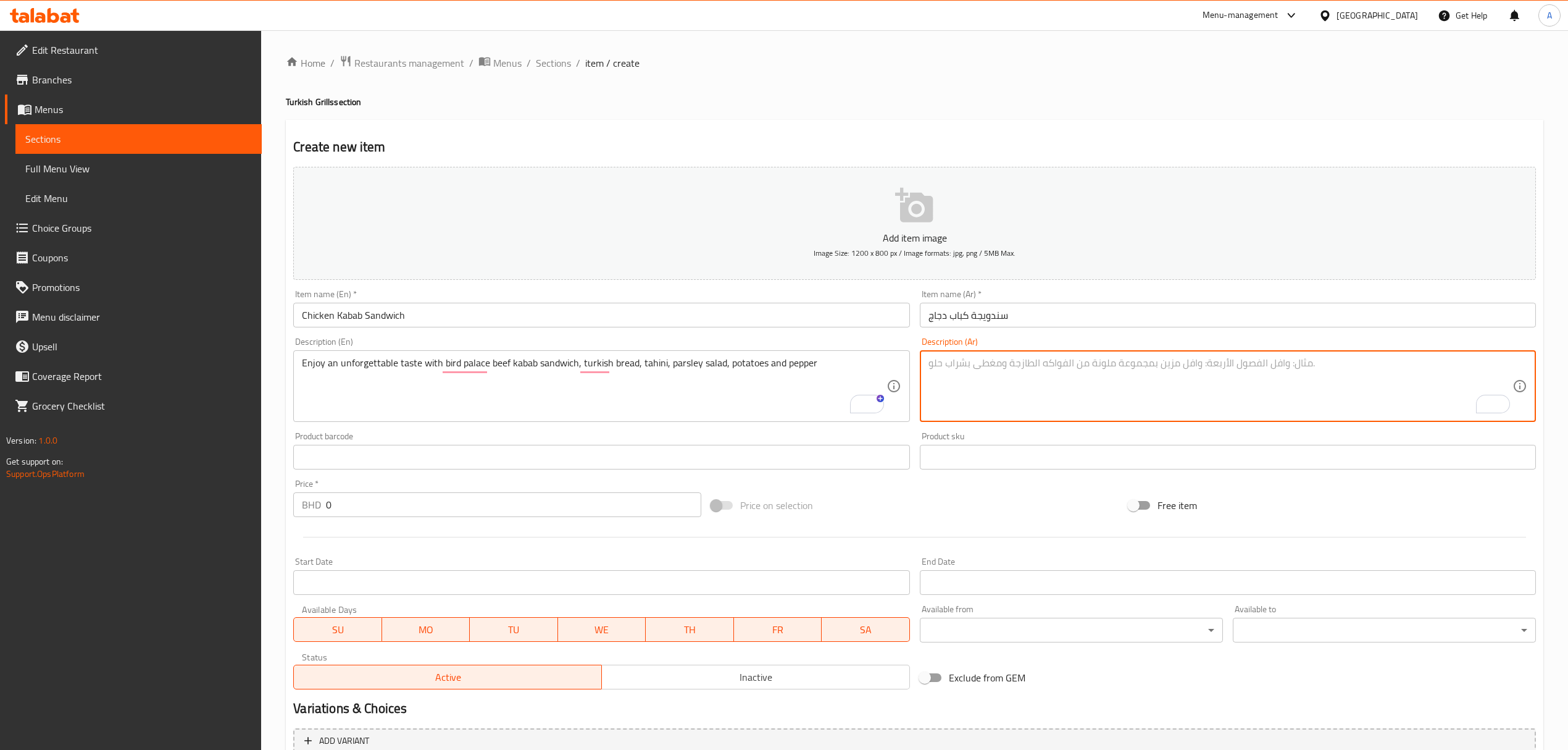
paste textarea "استمتع بمذاق لا ينسى مع ساندويتش كباب لحم بقري من بيرد بالاس، خبز تركي، طحينة، …"
type textarea "استمتع بمذاق لا ينسى مع ساندويتش كباب لحم بقري من بيرد بالاس، خبز تركي، طحينة، …"
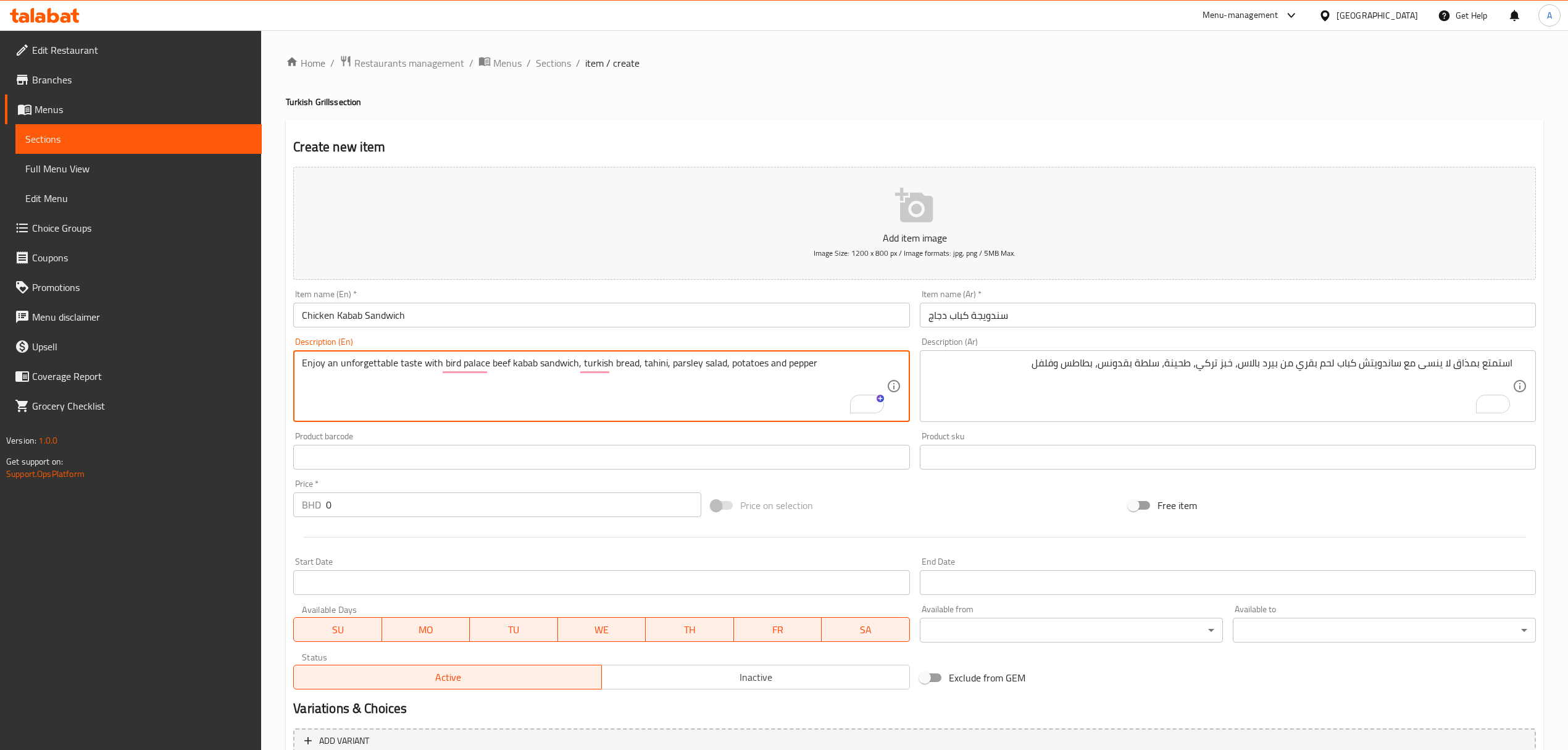
click at [517, 365] on textarea "Enjoy an unforgettable taste with bird palace beef kabab sandwich, turkish brea…" at bounding box center [594, 387] width 584 height 59
click at [498, 361] on textarea "Enjoy an unforgettable taste with bird palace beef kabab sandwich, turkish brea…" at bounding box center [594, 387] width 584 height 59
drag, startPoint x: 498, startPoint y: 361, endPoint x: 546, endPoint y: 361, distance: 48.0
click at [546, 361] on textarea "Enjoy an unforgettable taste with bird palace beef kabab sandwich, turkish brea…" at bounding box center [594, 387] width 584 height 59
paste textarea "Chicken Kabab S"
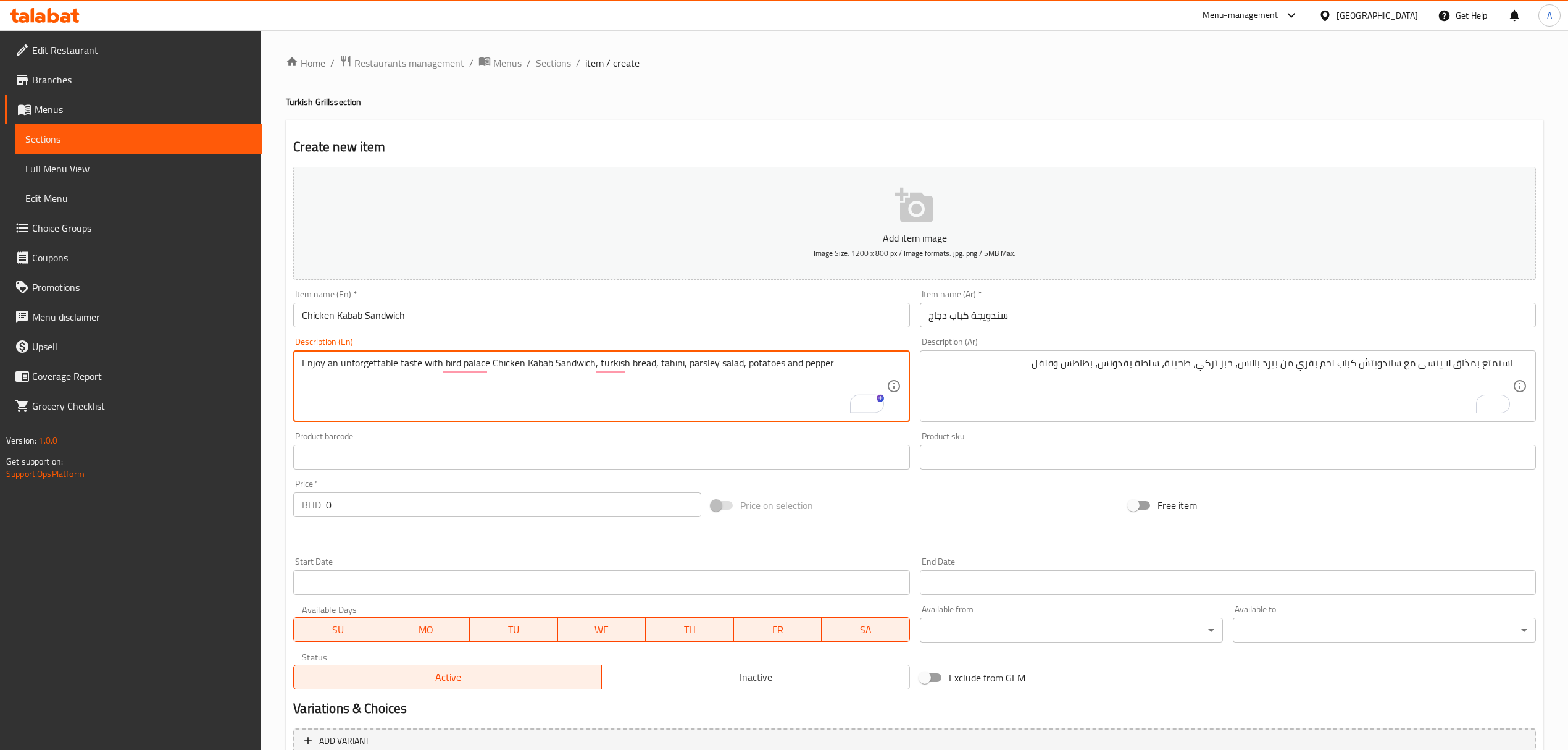
click at [638, 365] on textarea "Enjoy an unforgettable taste with bird palace Chicken Kabab Sandwich, turkish b…" at bounding box center [594, 387] width 584 height 59
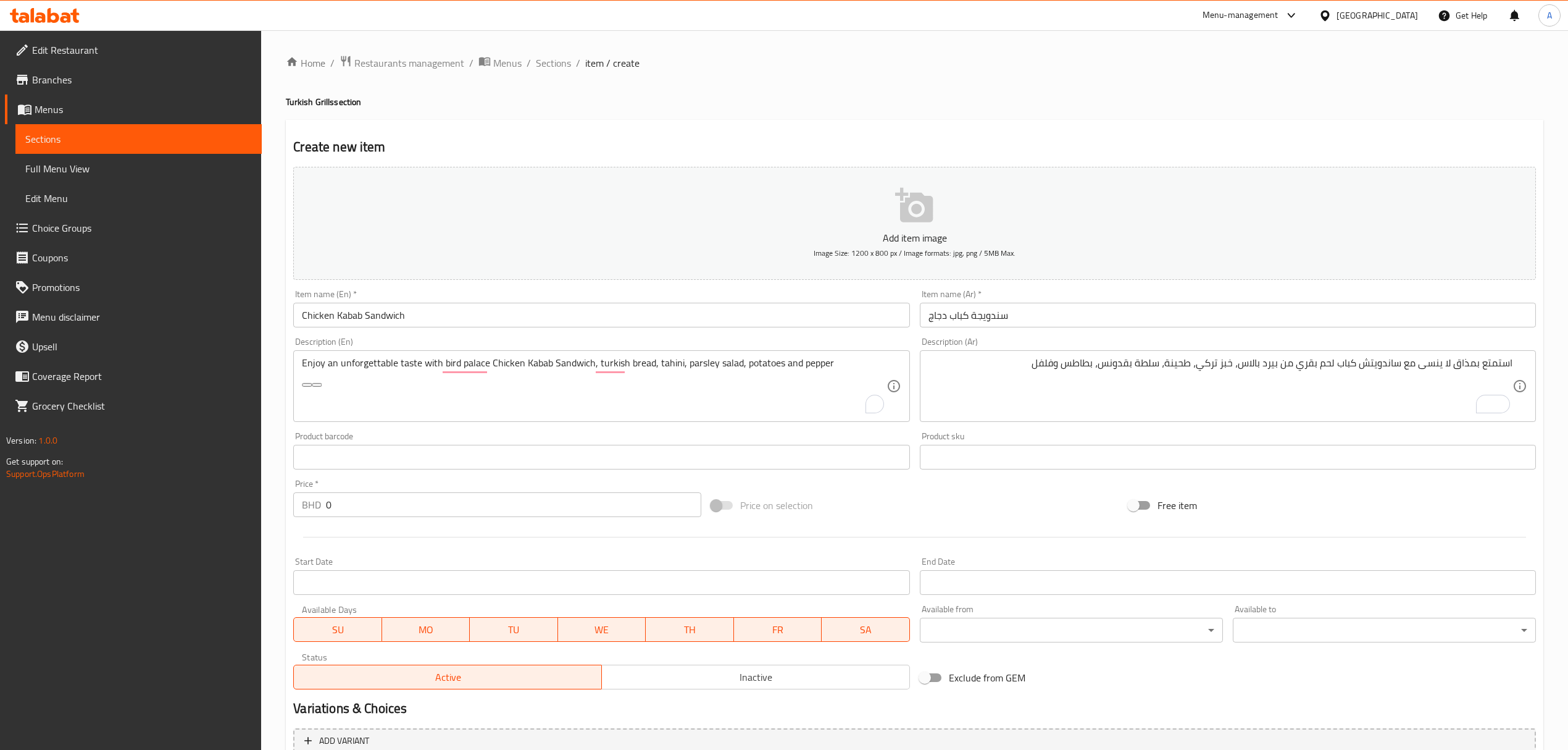
click at [718, 375] on textarea "Enjoy an unforgettable taste with bird palace Chicken Kabab Sandwich, turkish b…" at bounding box center [594, 387] width 584 height 59
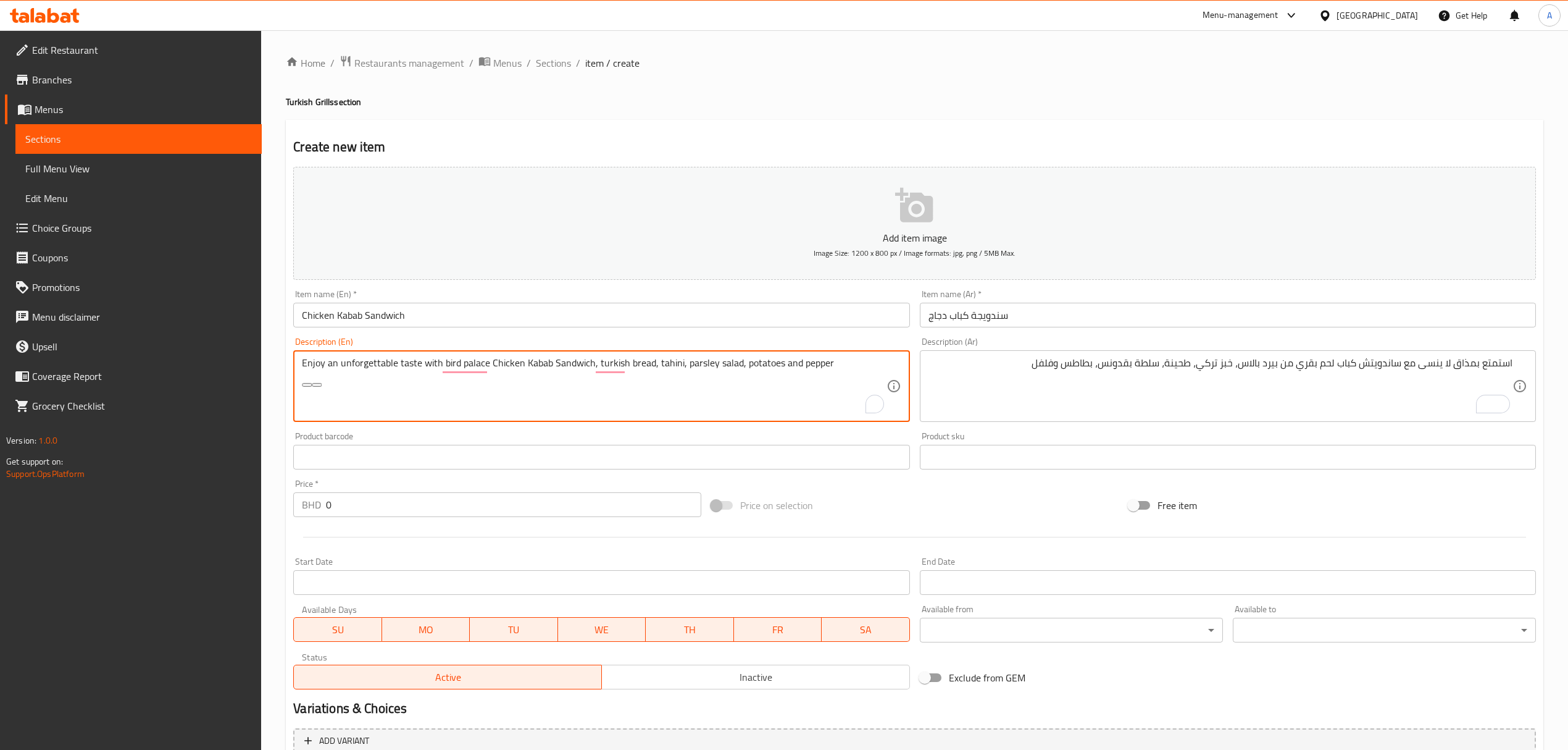
click at [718, 375] on textarea "Enjoy an unforgettable taste with bird palace Chicken Kabab Sandwich, turkish b…" at bounding box center [594, 387] width 584 height 59
drag, startPoint x: 718, startPoint y: 375, endPoint x: 718, endPoint y: 384, distance: 9.0
click at [718, 384] on textarea "Enjoy an unforgettable taste with bird palace Chicken Kabab Sandwich, turkish b…" at bounding box center [594, 387] width 584 height 59
paste textarea "chicken kabab s"
type textarea "Enjoy an unforgettable taste with bird palace chicken kabab sandwich, turkish b…"
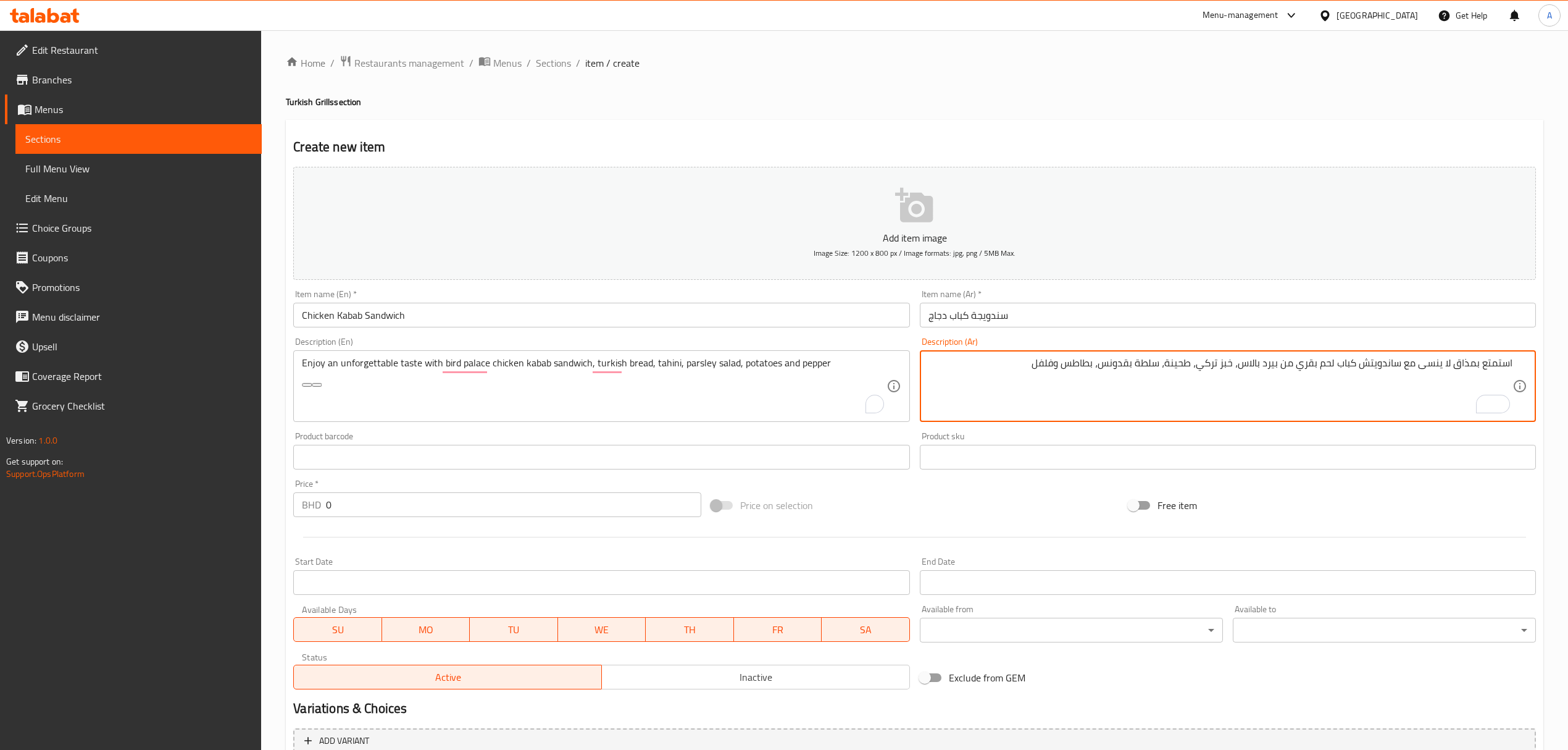
drag, startPoint x: 1303, startPoint y: 369, endPoint x: 1319, endPoint y: 376, distance: 17.5
click at [1301, 371] on textarea "استمتع بمذاق لا ينسى مع ساندويتش كباب لحم بقري من بيرد بالاس، خبز تركي، طحينة، …" at bounding box center [1221, 387] width 584 height 59
drag, startPoint x: 1300, startPoint y: 369, endPoint x: 1398, endPoint y: 368, distance: 98.0
click at [1398, 368] on textarea "استمتع بمذاق لا ينسى مع ساندويتش كباب لحم بقري من بيرد بالاس، خبز تركي، طحينة، …" at bounding box center [1221, 387] width 584 height 59
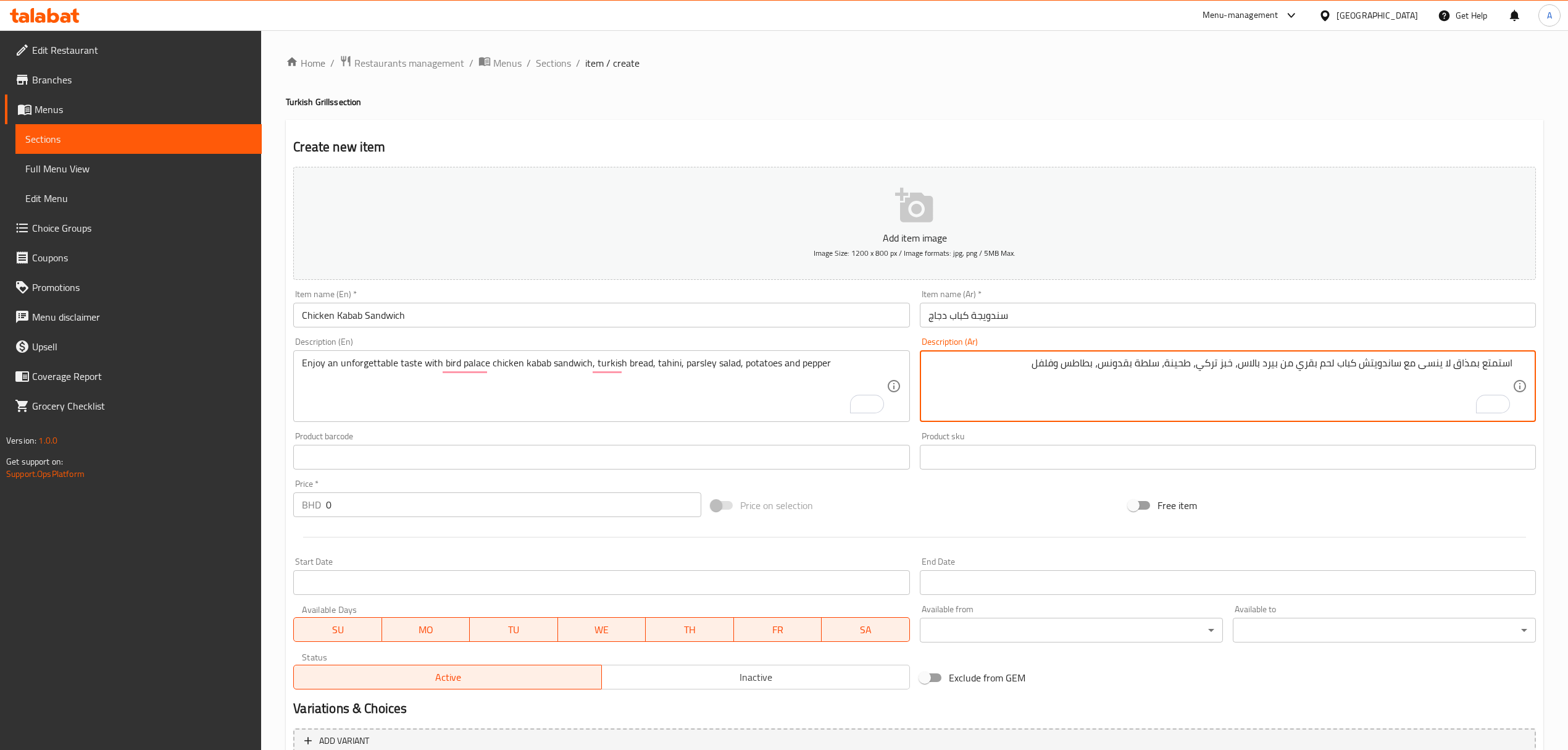
drag, startPoint x: 1297, startPoint y: 372, endPoint x: 1403, endPoint y: 363, distance: 106.4
click at [1403, 363] on textarea "استمتع بمذاق لا ينسى مع ساندويتش كباب لحم بقري من بيرد بالاس، خبز تركي، طحينة، …" at bounding box center [1221, 387] width 584 height 59
paste textarea "ندويش كباب دجاج قصر"
type textarea "استمتع بمذاق لا ينسى مع سندويش كباب دجاج قصر من بيرد بالاس، خبز تركي، طحينة، سل…"
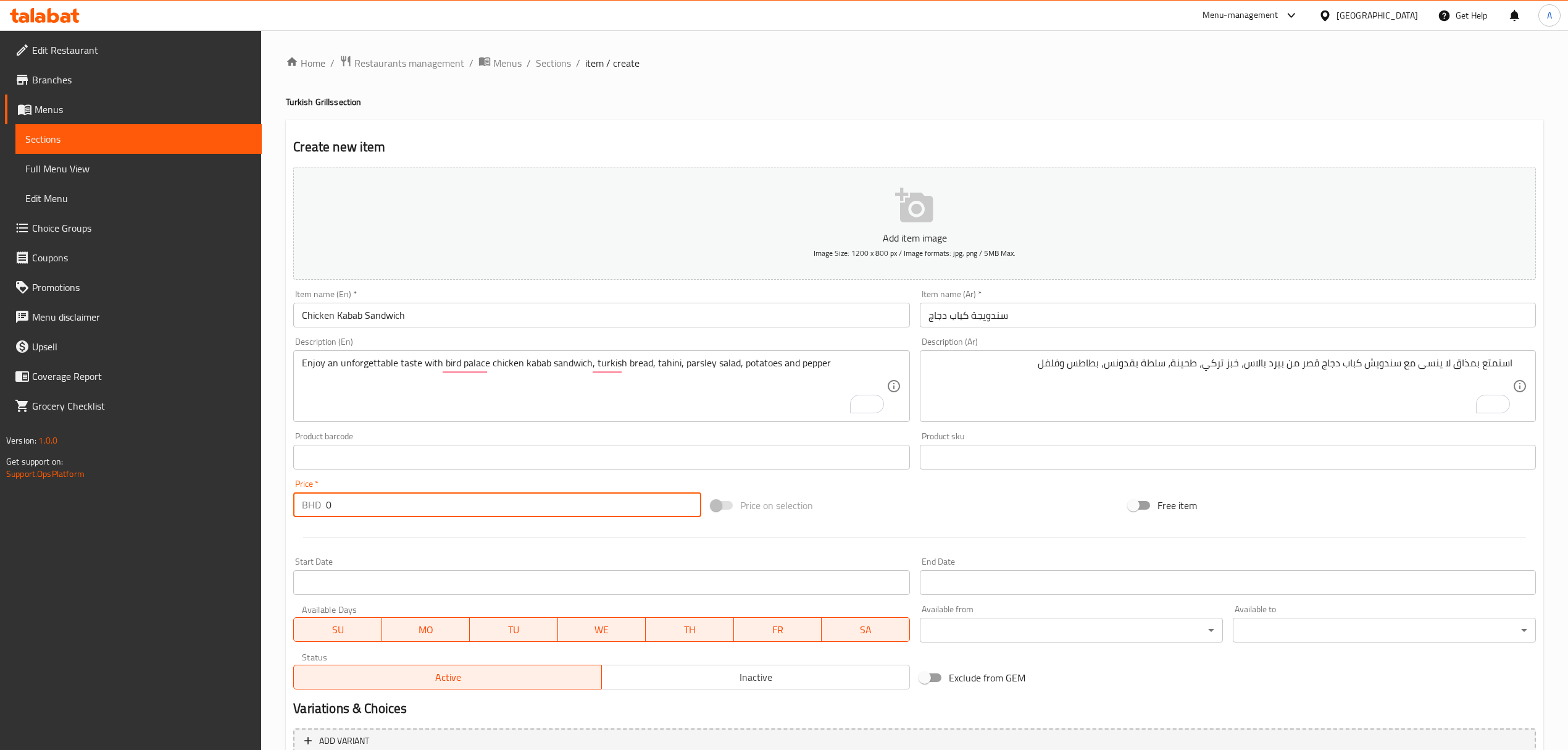
drag, startPoint x: 374, startPoint y: 510, endPoint x: 305, endPoint y: 519, distance: 69.6
click at [305, 519] on div "Price   * BHD 0 Price *" at bounding box center [497, 498] width 417 height 48
paste input "1.65"
type input "1.65"
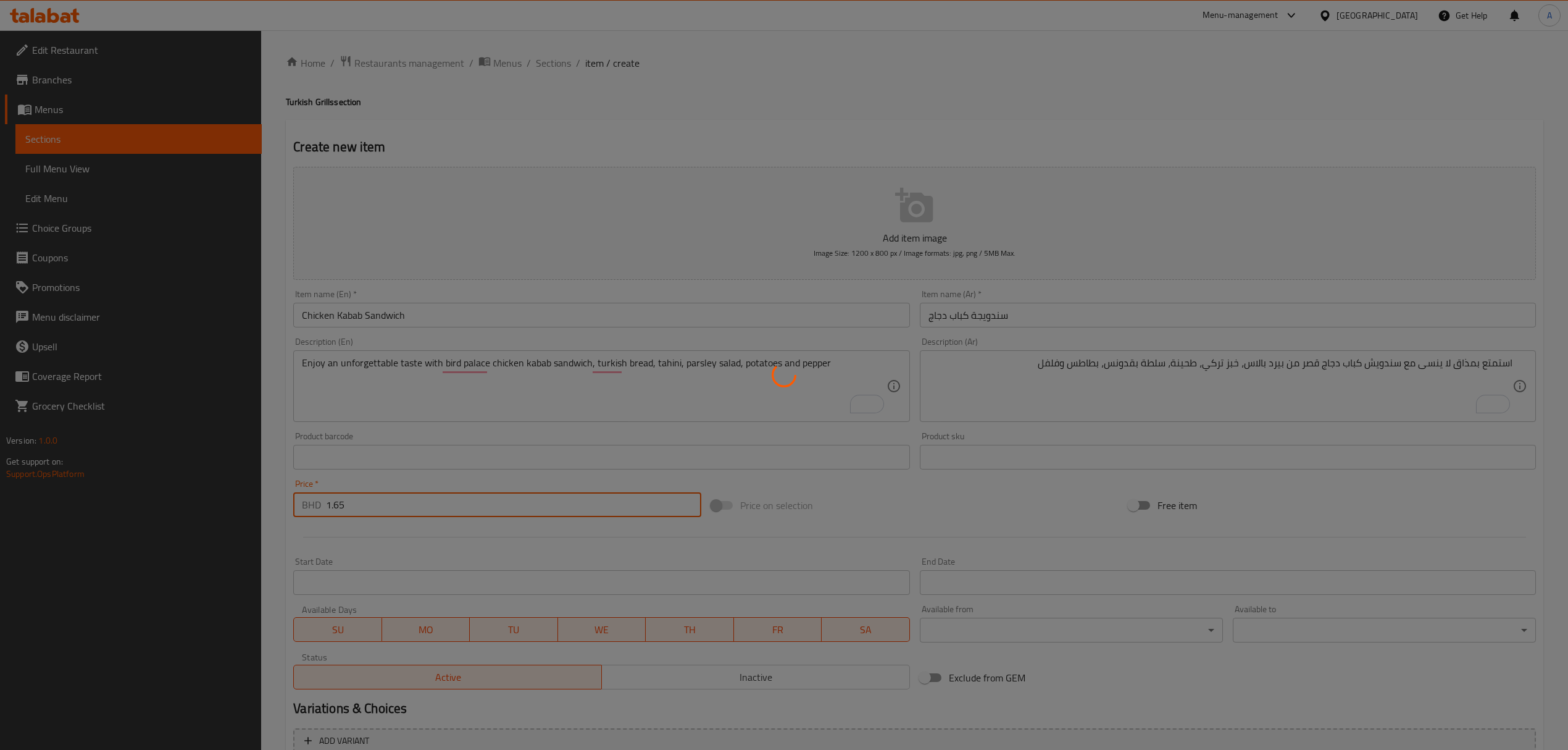
type input "0"
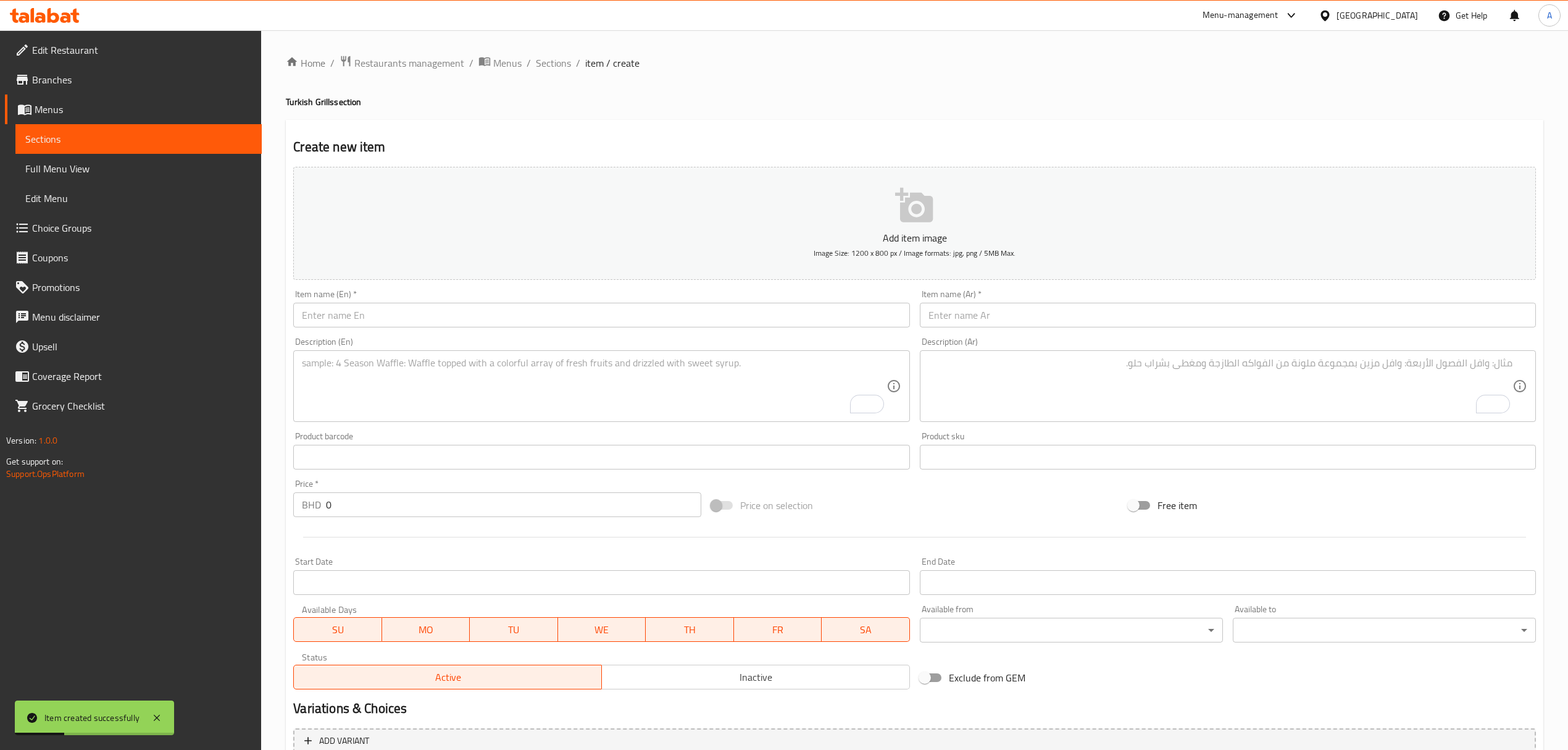
click at [494, 329] on div "Item name (En)   * Item name (En) *" at bounding box center [601, 308] width 626 height 48
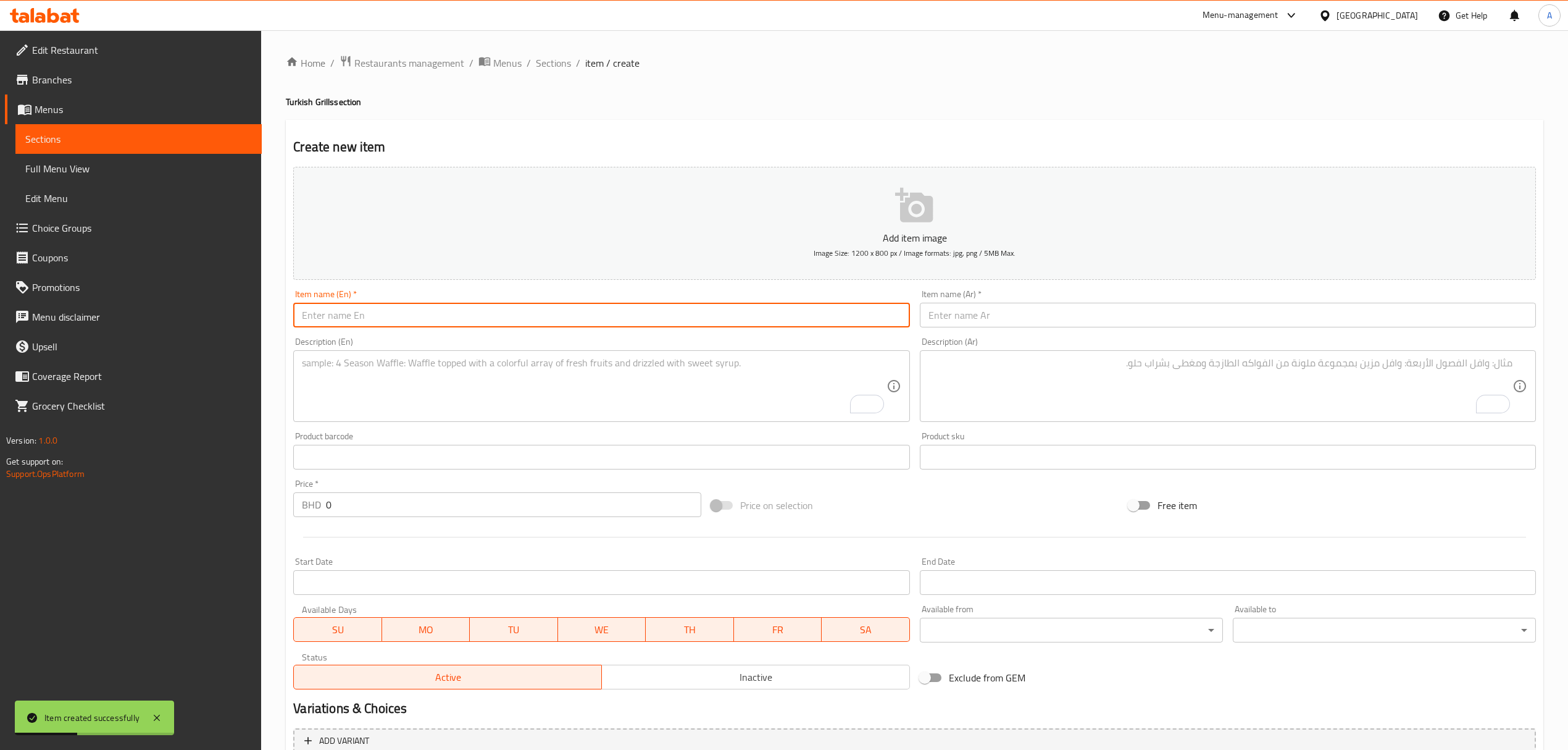
click at [511, 317] on input "text" at bounding box center [602, 314] width 616 height 25
paste input "Beef Tikka Sandwich"
type input "Beef Tikka Sandwich"
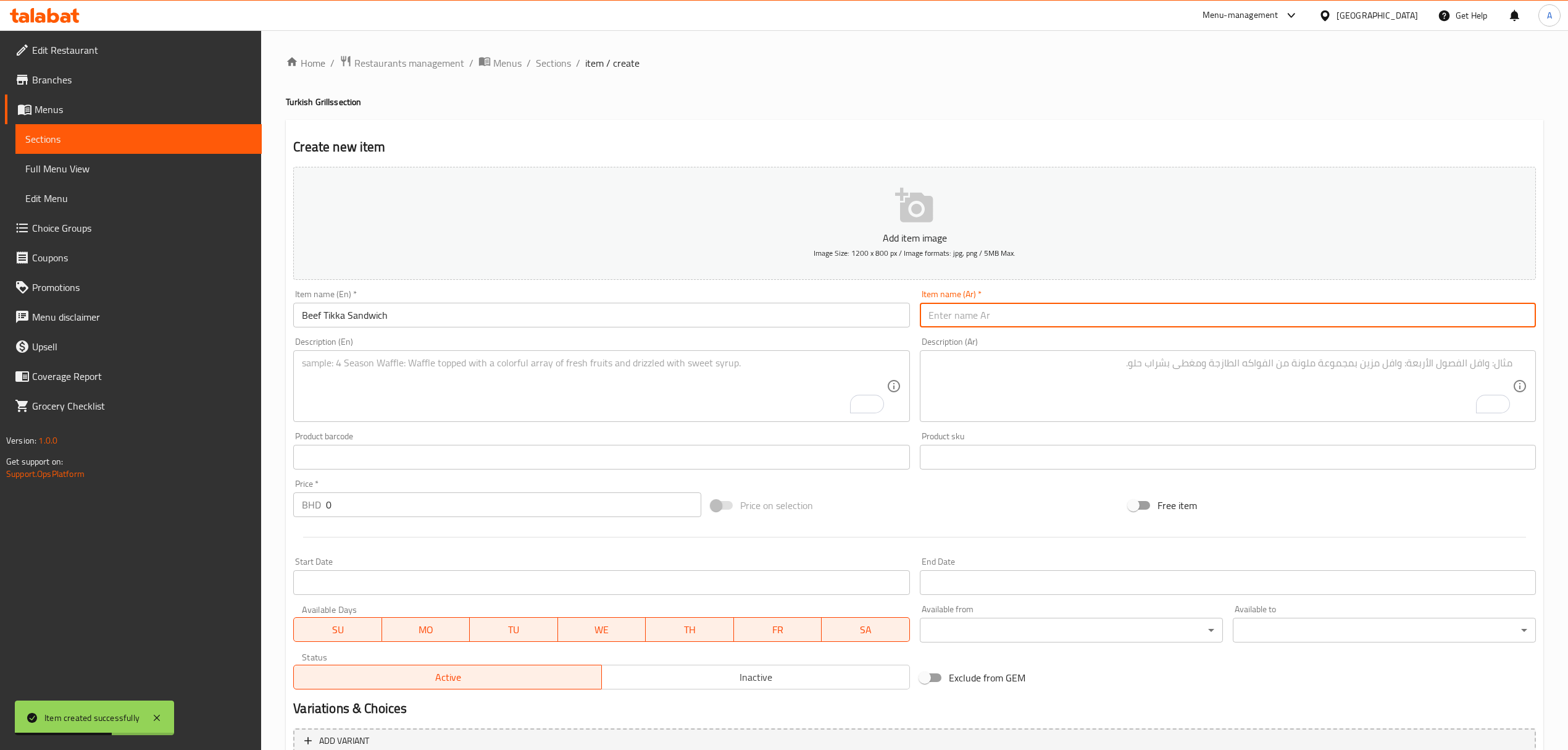
click at [1004, 322] on input "text" at bounding box center [1228, 314] width 616 height 25
paste input "سندويجة تكة لحم"
type input "سندويجة تكة لحم"
click at [501, 412] on textarea "To enrich screen reader interactions, please activate Accessibility in Grammarl…" at bounding box center [594, 387] width 584 height 59
click at [501, 408] on textarea "To enrich screen reader interactions, please activate Accessibility in Grammarl…" at bounding box center [594, 387] width 584 height 59
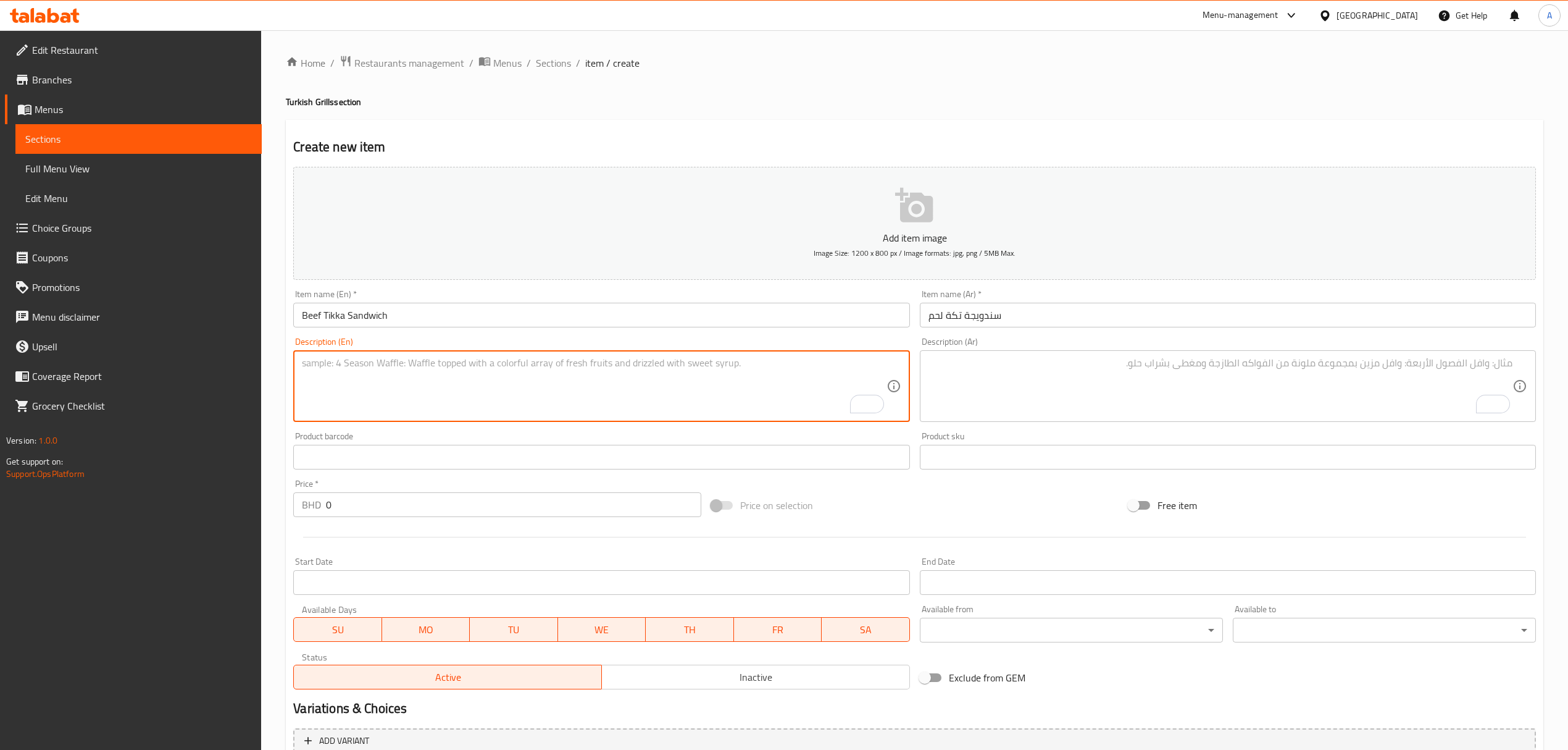
paste textarea "Enjoy an unforgettable taste with bird palace beef kabab sandwich, turkish brea…"
click at [499, 359] on textarea "Enjoy an unforgettable taste with bird palace beef kabab sandwich, turkish brea…" at bounding box center [594, 387] width 584 height 59
drag, startPoint x: 499, startPoint y: 359, endPoint x: 544, endPoint y: 357, distance: 45.0
click at [544, 357] on div "Enjoy an unforgettable taste with bird palace beef kabab sandwich, turkish brea…" at bounding box center [602, 385] width 616 height 72
paste textarea "Beef Tikka S"
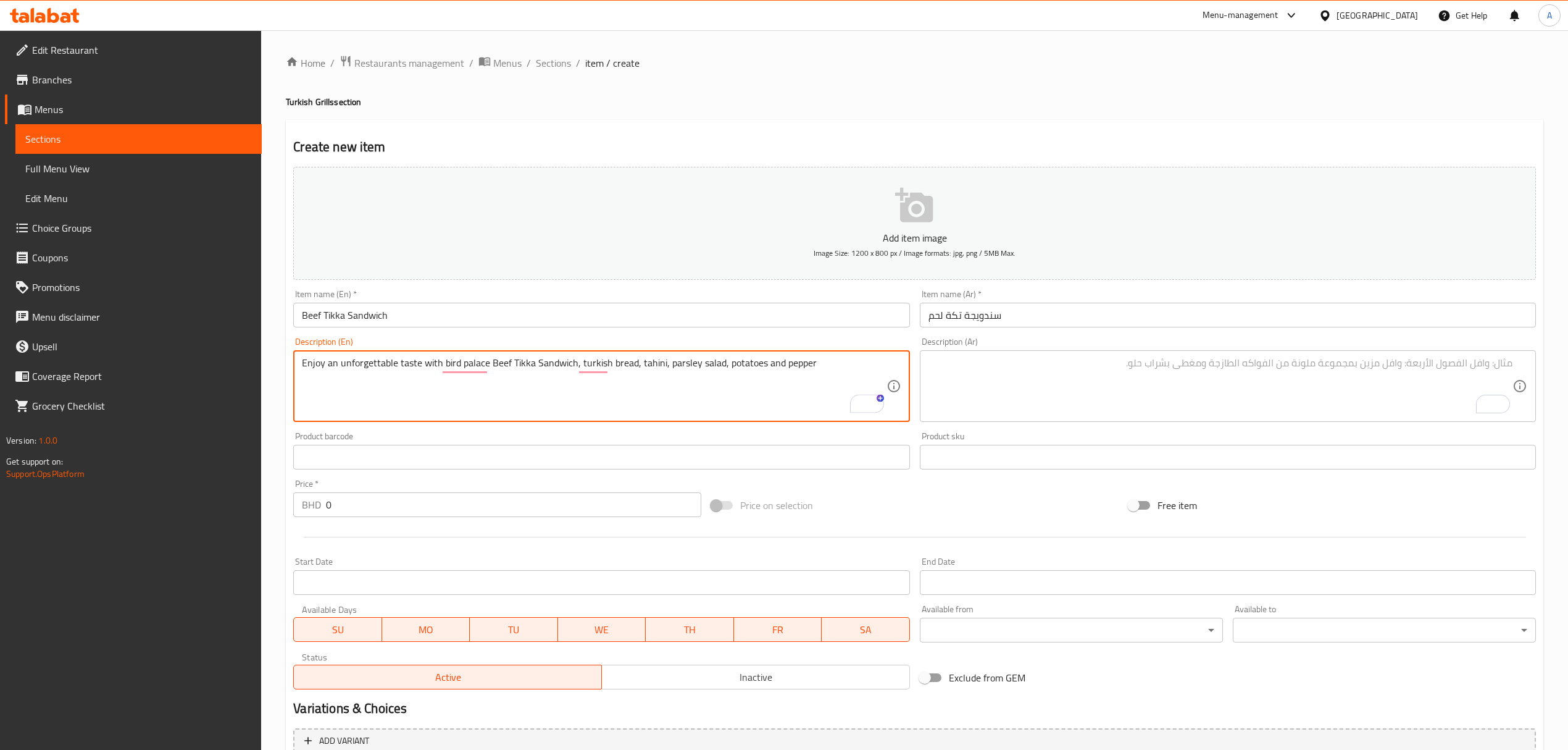
click at [557, 371] on textarea "Enjoy an unforgettable taste with bird palace Beef Tikka Sandwich, turkish brea…" at bounding box center [594, 387] width 584 height 59
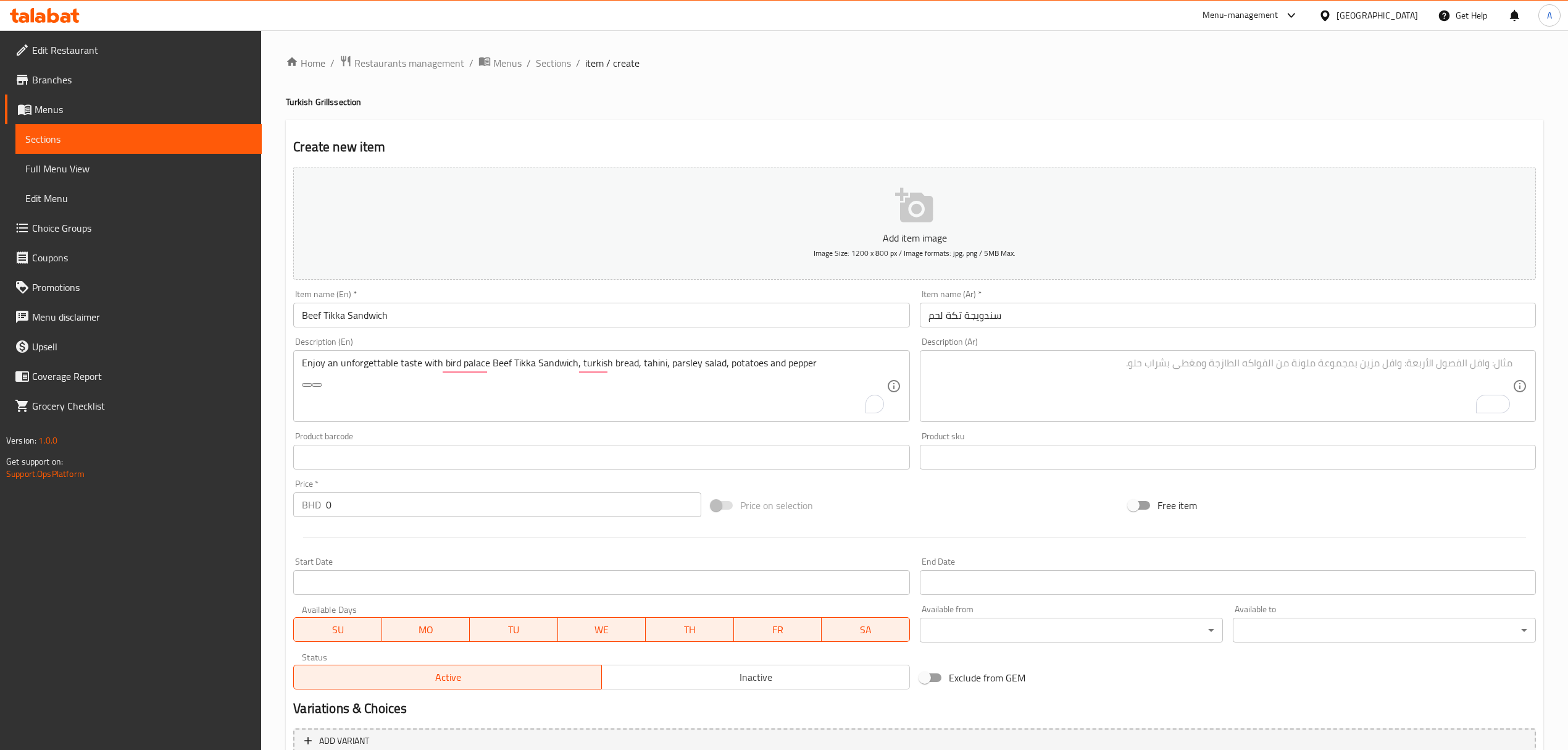
click at [702, 375] on textarea "Enjoy an unforgettable taste with bird palace Beef Tikka Sandwich, turkish brea…" at bounding box center [594, 387] width 584 height 59
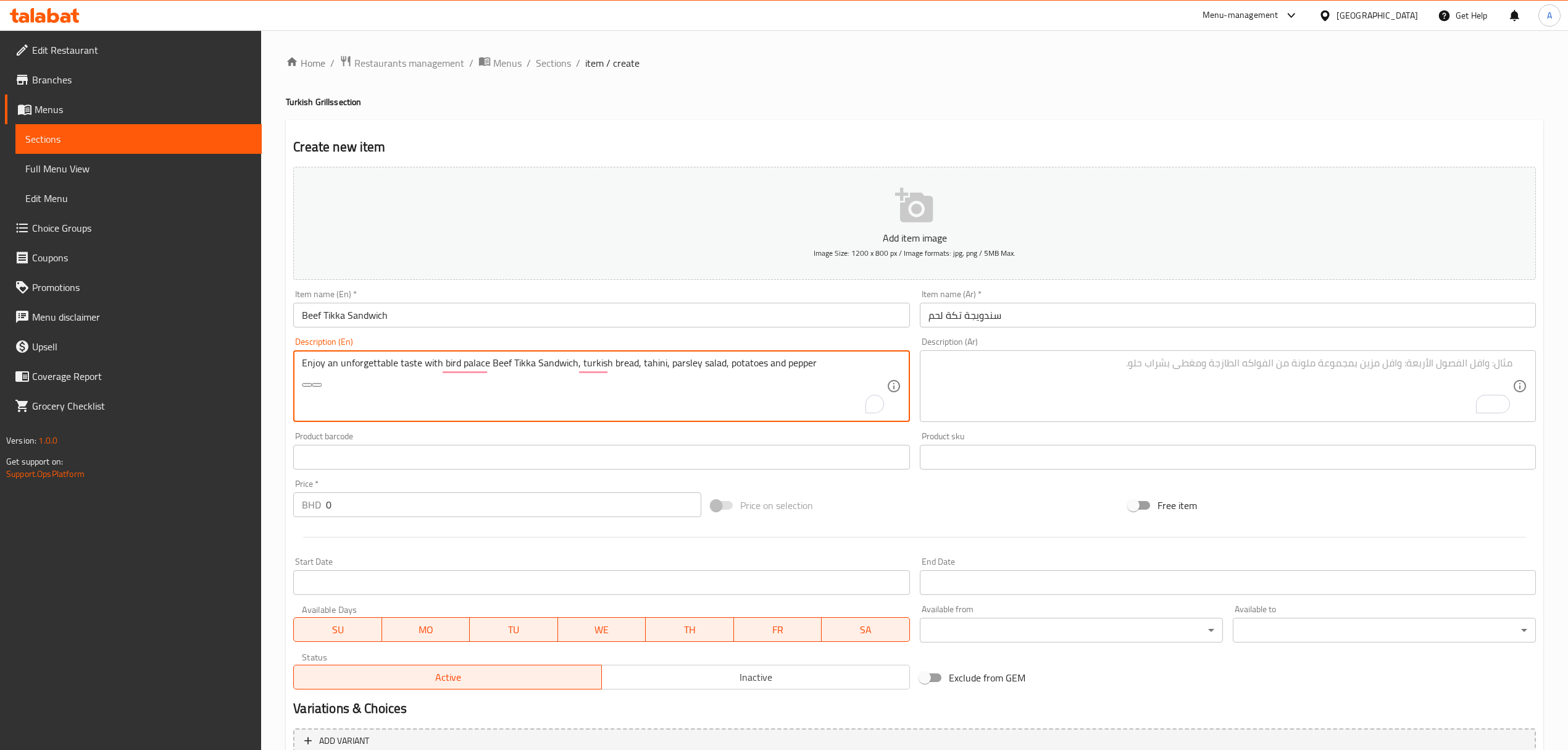
click at [702, 375] on textarea "Enjoy an unforgettable taste with bird palace Beef Tikka Sandwich, turkish brea…" at bounding box center [594, 387] width 584 height 59
paste textarea "beef tikka s"
type textarea "Enjoy an unforgettable taste with bird palace beef tikka sandwich, turkish brea…"
click at [984, 389] on textarea "To enrich screen reader interactions, please activate Accessibility in Grammarl…" at bounding box center [1221, 387] width 584 height 59
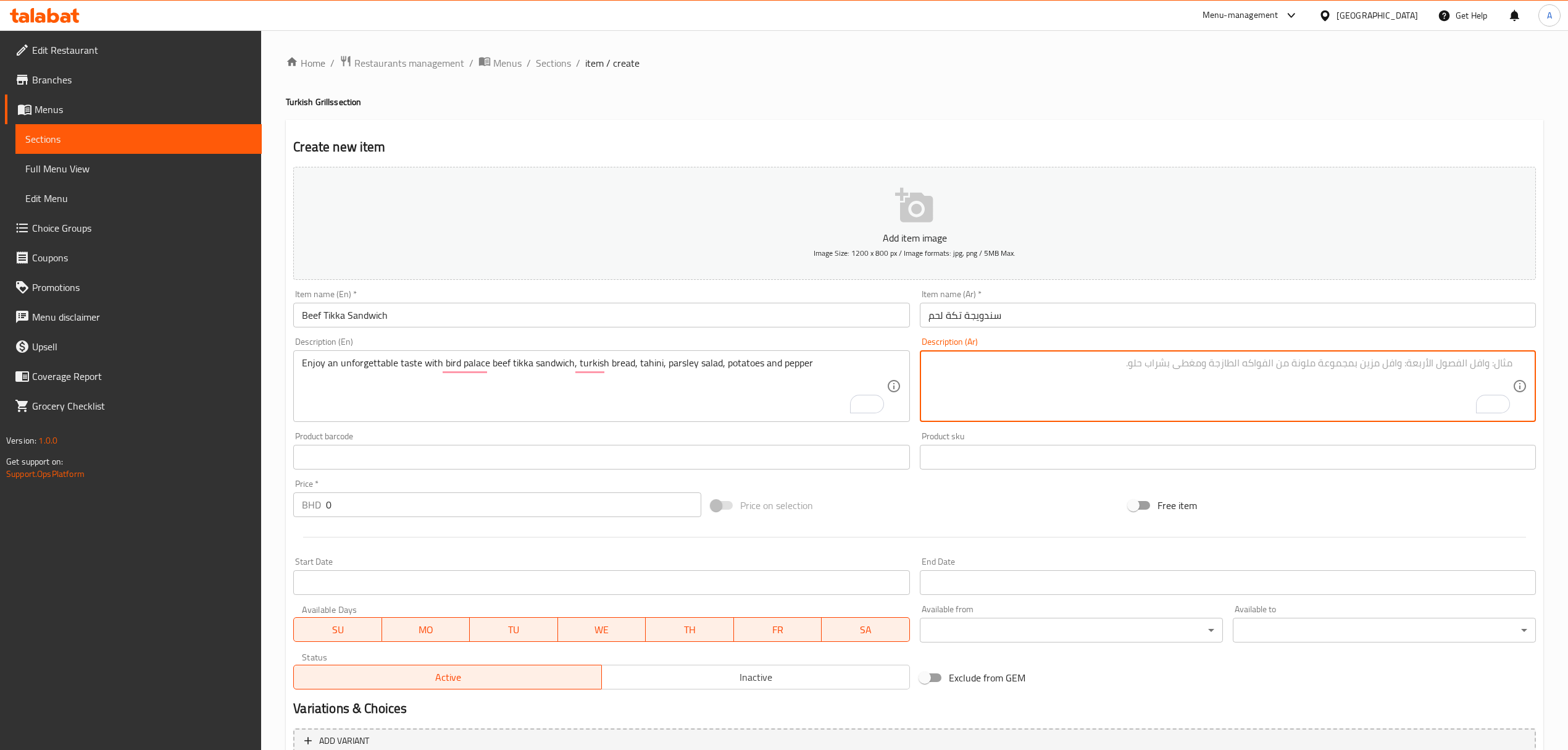
paste textarea "استمتع بمذاق لا ينسى مع ساندويتش كباب لحم بقري من بيرد بالاس، خبز تركي، طحينة، …"
drag, startPoint x: 1300, startPoint y: 365, endPoint x: 1402, endPoint y: 364, distance: 102.0
click at [1402, 364] on textarea "استمتع بمذاق لا ينسى مع ساندويتش كباب لحم بقري من بيرد بالاس، خبز تركي، طحينة، …" at bounding box center [1221, 387] width 584 height 59
paste textarea "ندويش تكة لحم قصر"
type textarea "استمتع بمذاق لا ينسى مع سندويش تكة لحم قصر من بيرد بالاس، خبز تركي، طحينة، سلطة…"
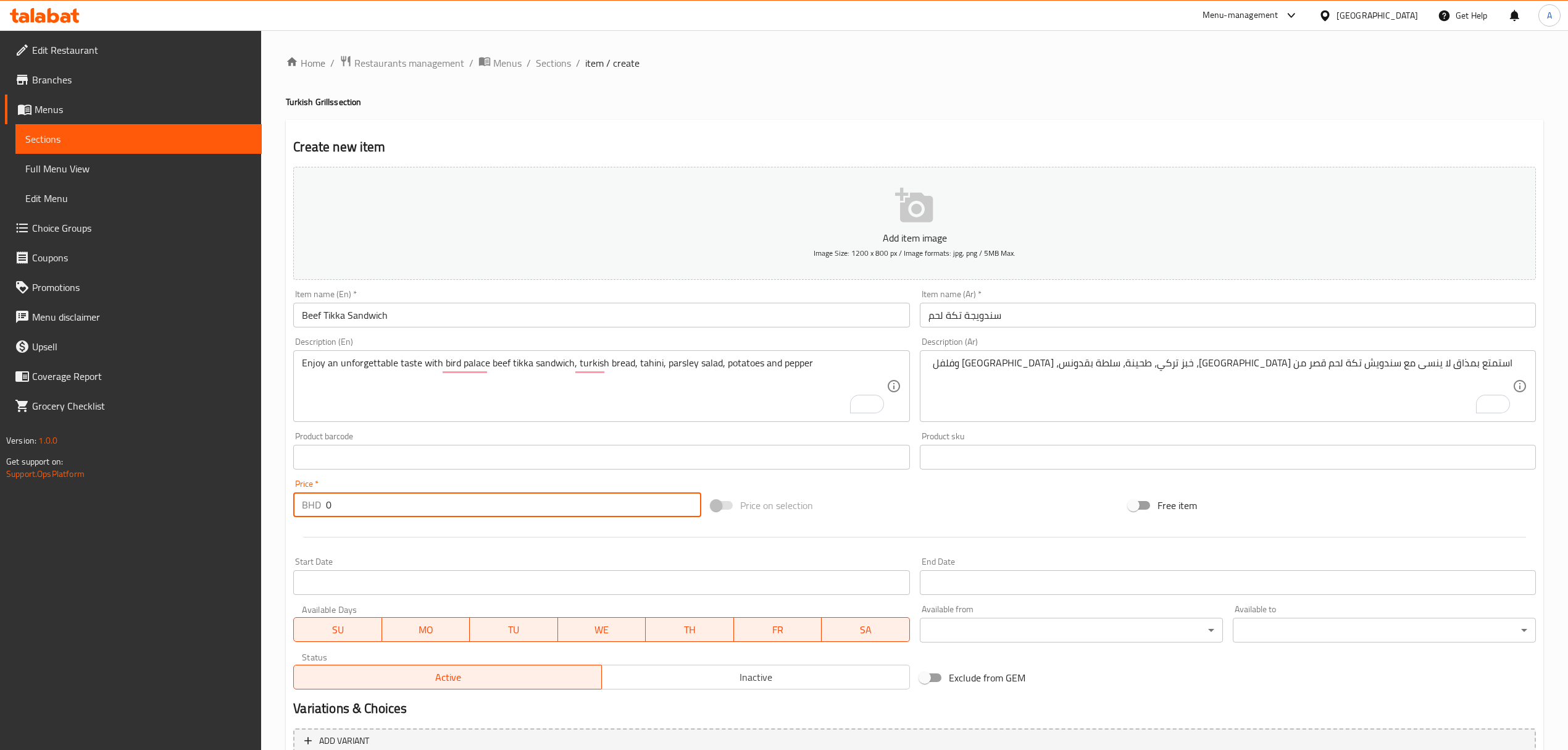
drag, startPoint x: 362, startPoint y: 512, endPoint x: 314, endPoint y: 516, distance: 48.2
click at [314, 516] on div "BHD 0 Price *" at bounding box center [497, 504] width 407 height 25
paste input "1.65"
type input "1.65"
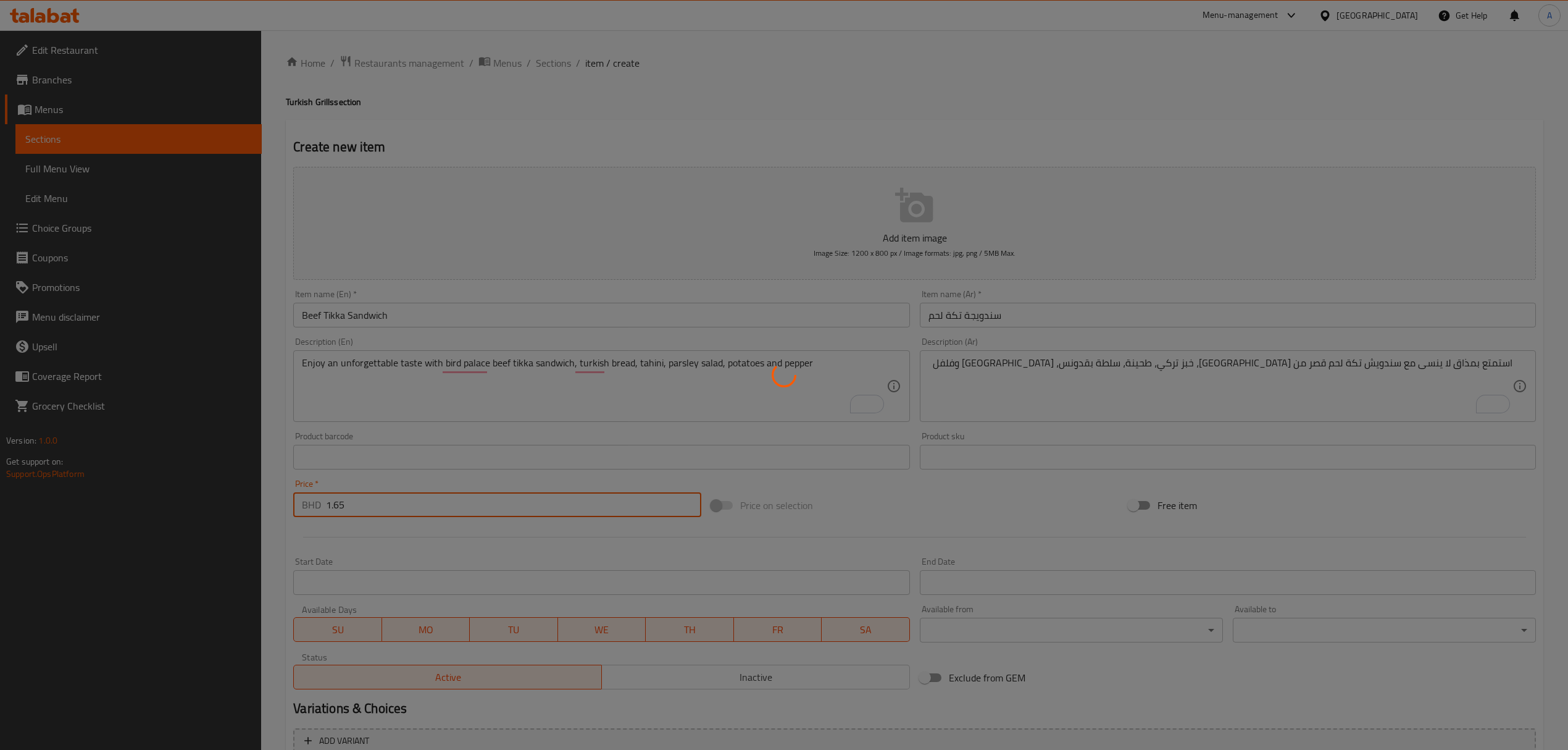
type input "0"
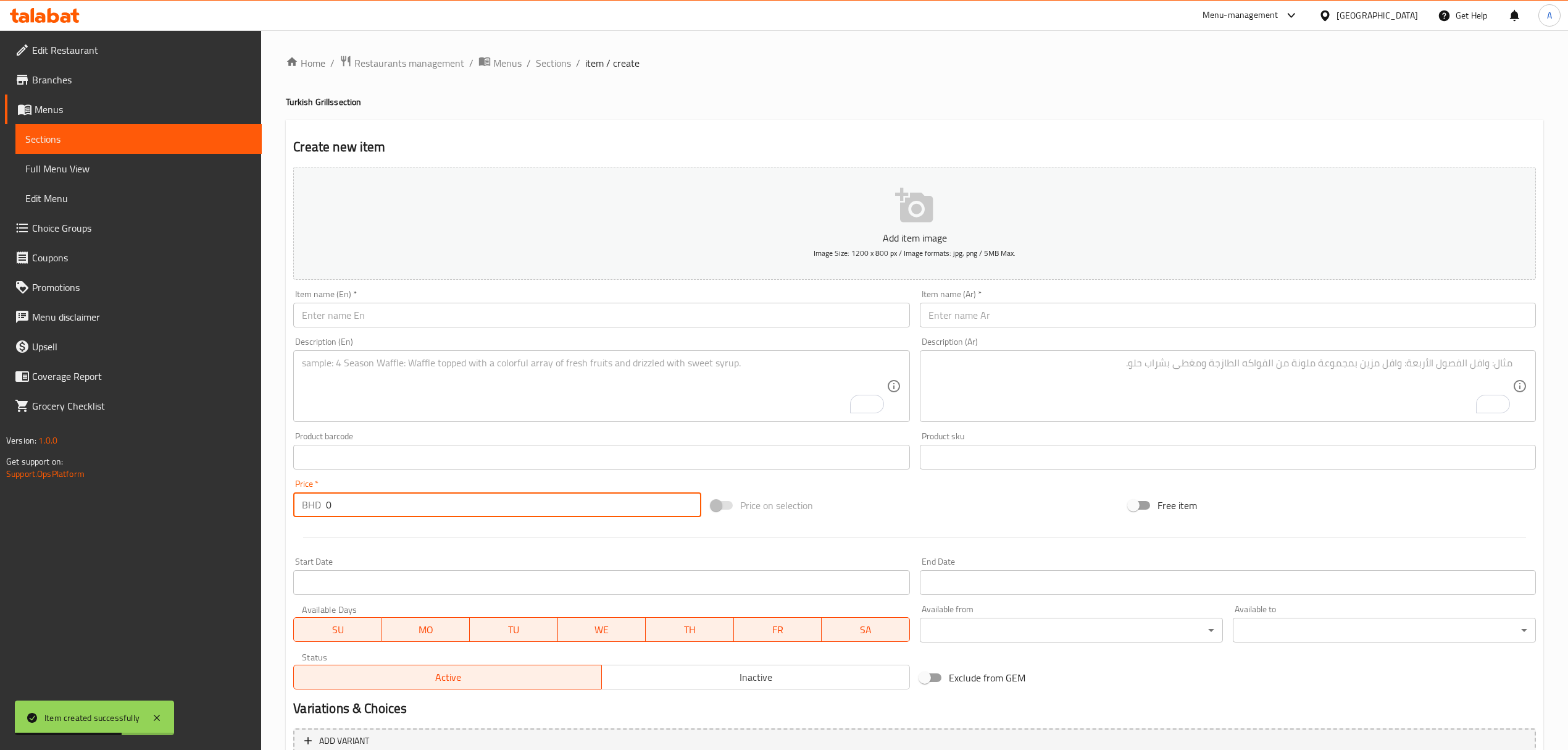
click at [560, 310] on input "text" at bounding box center [602, 314] width 616 height 25
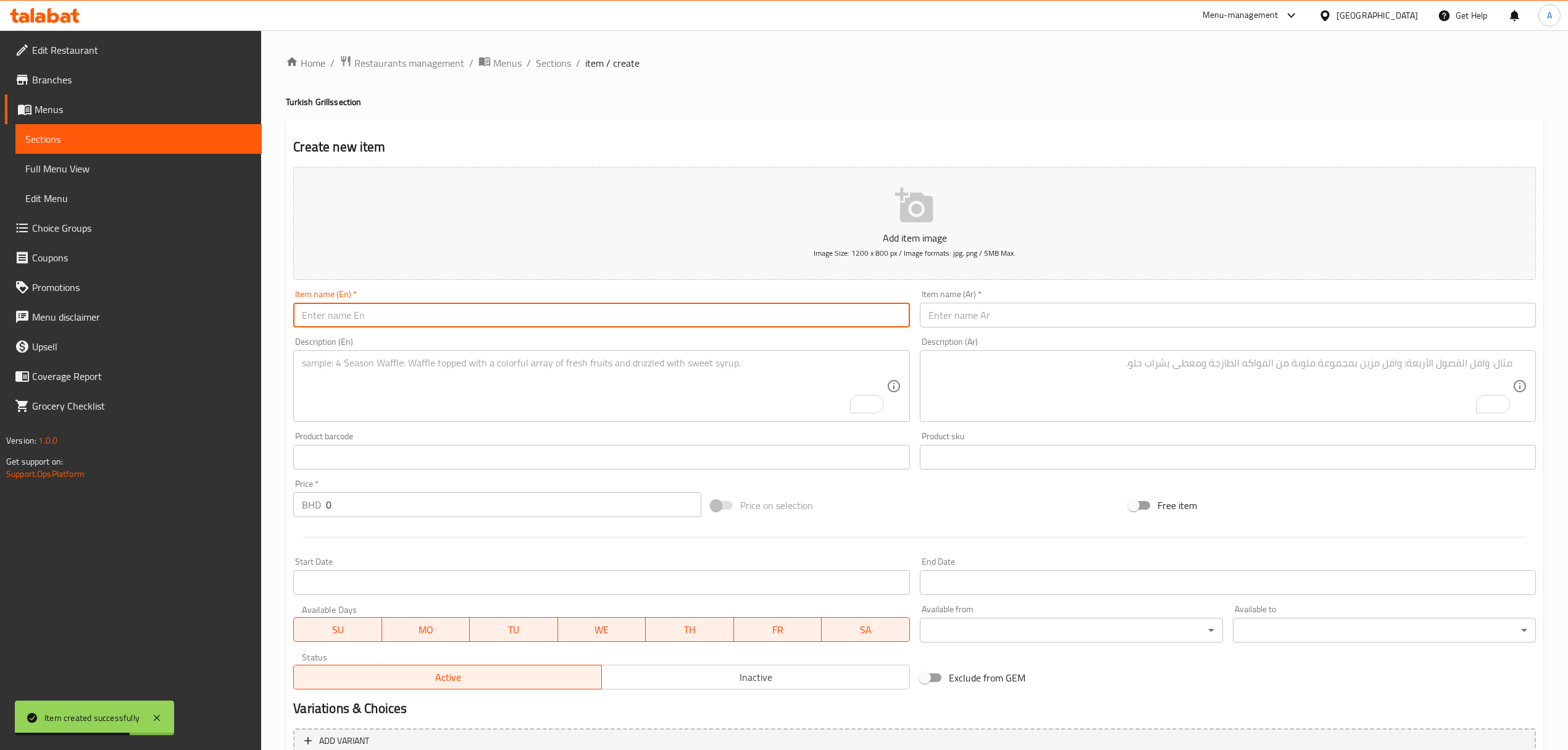
paste input "Shish Tawooq Sandwich"
type input "Shish Tawooq Sandwich"
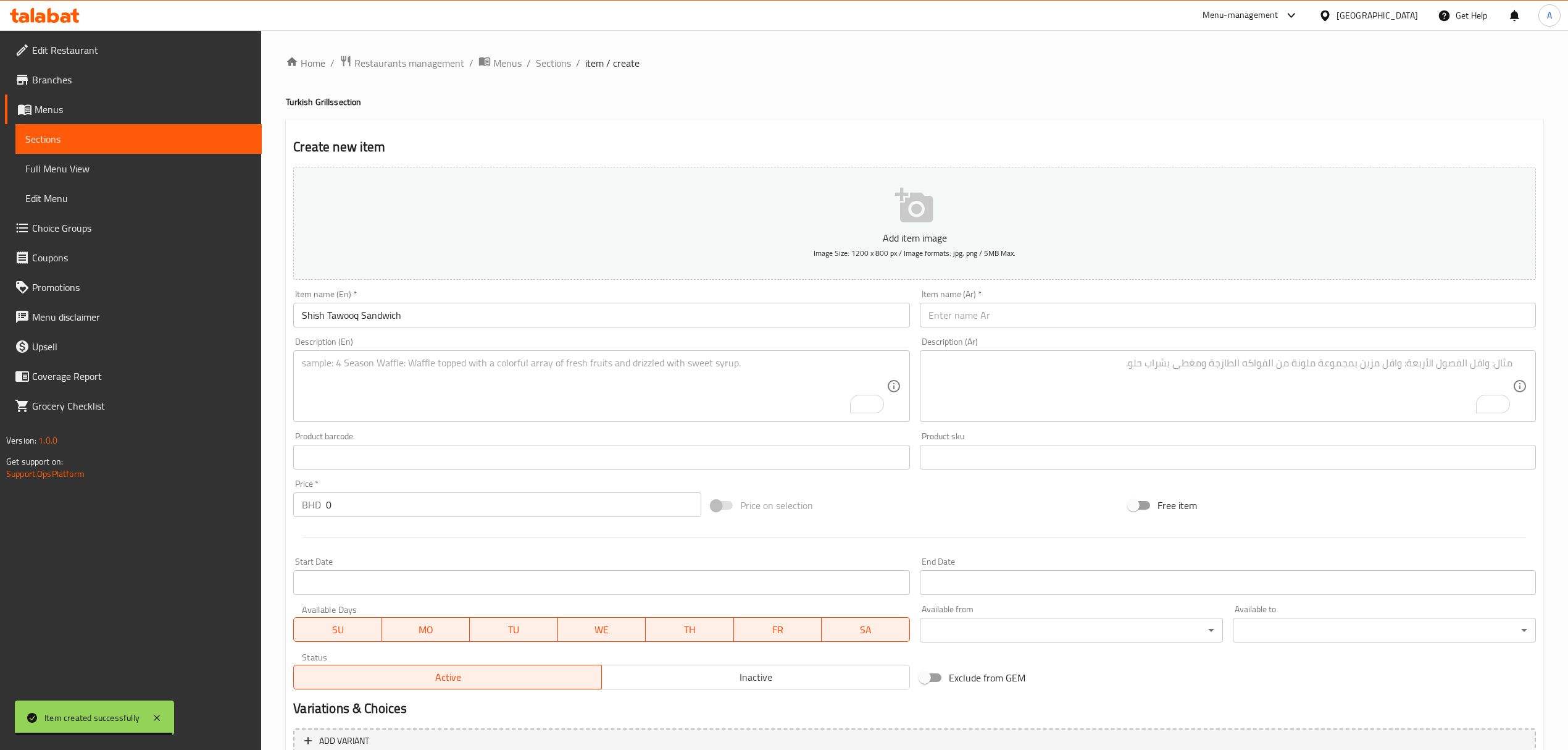
click at [952, 300] on div "Item name (Ar)   * Item name (Ar) *" at bounding box center [1228, 308] width 616 height 38
click at [956, 319] on input "text" at bounding box center [1228, 314] width 616 height 25
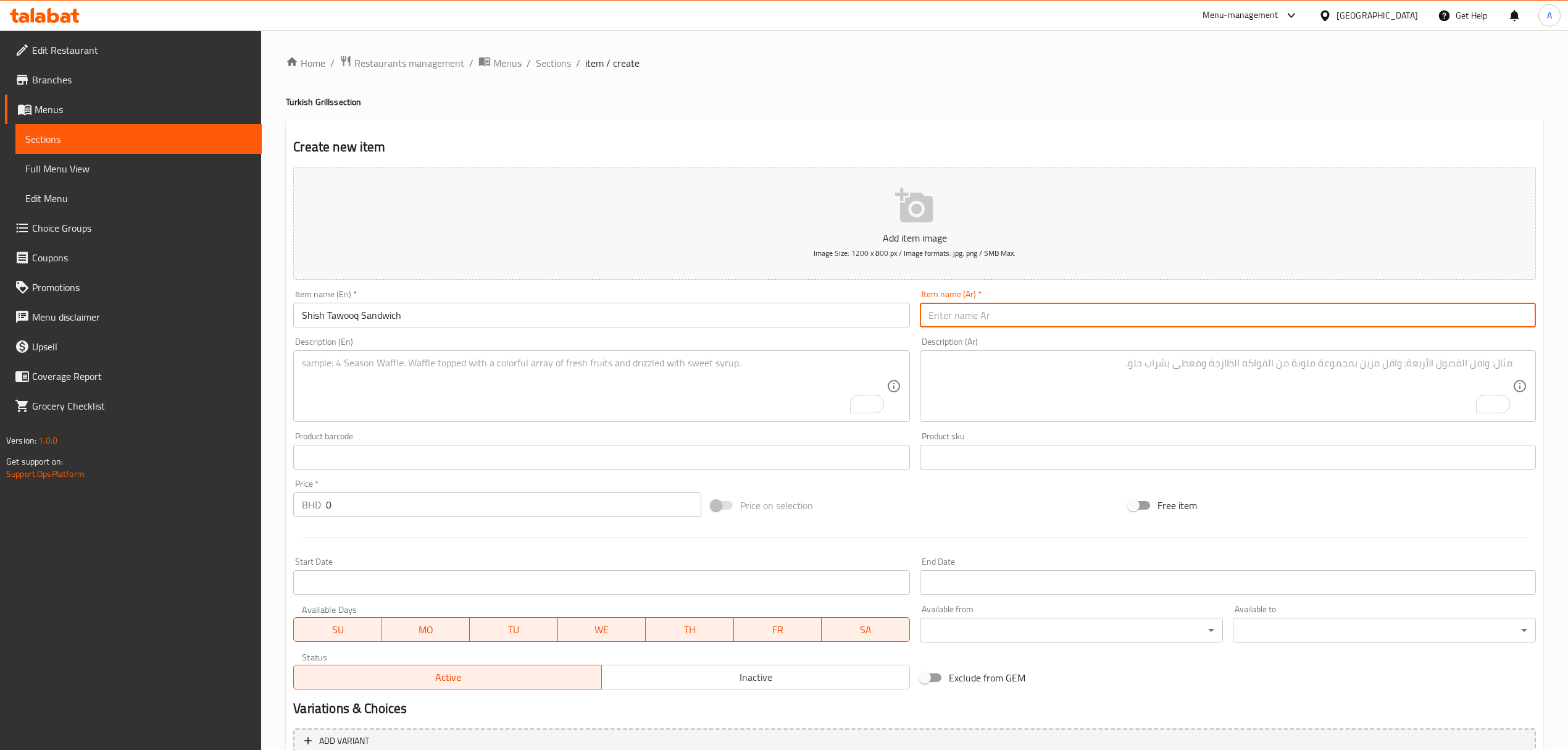
paste input "سندويجة شيش طاووق"
type input "سندويجة شيش طاووق"
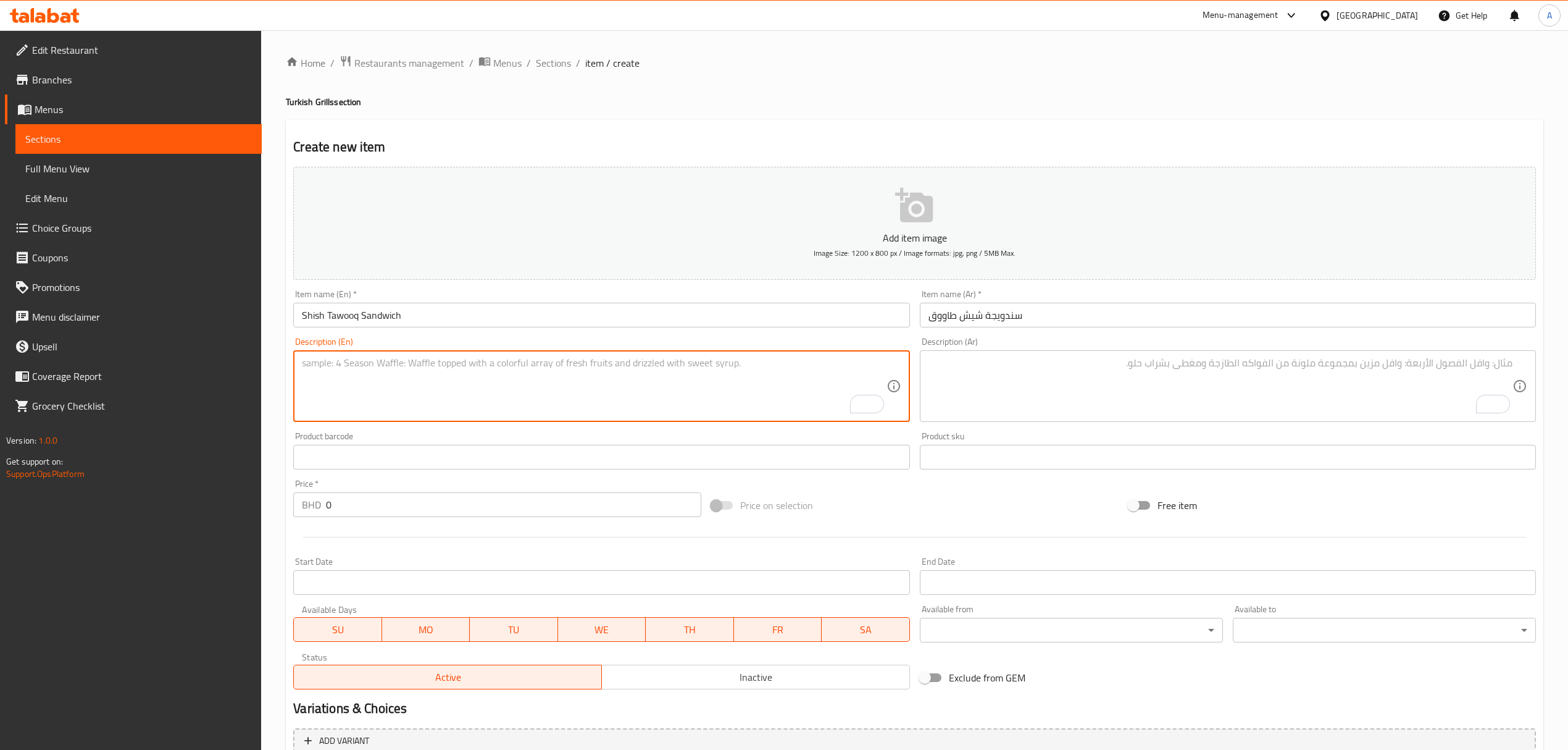
click at [586, 384] on textarea "To enrich screen reader interactions, please activate Accessibility in Grammarl…" at bounding box center [594, 387] width 584 height 59
paste textarea "Enjoy an unforgettable taste with bird palace beef kabab sandwich, turkish brea…"
type textarea "Enjoy an unforgettable taste with bird palace beef kabab sandwich, turkish brea…"
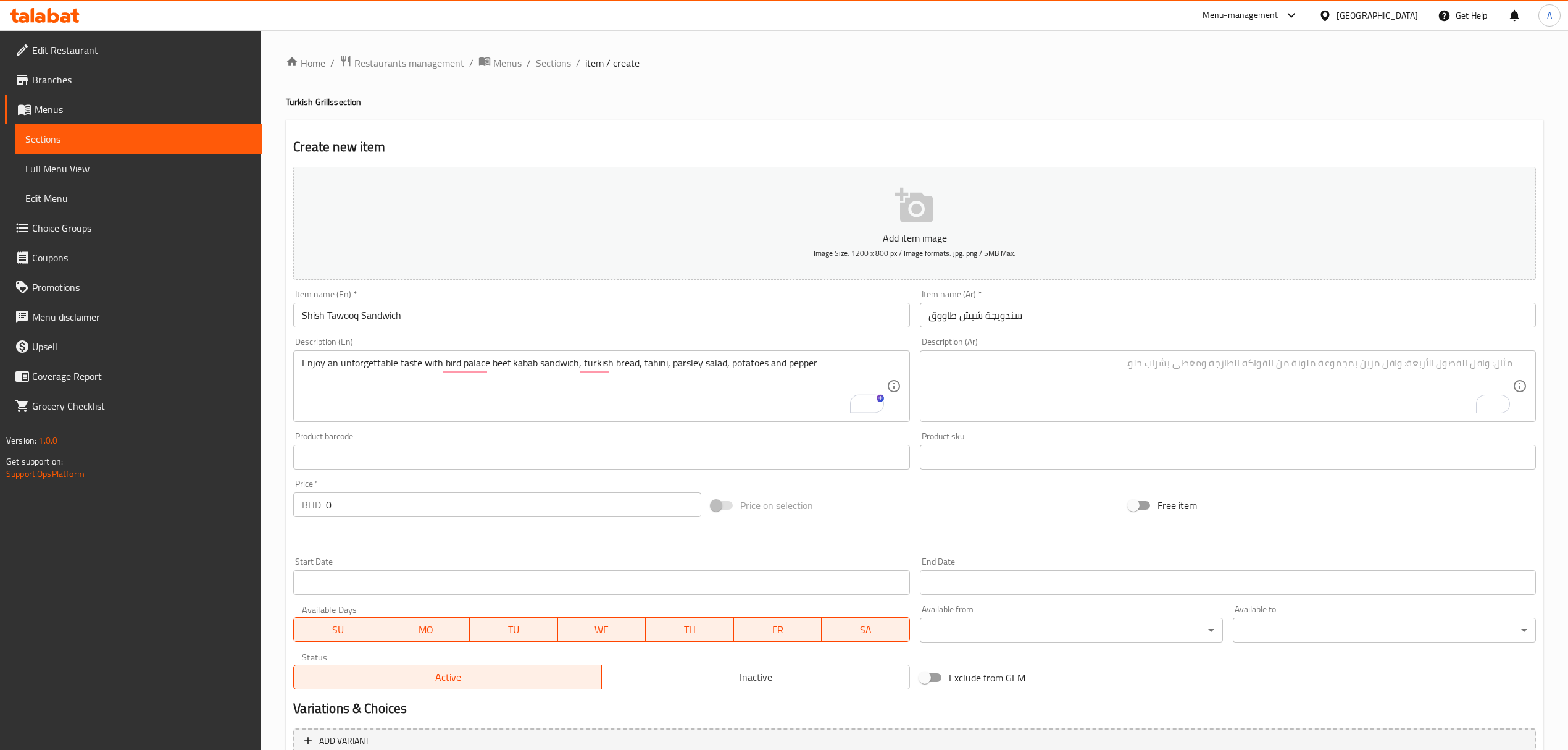
click at [981, 420] on div "Description (Ar)" at bounding box center [1228, 385] width 616 height 72
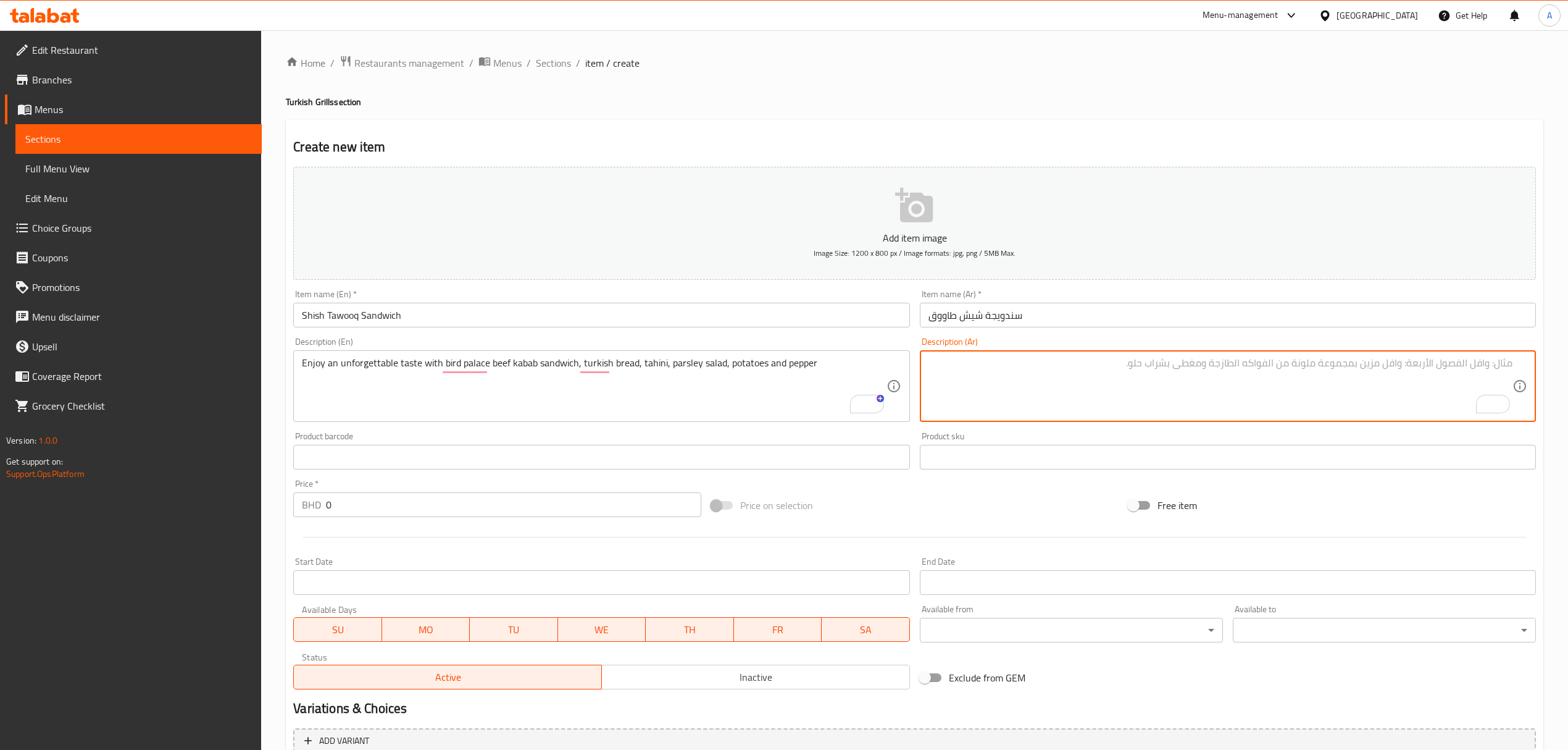
paste textarea "استمتع بمذاق لا ينسى مع ساندويتش كباب لحم بقري من بيرد بالاس، خبز تركي، طحينة، …"
type textarea "استمتع بمذاق لا ينسى مع ساندويتش كباب لحم بقري من بيرد بالاس، خبز تركي، طحينة، …"
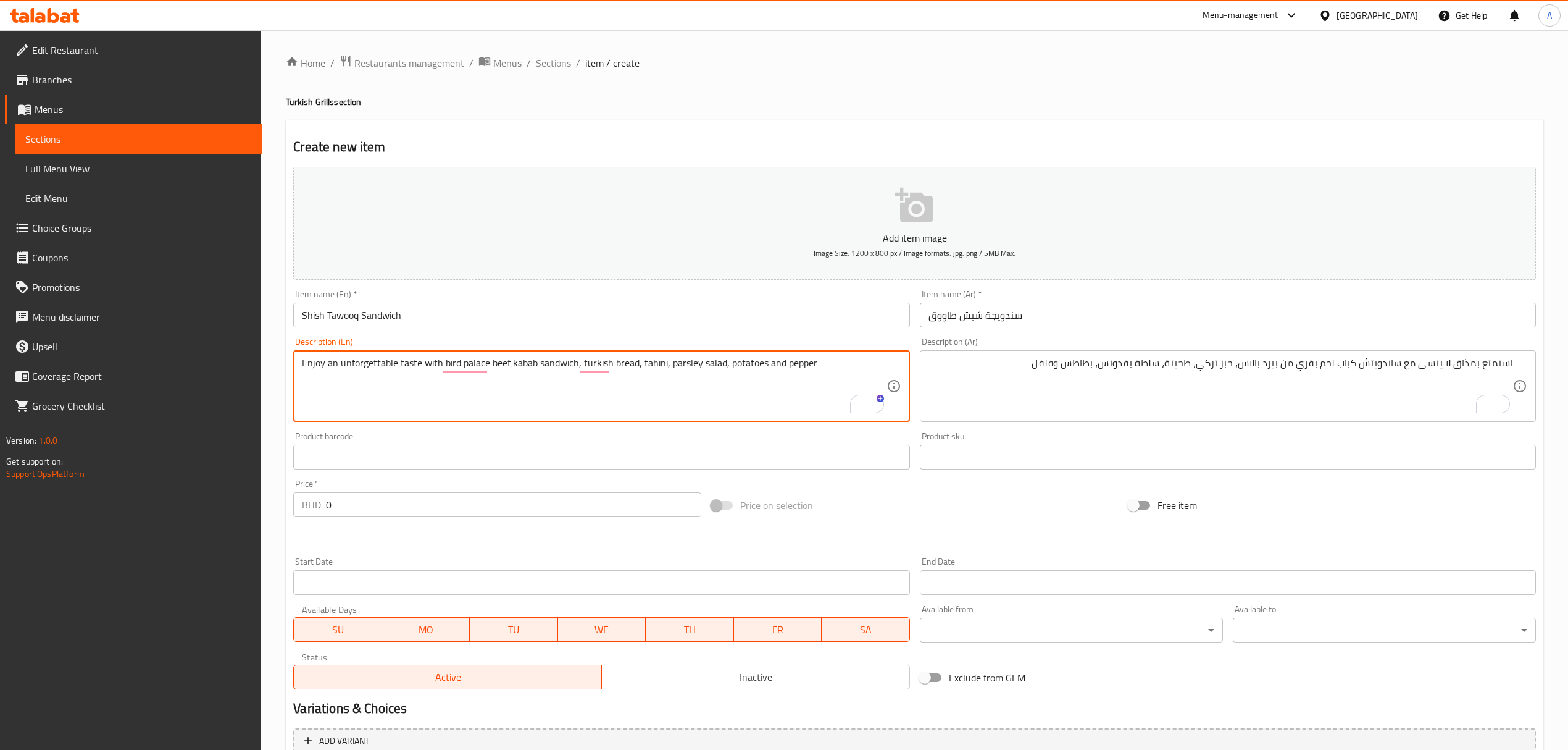
drag, startPoint x: 495, startPoint y: 367, endPoint x: 542, endPoint y: 354, distance: 48.8
click at [542, 354] on div "Enjoy an unforgettable taste with bird palace beef kabab sandwich, turkish brea…" at bounding box center [602, 385] width 616 height 72
paste textarea "Shish Tawooq S"
click at [547, 369] on textarea "Enjoy an unforgettable taste with bird palace Shish Tawooq Sandwich, turkish br…" at bounding box center [594, 387] width 584 height 59
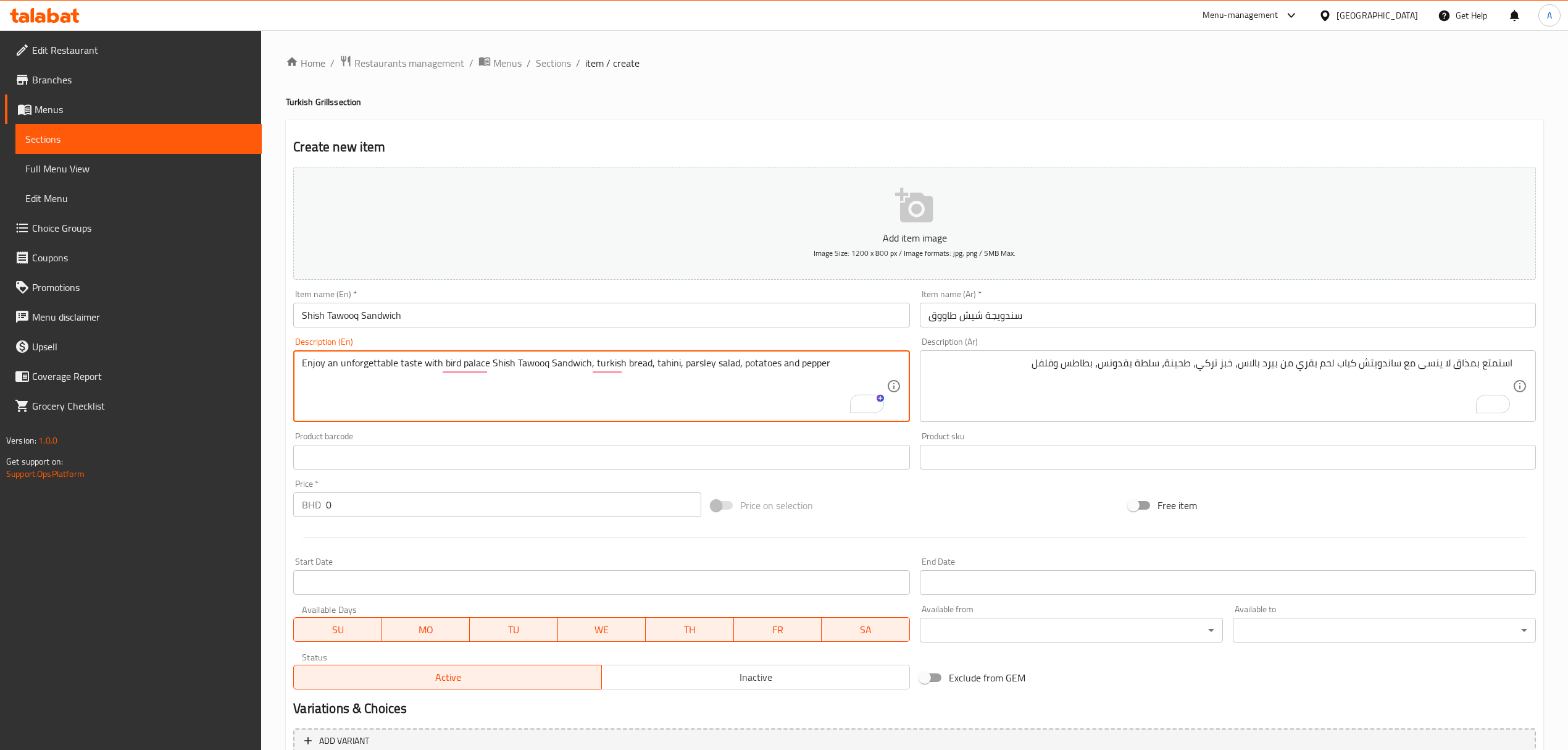
click at [547, 369] on textarea "Enjoy an unforgettable taste with bird palace Shish Tawooq Sandwich, turkish br…" at bounding box center [594, 387] width 584 height 59
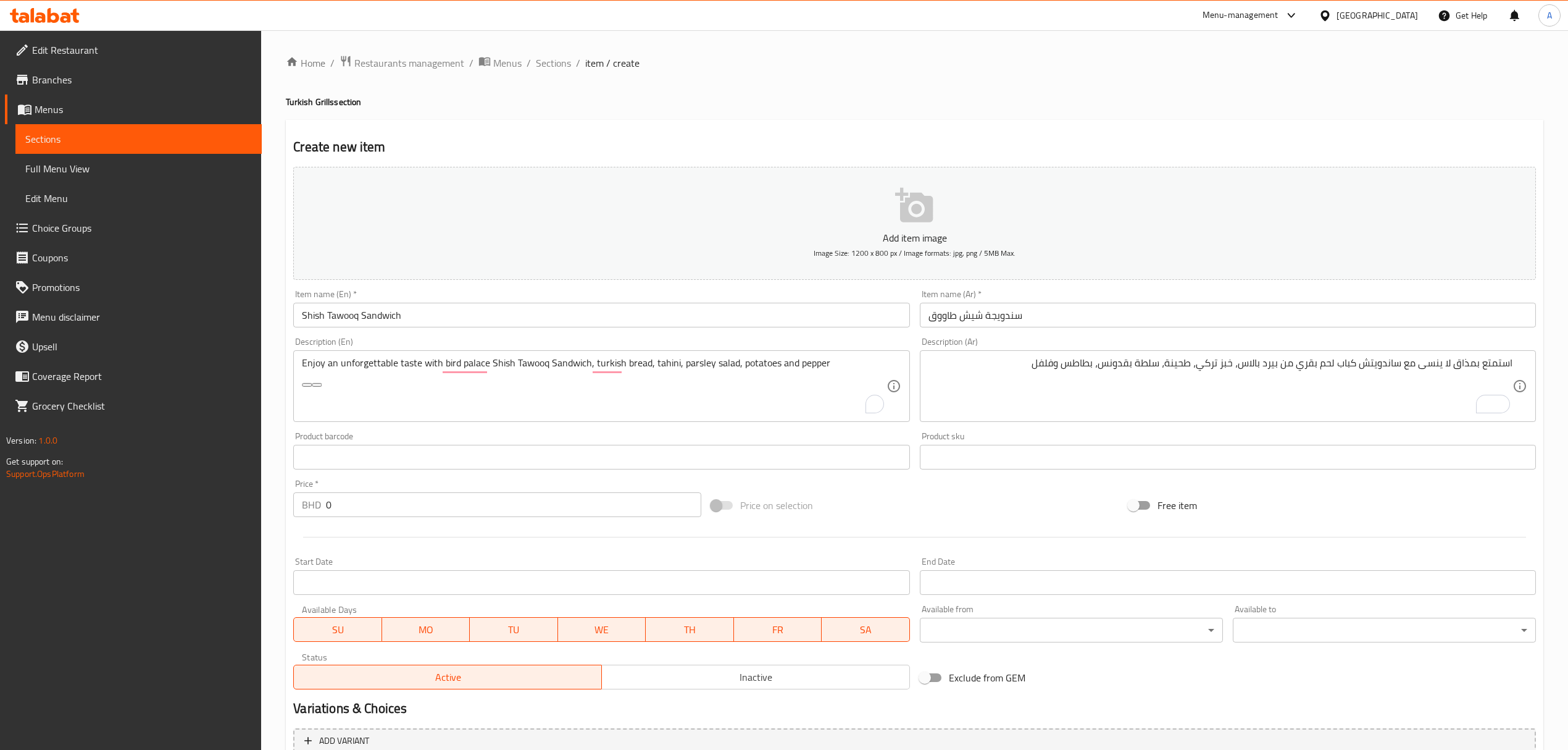
click at [589, 393] on textarea "Enjoy an unforgettable taste with bird palace Shish Tawooq Sandwich, turkish br…" at bounding box center [594, 387] width 584 height 59
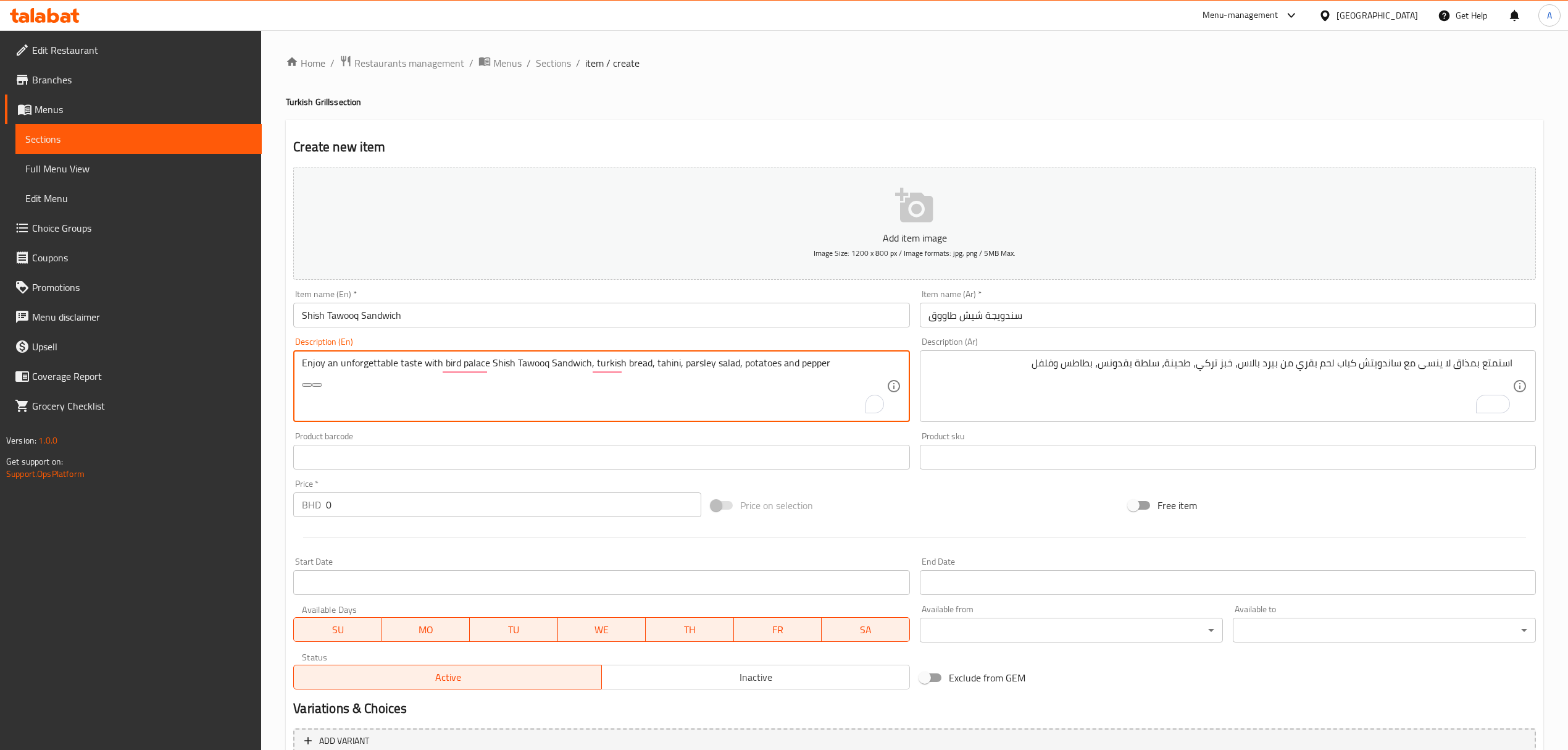
click at [589, 393] on textarea "Enjoy an unforgettable taste with bird palace Shish Tawooq Sandwich, turkish br…" at bounding box center [594, 387] width 584 height 59
paste textarea "shish tawooq s"
type textarea "Enjoy an unforgettable taste with bird palace shish tawooq sandwich, turkish br…"
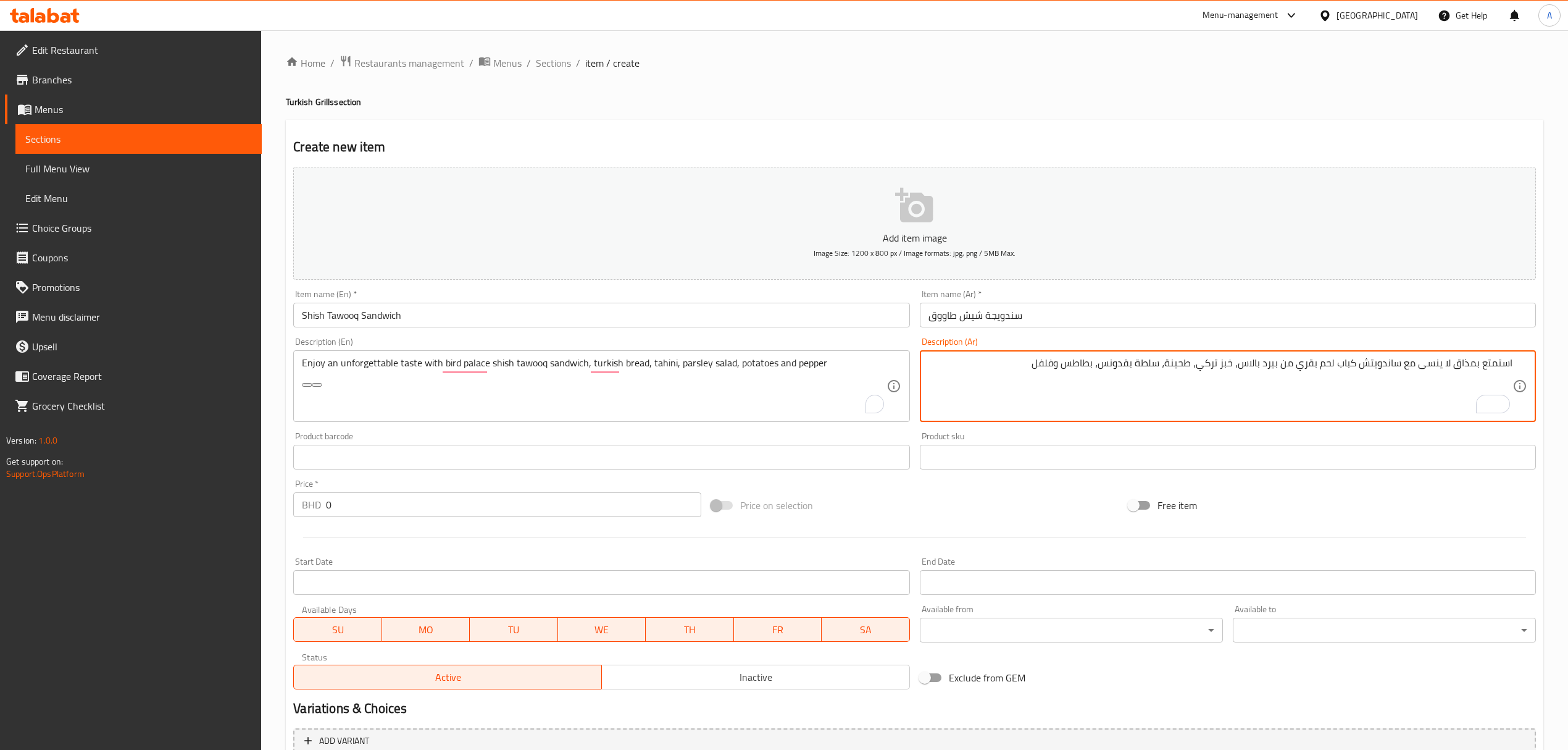
drag, startPoint x: 1299, startPoint y: 366, endPoint x: 1401, endPoint y: 361, distance: 102.1
paste textarea "ندويش شيش طاووق"
type textarea "استمتع بمذاق لا ينسى مع سندويش شيش طاووق من بيرد بالاس، خبز تركي، طحينة، سلطة ب…"
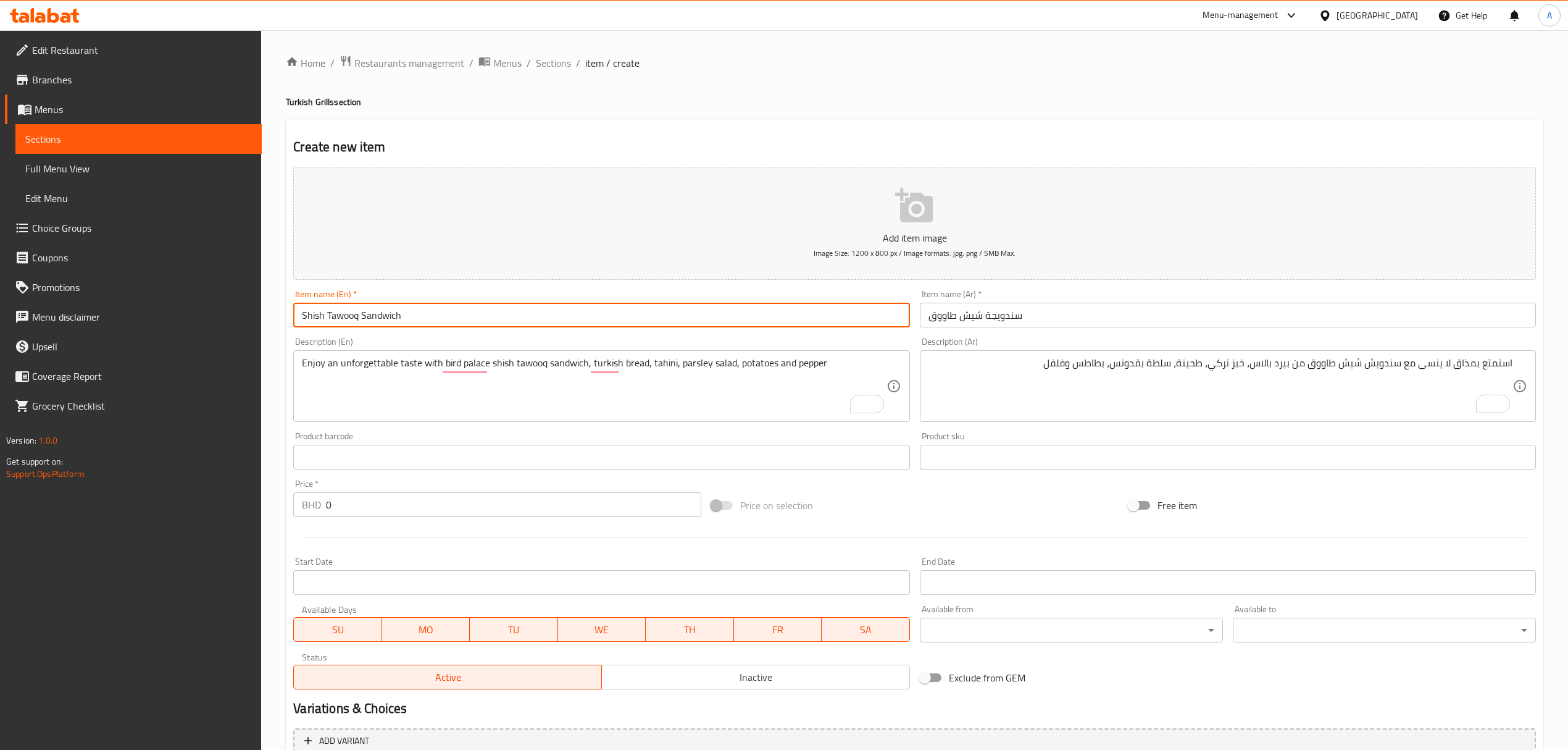
click at [727, 307] on input "Shish Tawooq Sandwich" at bounding box center [602, 314] width 616 height 25
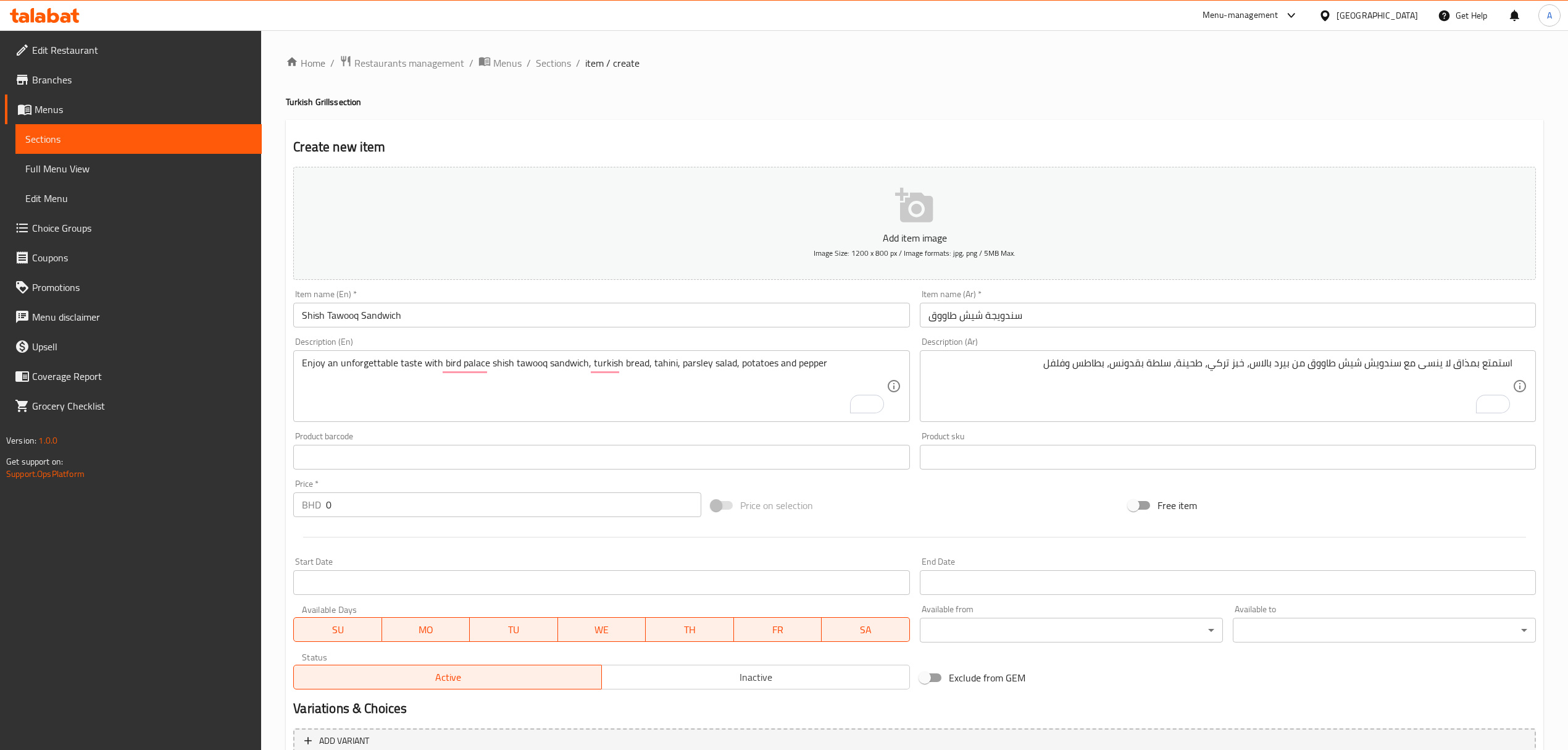
click at [338, 485] on div "Price   * BHD 0 Price *" at bounding box center [497, 498] width 407 height 38
drag, startPoint x: 344, startPoint y: 523, endPoint x: 287, endPoint y: 519, distance: 57.1
click at [287, 519] on div "Create new item Add item image Image Size: 1200 x 800 px / Image formats: jpg, …" at bounding box center [915, 479] width 1258 height 718
click at [349, 503] on input "0" at bounding box center [513, 504] width 375 height 25
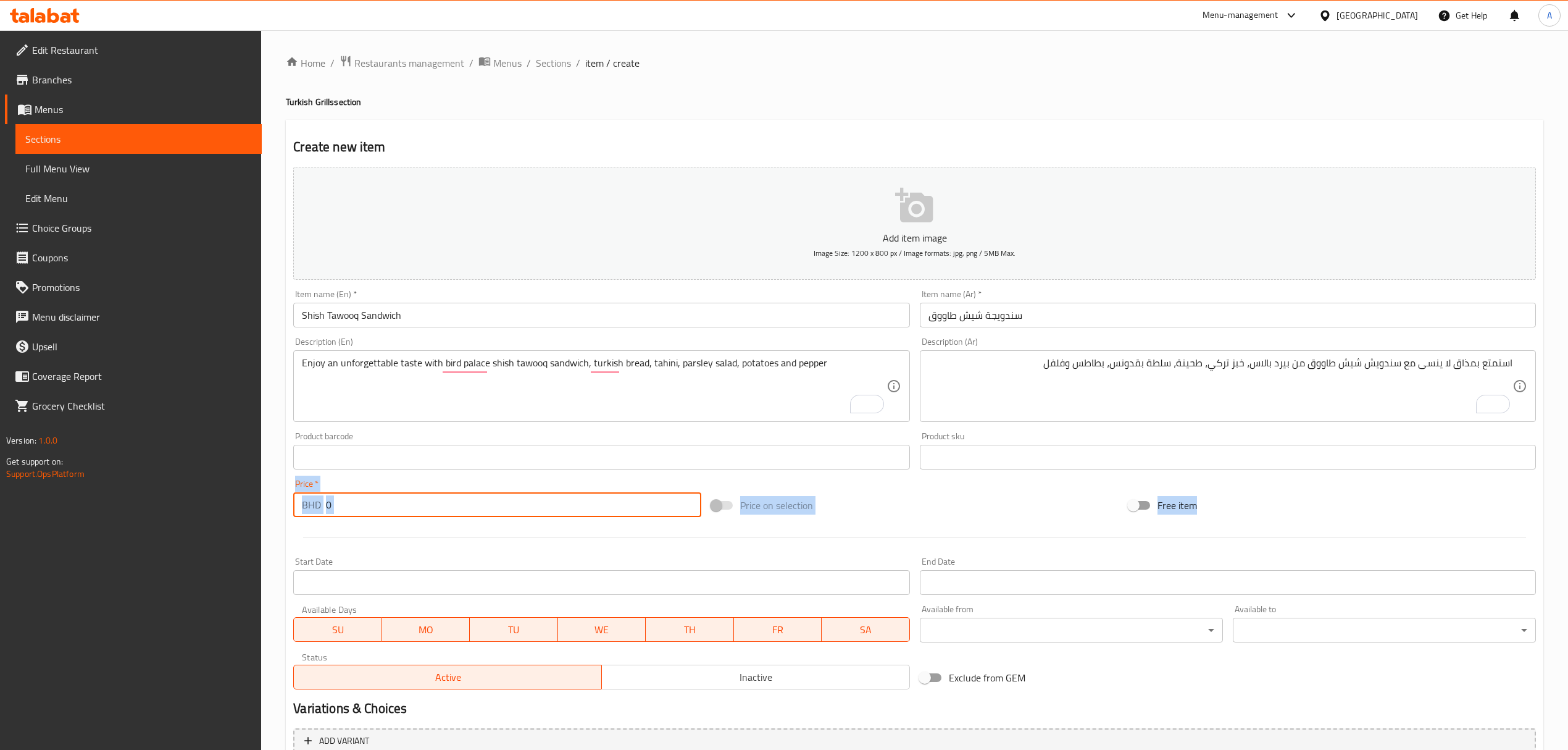
click at [346, 505] on input "0" at bounding box center [513, 504] width 375 height 25
click at [353, 503] on input "0" at bounding box center [513, 504] width 375 height 25
drag, startPoint x: 358, startPoint y: 504, endPoint x: 304, endPoint y: 507, distance: 54.1
click at [304, 507] on div "BHD 0 Price *" at bounding box center [497, 504] width 407 height 25
paste input "1.65"
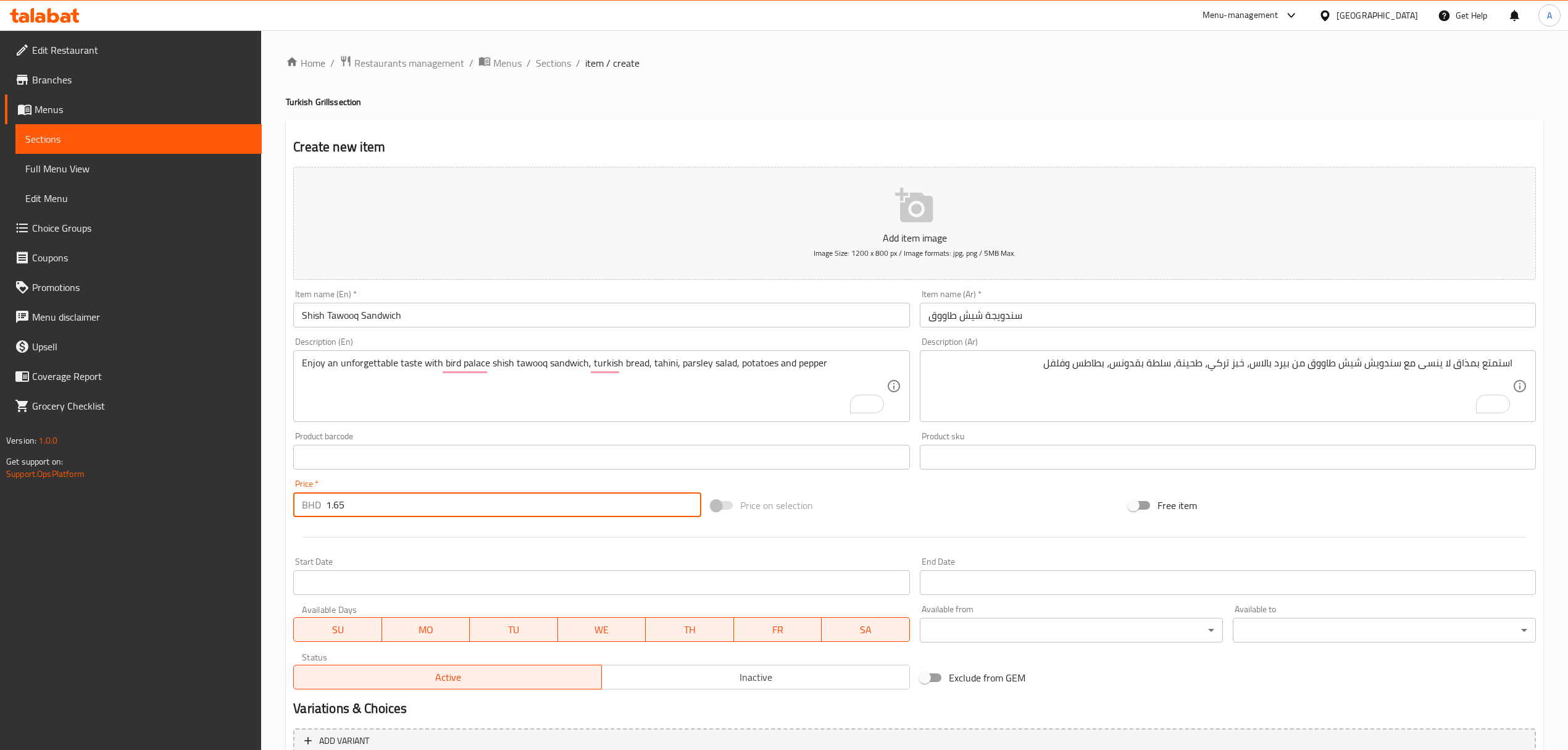
type input "1.65"
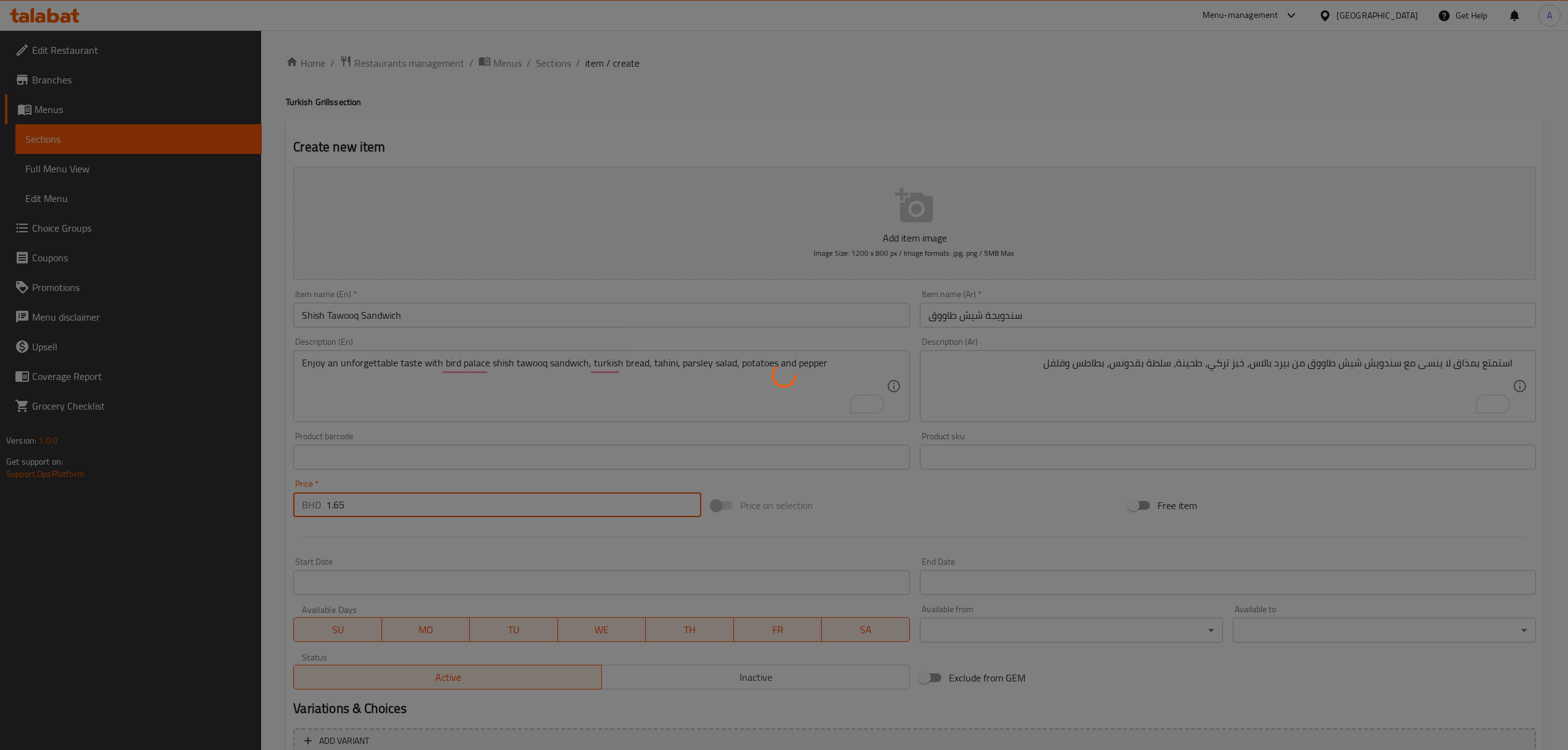
type input "0"
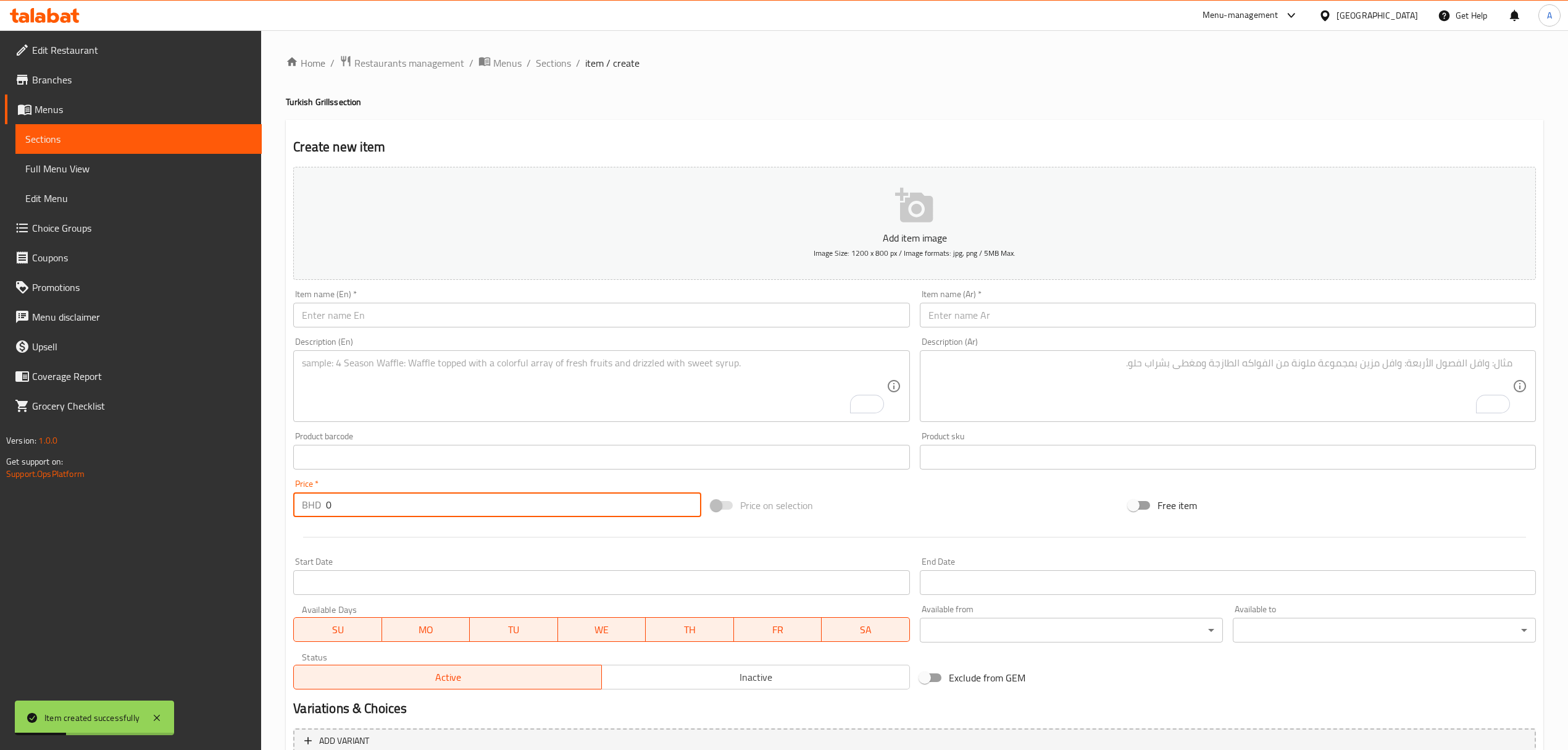
click at [434, 312] on input "text" at bounding box center [602, 314] width 616 height 25
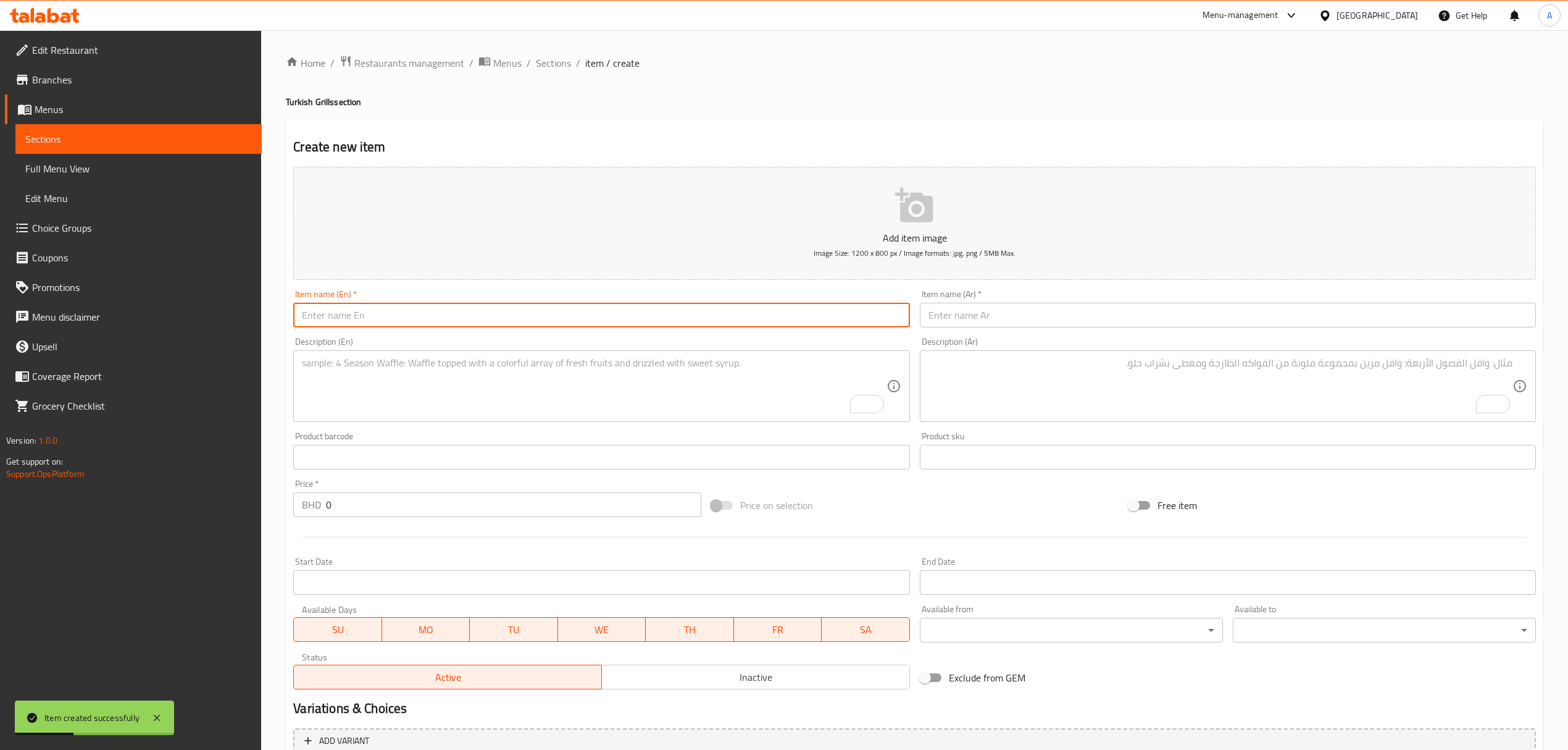
paste input "Beef Burger Grill"
type input "Beef Burger Grill"
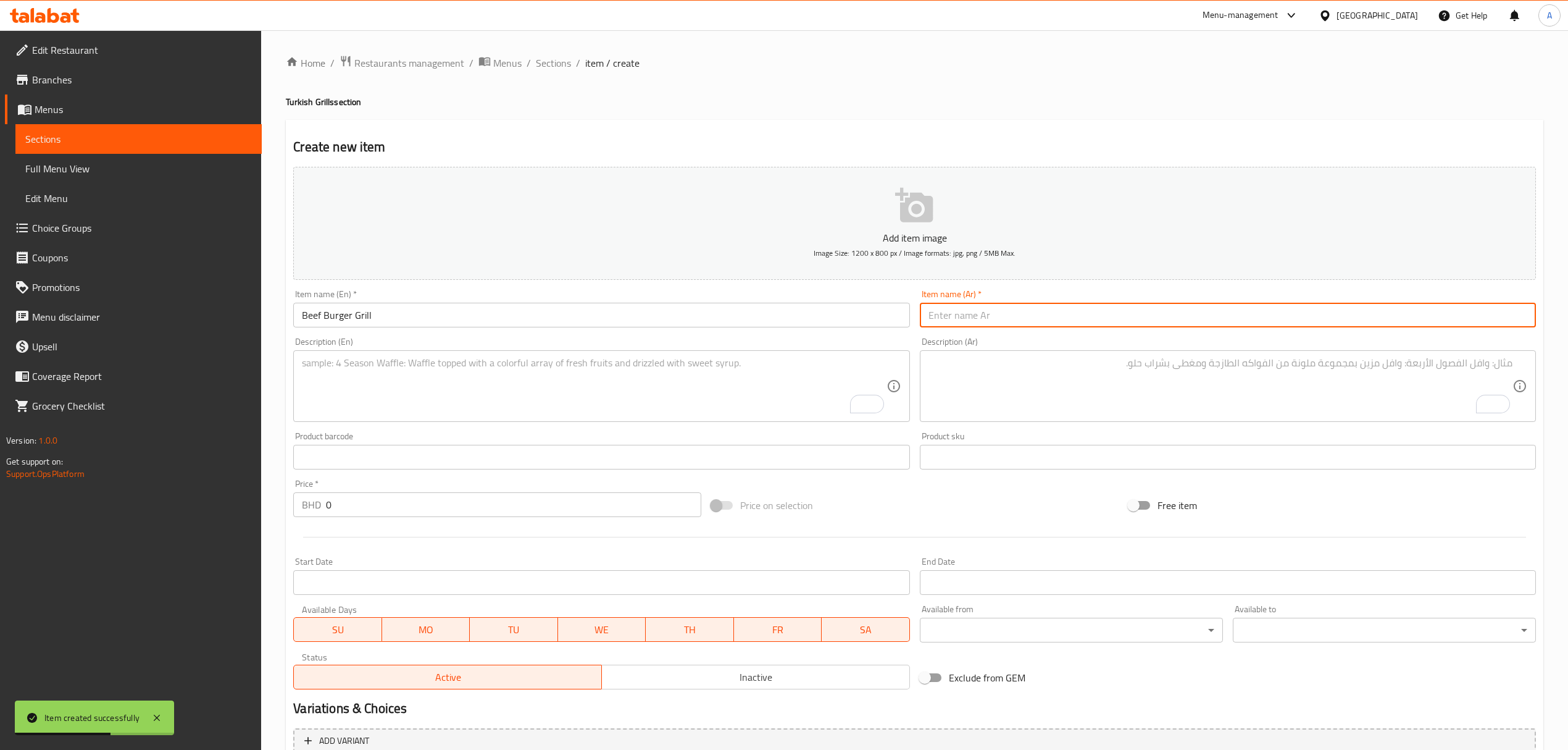
click at [1002, 327] on input "text" at bounding box center [1228, 314] width 616 height 25
paste input "برجر لحم مشوي"
type input "برجر لحم مشوي"
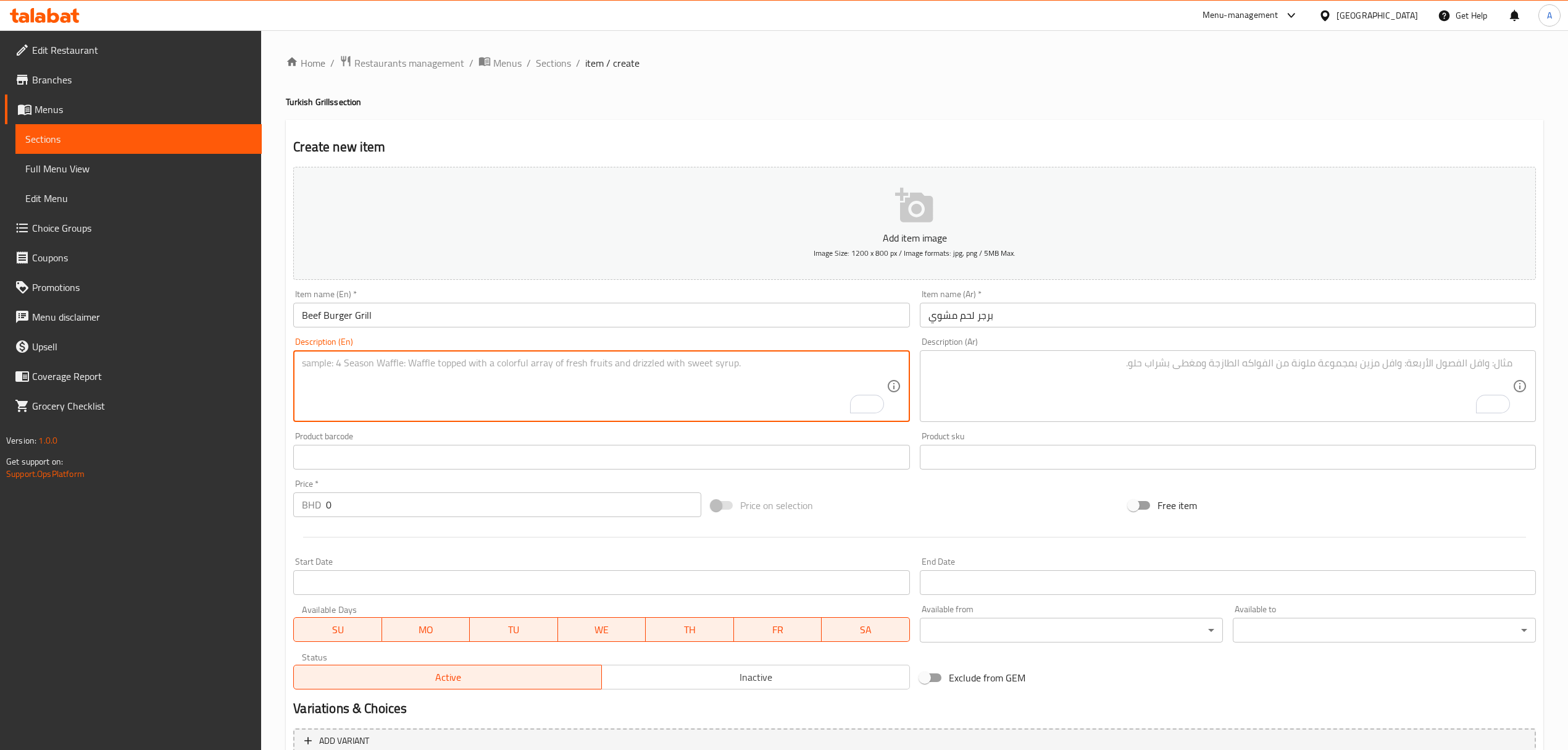
click at [534, 359] on textarea "To enrich screen reader interactions, please activate Accessibility in Grammarl…" at bounding box center [594, 387] width 584 height 59
paste textarea "Enjoy an unforgettable taste with bird palace beef burger grill sandwich, yello…"
type textarea "Enjoy an unforgettable taste with bird palace beef burger grill sandwich, yello…"
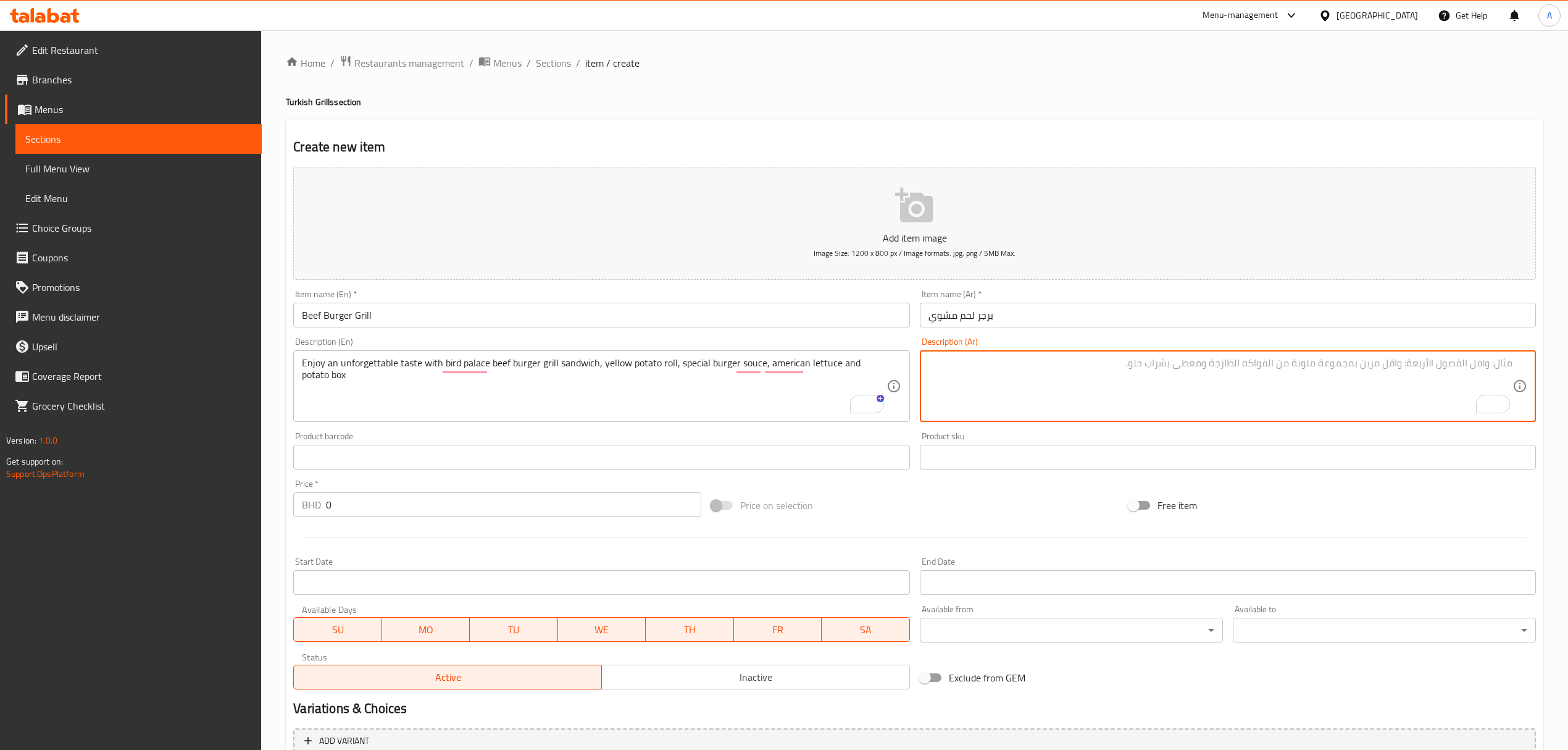
click at [1127, 391] on textarea "To enrich screen reader interactions, please activate Accessibility in Grammarl…" at bounding box center [1221, 387] width 584 height 59
paste textarea "استمتع بمذاق لا ينسى مع ساندويتش برجر لحم بقري مشوي من بيرد بالاس، ولفائف البطا…"
drag, startPoint x: 1181, startPoint y: 365, endPoint x: 1208, endPoint y: 359, distance: 27.7
click at [1208, 359] on textarea "استمتع بمذاق لا ينسى مع ساندويتش برجر لحم بقري مشوي من بيرد بالاس، ولفائف البطا…" at bounding box center [1221, 387] width 584 height 59
click at [1483, 379] on textarea "استمتع بمذاق لا ينسى مع ساندويتش برجر لحم بقري مشوي من بيرد بالاس، رول البطاطس …" at bounding box center [1221, 387] width 584 height 59
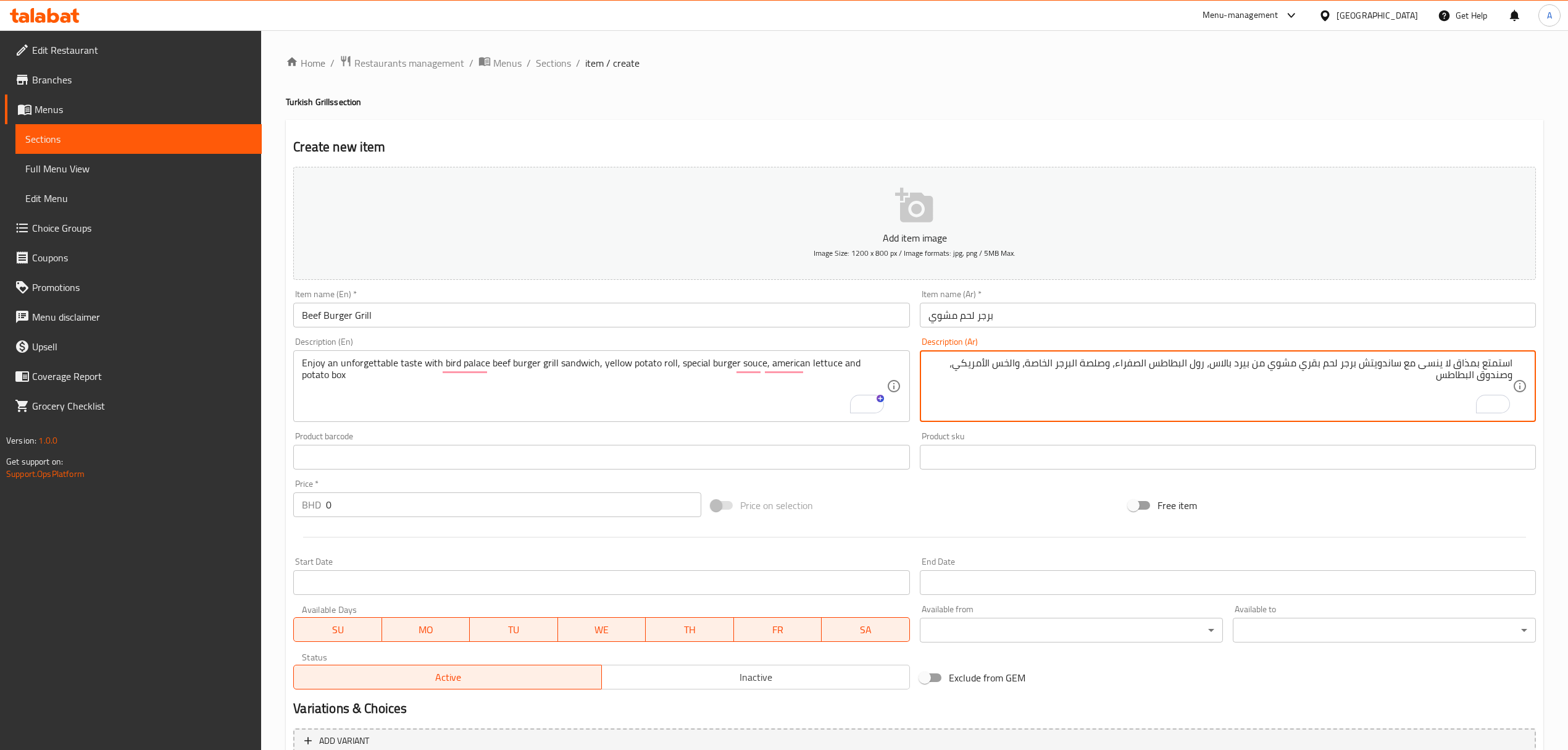
click at [1483, 379] on textarea "استمتع بمذاق لا ينسى مع ساندويتش برجر لحم بقري مشوي من بيرد بالاس، رول البطاطس …" at bounding box center [1221, 387] width 584 height 59
type textarea "استمتع بمذاق لا ينسى مع ساندويتش برجر لحم بقري مشوي من بيرد بالاس، رول البطاطس …"
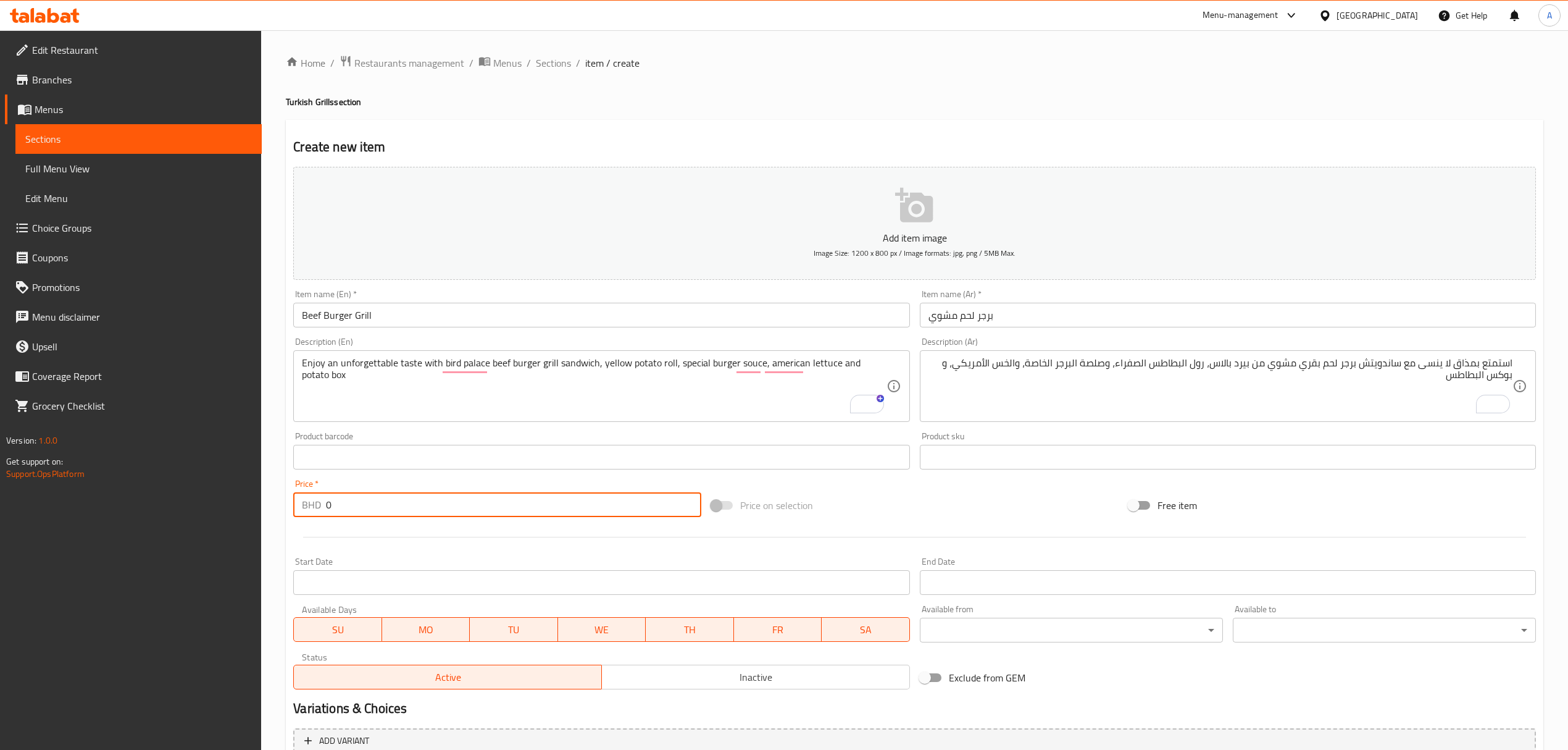
drag, startPoint x: 342, startPoint y: 502, endPoint x: 320, endPoint y: 507, distance: 22.6
click at [320, 507] on div "BHD 0 Price *" at bounding box center [497, 504] width 407 height 25
paste input "1.5"
type input "1.5"
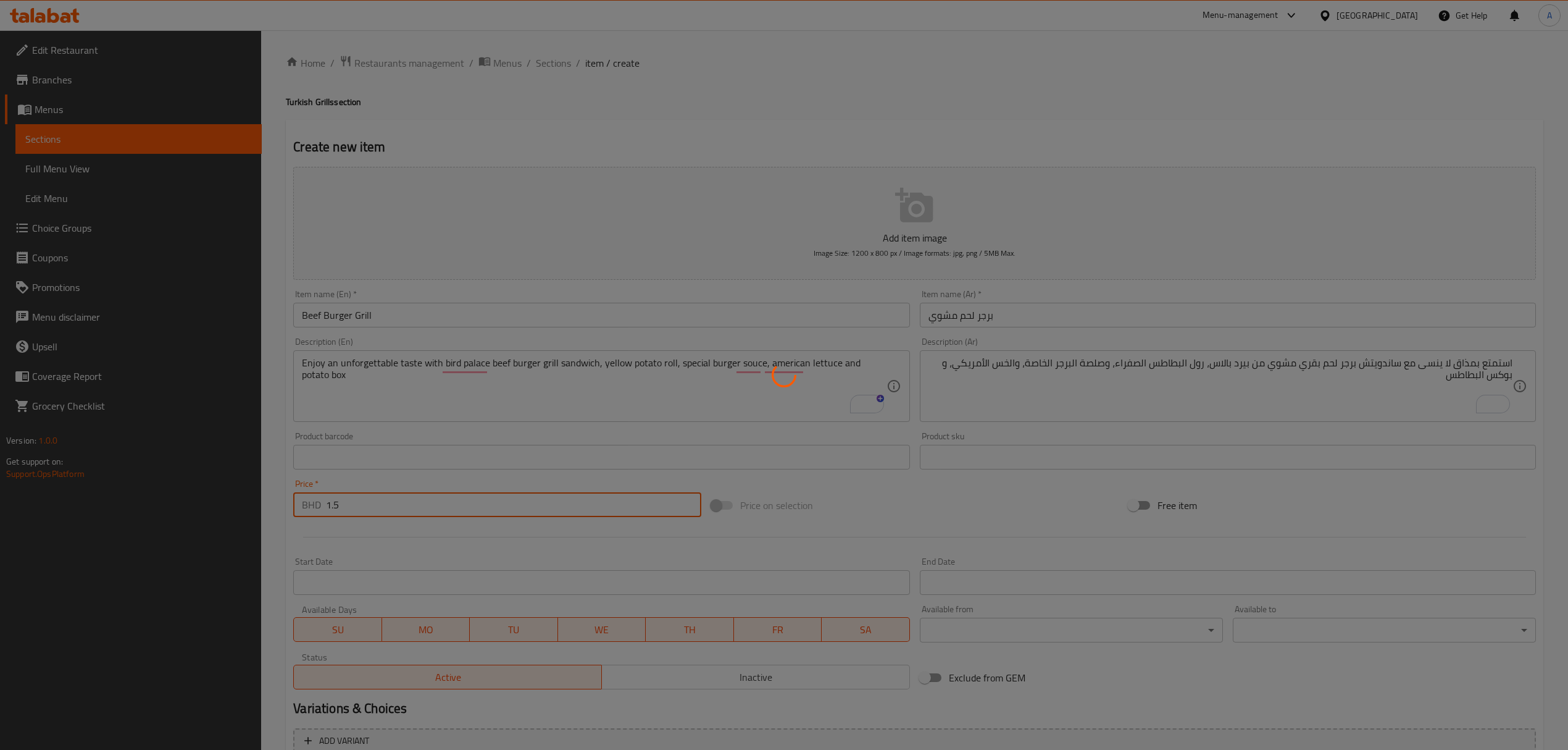
type input "0"
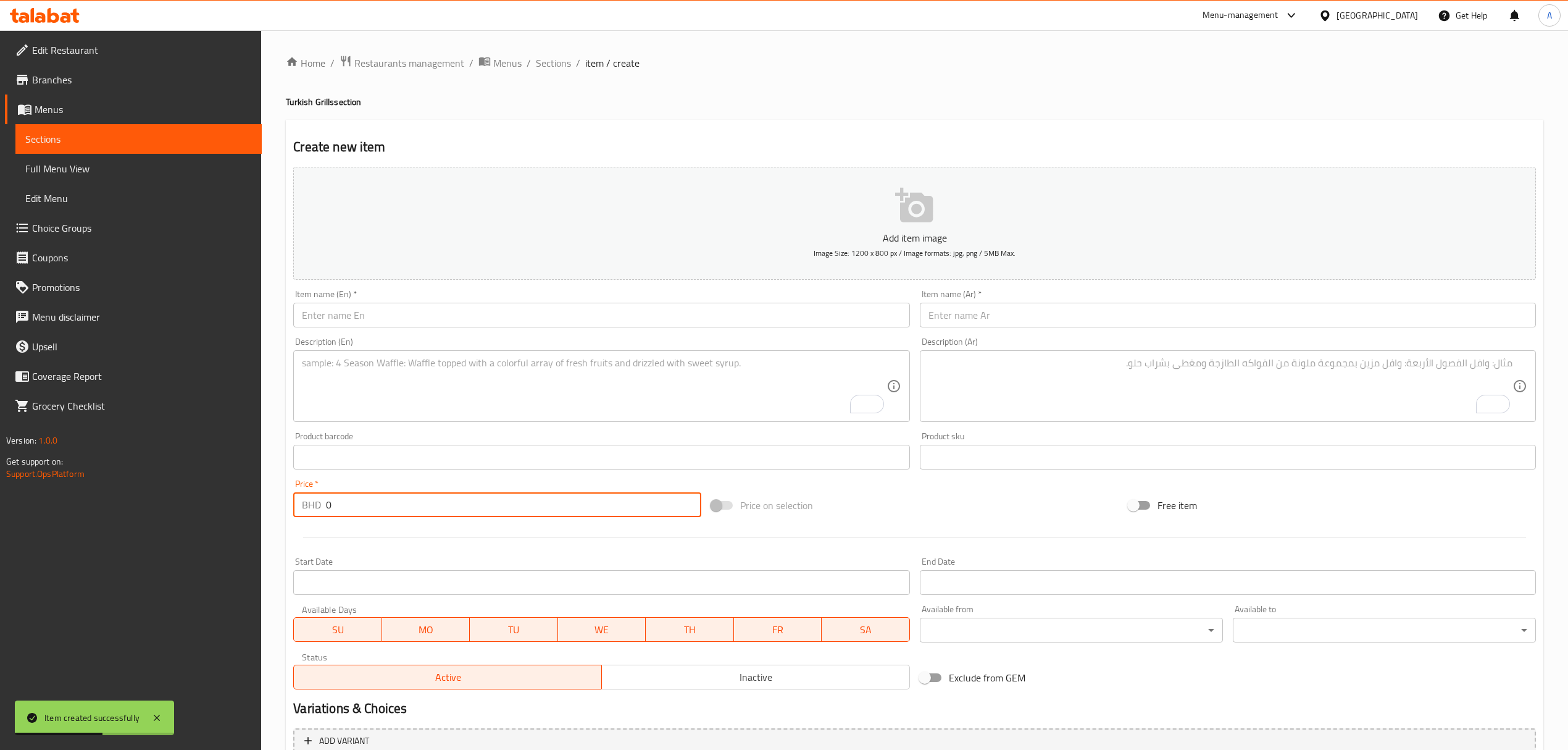
click at [462, 315] on input "text" at bounding box center [602, 314] width 616 height 25
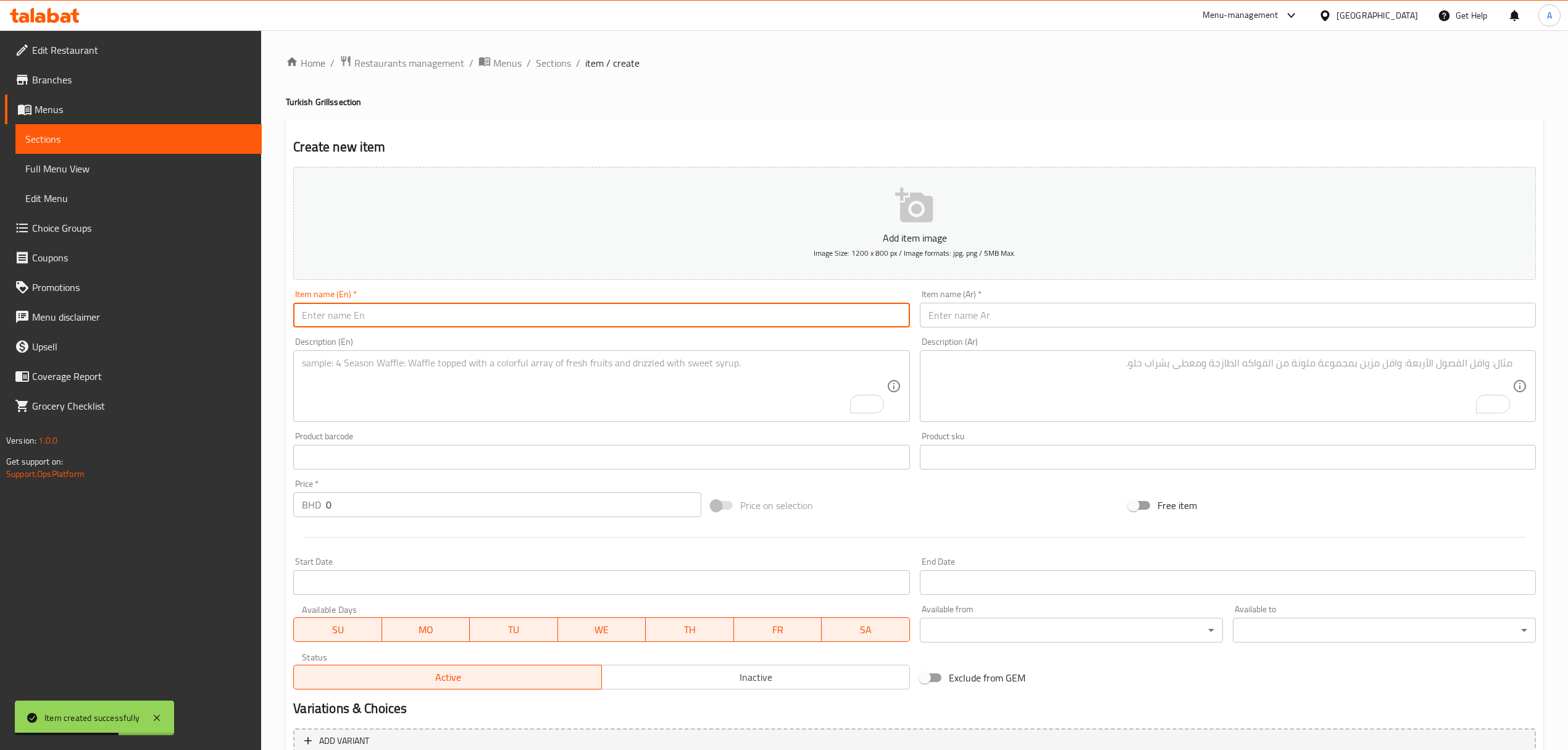
paste input "Chicken Burger Grill"
type input "Chicken Burger Grill"
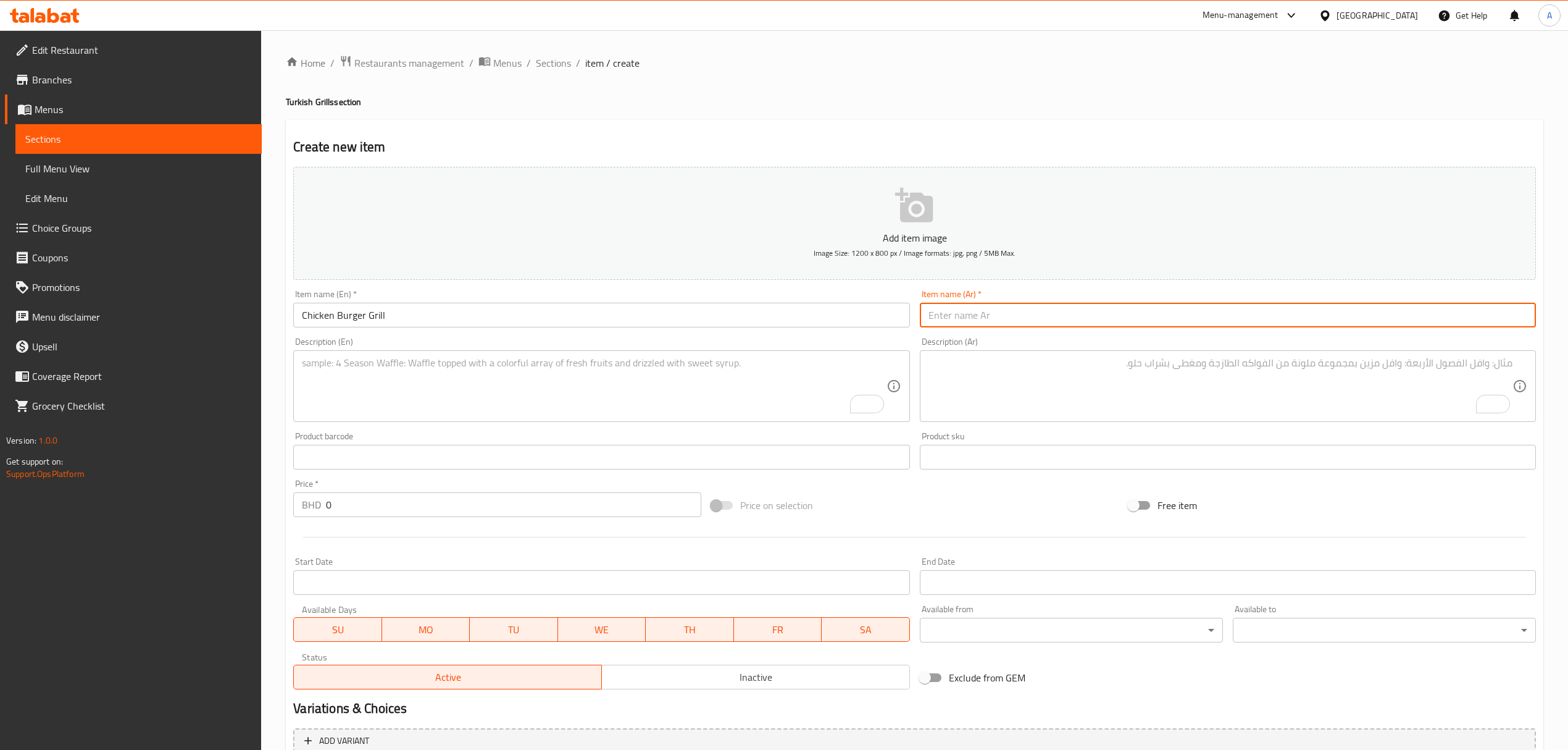
click at [969, 304] on input "text" at bounding box center [1228, 314] width 616 height 25
paste input "برجر دجاج مشوي"
type input "برجر دجاج مشوي"
